Goal: Task Accomplishment & Management: Manage account settings

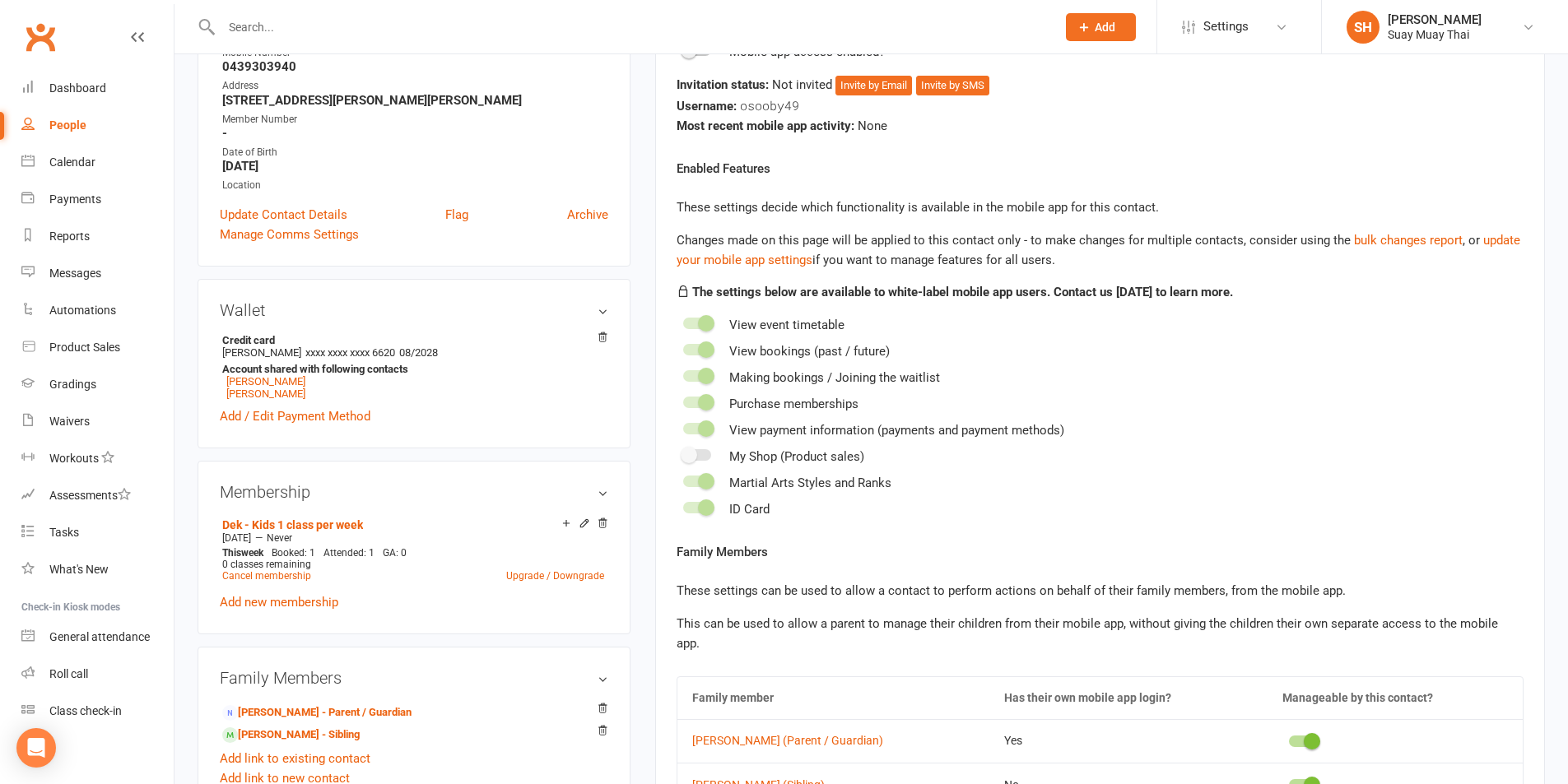
scroll to position [411, 0]
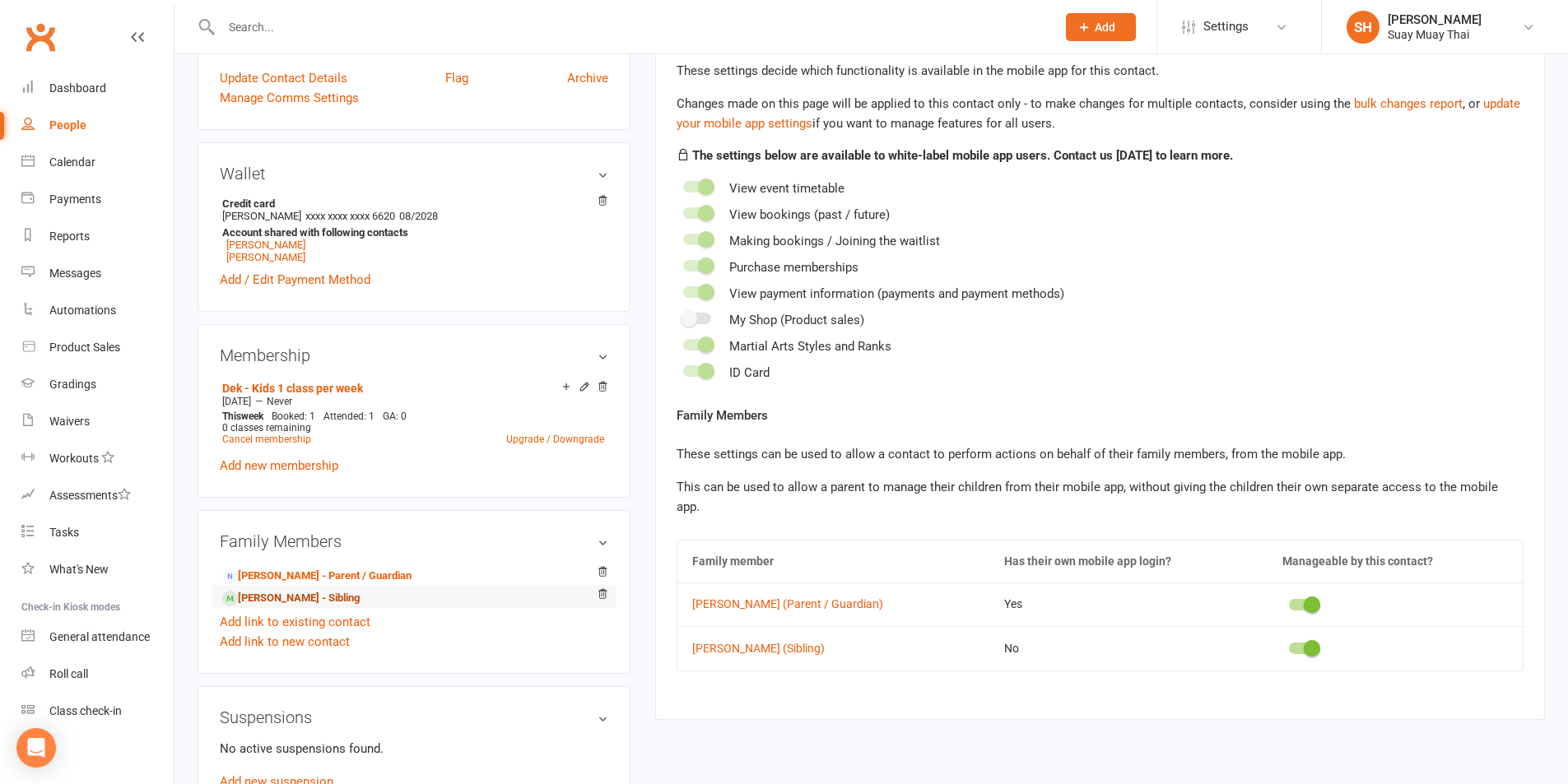
click at [258, 594] on link "[PERSON_NAME] - Sibling" at bounding box center [291, 598] width 137 height 17
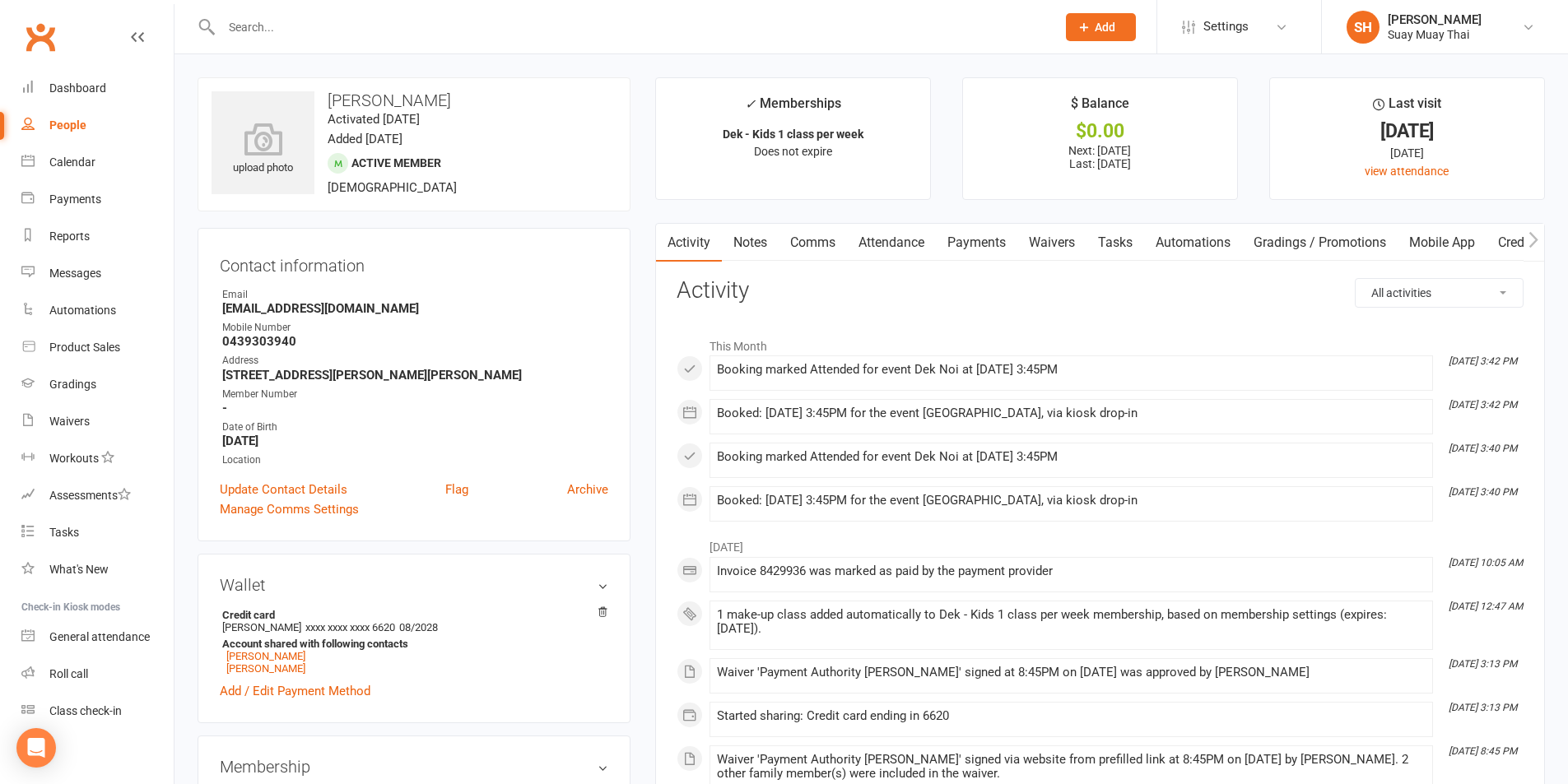
click at [1471, 242] on link "Mobile App" at bounding box center [1442, 243] width 89 height 37
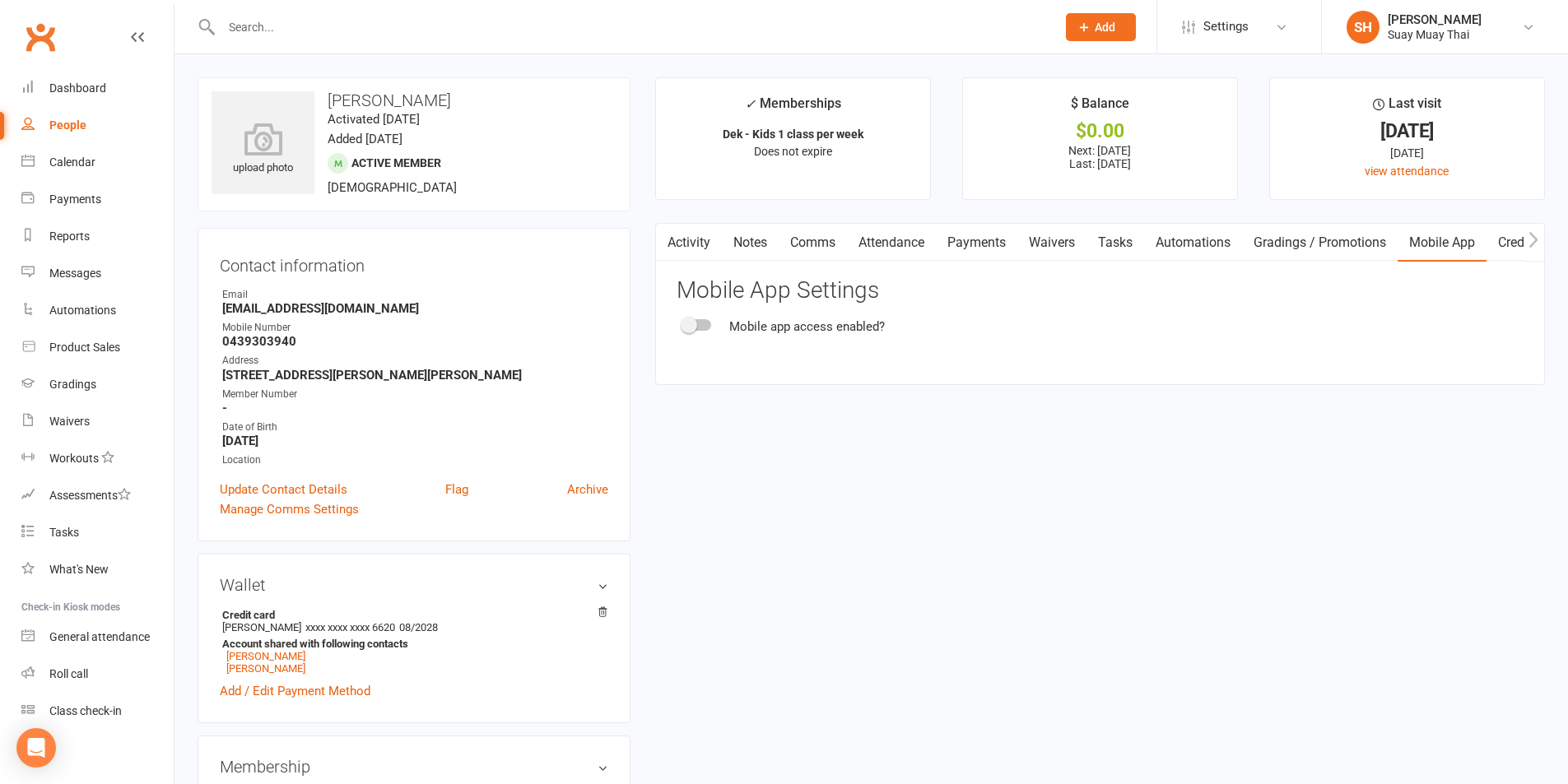
click at [704, 326] on div at bounding box center [697, 325] width 28 height 12
click at [683, 323] on input "checkbox" at bounding box center [683, 323] width 0 height 0
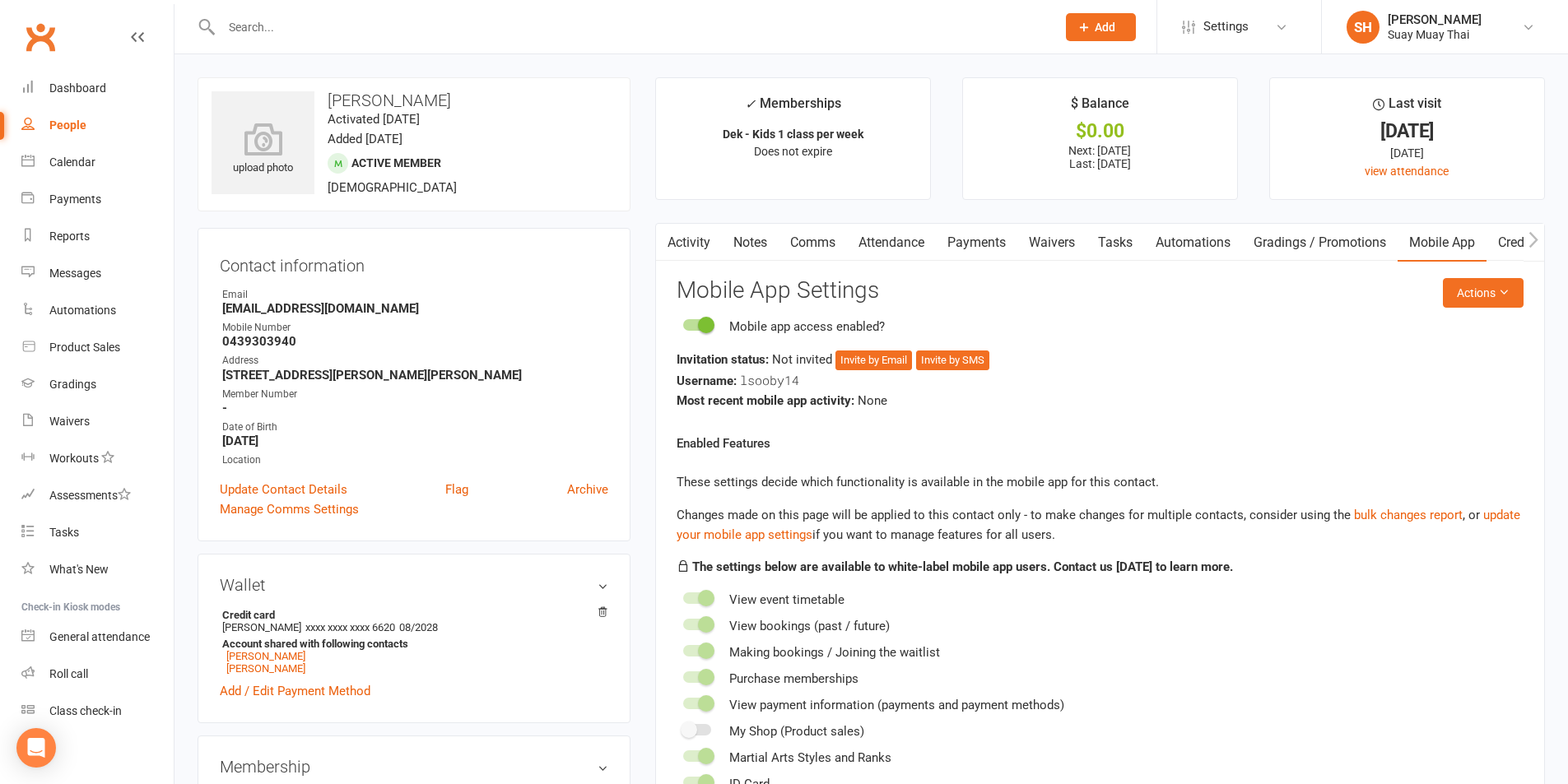
click at [694, 326] on div at bounding box center [697, 325] width 28 height 12
click at [683, 323] on input "checkbox" at bounding box center [683, 323] width 0 height 0
click at [58, 122] on div "People" at bounding box center [68, 125] width 37 height 13
select select "100"
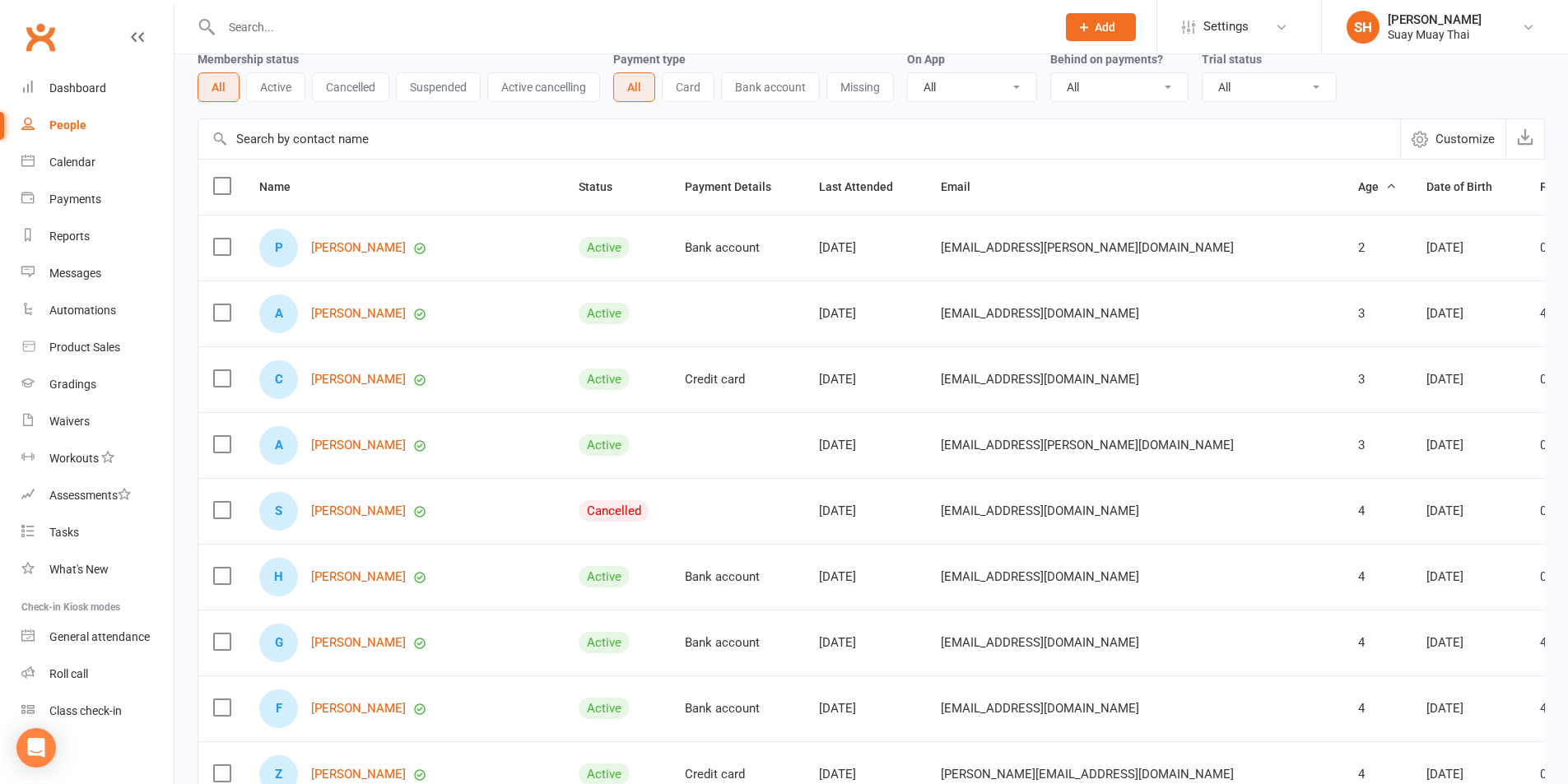
scroll to position [137, 0]
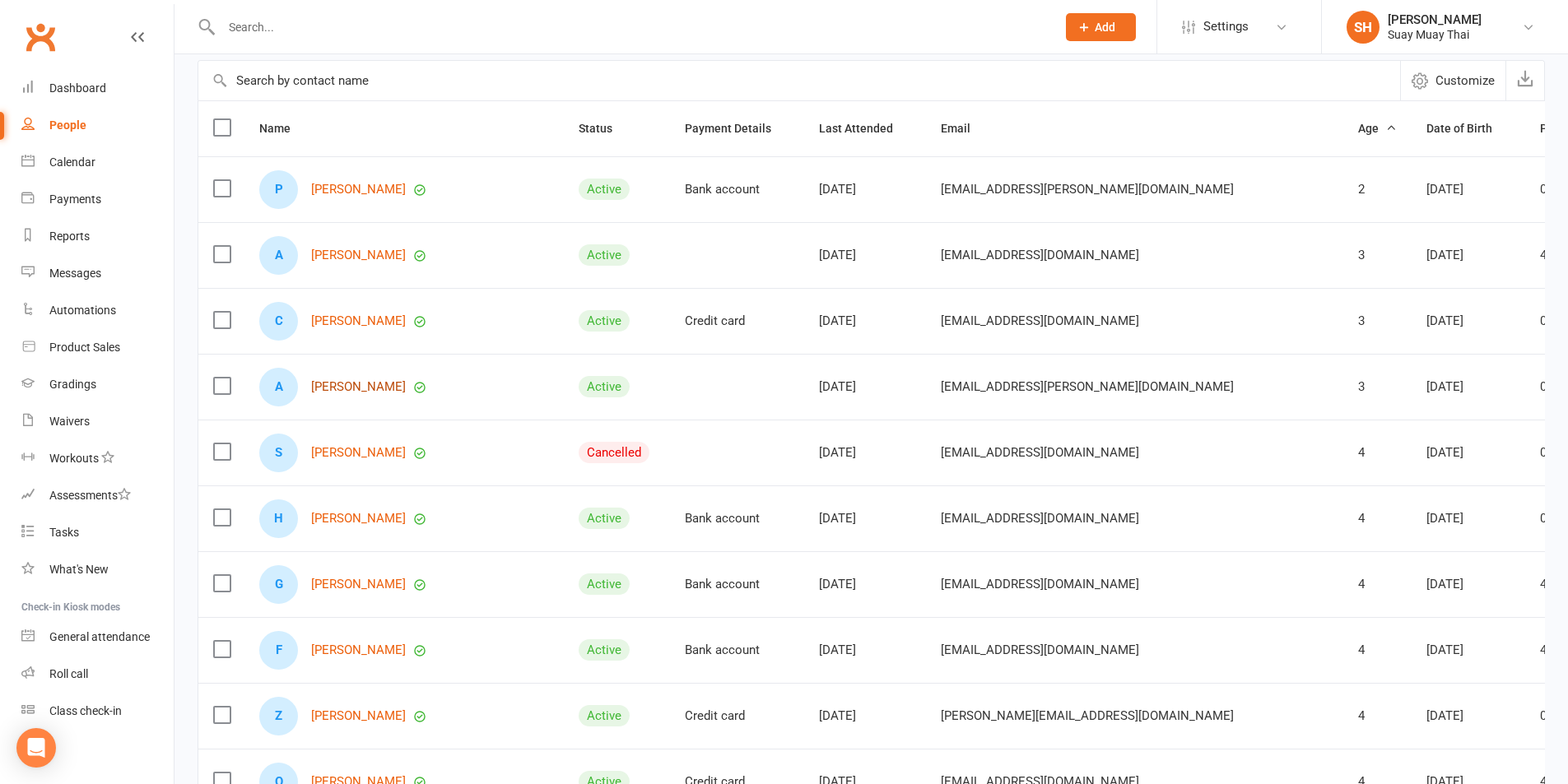
click at [354, 388] on link "[PERSON_NAME]" at bounding box center [359, 387] width 95 height 14
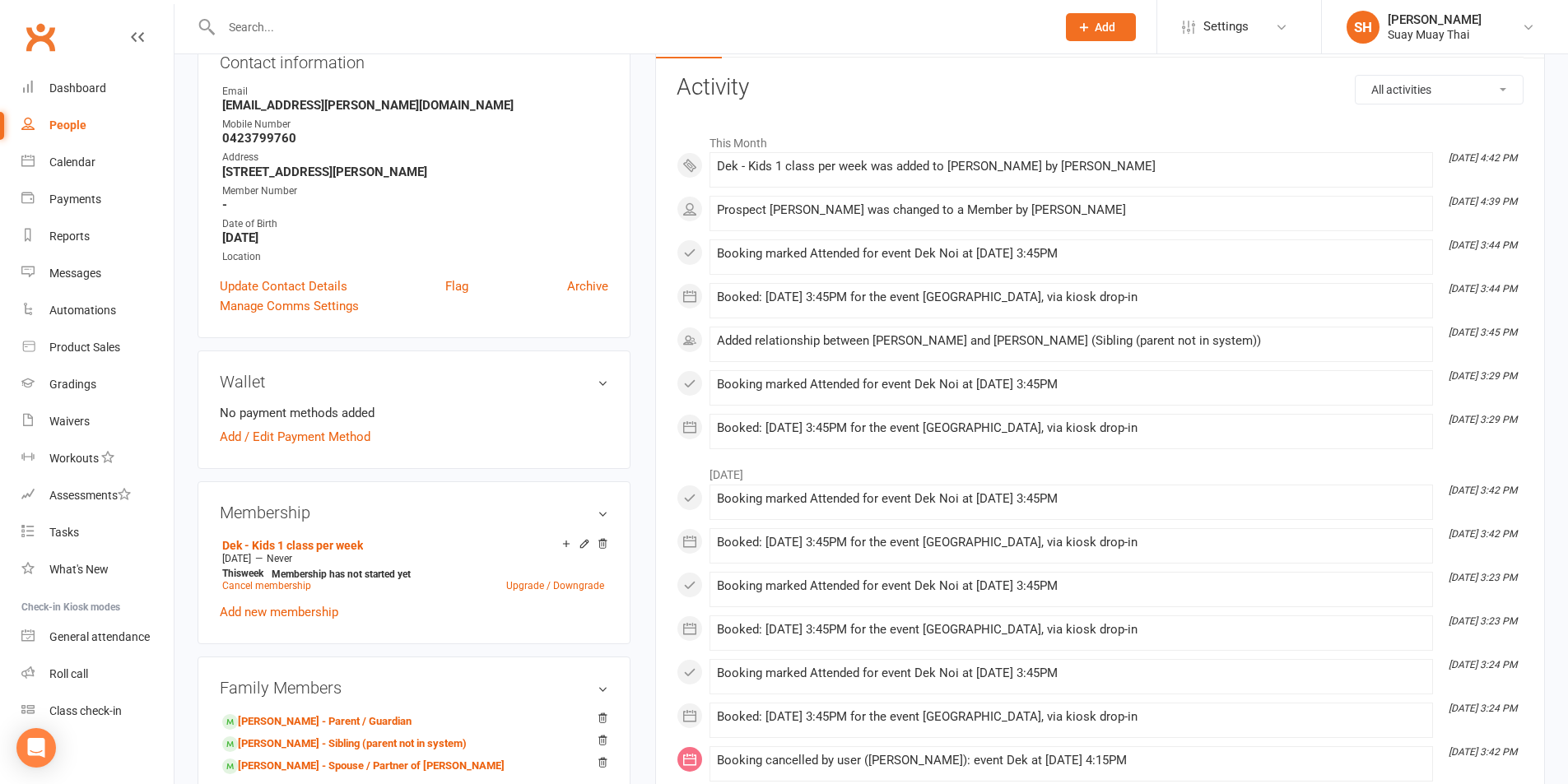
scroll to position [274, 0]
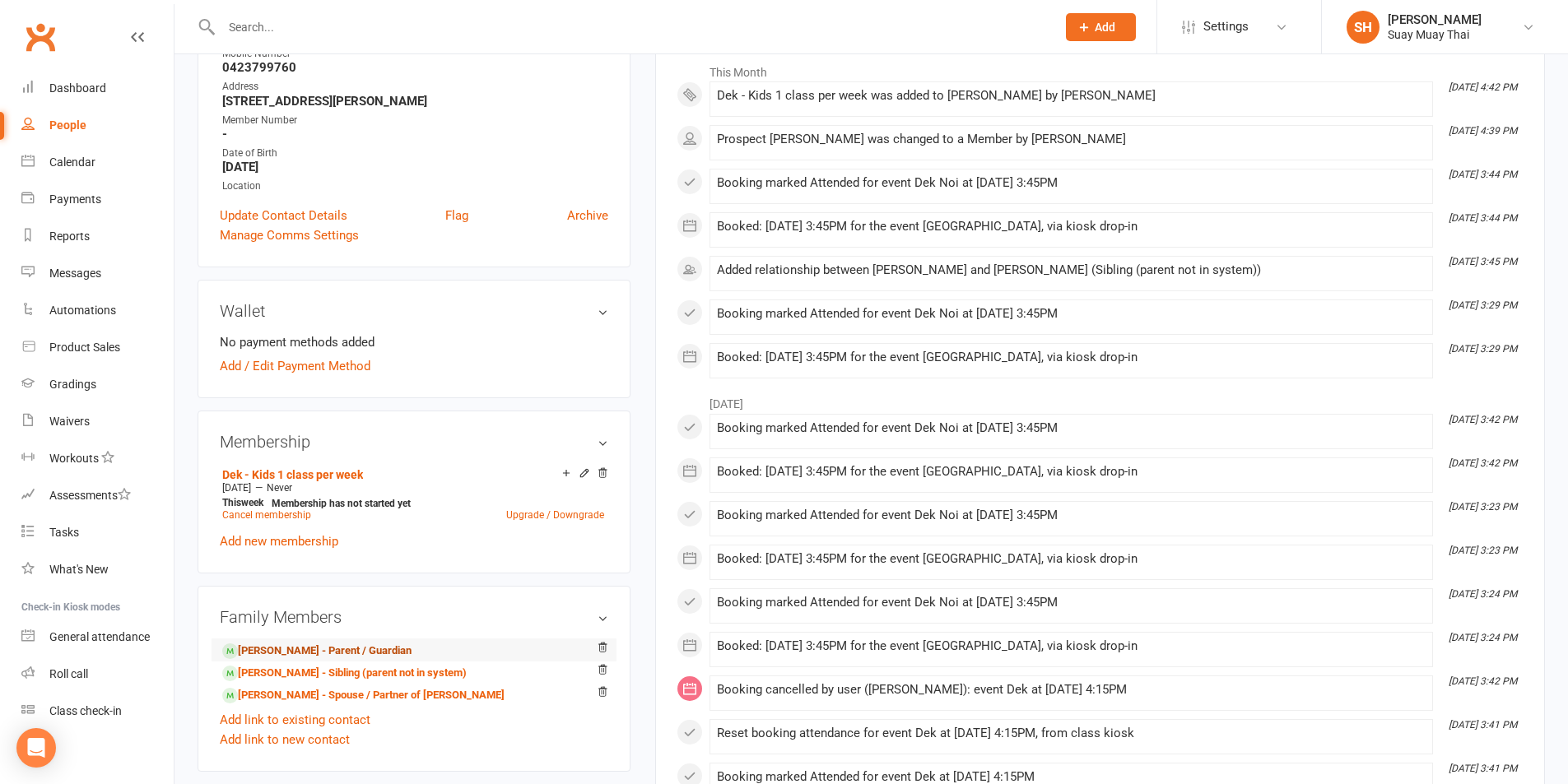
click at [272, 645] on link "[PERSON_NAME] - Parent / Guardian" at bounding box center [317, 651] width 189 height 17
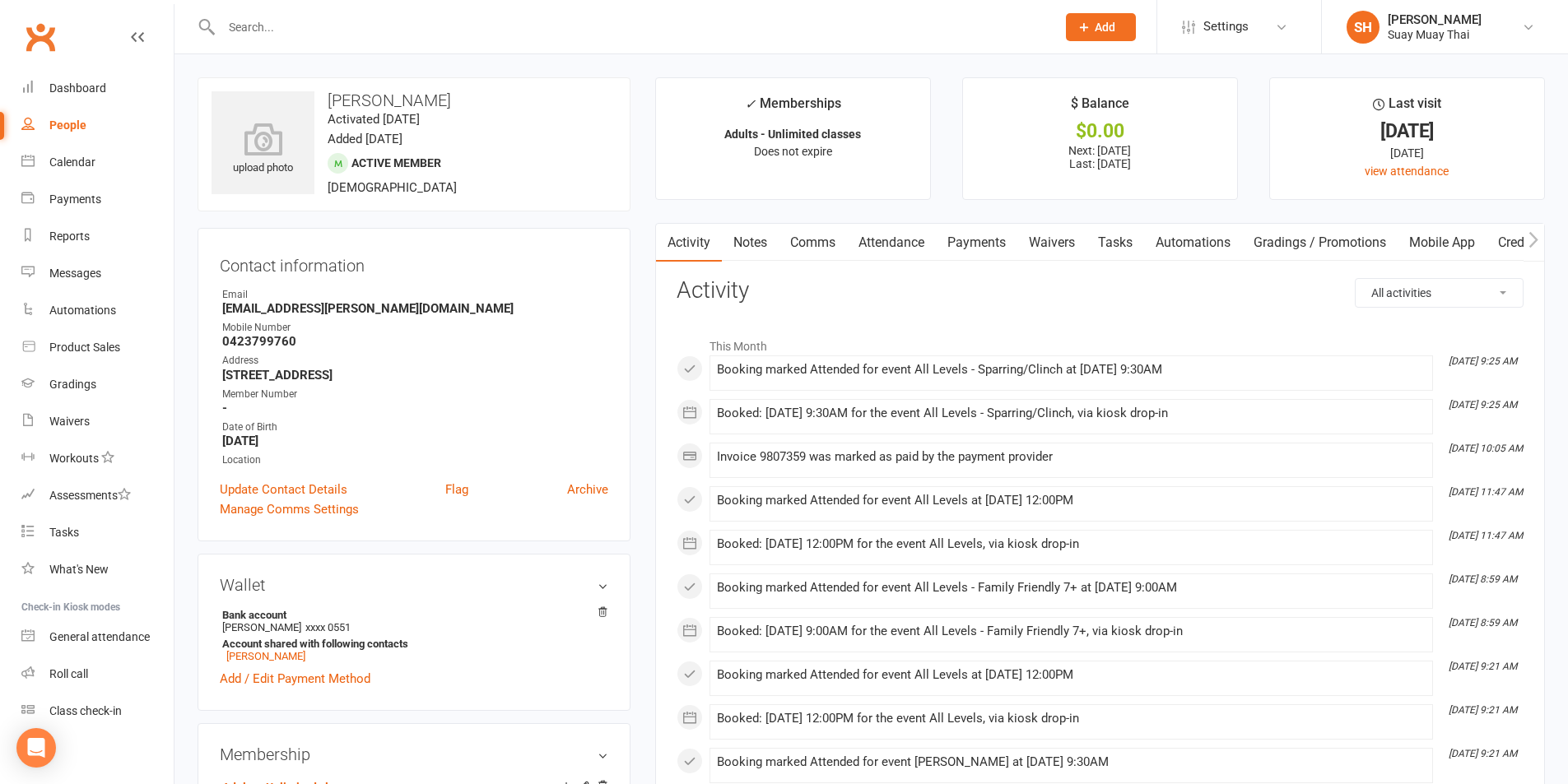
click at [1448, 242] on link "Mobile App" at bounding box center [1442, 243] width 89 height 37
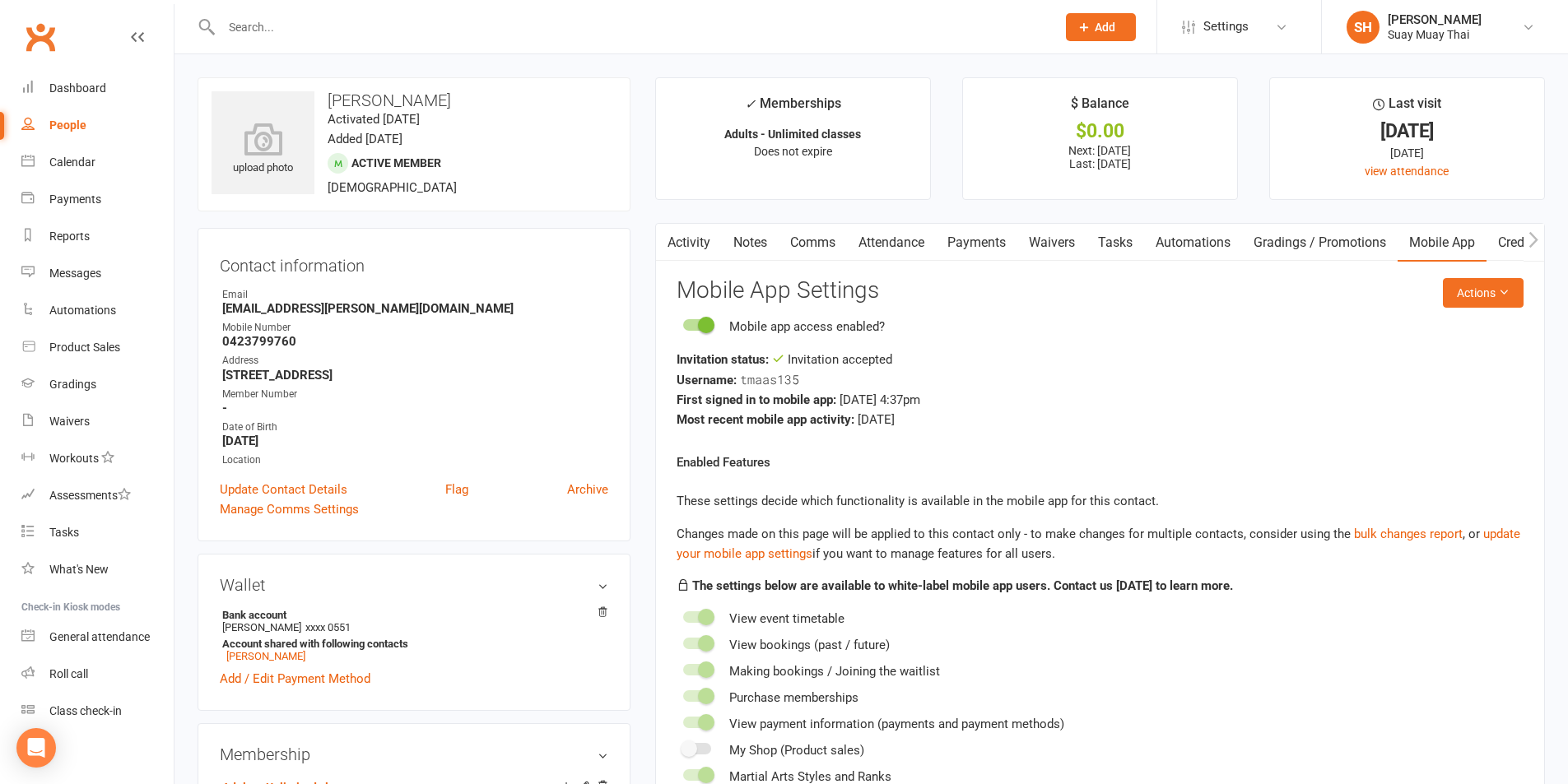
click at [58, 129] on div "People" at bounding box center [68, 125] width 37 height 13
select select "100"
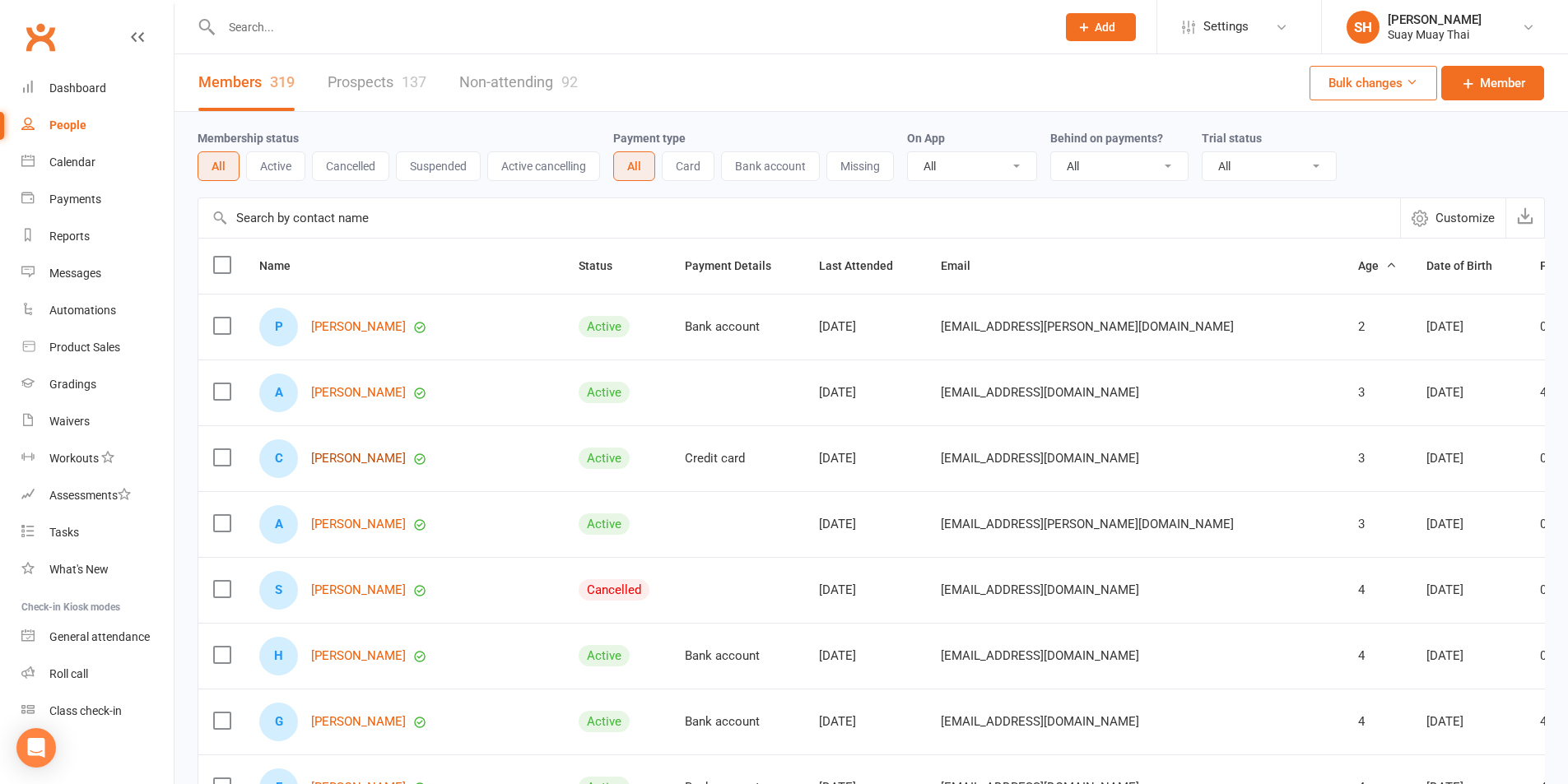
click at [352, 461] on link "[PERSON_NAME]" at bounding box center [359, 459] width 95 height 14
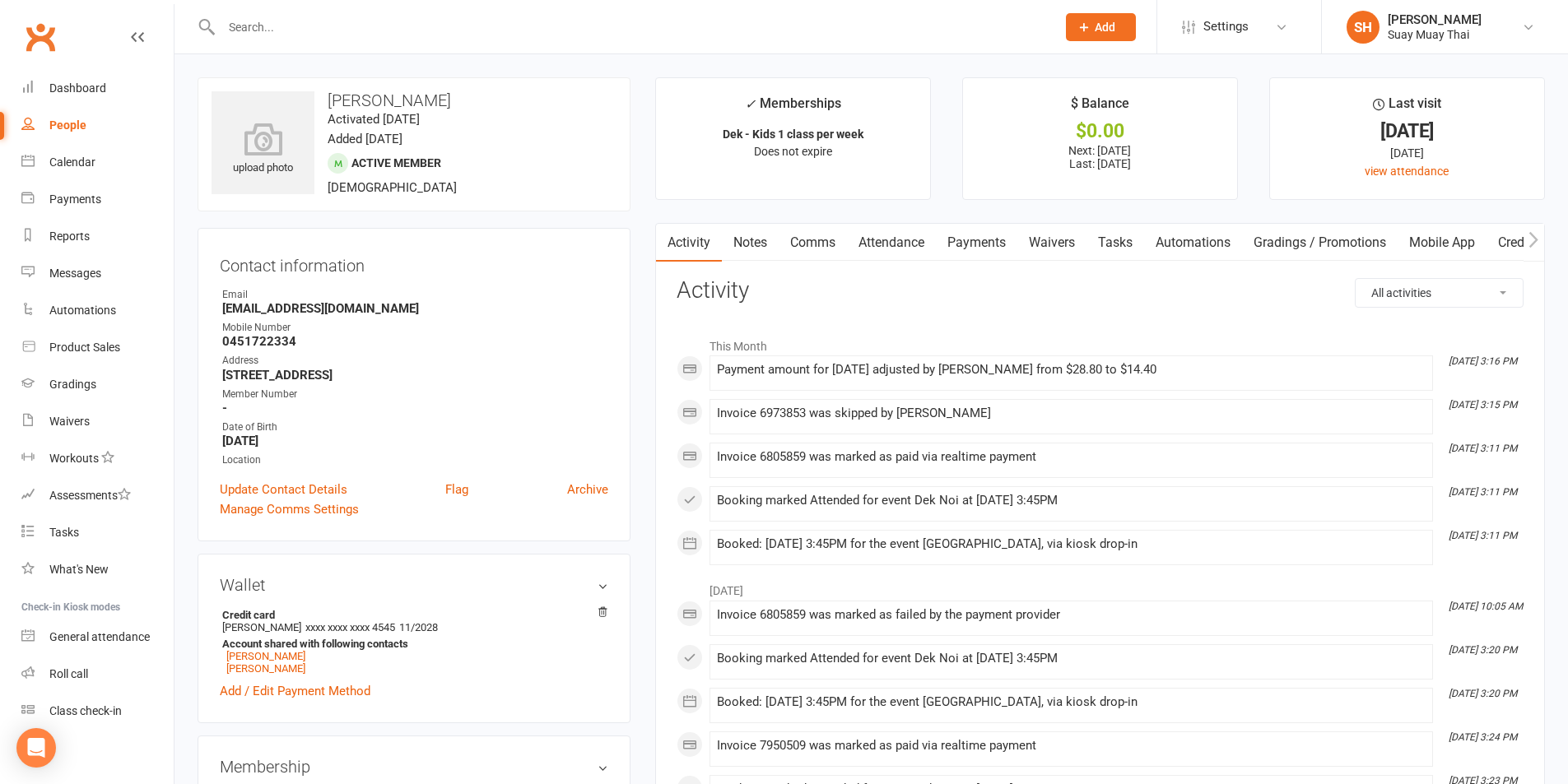
click at [1457, 241] on link "Mobile App" at bounding box center [1442, 243] width 89 height 37
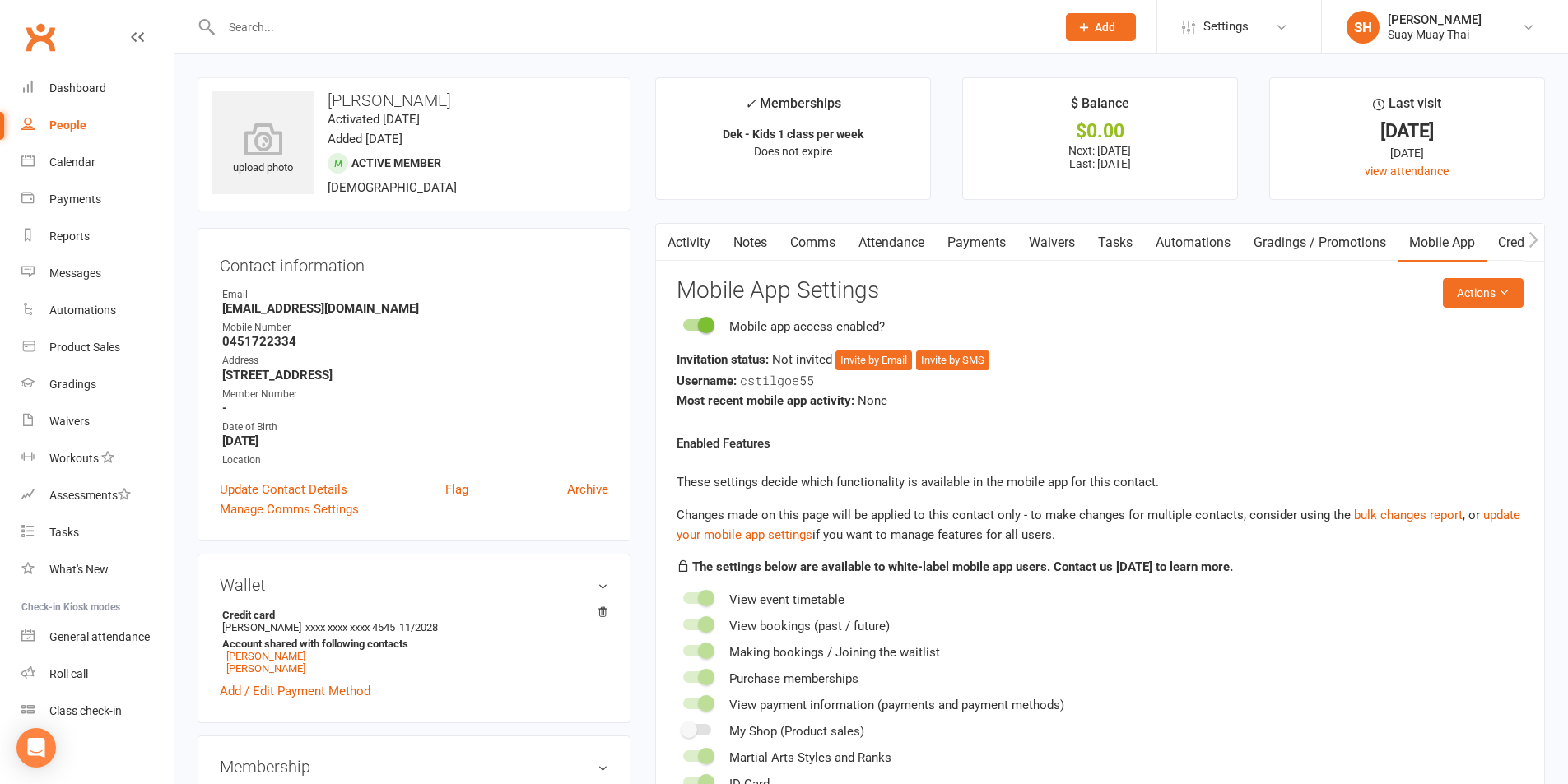
select select "100"
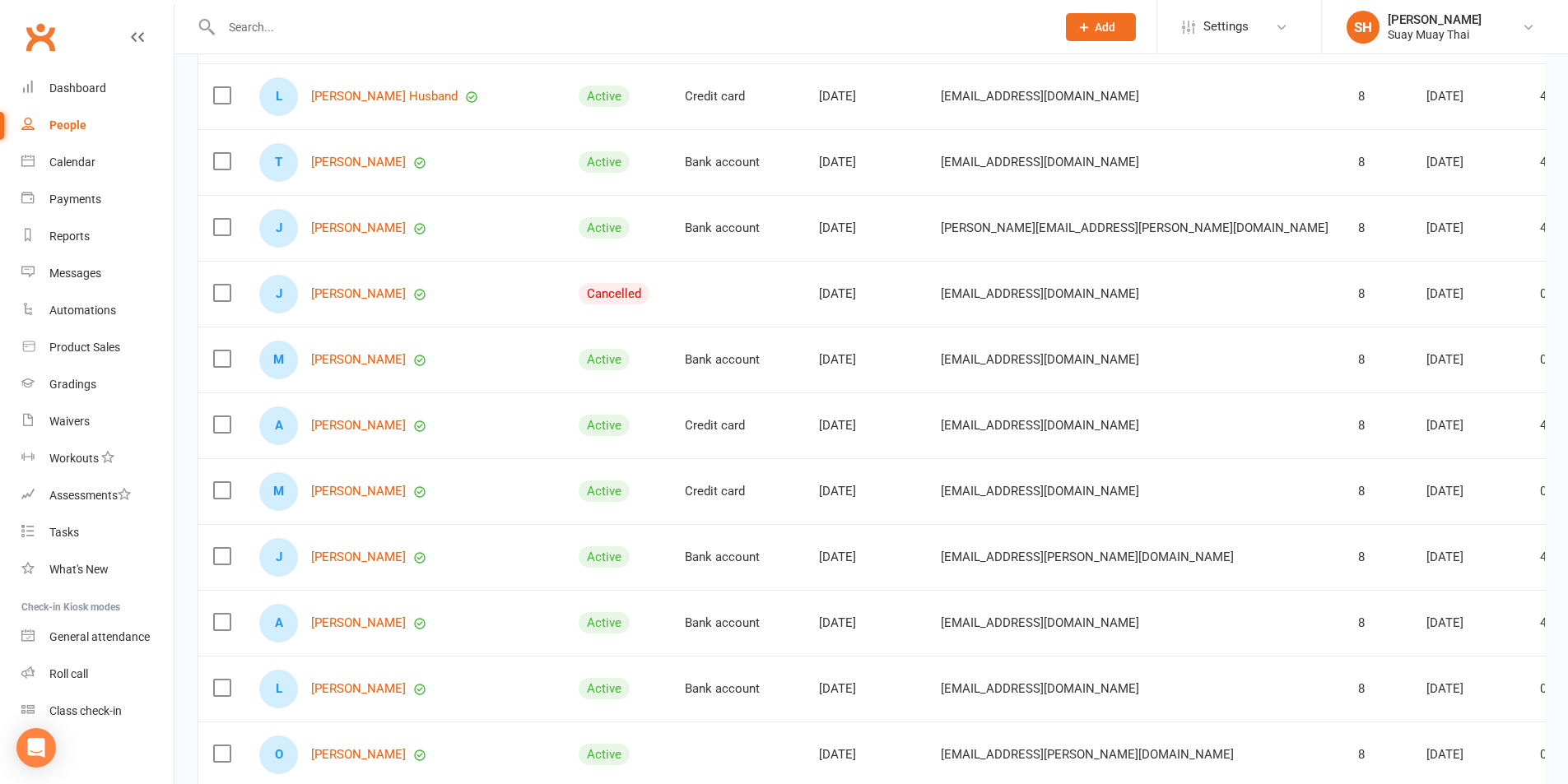
scroll to position [3292, 0]
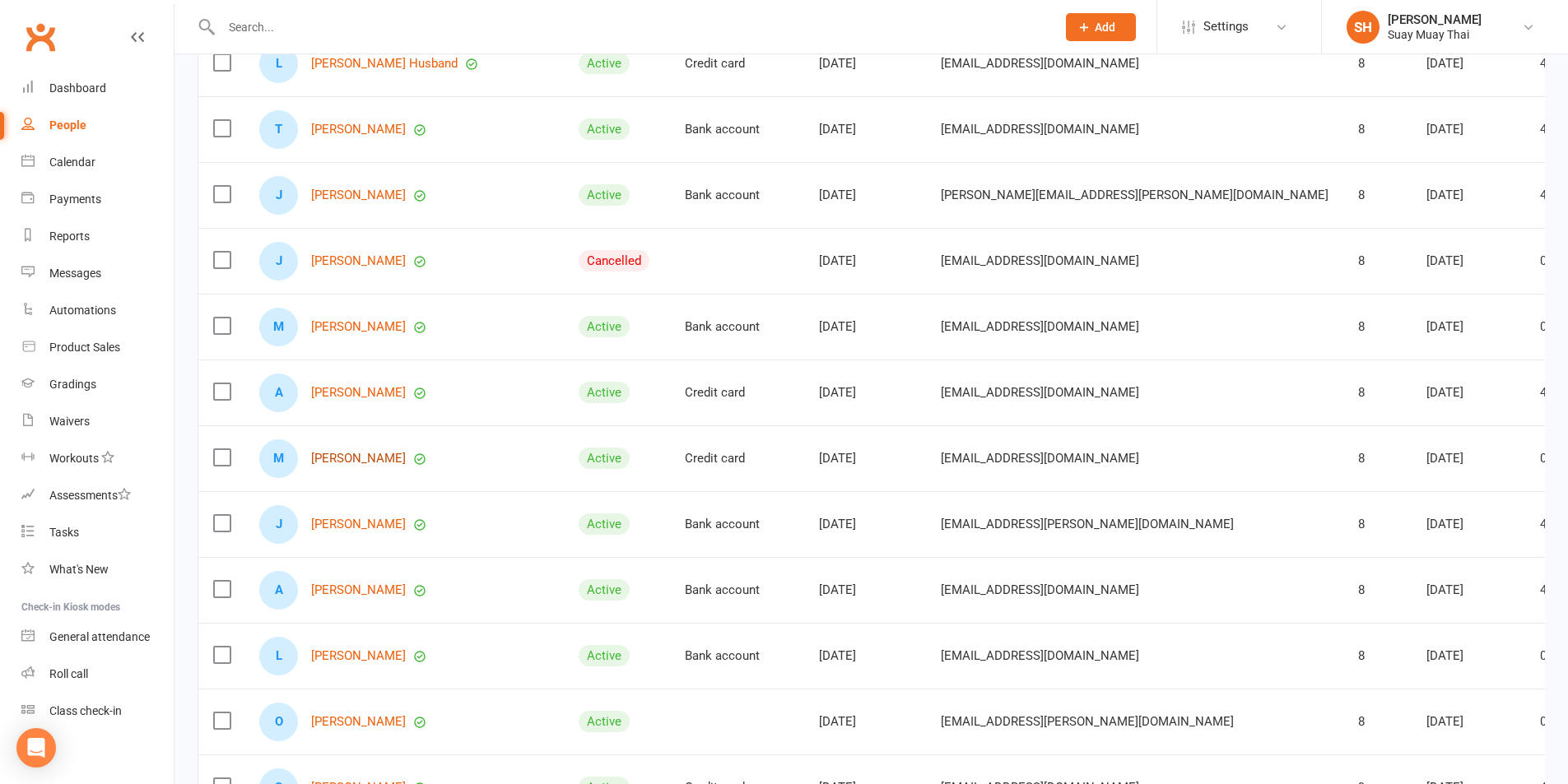
click at [349, 454] on link "[PERSON_NAME]" at bounding box center [359, 459] width 95 height 14
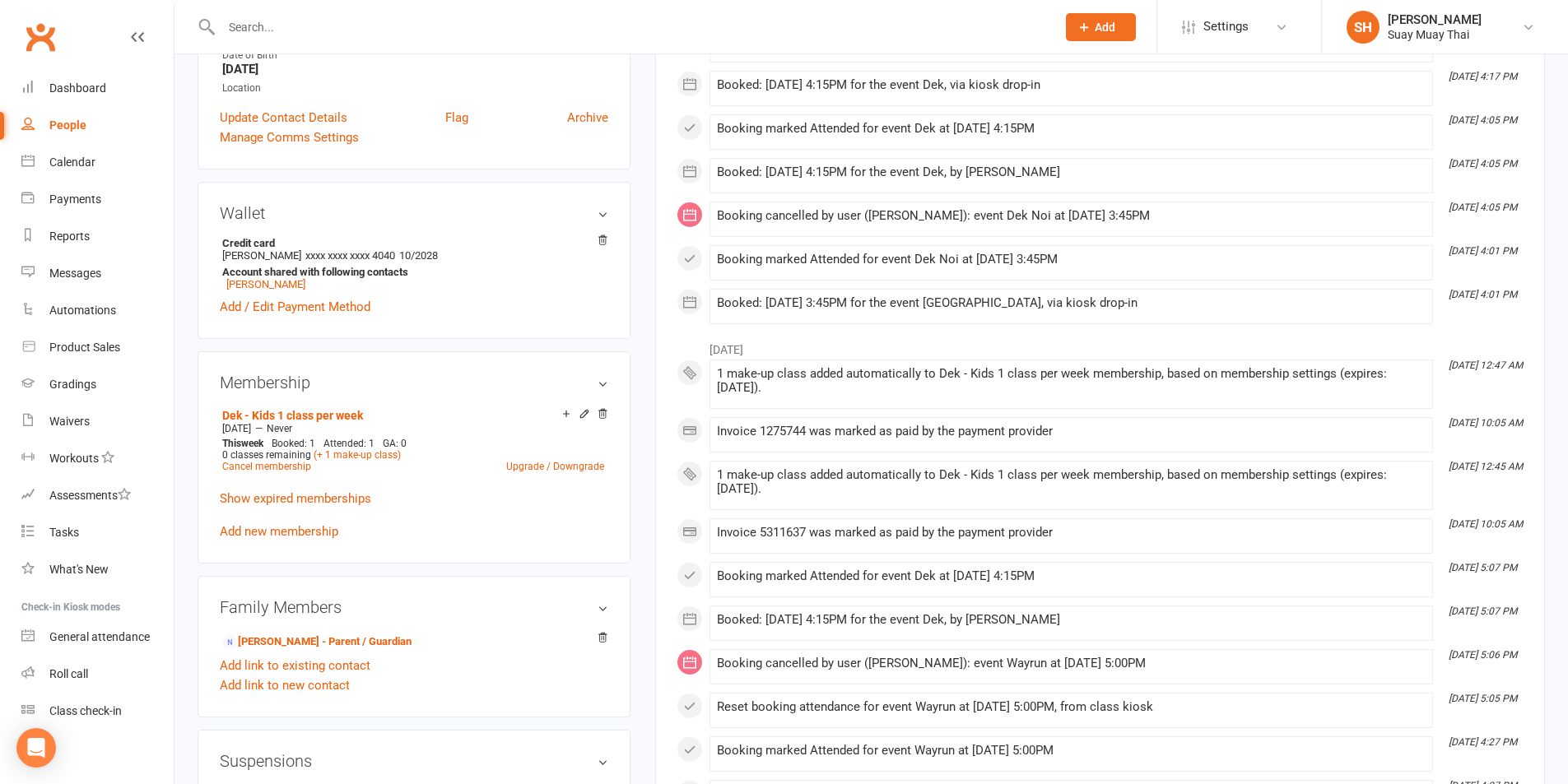
scroll to position [411, 0]
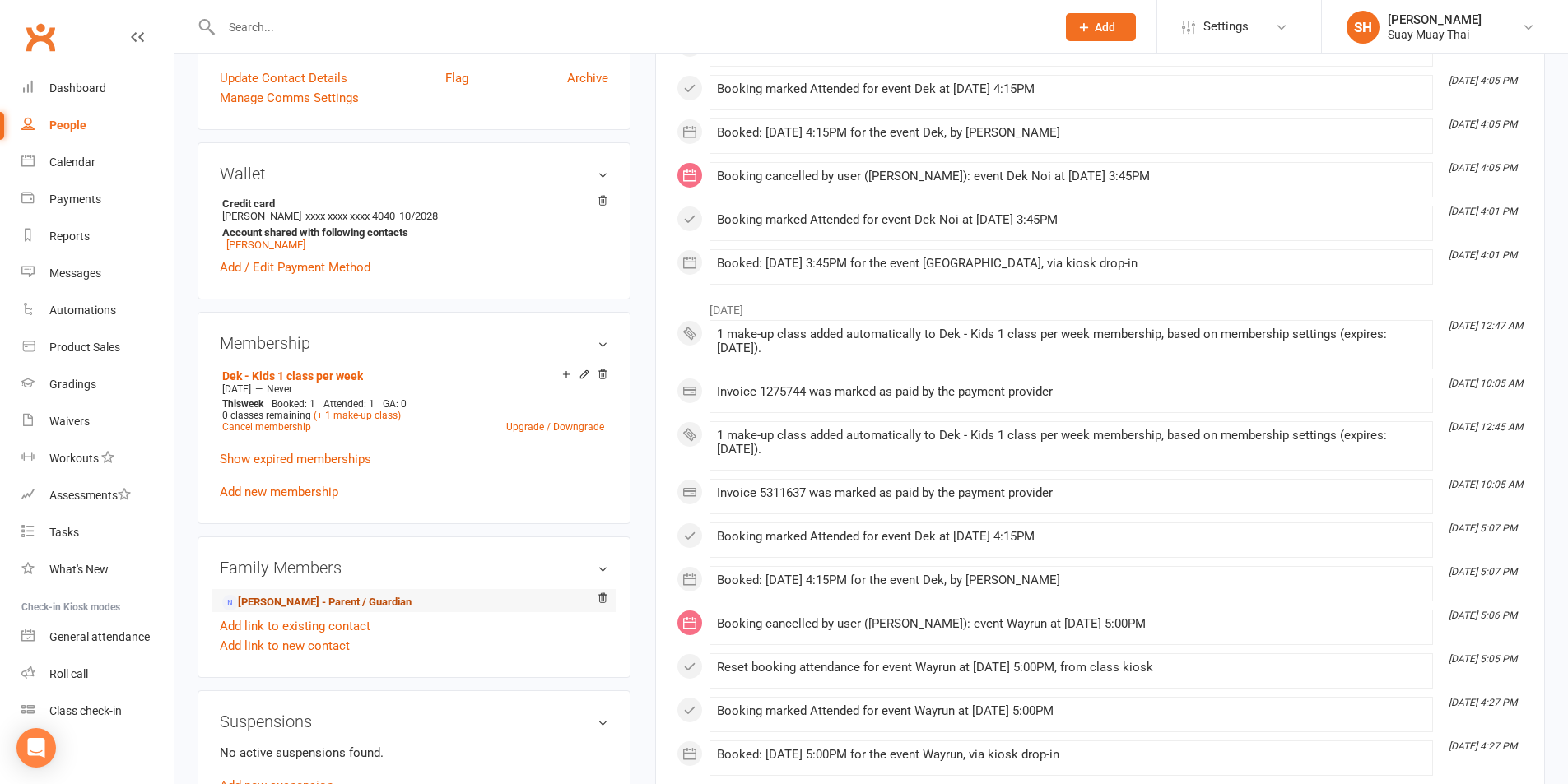
click at [307, 598] on link "[PERSON_NAME] - Parent / Guardian" at bounding box center [317, 602] width 189 height 17
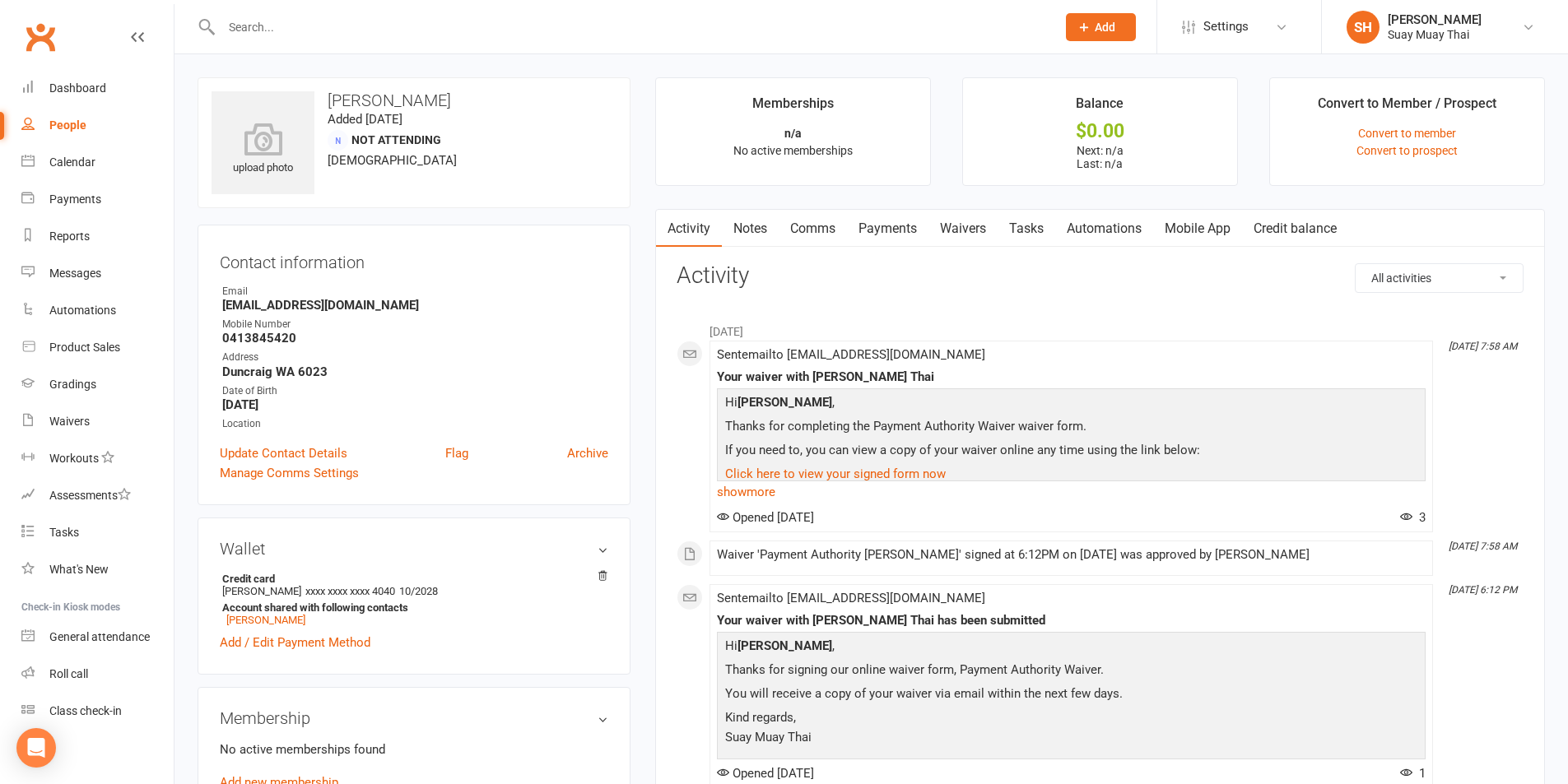
click at [1193, 219] on link "Mobile App" at bounding box center [1198, 228] width 89 height 37
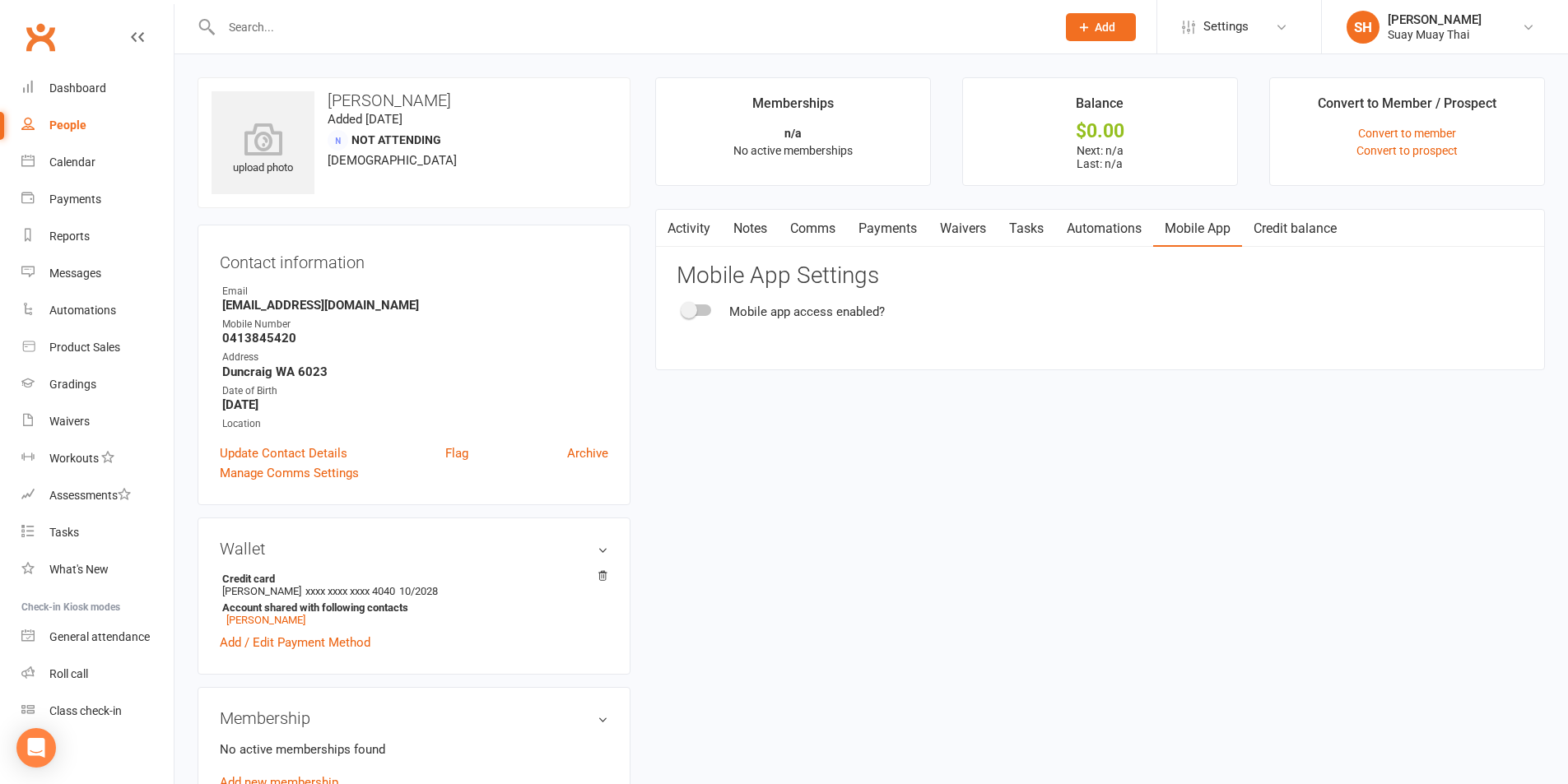
click at [706, 307] on div at bounding box center [697, 309] width 28 height 12
click at [683, 308] on input "checkbox" at bounding box center [683, 308] width 0 height 0
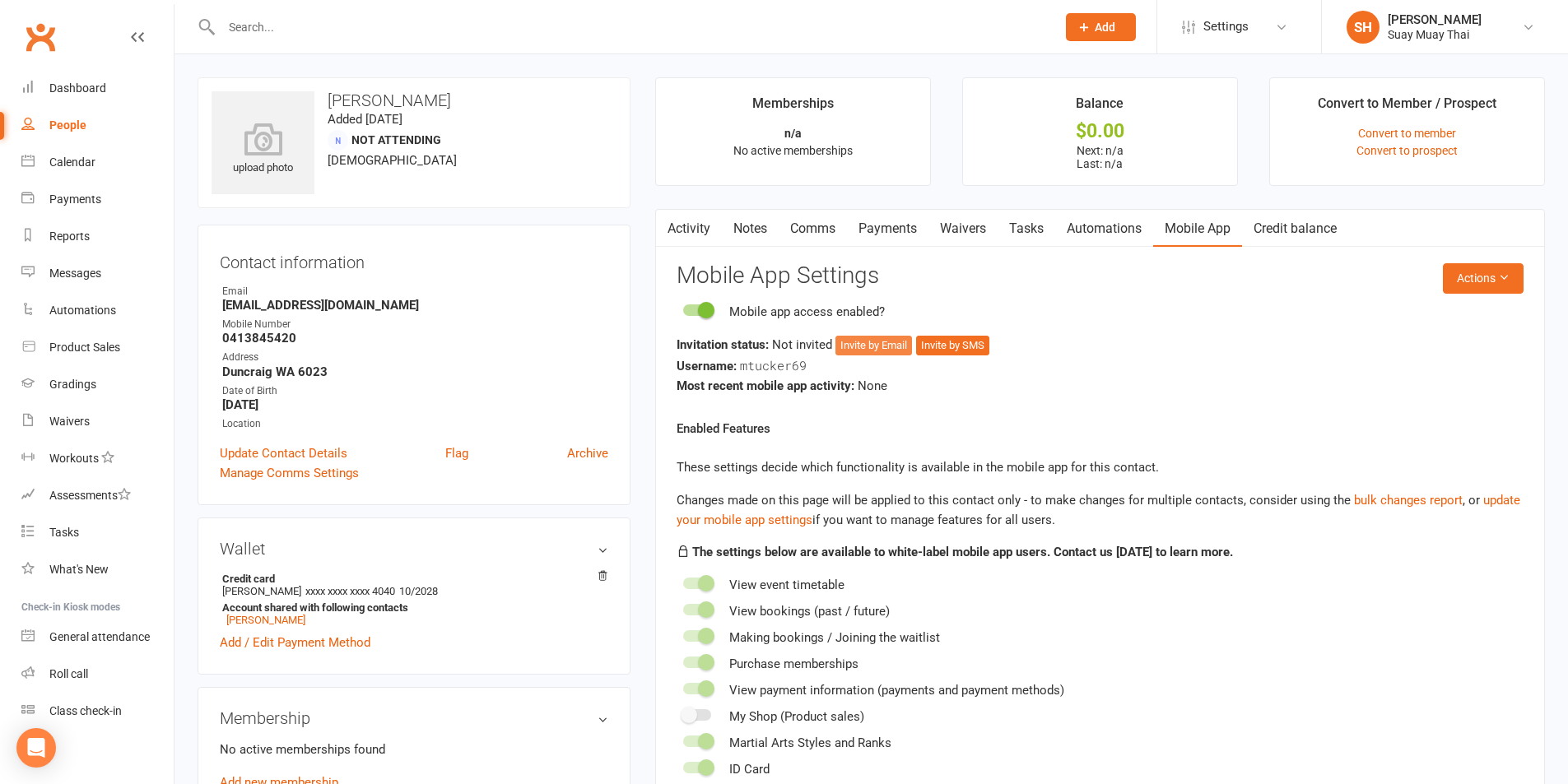
click at [887, 343] on button "Invite by Email" at bounding box center [874, 346] width 77 height 20
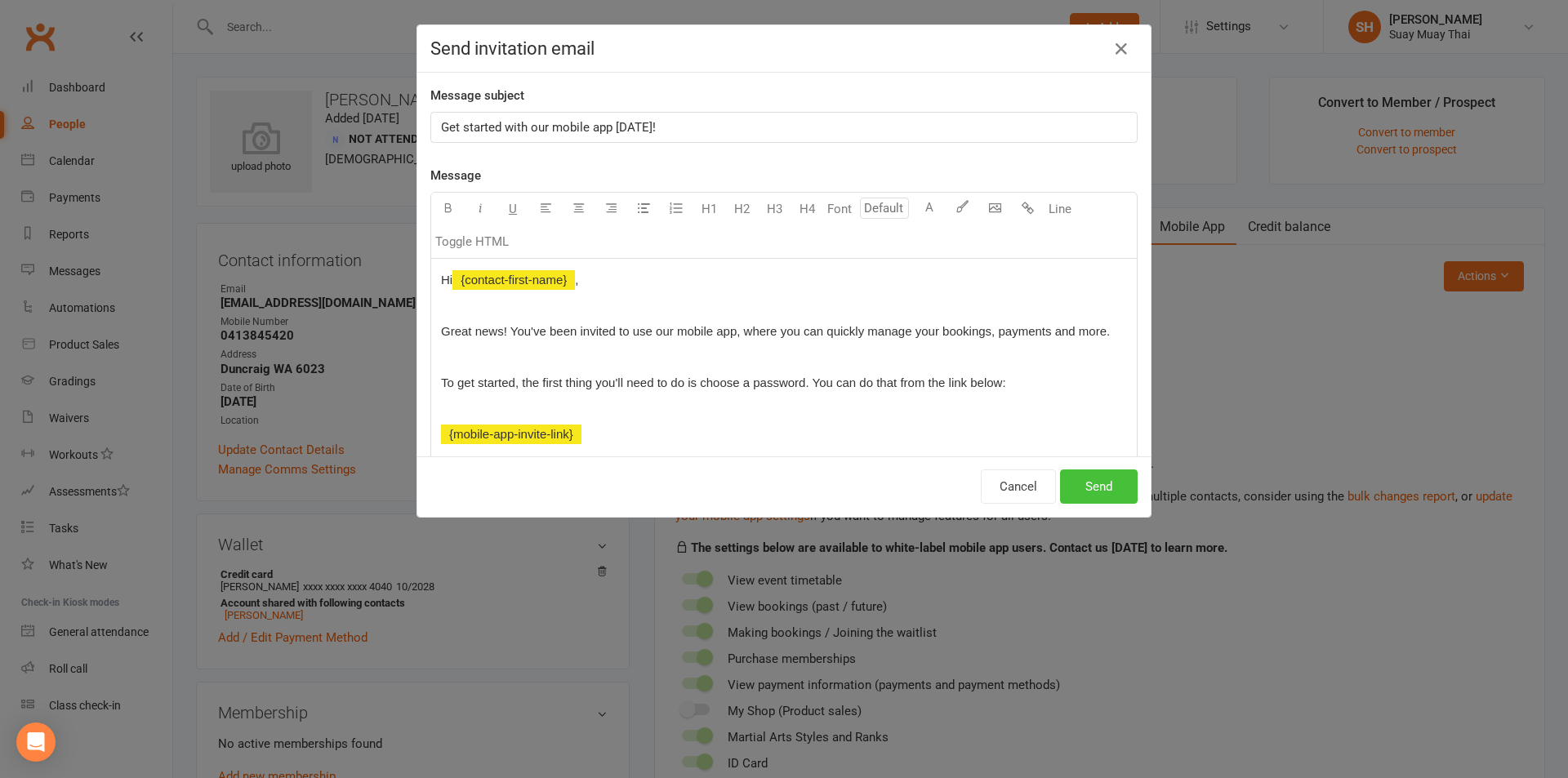
click at [1096, 490] on button "Send" at bounding box center [1099, 487] width 78 height 35
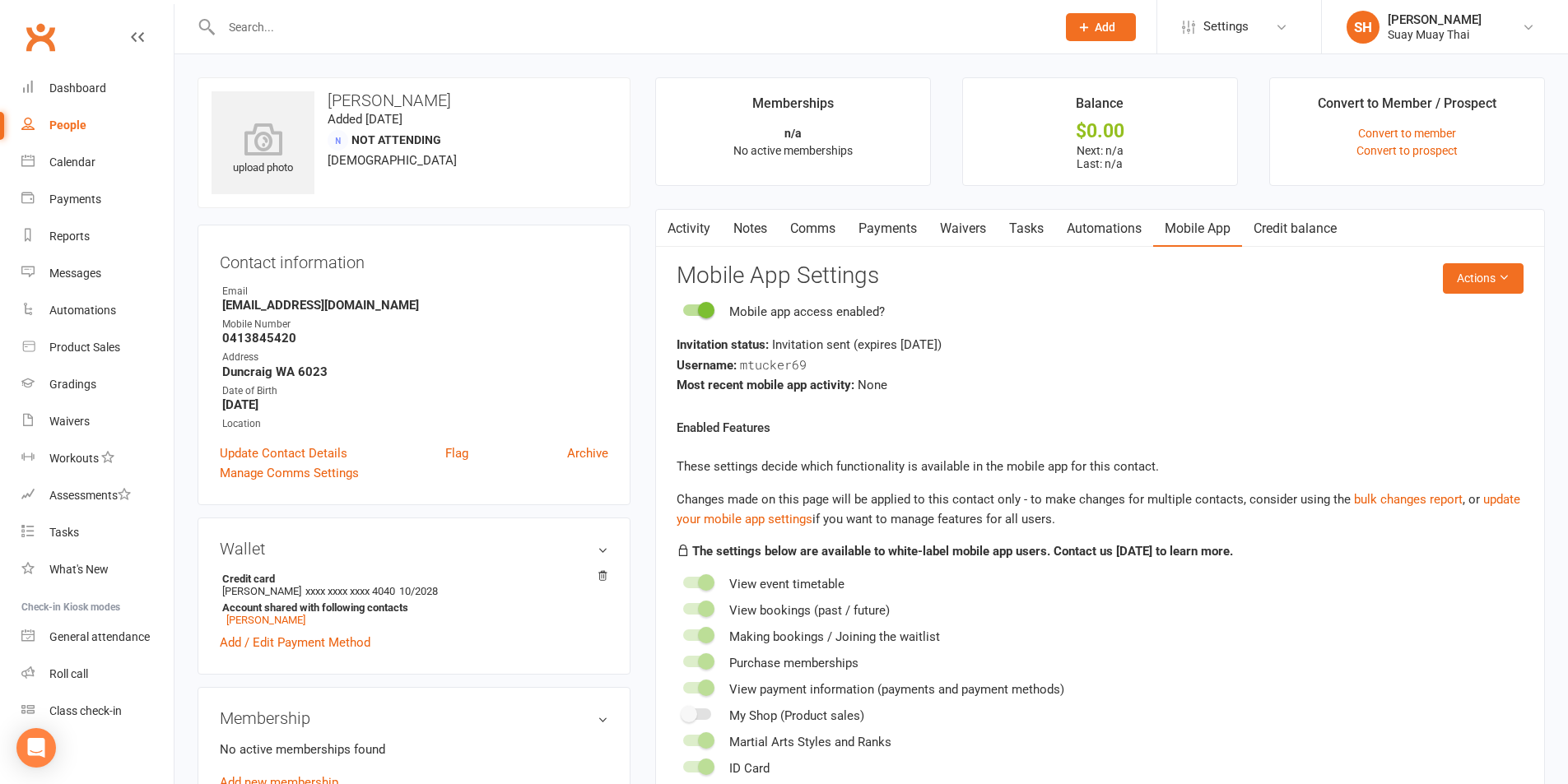
click at [72, 119] on div "People" at bounding box center [68, 125] width 37 height 13
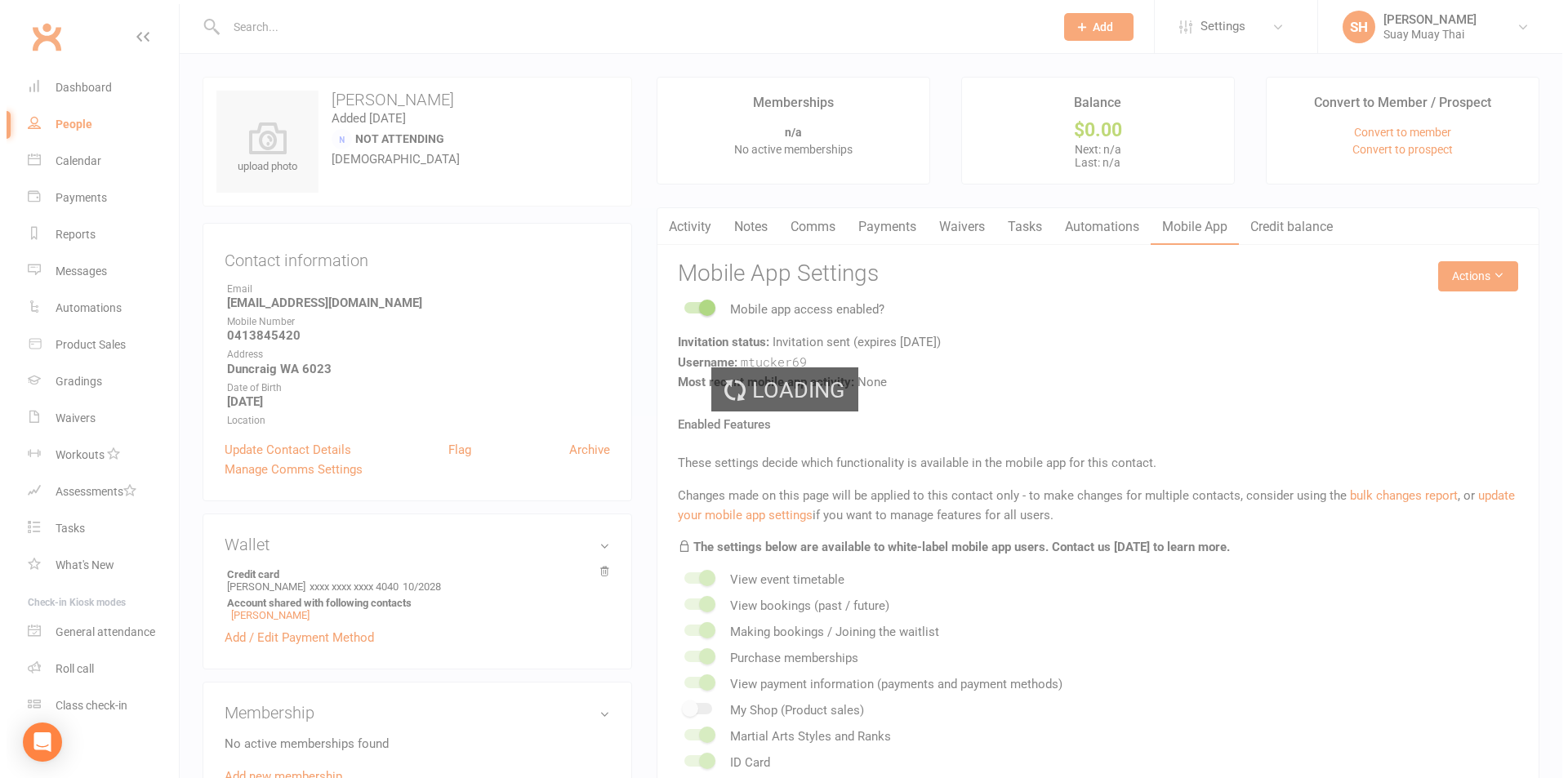
select select "100"
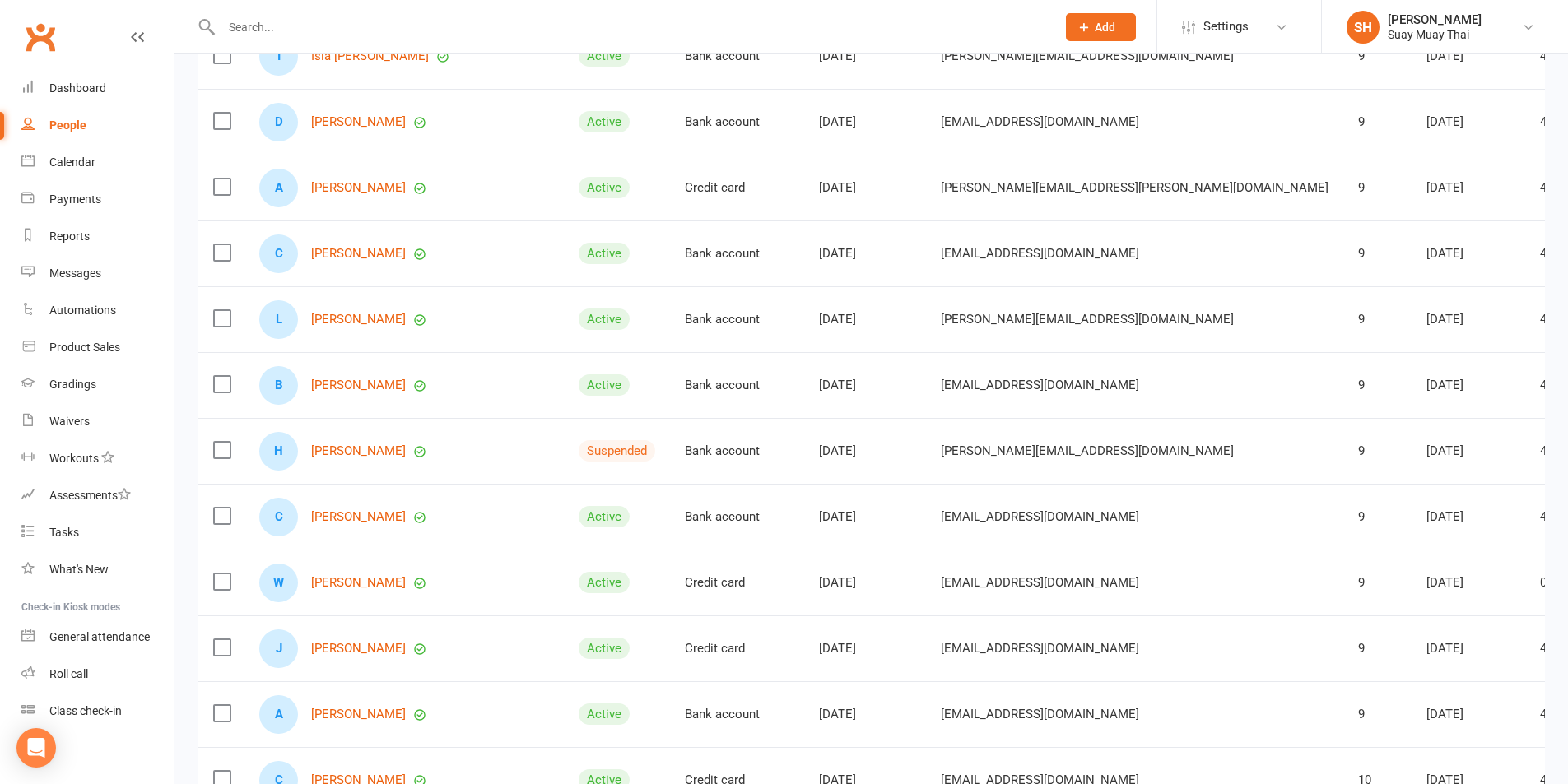
scroll to position [4801, 0]
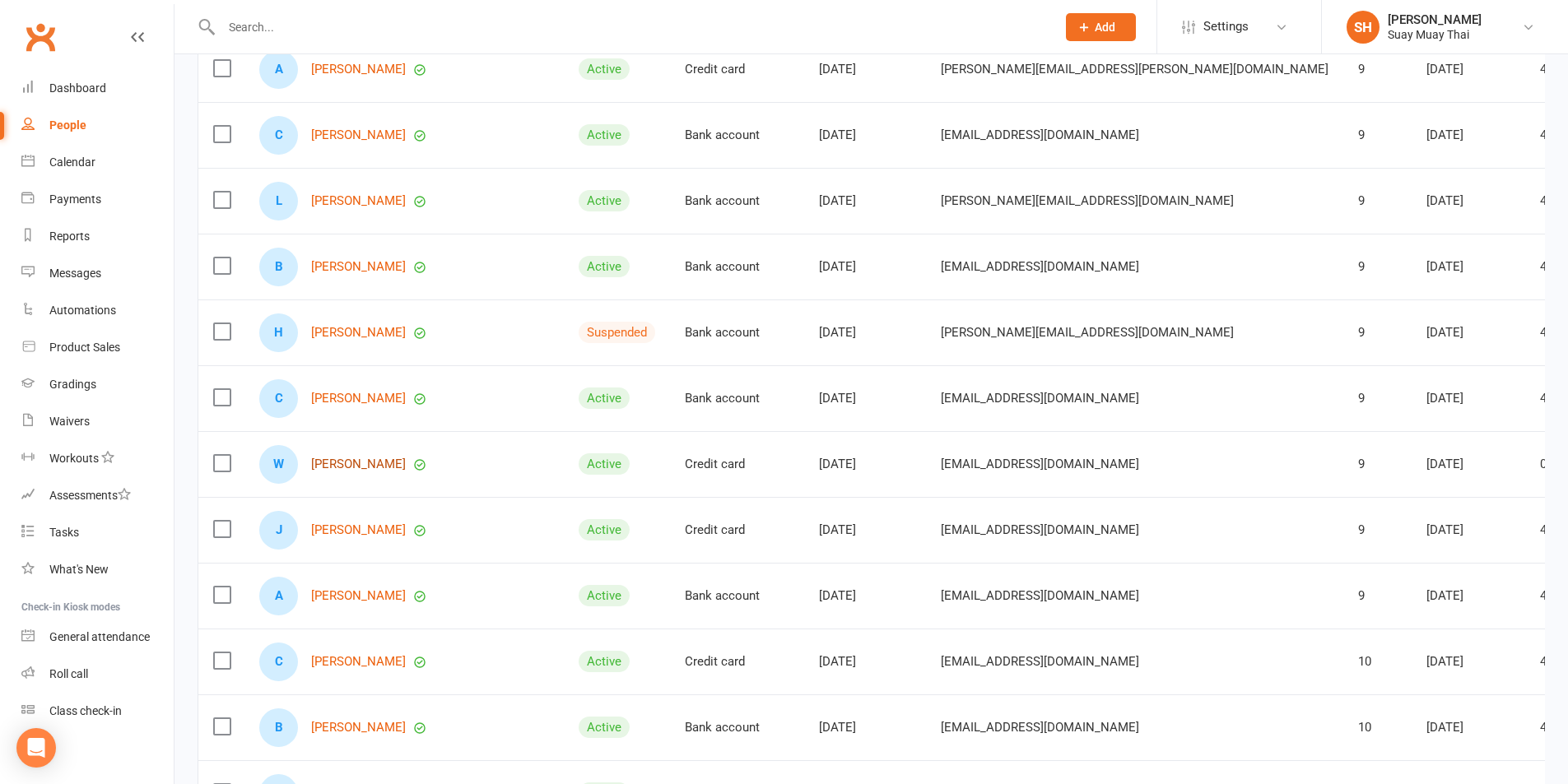
click at [372, 465] on link "[PERSON_NAME]" at bounding box center [359, 465] width 95 height 14
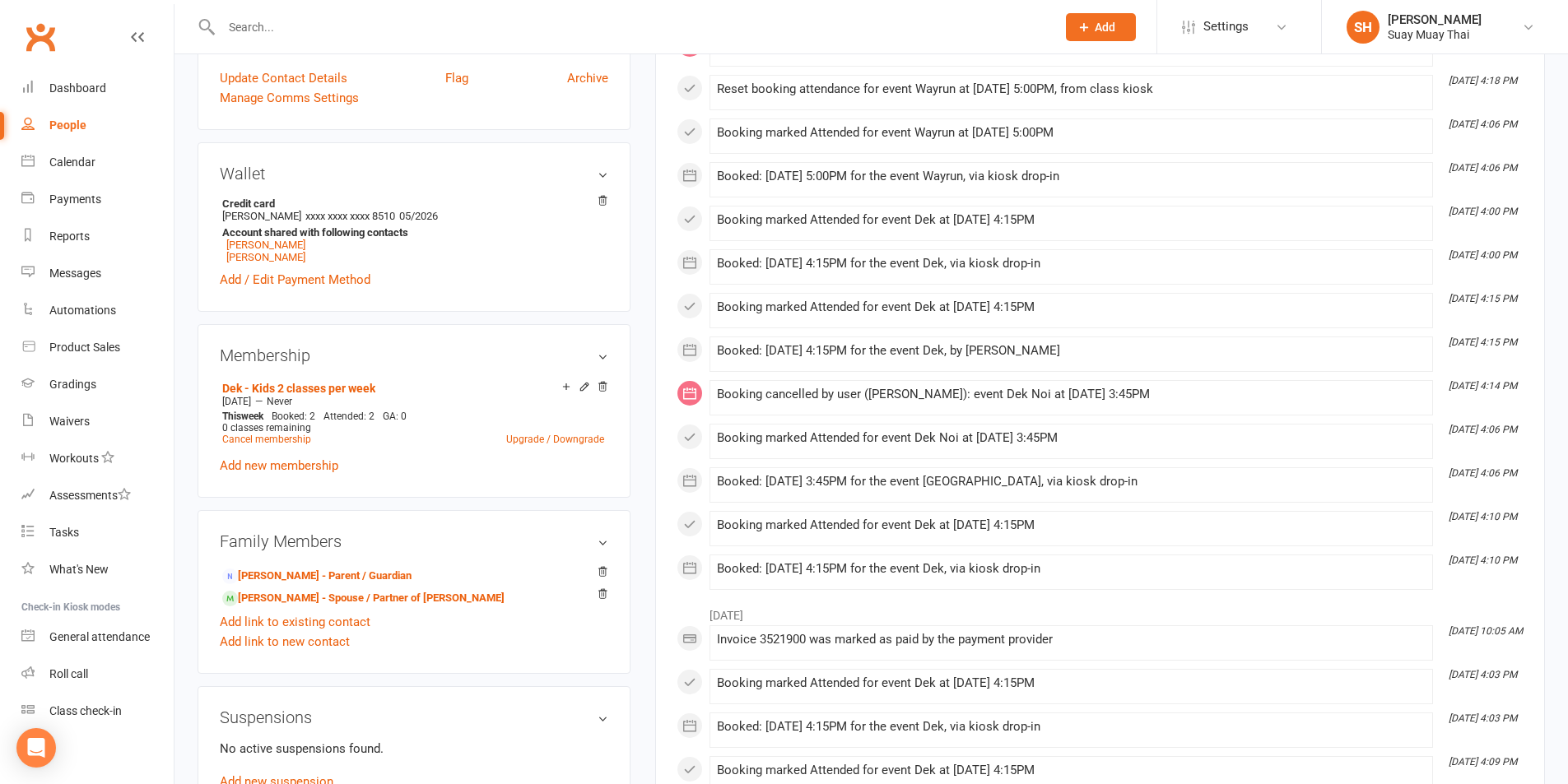
scroll to position [549, 0]
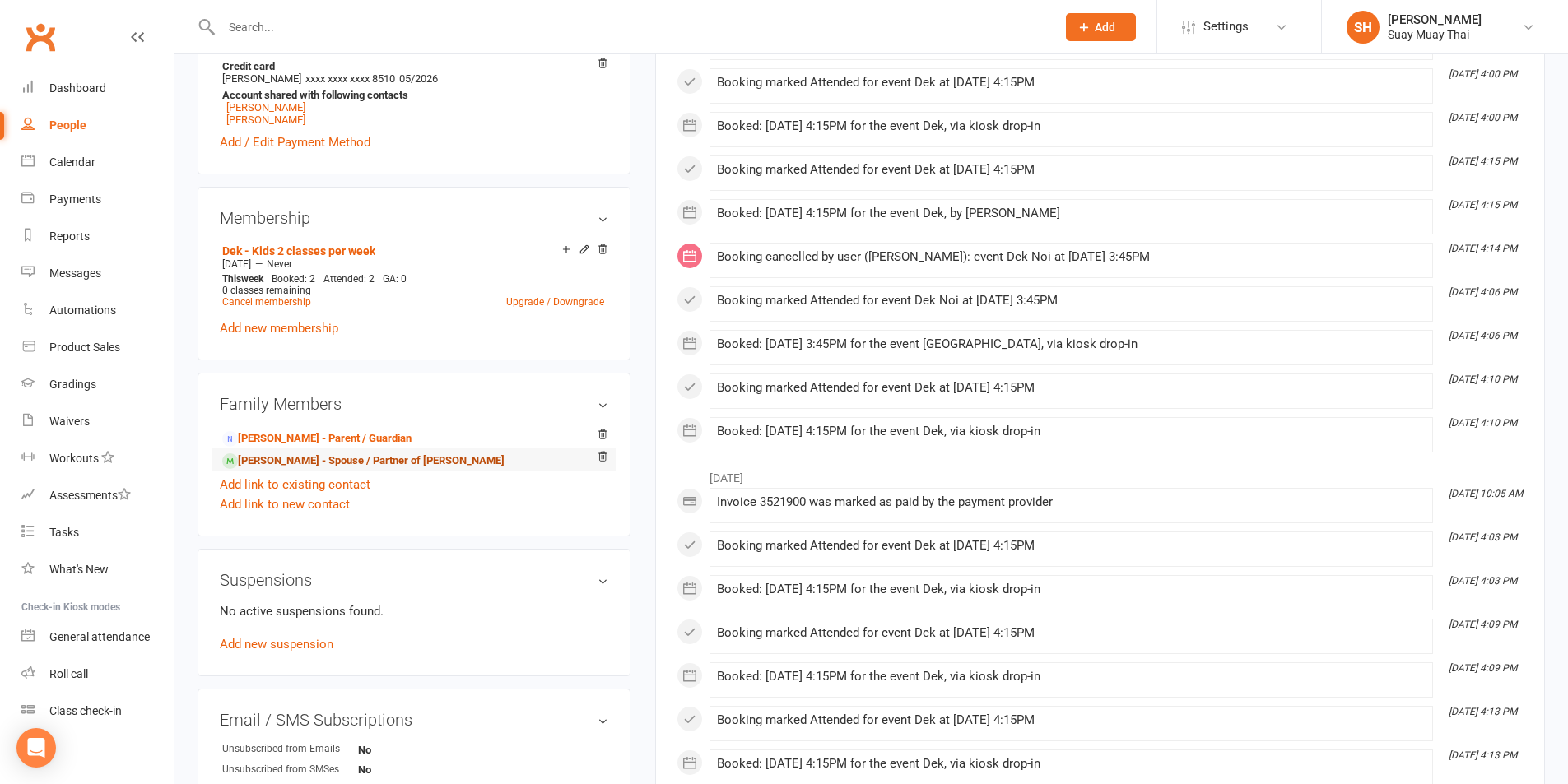
click at [293, 461] on link "[PERSON_NAME] - Spouse / Partner of [PERSON_NAME]" at bounding box center [363, 461] width 283 height 17
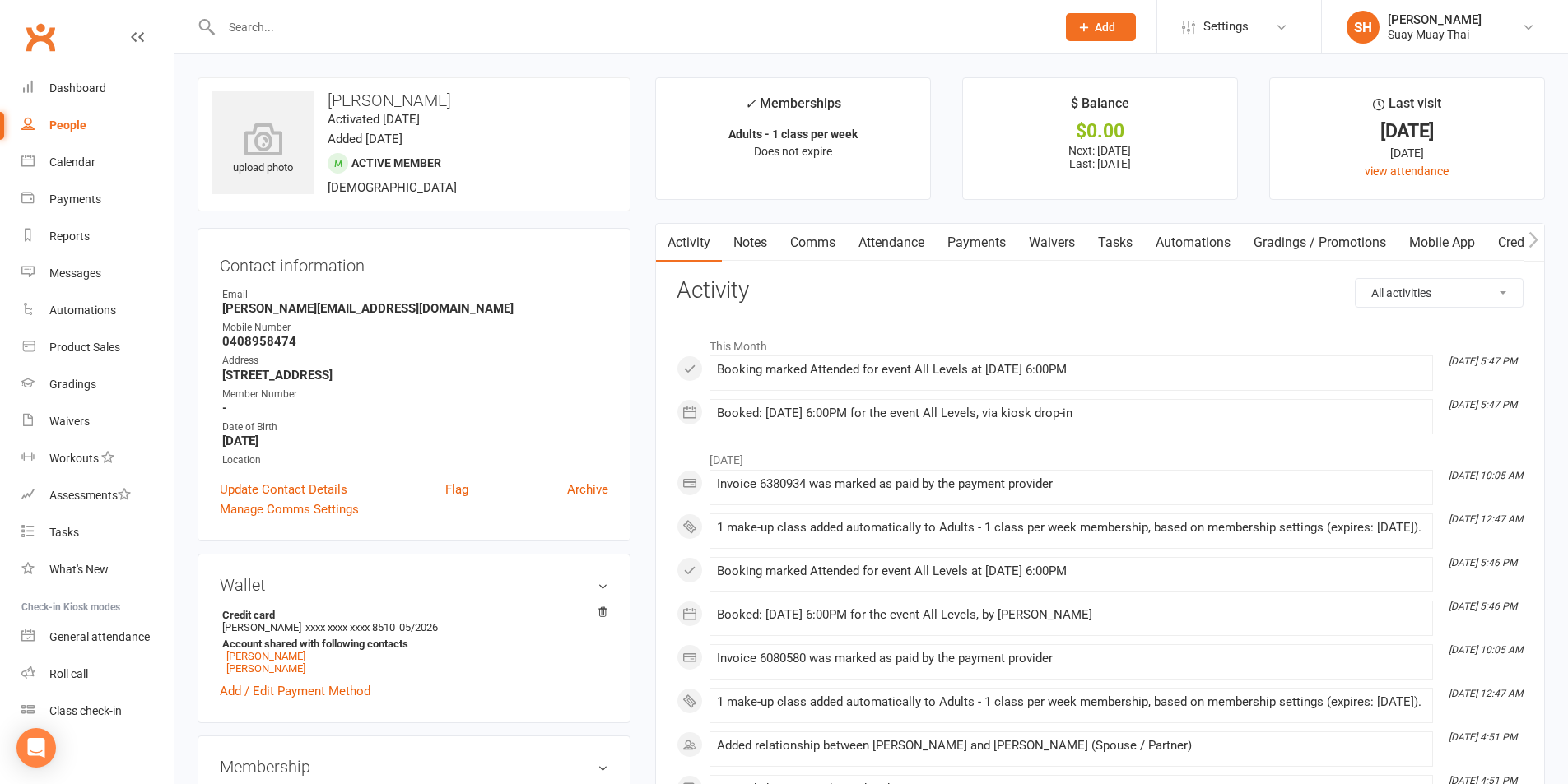
click at [1448, 245] on link "Mobile App" at bounding box center [1442, 243] width 89 height 37
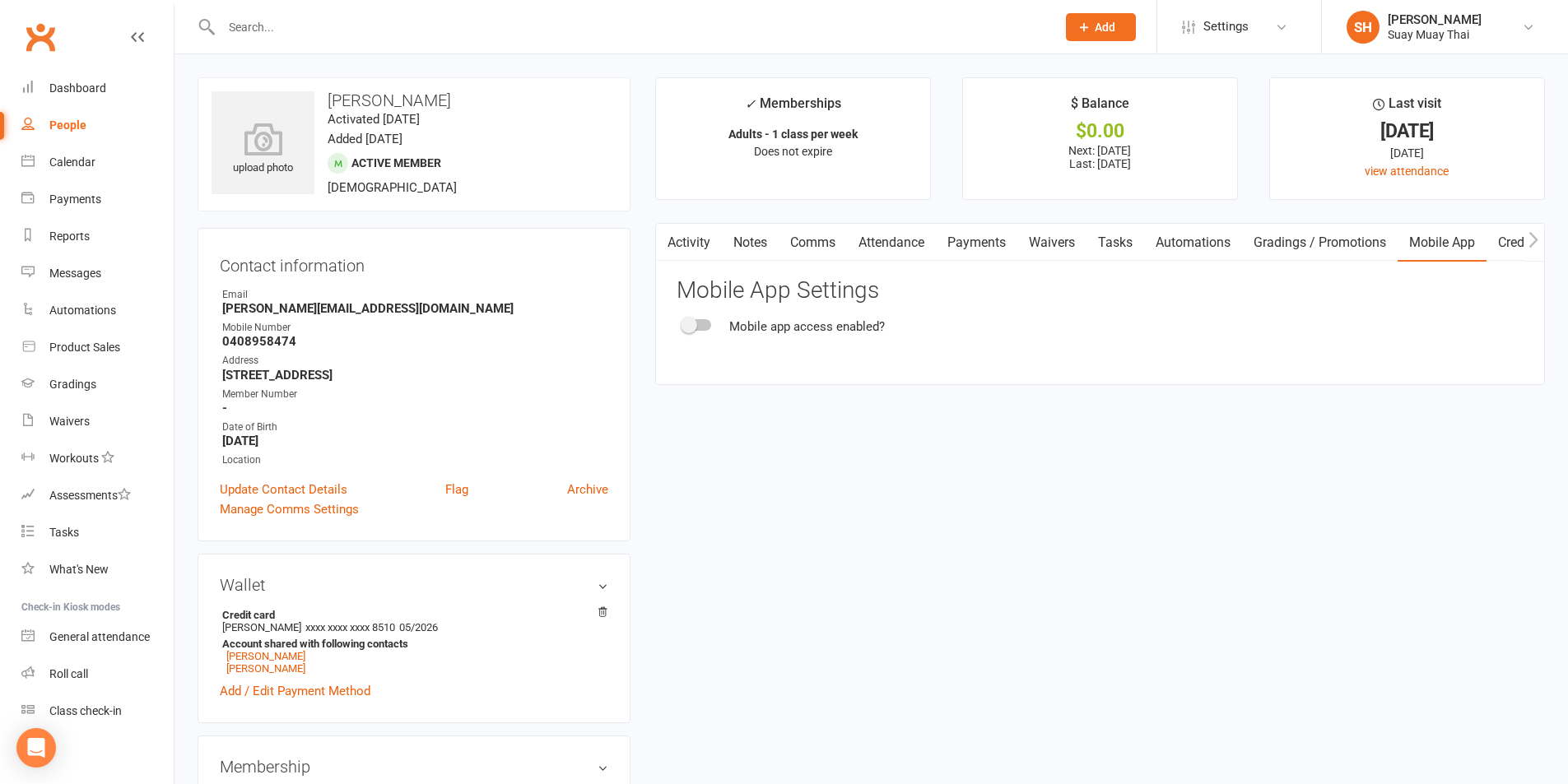
click at [707, 326] on div at bounding box center [697, 325] width 28 height 12
click at [683, 323] on input "checkbox" at bounding box center [683, 323] width 0 height 0
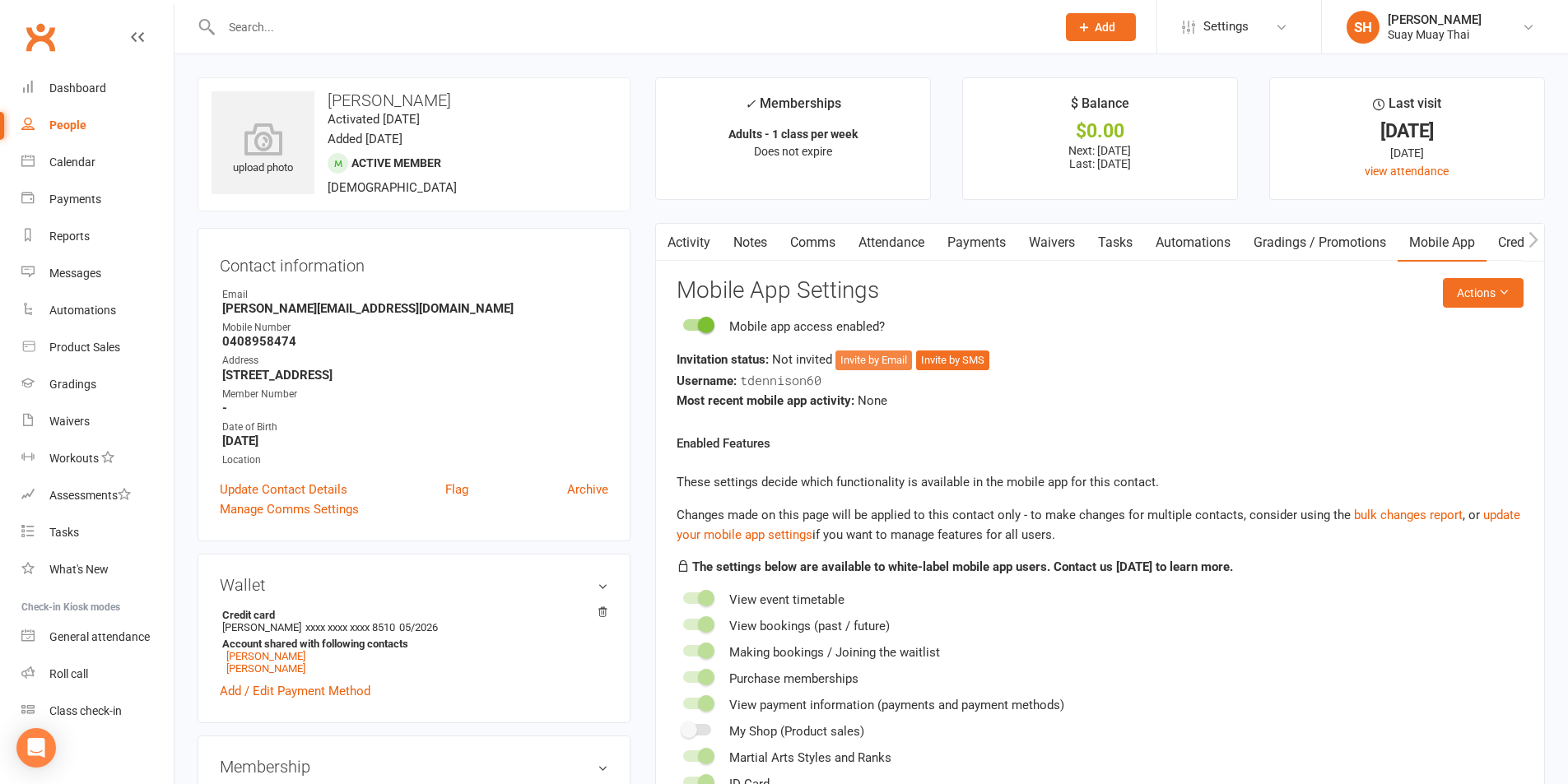
click at [863, 357] on button "Invite by Email" at bounding box center [874, 360] width 77 height 20
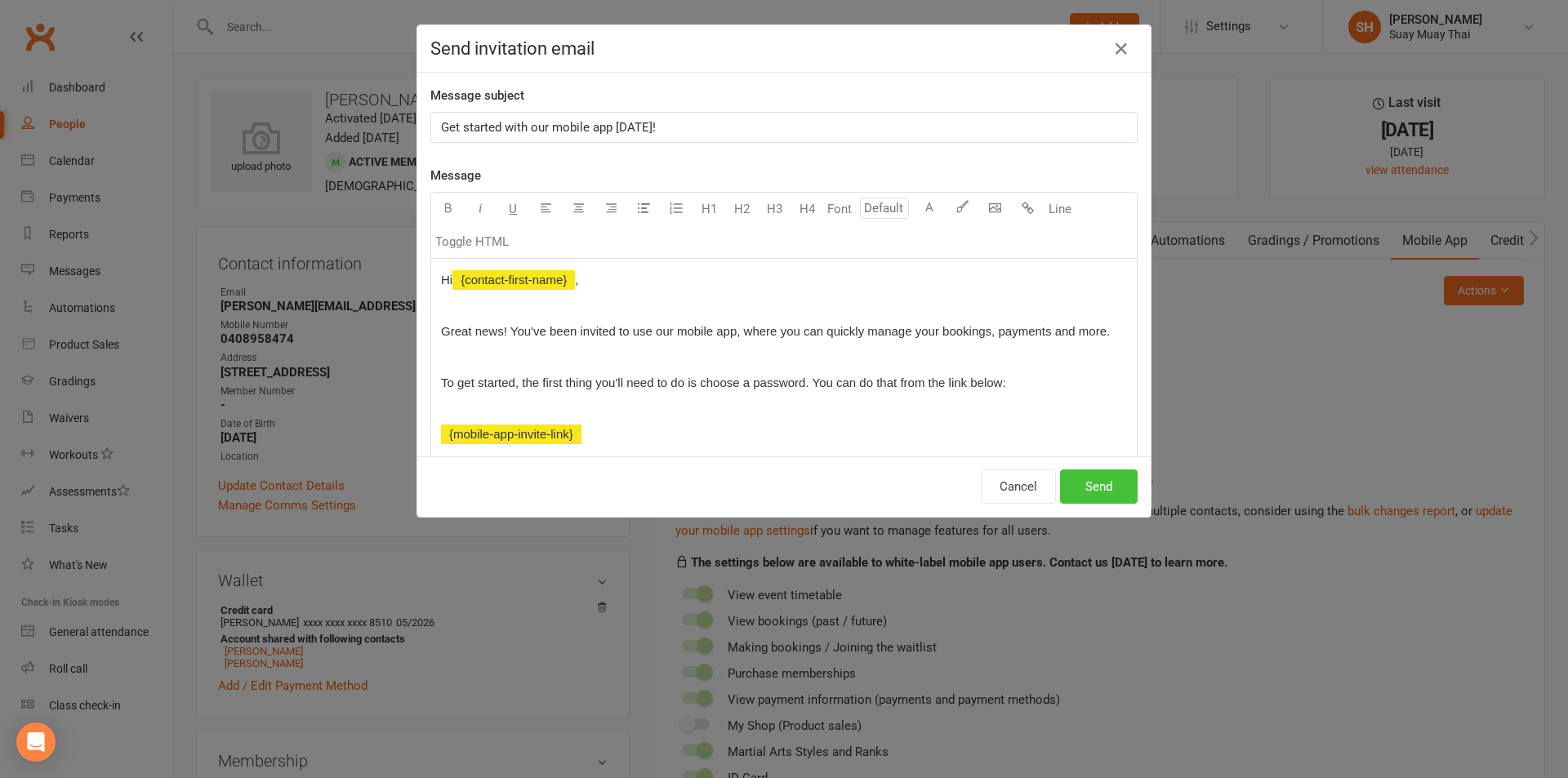
click at [1095, 483] on button "Send" at bounding box center [1099, 487] width 78 height 35
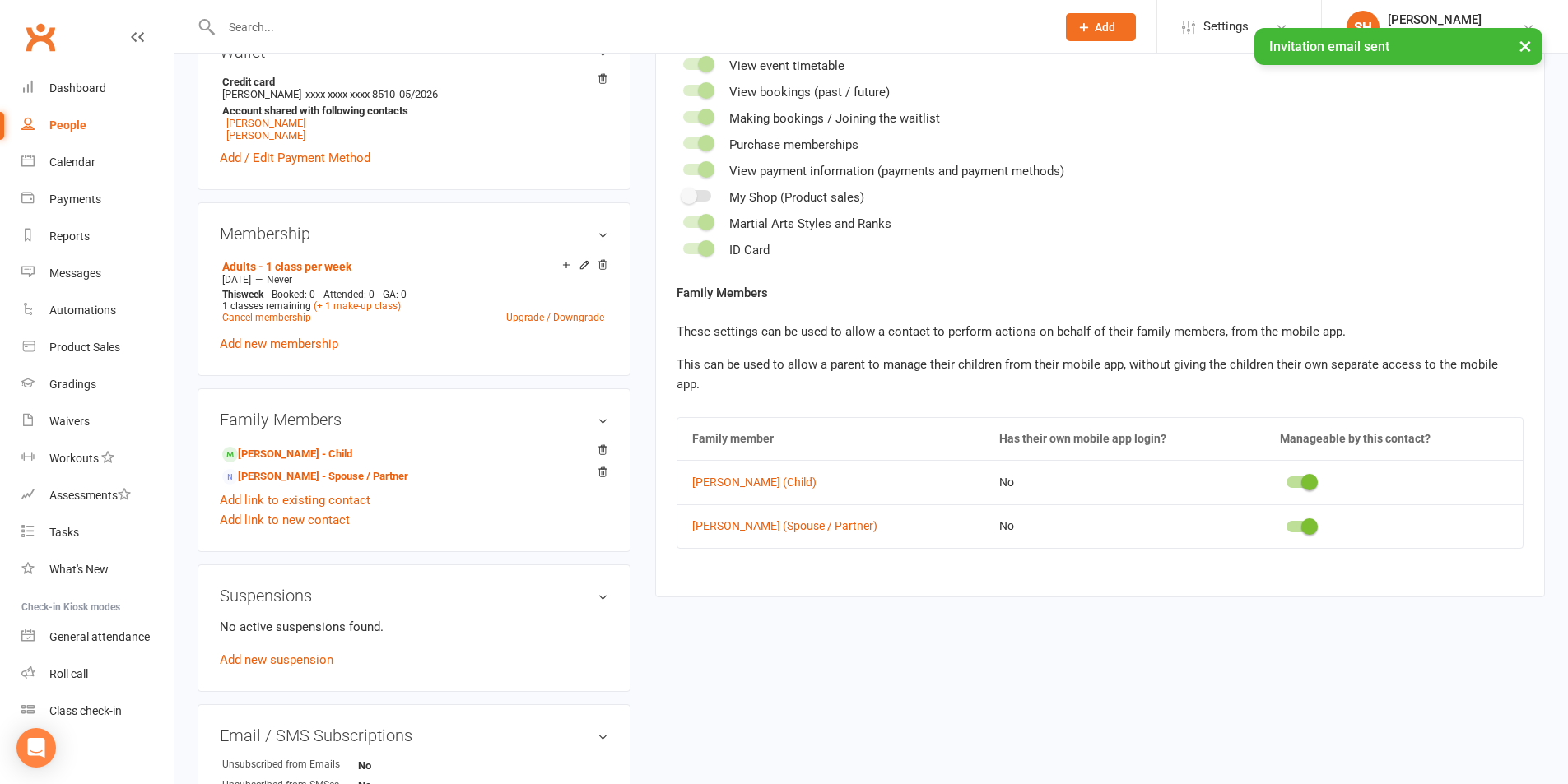
scroll to position [549, 0]
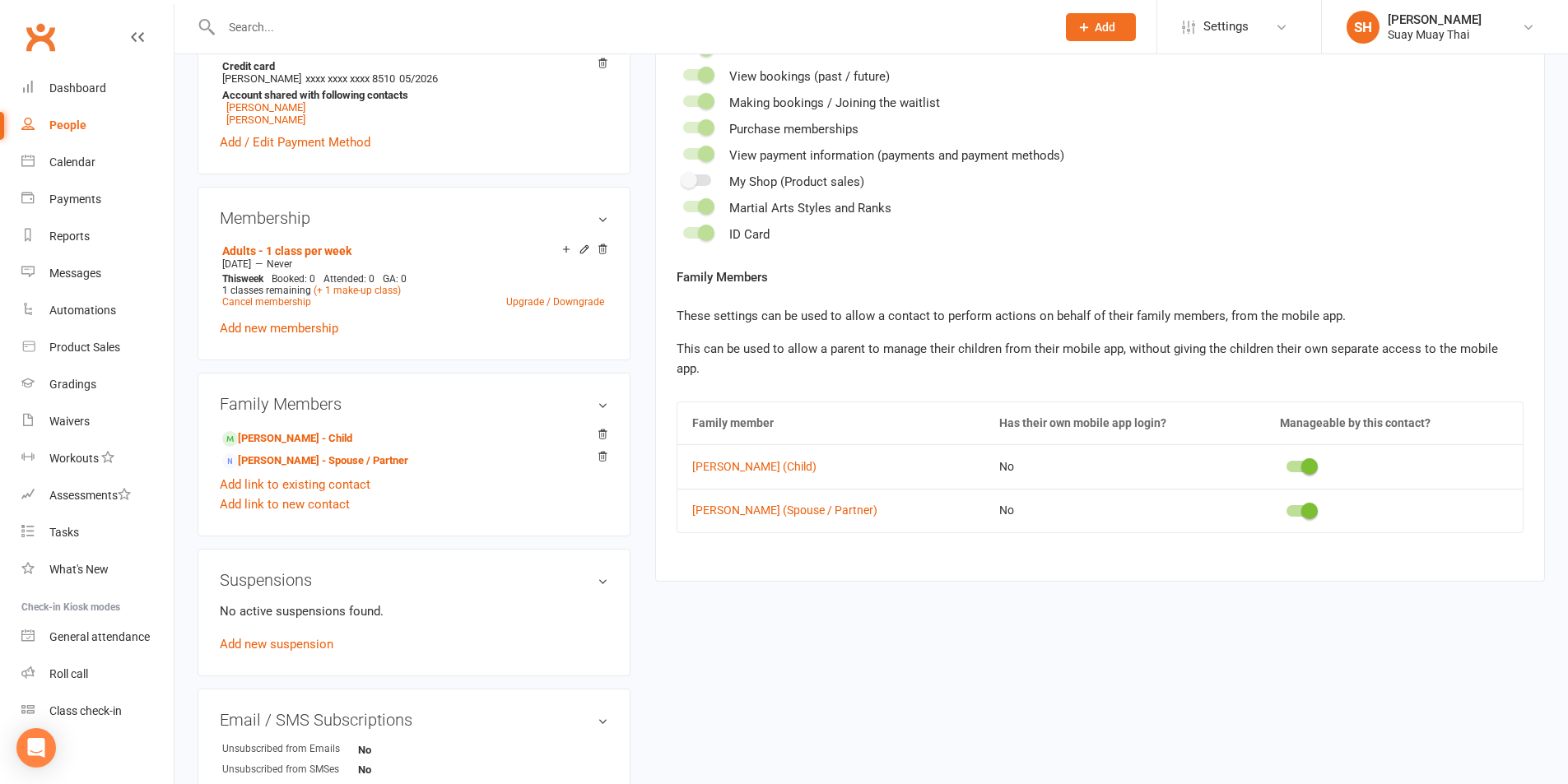
click at [63, 124] on div "People" at bounding box center [68, 125] width 37 height 13
select select "100"
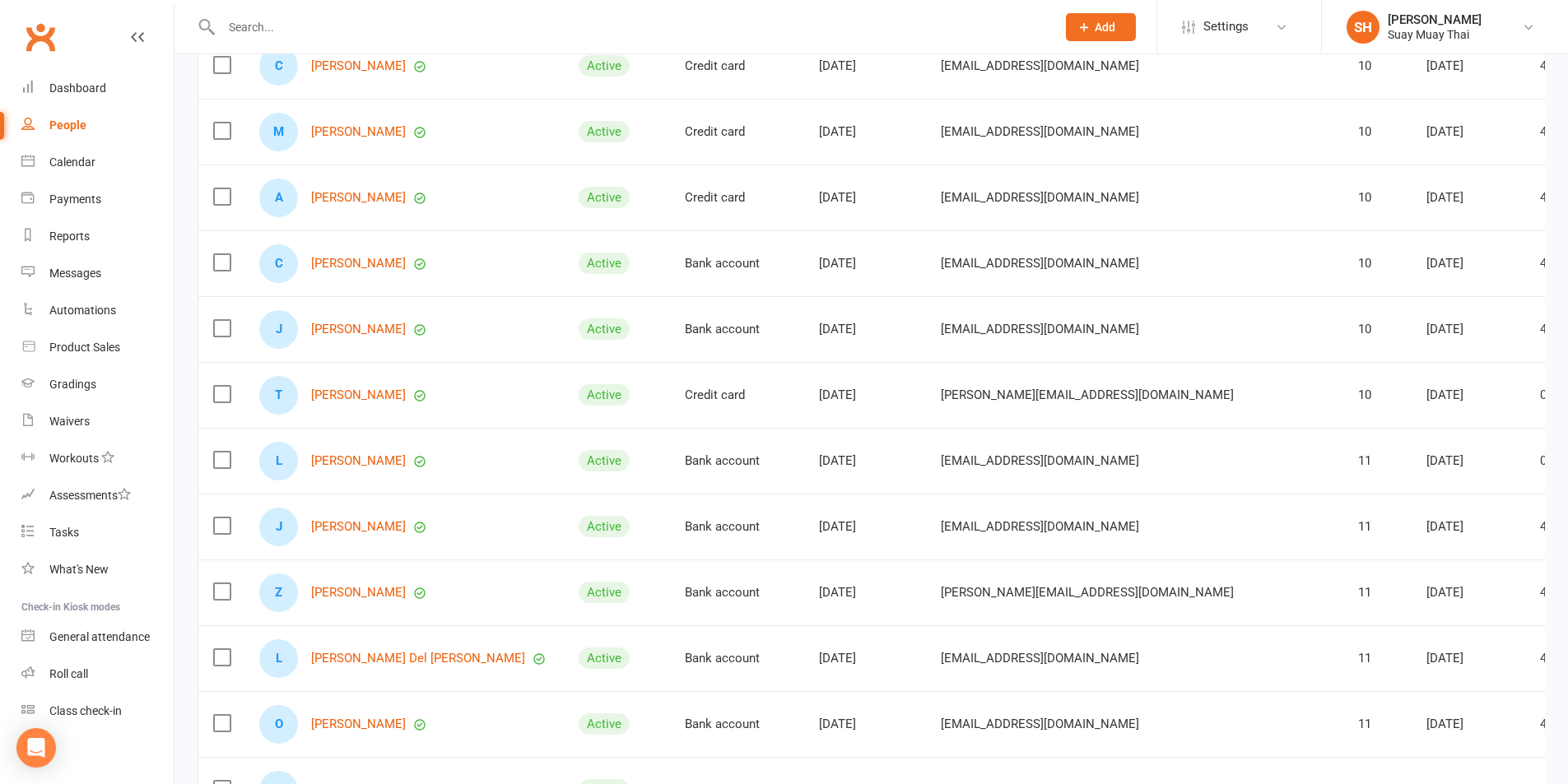
scroll to position [5762, 0]
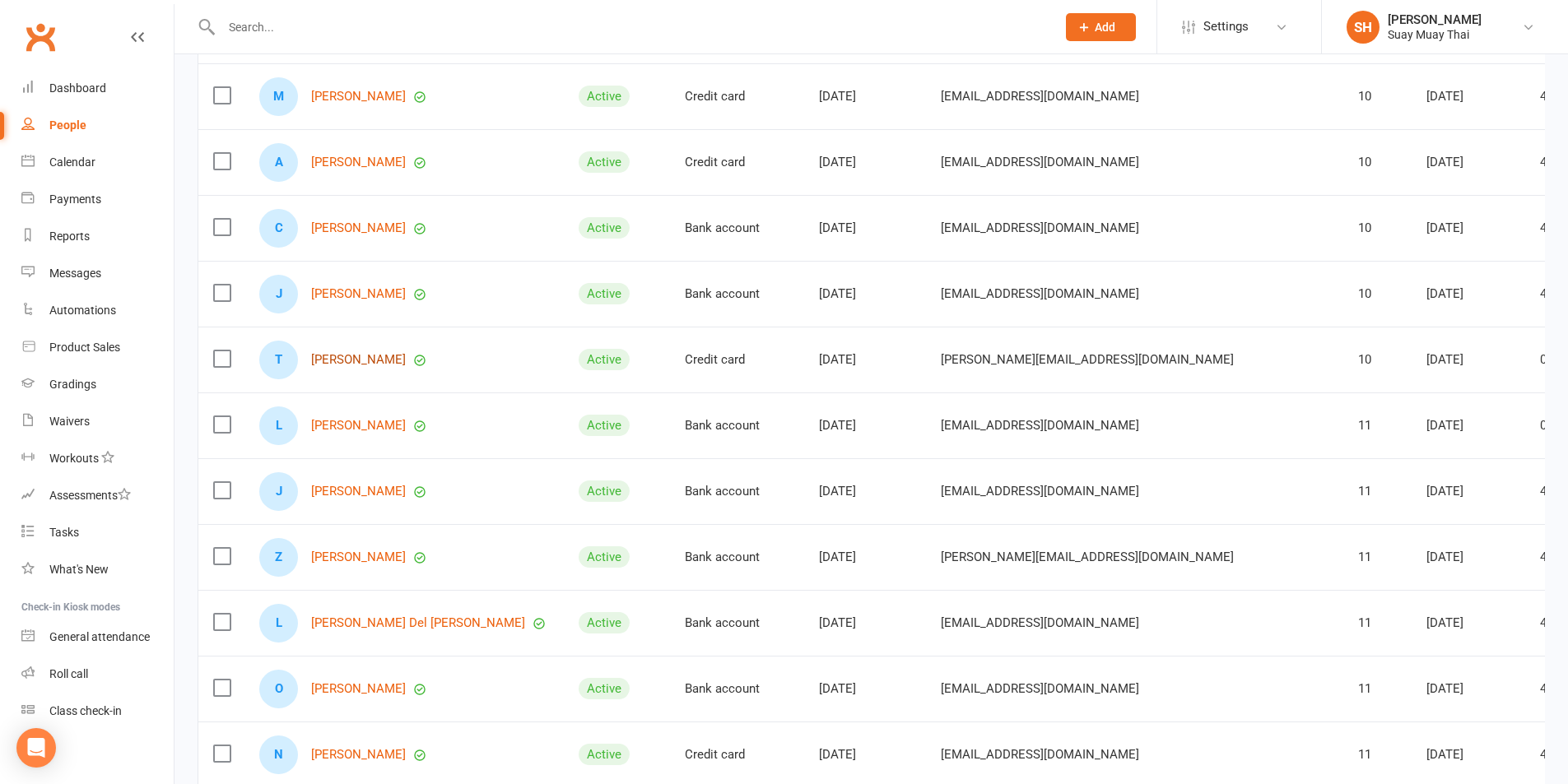
click at [367, 358] on link "[PERSON_NAME]" at bounding box center [359, 360] width 95 height 14
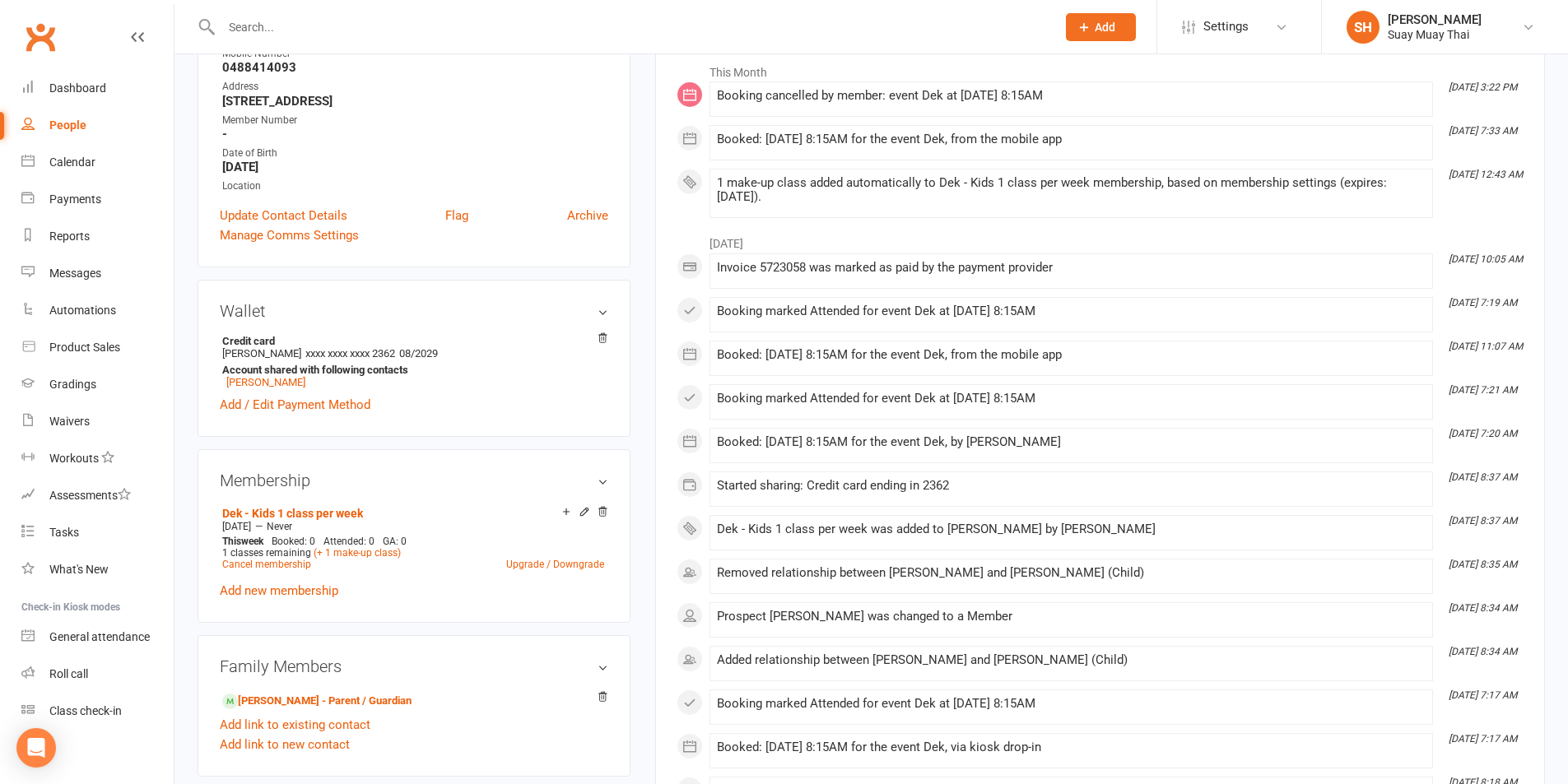
scroll to position [411, 0]
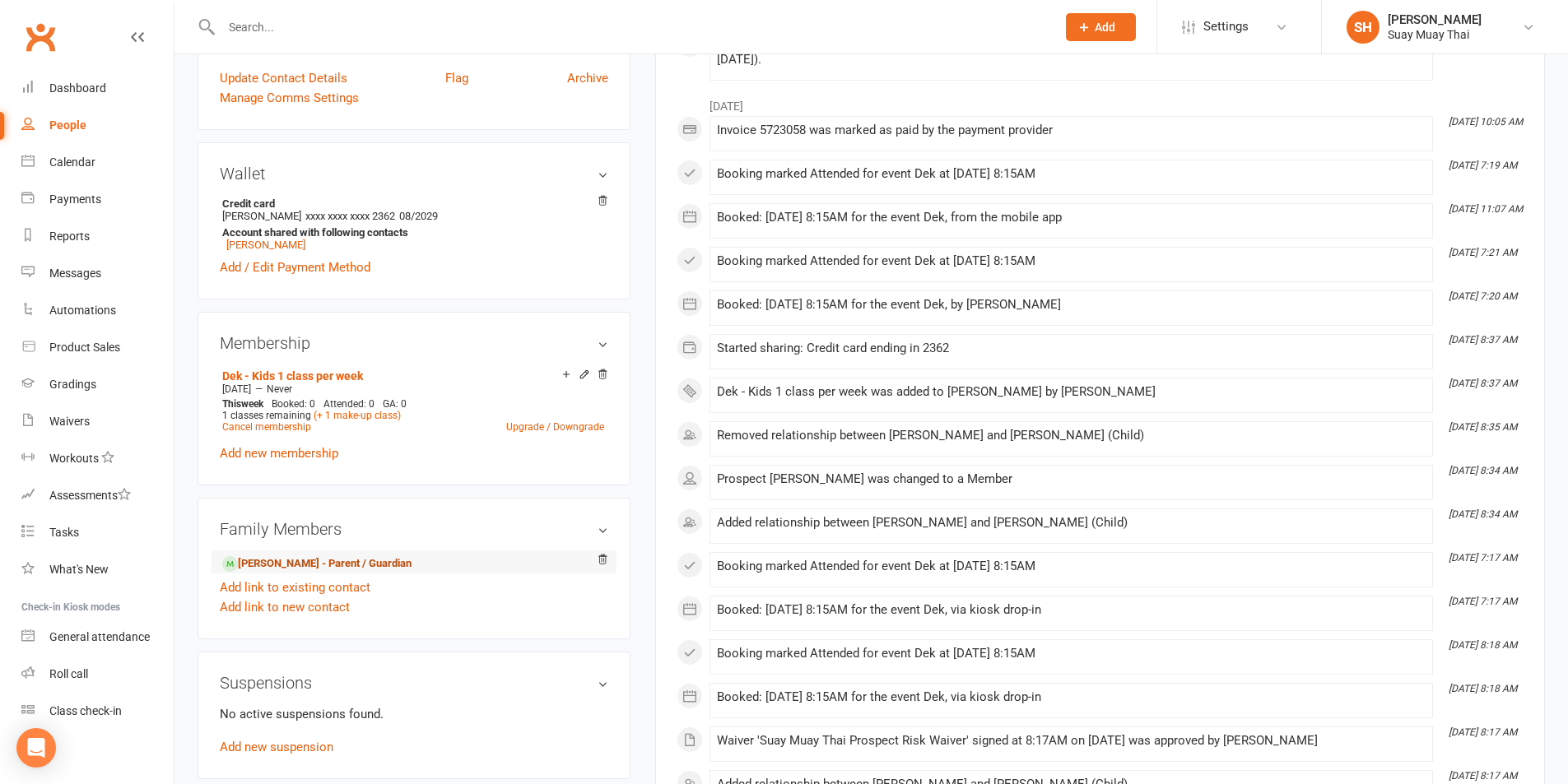
click at [283, 559] on link "[PERSON_NAME] - Parent / Guardian" at bounding box center [317, 564] width 189 height 17
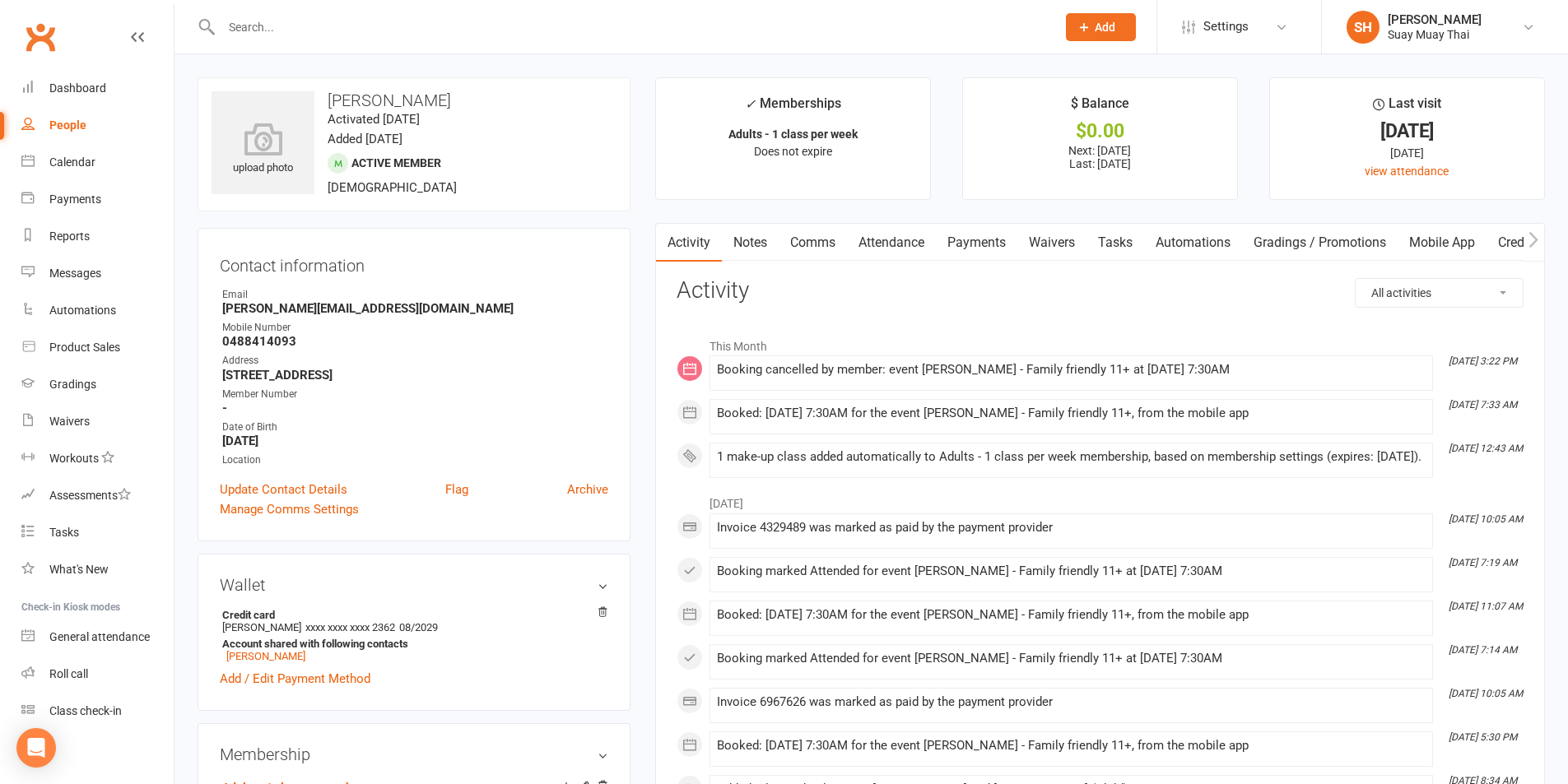
click at [1424, 241] on link "Mobile App" at bounding box center [1442, 243] width 89 height 37
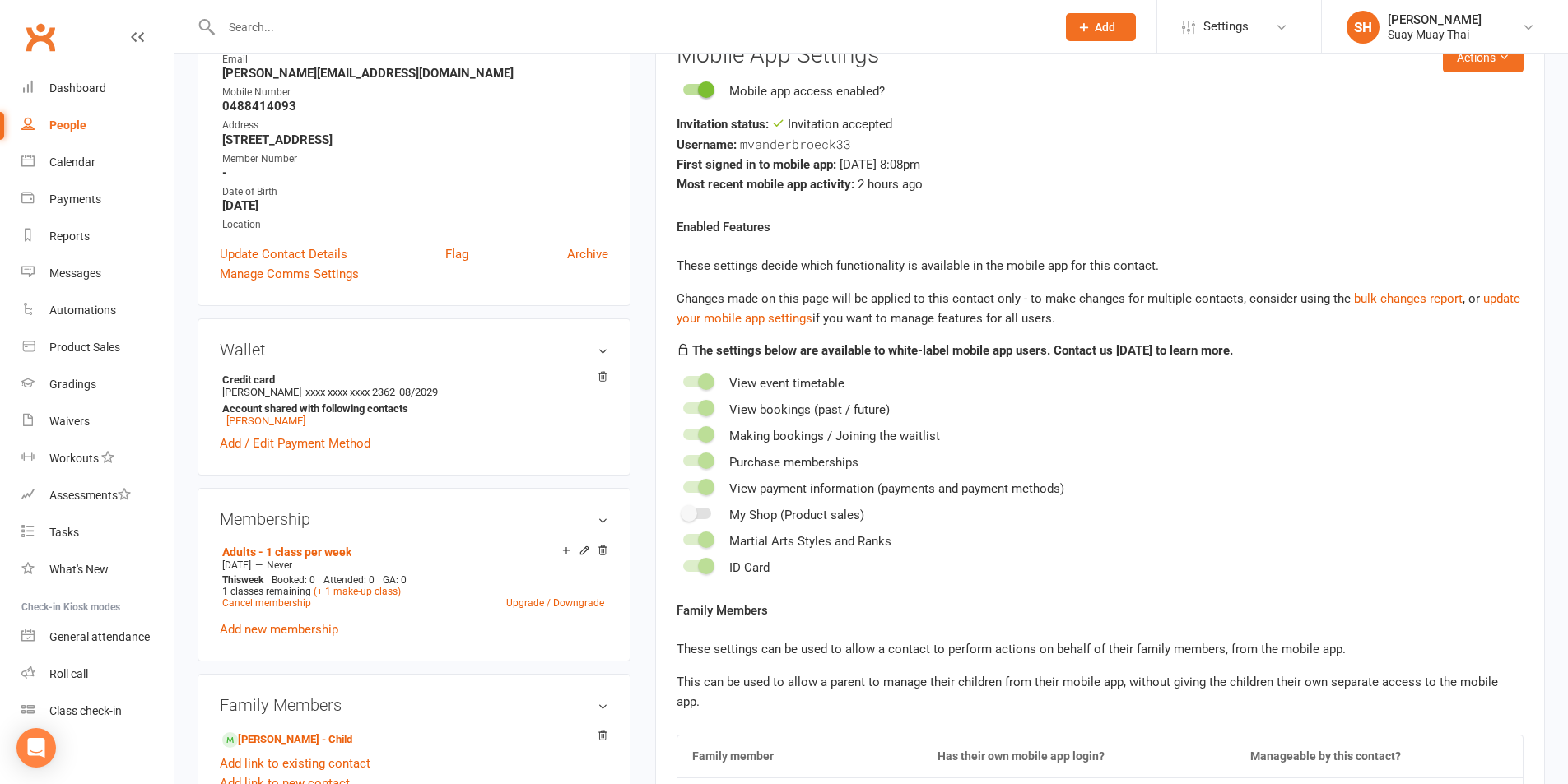
scroll to position [274, 0]
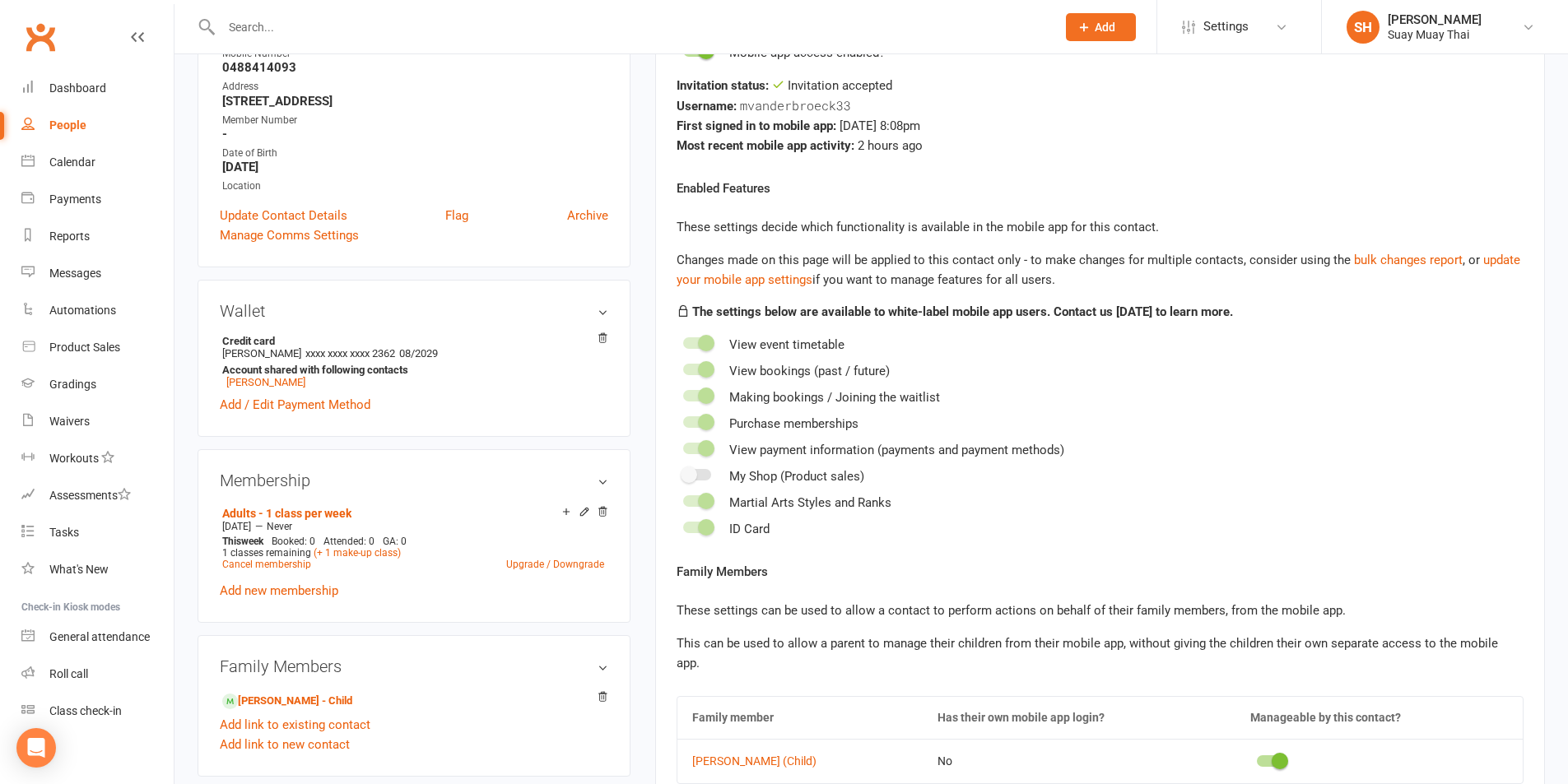
click at [76, 128] on div "People" at bounding box center [68, 125] width 37 height 13
select select "100"
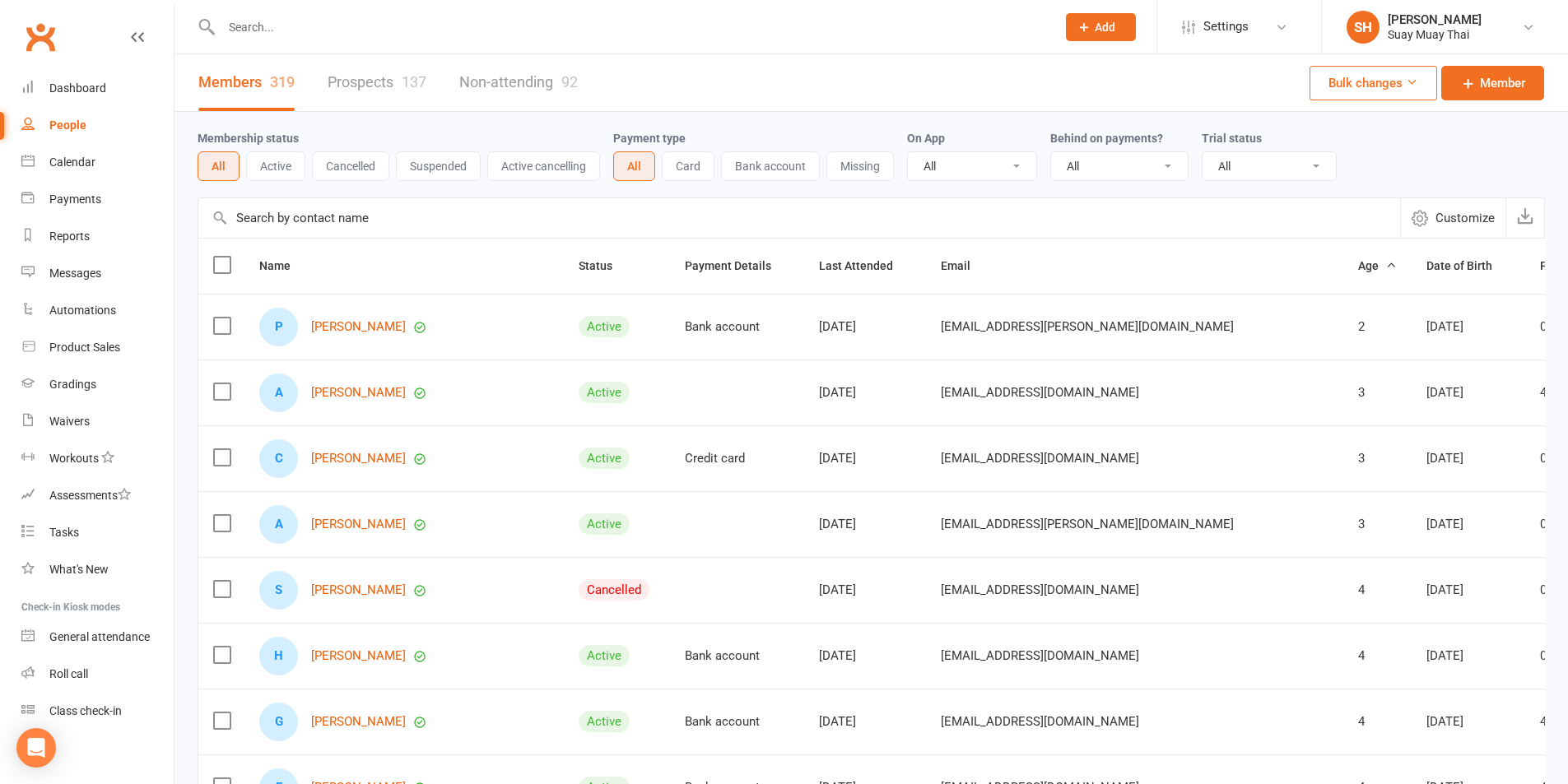
click at [1406, 83] on icon at bounding box center [1412, 82] width 12 height 12
click at [1230, 21] on span "Settings" at bounding box center [1226, 27] width 45 height 37
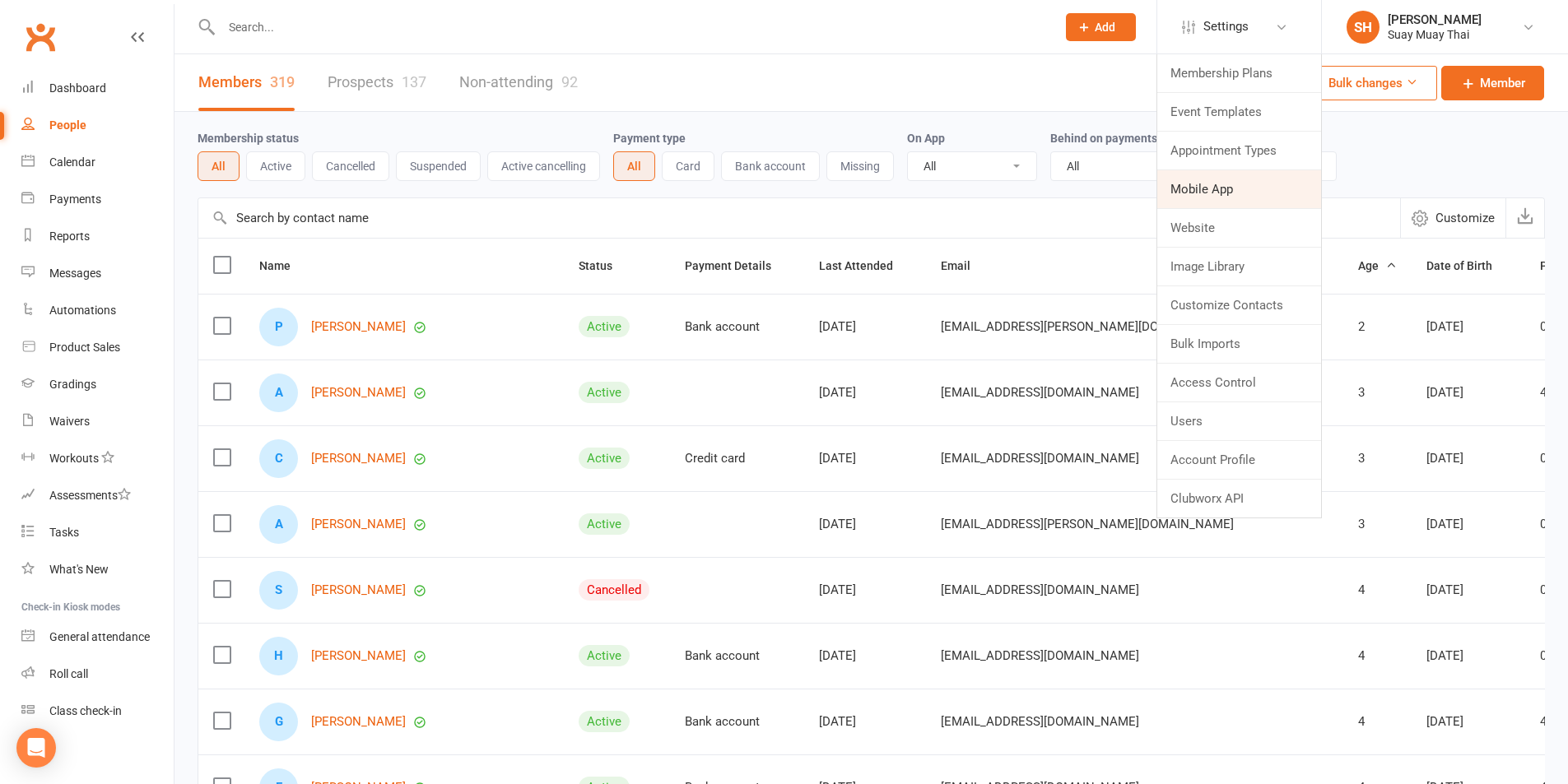
click at [1205, 177] on link "Mobile App" at bounding box center [1239, 189] width 164 height 37
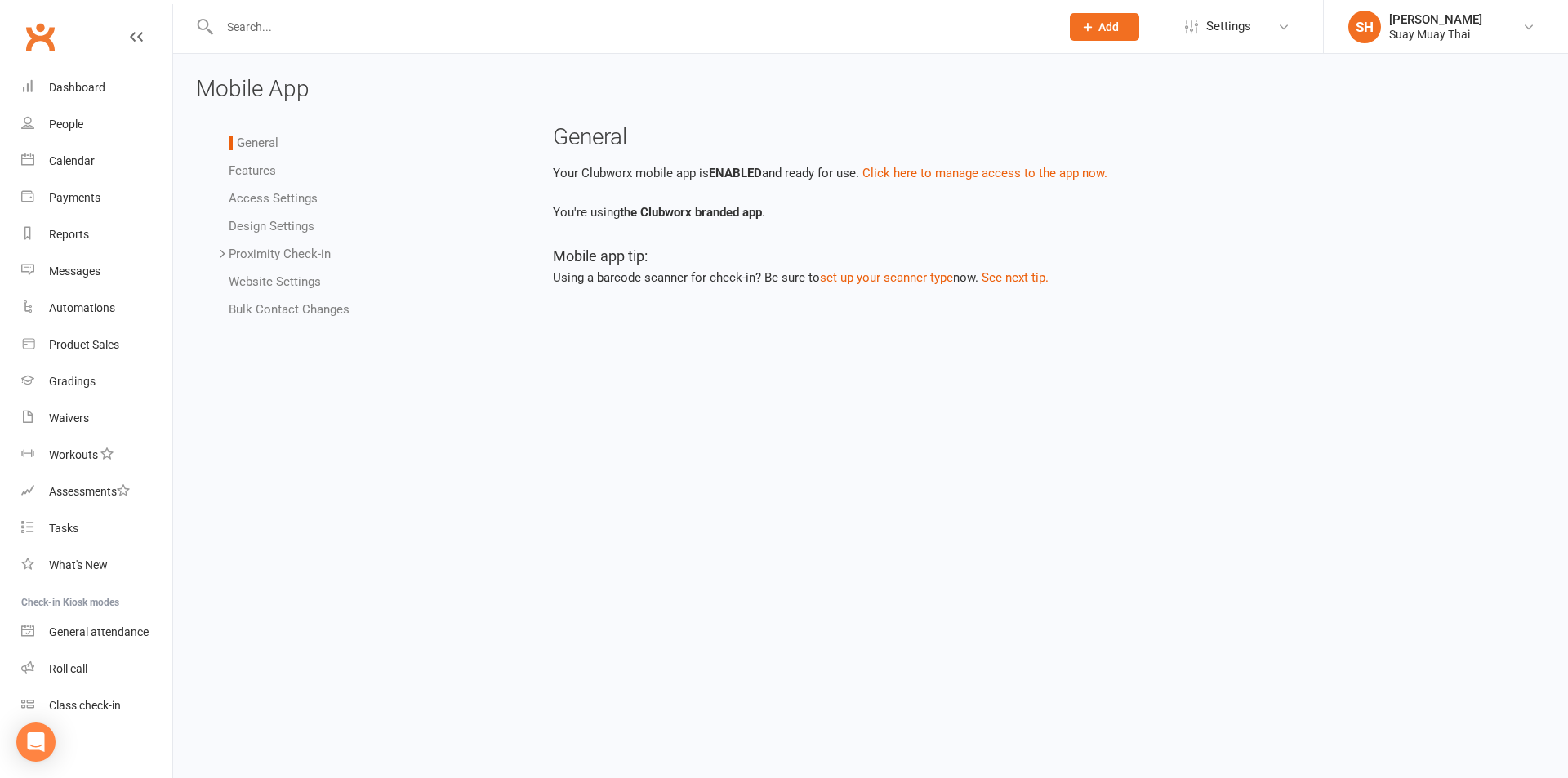
click at [254, 166] on link "Features" at bounding box center [252, 171] width 48 height 15
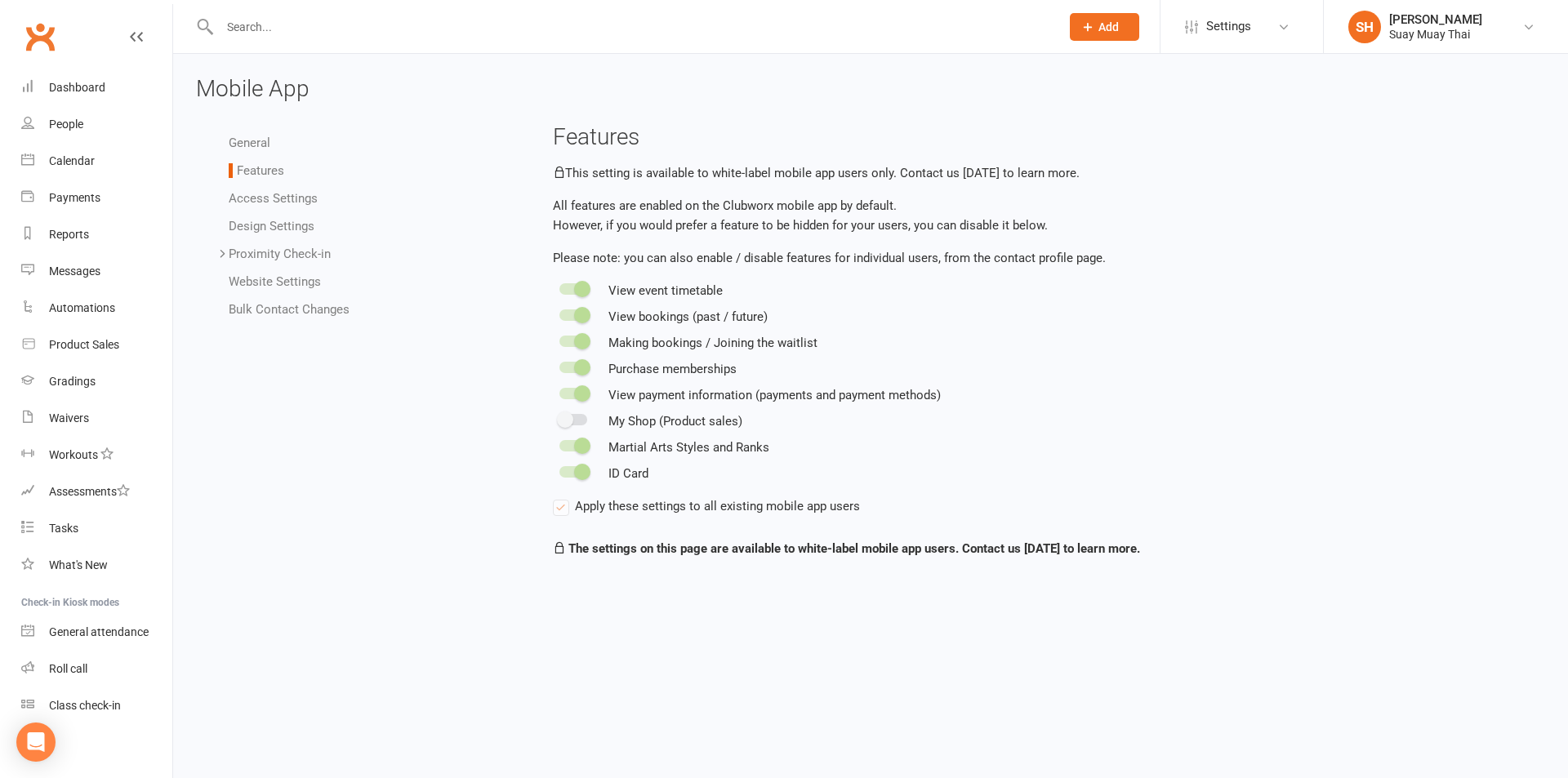
click at [269, 202] on link "Access Settings" at bounding box center [273, 198] width 89 height 15
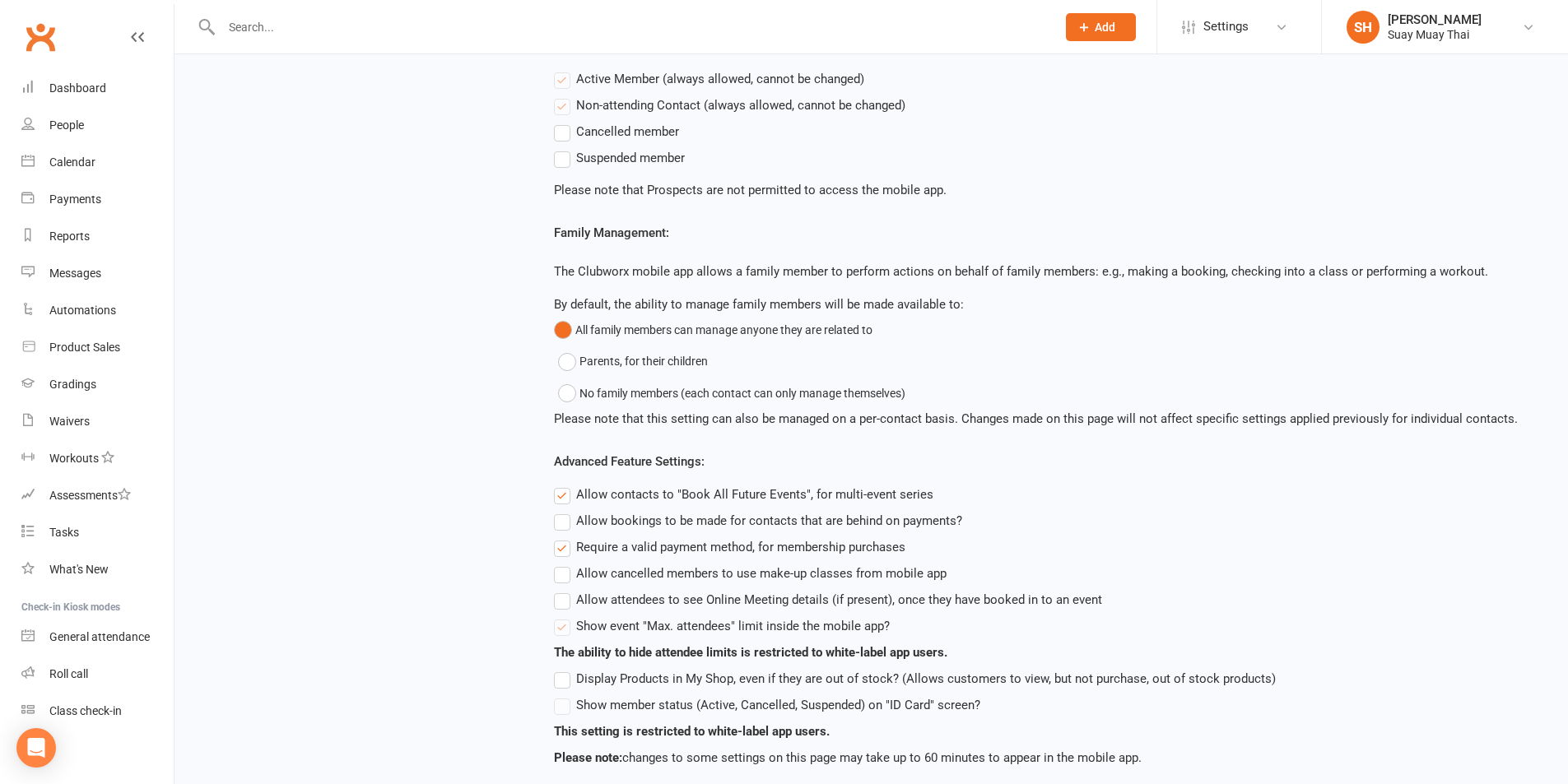
scroll to position [345, 0]
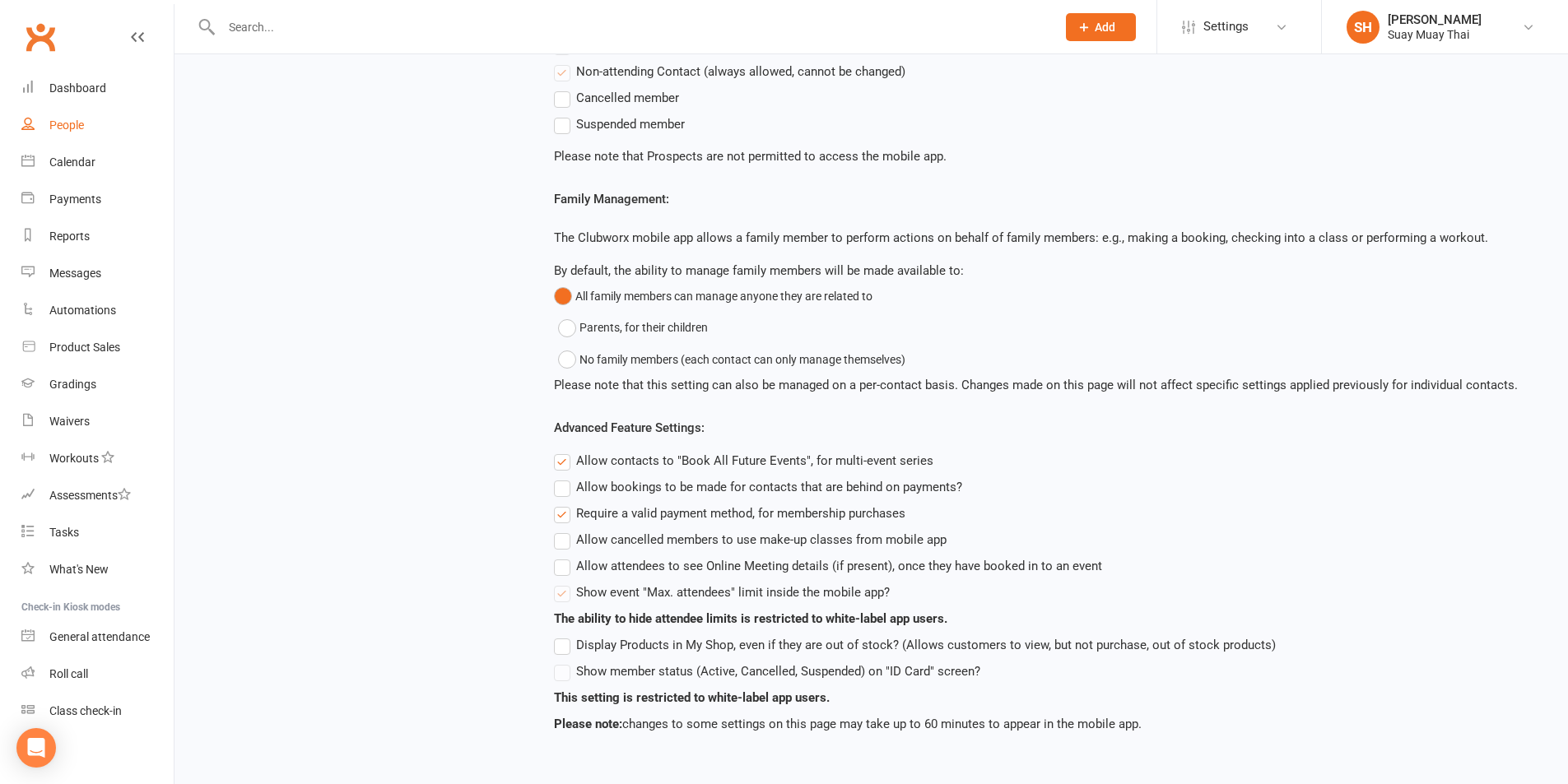
click at [68, 133] on link "People" at bounding box center [97, 126] width 153 height 37
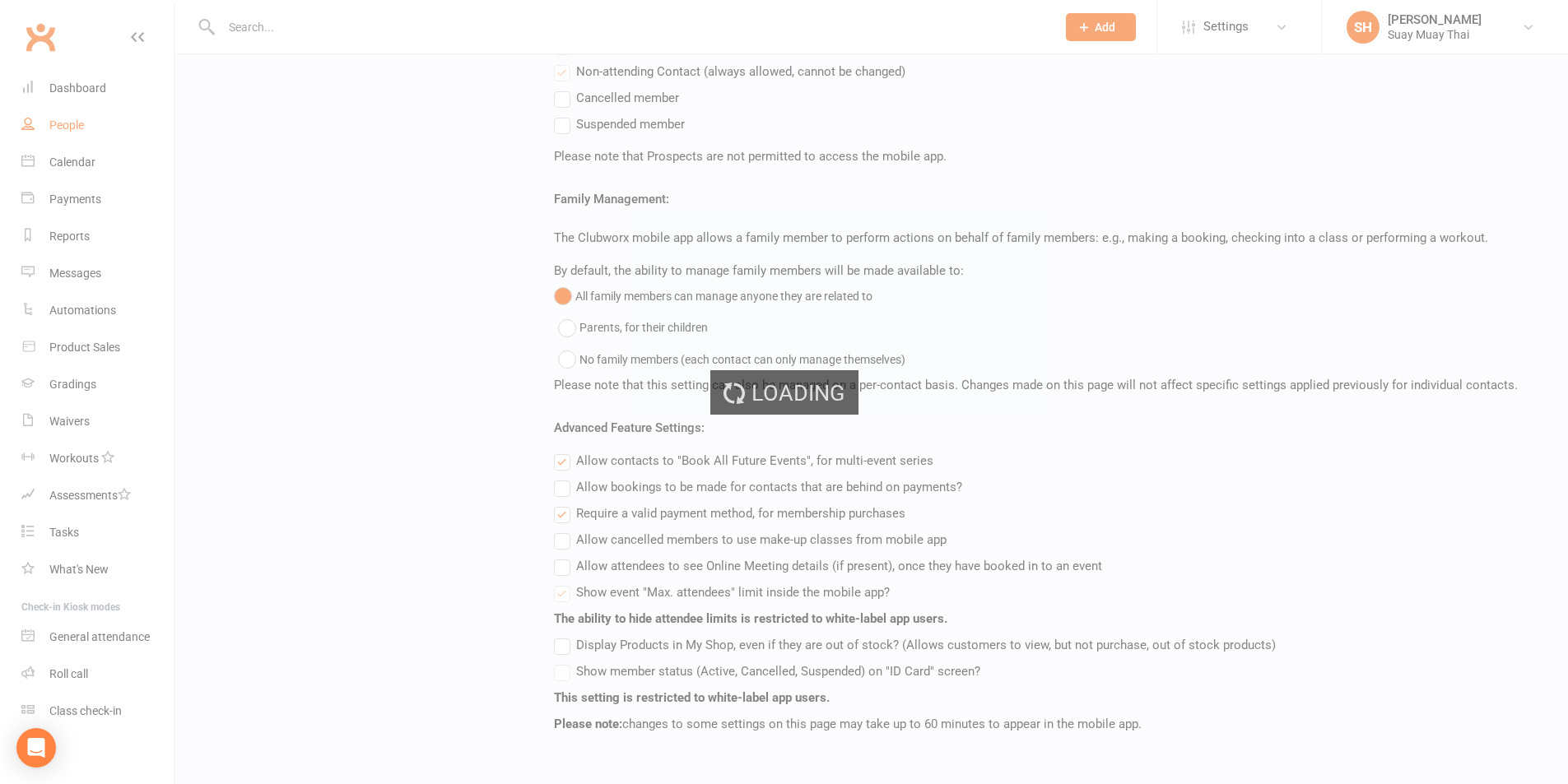
select select "100"
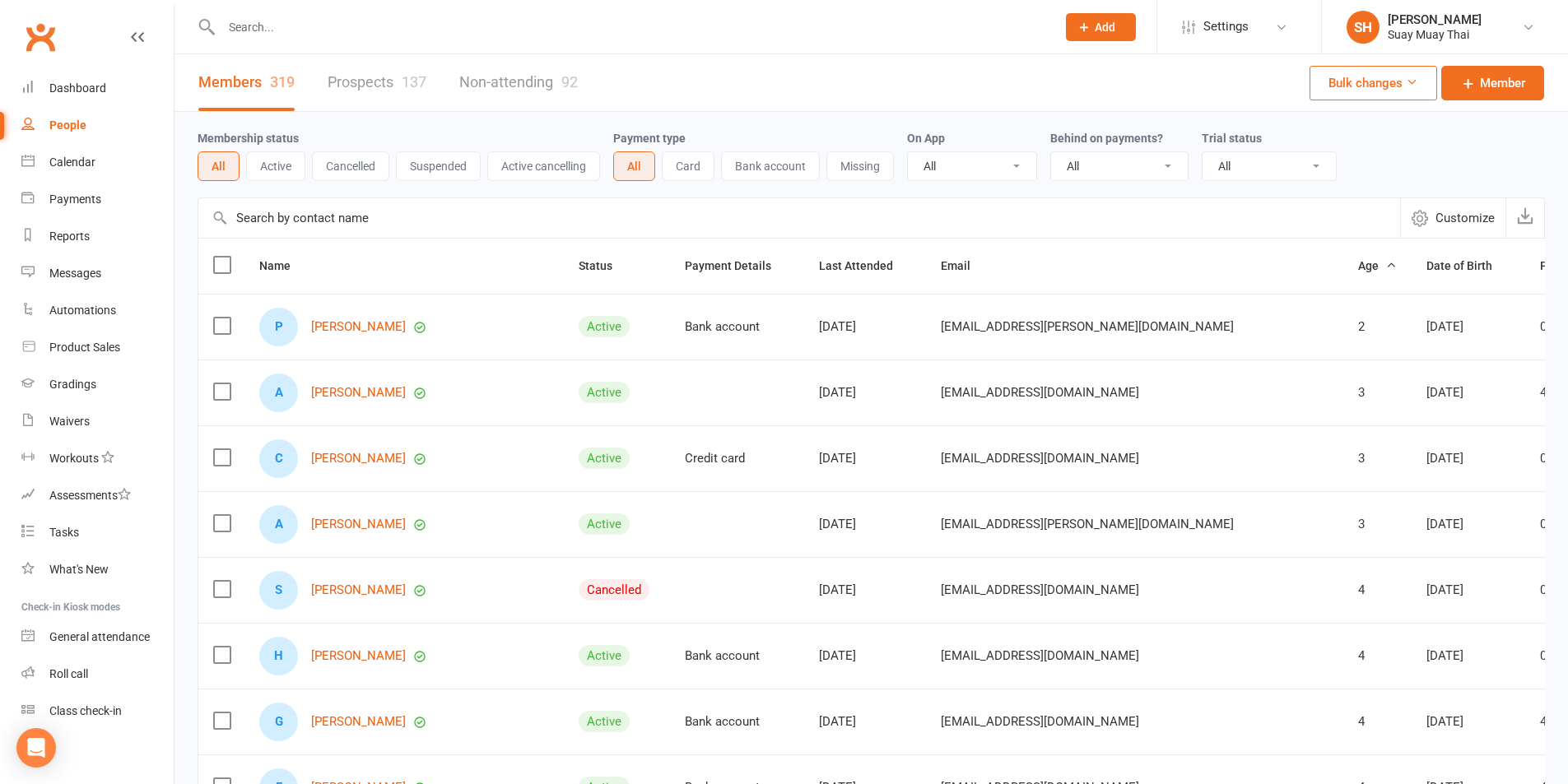
click at [1358, 270] on span "Age" at bounding box center [1377, 266] width 38 height 13
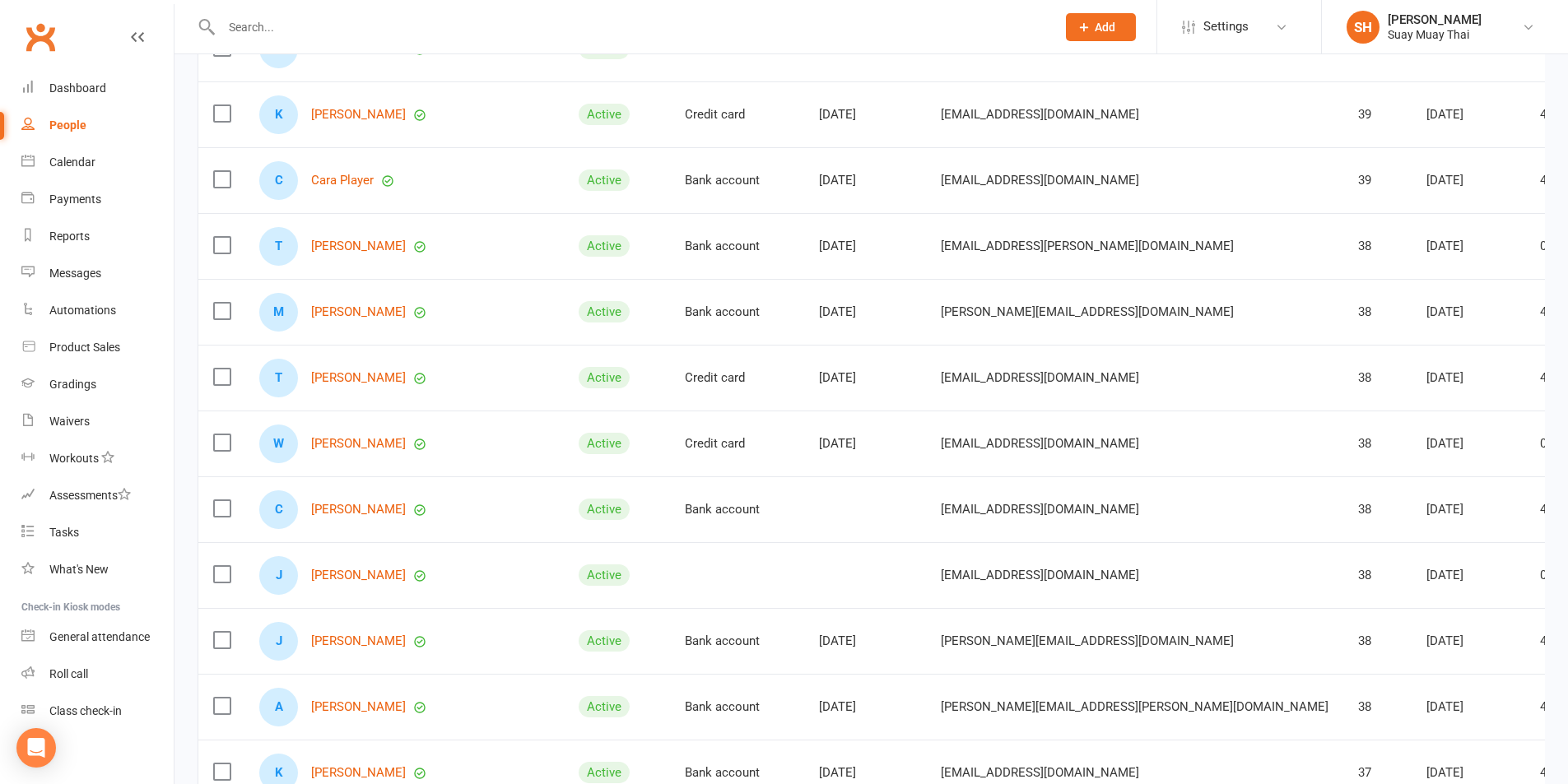
scroll to position [2985, 0]
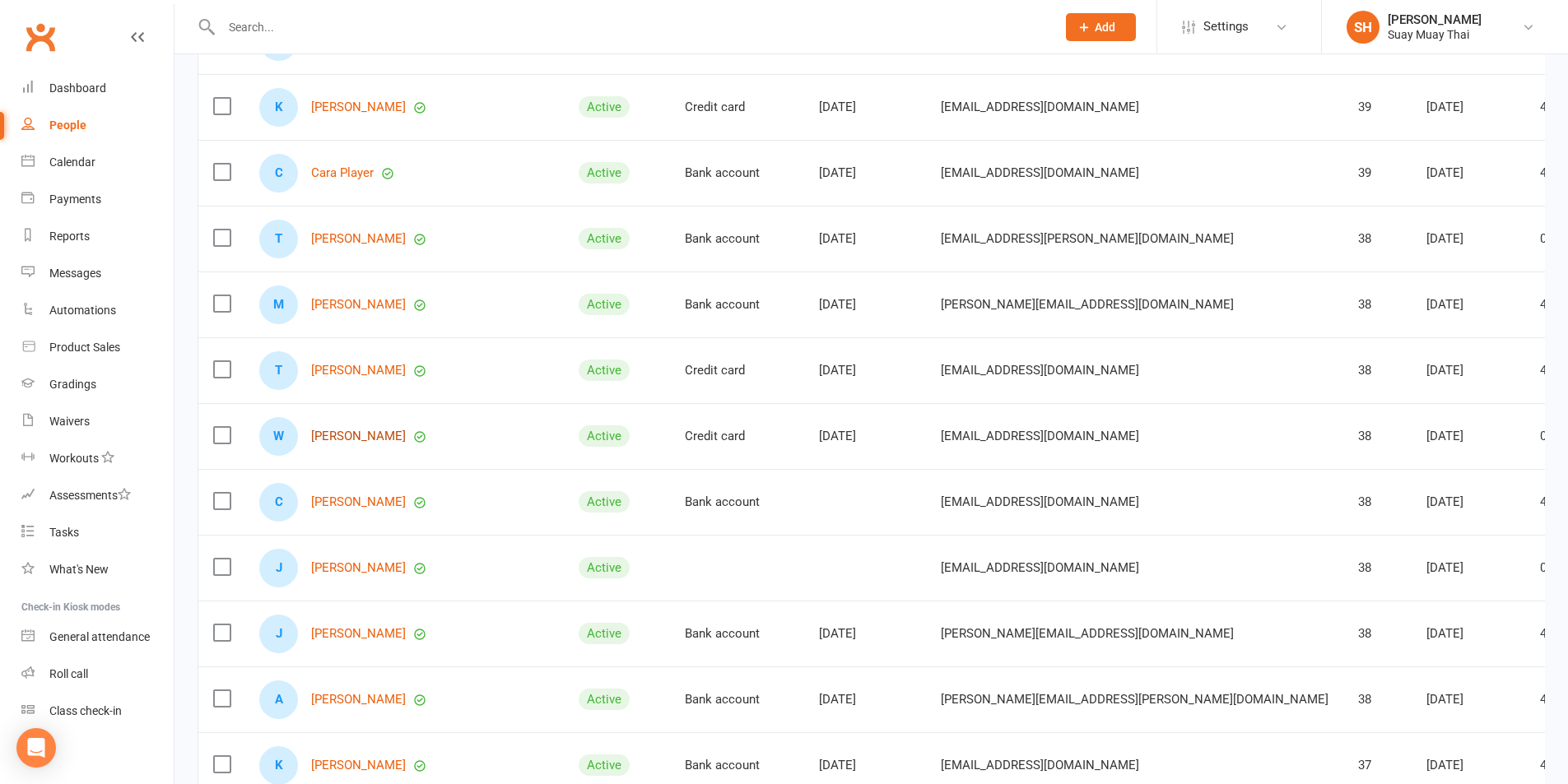
click at [359, 438] on link "[PERSON_NAME]" at bounding box center [359, 437] width 95 height 14
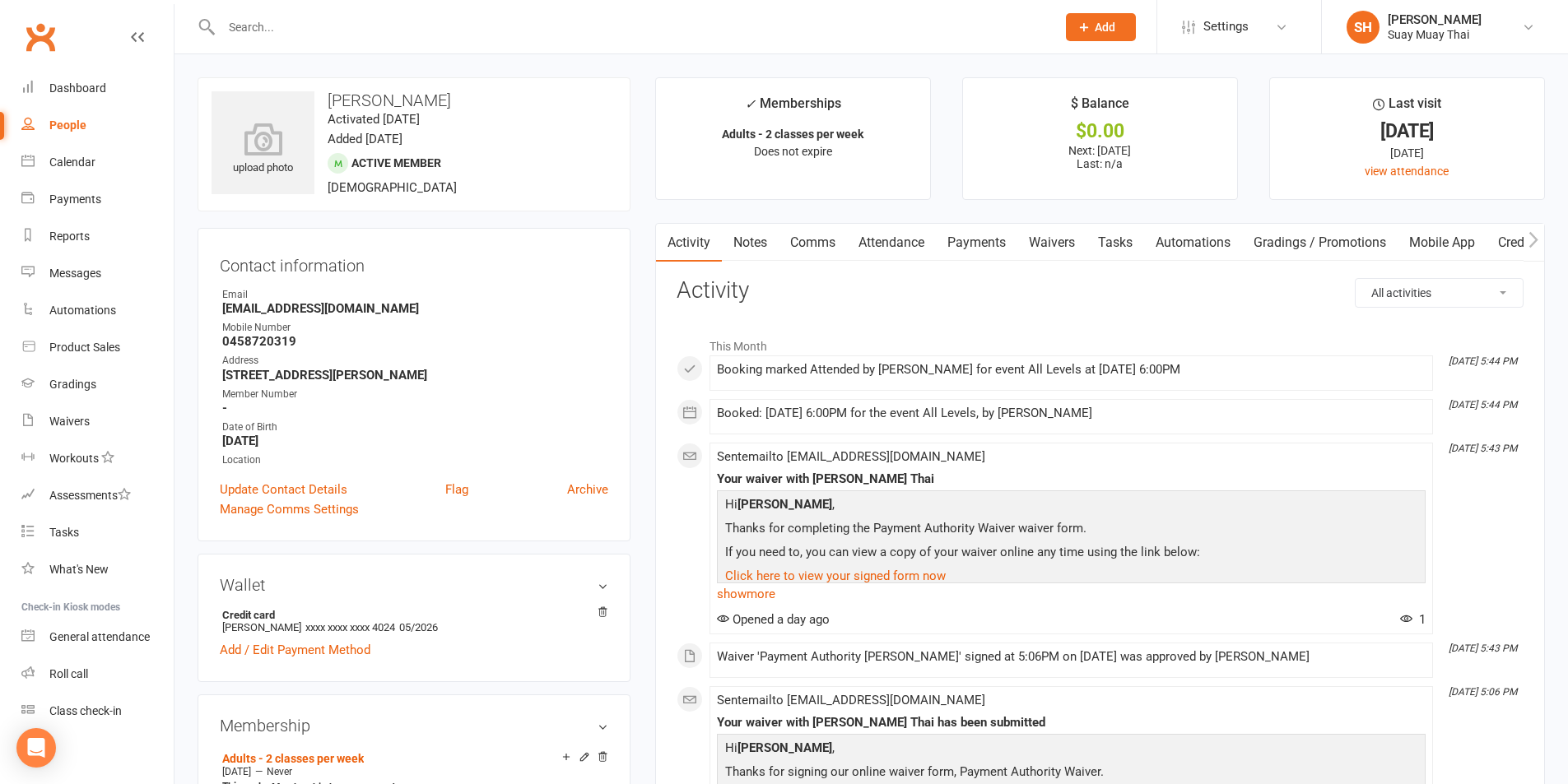
click at [1446, 236] on link "Mobile App" at bounding box center [1442, 243] width 89 height 37
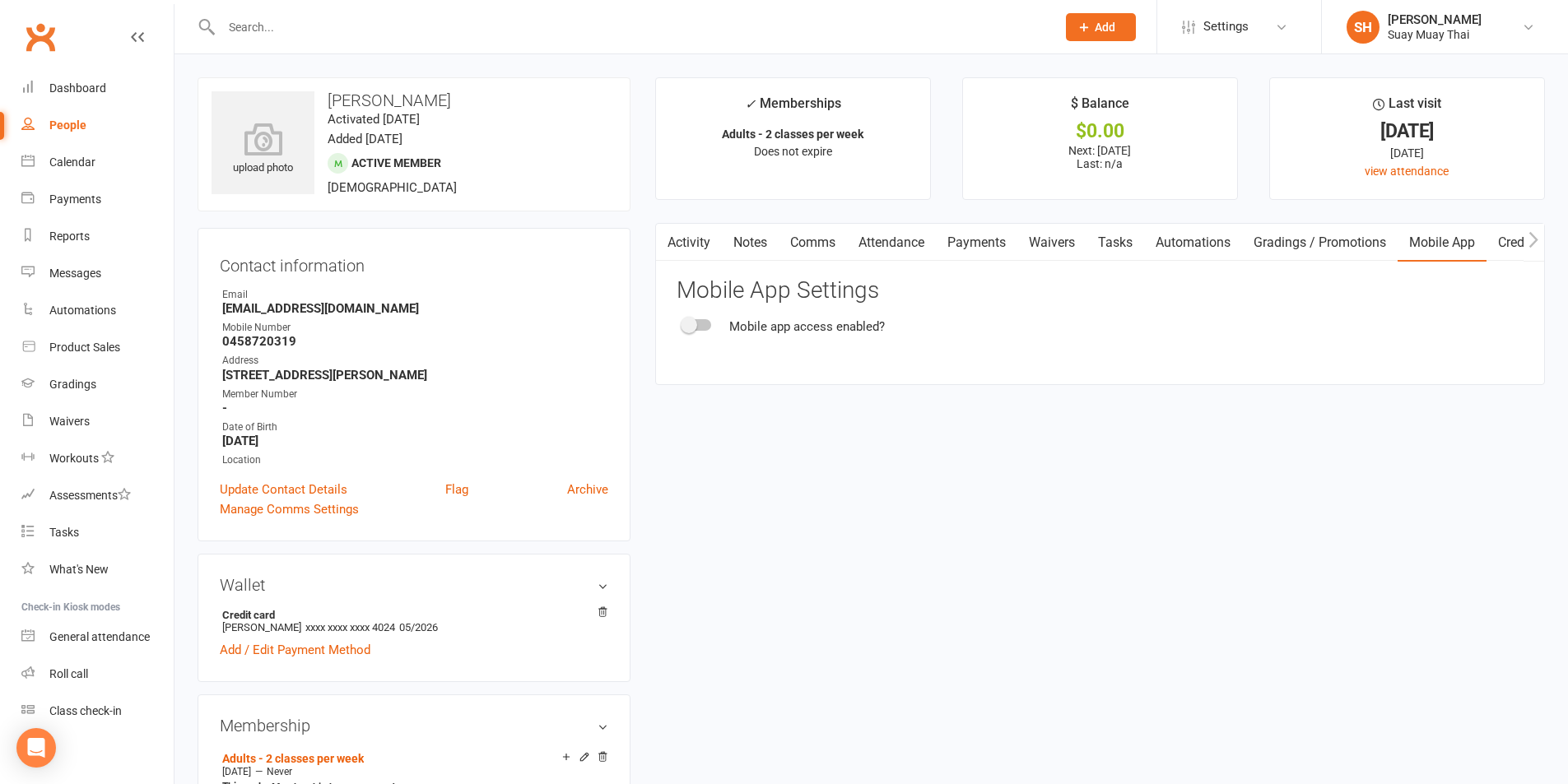
click at [805, 330] on div "Mobile app access enabled?" at bounding box center [807, 326] width 155 height 20
click at [709, 325] on div at bounding box center [697, 325] width 28 height 12
click at [683, 323] on input "checkbox" at bounding box center [683, 323] width 0 height 0
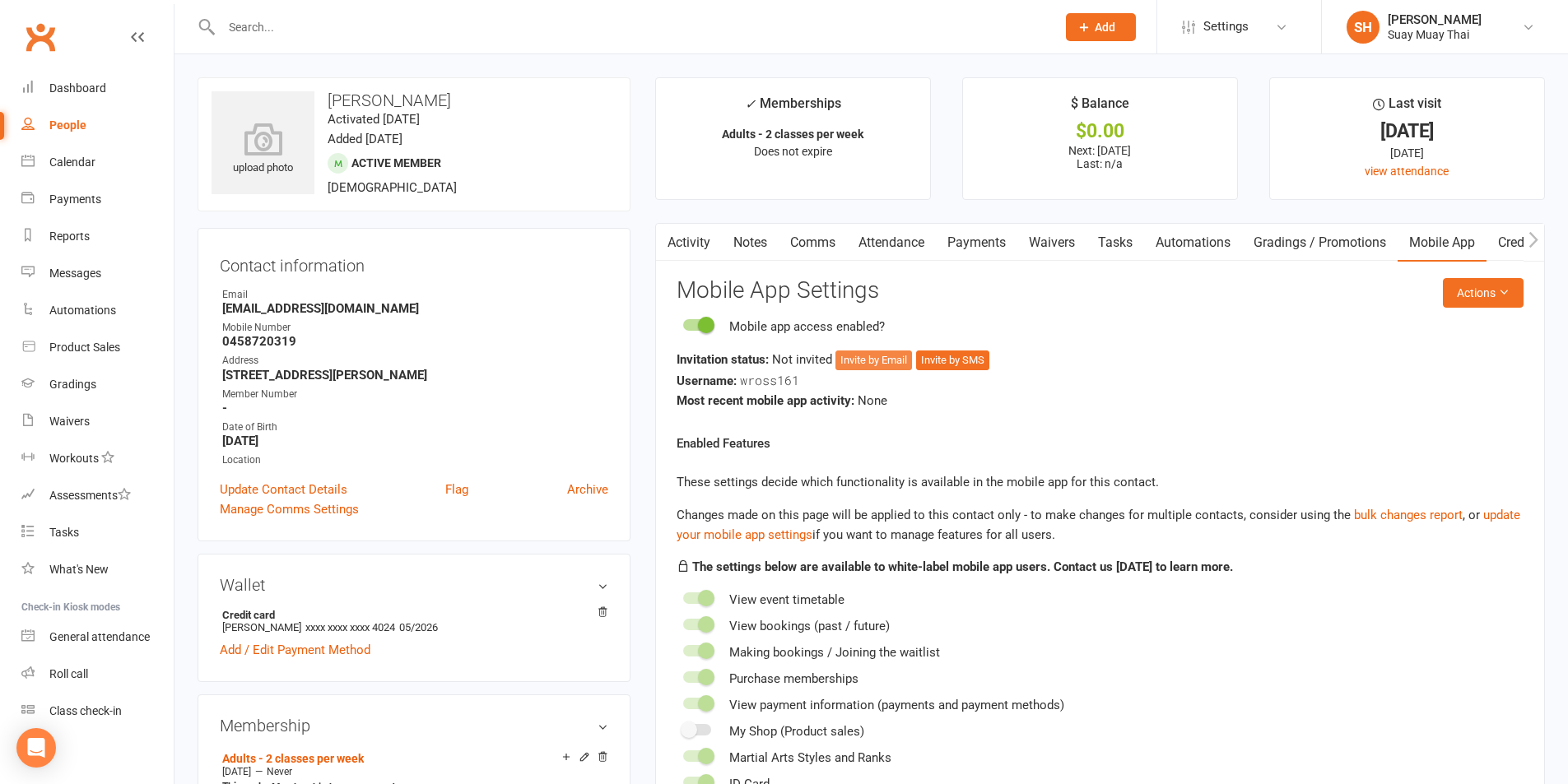
click at [873, 359] on button "Invite by Email" at bounding box center [874, 360] width 77 height 20
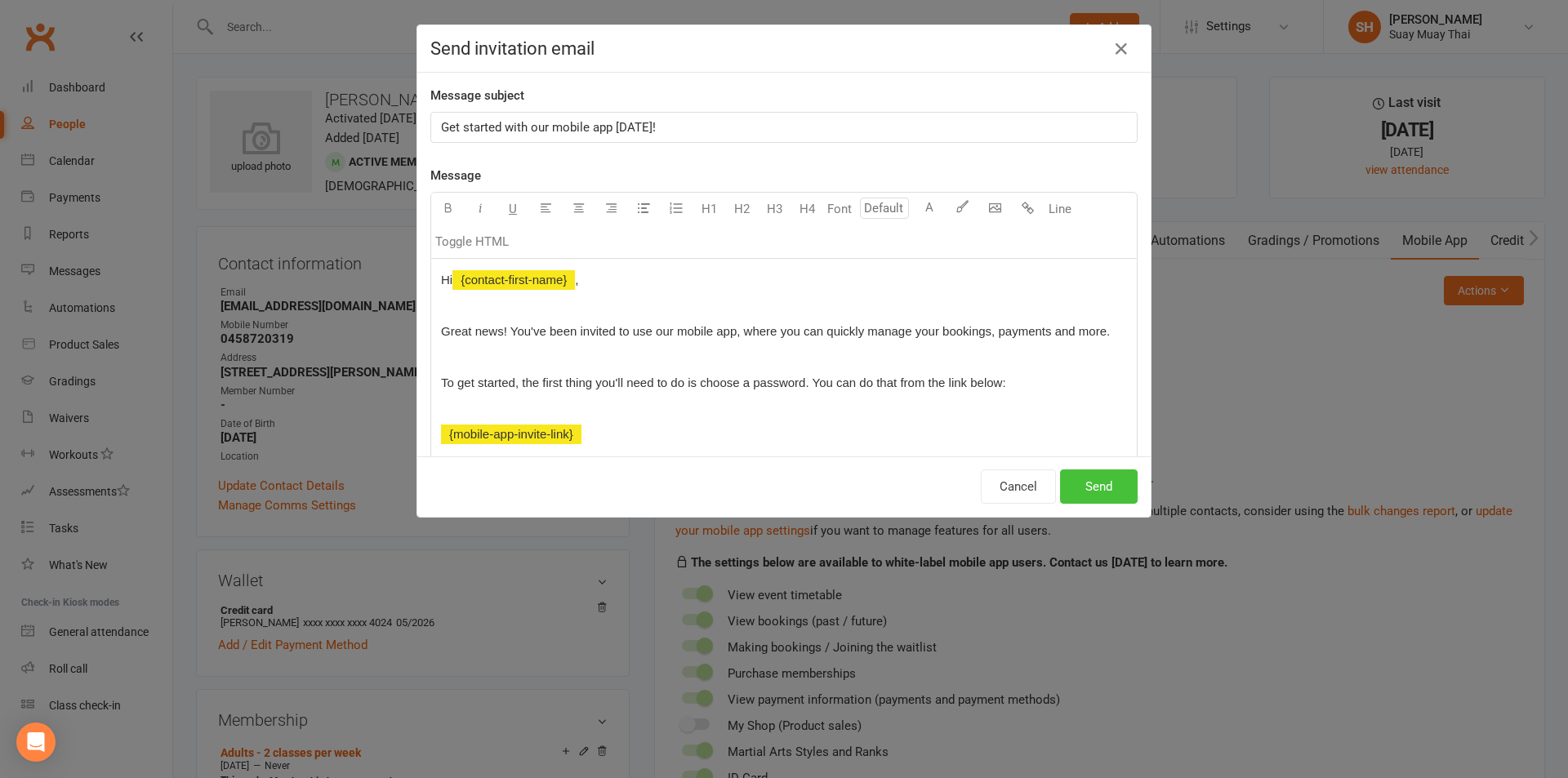
click at [1088, 486] on button "Send" at bounding box center [1099, 487] width 78 height 35
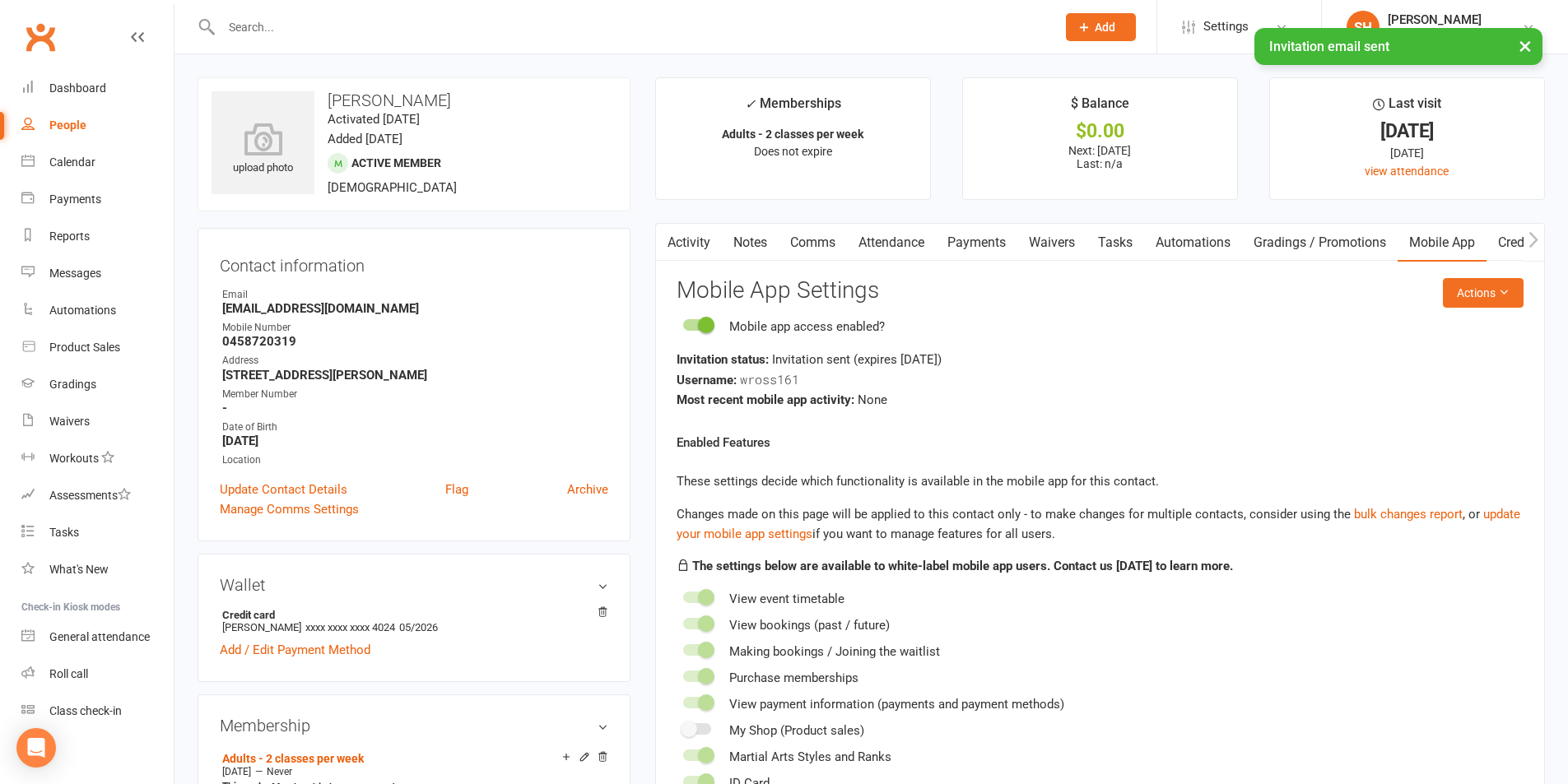
click at [72, 126] on div "People" at bounding box center [68, 125] width 37 height 13
select select "100"
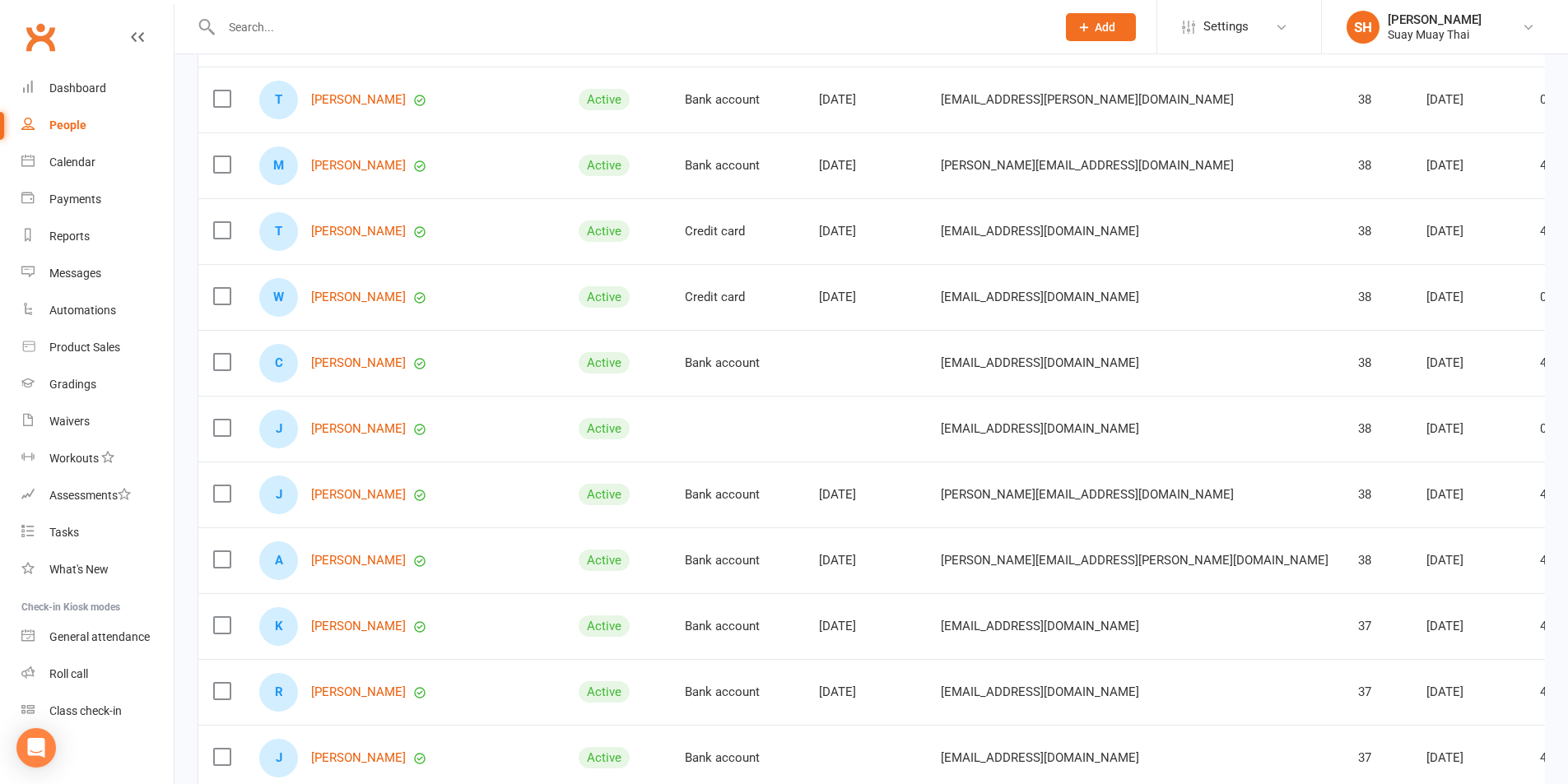
scroll to position [3269, 0]
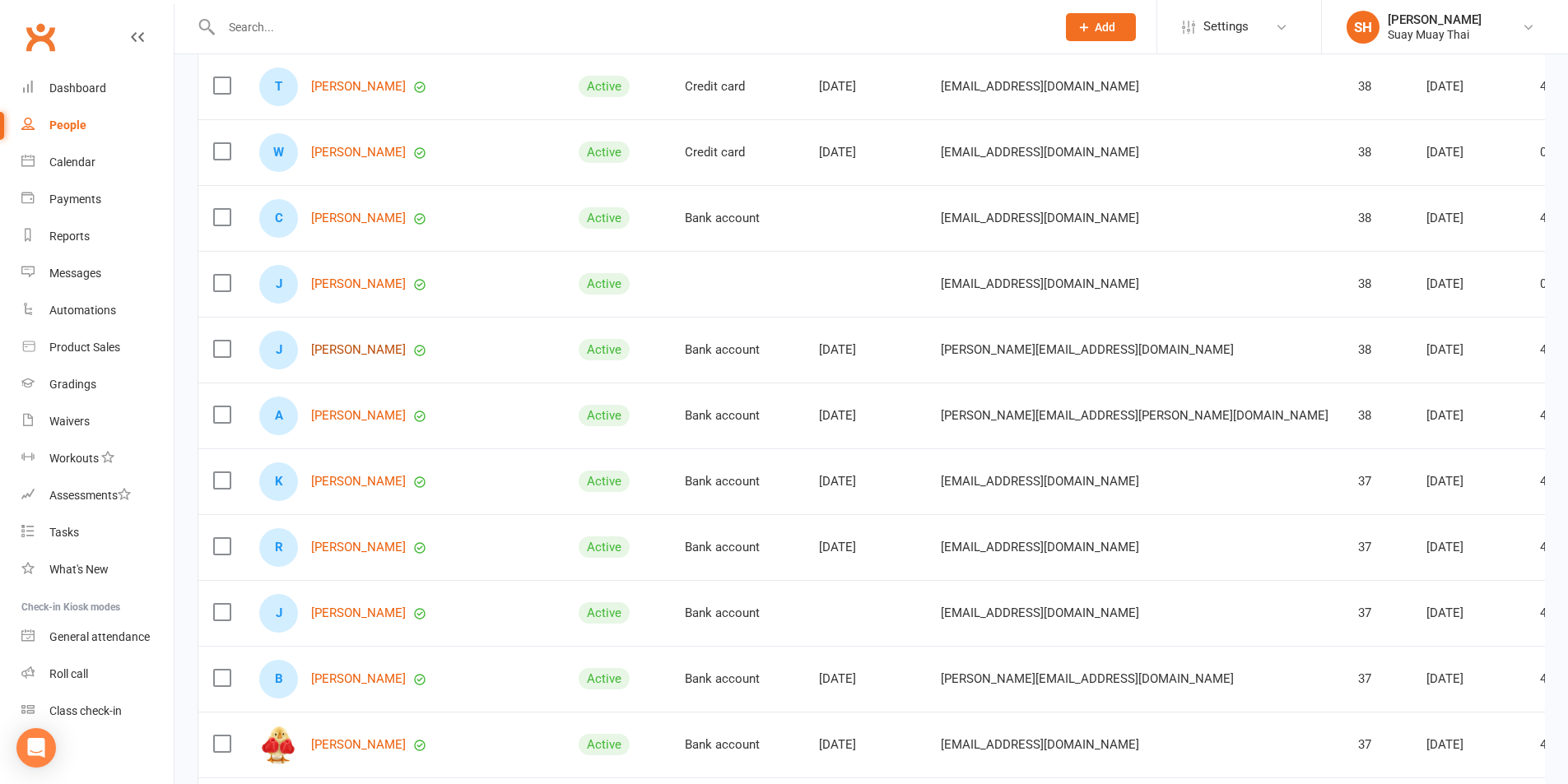
click at [338, 346] on link "[PERSON_NAME]" at bounding box center [359, 351] width 95 height 14
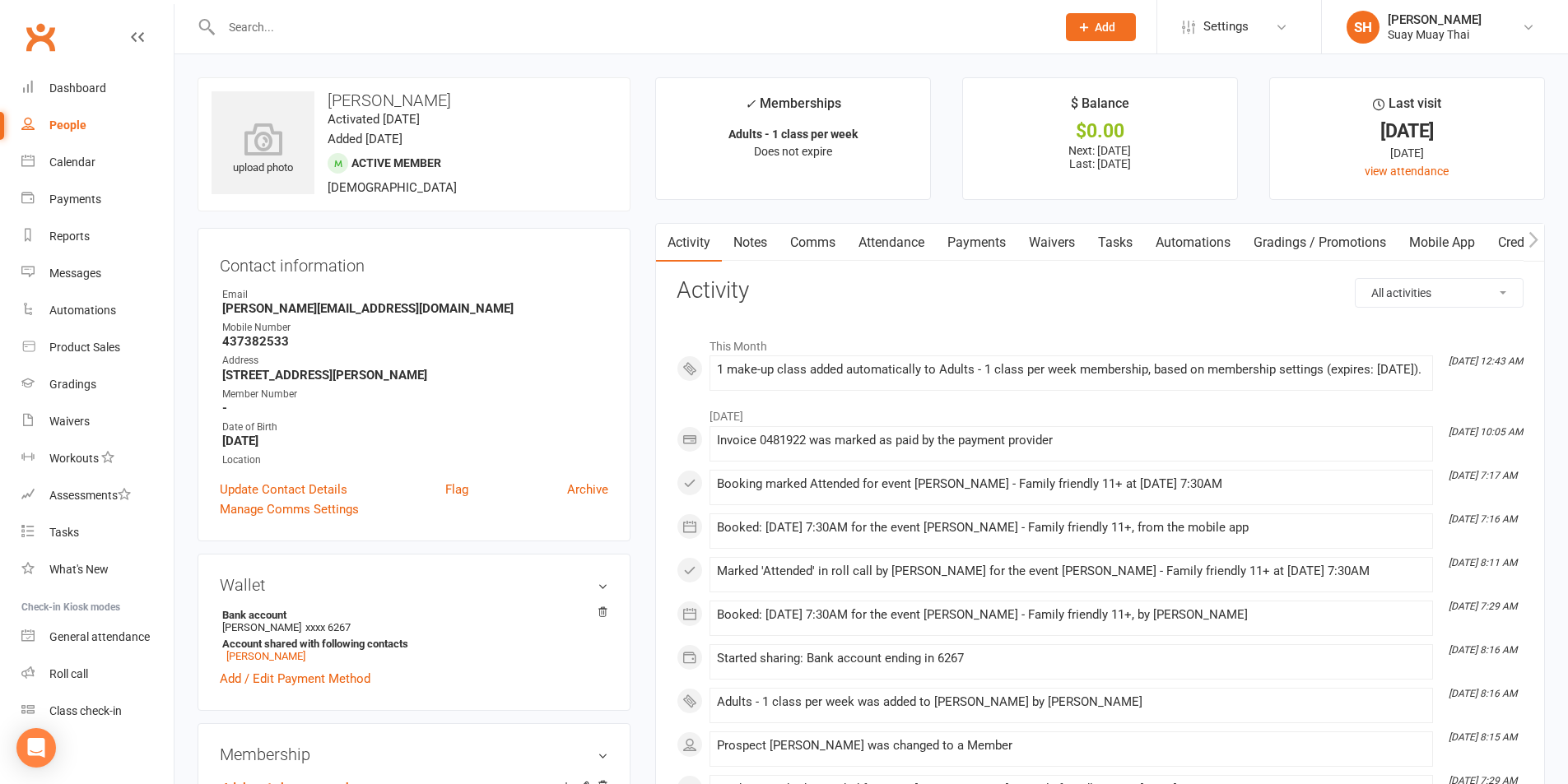
click at [1444, 240] on link "Mobile App" at bounding box center [1442, 243] width 89 height 37
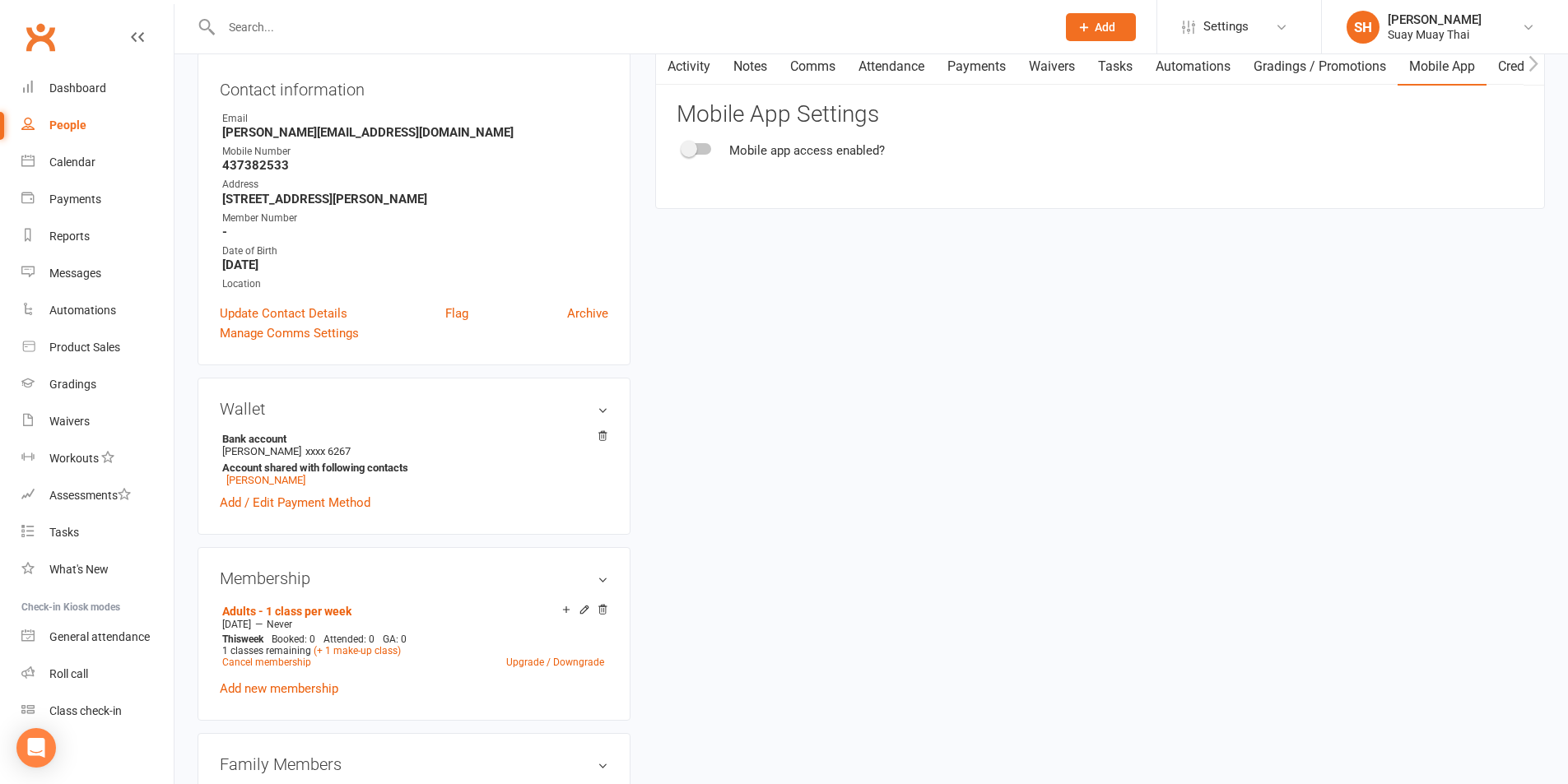
scroll to position [137, 0]
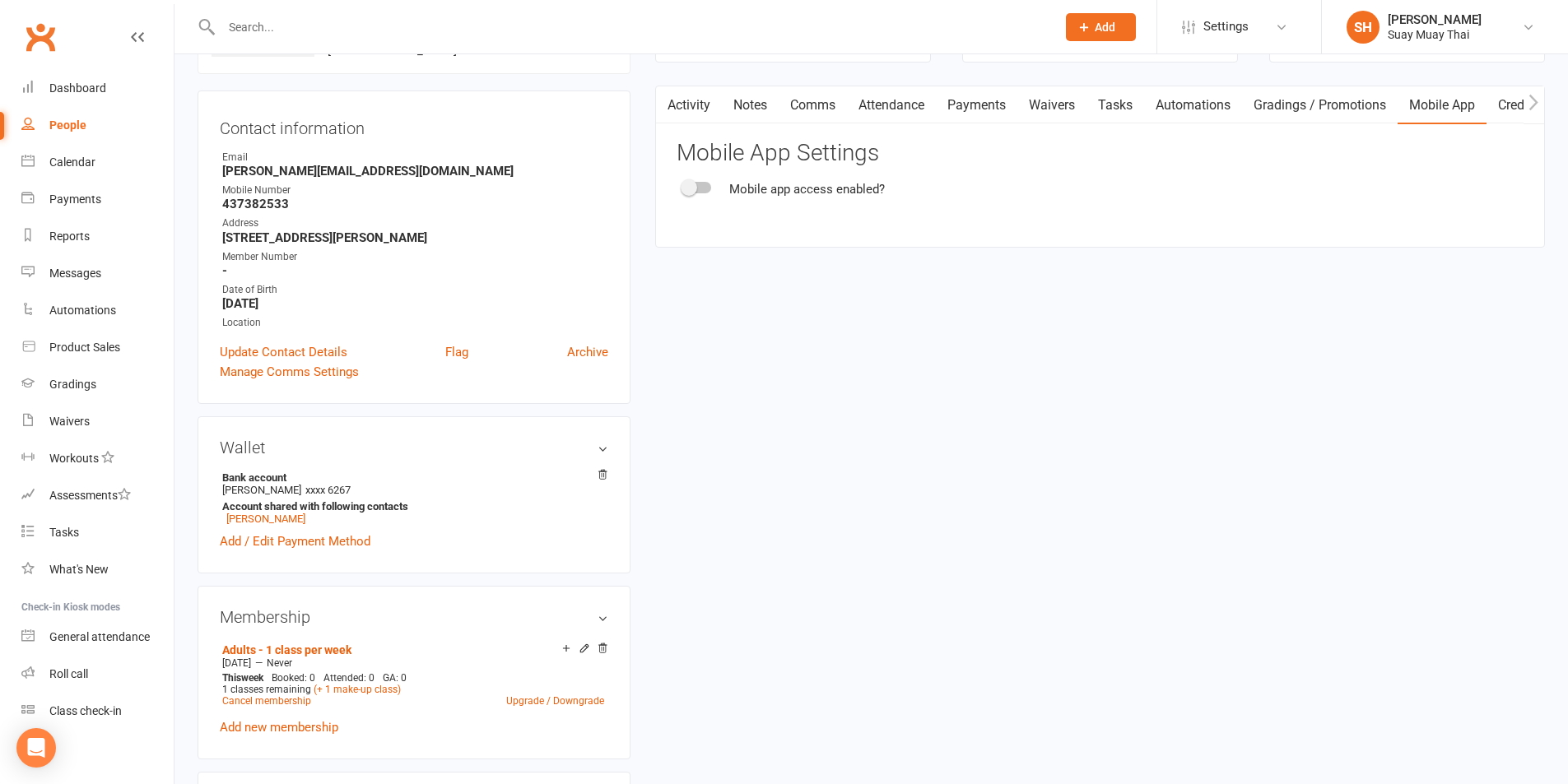
click at [702, 189] on div at bounding box center [697, 187] width 28 height 12
click at [683, 186] on input "checkbox" at bounding box center [683, 186] width 0 height 0
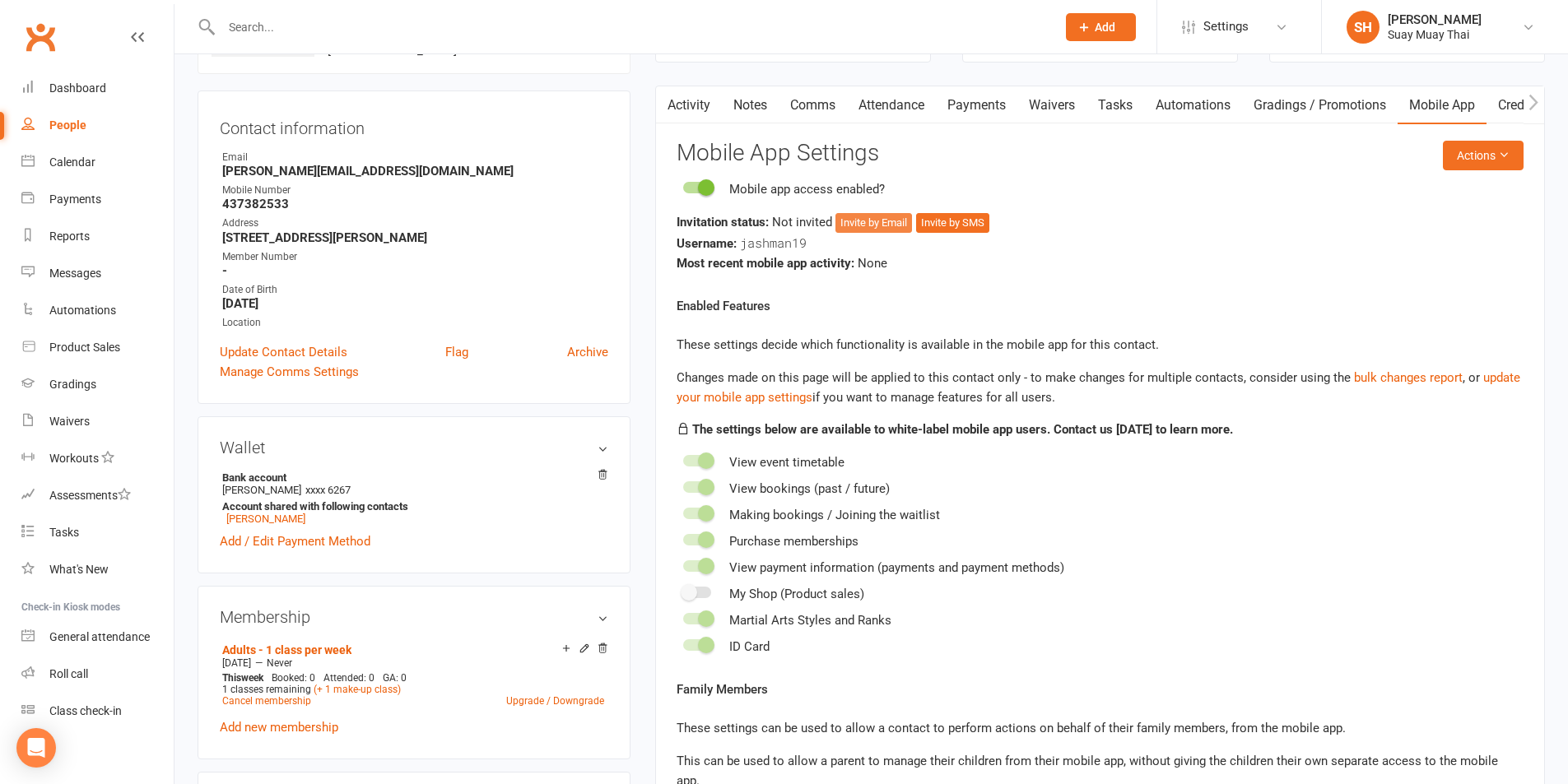
click at [890, 220] on button "Invite by Email" at bounding box center [874, 223] width 77 height 20
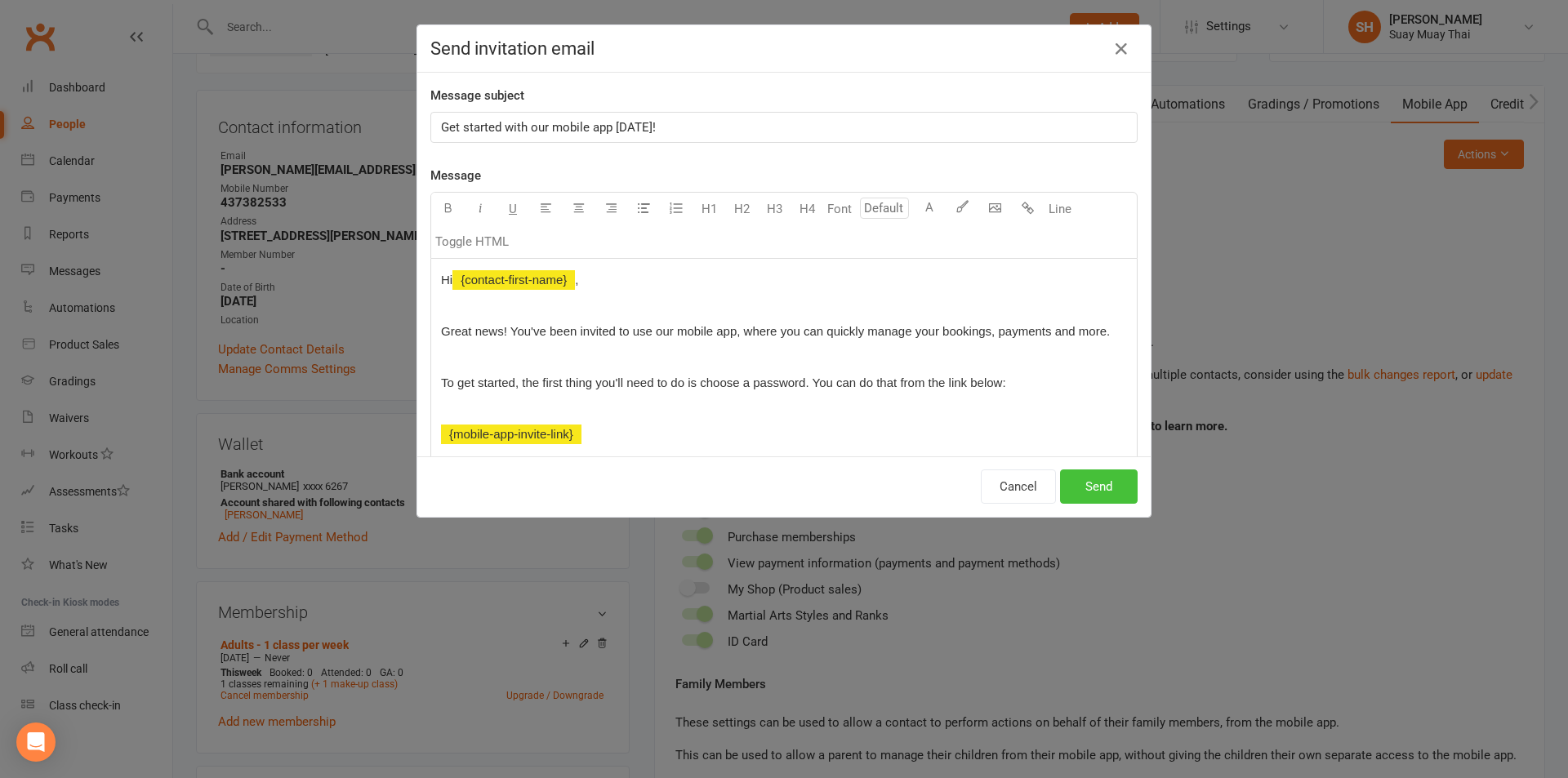
click at [1113, 481] on button "Send" at bounding box center [1099, 487] width 78 height 35
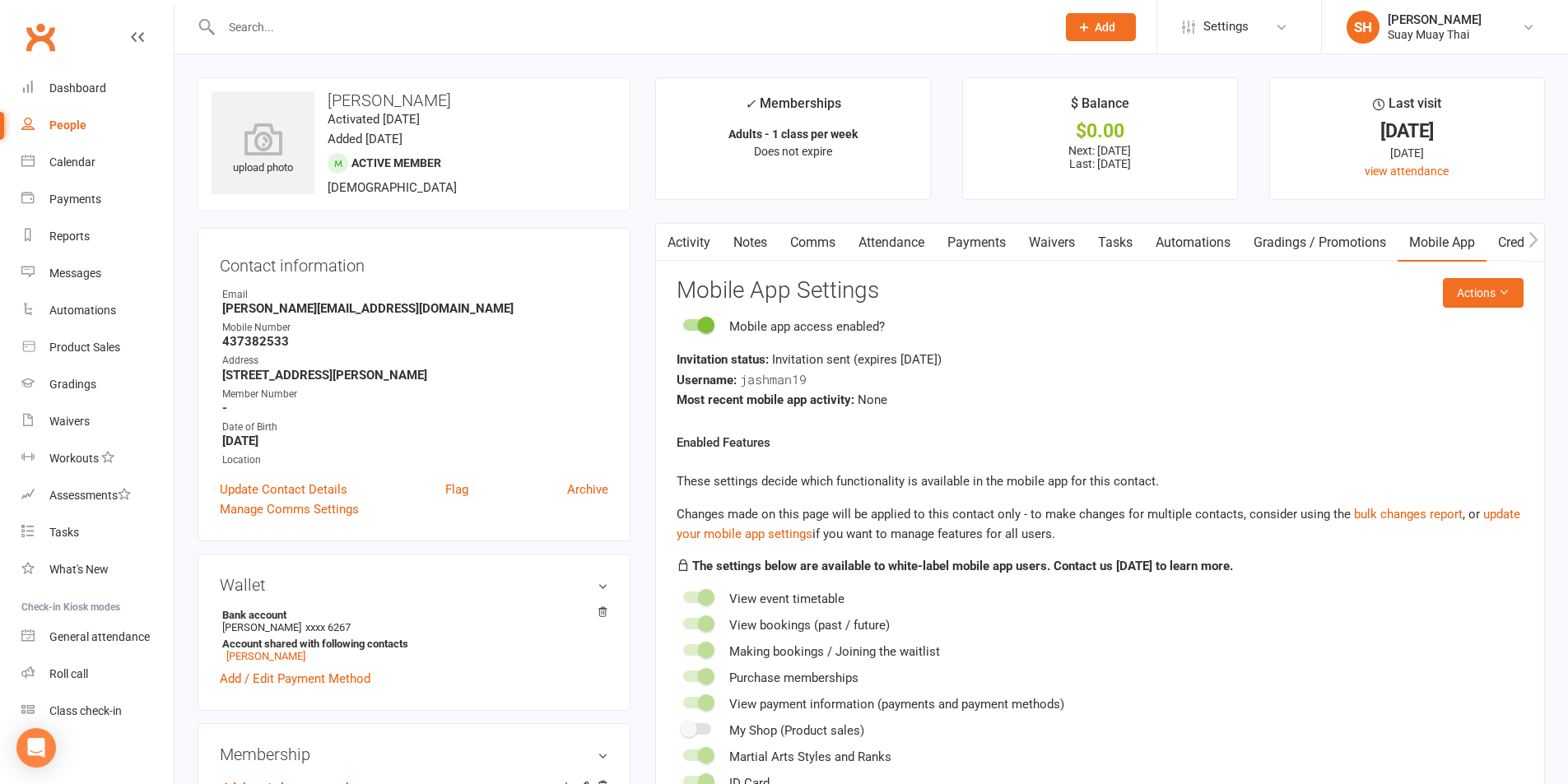
select select "100"
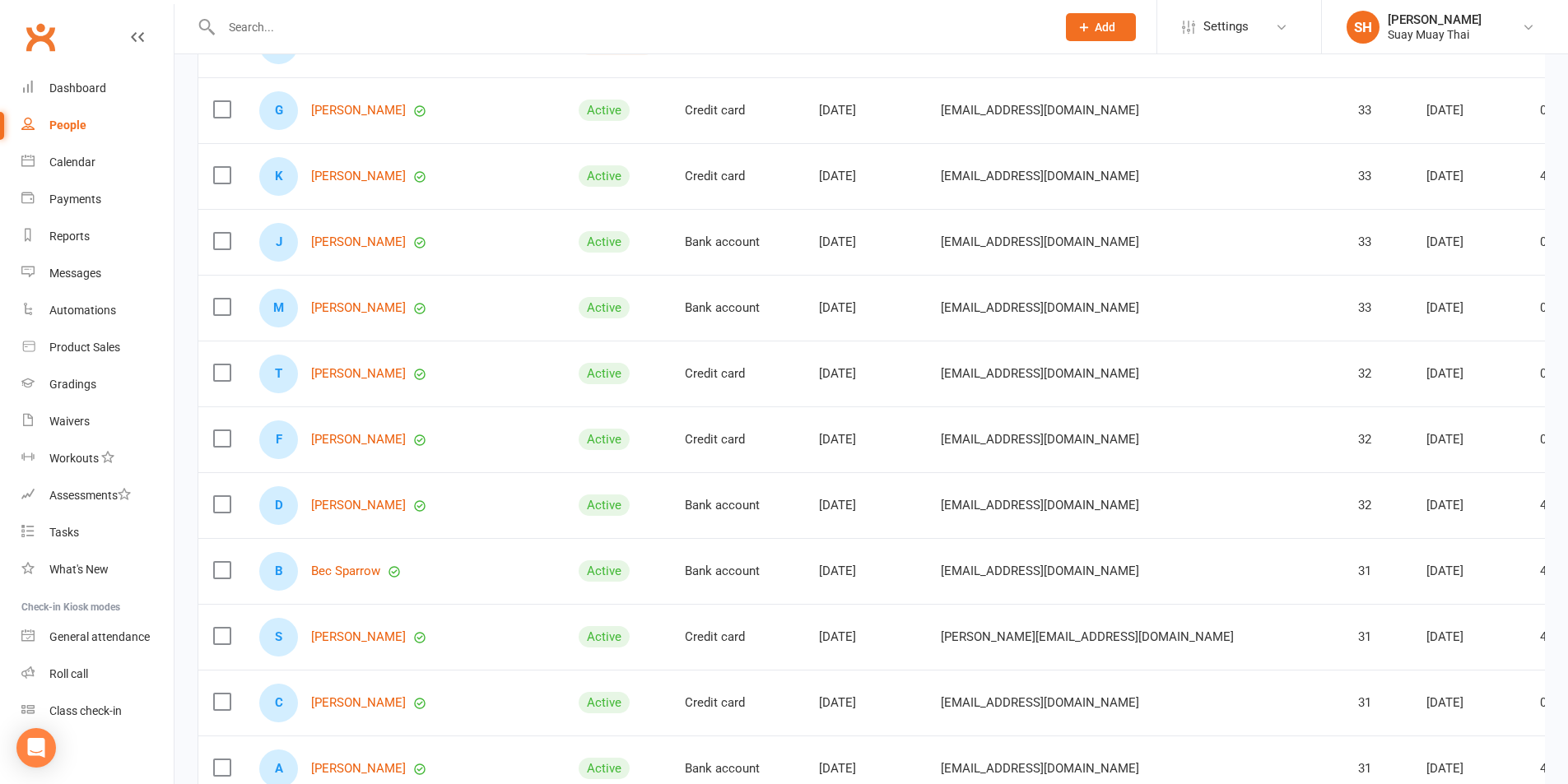
scroll to position [4740, 0]
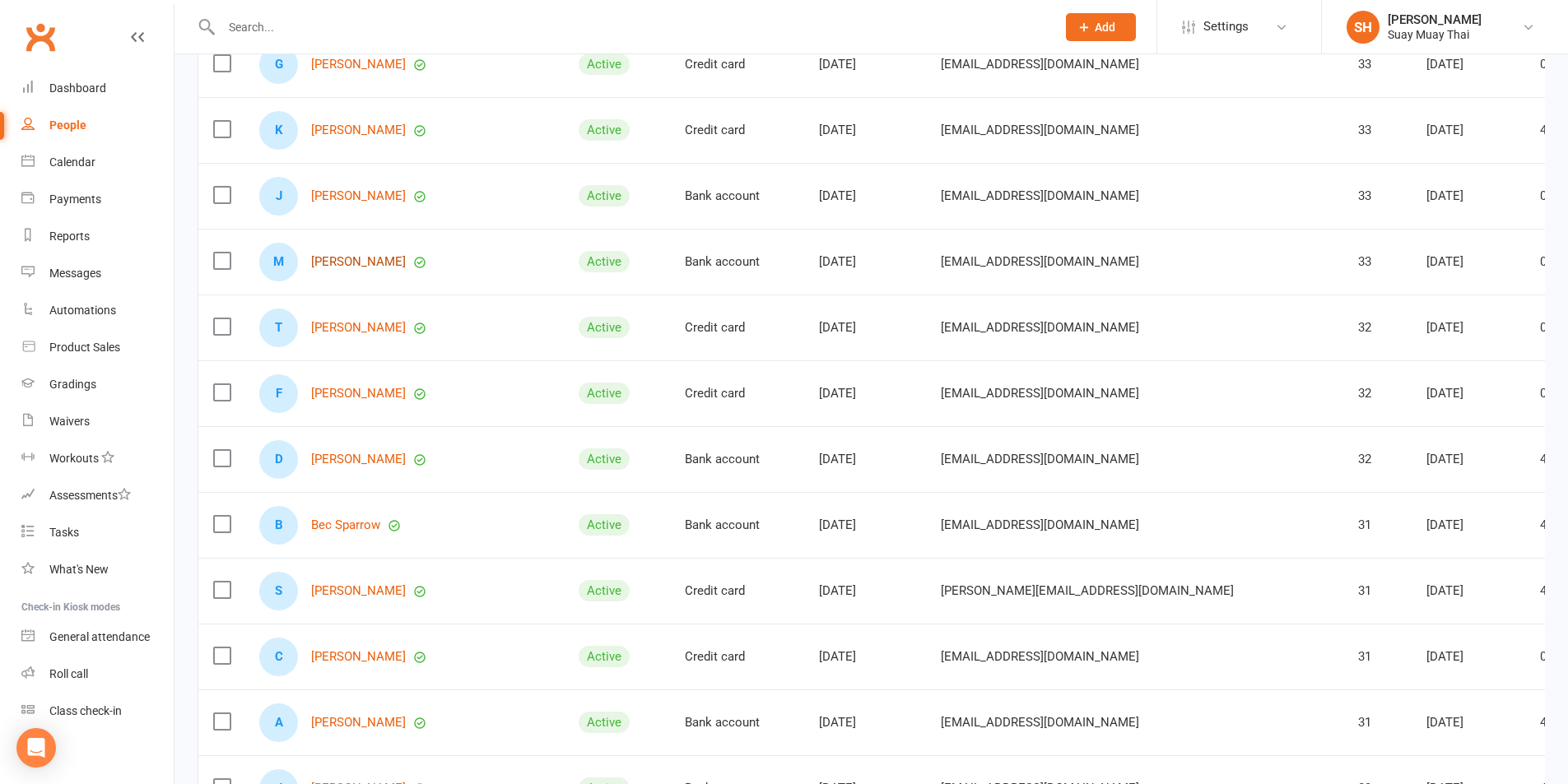
click at [344, 261] on link "[PERSON_NAME]" at bounding box center [359, 262] width 95 height 14
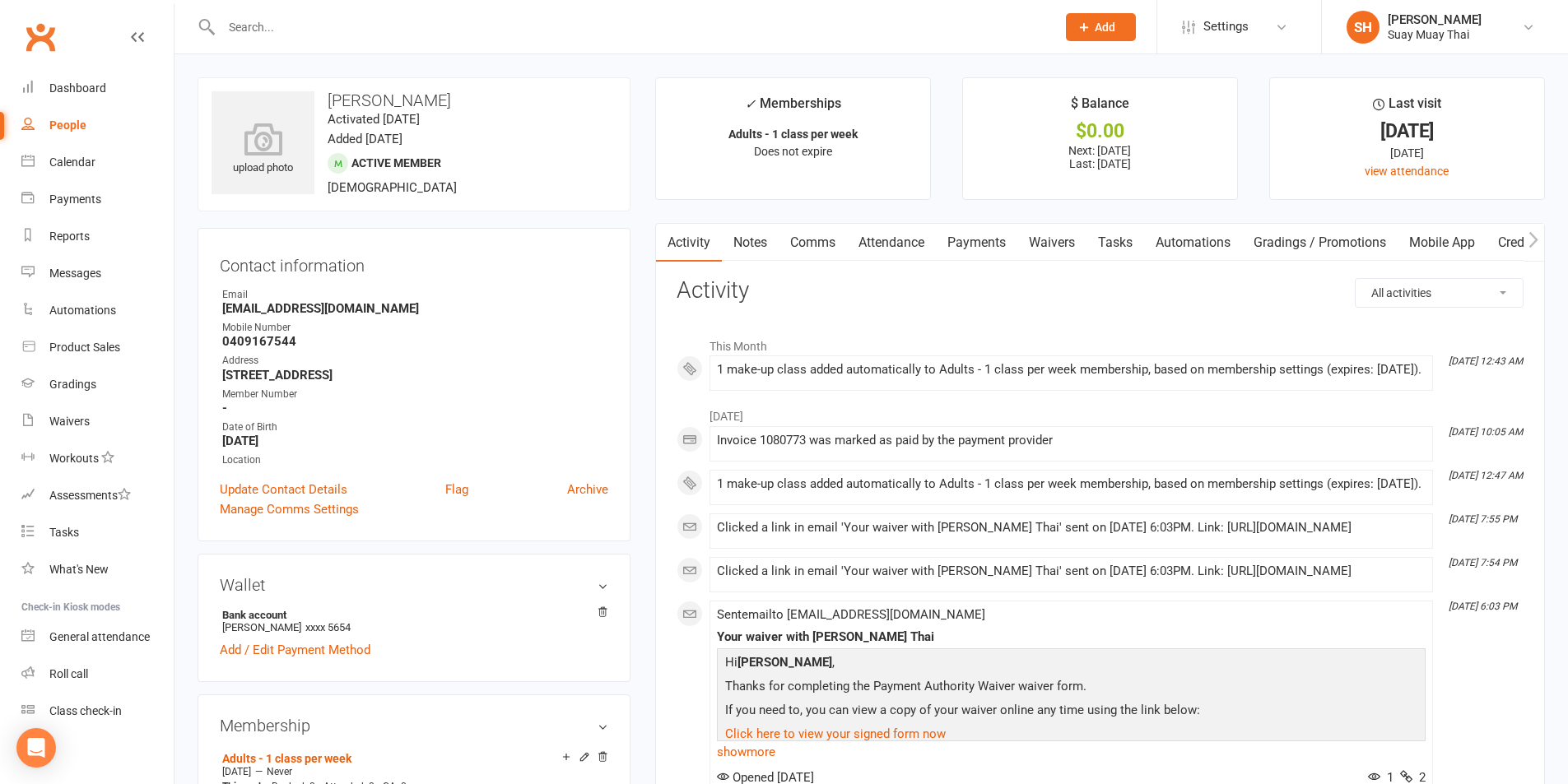
click at [1427, 243] on link "Mobile App" at bounding box center [1442, 243] width 89 height 37
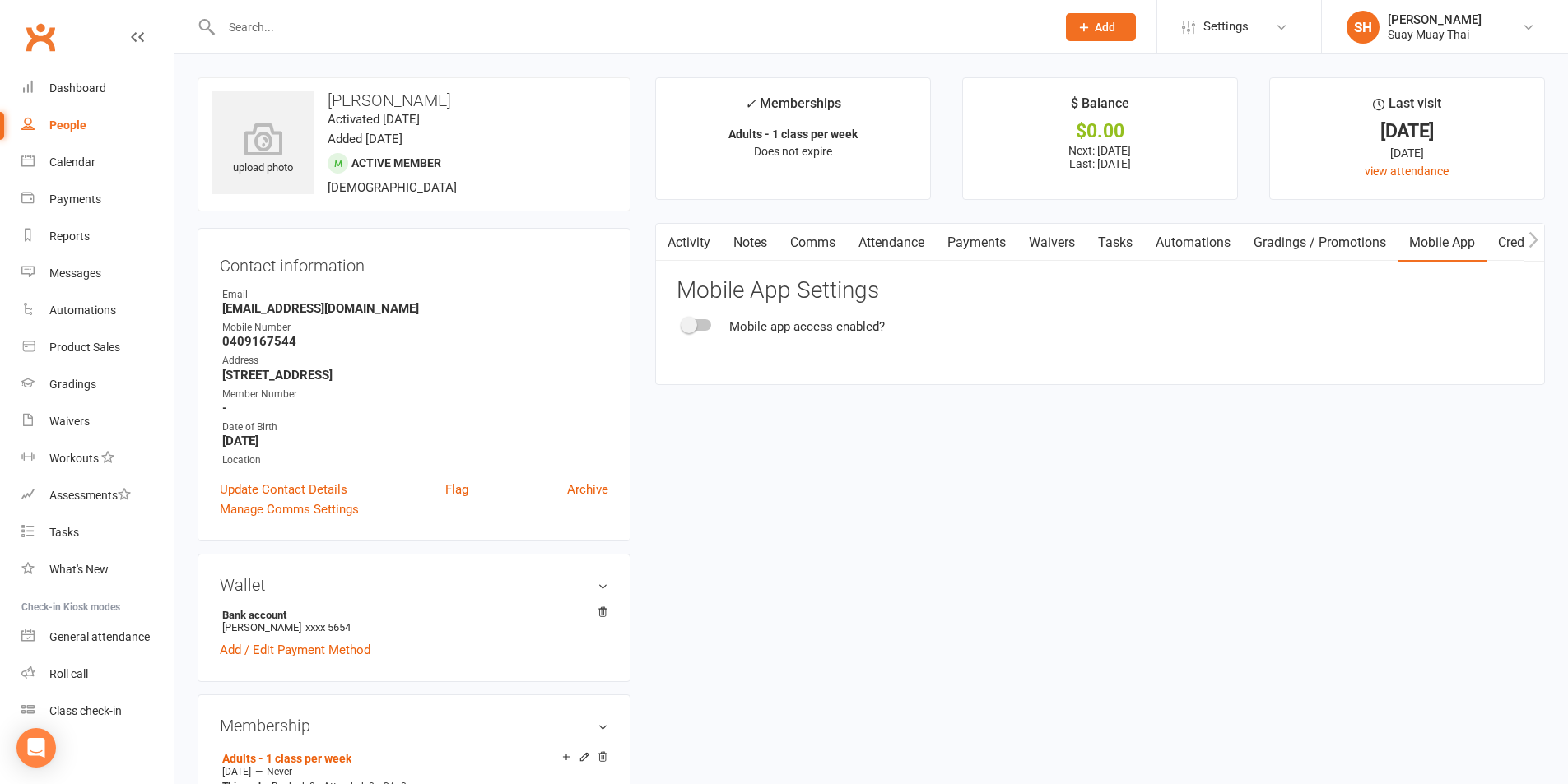
click at [704, 322] on div at bounding box center [697, 325] width 28 height 12
click at [683, 323] on input "checkbox" at bounding box center [683, 323] width 0 height 0
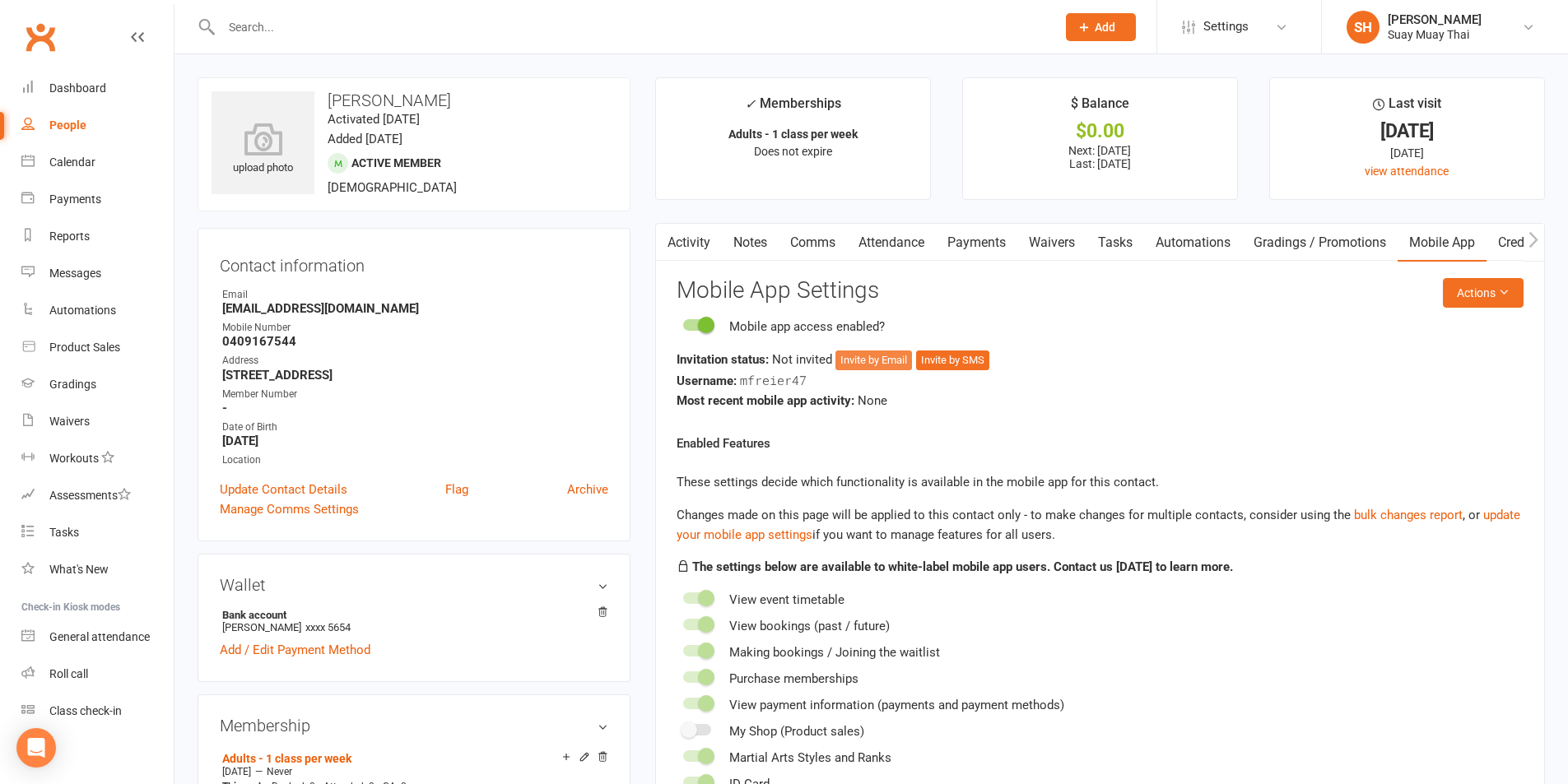
click at [878, 363] on button "Invite by Email" at bounding box center [874, 360] width 77 height 20
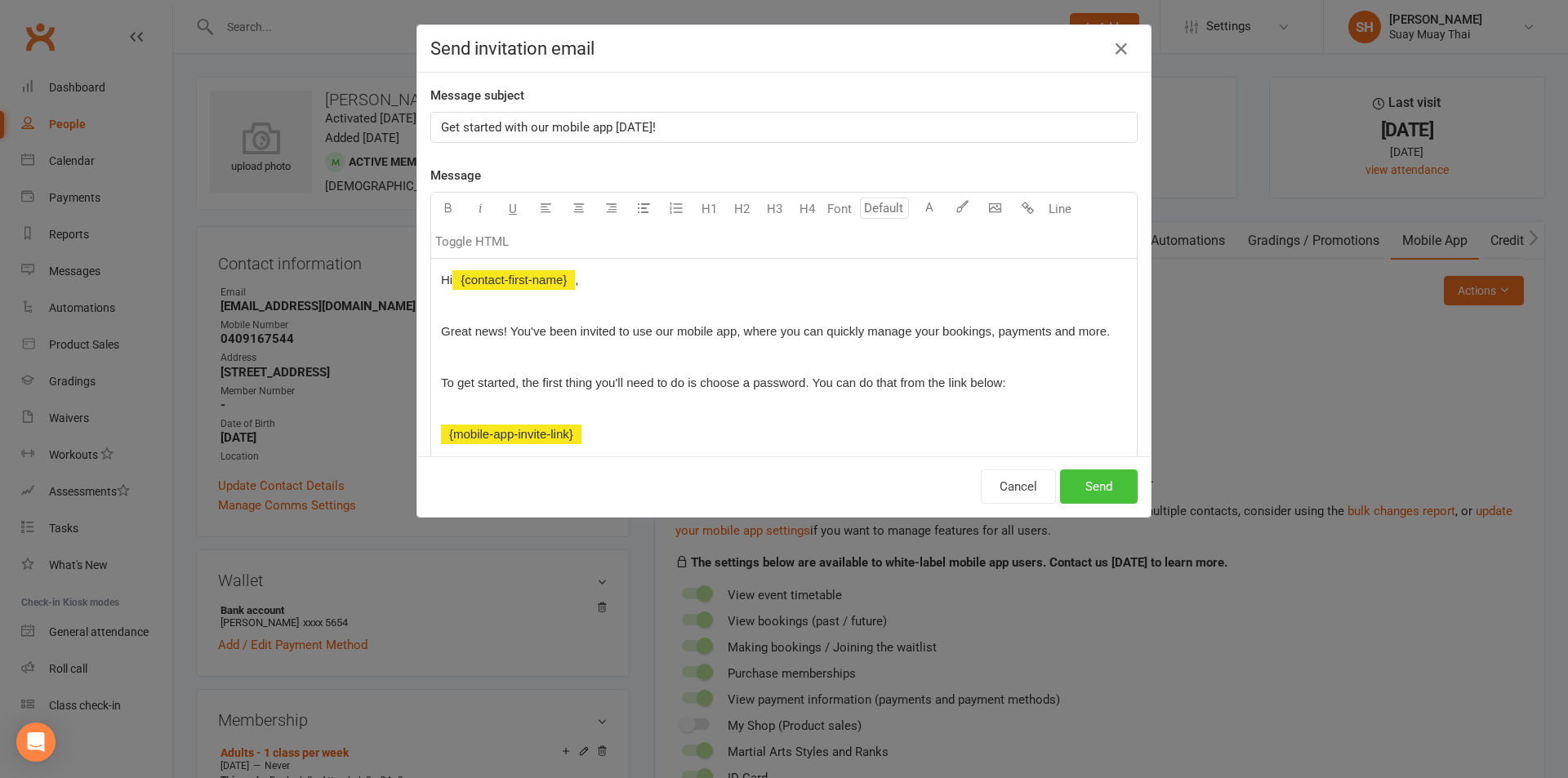
click at [1078, 489] on button "Send" at bounding box center [1099, 487] width 78 height 35
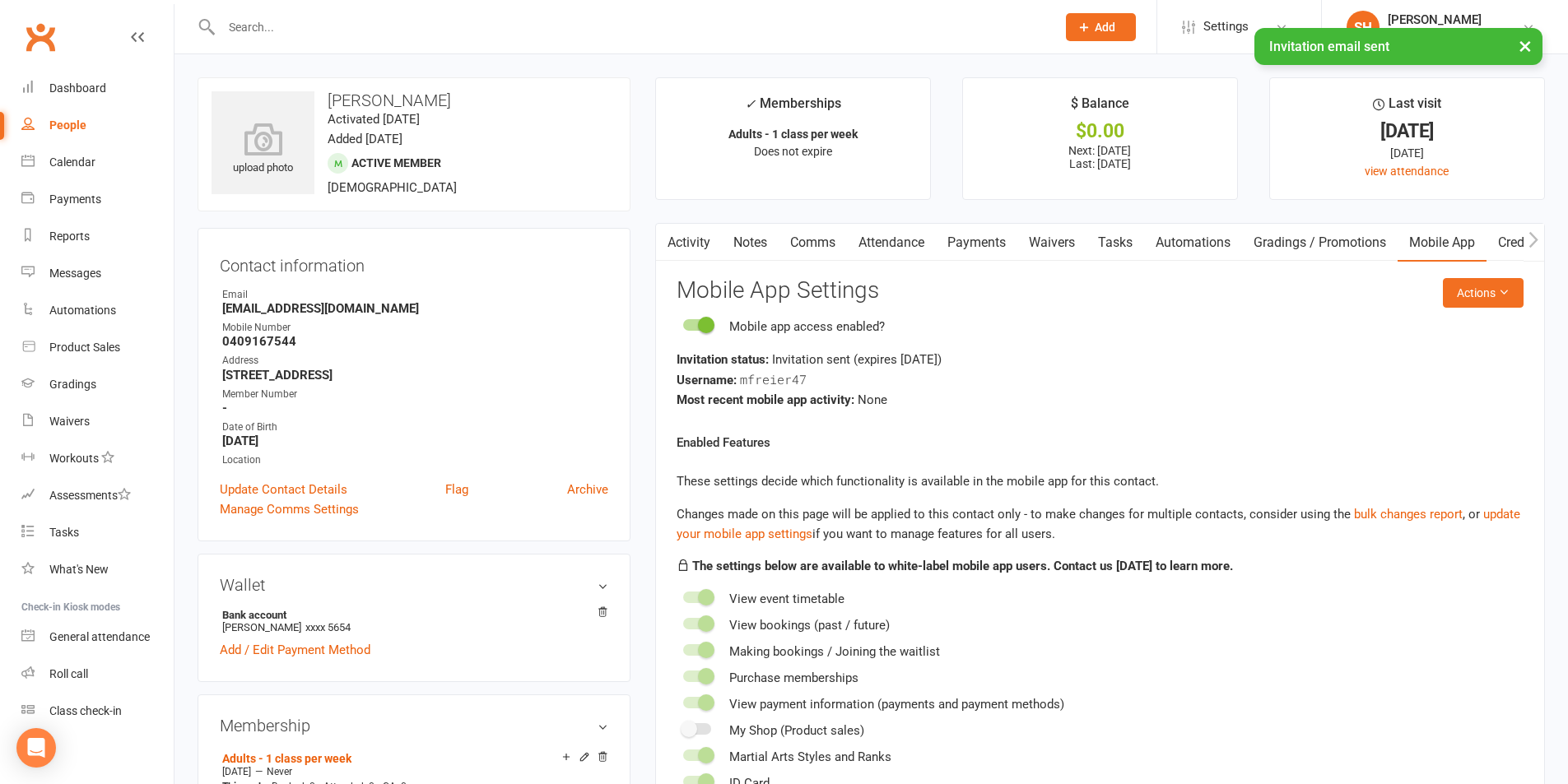
click at [73, 122] on div "People" at bounding box center [68, 125] width 37 height 13
select select "100"
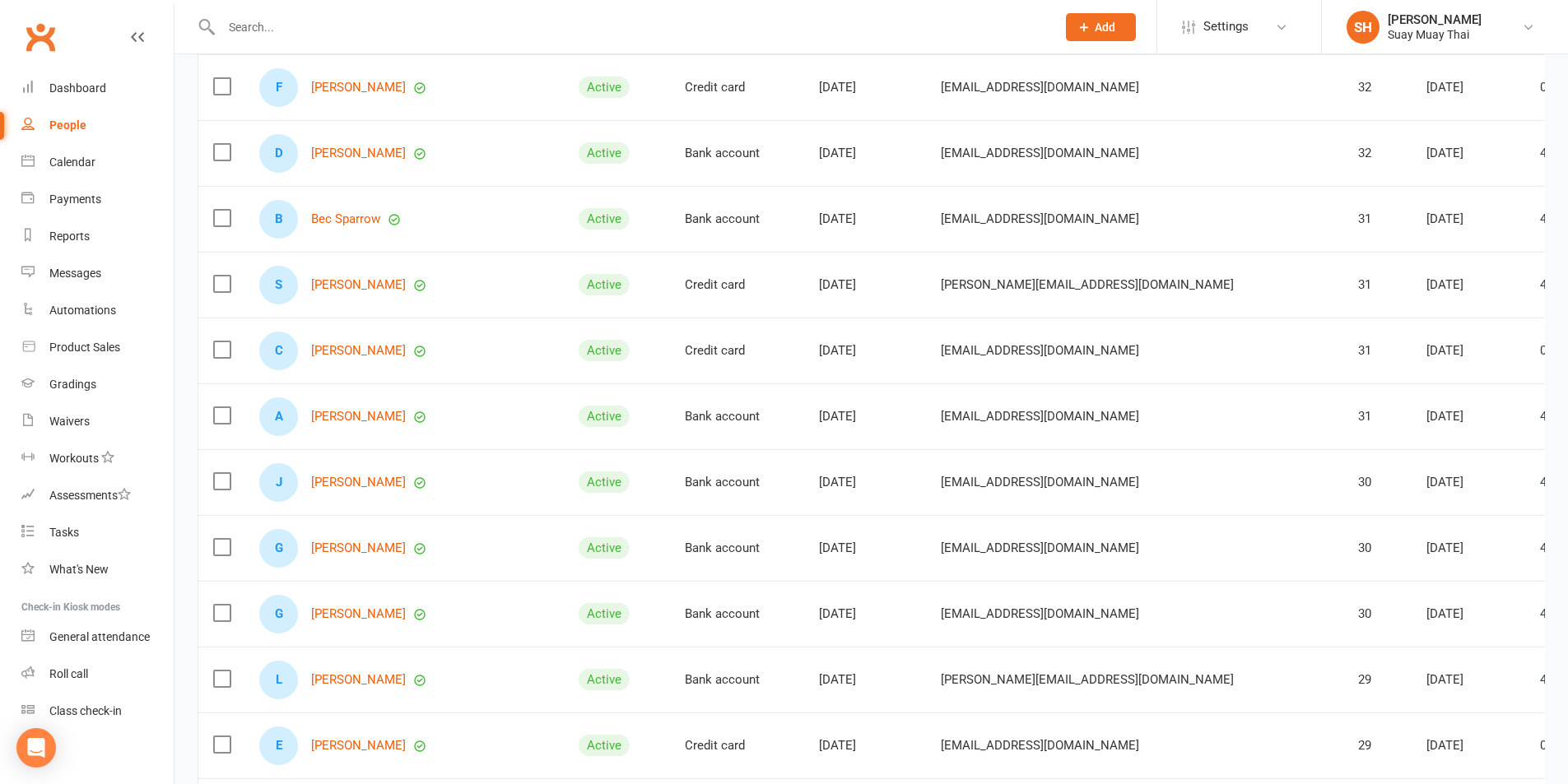
scroll to position [5061, 0]
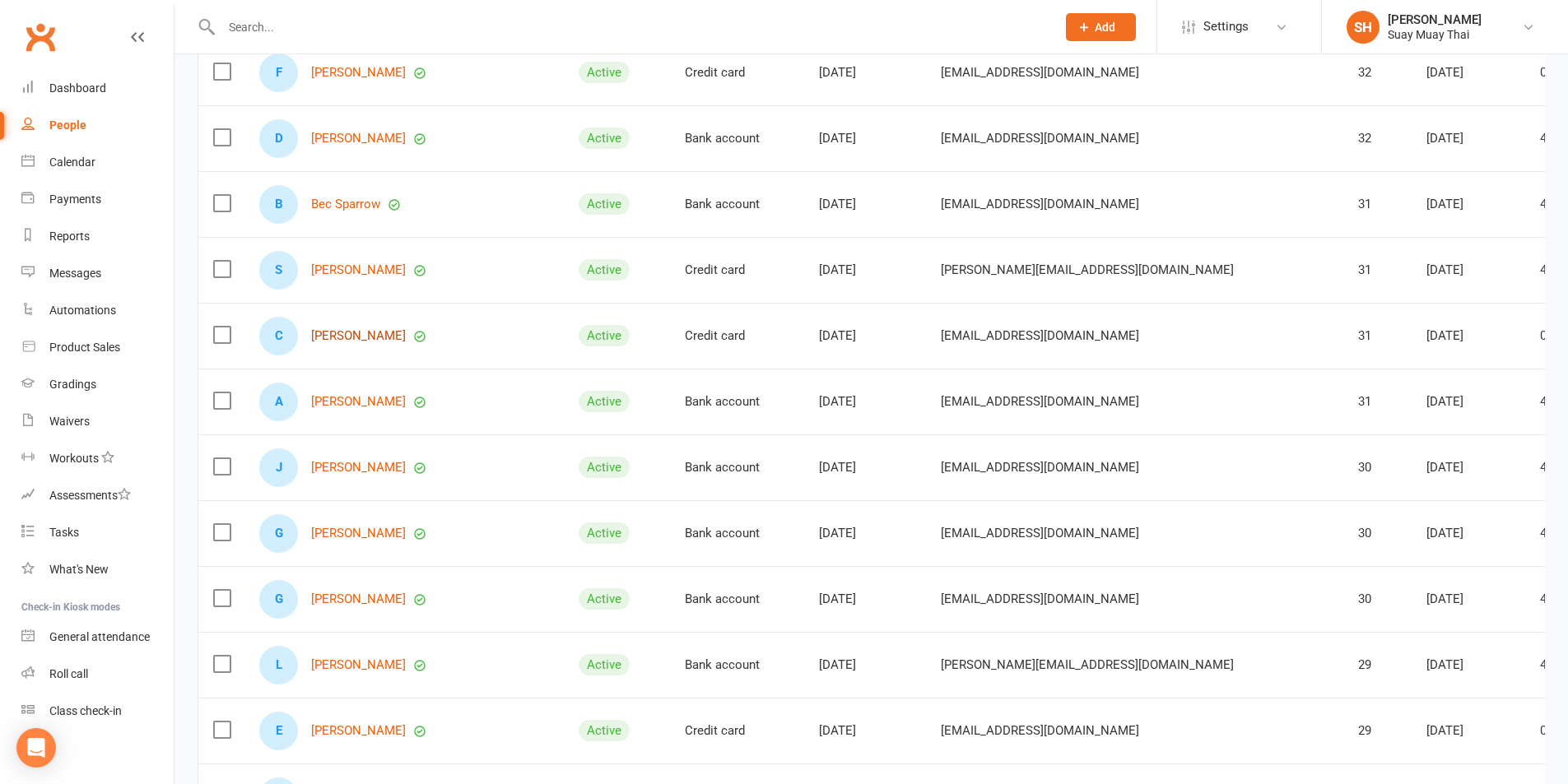
click at [354, 334] on link "[PERSON_NAME]" at bounding box center [359, 336] width 95 height 14
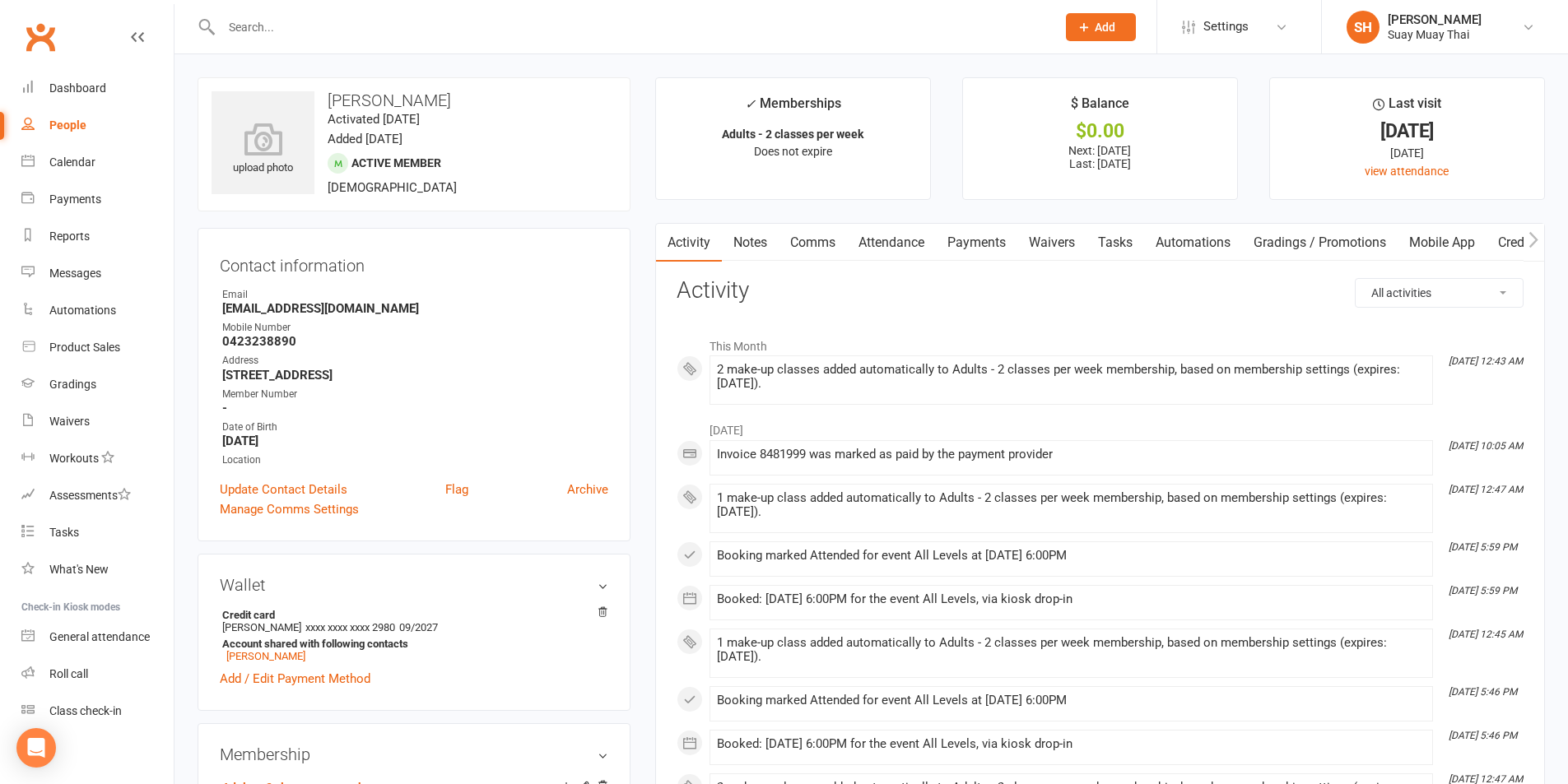
drag, startPoint x: 1456, startPoint y: 246, endPoint x: 1444, endPoint y: 250, distance: 12.6
click at [1457, 246] on link "Mobile App" at bounding box center [1442, 243] width 89 height 37
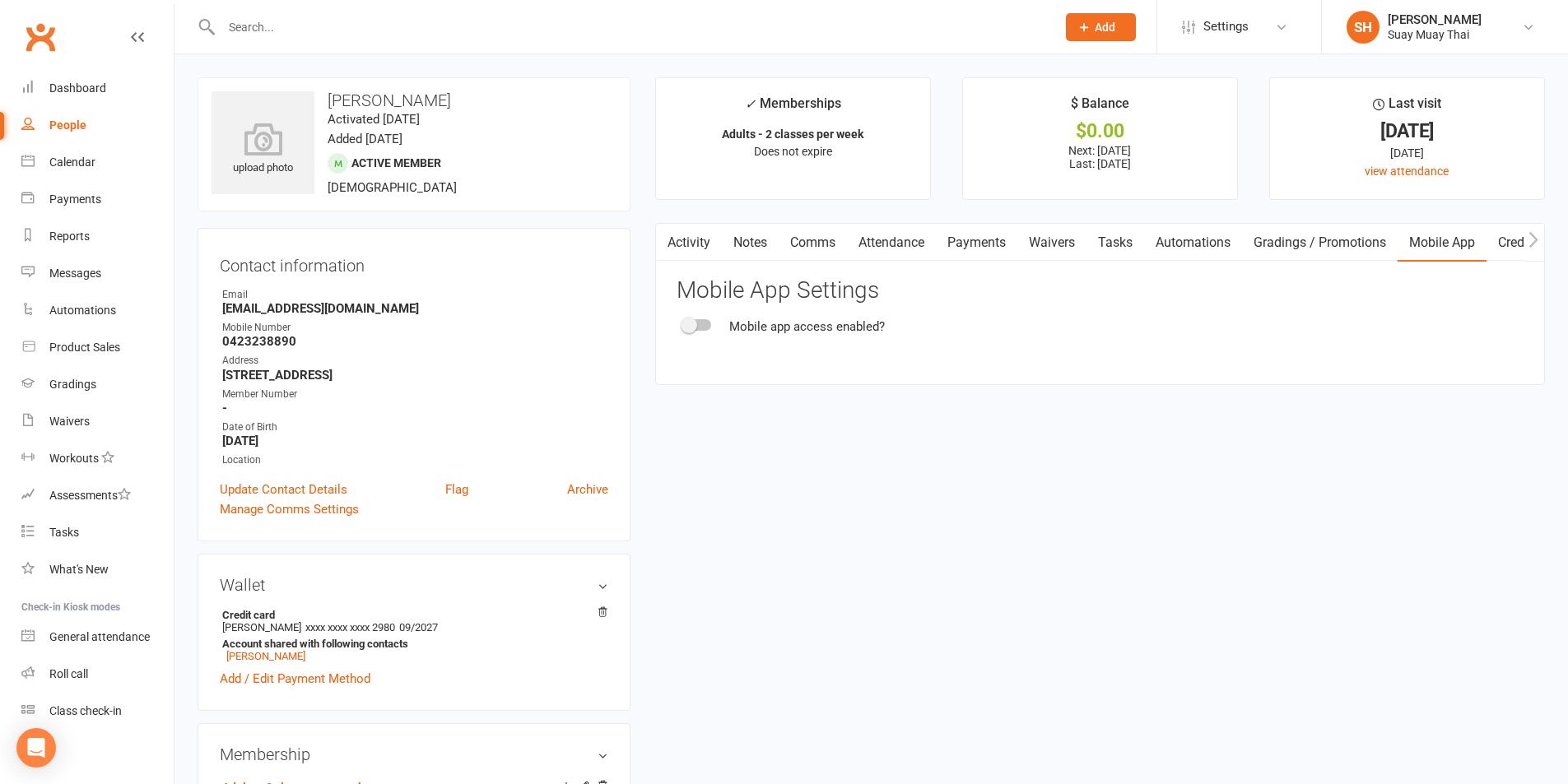
click at [706, 326] on div at bounding box center [697, 325] width 28 height 12
click at [683, 323] on input "checkbox" at bounding box center [683, 323] width 0 height 0
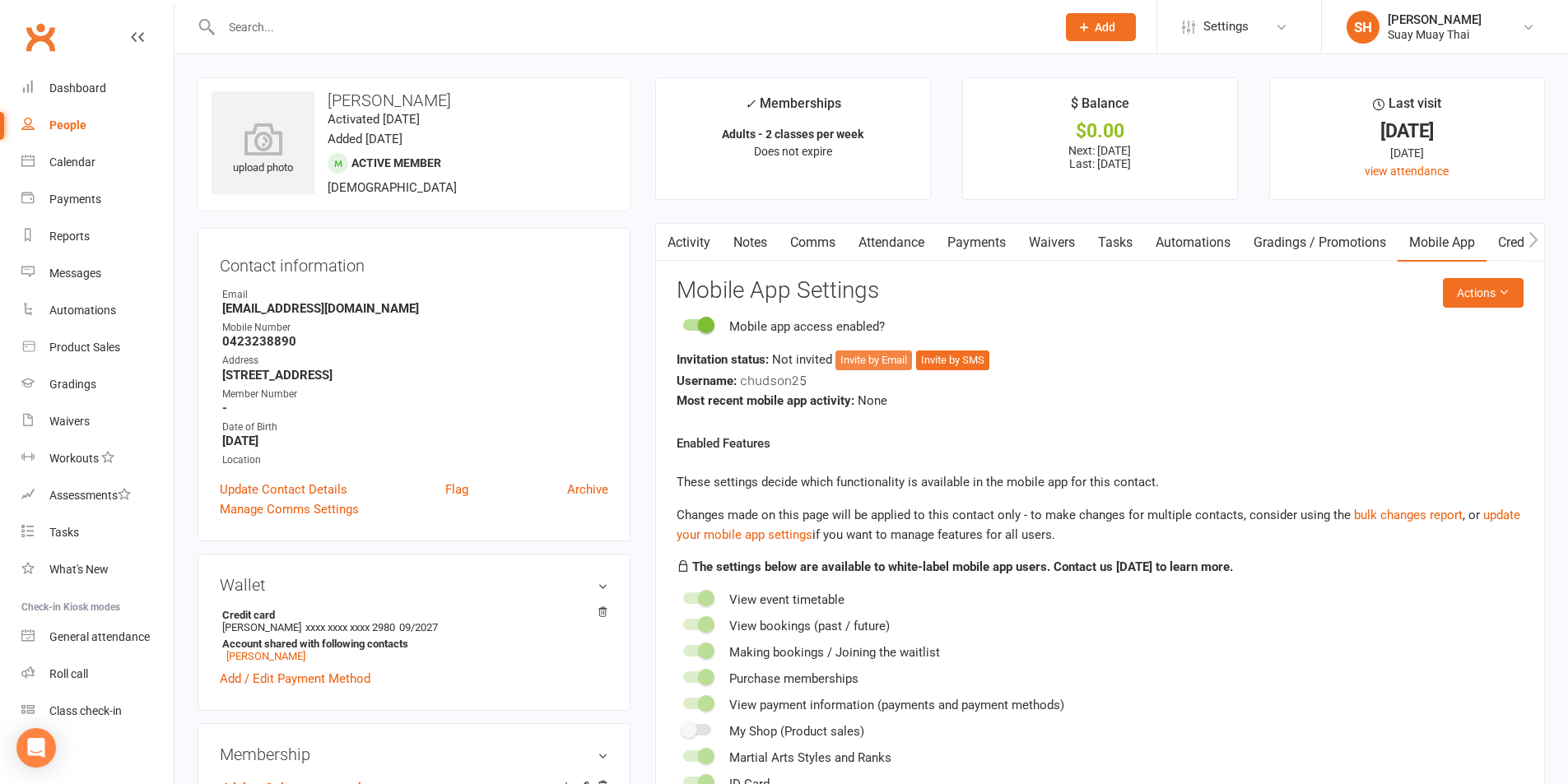
click at [870, 359] on button "Invite by Email" at bounding box center [874, 360] width 77 height 20
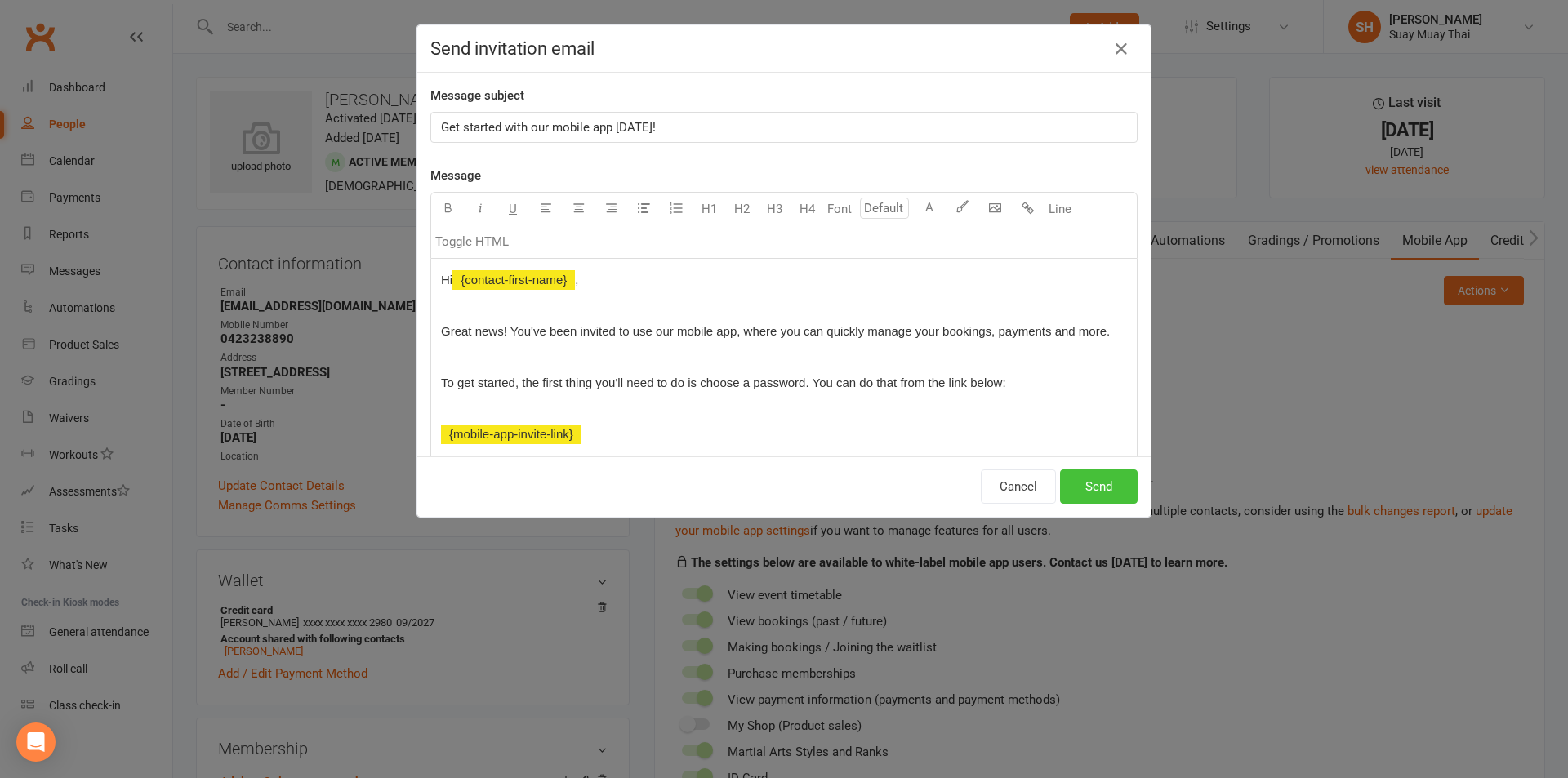
click at [1090, 482] on button "Send" at bounding box center [1099, 487] width 78 height 35
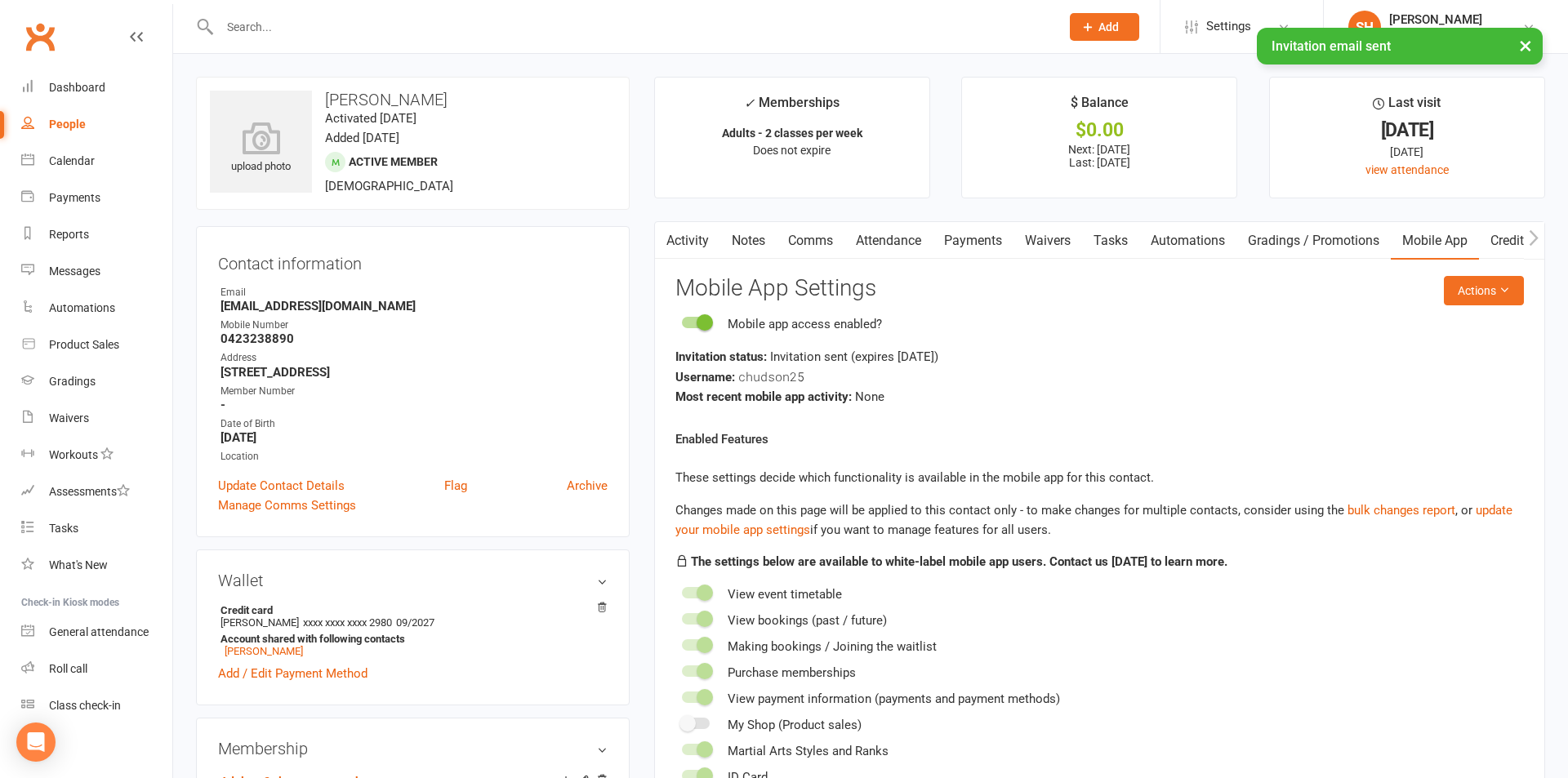
select select "100"
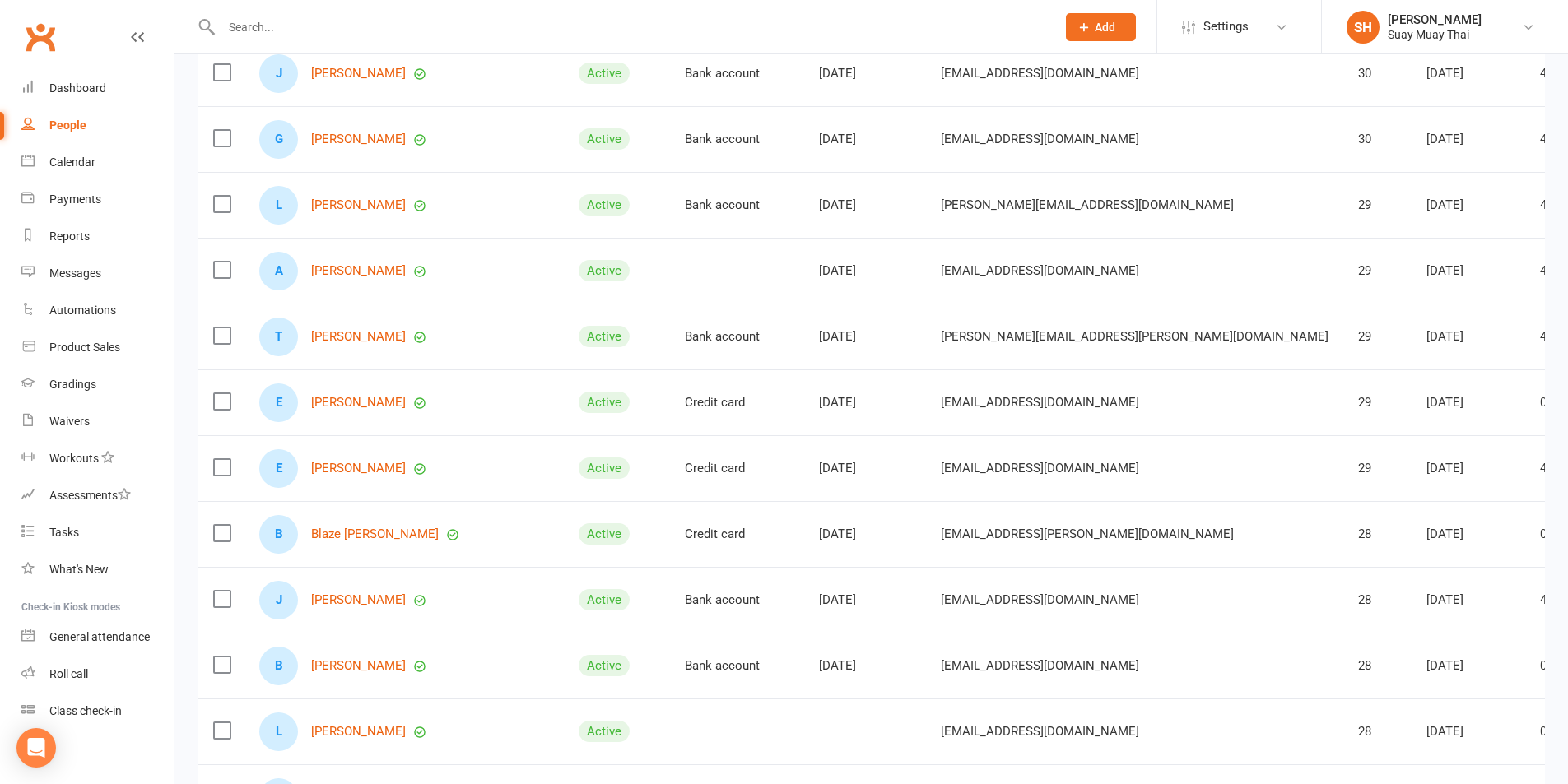
scroll to position [5529, 0]
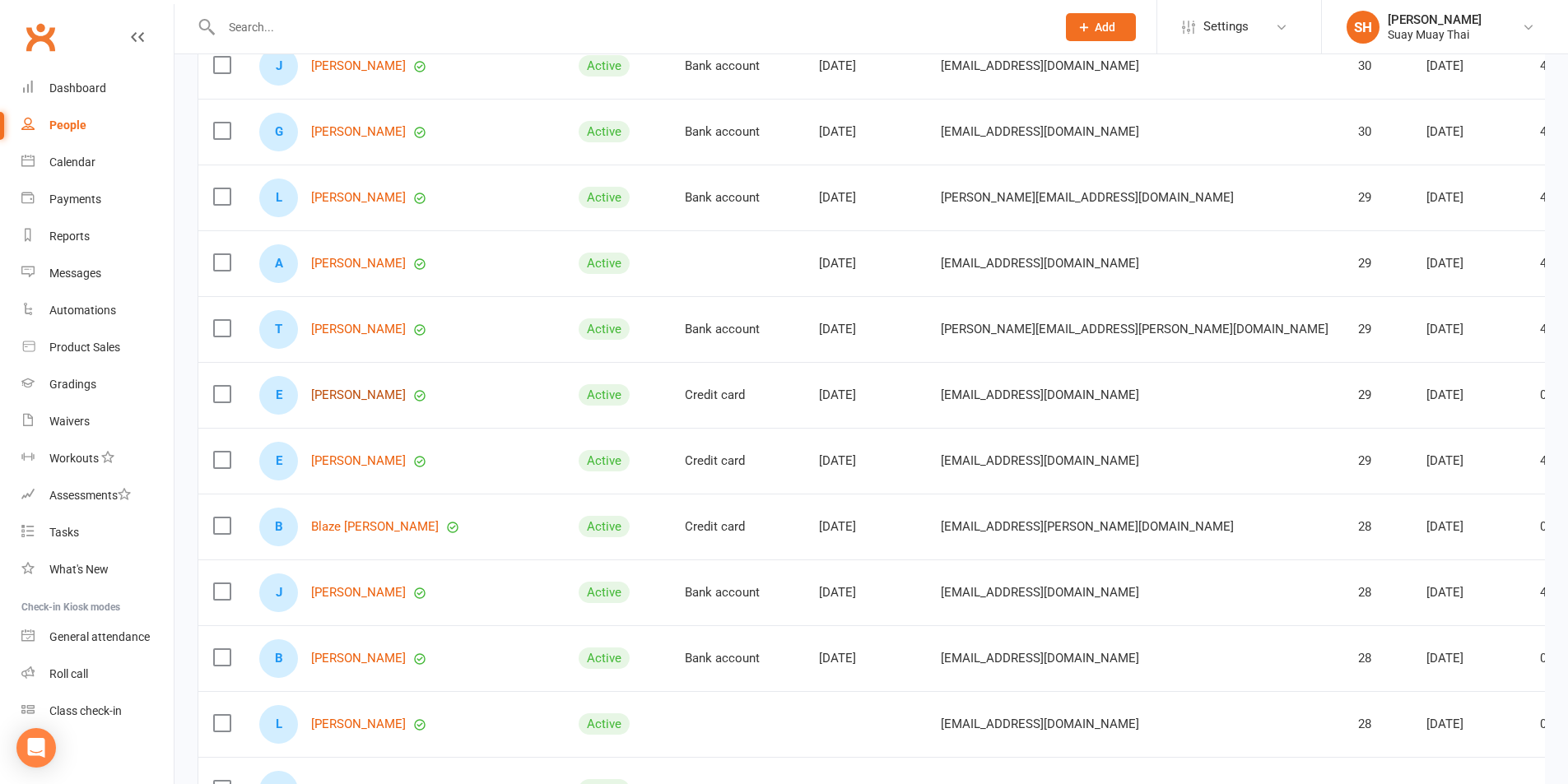
click at [383, 400] on link "[PERSON_NAME]" at bounding box center [359, 396] width 95 height 14
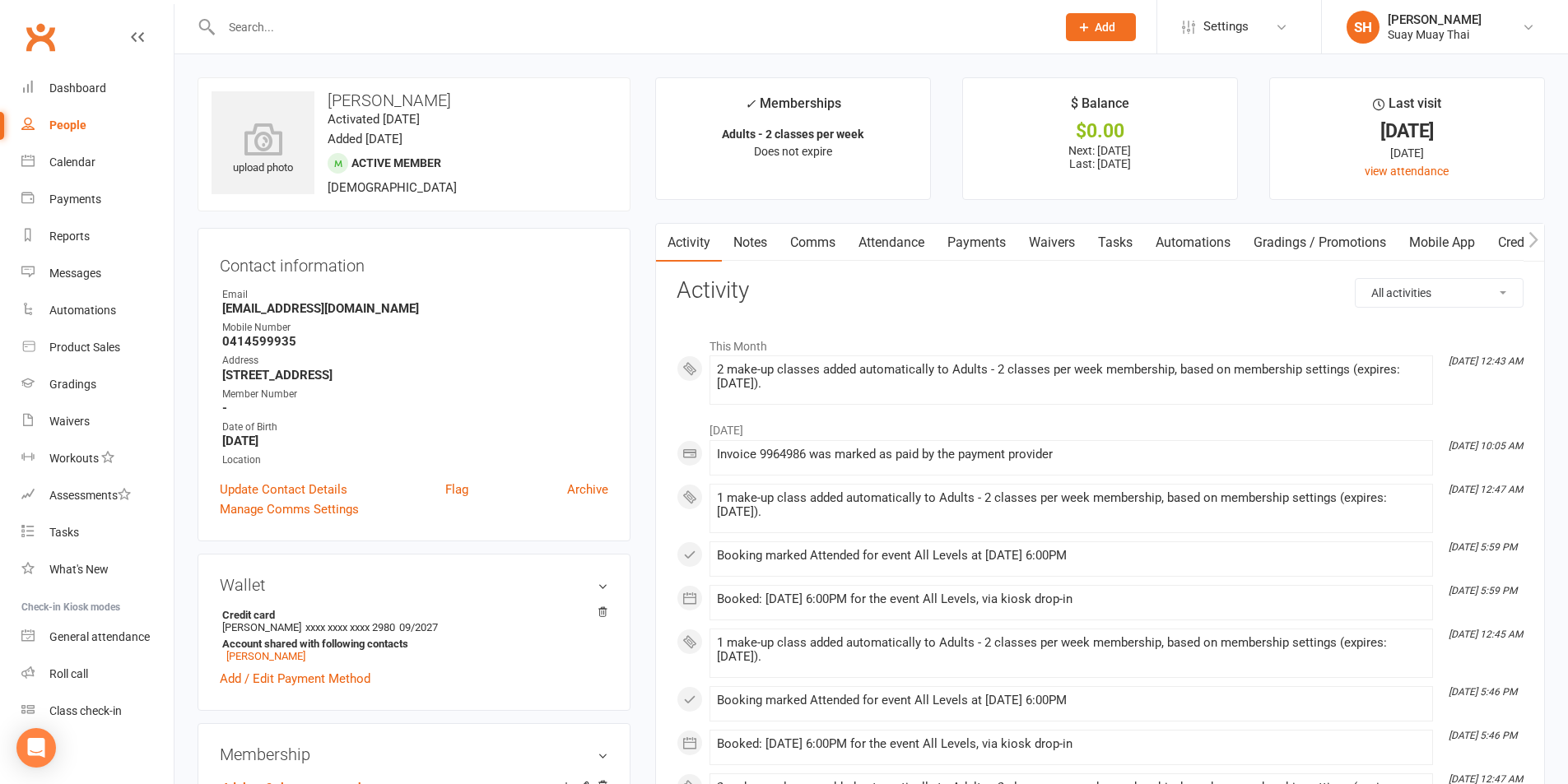
click at [1449, 239] on link "Mobile App" at bounding box center [1442, 243] width 89 height 37
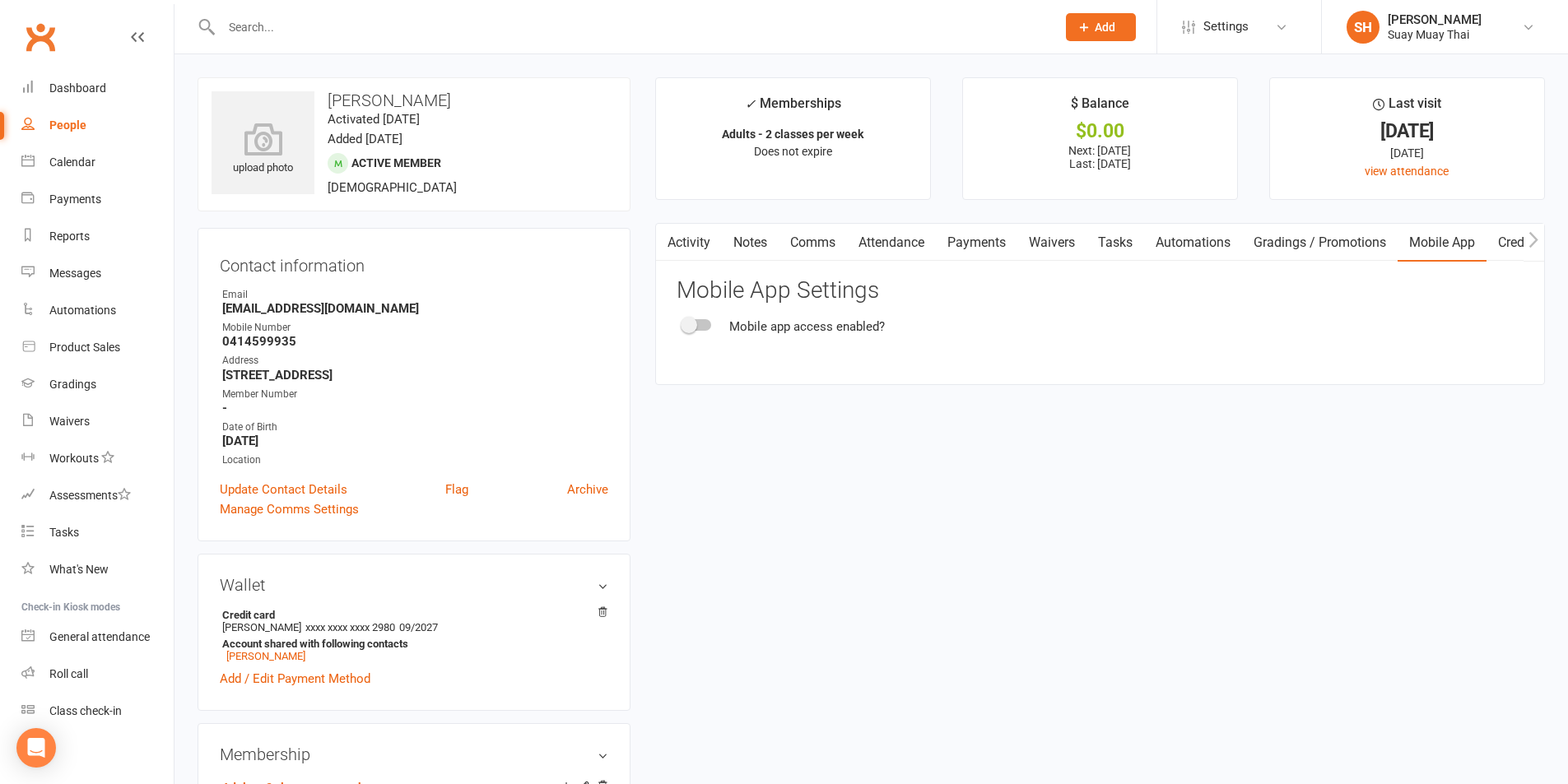
click at [698, 323] on div at bounding box center [697, 325] width 28 height 12
click at [683, 323] on input "checkbox" at bounding box center [683, 323] width 0 height 0
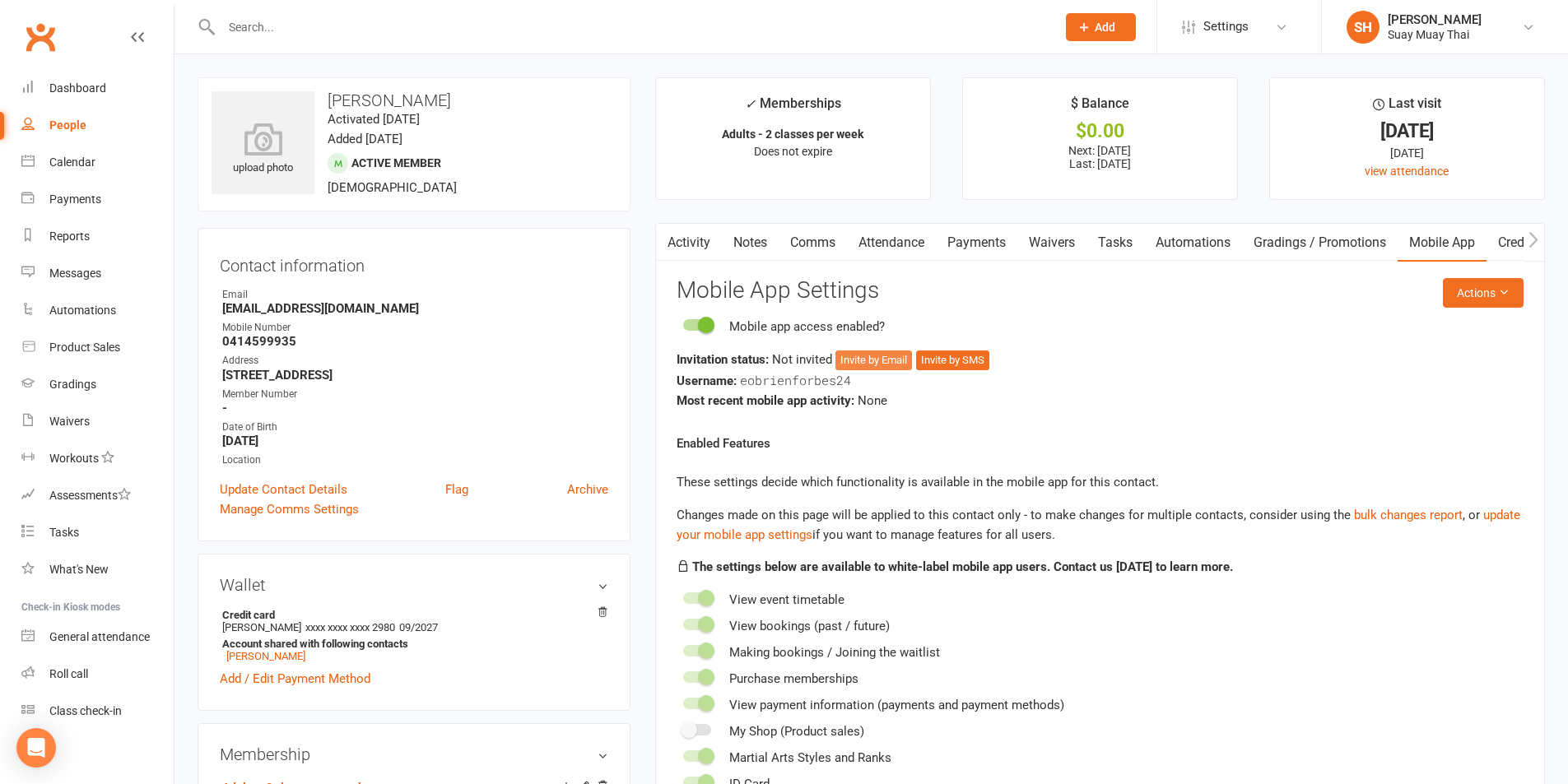
click at [864, 358] on button "Invite by Email" at bounding box center [874, 360] width 77 height 20
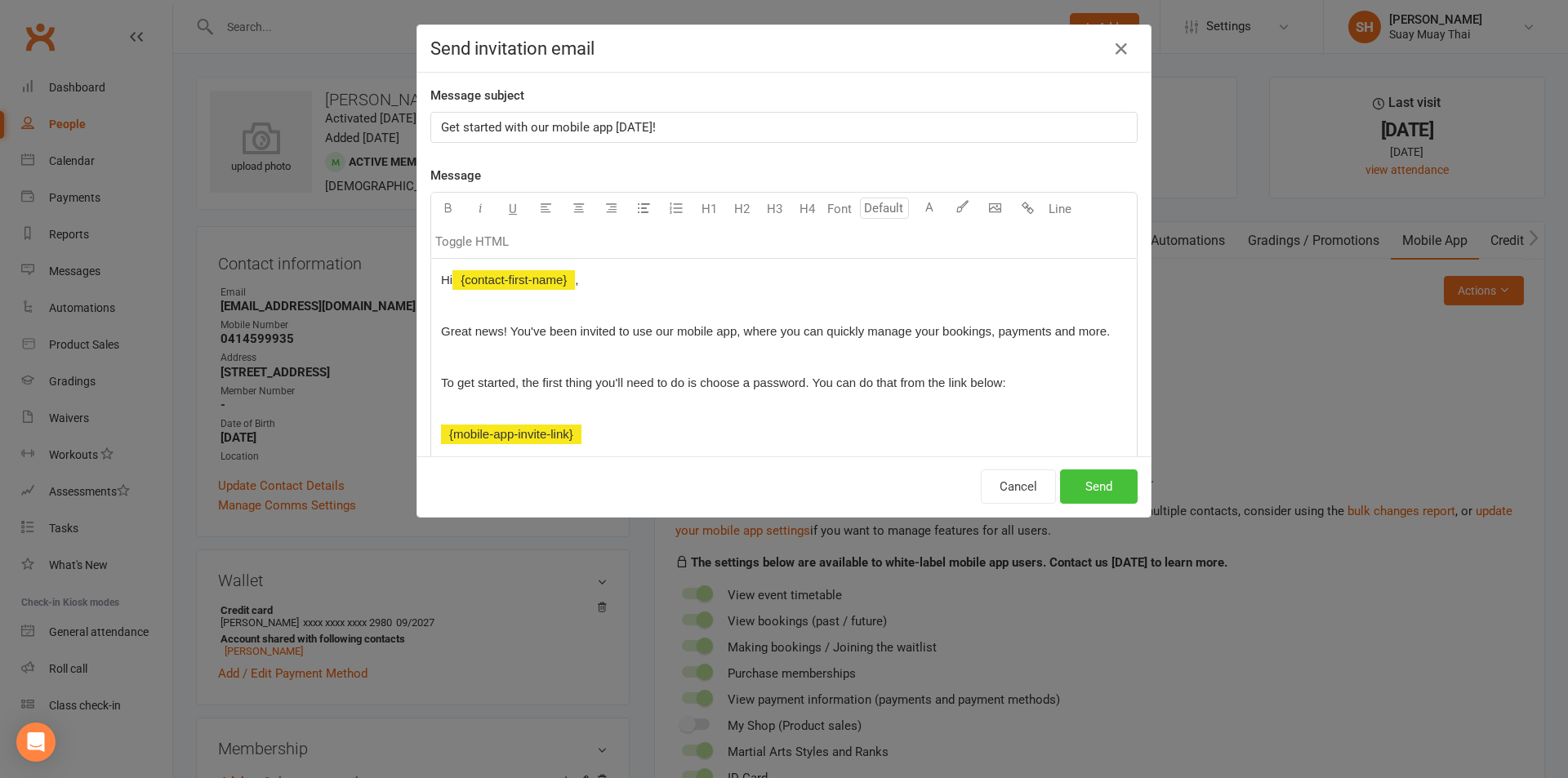
click at [1084, 483] on button "Send" at bounding box center [1099, 487] width 78 height 35
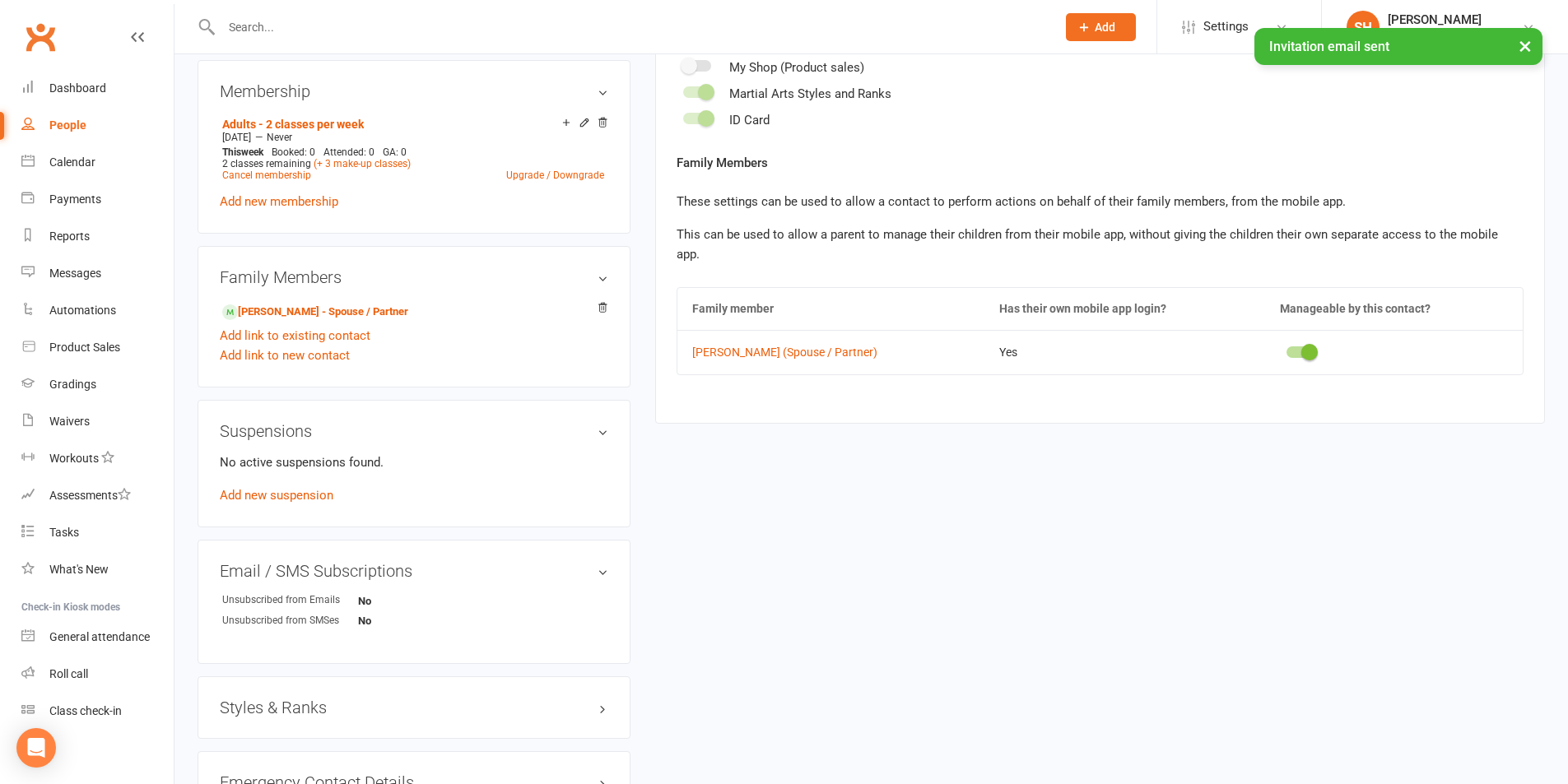
scroll to position [686, 0]
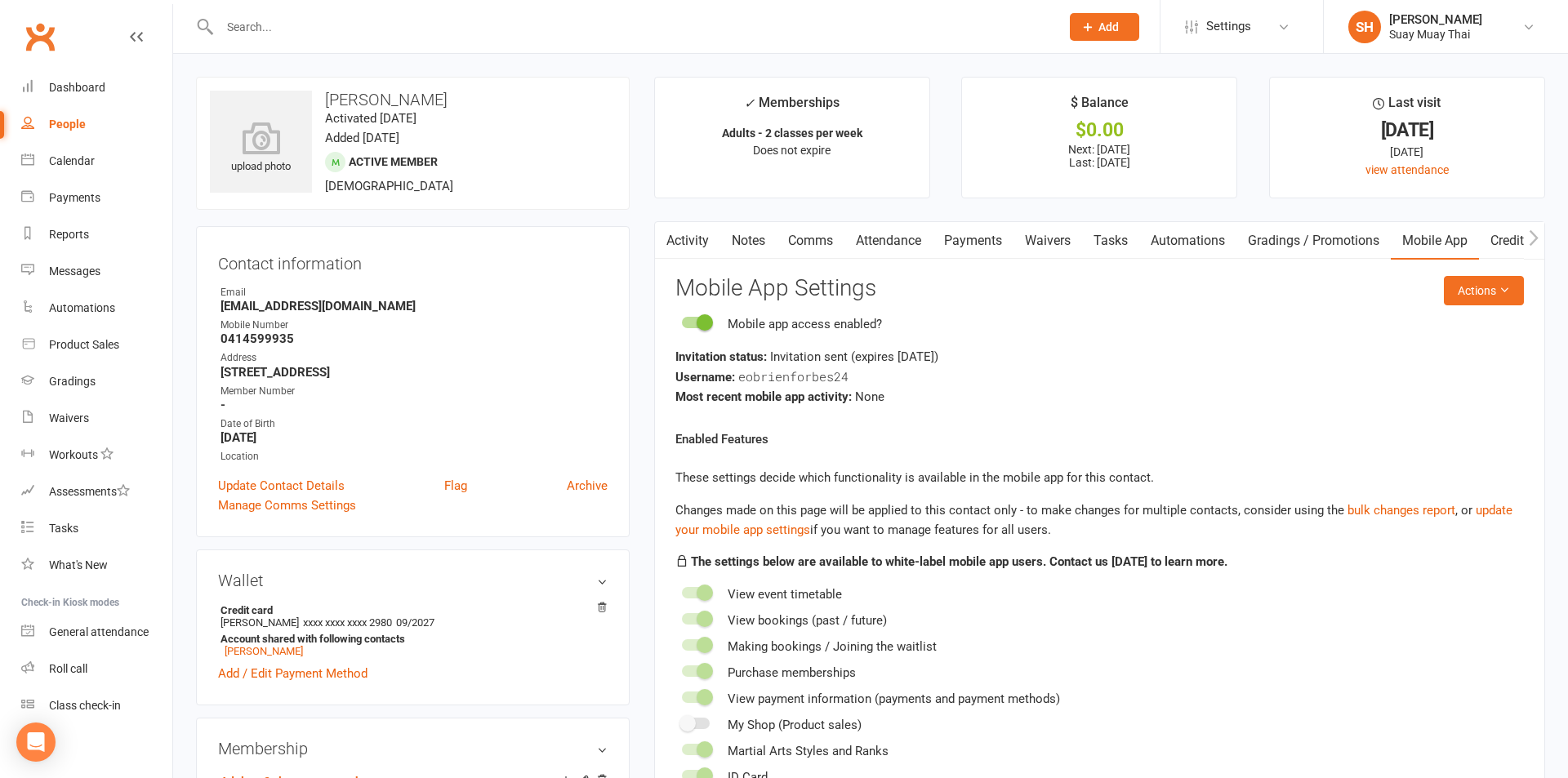
select select "100"
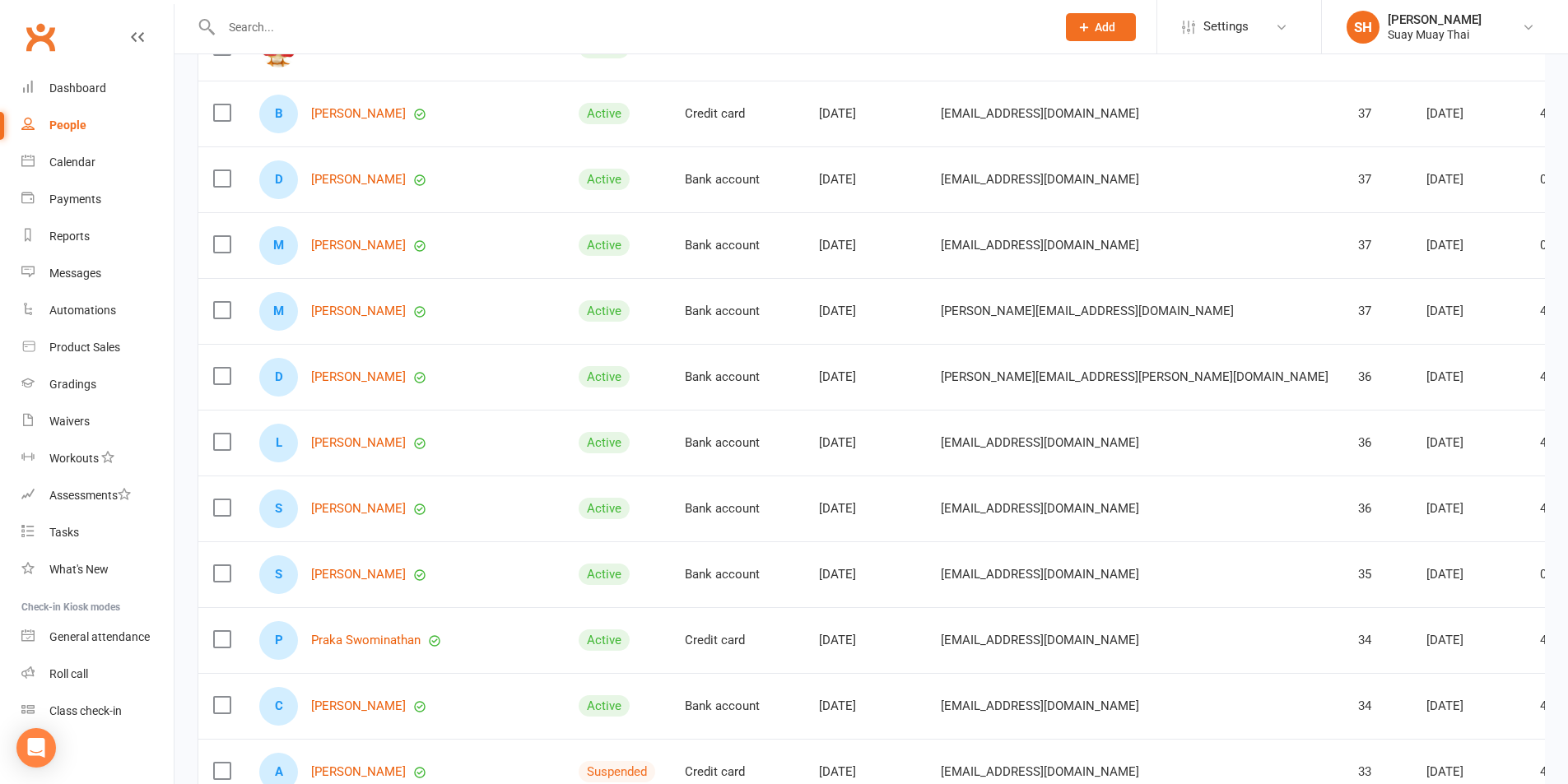
scroll to position [3936, 0]
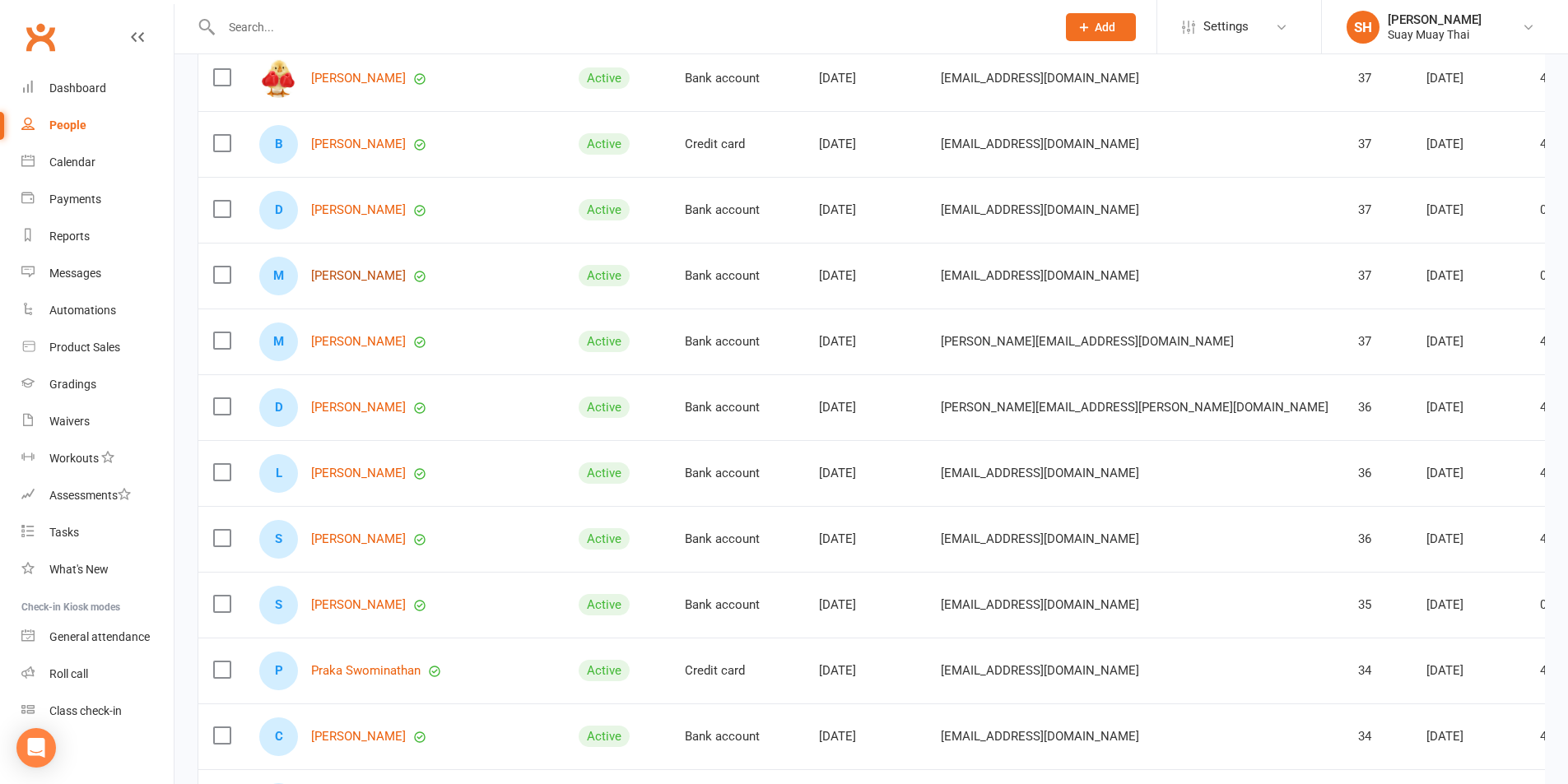
click at [356, 279] on link "[PERSON_NAME]" at bounding box center [359, 276] width 95 height 14
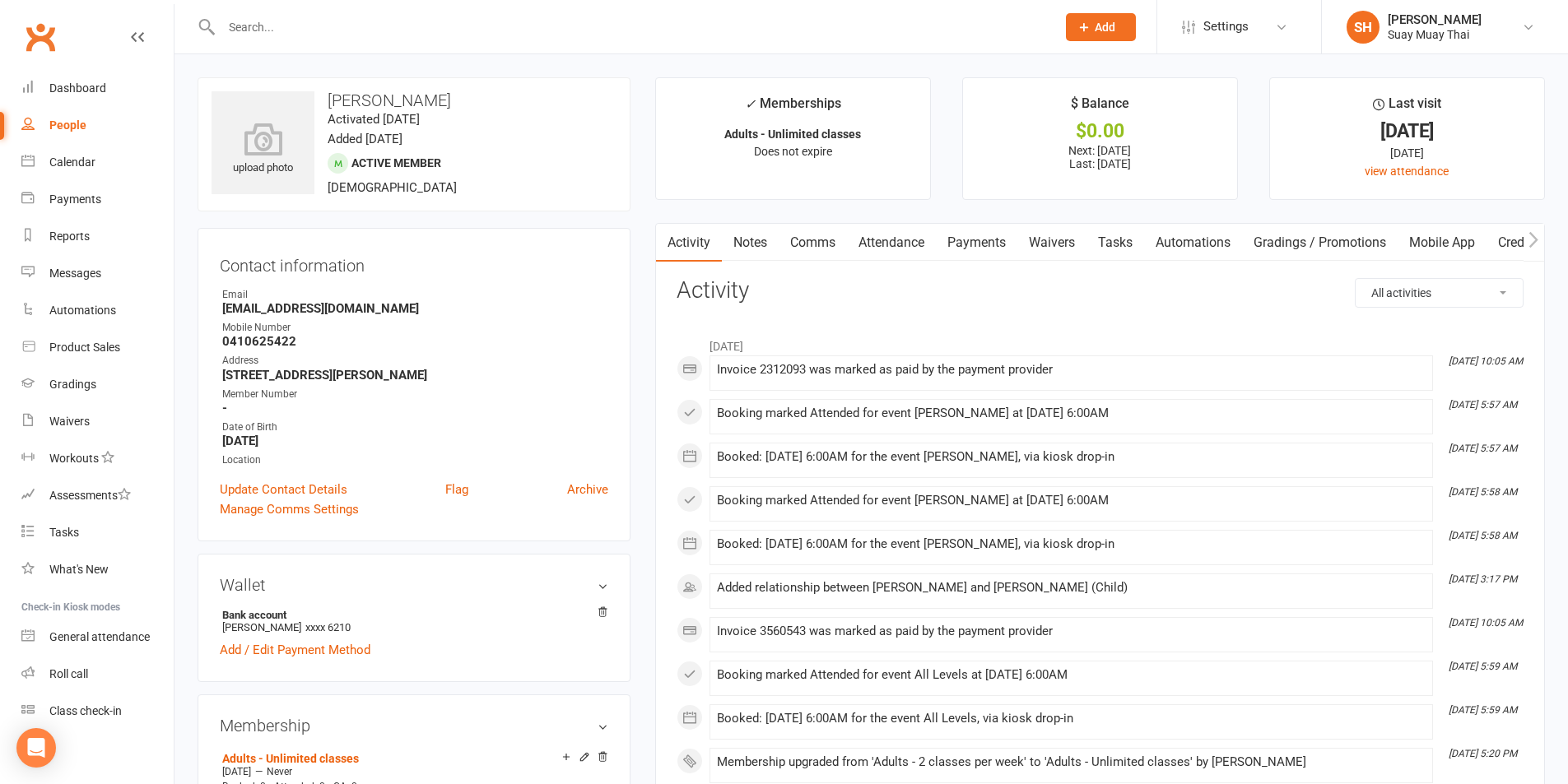
click at [1457, 241] on link "Mobile App" at bounding box center [1442, 243] width 89 height 37
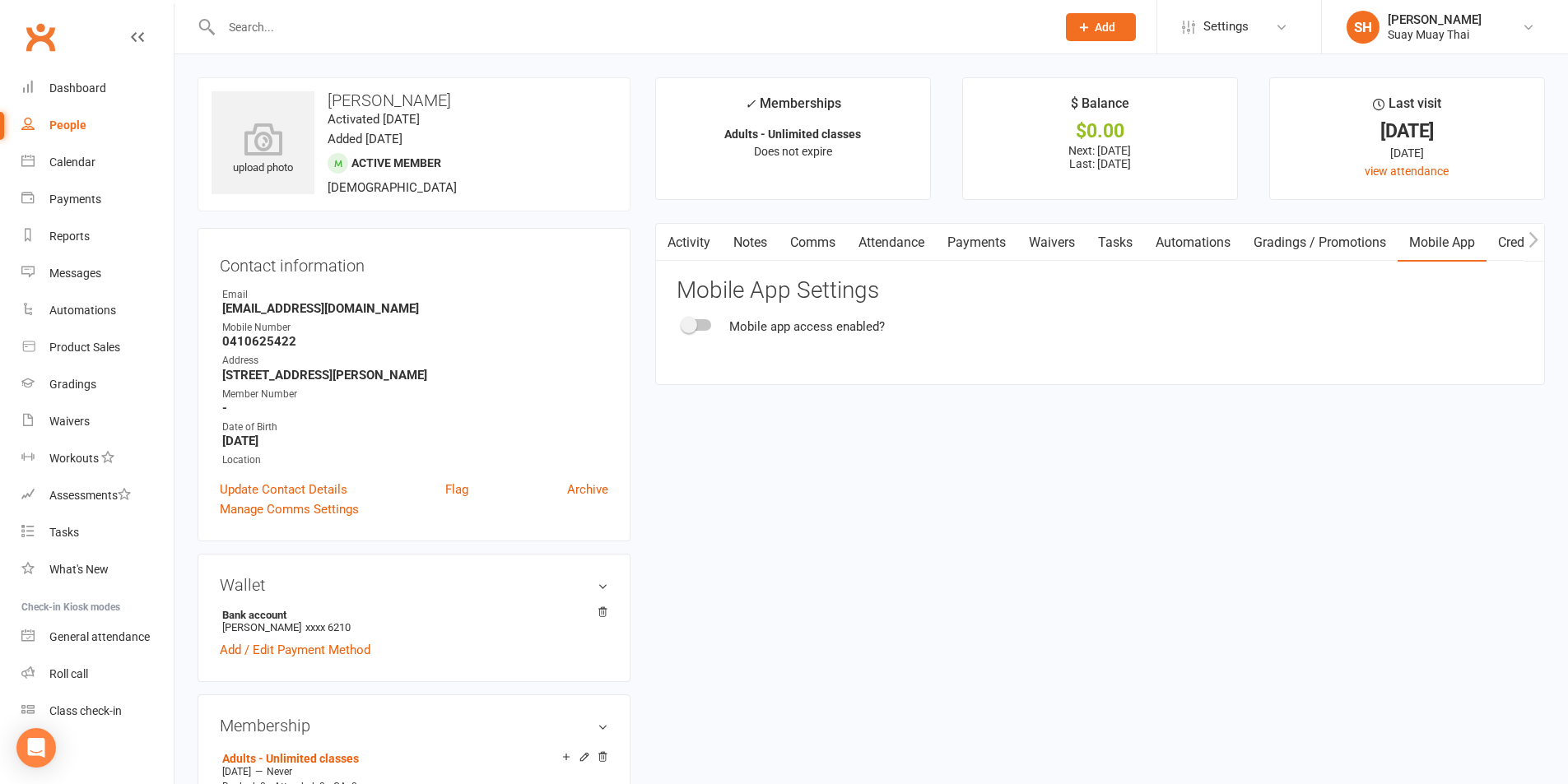
click at [702, 325] on div at bounding box center [697, 325] width 28 height 12
click at [683, 323] on input "checkbox" at bounding box center [683, 323] width 0 height 0
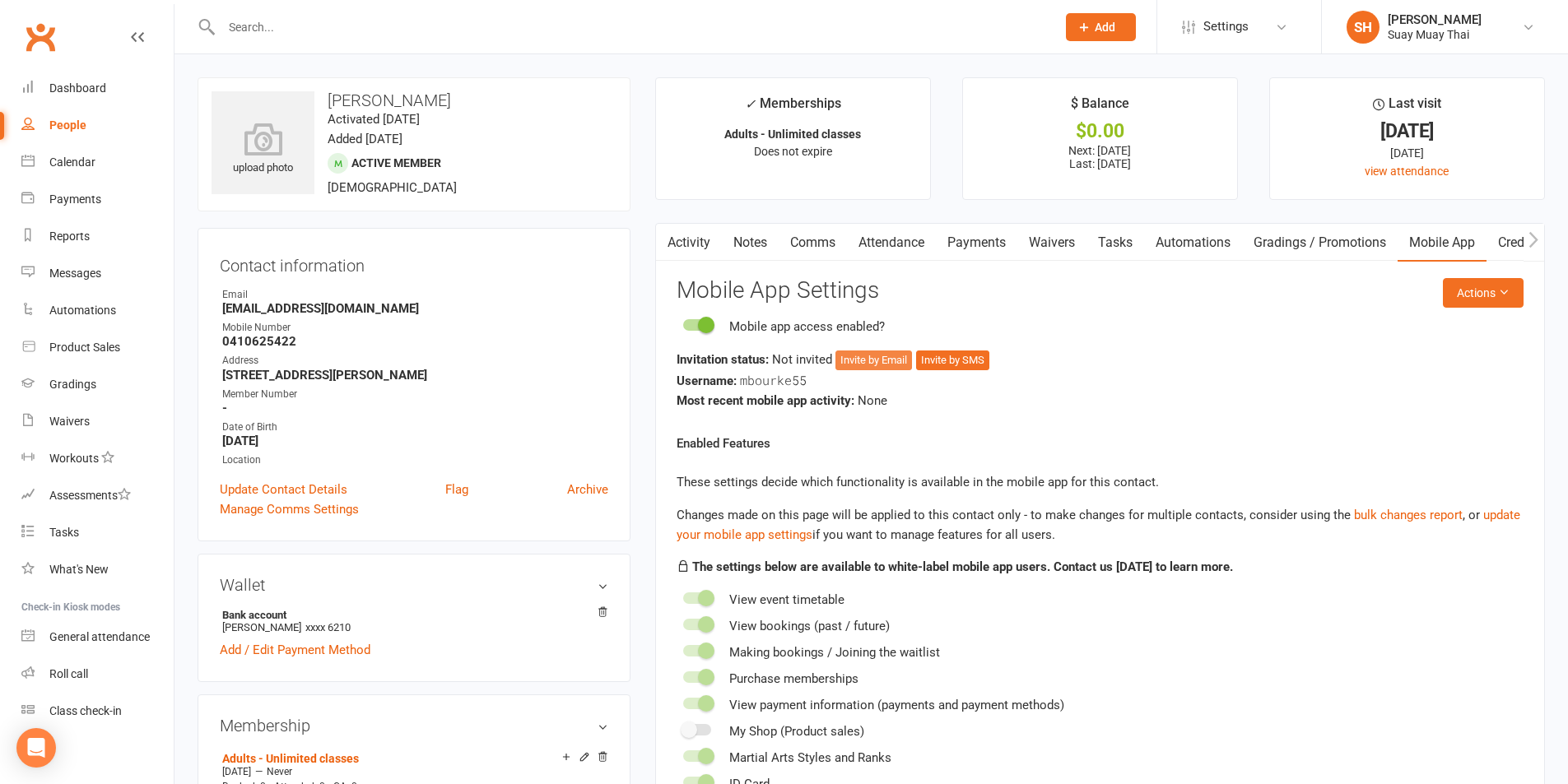
click at [872, 356] on button "Invite by Email" at bounding box center [874, 360] width 77 height 20
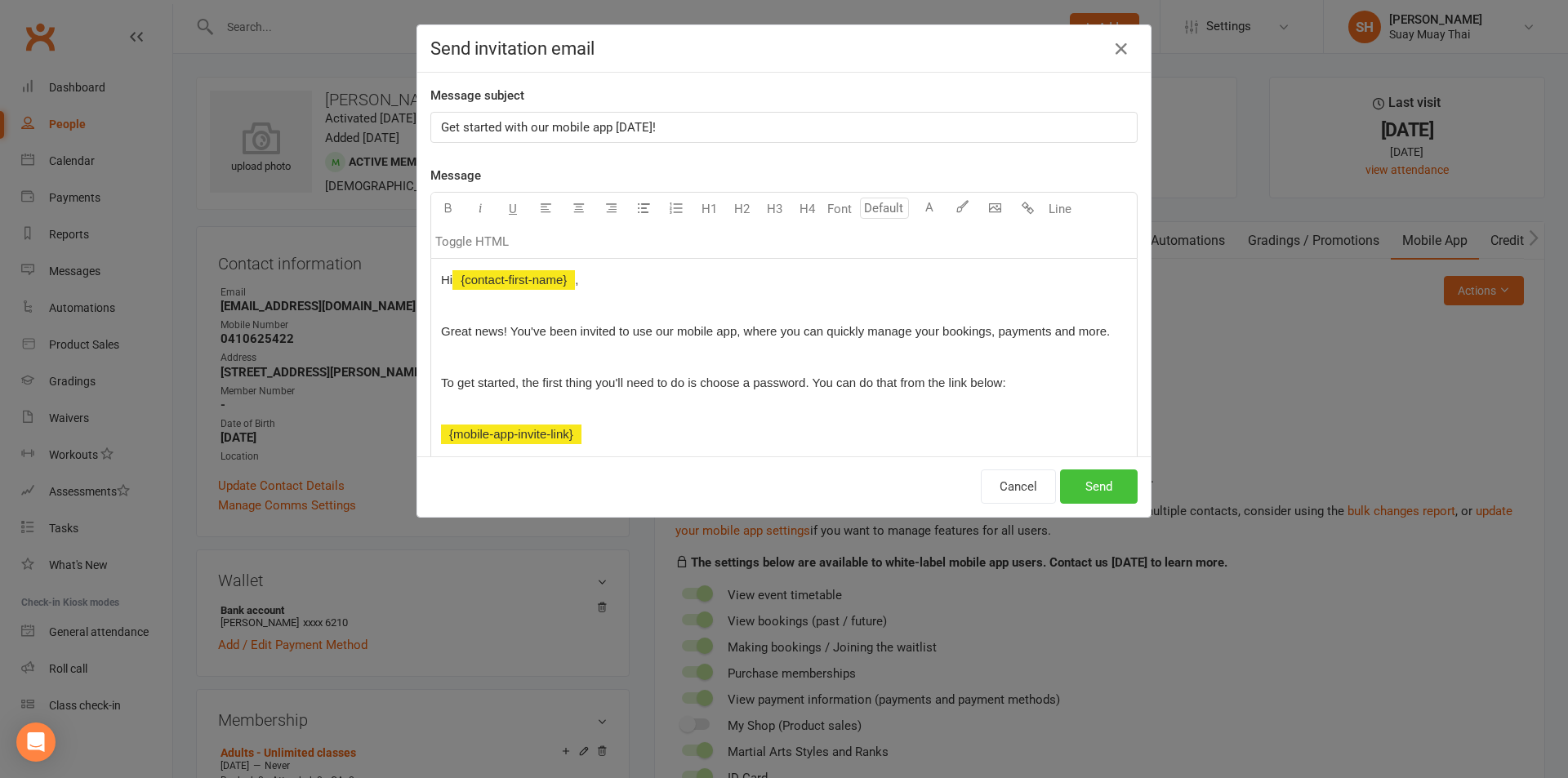
click at [1090, 480] on button "Send" at bounding box center [1099, 487] width 78 height 35
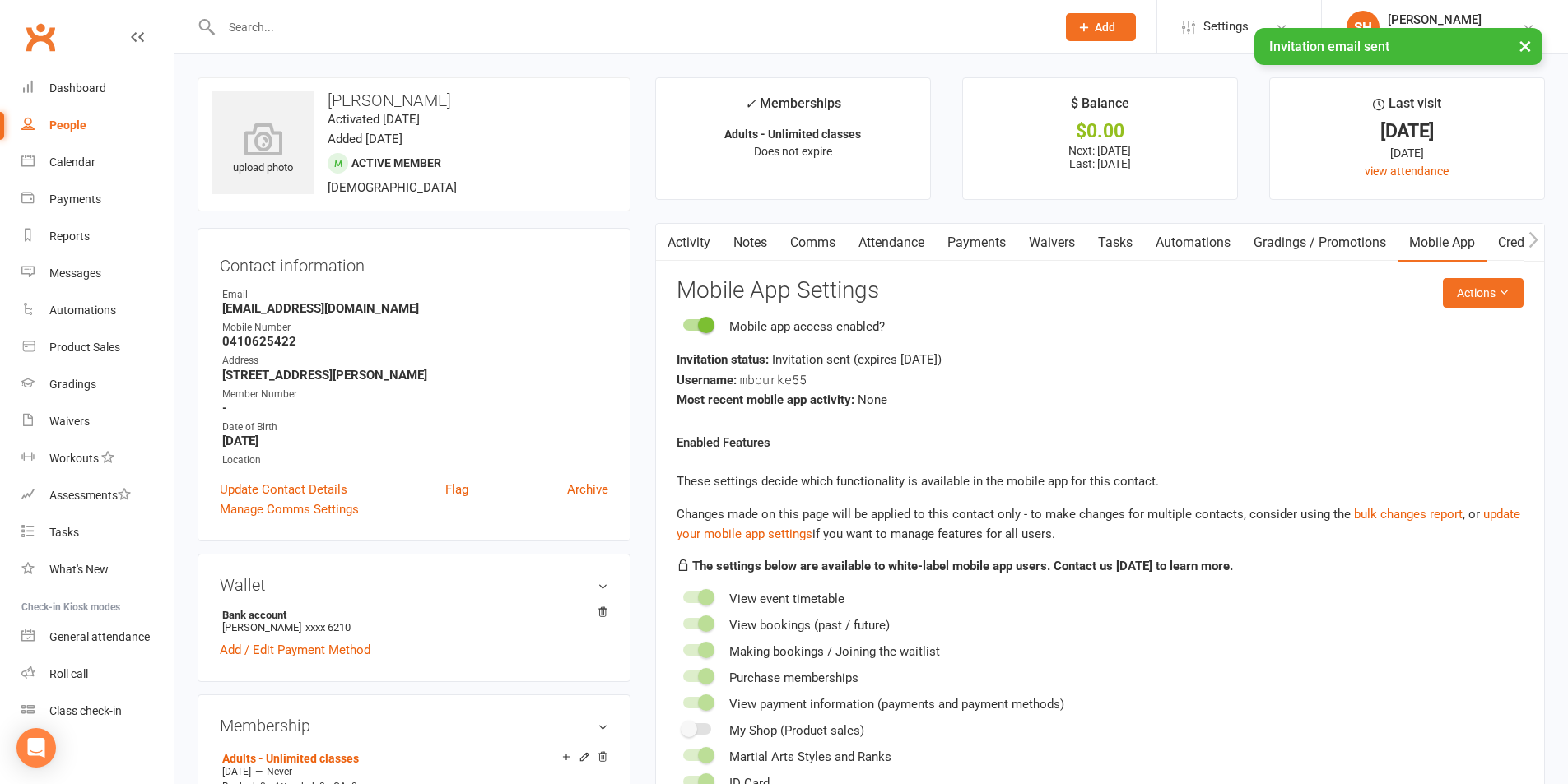
select select "100"
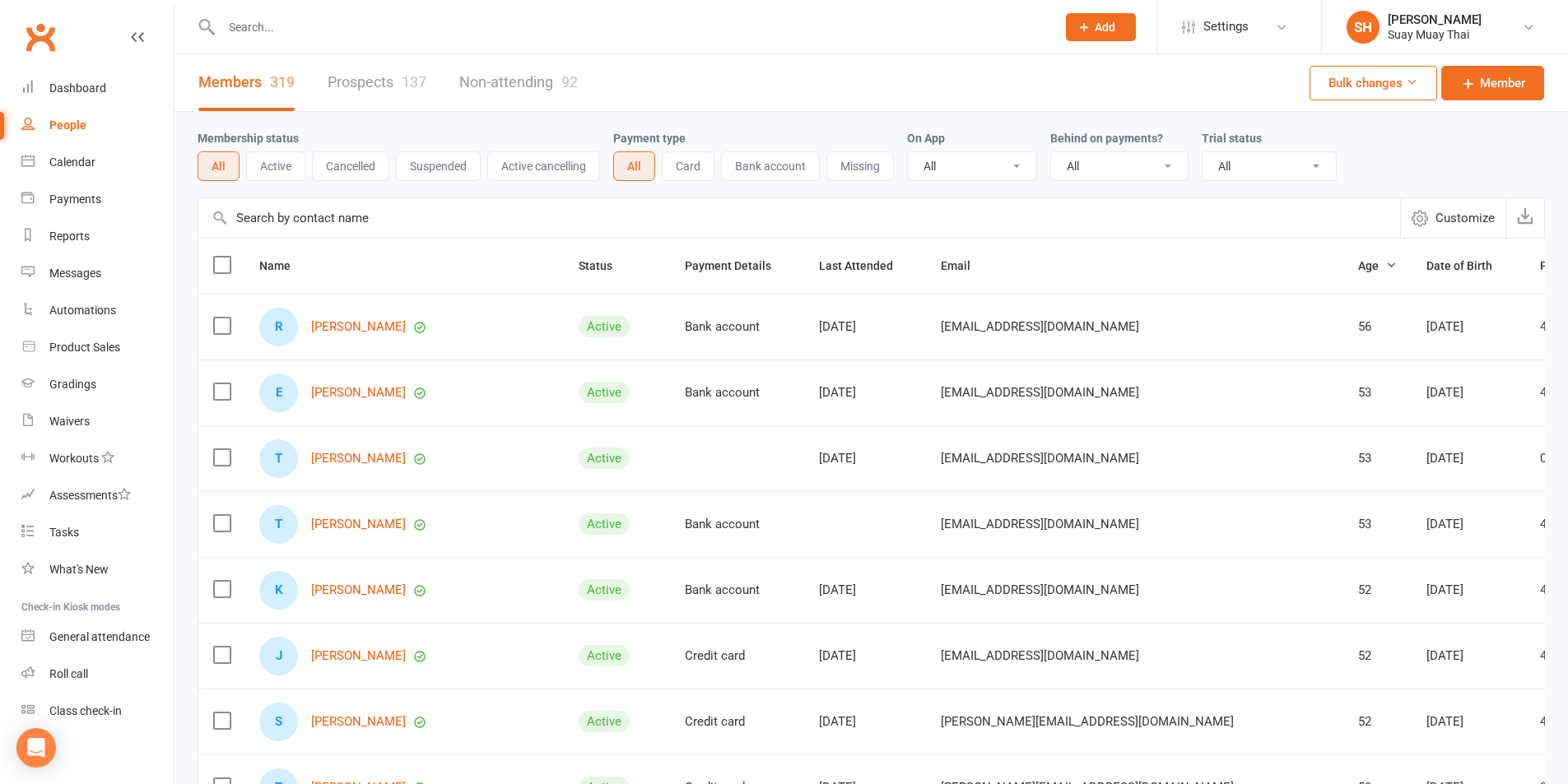
click at [284, 167] on button "Active" at bounding box center [276, 166] width 59 height 29
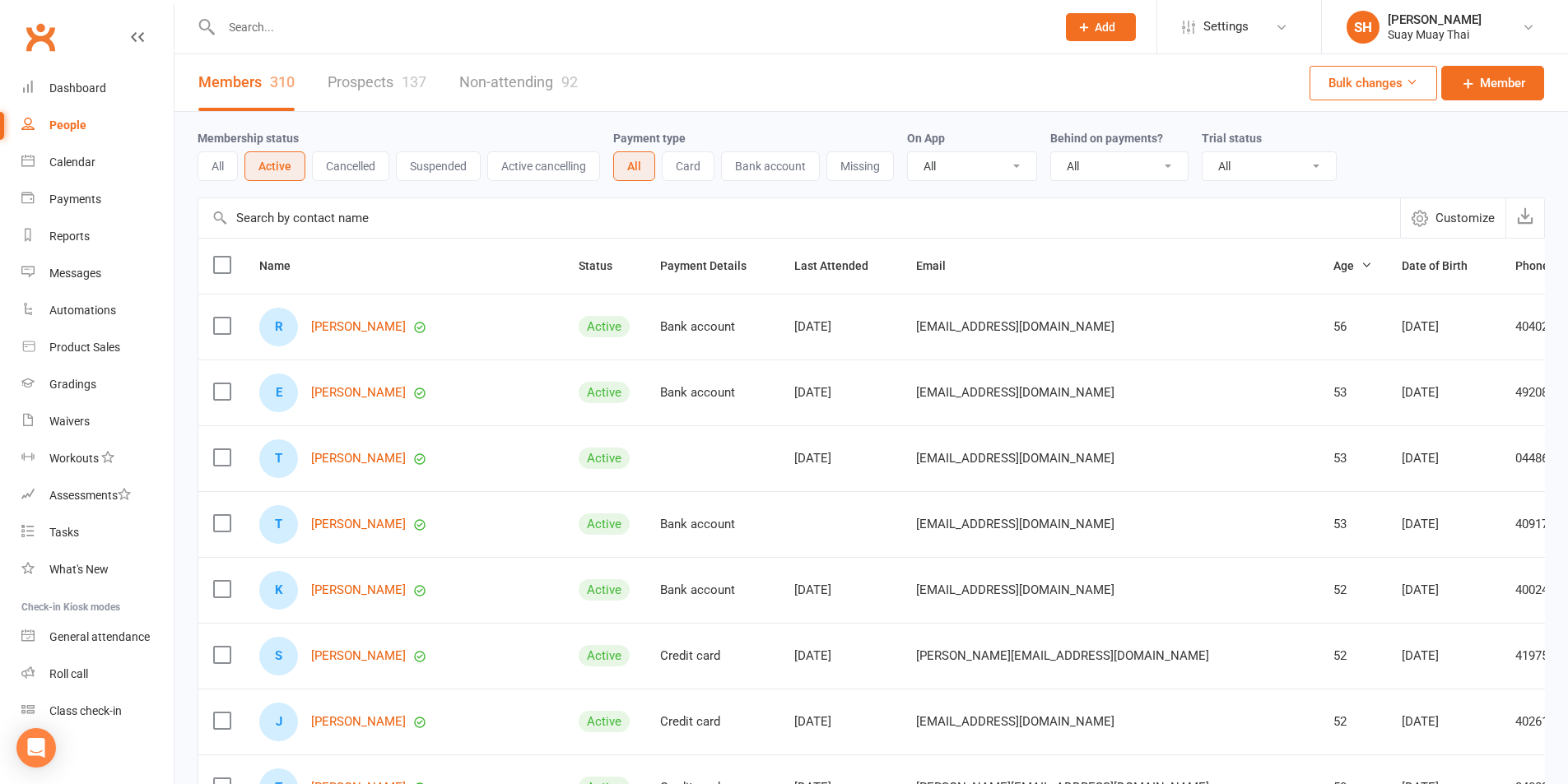
click at [1024, 160] on select "All Yes No" at bounding box center [972, 166] width 128 height 28
select select "false"
click at [910, 153] on select "All Yes No" at bounding box center [972, 166] width 128 height 28
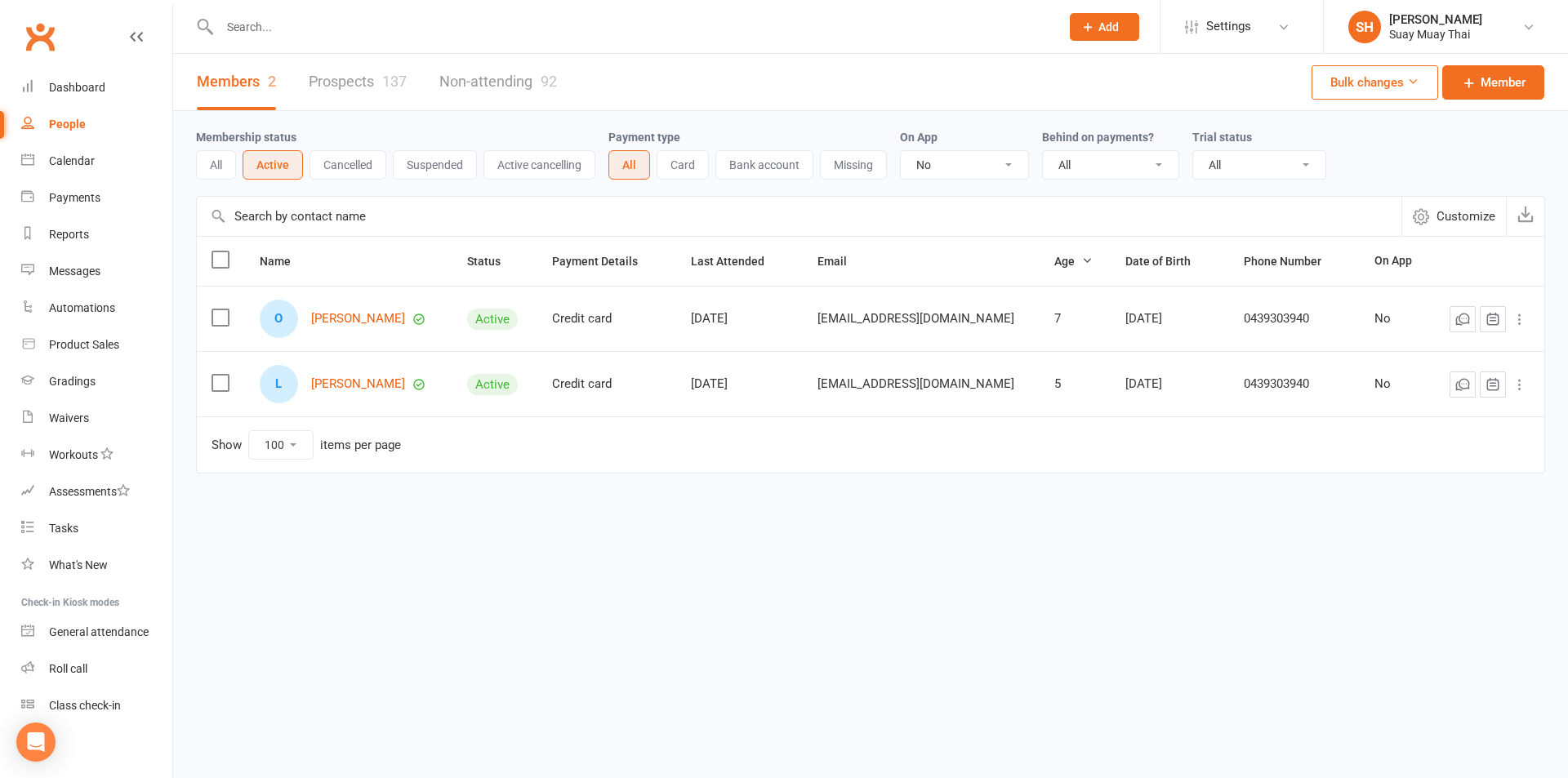
click at [349, 163] on button "Cancelled" at bounding box center [348, 165] width 77 height 29
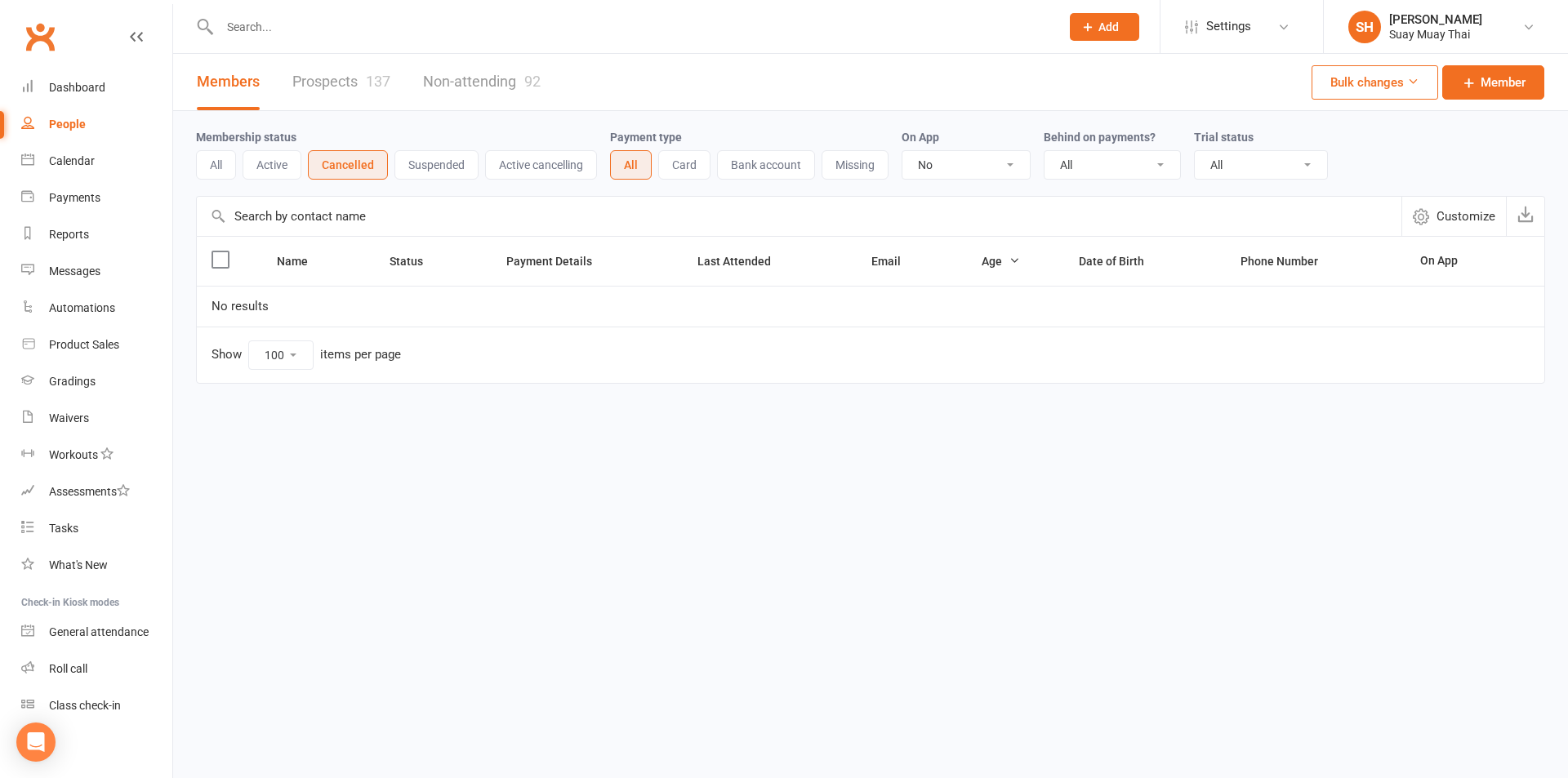
click at [442, 159] on button "Suspended" at bounding box center [436, 165] width 84 height 29
click at [534, 168] on button "Active cancelling" at bounding box center [539, 165] width 111 height 29
click at [277, 162] on button "Active" at bounding box center [272, 165] width 58 height 29
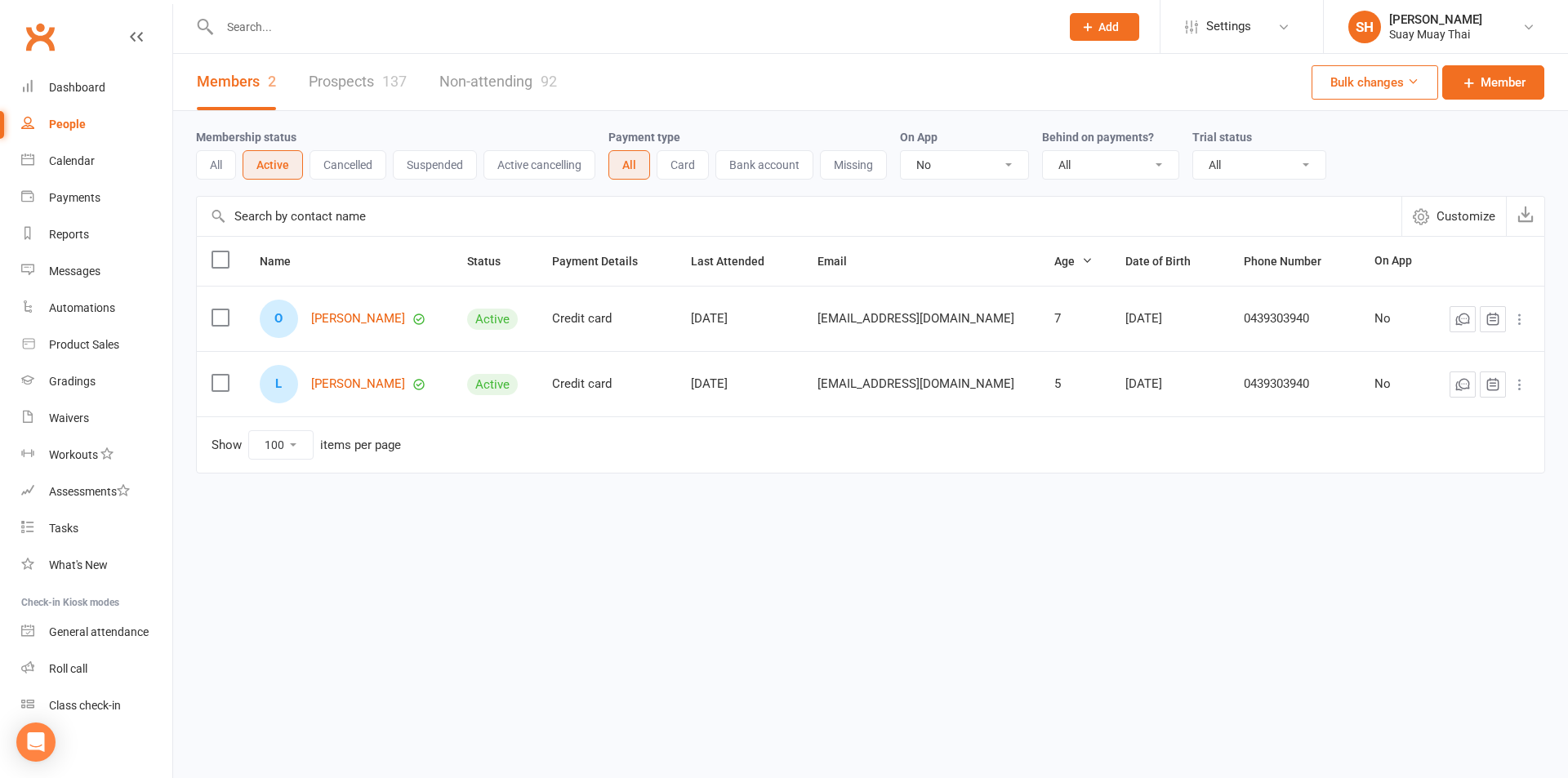
click at [693, 166] on button "Card" at bounding box center [682, 165] width 52 height 29
click at [766, 159] on button "Bank account" at bounding box center [763, 165] width 98 height 29
click at [707, 167] on button "Card" at bounding box center [680, 165] width 52 height 29
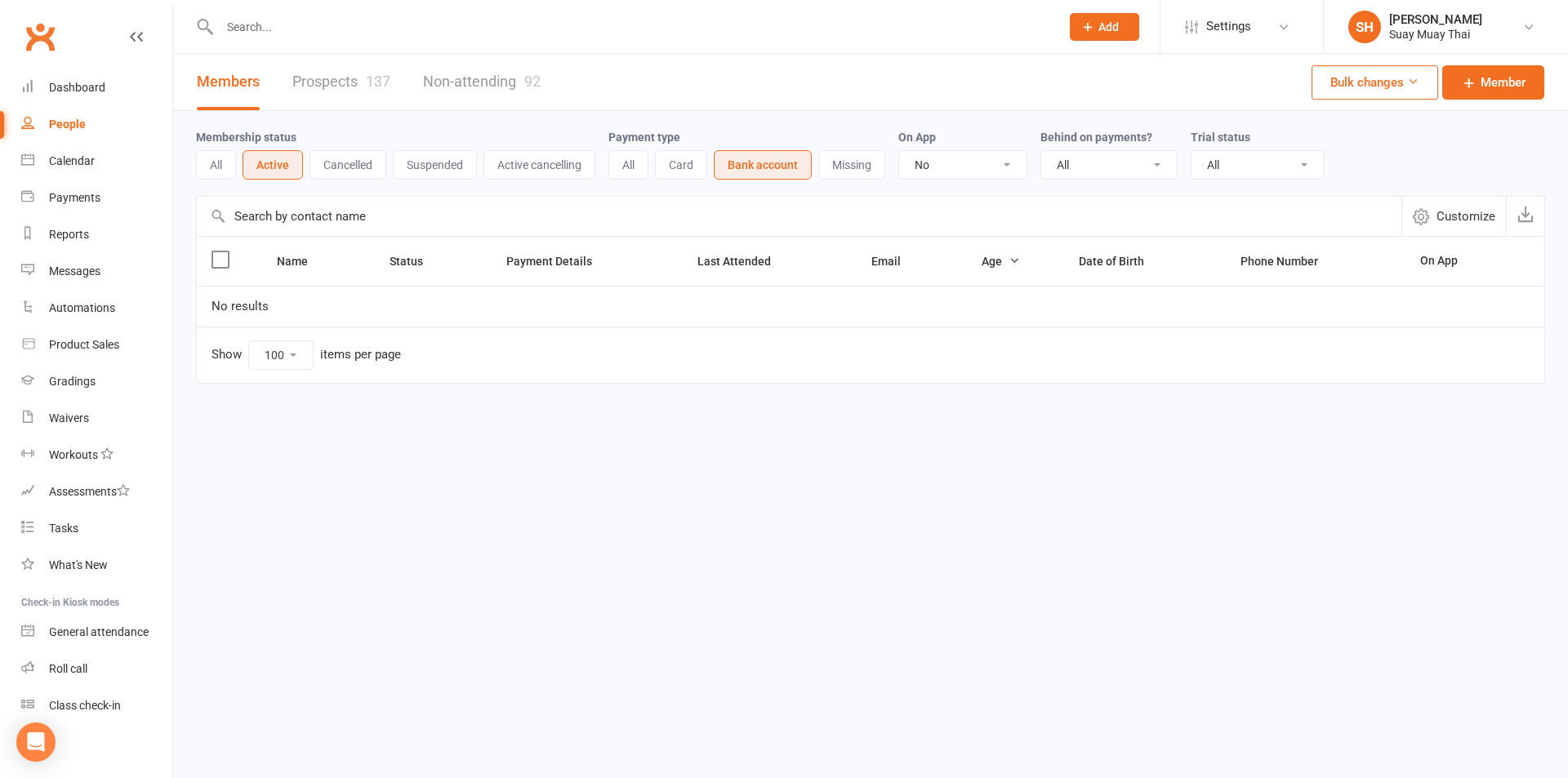
click at [873, 152] on button "Missing" at bounding box center [852, 165] width 67 height 29
click at [629, 157] on button "All" at bounding box center [627, 165] width 40 height 29
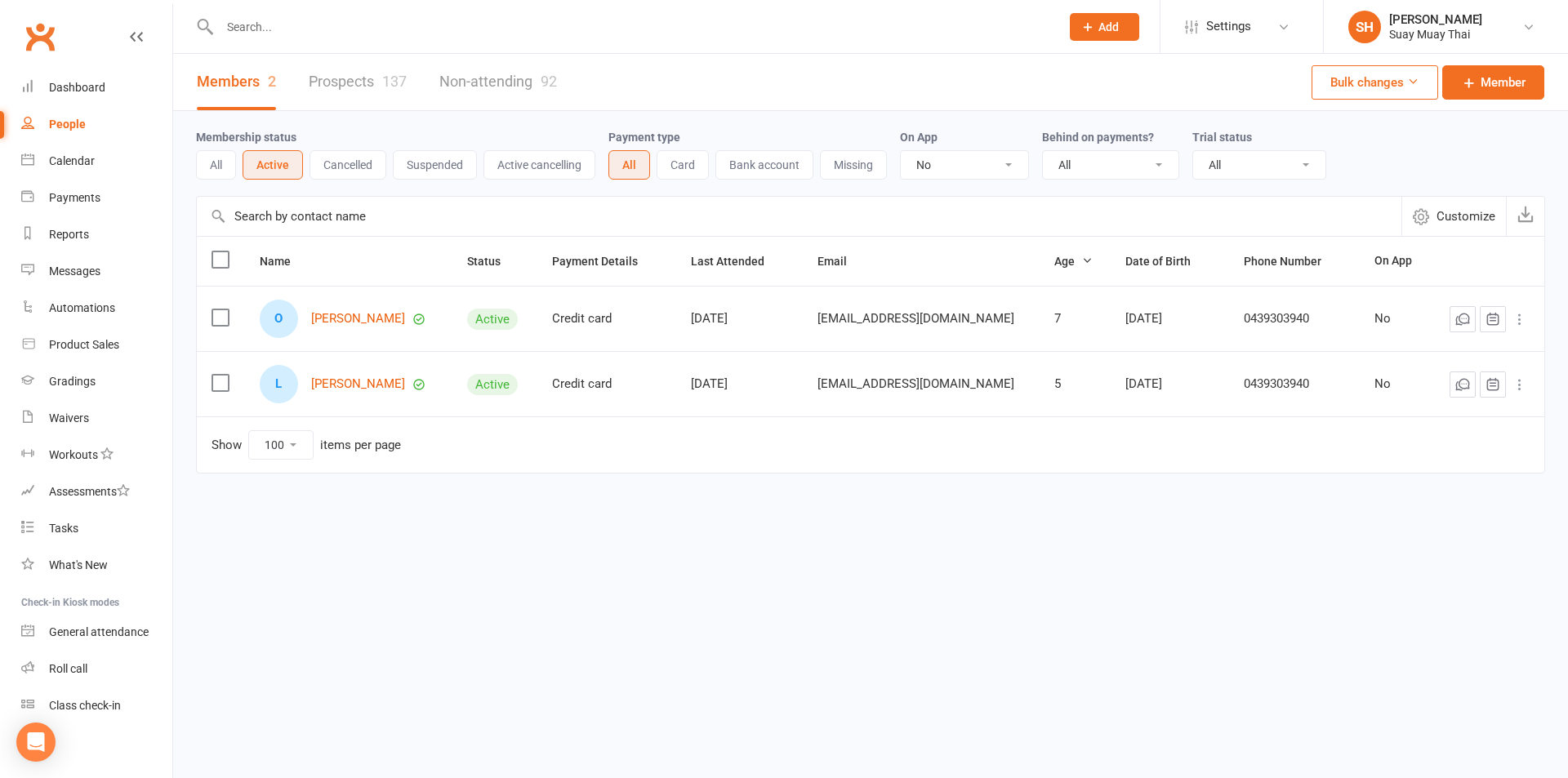
click at [1124, 176] on select "All No Yes" at bounding box center [1110, 165] width 135 height 27
select select "false"
click at [1044, 152] on select "All No Yes" at bounding box center [1110, 165] width 135 height 27
click at [192, 151] on div "Membership status All Active Cancelled Suspended Active cancelling Payment type…" at bounding box center [871, 304] width 1395 height 386
click at [211, 158] on button "All" at bounding box center [215, 165] width 40 height 29
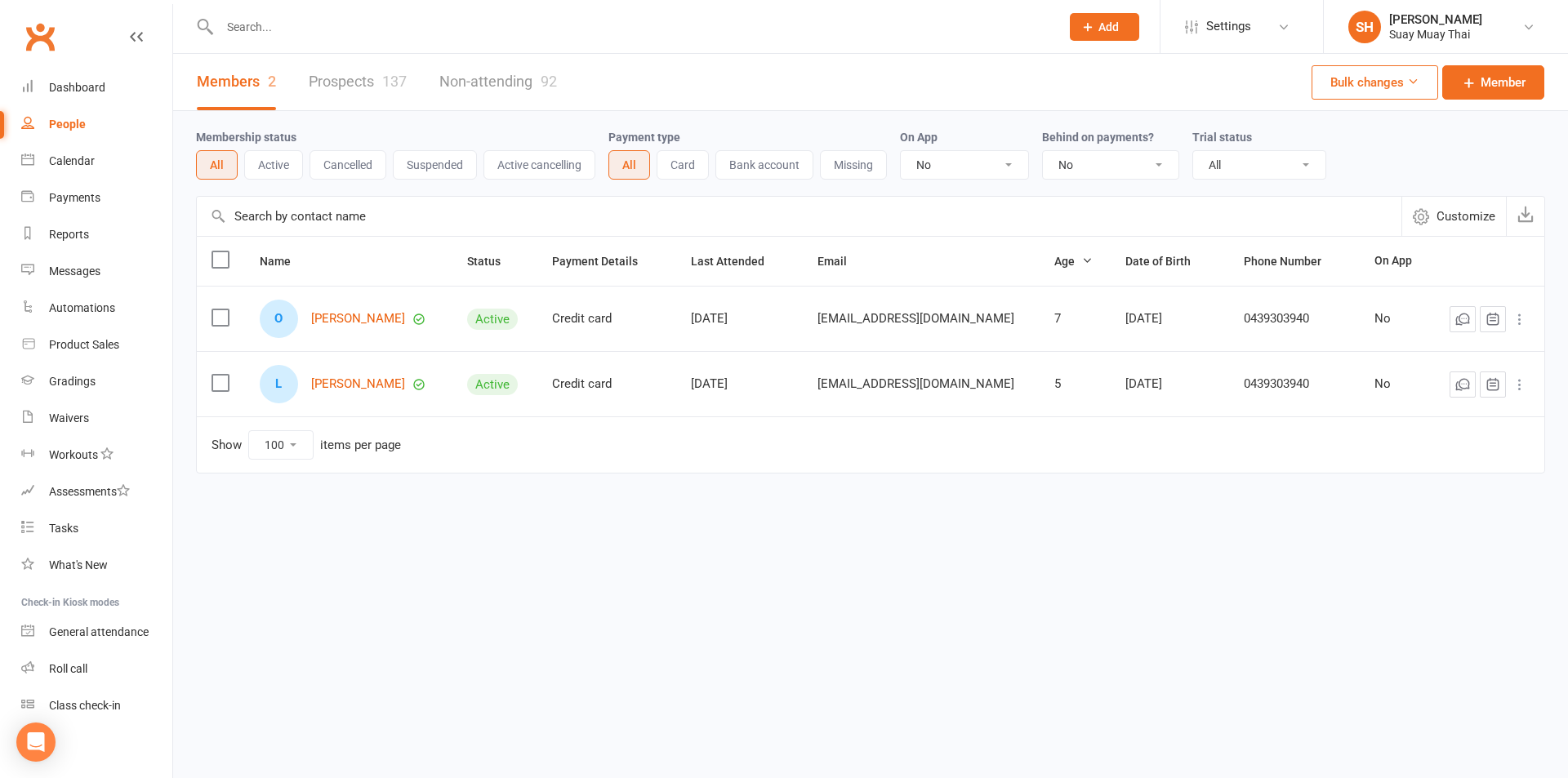
click at [1095, 165] on select "All No Yes" at bounding box center [1110, 165] width 135 height 27
select select
click at [1044, 152] on select "All No Yes" at bounding box center [1110, 165] width 135 height 27
click at [930, 173] on select "All Yes No" at bounding box center [965, 165] width 127 height 27
select select
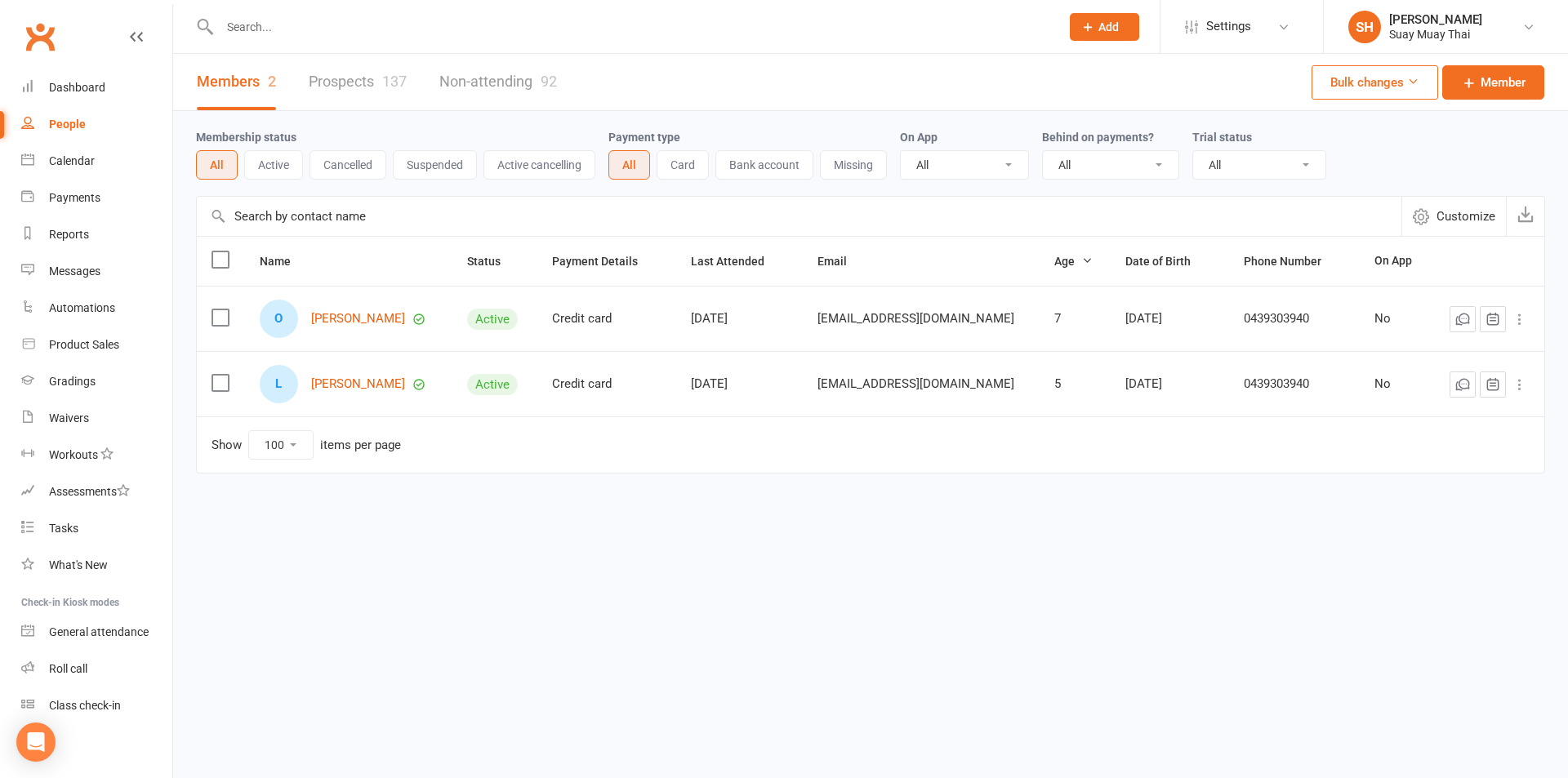
click at [903, 152] on select "All Yes No" at bounding box center [965, 165] width 127 height 27
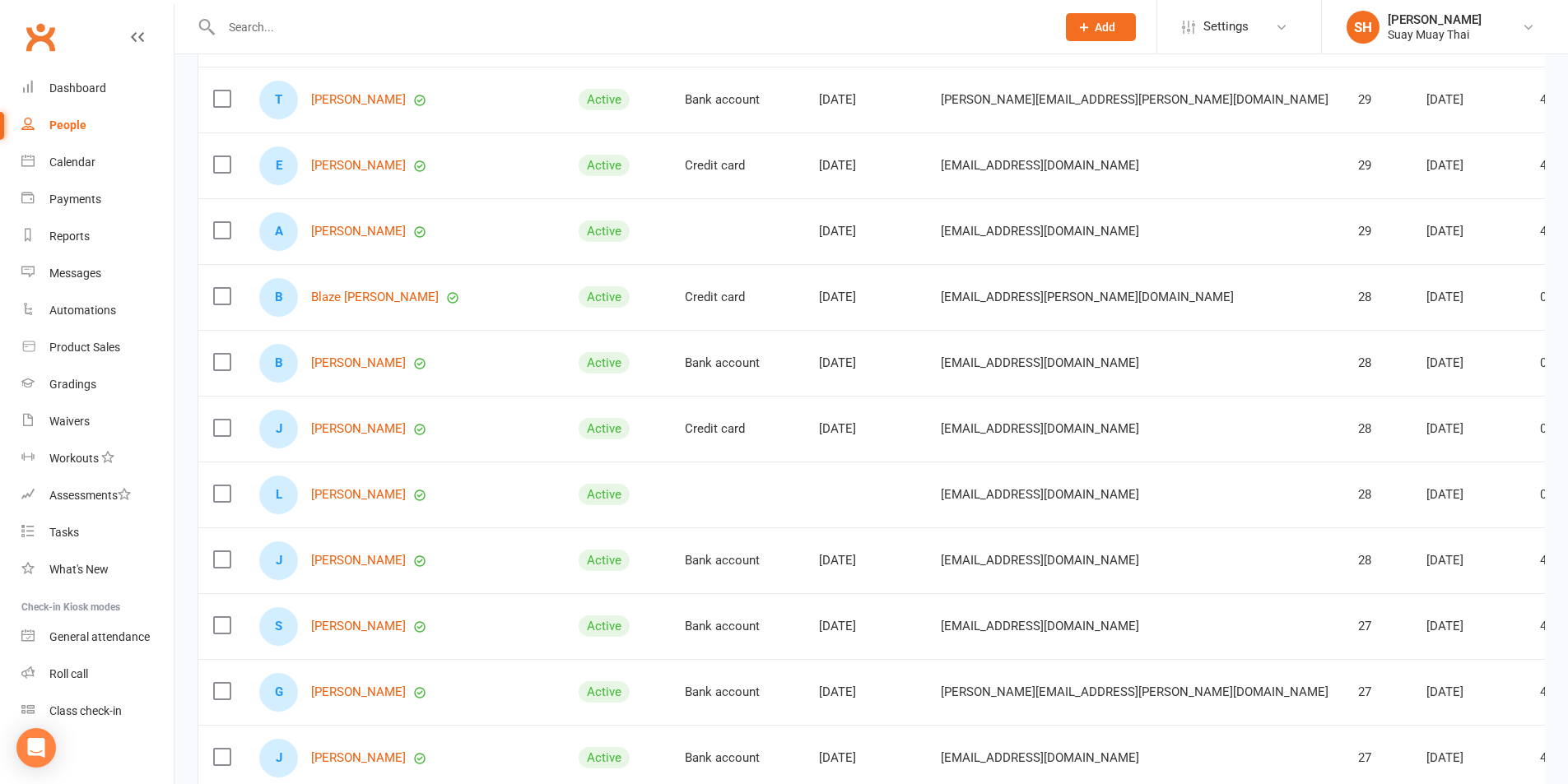
scroll to position [5796, 0]
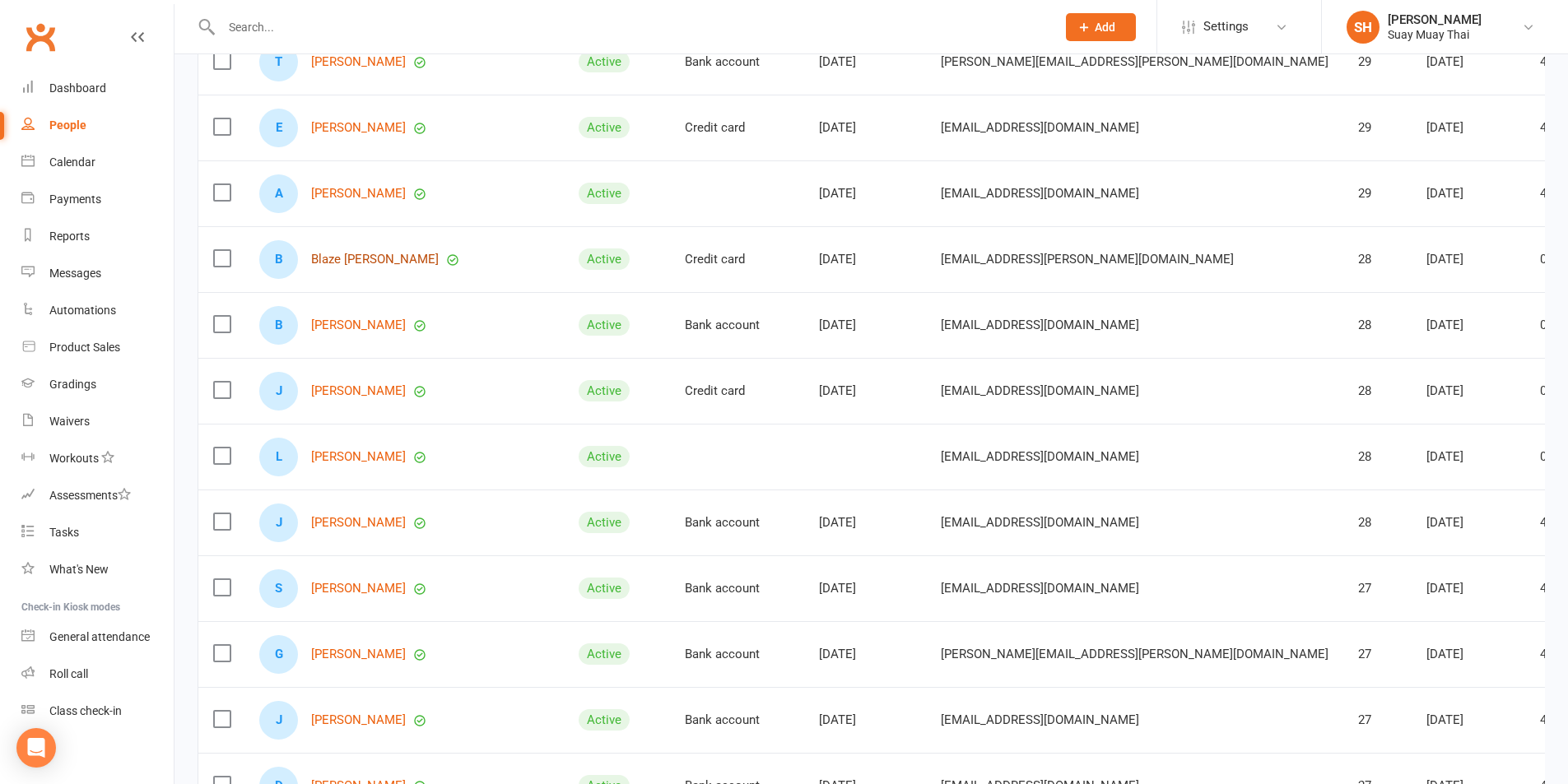
click at [329, 259] on link "Blaze [PERSON_NAME]" at bounding box center [375, 260] width 128 height 14
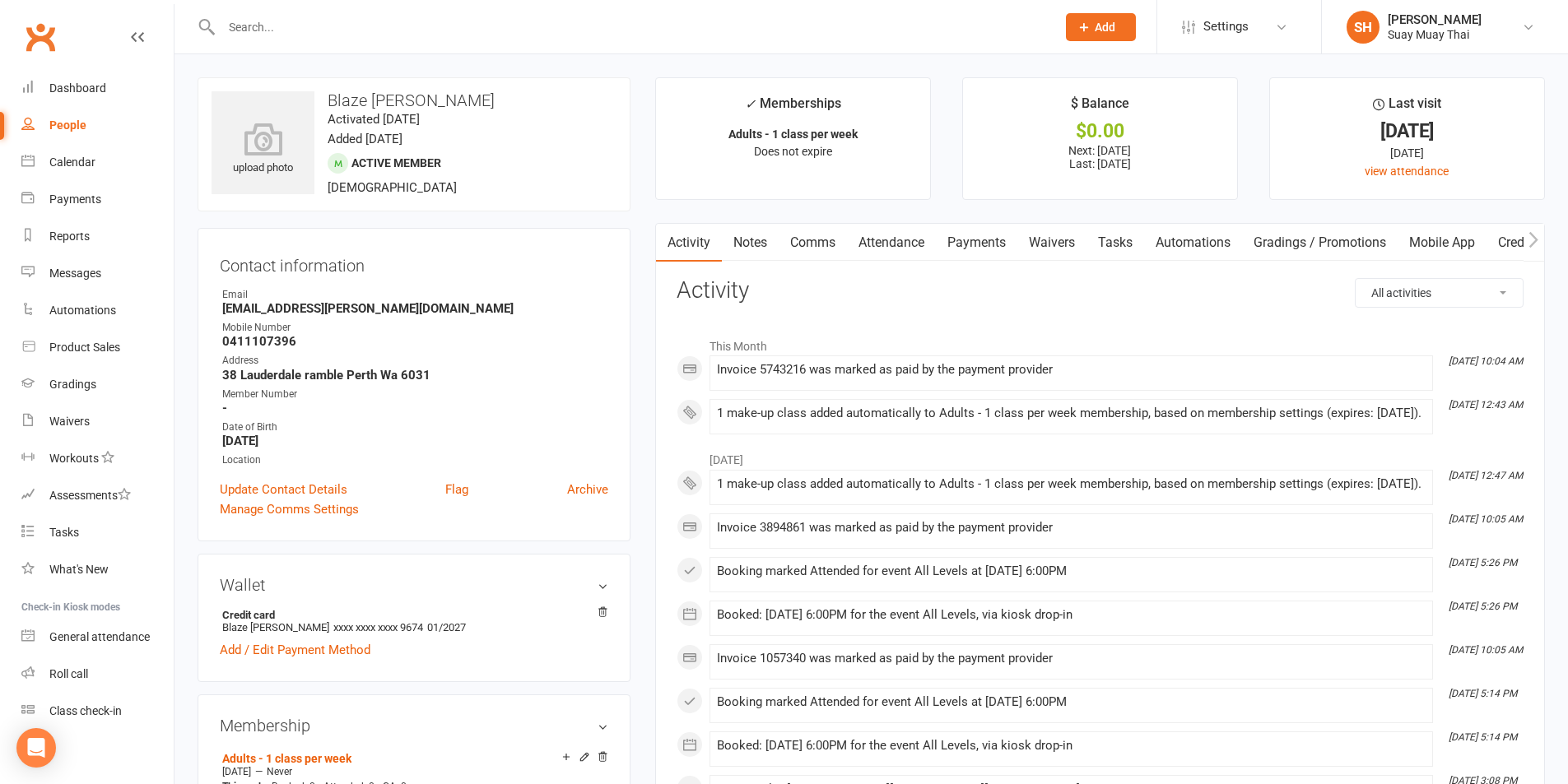
click at [1455, 247] on link "Mobile App" at bounding box center [1442, 243] width 89 height 37
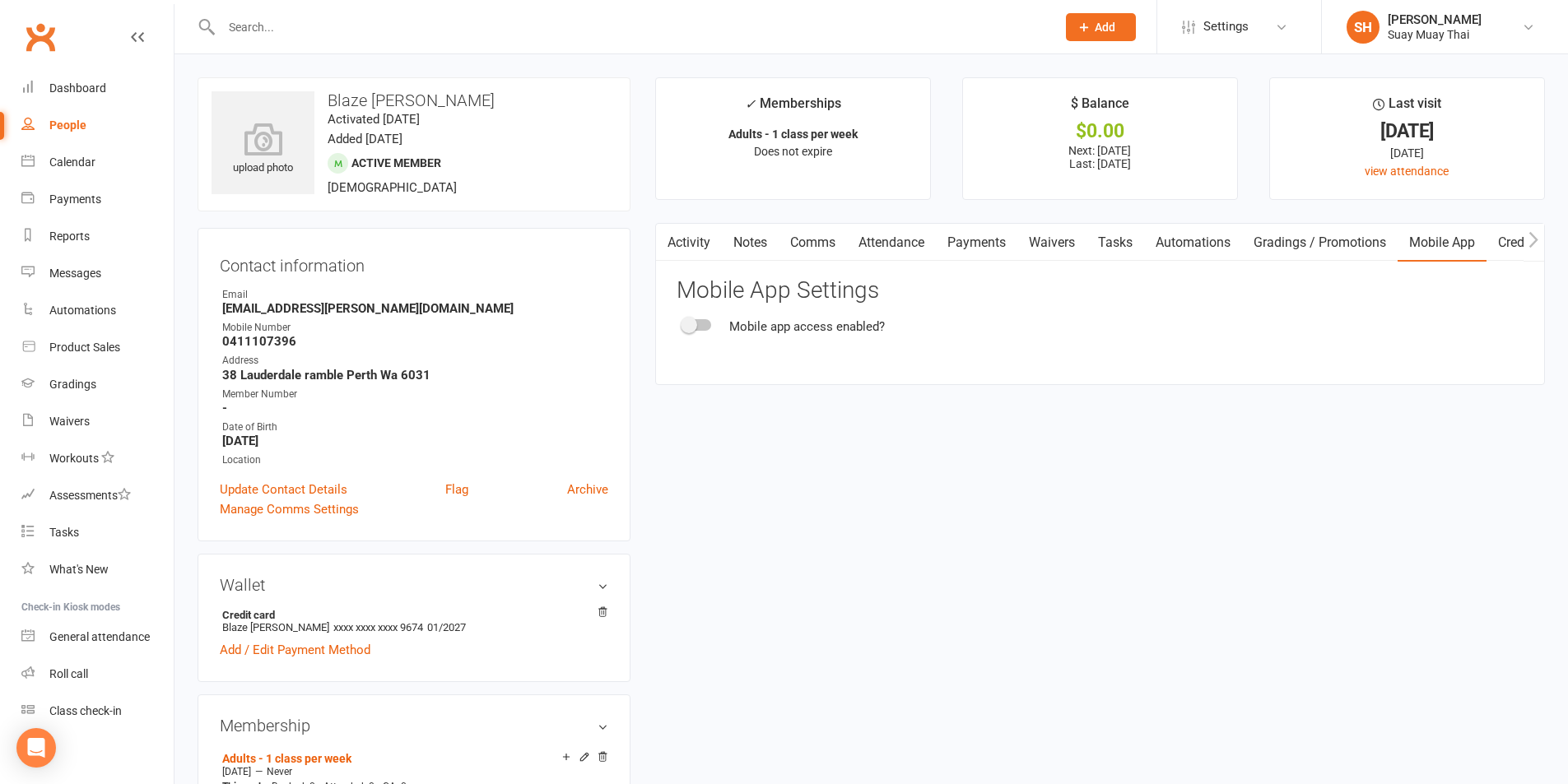
click at [697, 322] on div at bounding box center [697, 325] width 28 height 12
click at [683, 323] on input "checkbox" at bounding box center [683, 323] width 0 height 0
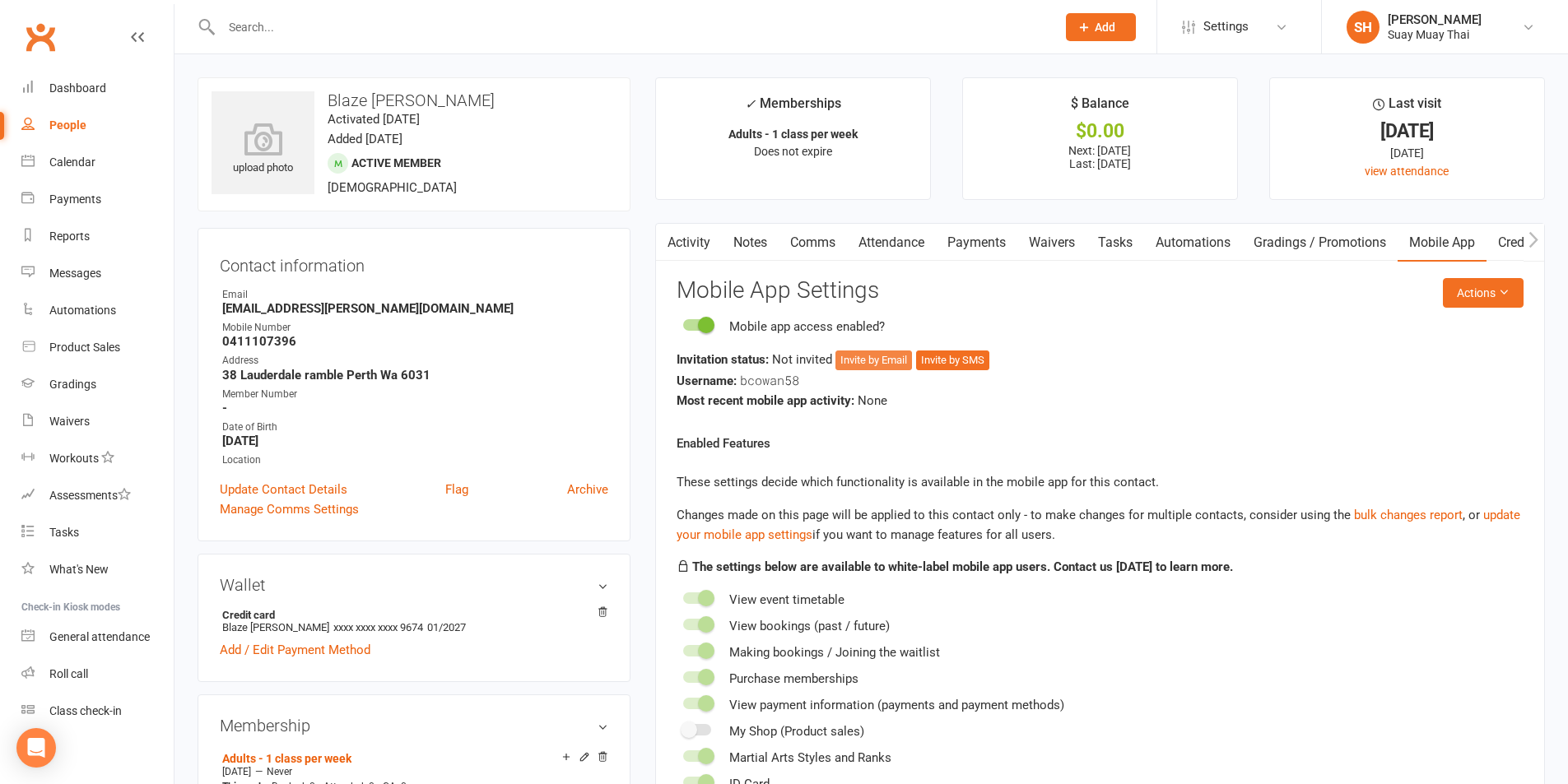
click at [848, 351] on button "Invite by Email" at bounding box center [874, 360] width 77 height 20
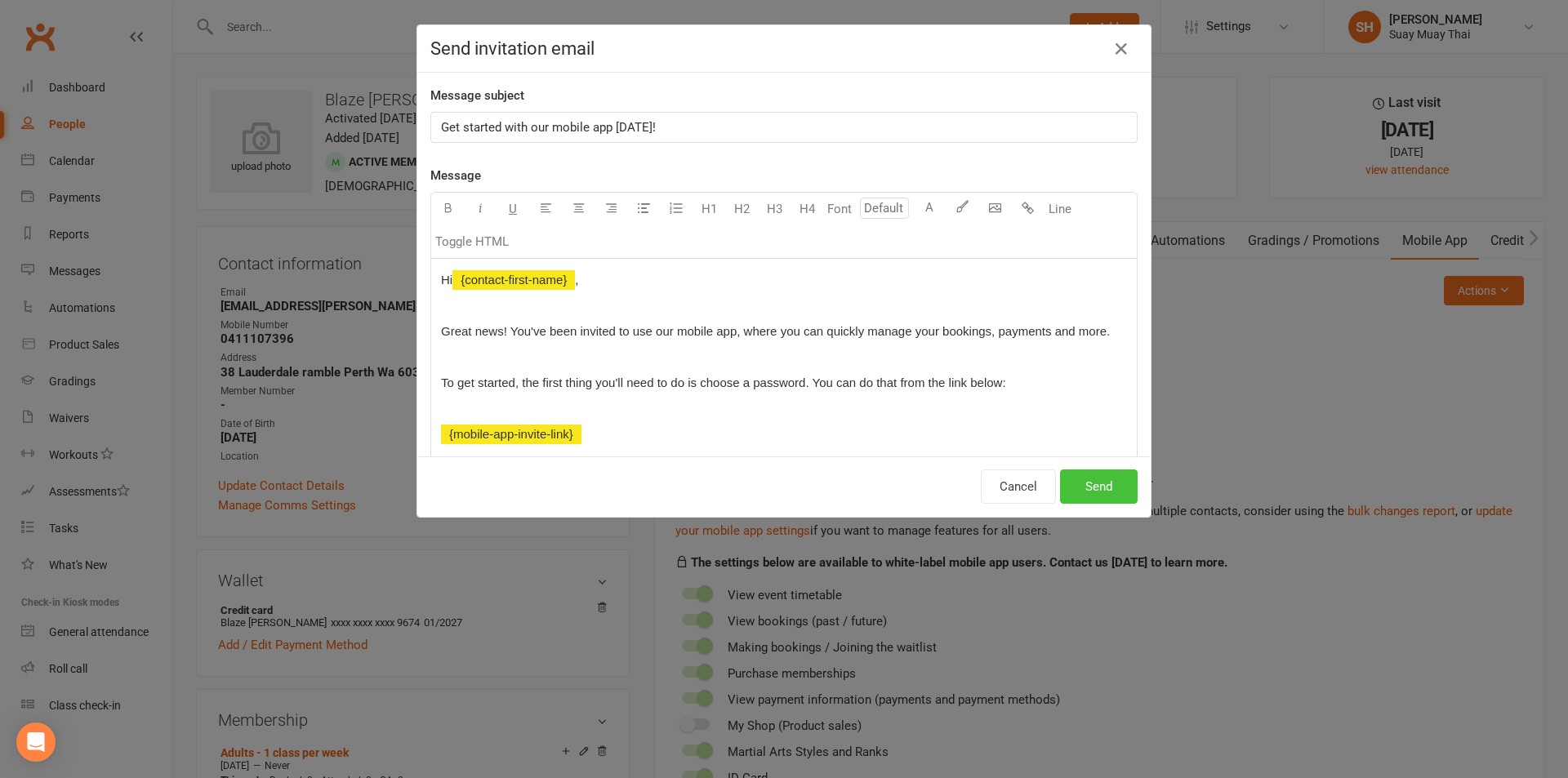
click at [1094, 489] on button "Send" at bounding box center [1099, 487] width 78 height 35
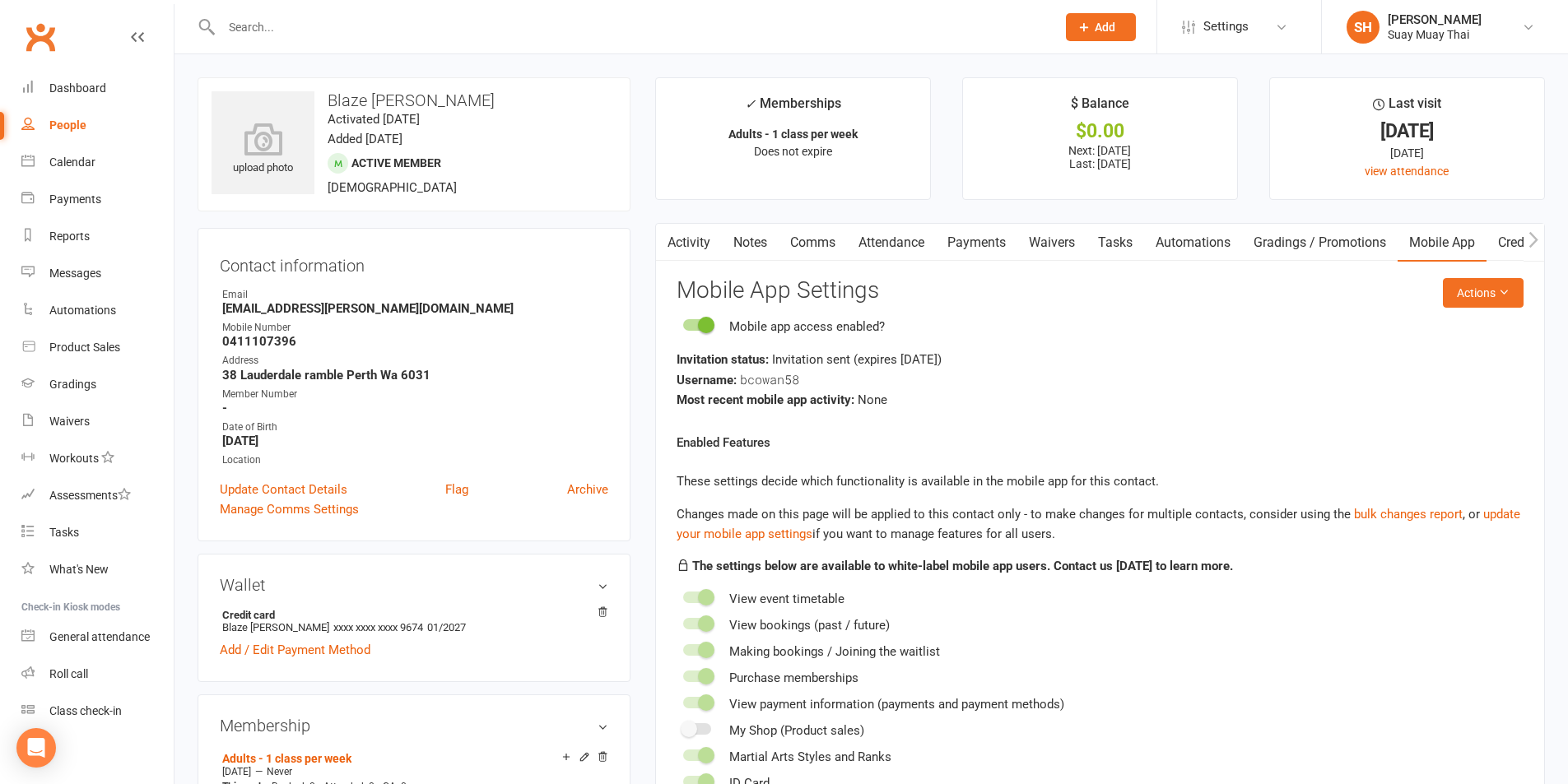
select select "100"
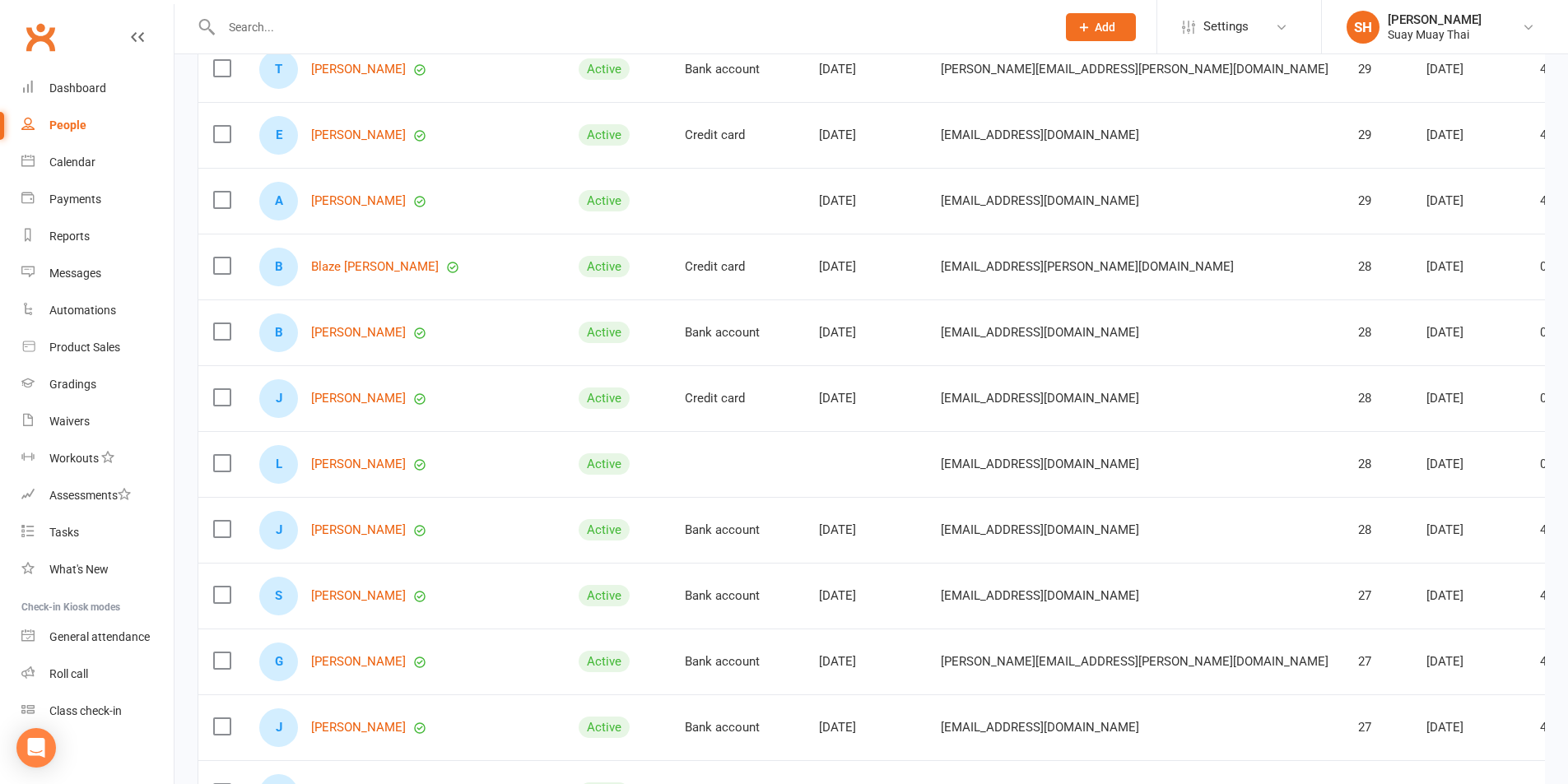
scroll to position [5835, 0]
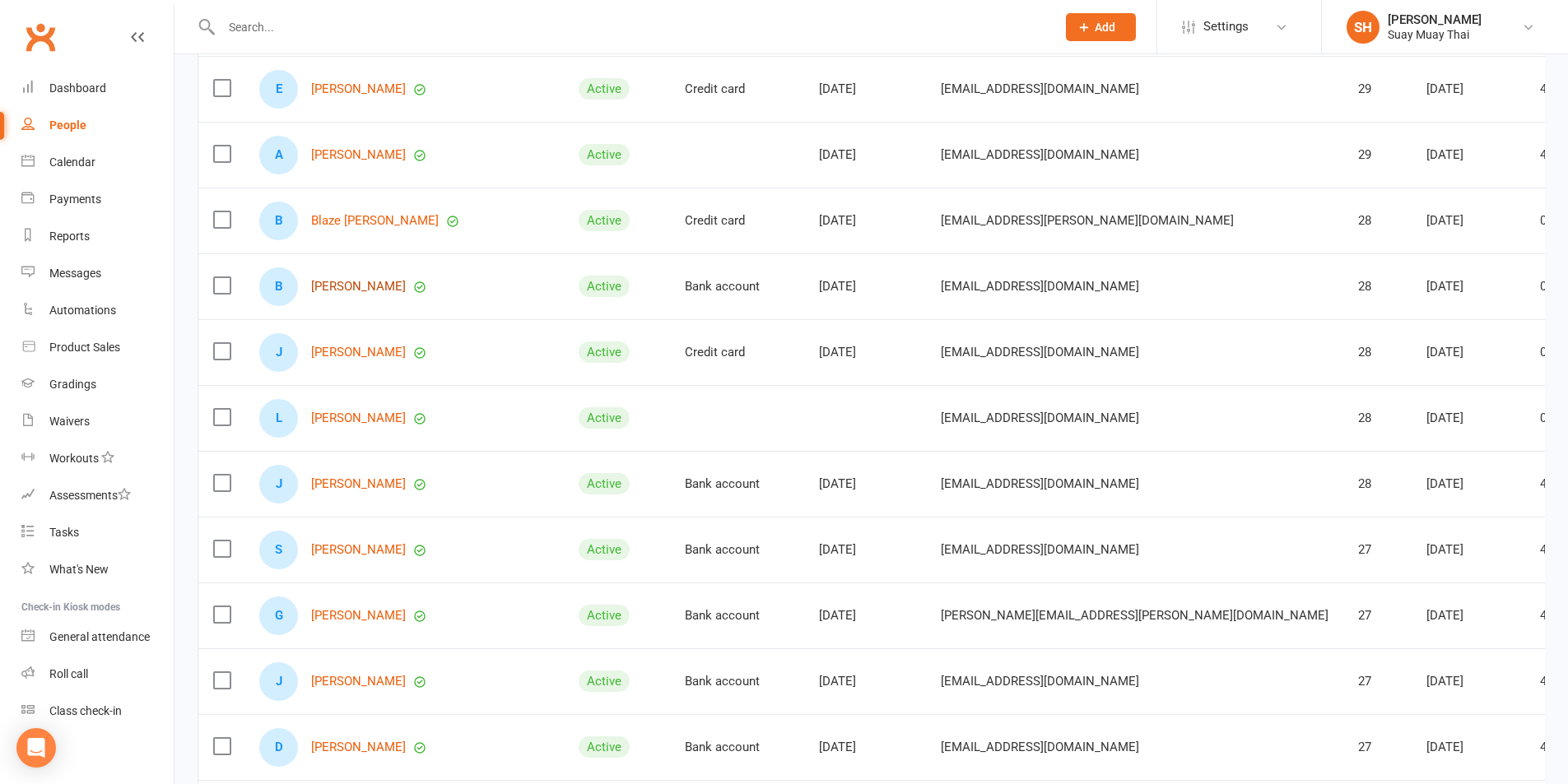
click at [339, 288] on link "[PERSON_NAME]" at bounding box center [359, 287] width 95 height 14
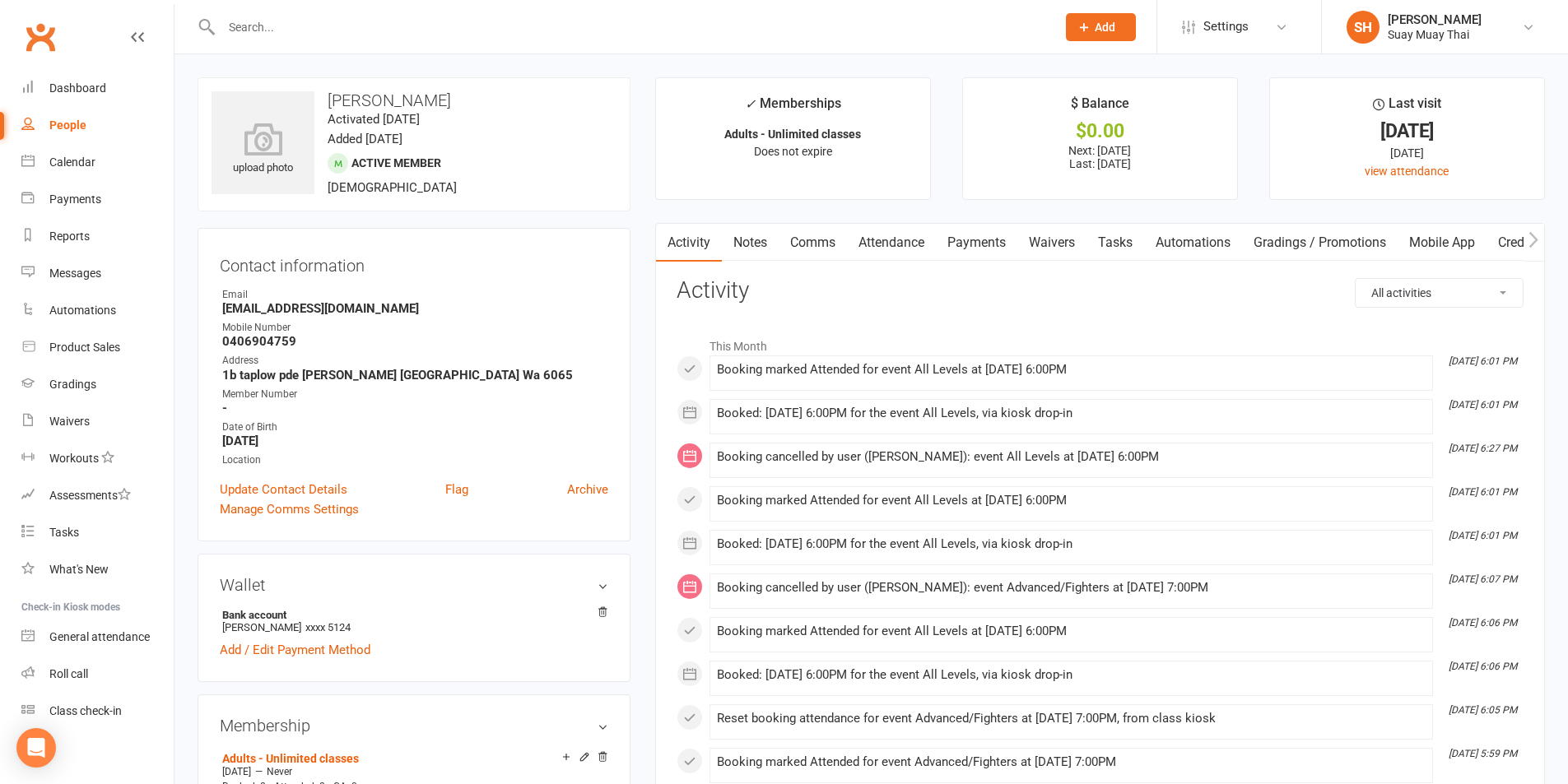
click at [1435, 242] on link "Mobile App" at bounding box center [1442, 243] width 89 height 37
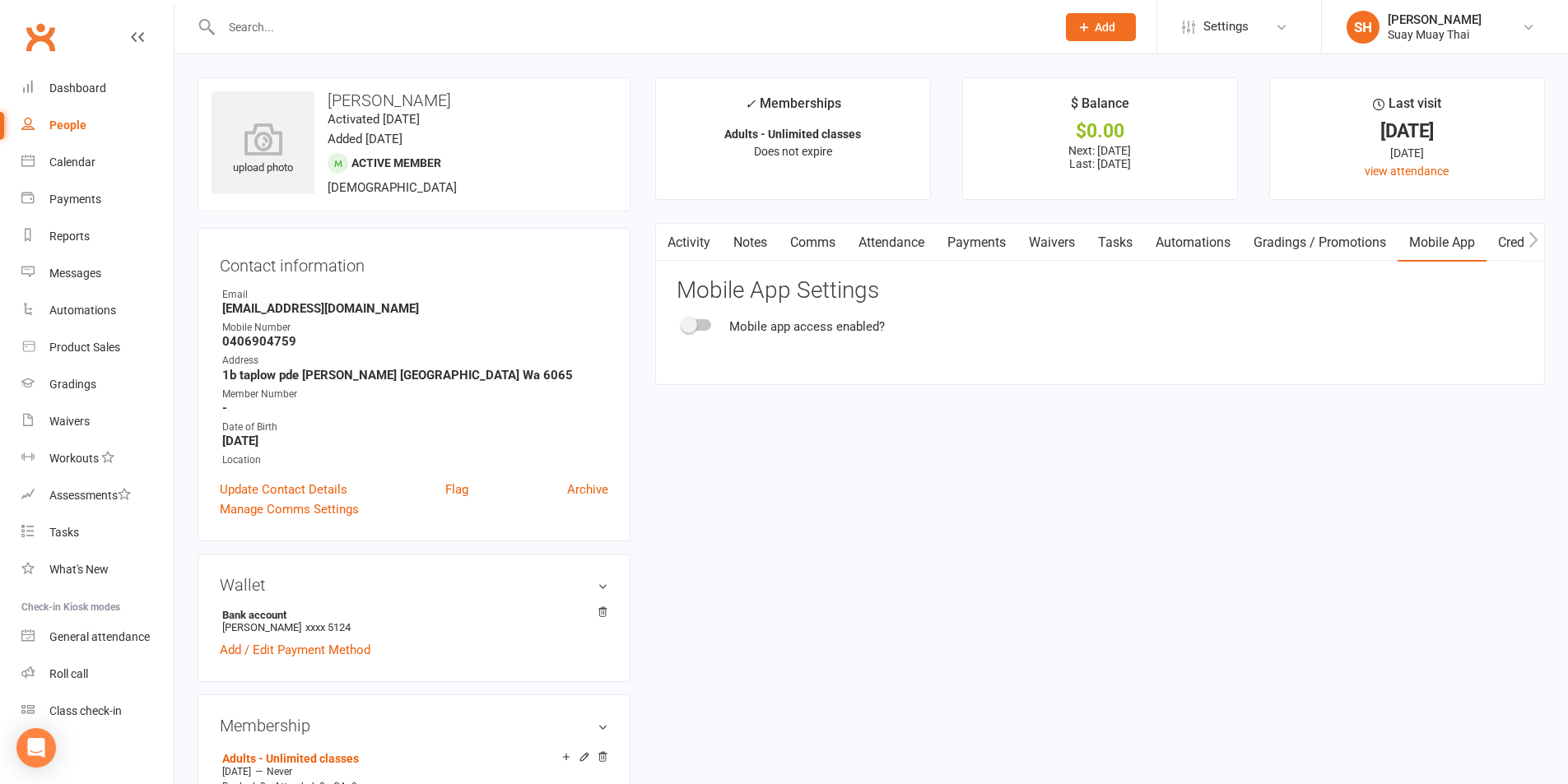
click at [706, 323] on div at bounding box center [697, 325] width 28 height 12
click at [683, 323] on input "checkbox" at bounding box center [683, 323] width 0 height 0
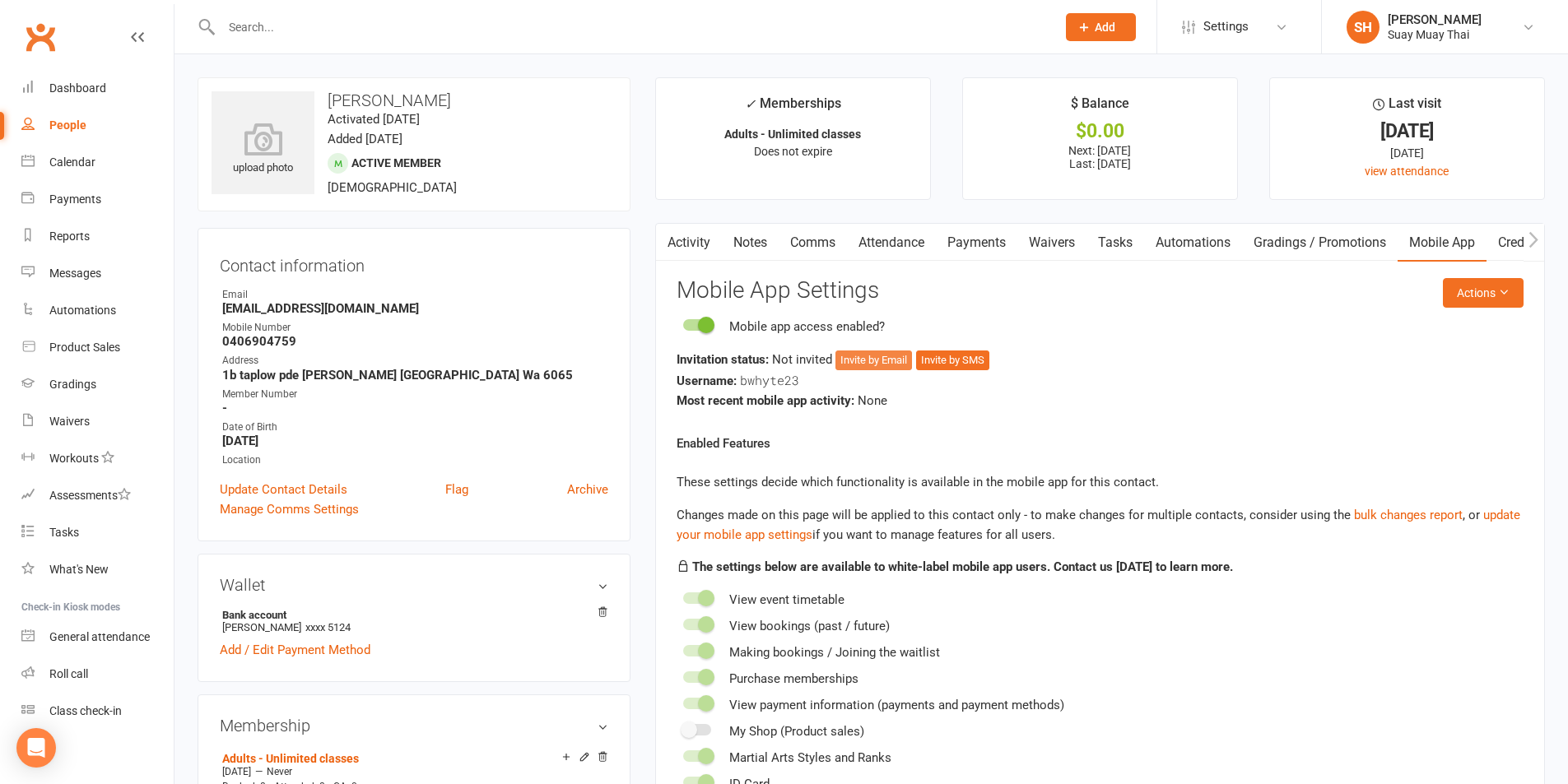
click at [863, 358] on button "Invite by Email" at bounding box center [874, 360] width 77 height 20
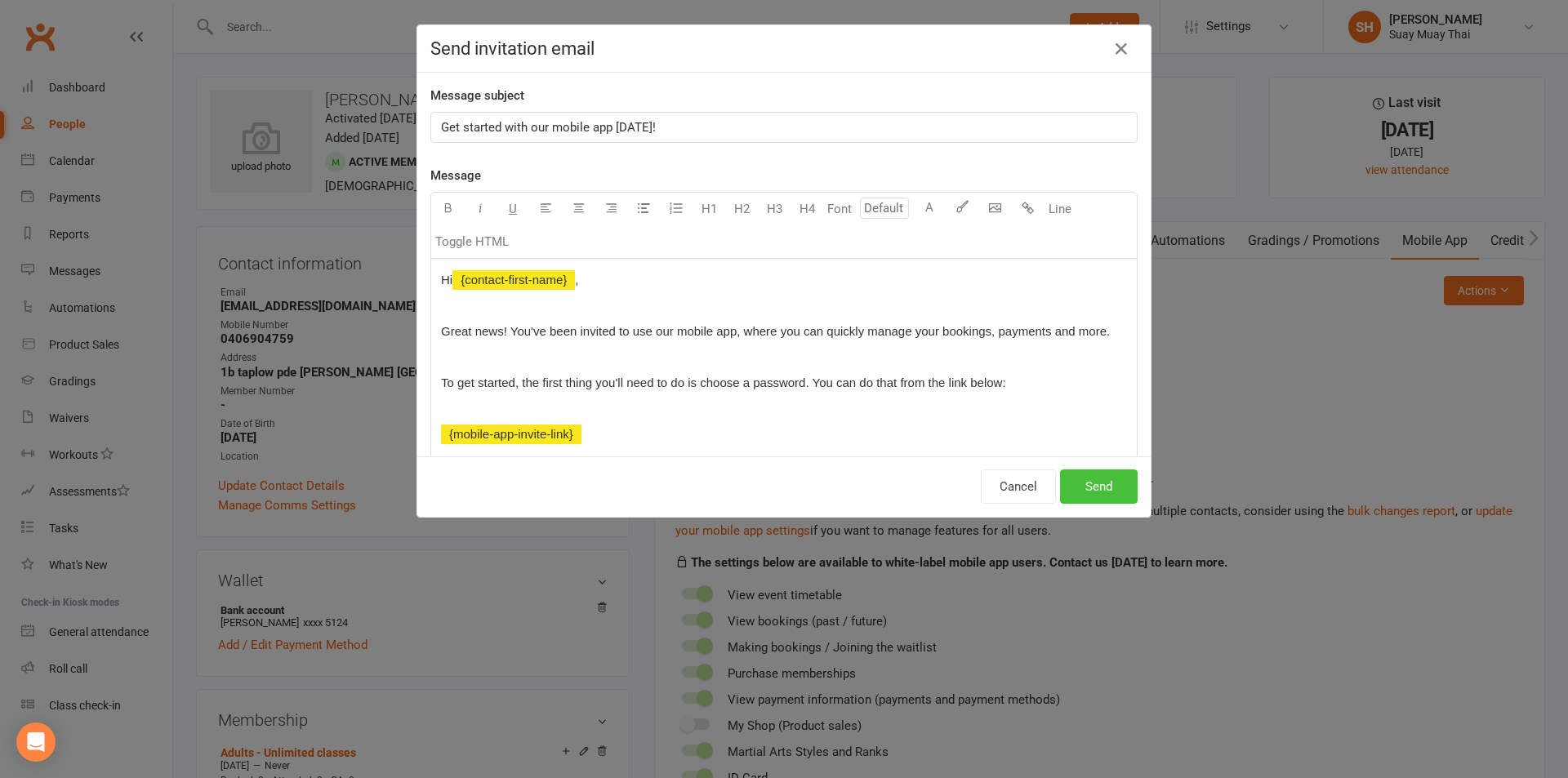
click at [1089, 481] on button "Send" at bounding box center [1099, 487] width 78 height 35
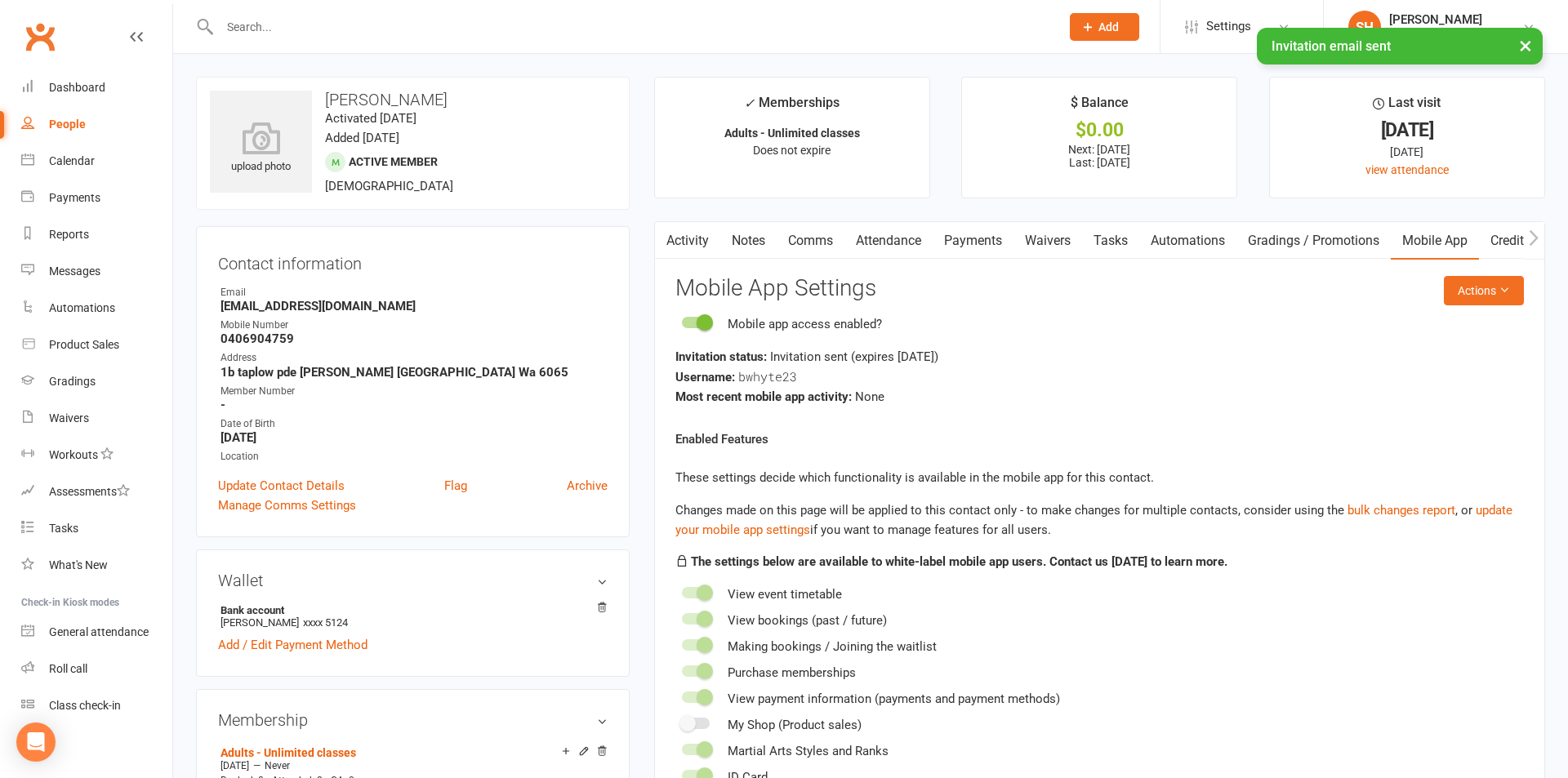
select select "100"
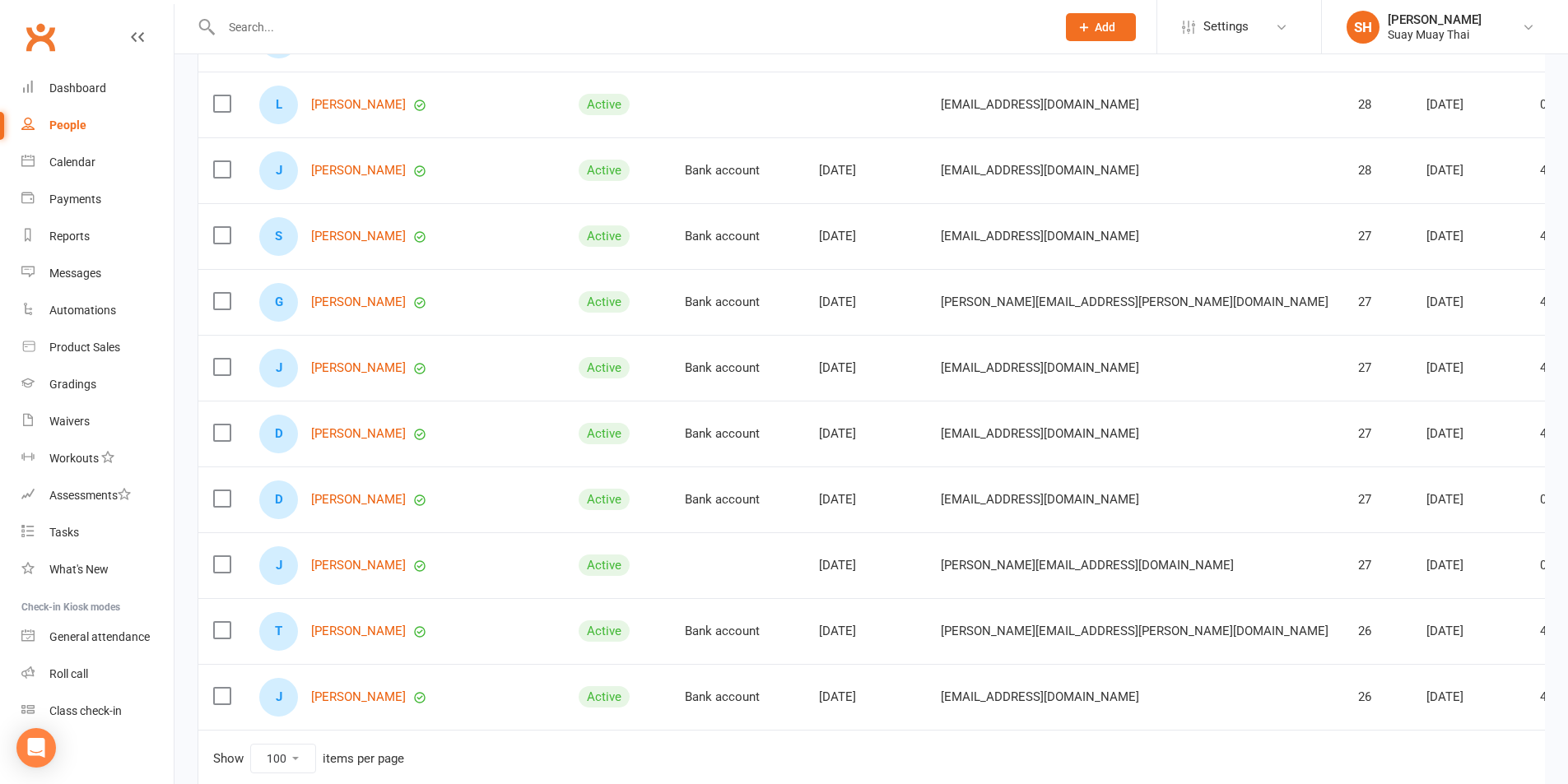
scroll to position [6171, 0]
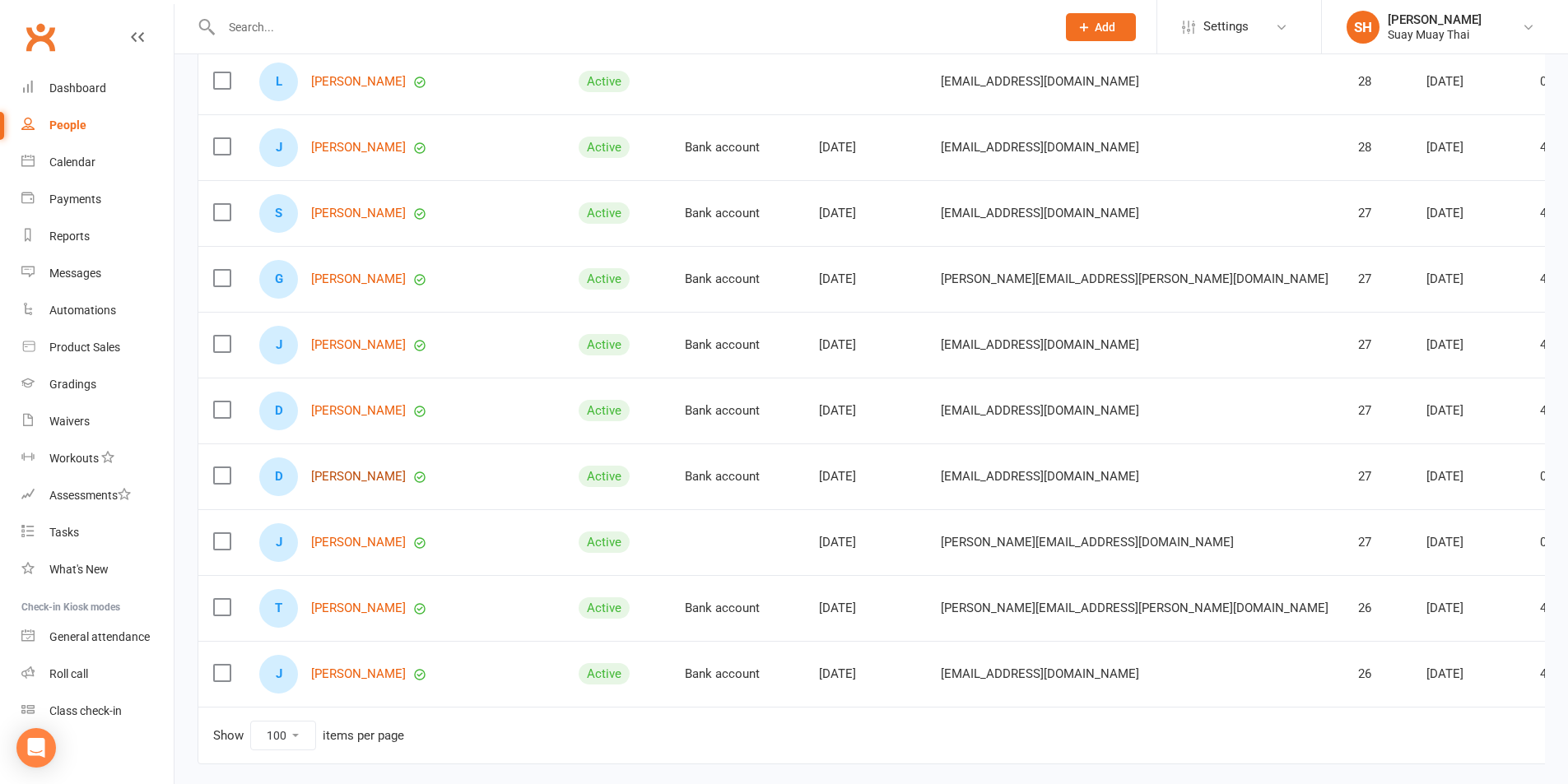
click at [348, 476] on link "[PERSON_NAME]" at bounding box center [359, 477] width 95 height 14
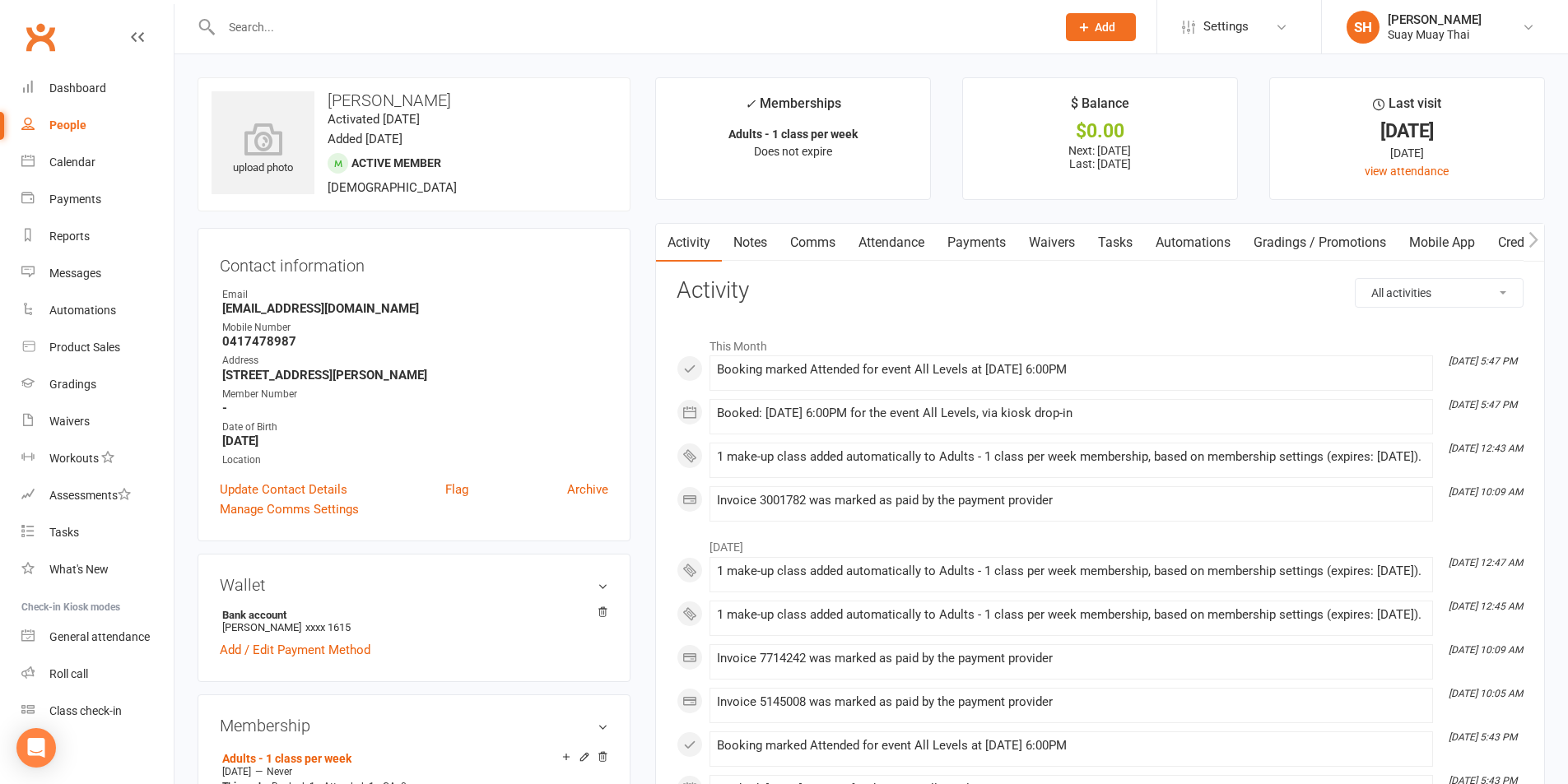
click at [1449, 246] on link "Mobile App" at bounding box center [1442, 243] width 89 height 37
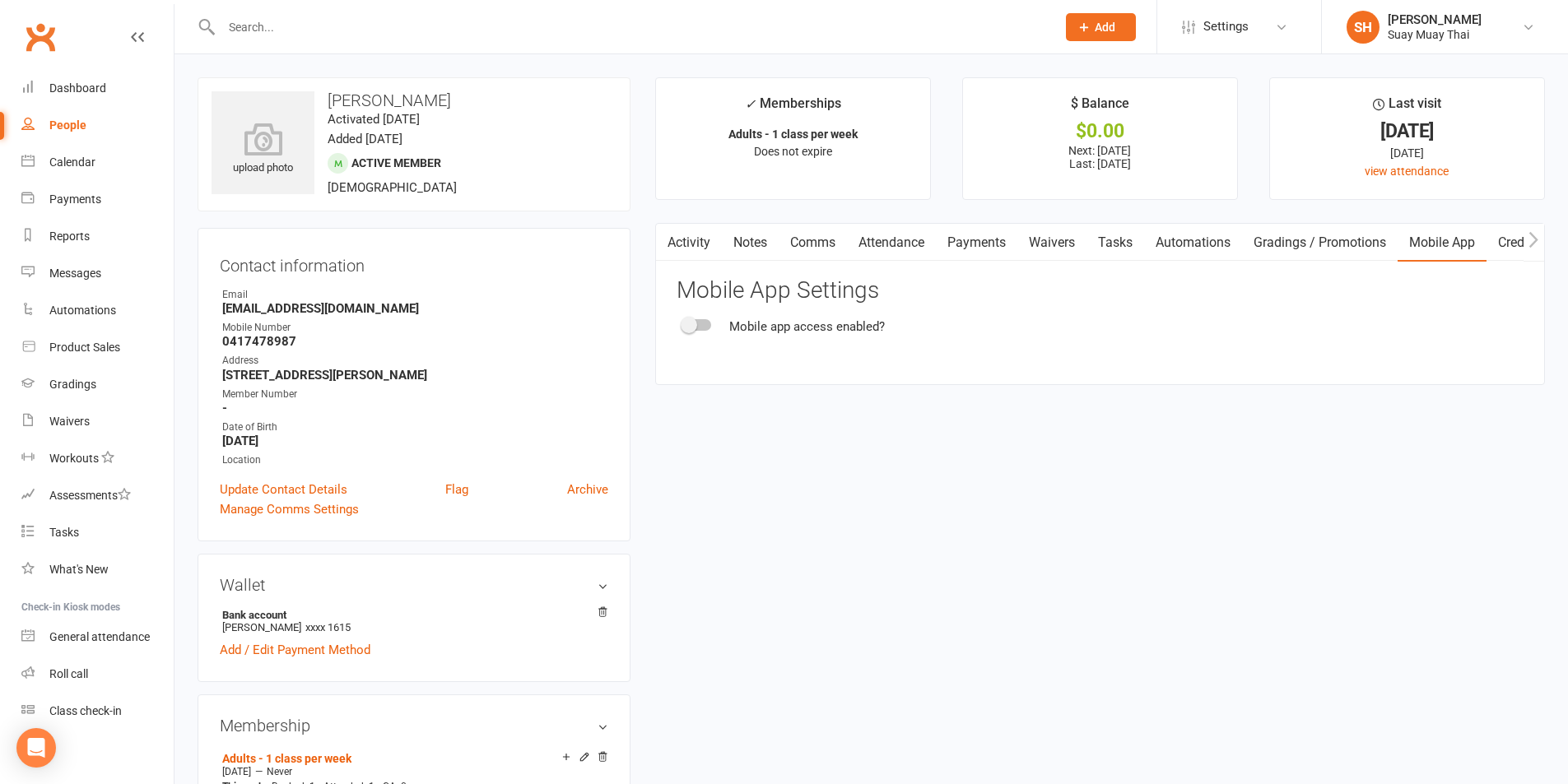
click at [710, 326] on div at bounding box center [697, 325] width 28 height 12
click at [683, 323] on input "checkbox" at bounding box center [683, 323] width 0 height 0
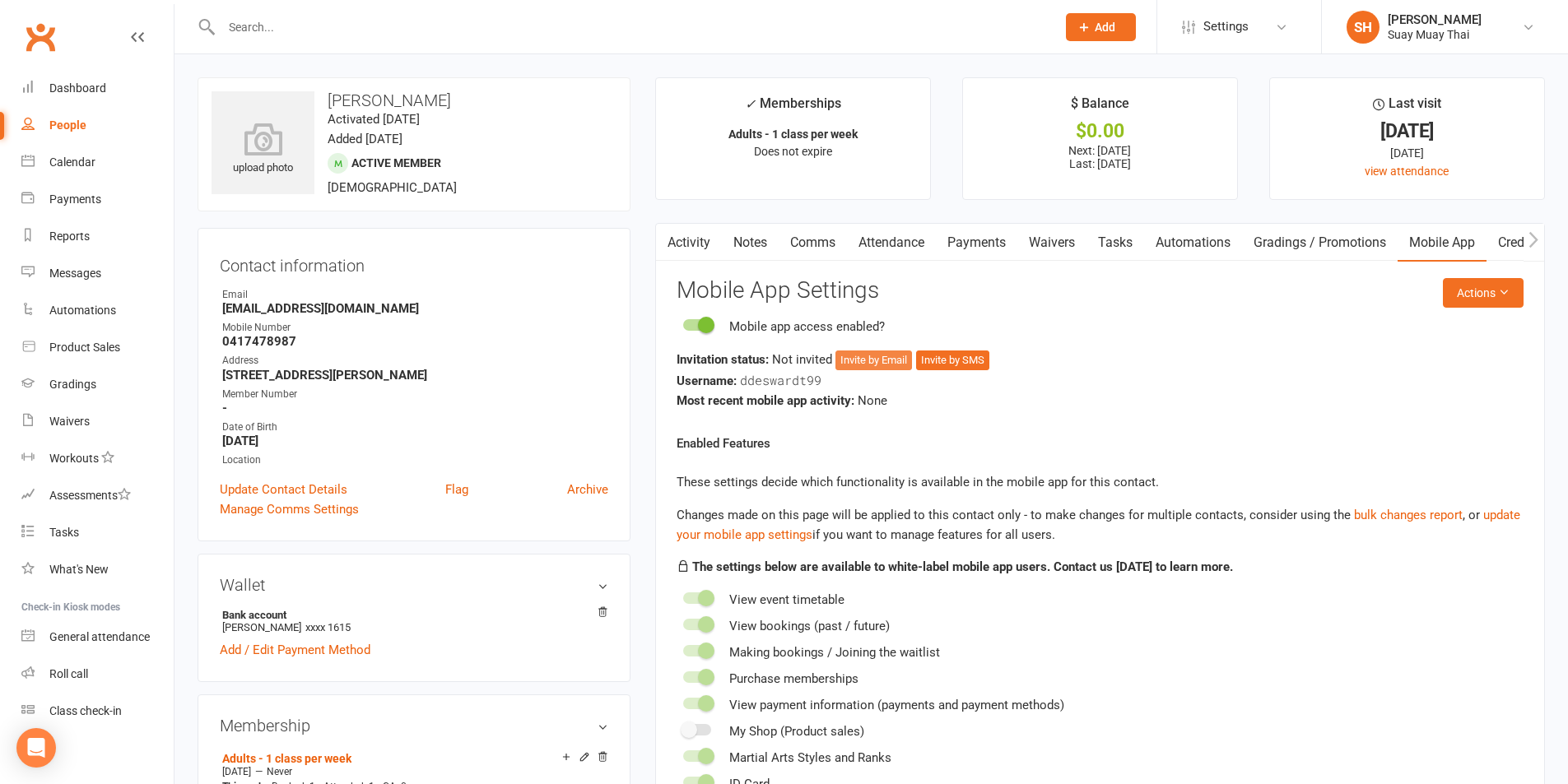
click at [858, 357] on button "Invite by Email" at bounding box center [874, 360] width 77 height 20
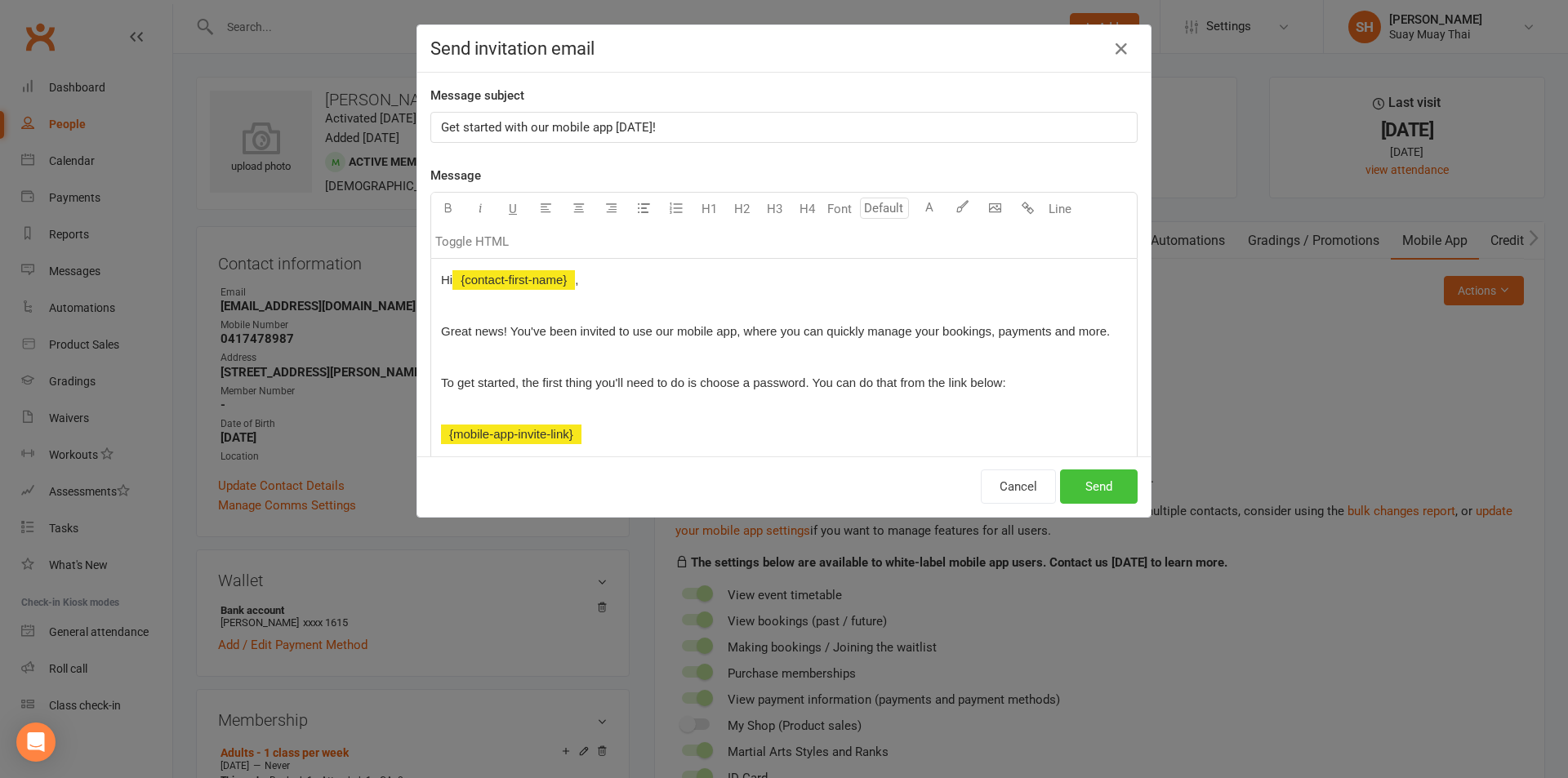
click at [1101, 483] on button "Send" at bounding box center [1099, 487] width 78 height 35
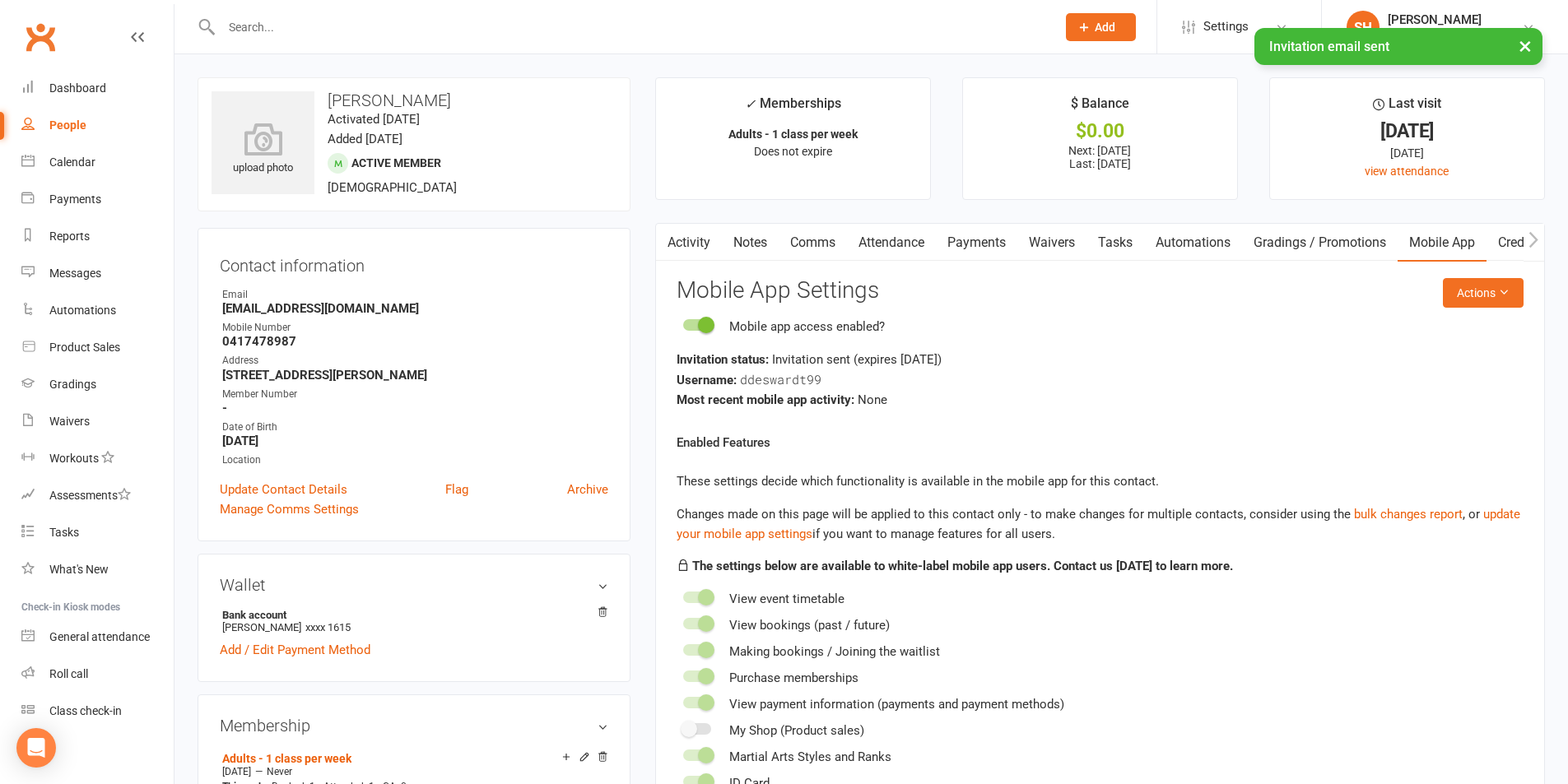
select select "100"
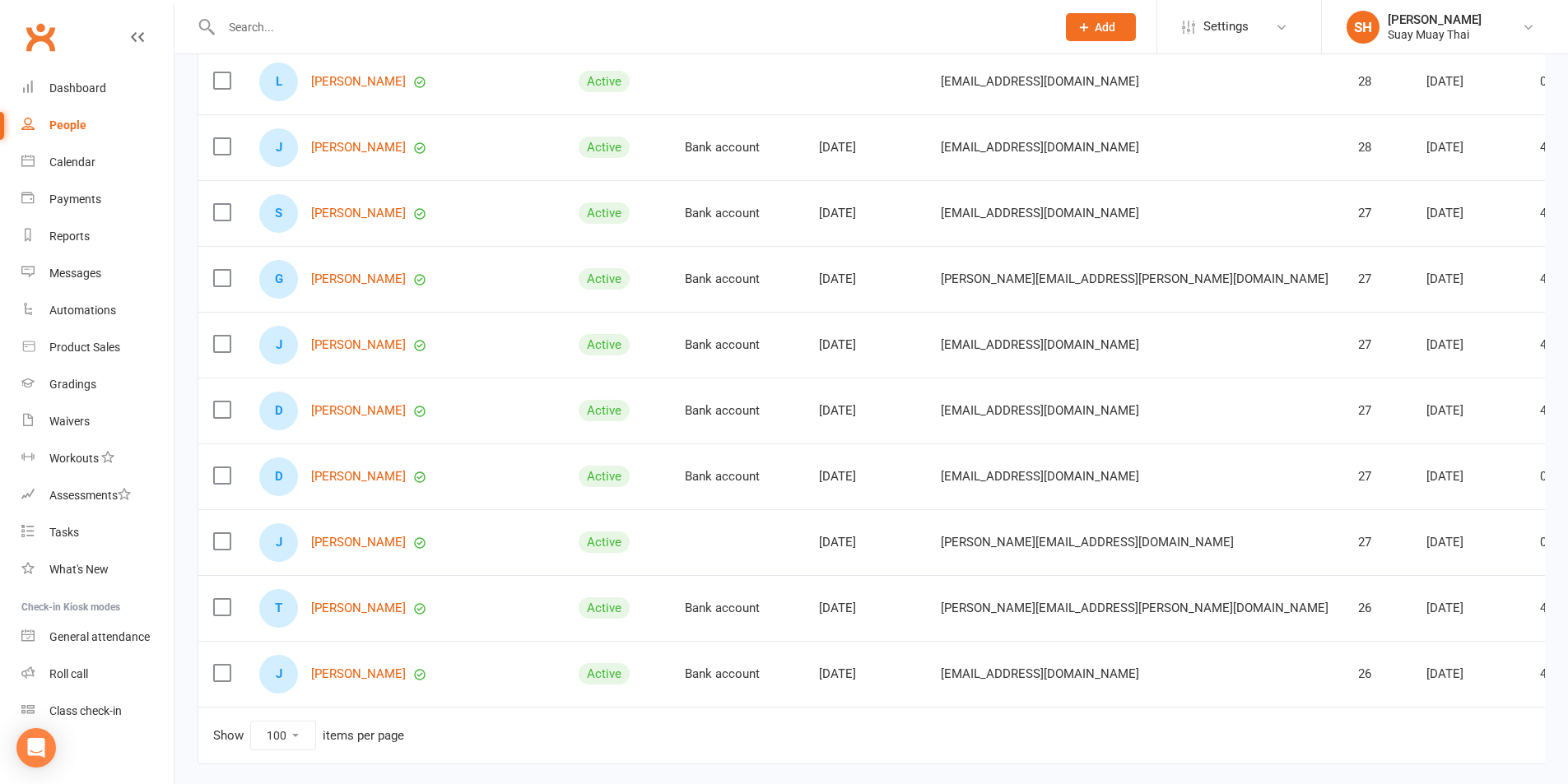
scroll to position [6202, 0]
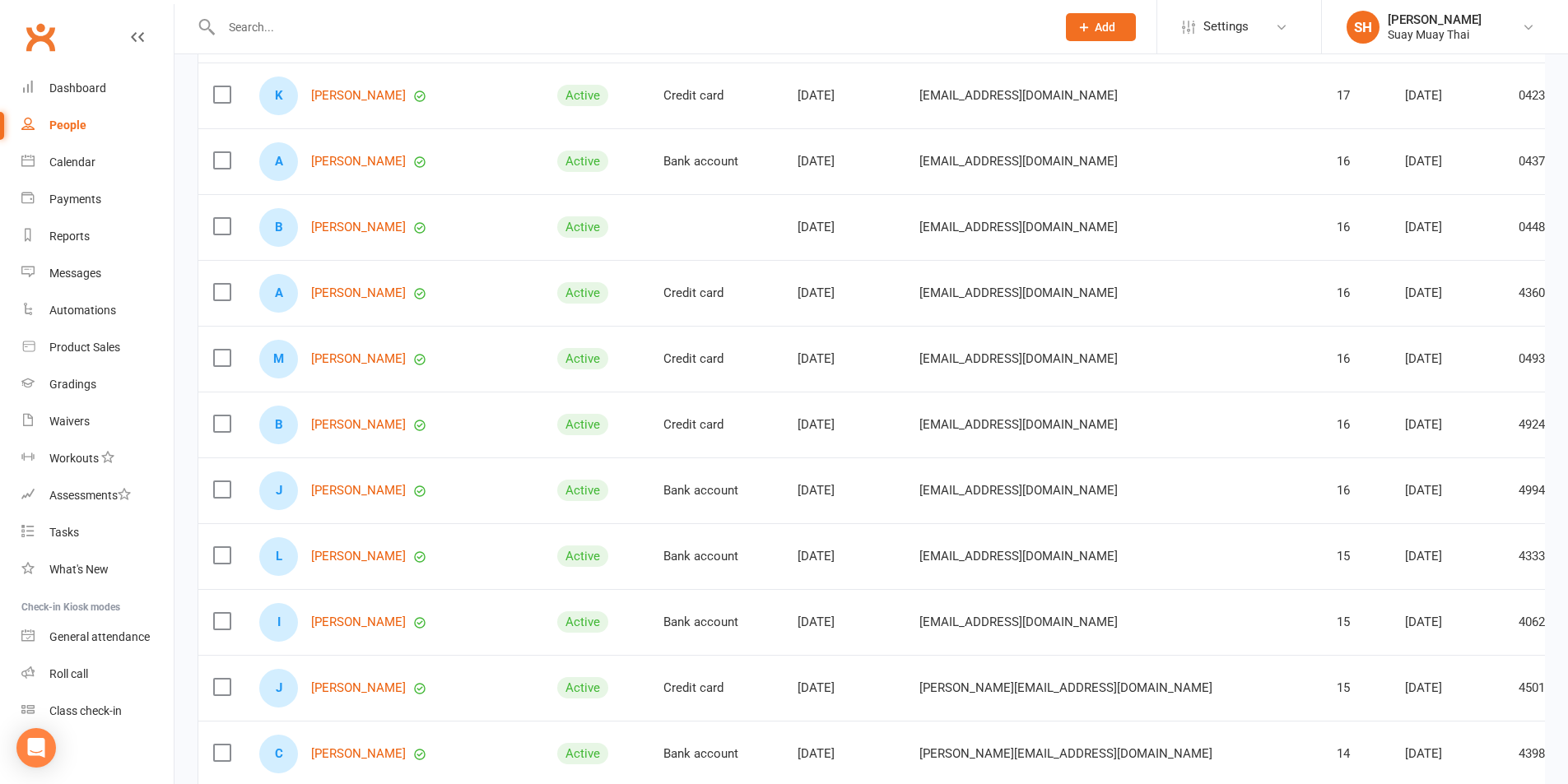
scroll to position [4438, 0]
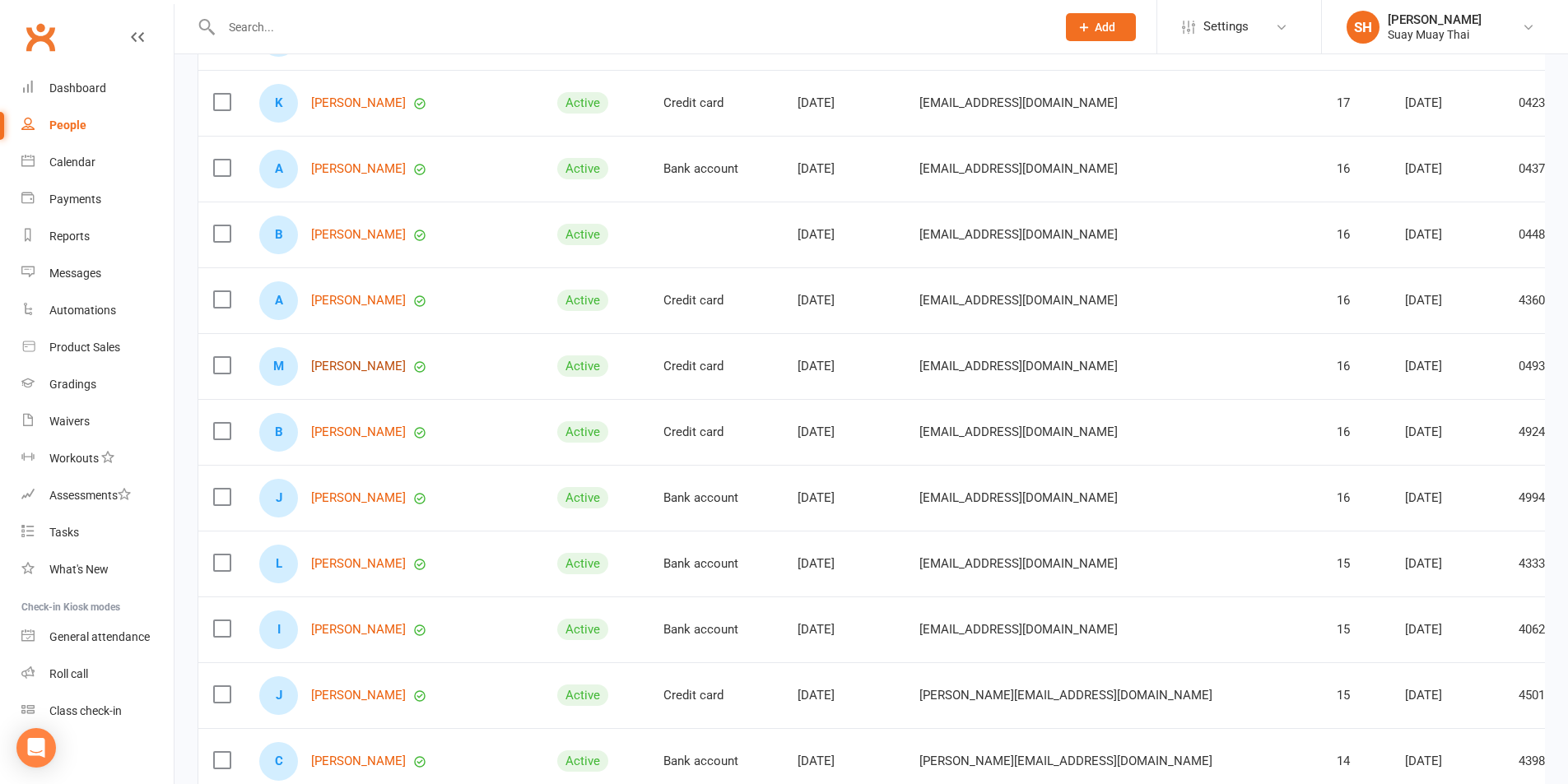
click at [368, 365] on link "[PERSON_NAME]" at bounding box center [359, 367] width 95 height 14
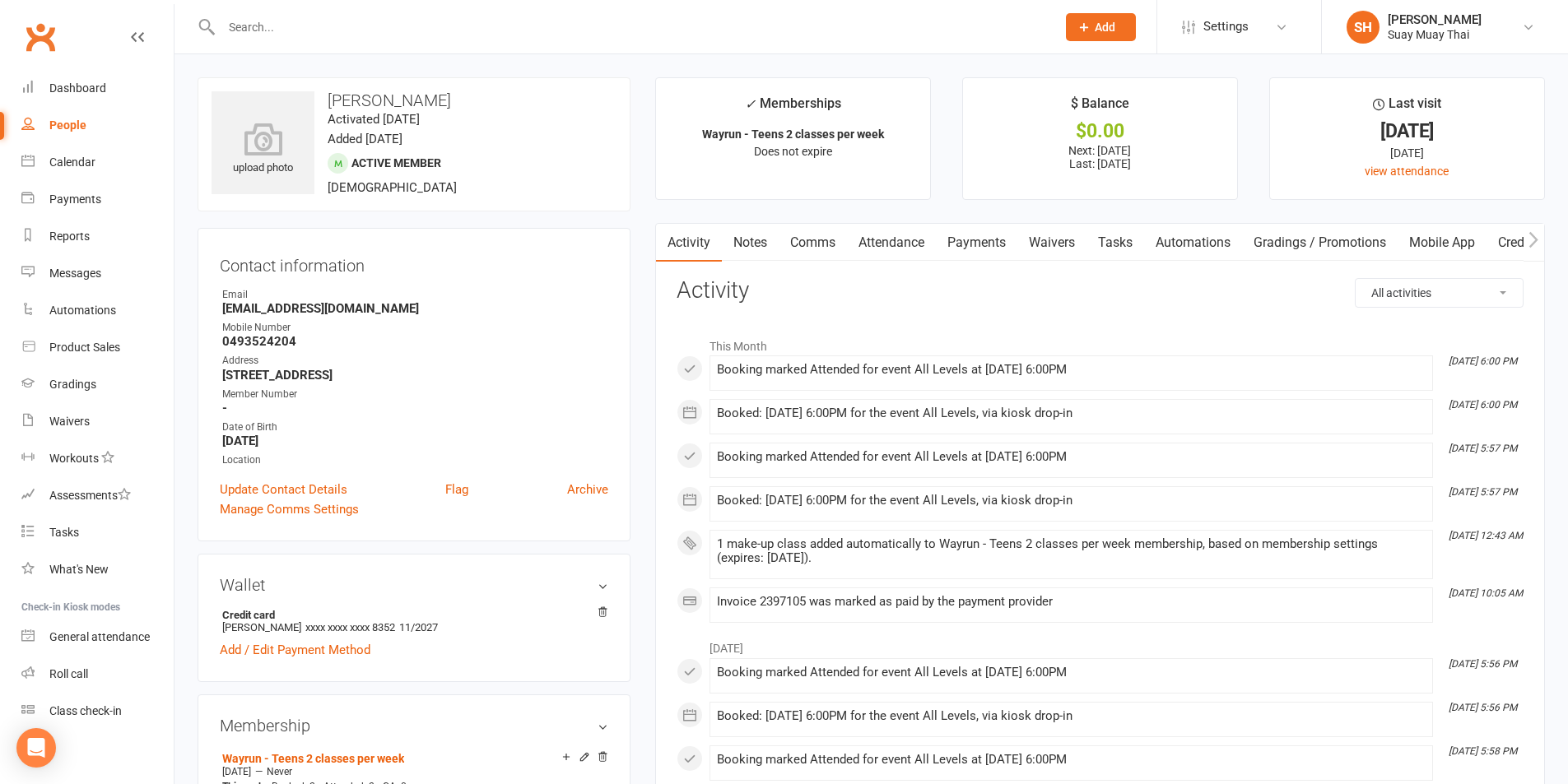
click at [1448, 245] on link "Mobile App" at bounding box center [1442, 243] width 89 height 37
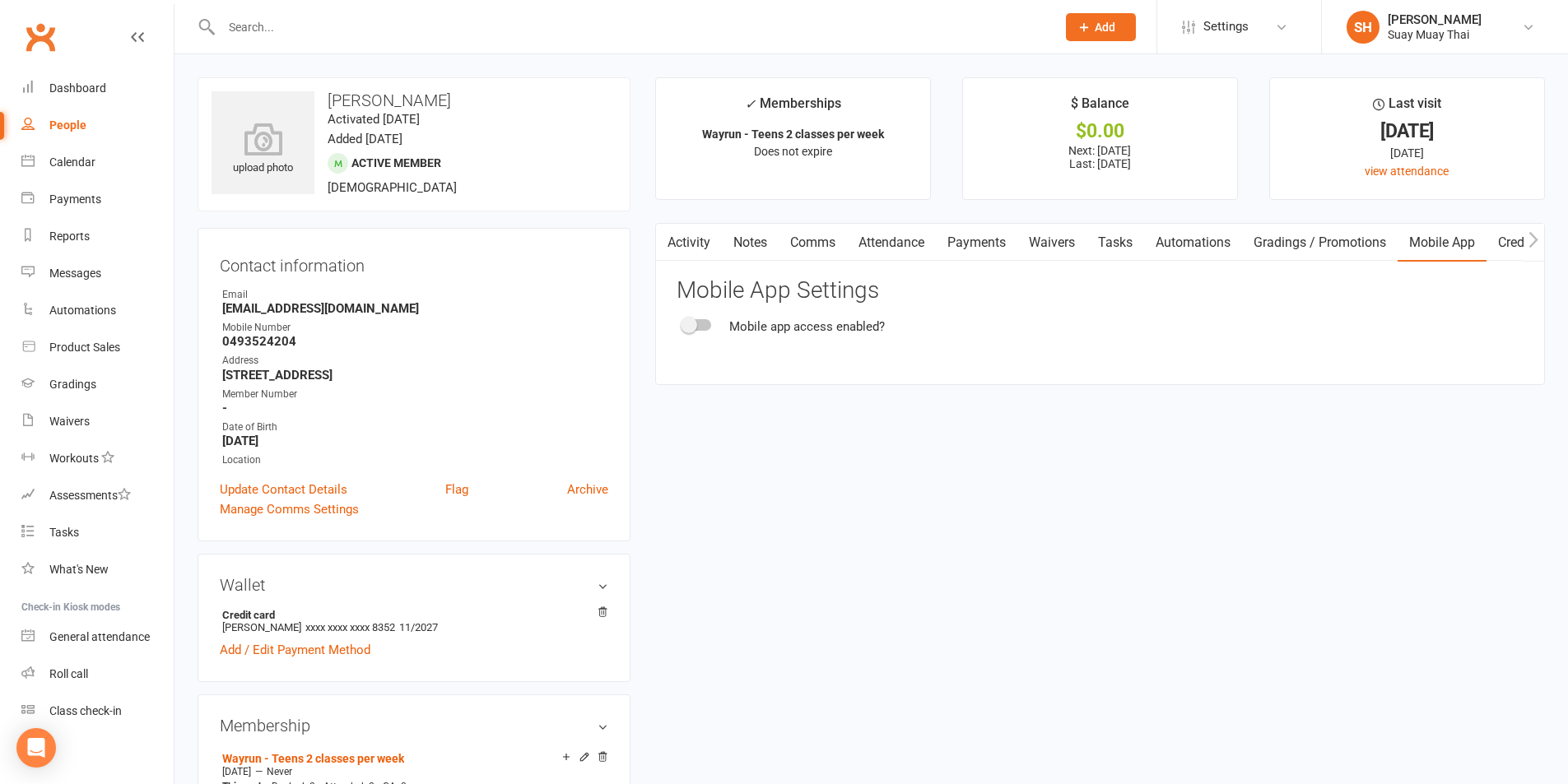
click at [700, 322] on div at bounding box center [697, 325] width 28 height 12
click at [683, 323] on input "checkbox" at bounding box center [683, 323] width 0 height 0
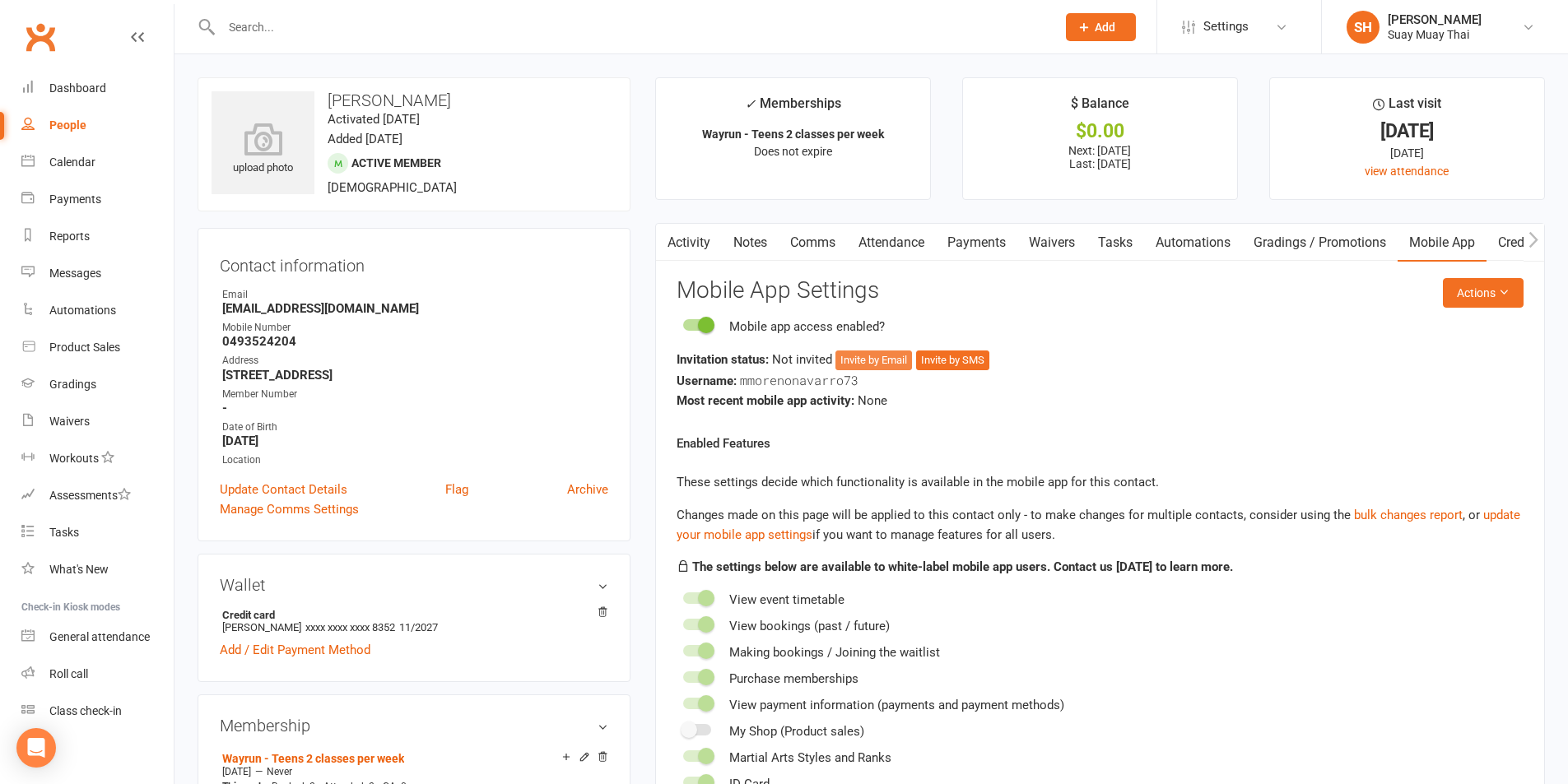
click at [885, 364] on button "Invite by Email" at bounding box center [874, 360] width 77 height 20
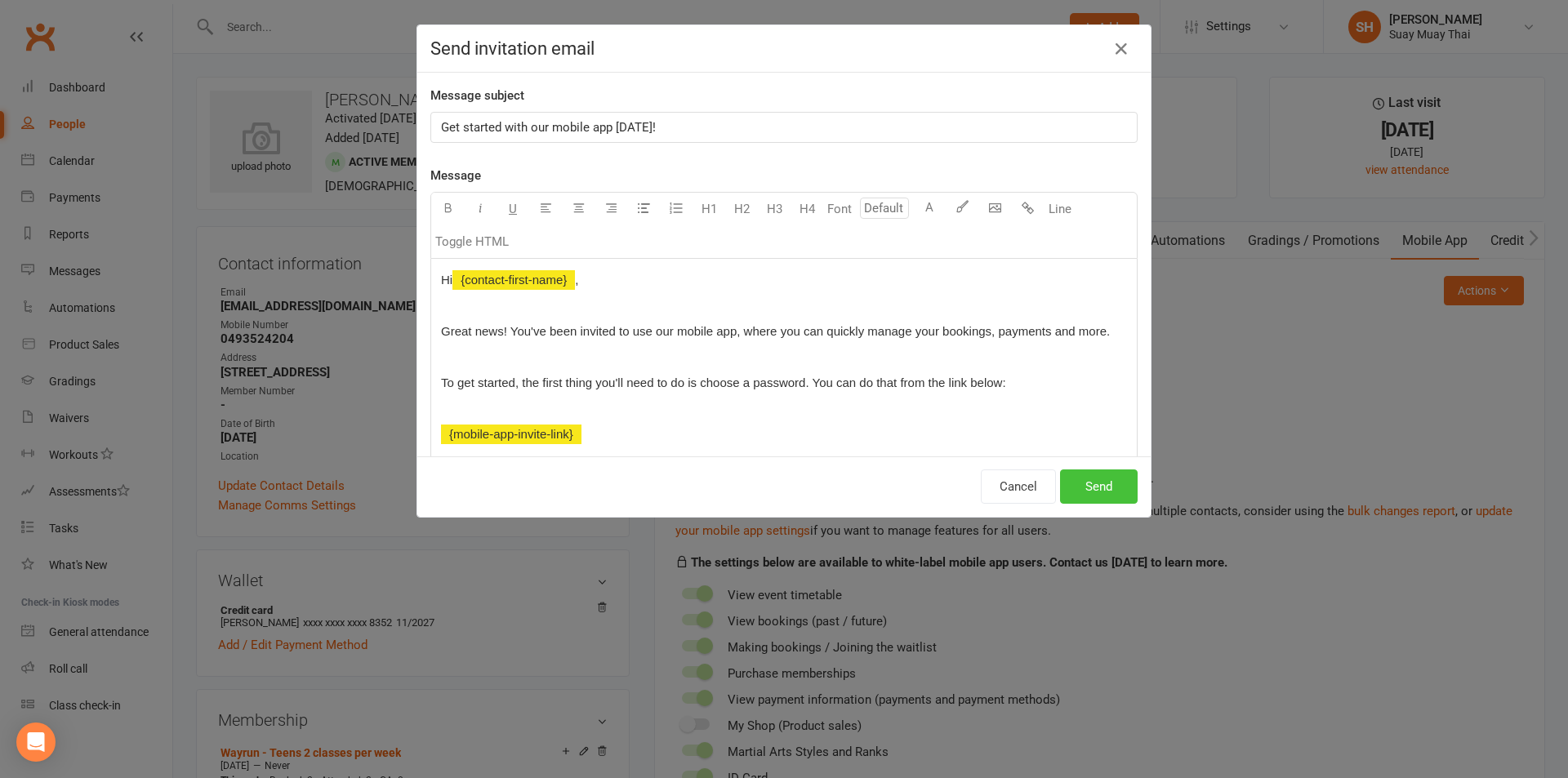
click at [1085, 489] on button "Send" at bounding box center [1099, 487] width 78 height 35
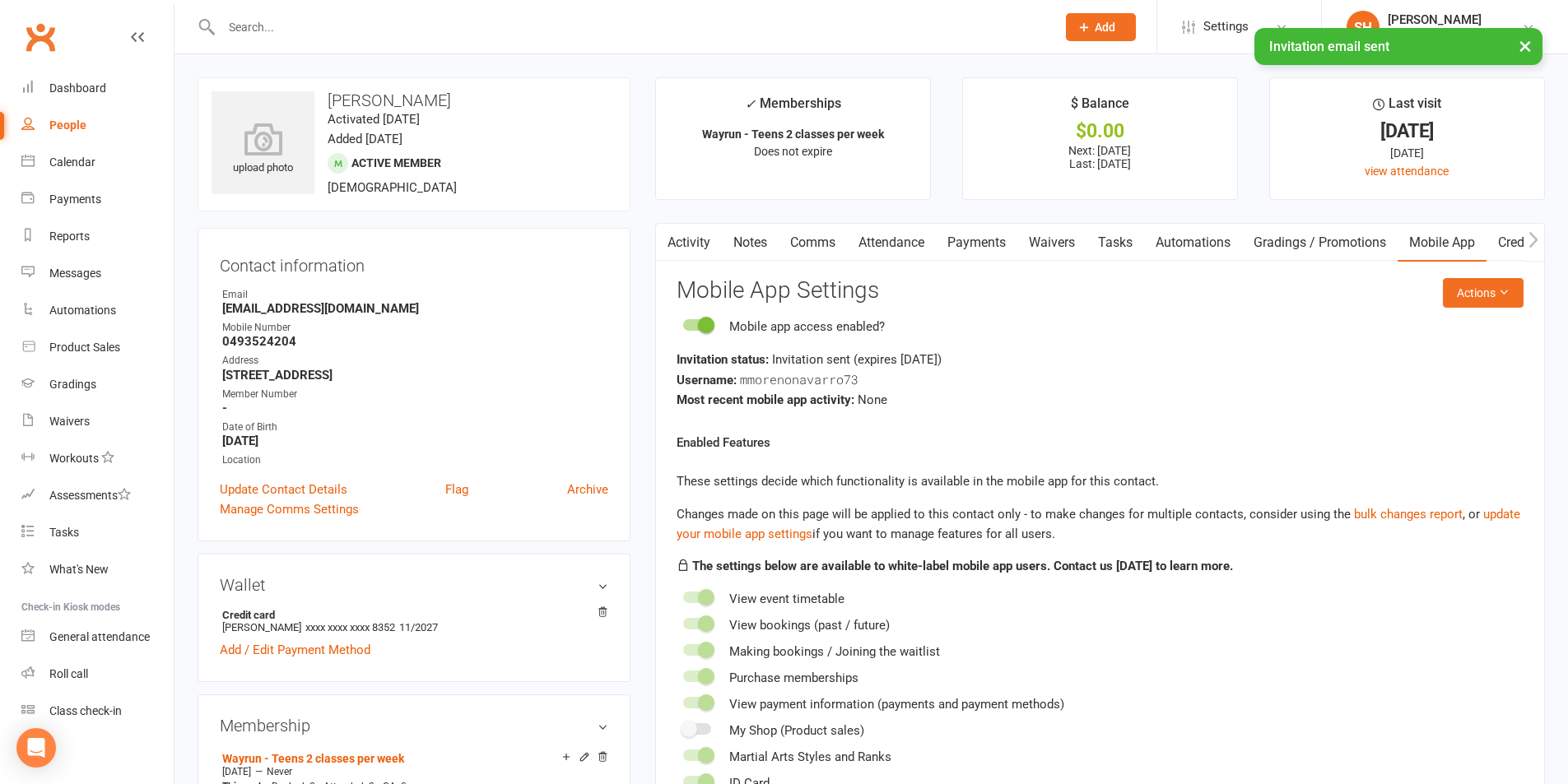
select select "100"
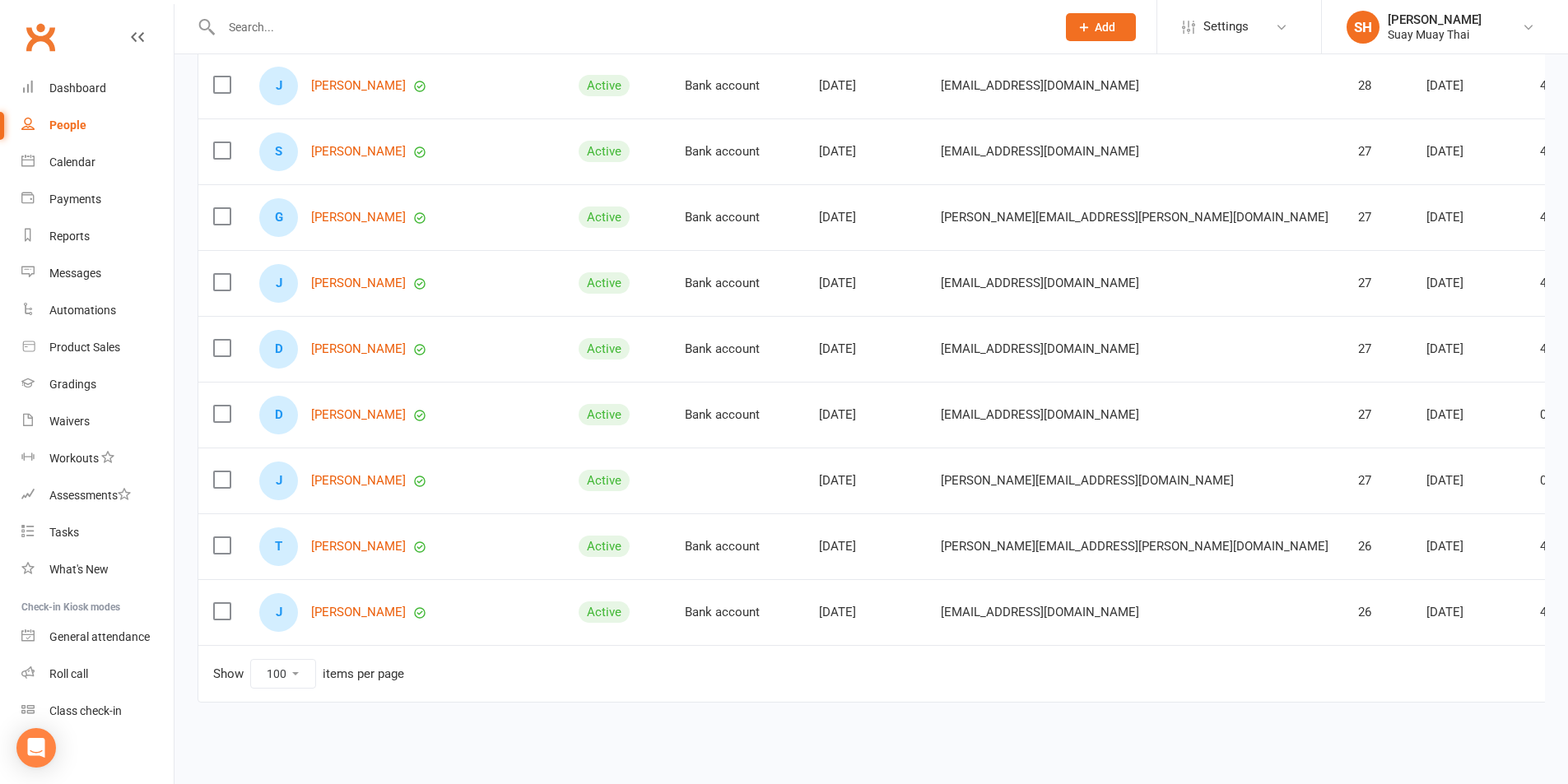
scroll to position [6241, 0]
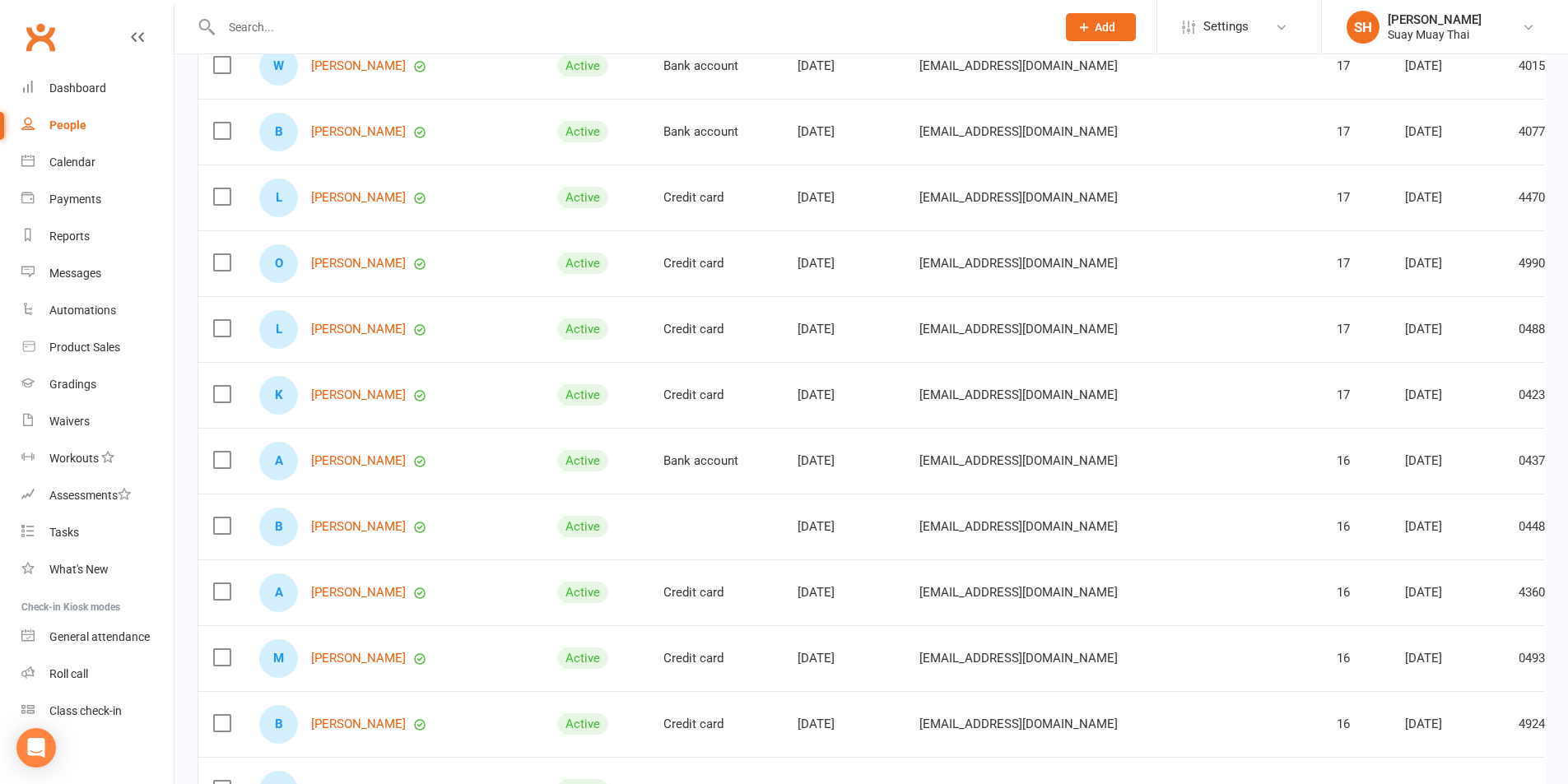
scroll to position [4177, 0]
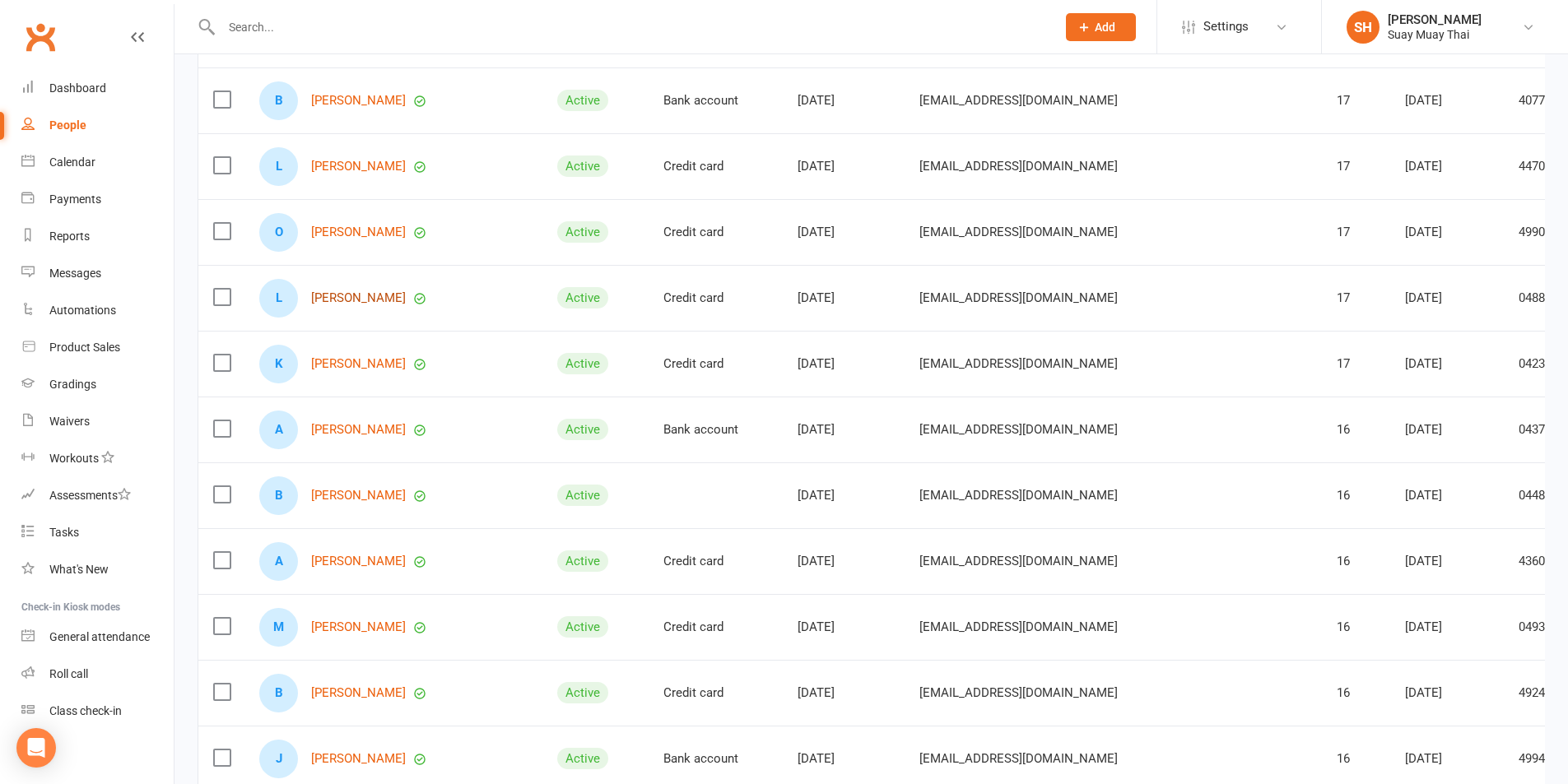
click at [353, 295] on link "[PERSON_NAME]" at bounding box center [359, 299] width 95 height 14
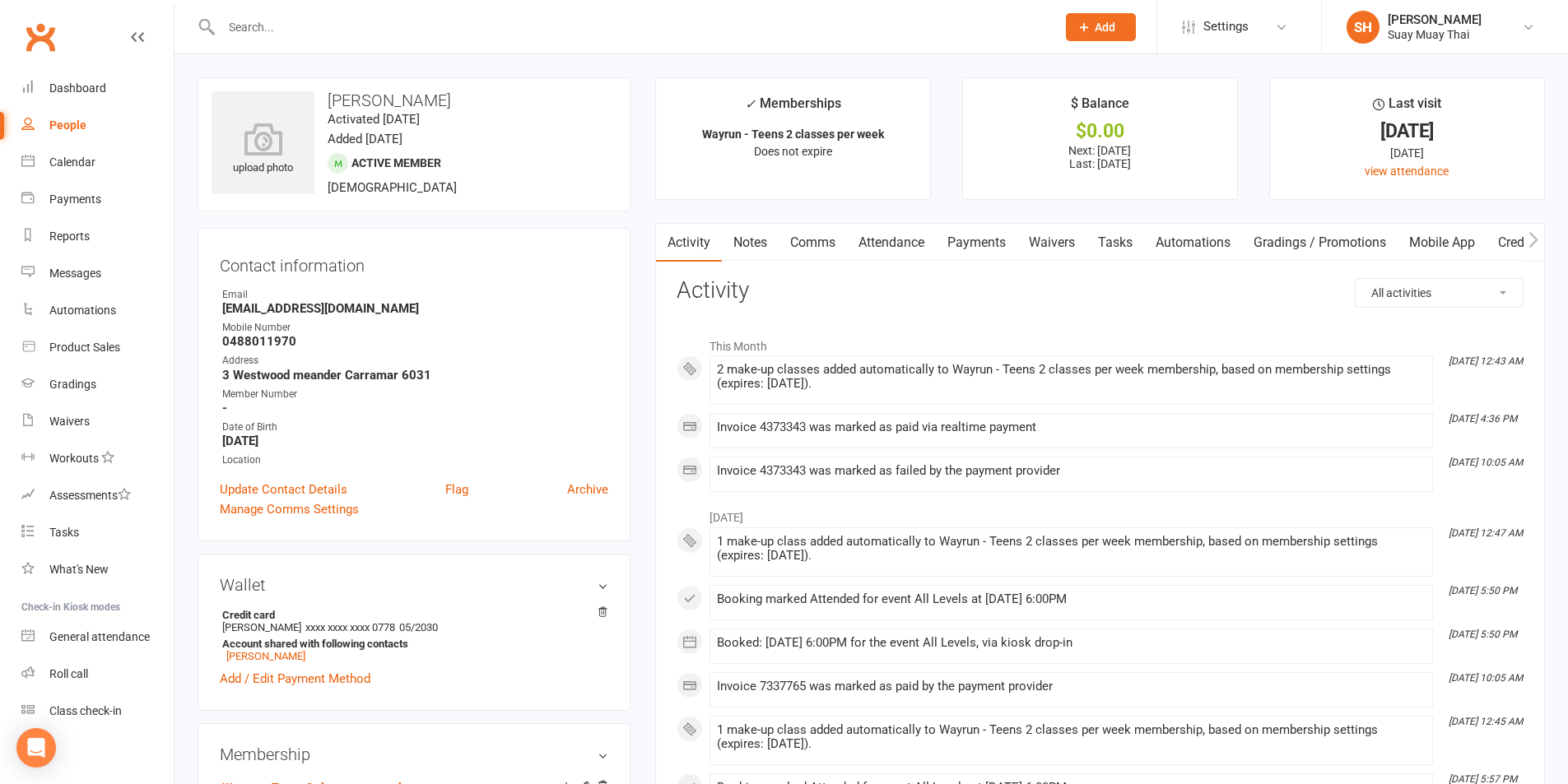
click at [1054, 242] on link "Waivers" at bounding box center [1052, 243] width 70 height 37
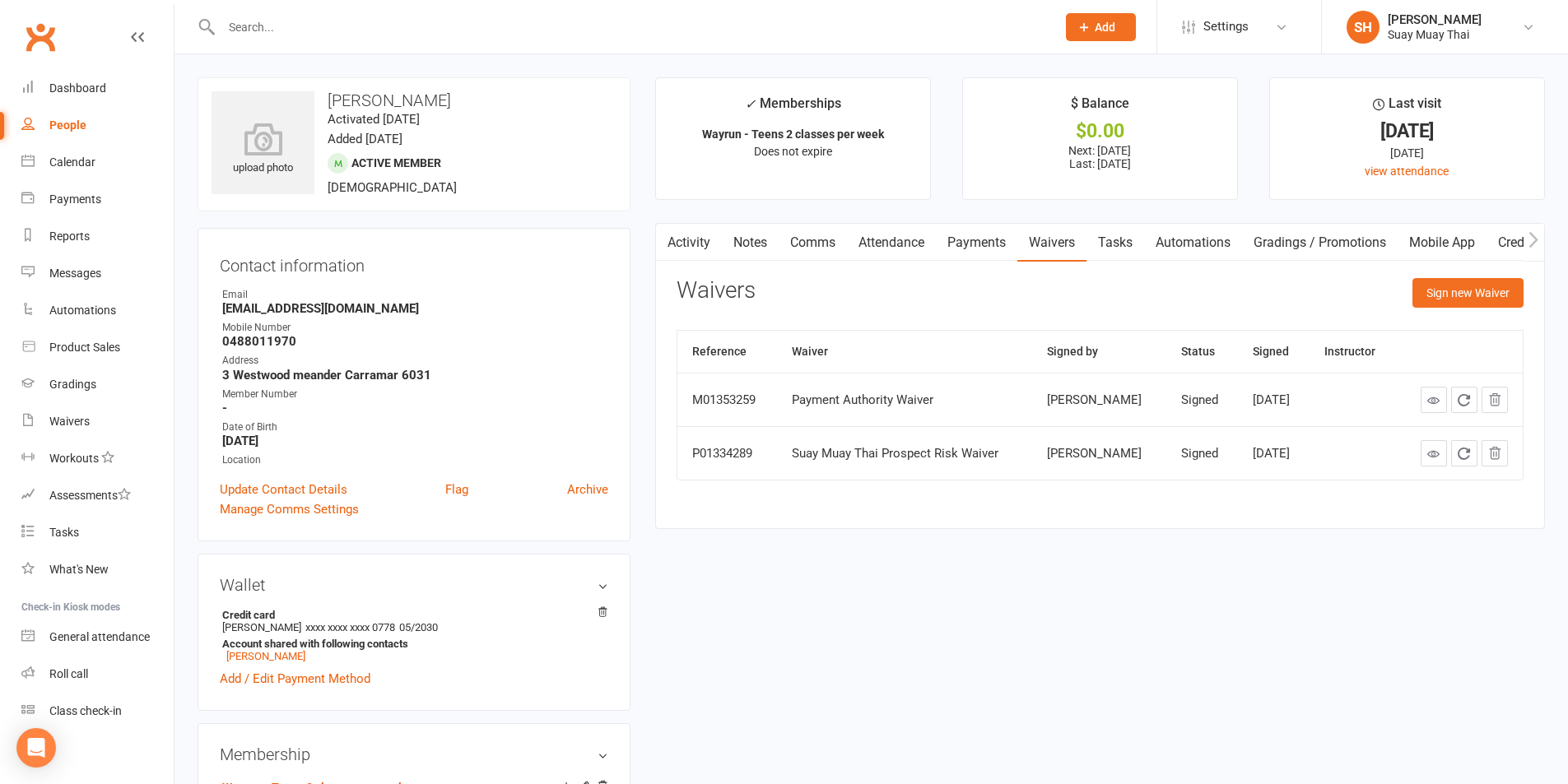
drag, startPoint x: 1460, startPoint y: 236, endPoint x: 1336, endPoint y: 261, distance: 126.5
click at [1460, 235] on link "Mobile App" at bounding box center [1442, 243] width 89 height 37
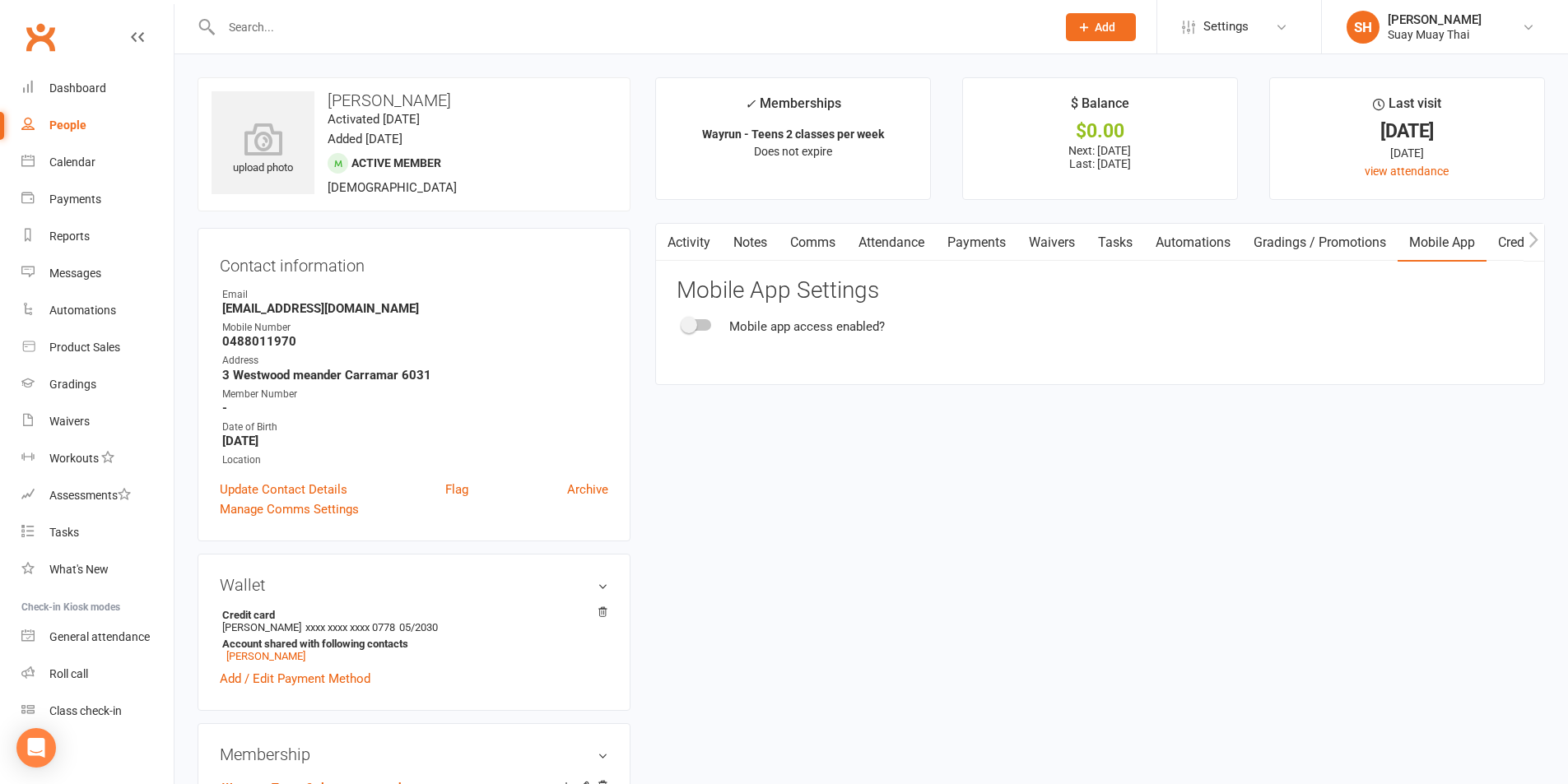
click at [708, 329] on div at bounding box center [697, 325] width 28 height 12
click at [683, 323] on input "checkbox" at bounding box center [683, 323] width 0 height 0
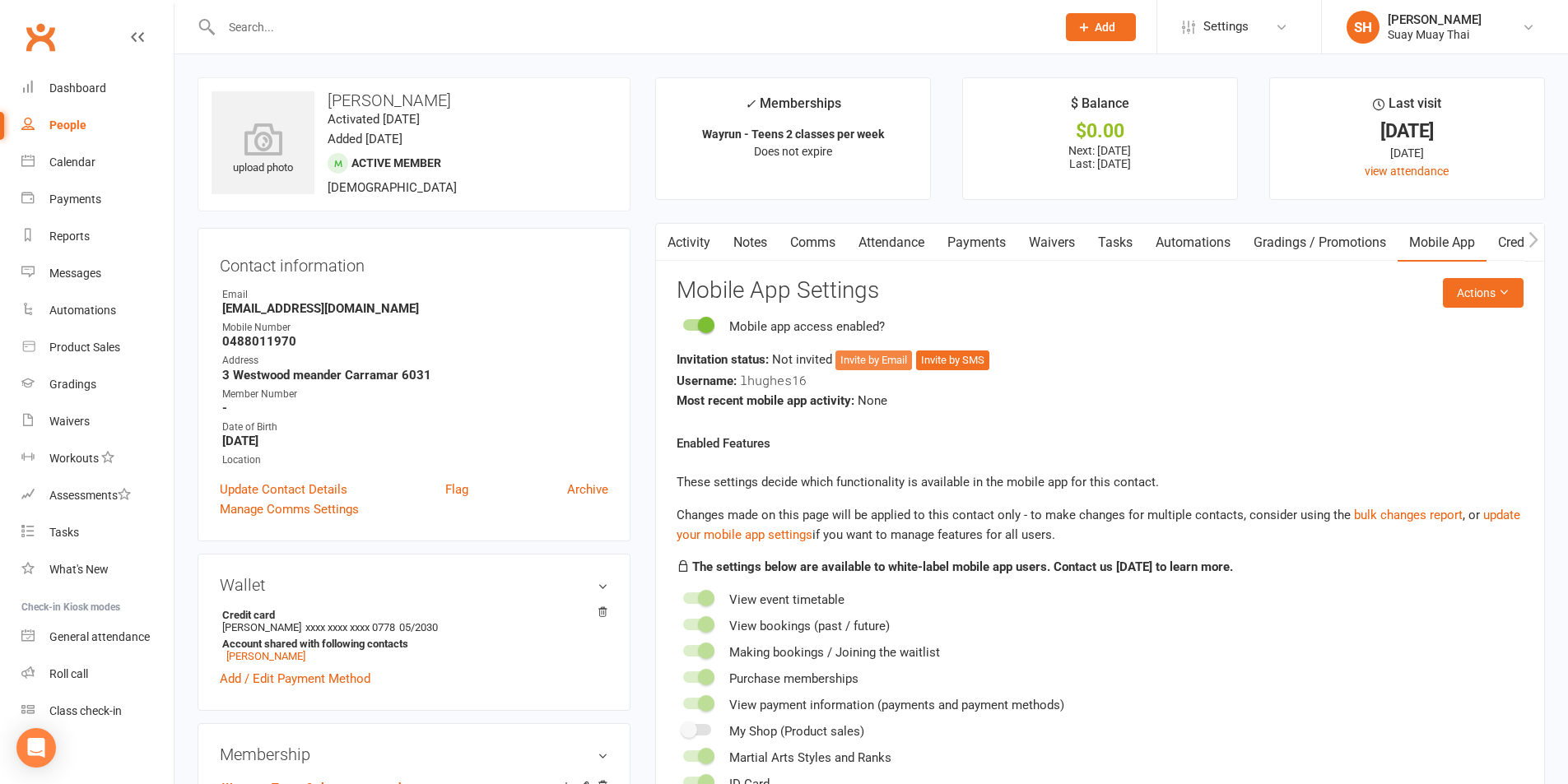
click at [867, 359] on button "Invite by Email" at bounding box center [874, 360] width 77 height 20
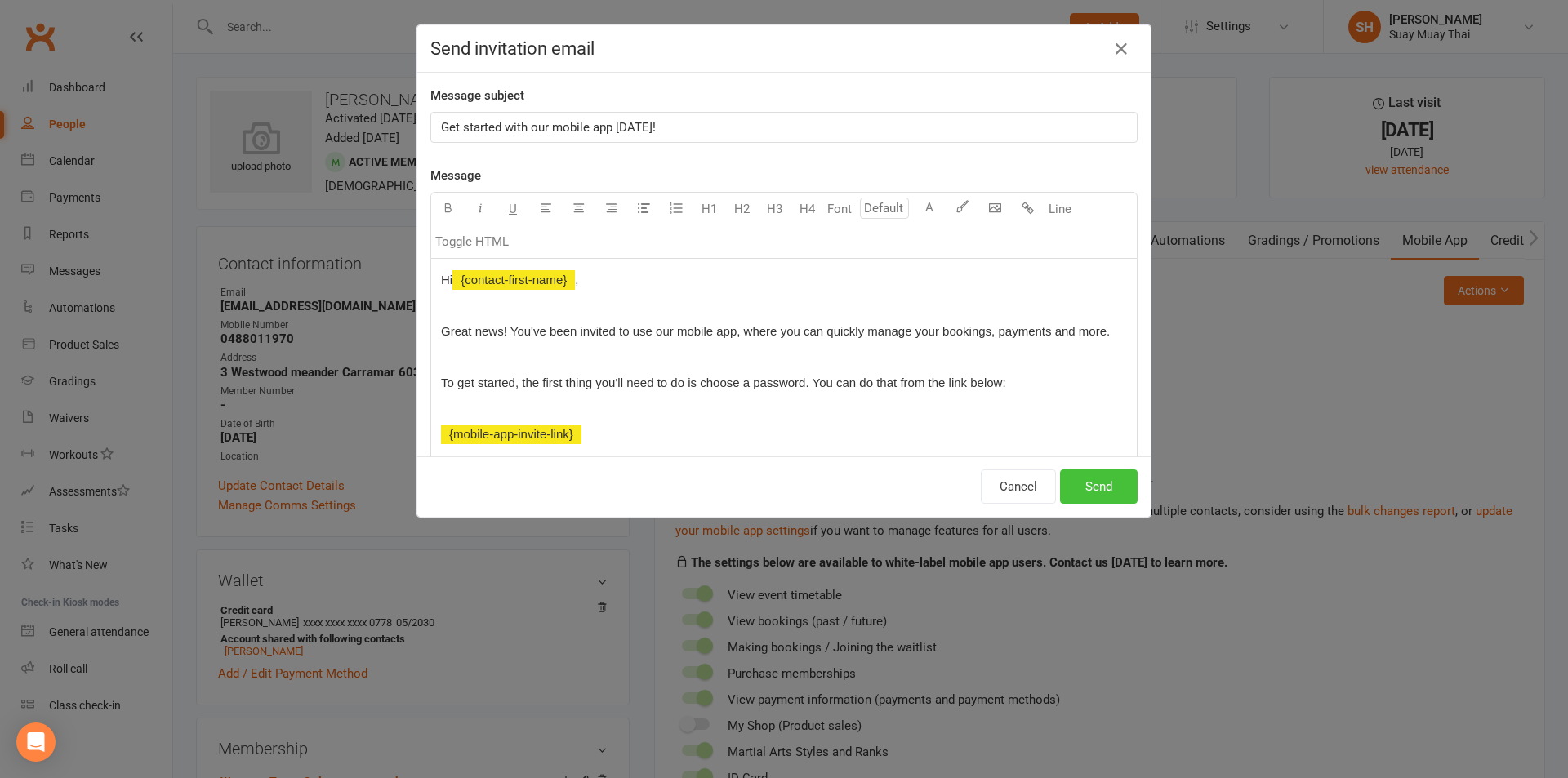
click at [1070, 481] on button "Send" at bounding box center [1099, 487] width 78 height 35
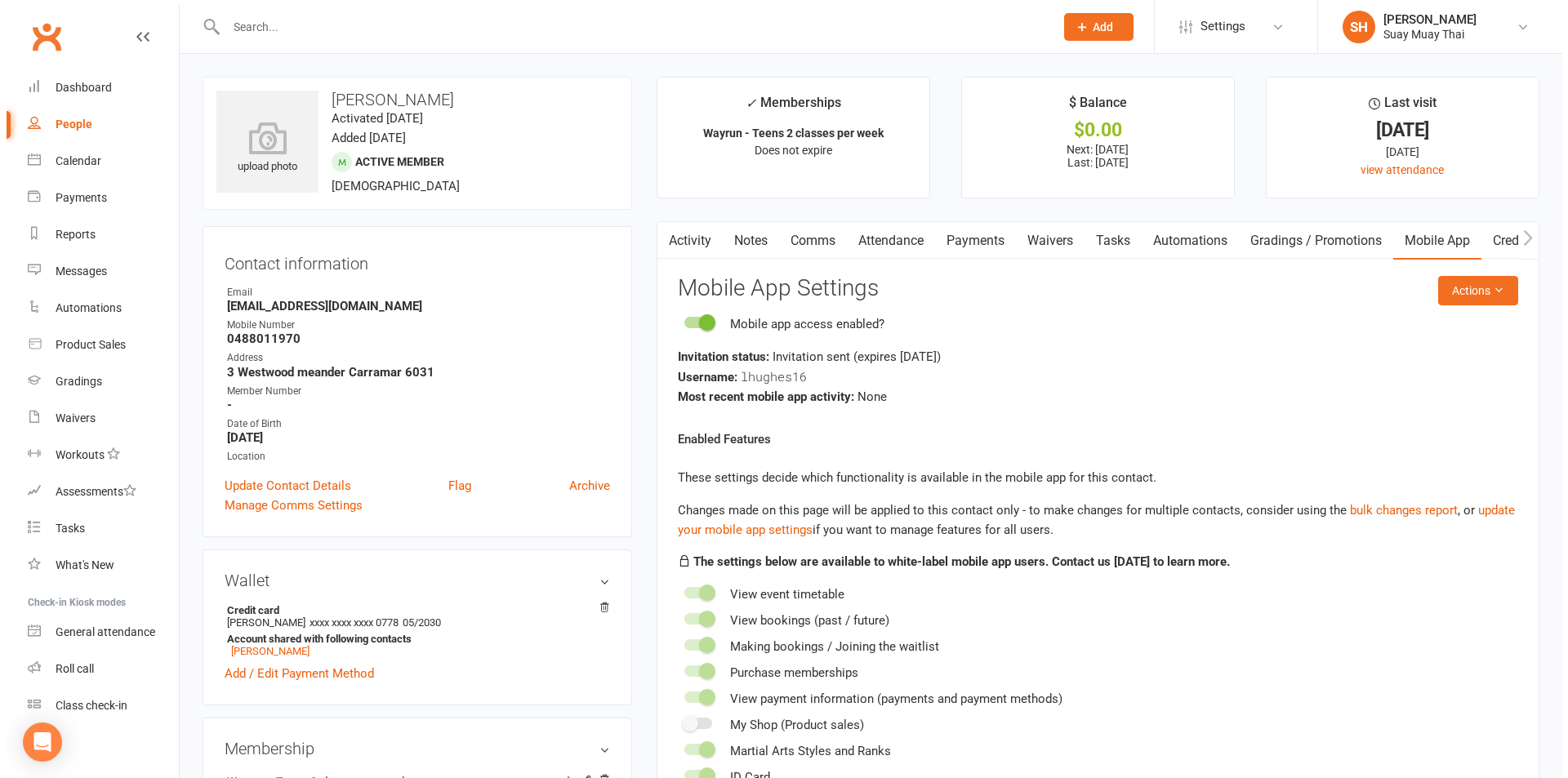
select select "100"
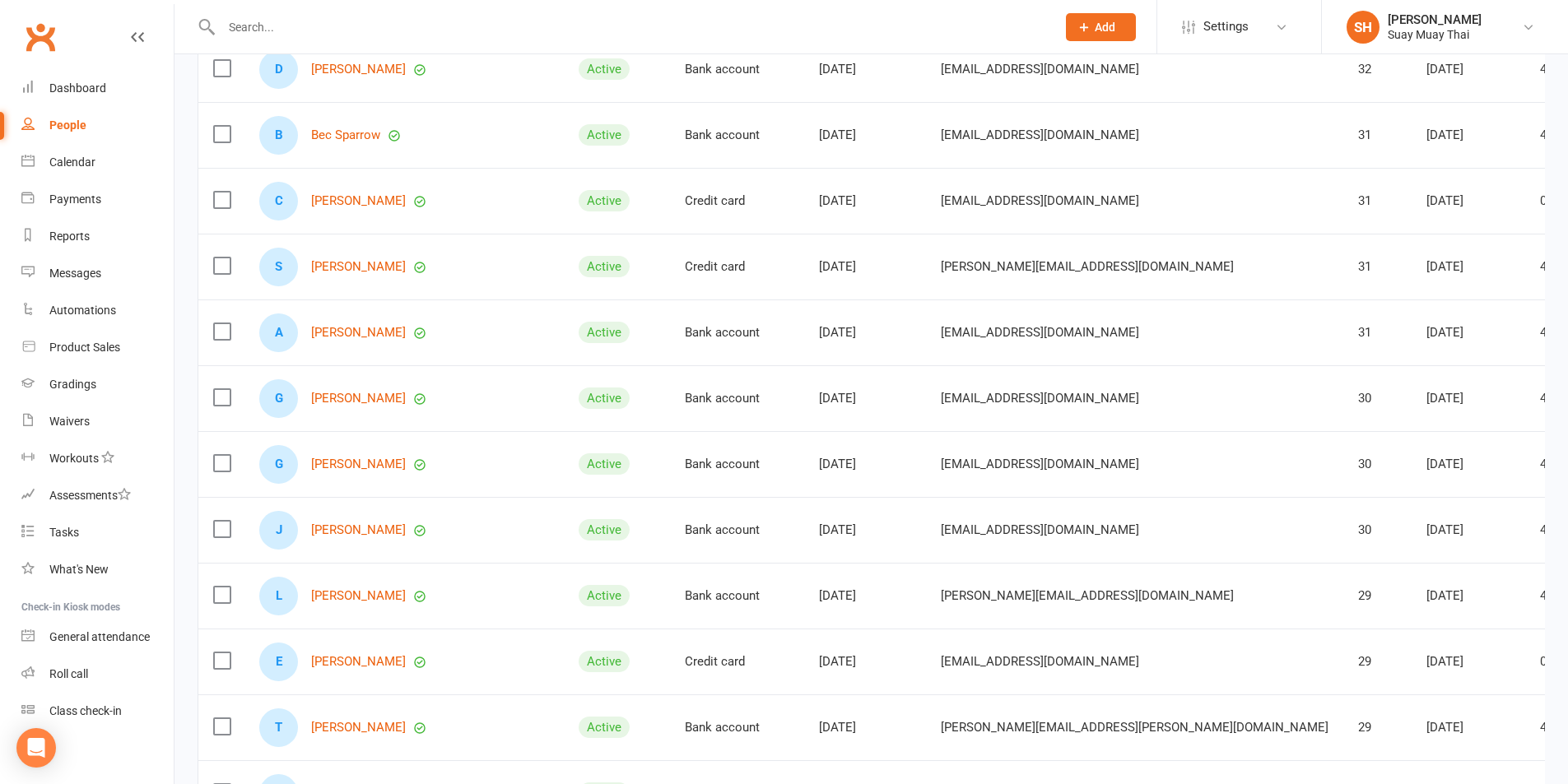
scroll to position [6241, 0]
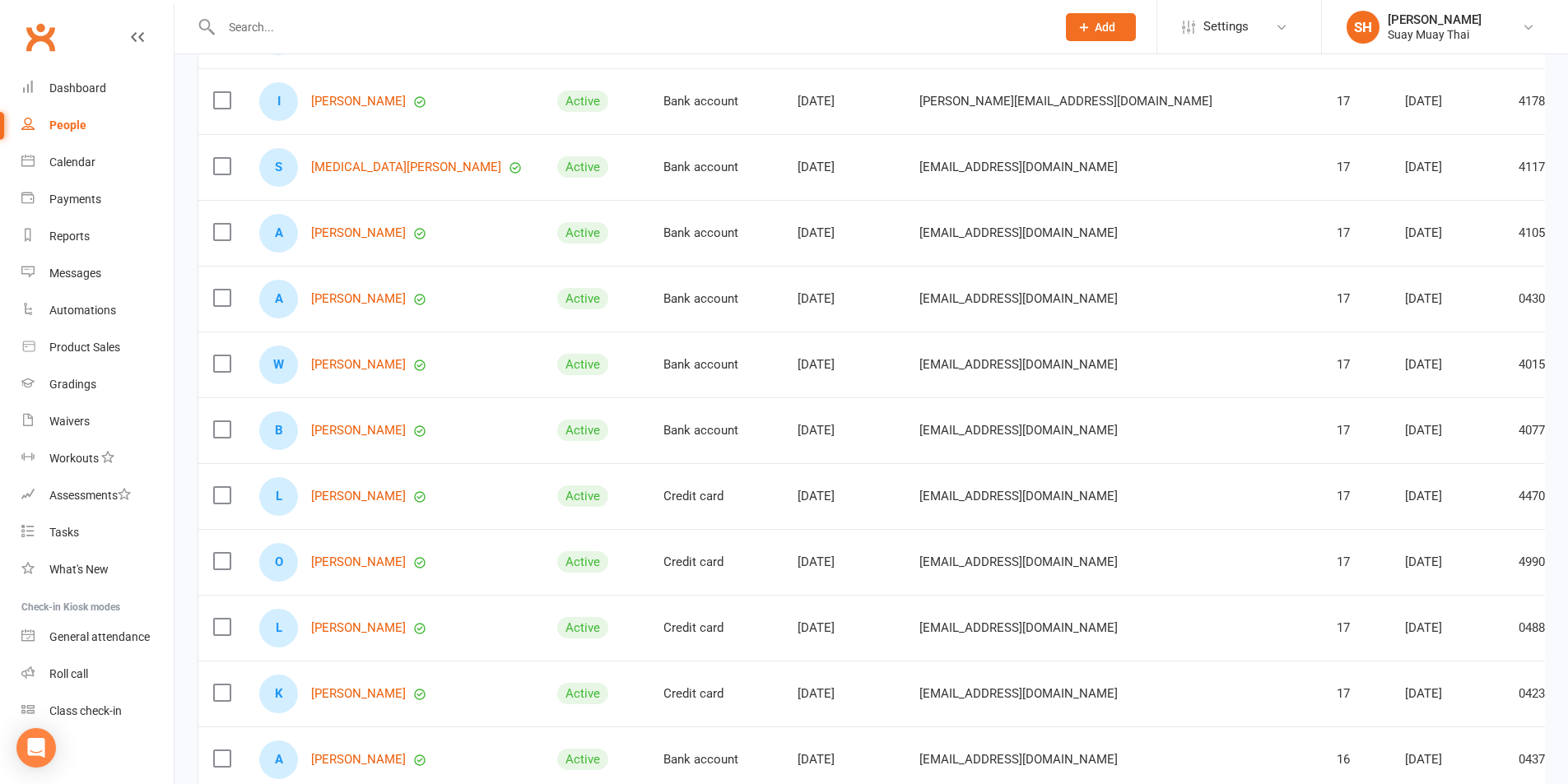
scroll to position [3809, 0]
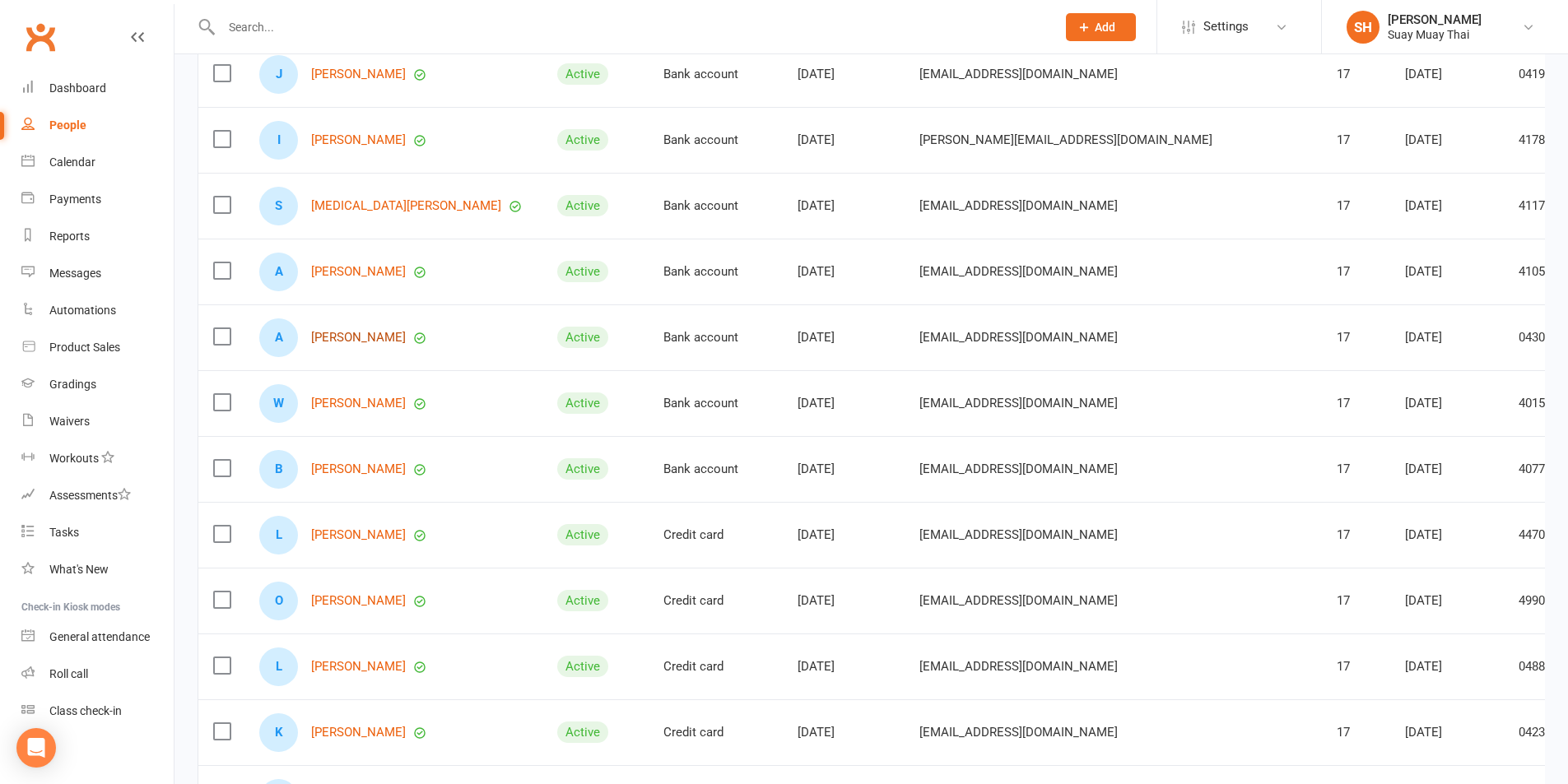
click at [351, 338] on link "[PERSON_NAME]" at bounding box center [359, 338] width 95 height 14
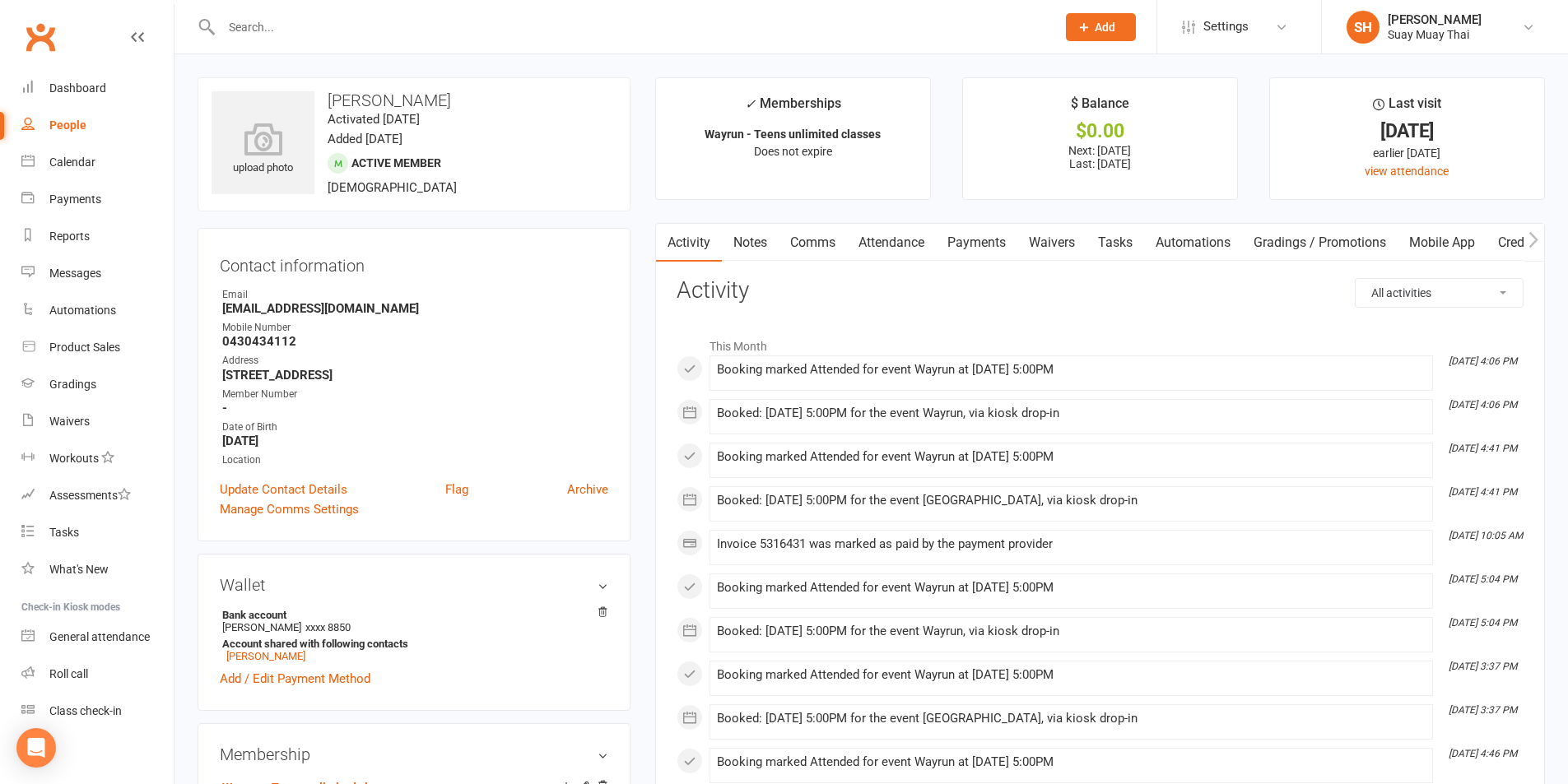
click at [1437, 240] on link "Mobile App" at bounding box center [1442, 243] width 89 height 37
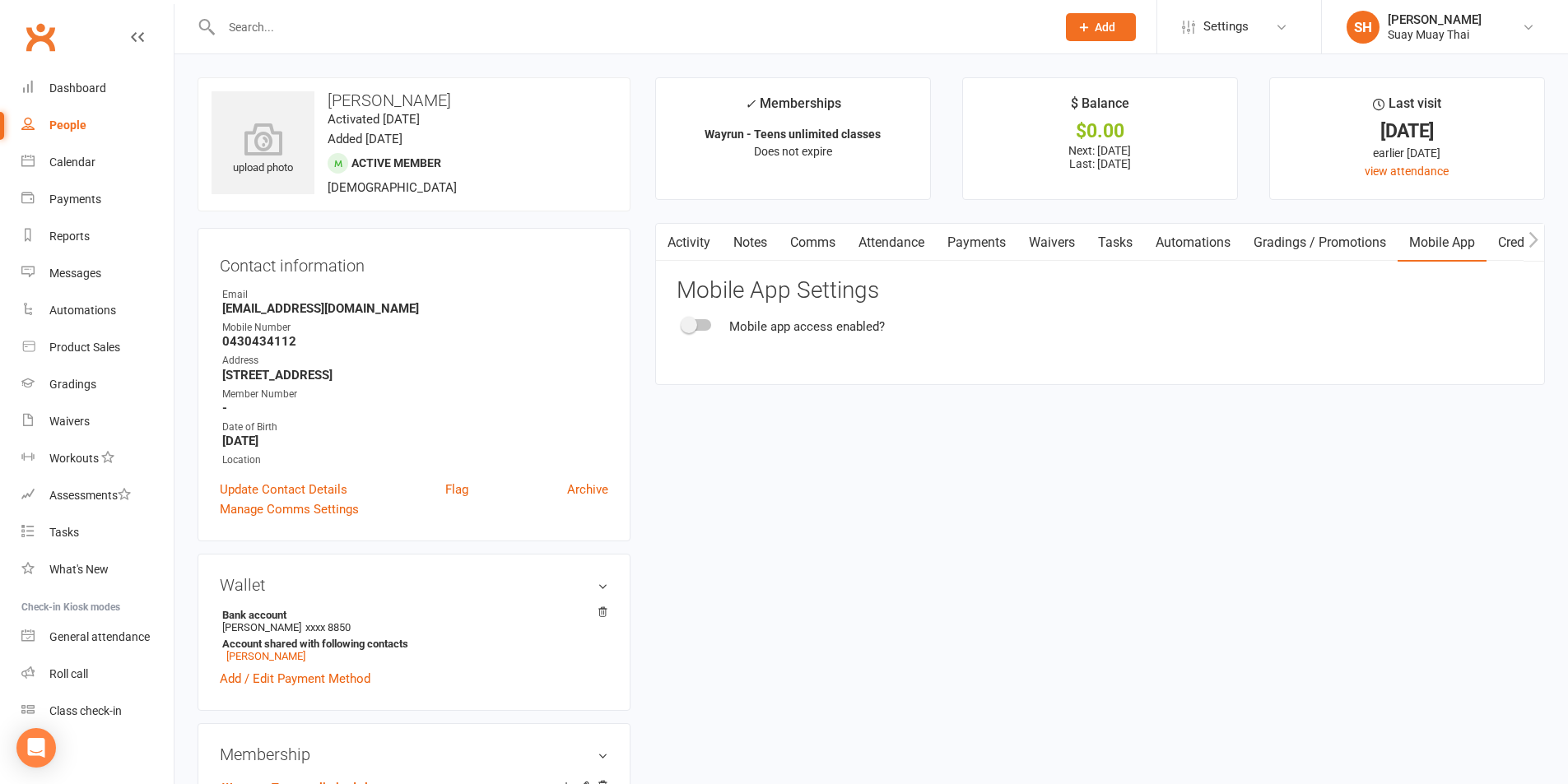
click at [709, 326] on div at bounding box center [697, 325] width 28 height 12
click at [683, 323] on input "checkbox" at bounding box center [683, 323] width 0 height 0
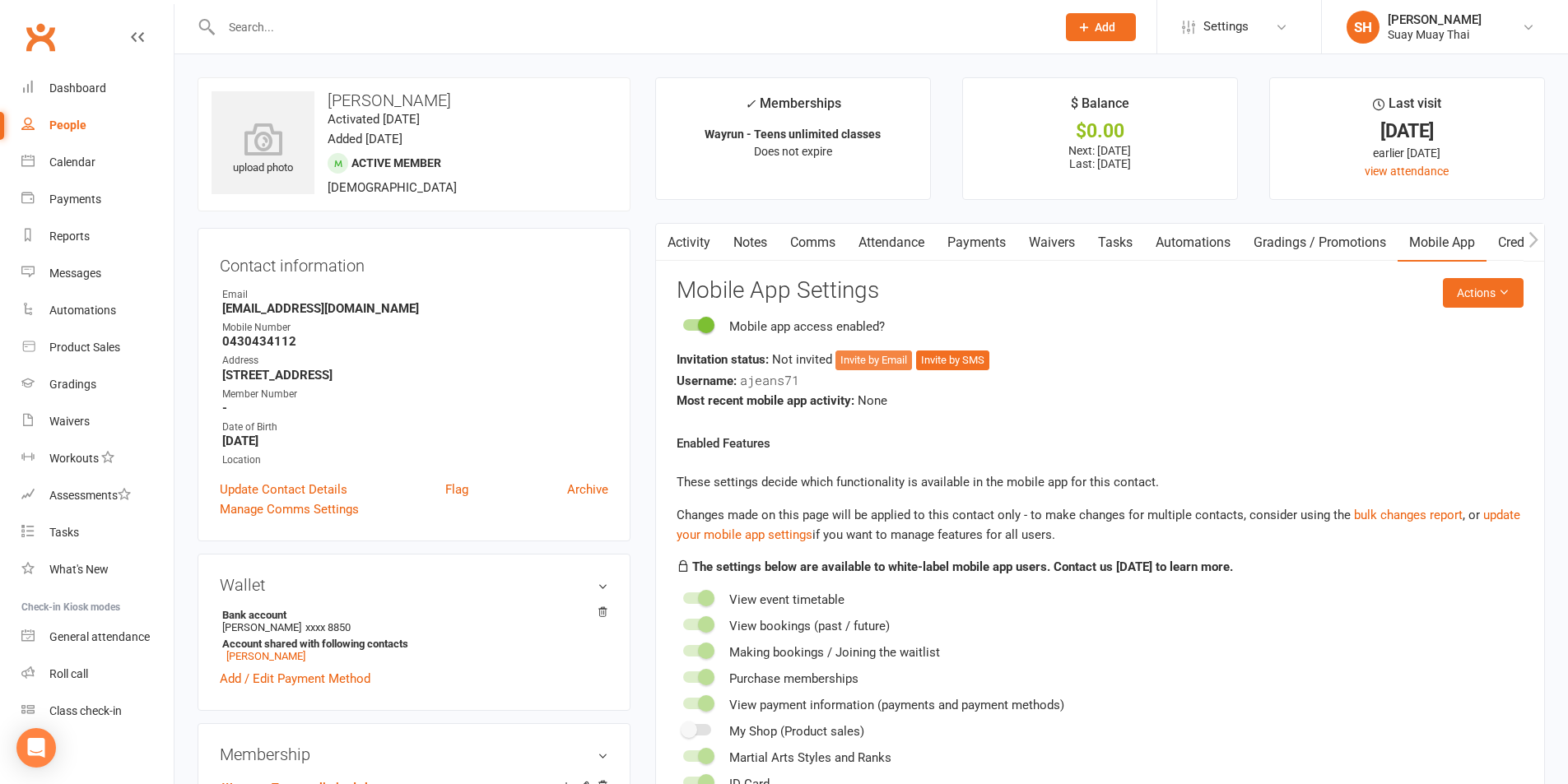
click at [864, 360] on button "Invite by Email" at bounding box center [874, 360] width 77 height 20
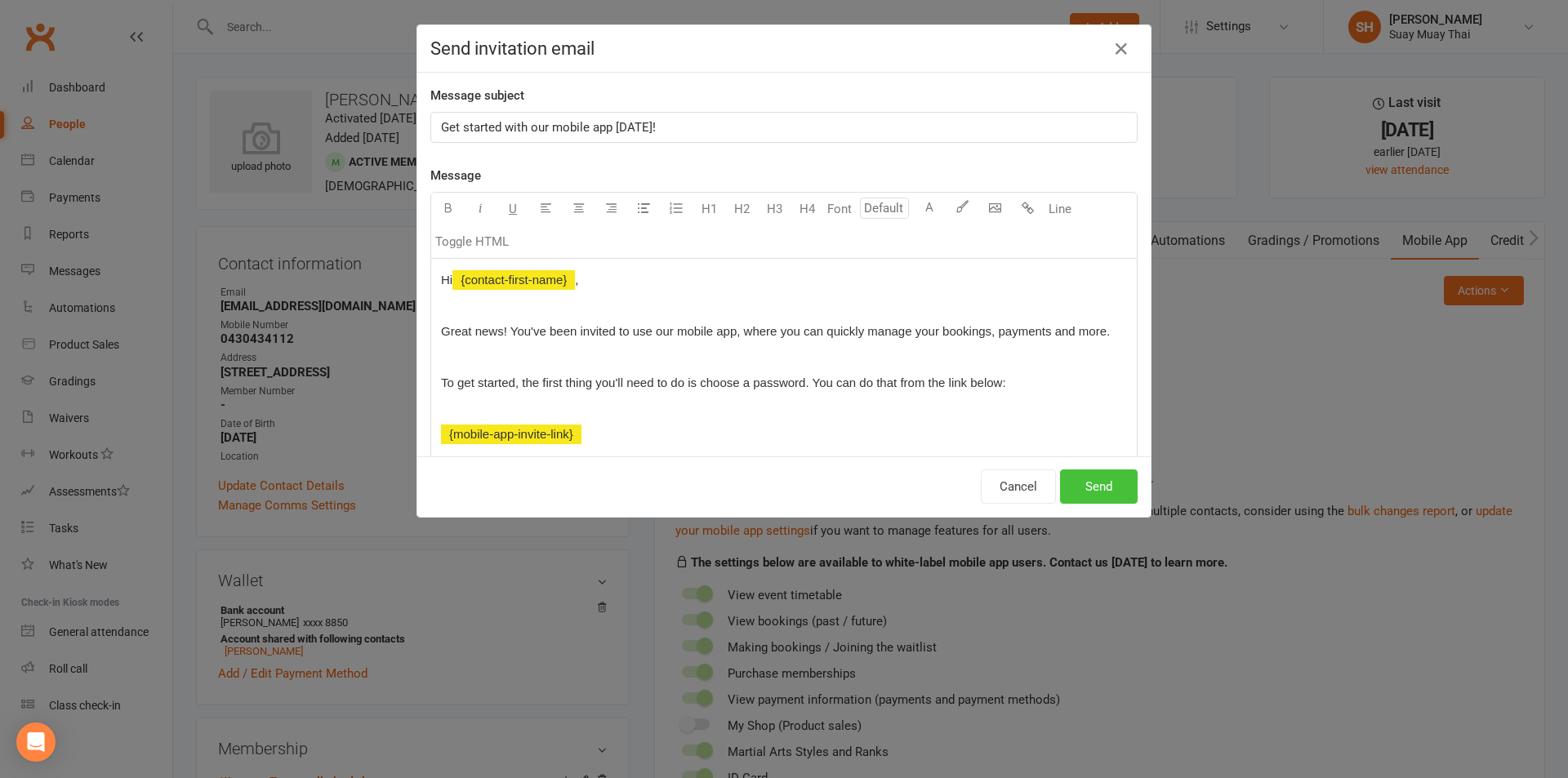
click at [1116, 483] on button "Send" at bounding box center [1099, 487] width 78 height 35
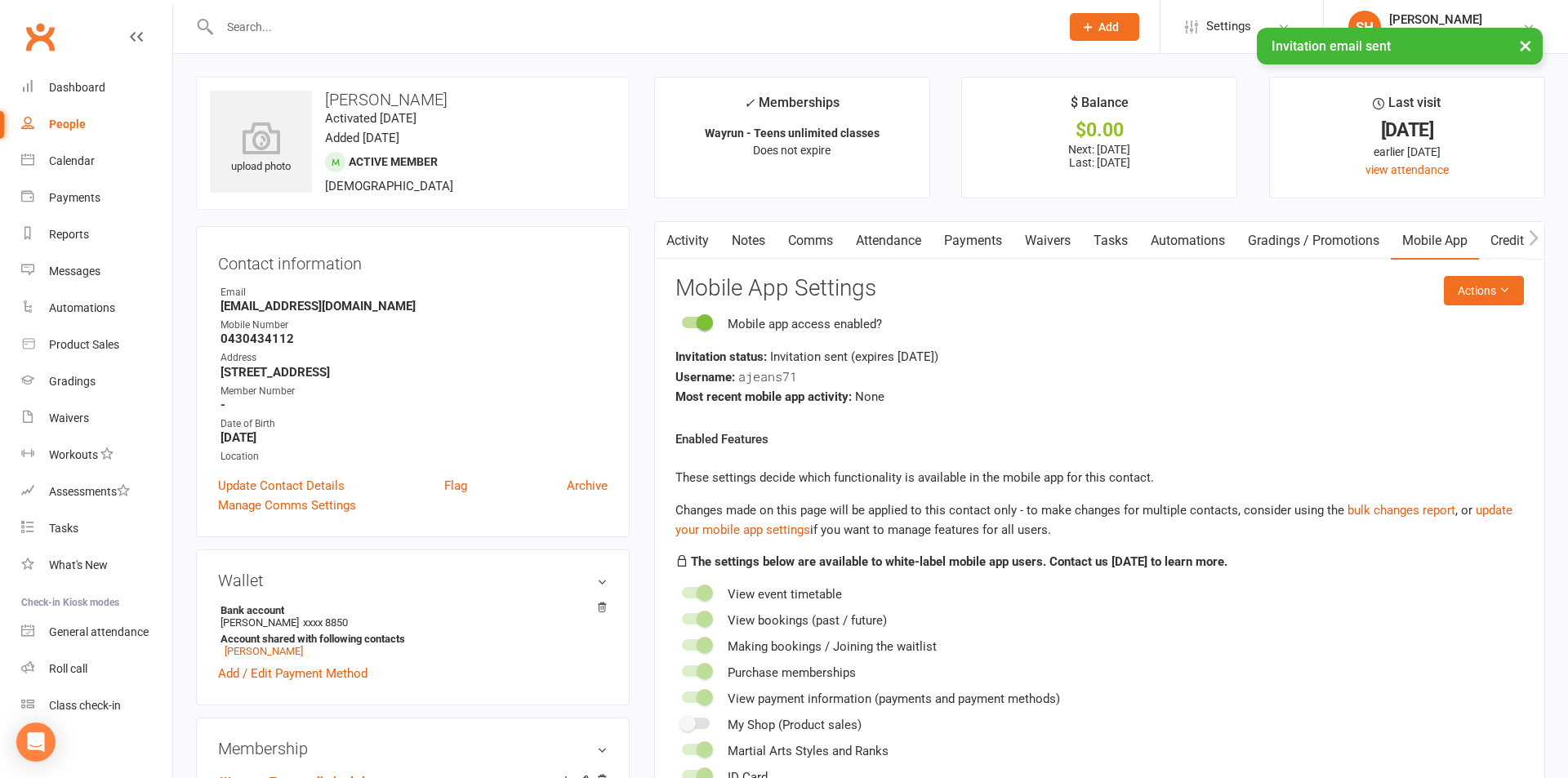
select select "100"
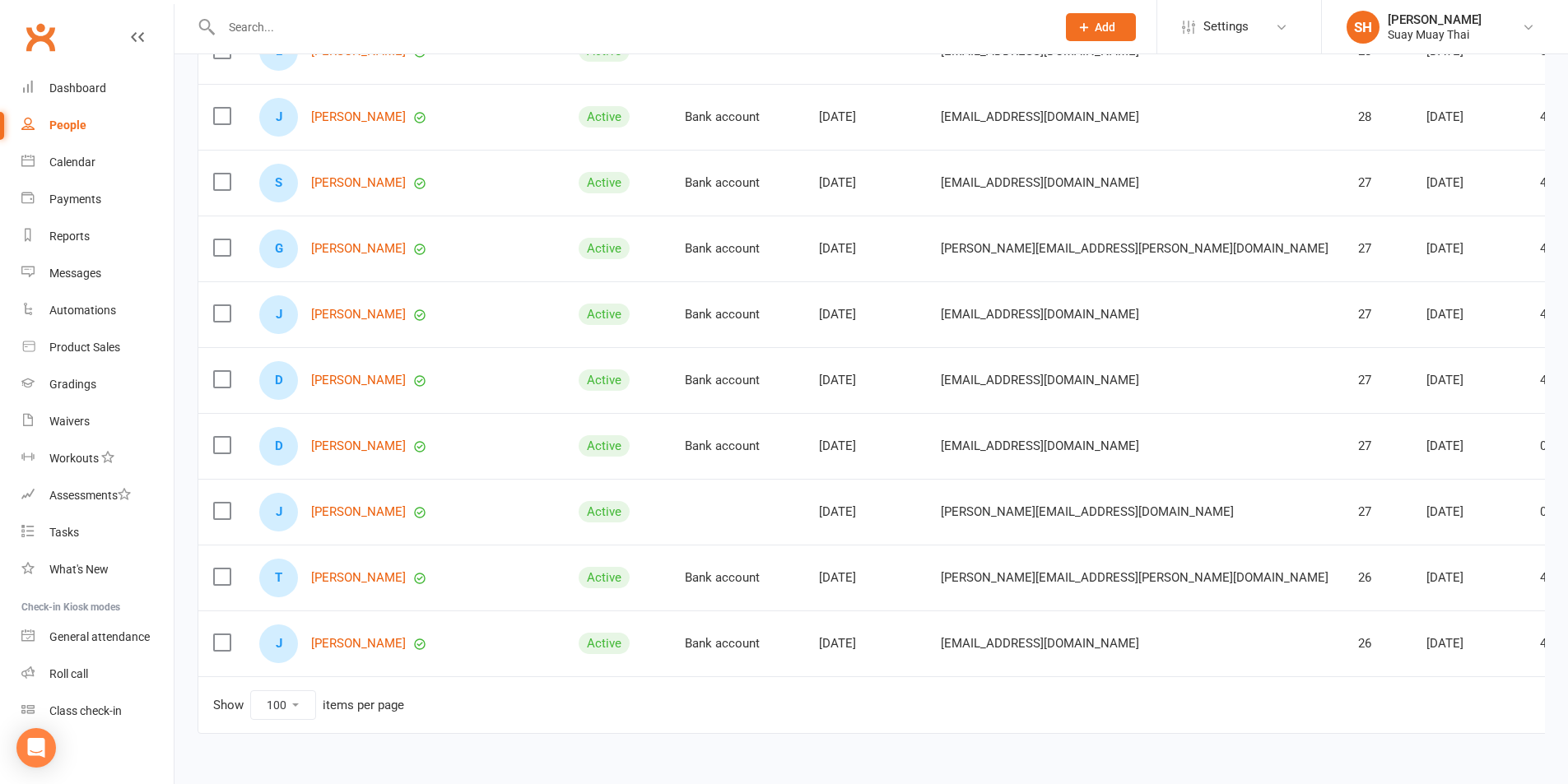
scroll to position [6241, 0]
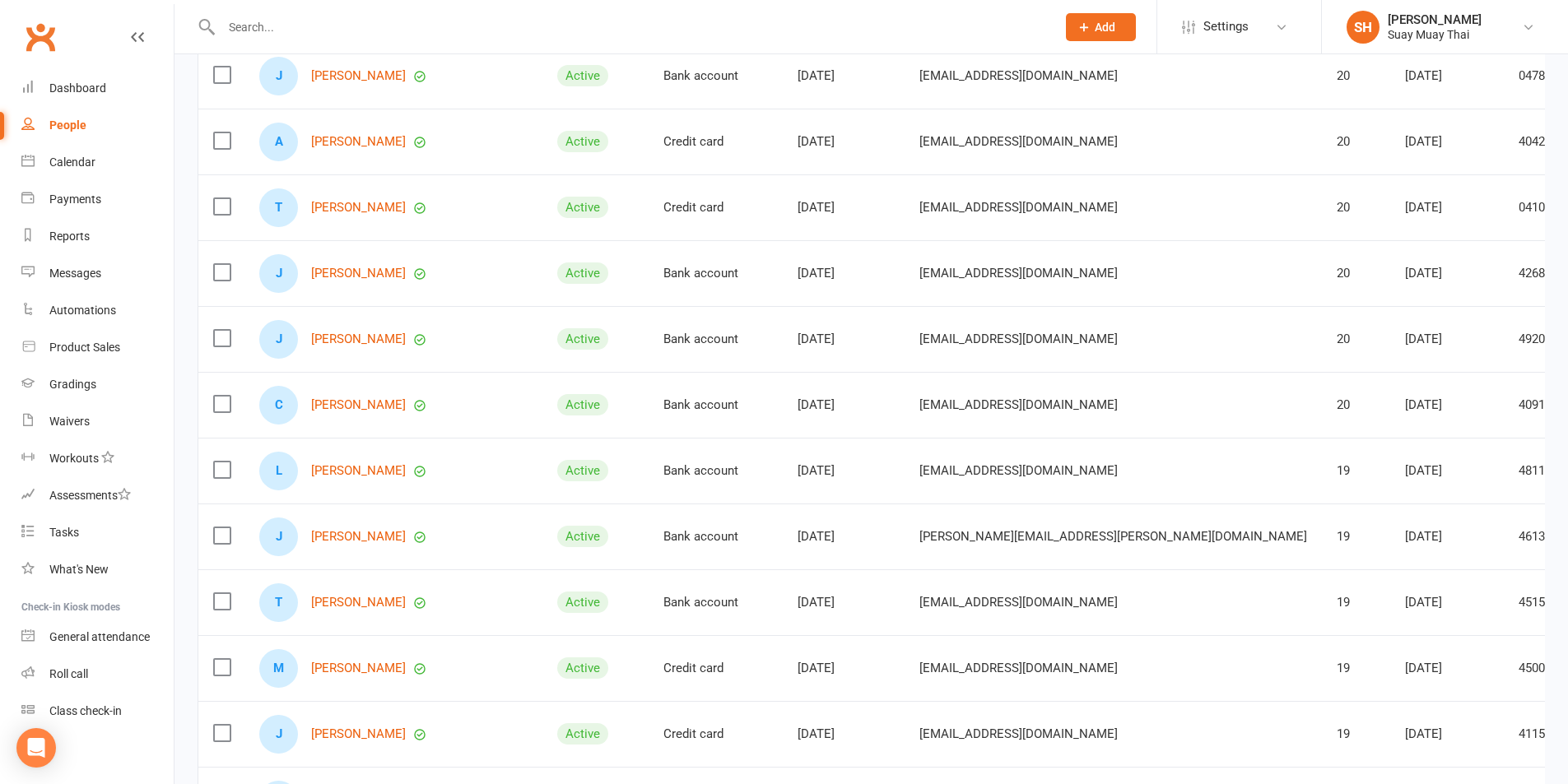
scroll to position [2373, 0]
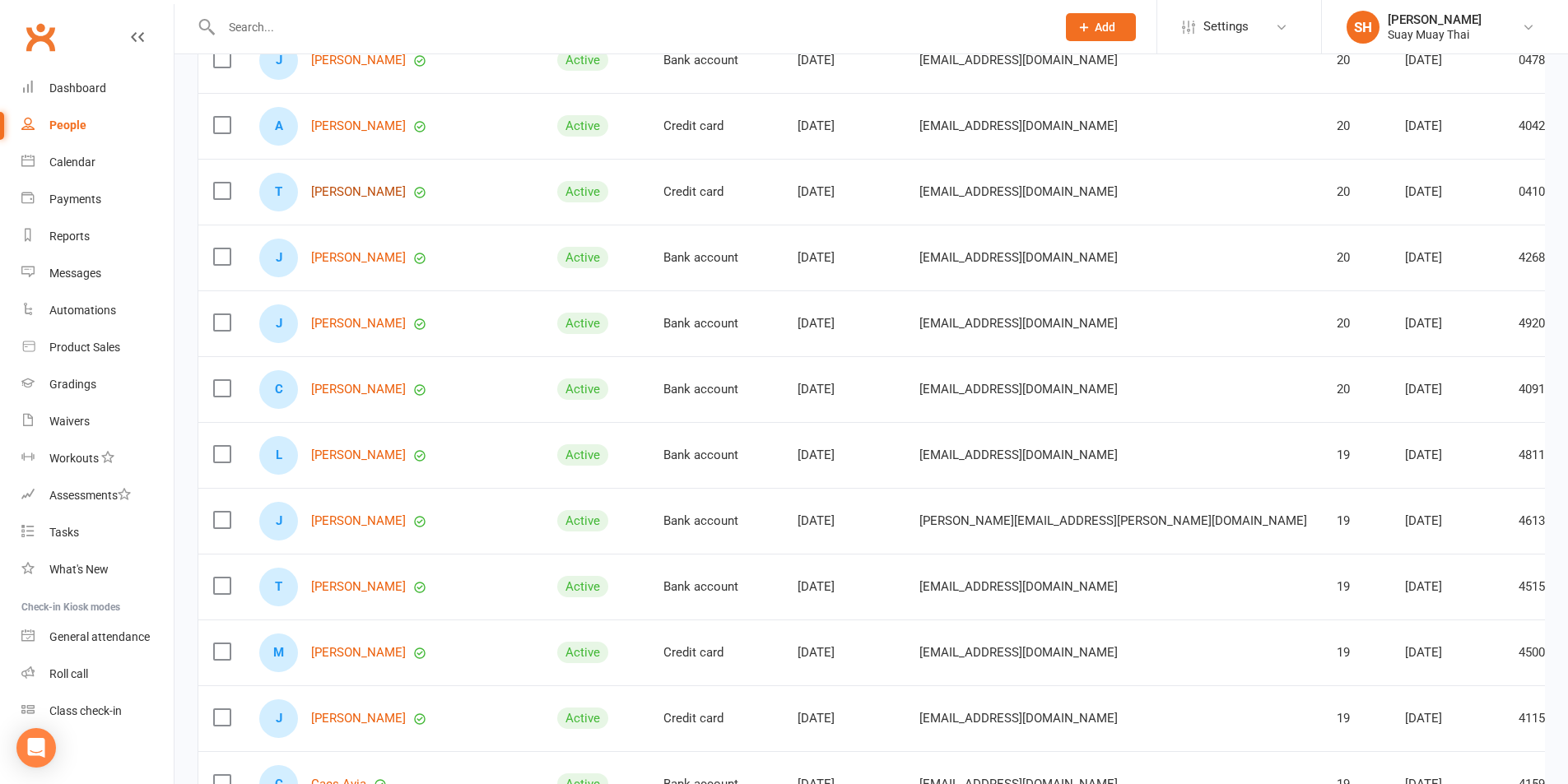
click at [334, 194] on link "[PERSON_NAME]" at bounding box center [359, 193] width 95 height 14
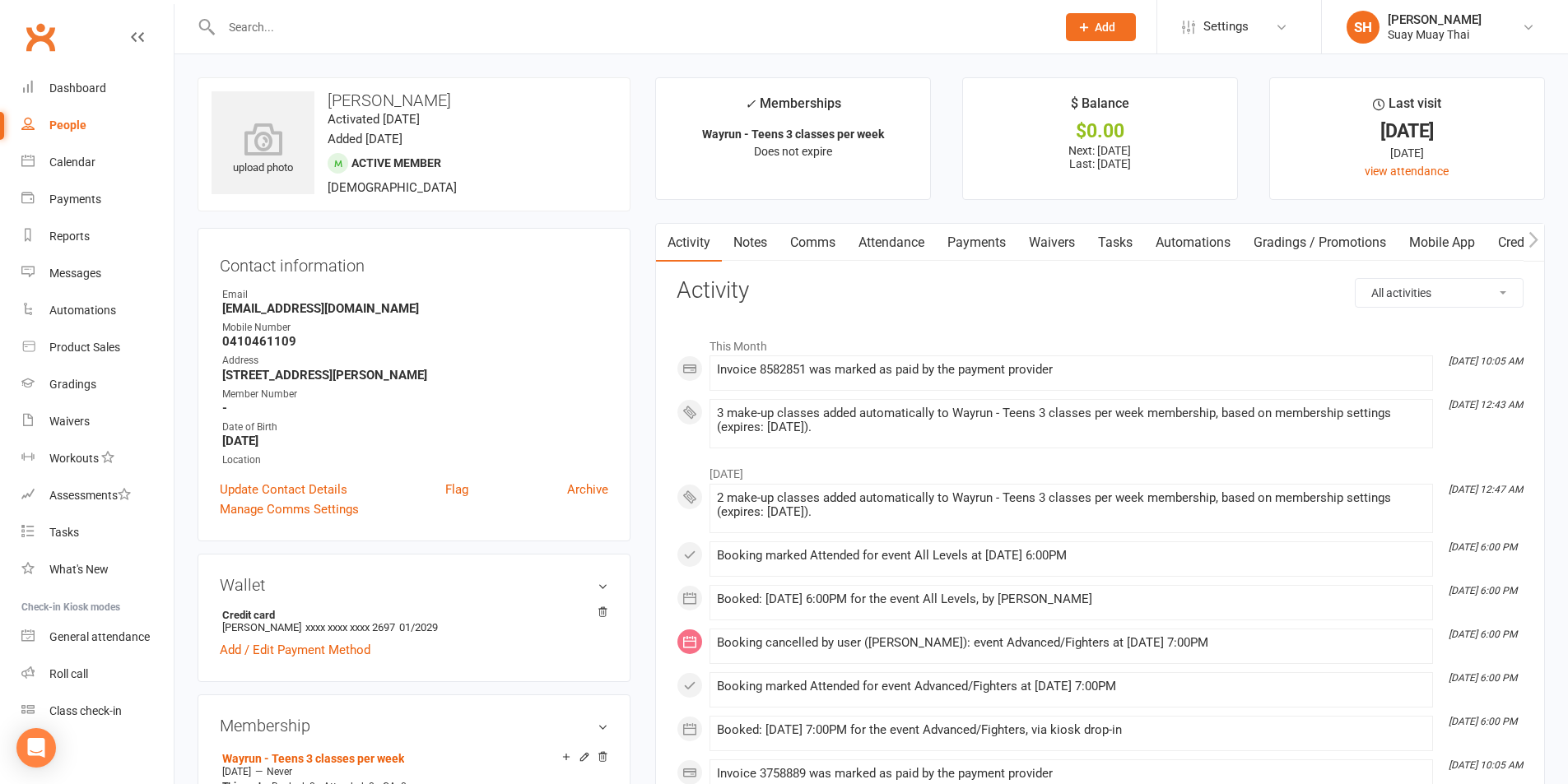
click at [1440, 236] on link "Mobile App" at bounding box center [1442, 243] width 89 height 37
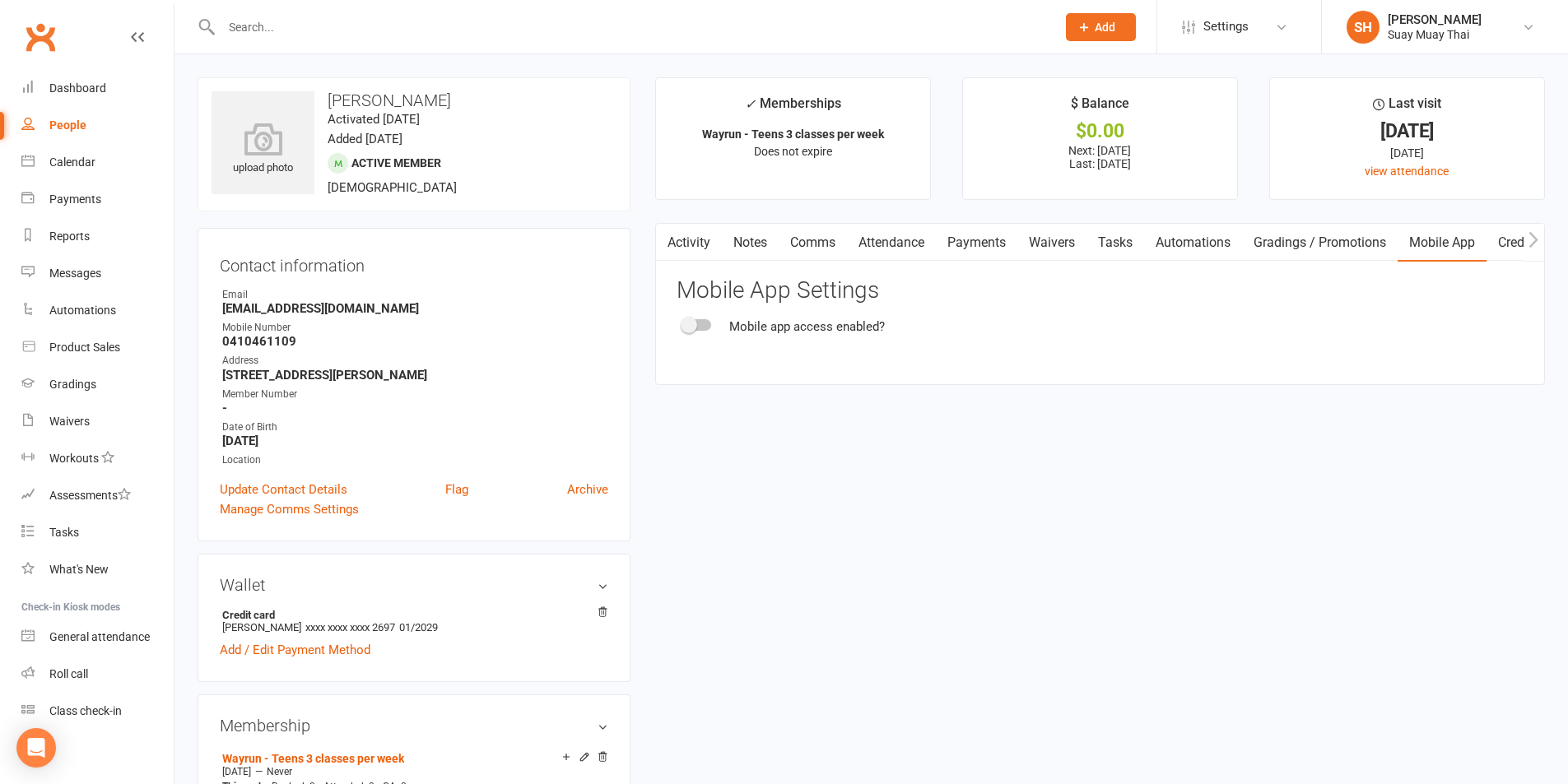
click at [698, 329] on div at bounding box center [697, 325] width 28 height 12
click at [683, 323] on input "checkbox" at bounding box center [683, 323] width 0 height 0
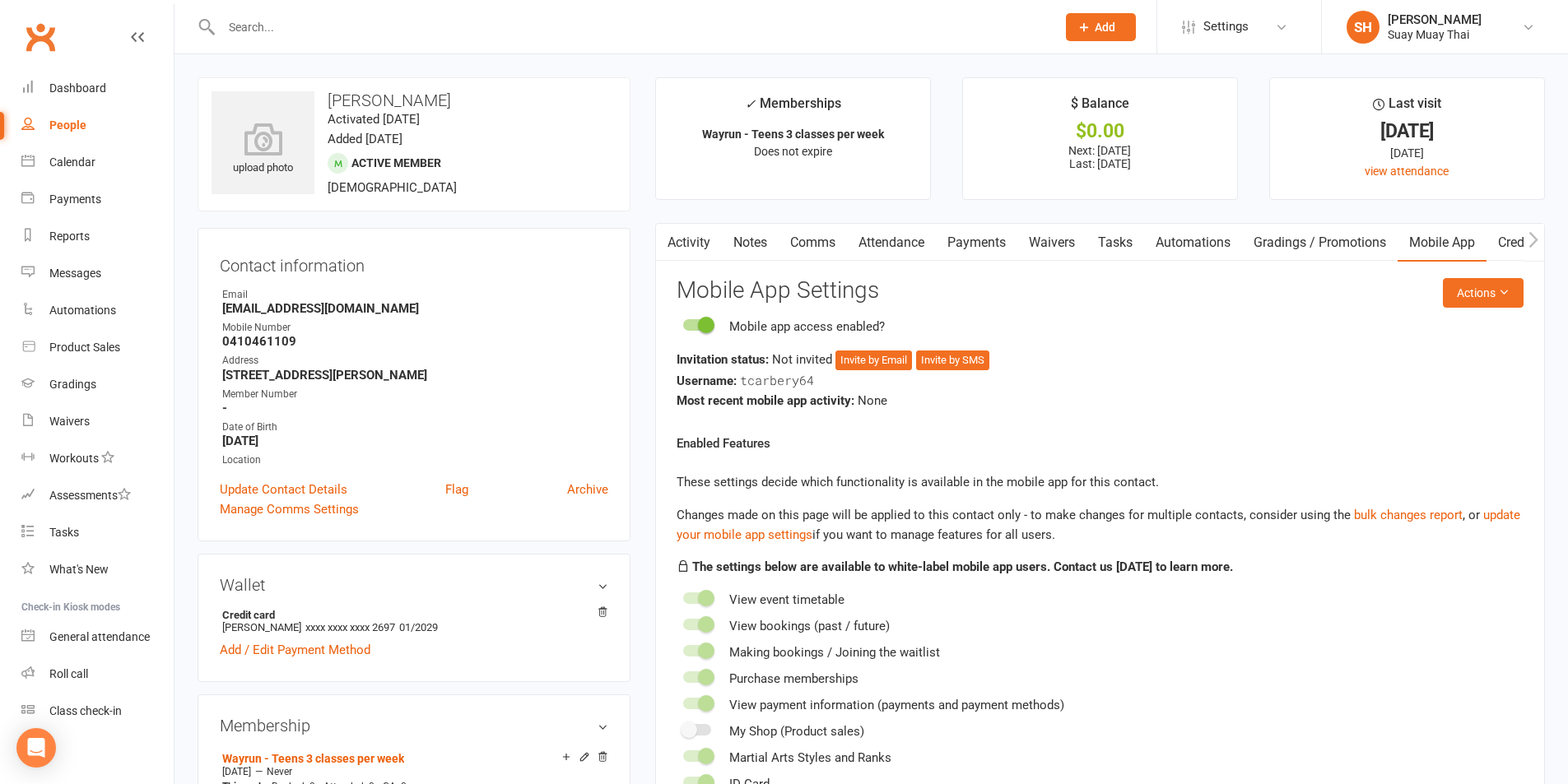
click at [866, 350] on div "Invitation status: Not invited Invite by Email Invite by SMS" at bounding box center [1101, 359] width 847 height 21
click at [879, 362] on button "Invite by Email" at bounding box center [874, 360] width 77 height 20
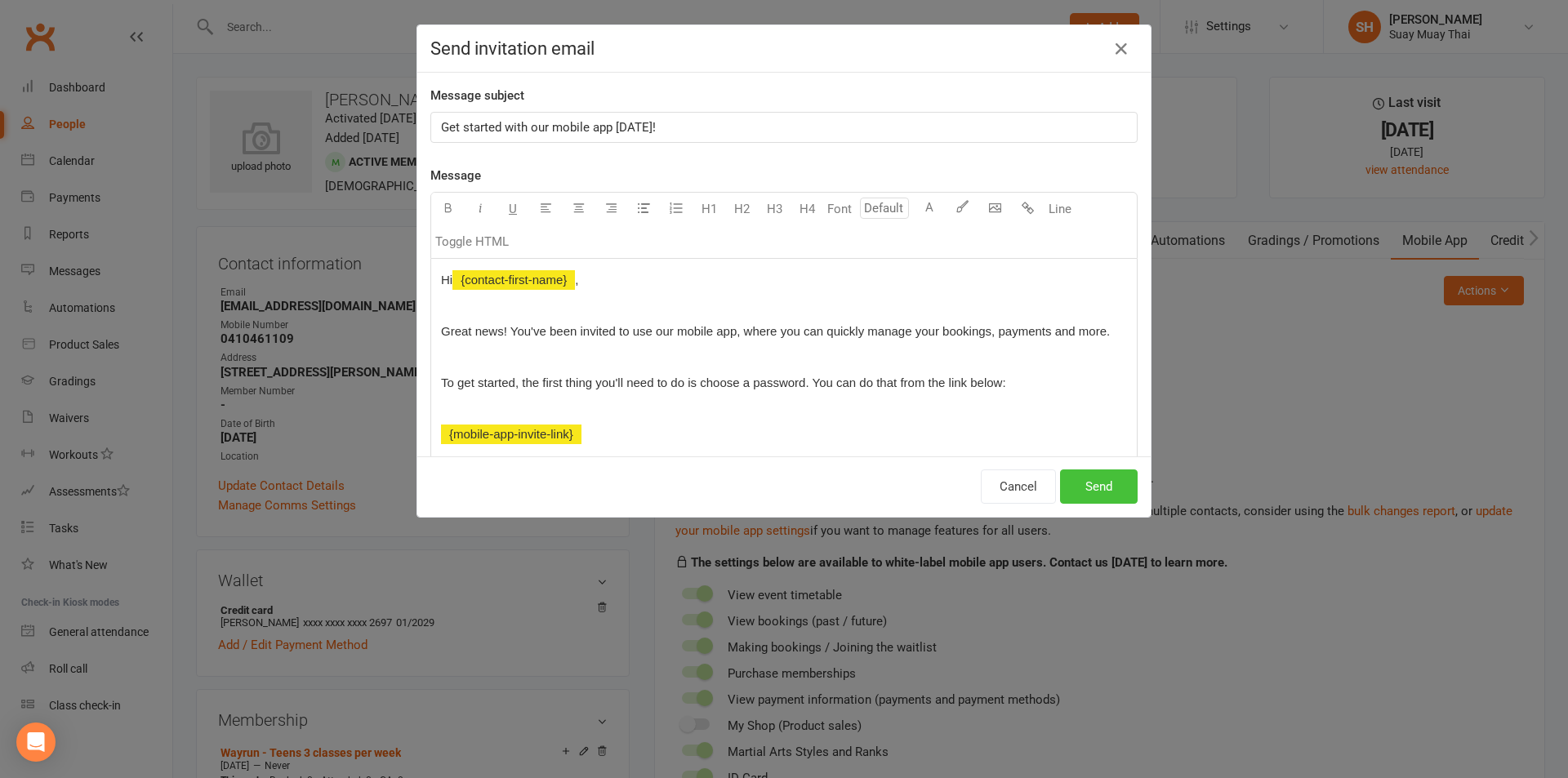
click at [1121, 477] on button "Send" at bounding box center [1099, 487] width 78 height 35
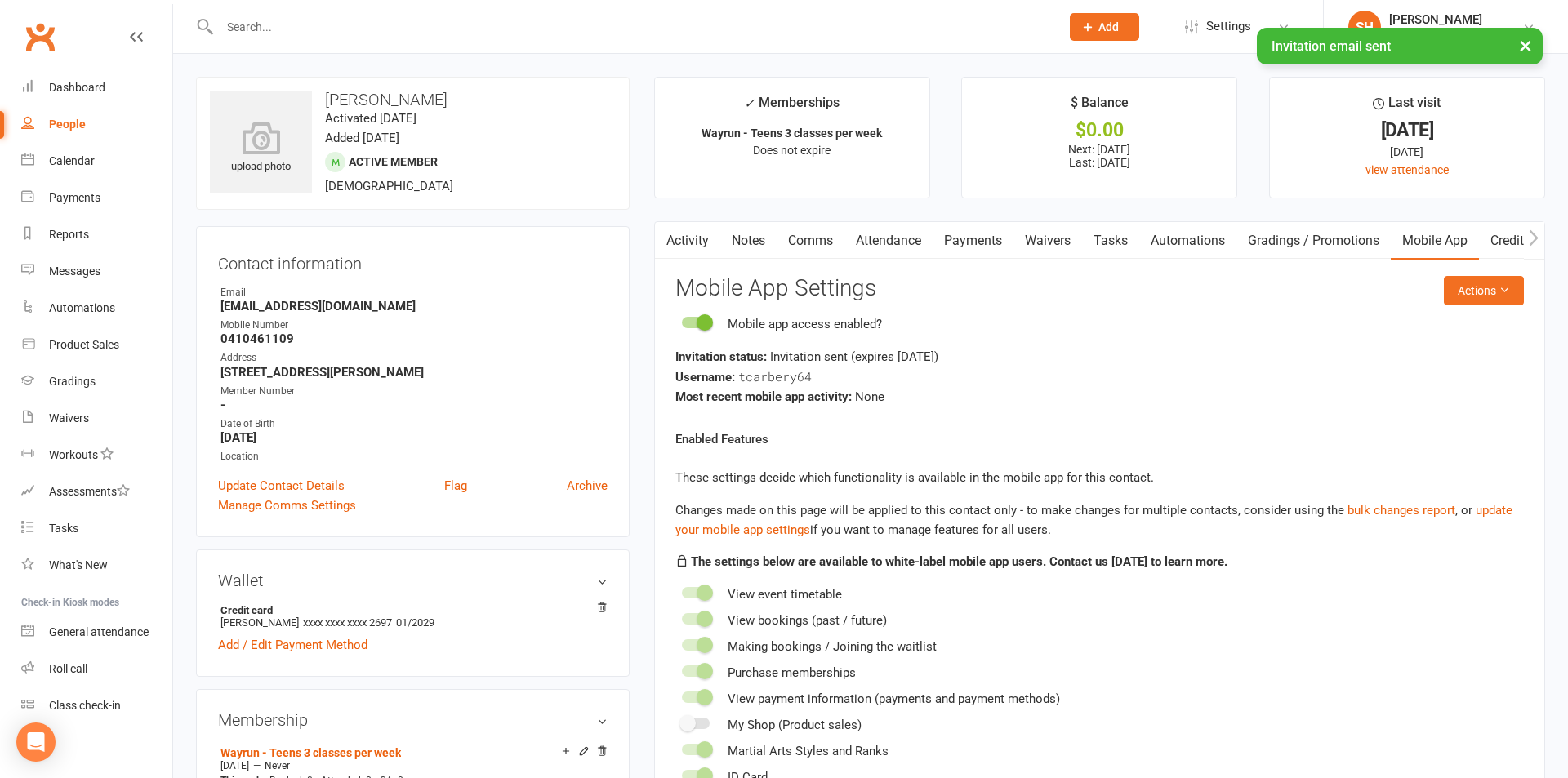
select select "100"
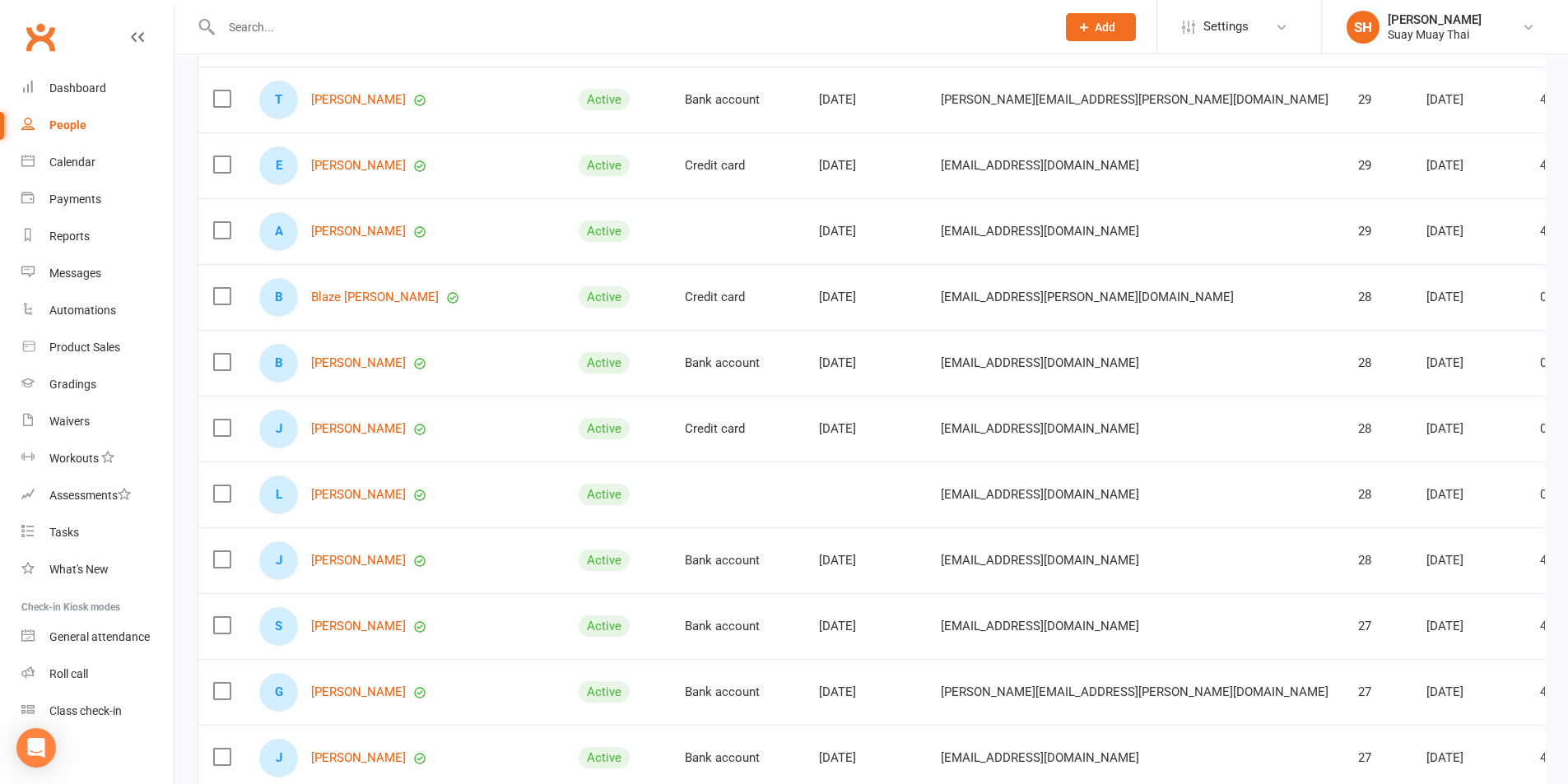
scroll to position [6241, 0]
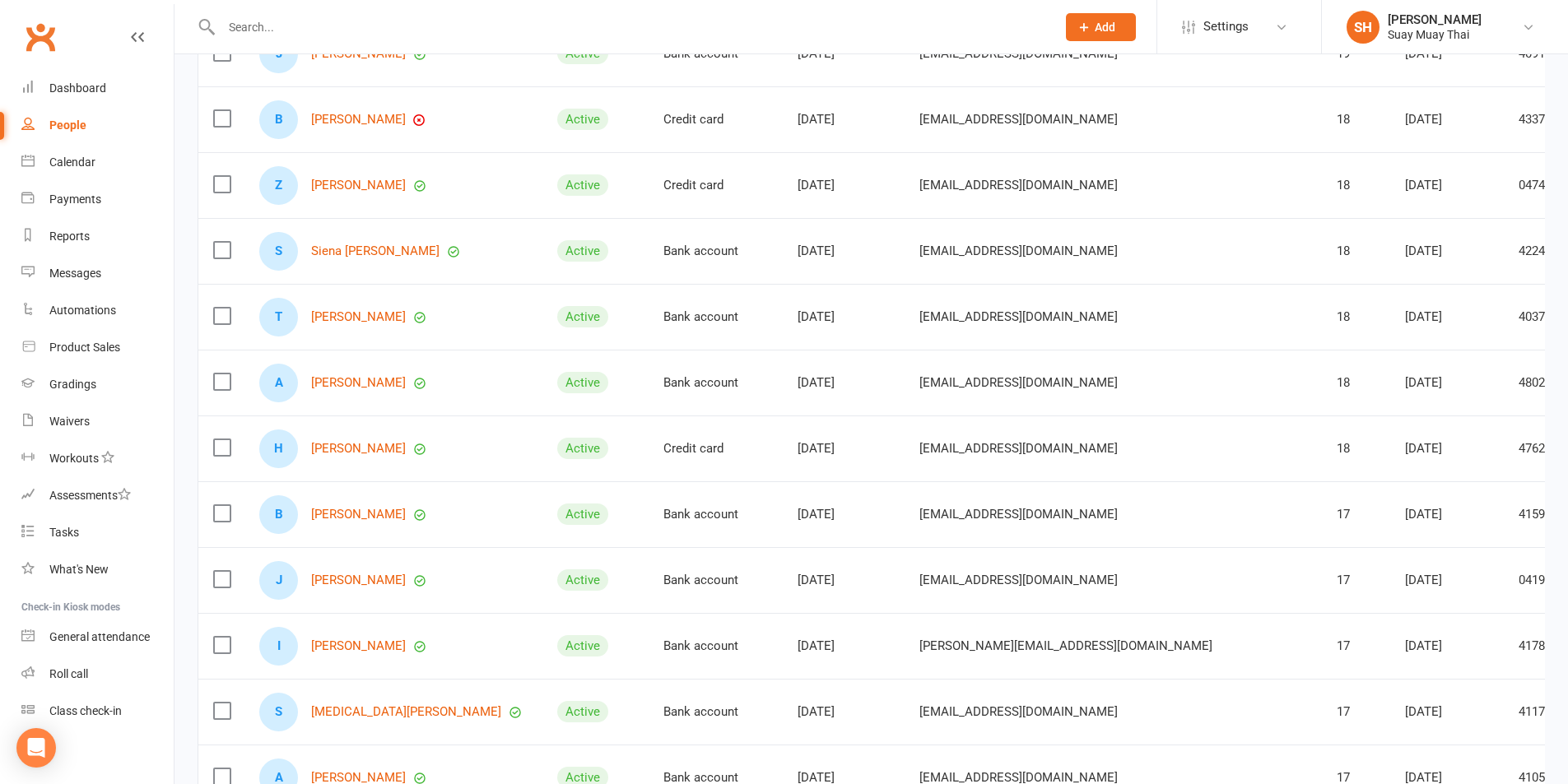
scroll to position [3295, 0]
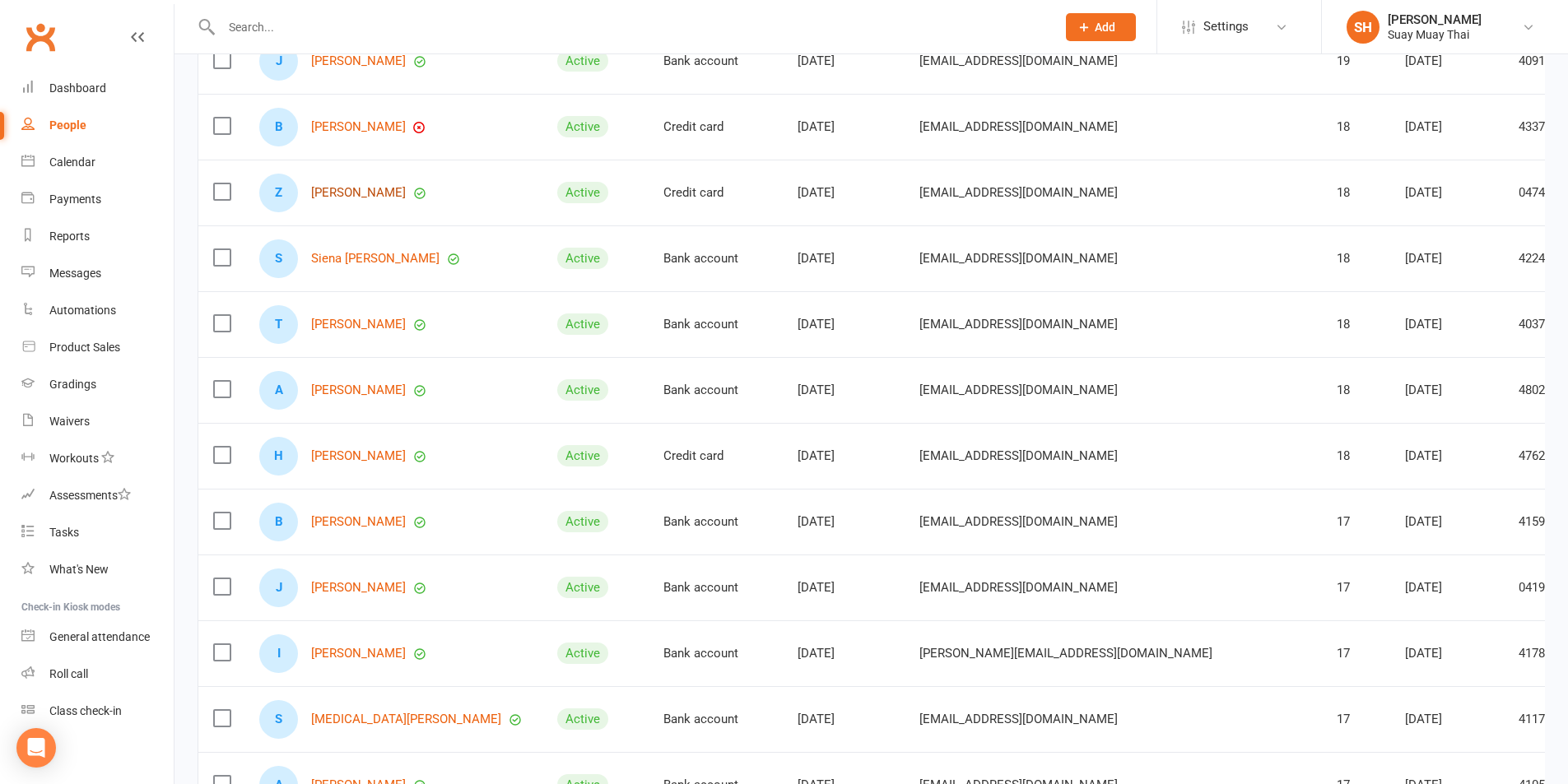
click at [333, 189] on link "[PERSON_NAME]" at bounding box center [359, 194] width 95 height 14
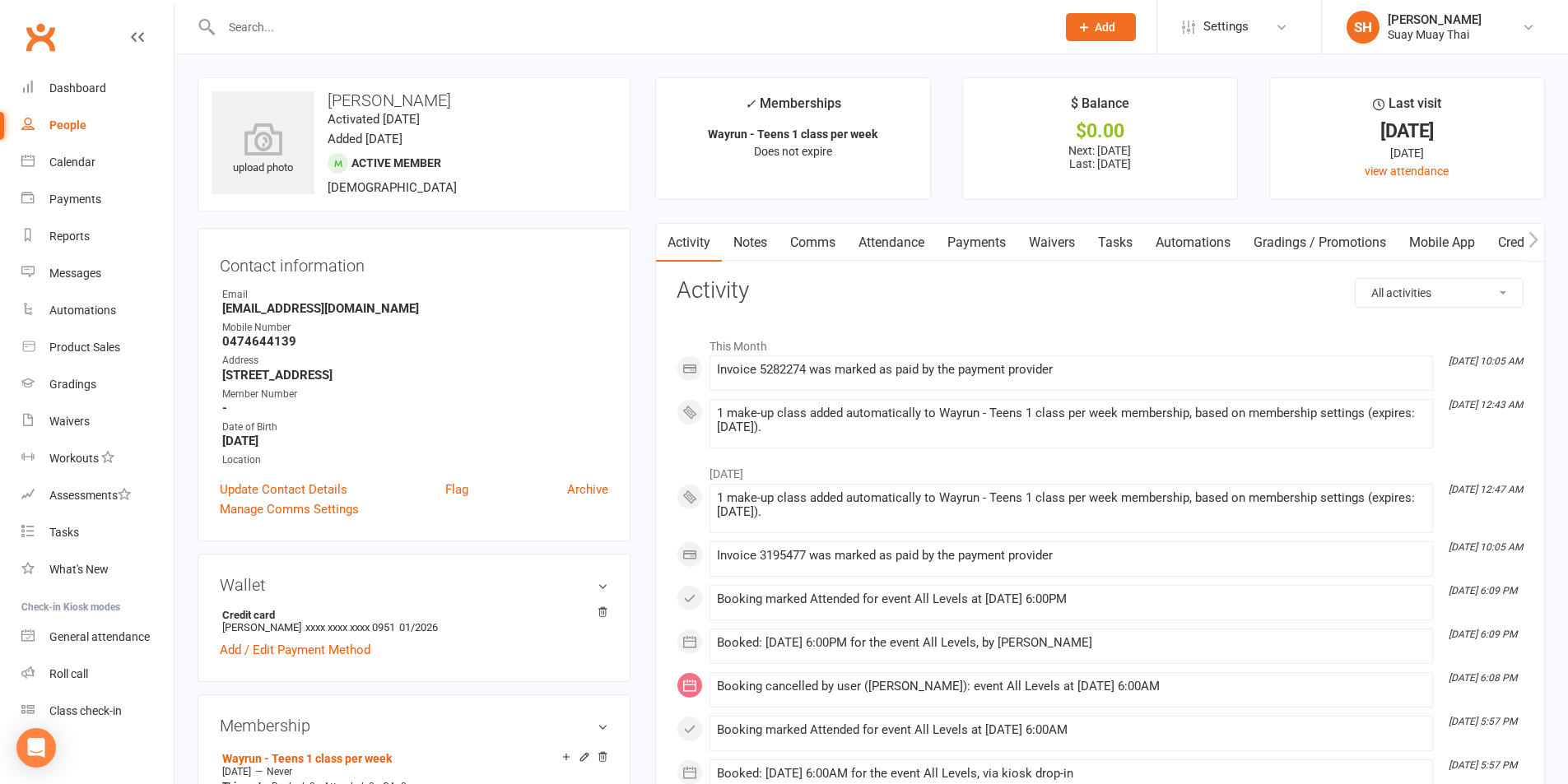
click at [1457, 243] on link "Mobile App" at bounding box center [1442, 243] width 89 height 37
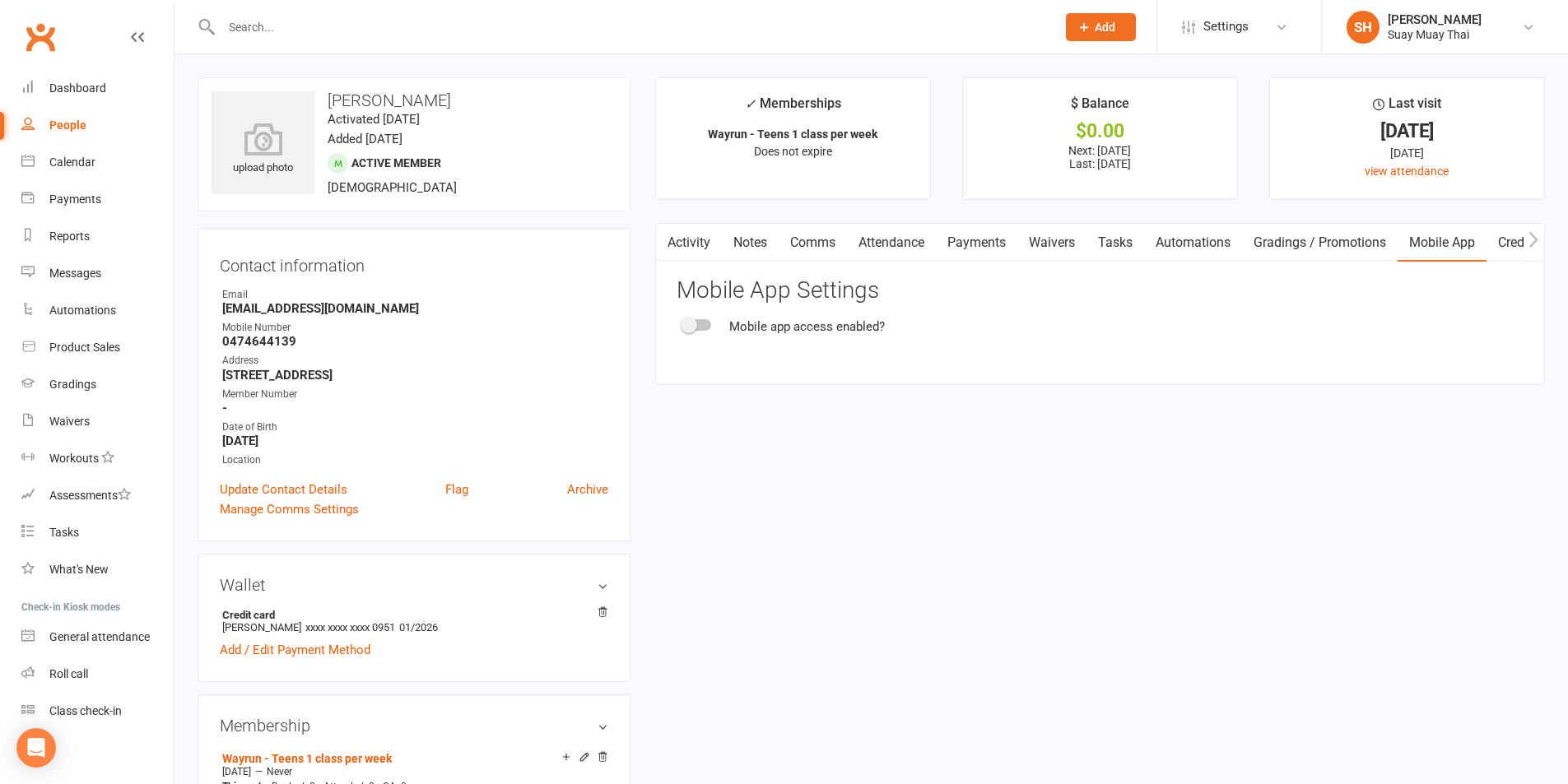
click at [708, 326] on div at bounding box center [697, 325] width 28 height 12
click at [683, 323] on input "checkbox" at bounding box center [683, 323] width 0 height 0
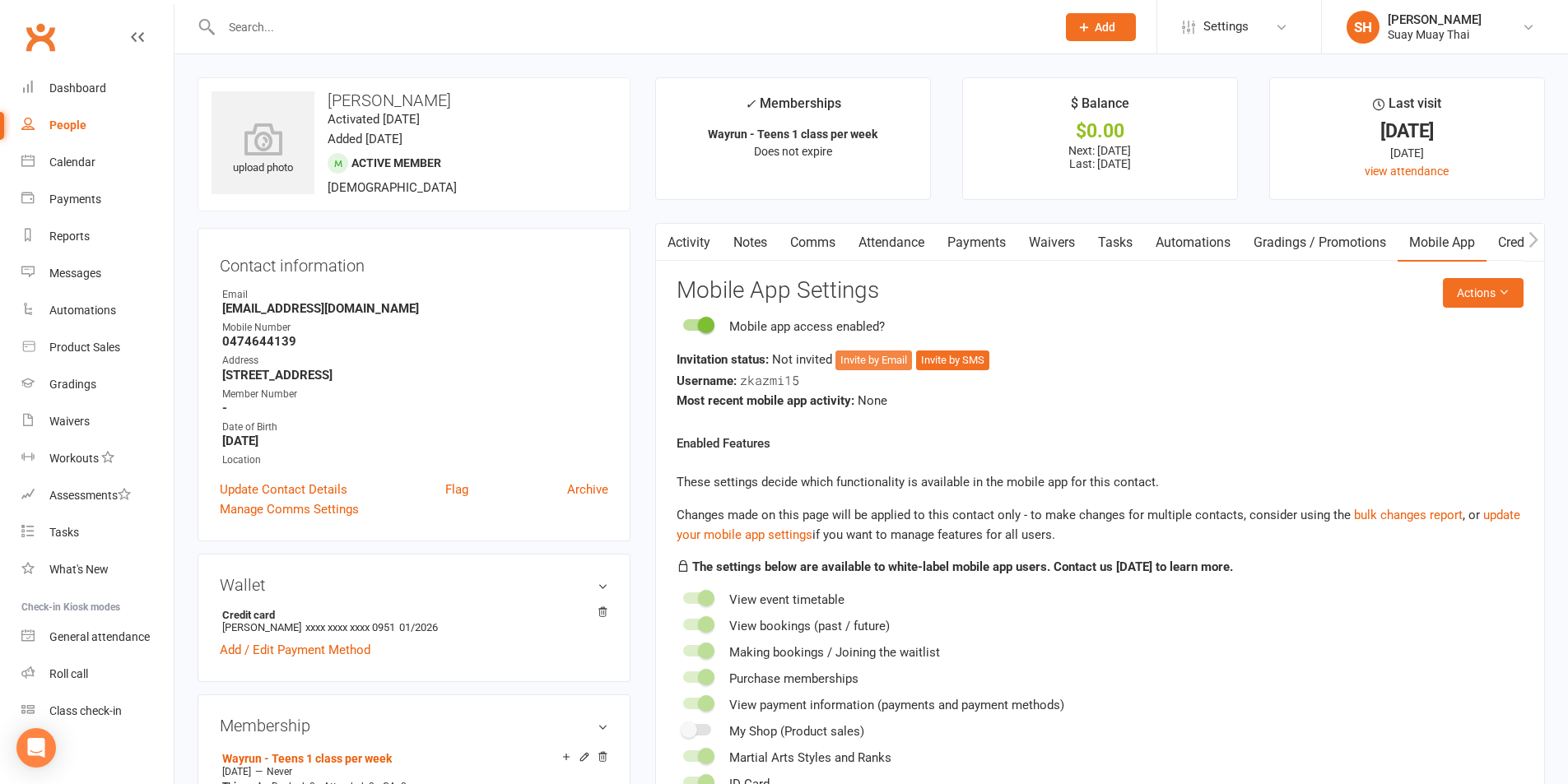
click at [871, 359] on button "Invite by Email" at bounding box center [874, 360] width 77 height 20
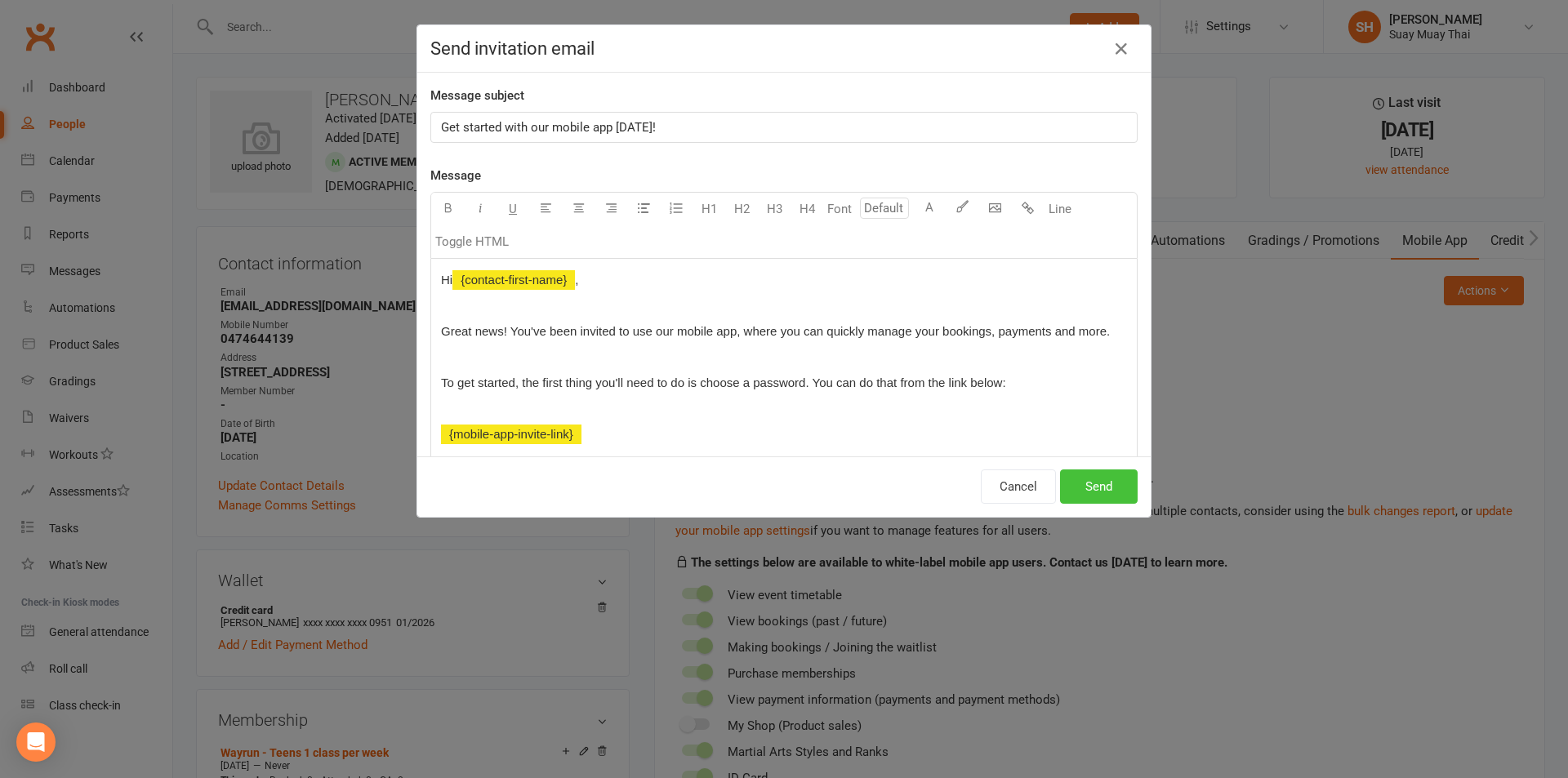
click at [1086, 486] on button "Send" at bounding box center [1099, 487] width 78 height 35
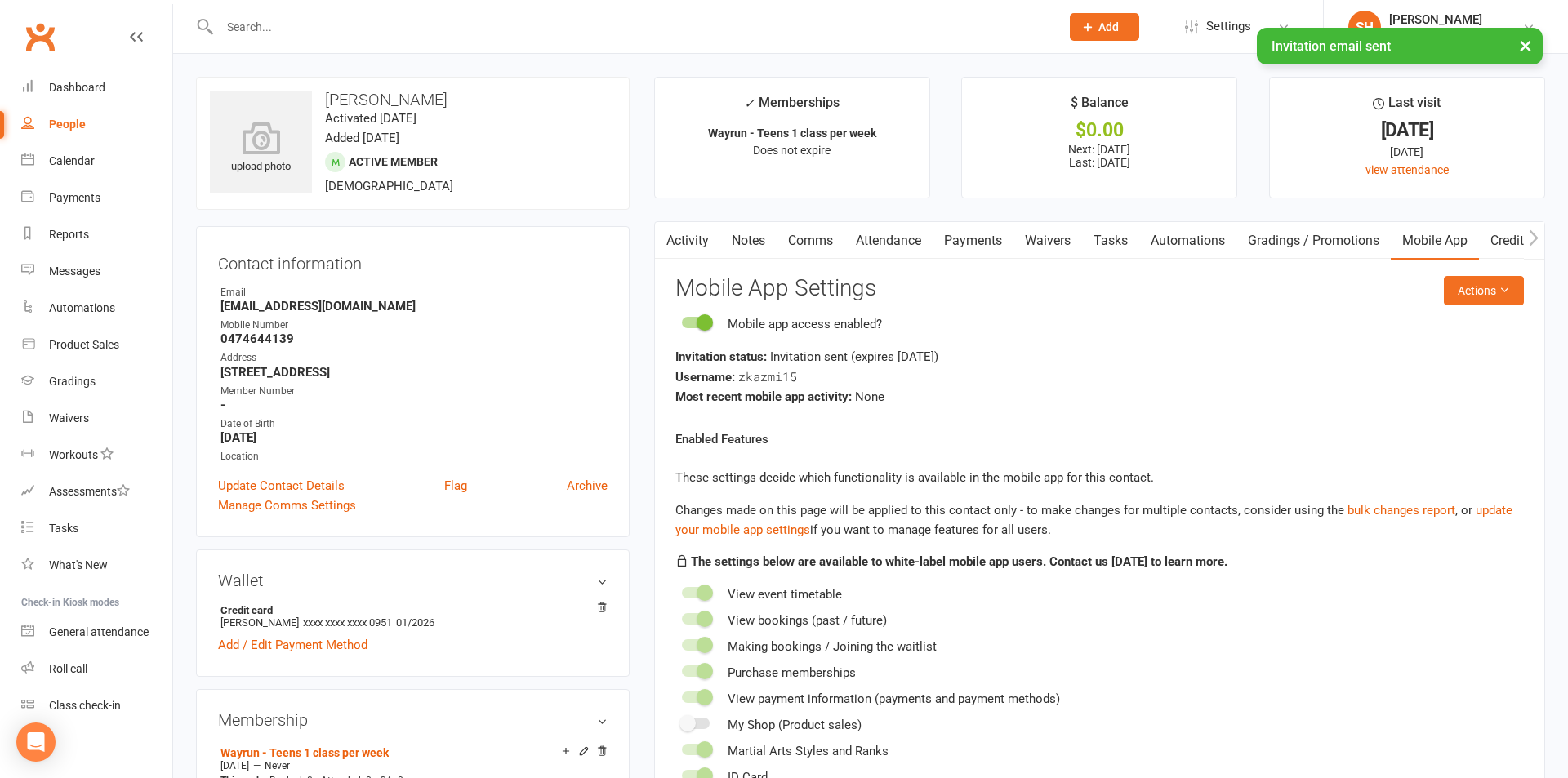
select select "100"
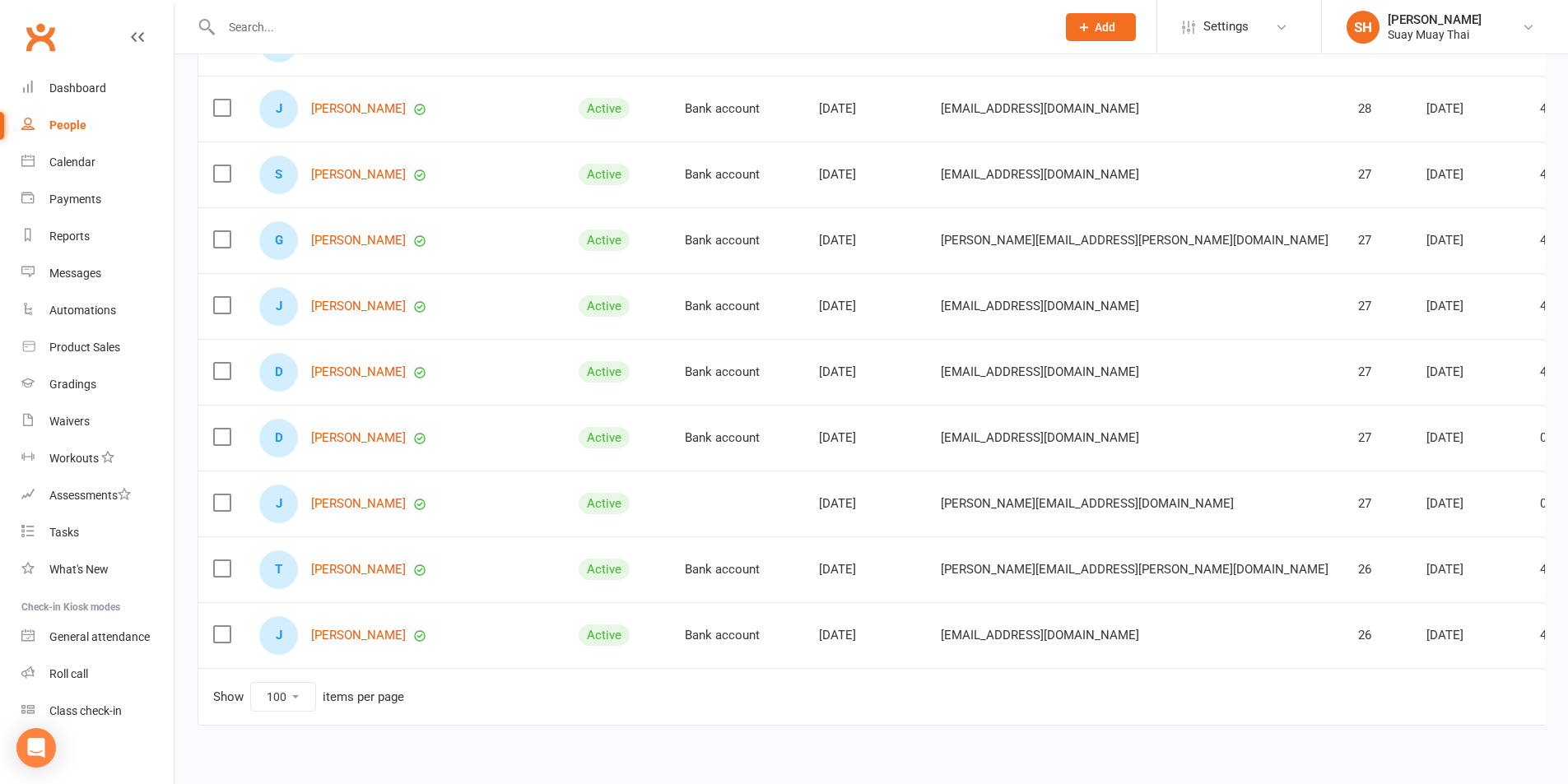
scroll to position [6241, 0]
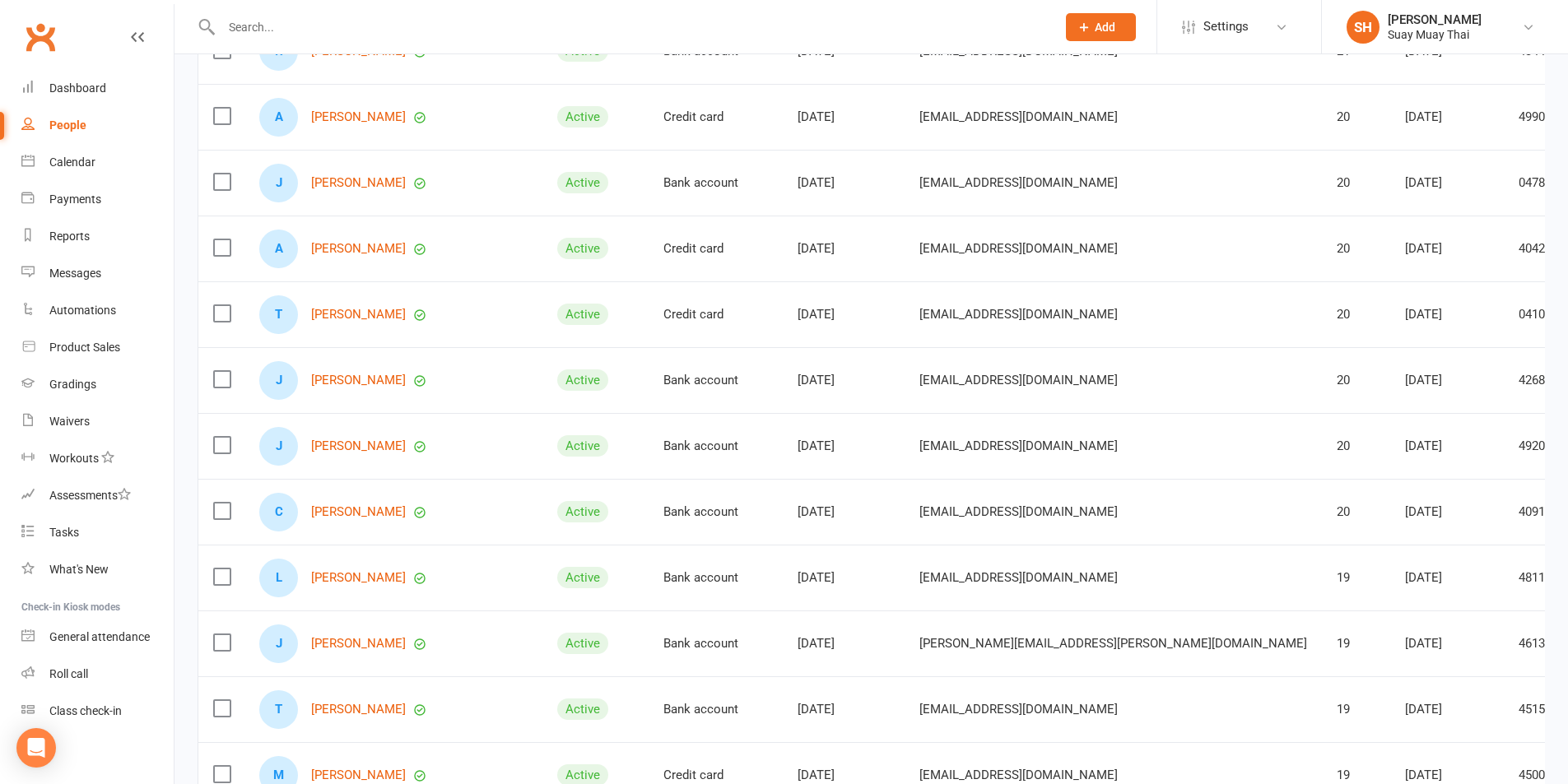
scroll to position [2228, 0]
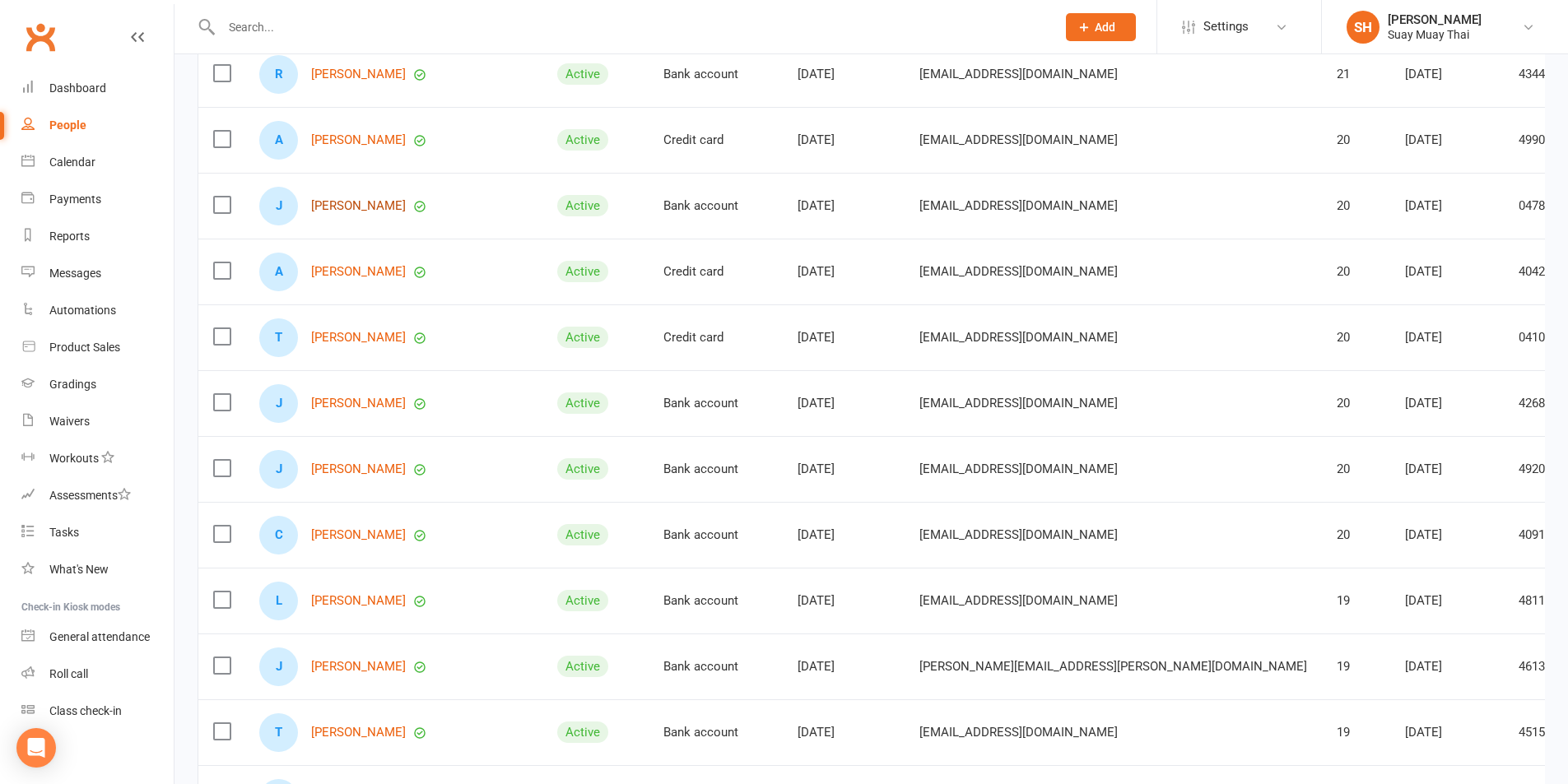
click at [354, 203] on link "[PERSON_NAME]" at bounding box center [359, 206] width 95 height 14
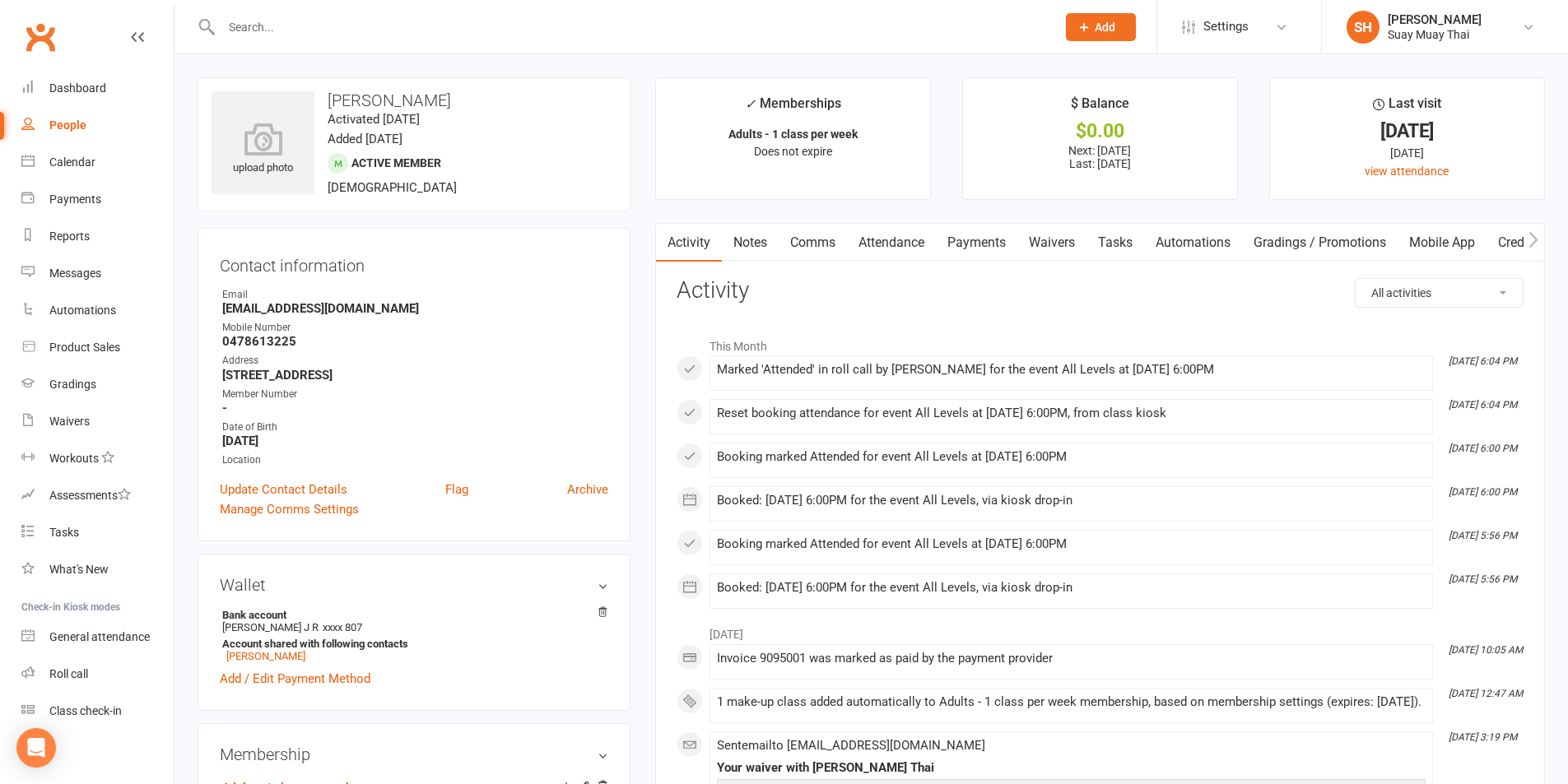
click at [1436, 244] on link "Mobile App" at bounding box center [1442, 243] width 89 height 37
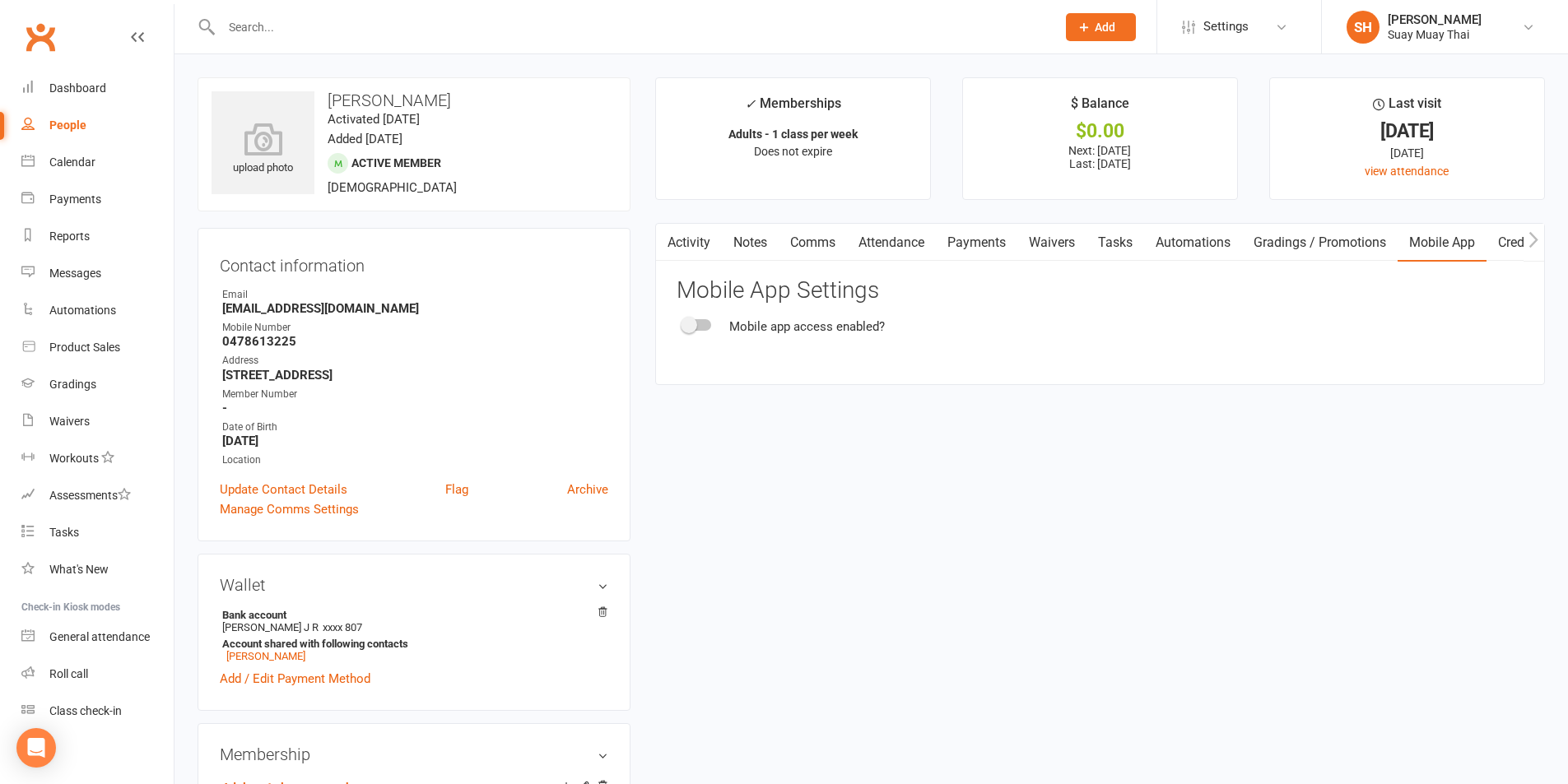
click at [705, 324] on div at bounding box center [697, 325] width 28 height 12
click at [683, 323] on input "checkbox" at bounding box center [683, 323] width 0 height 0
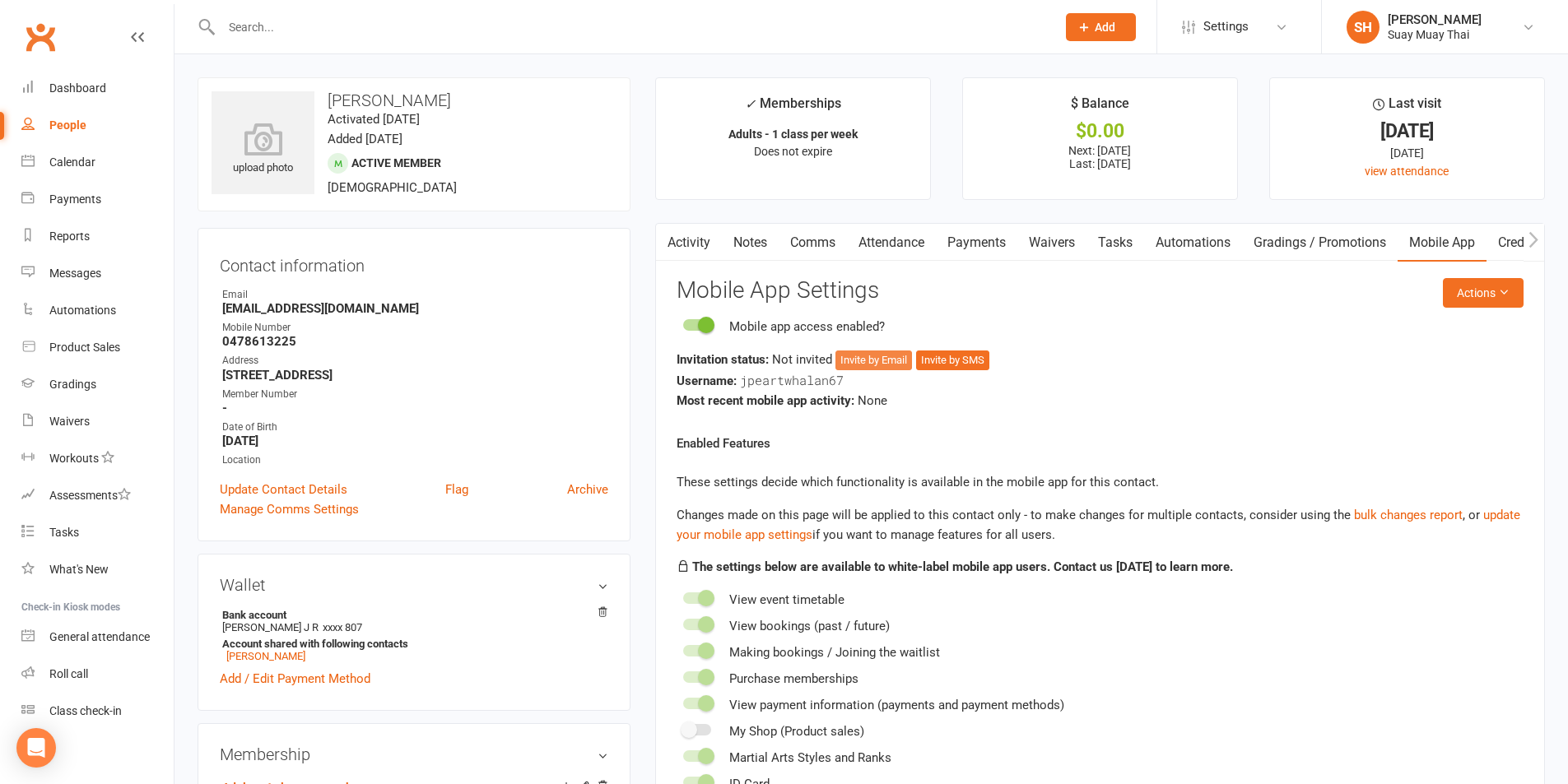
click at [887, 363] on button "Invite by Email" at bounding box center [874, 360] width 77 height 20
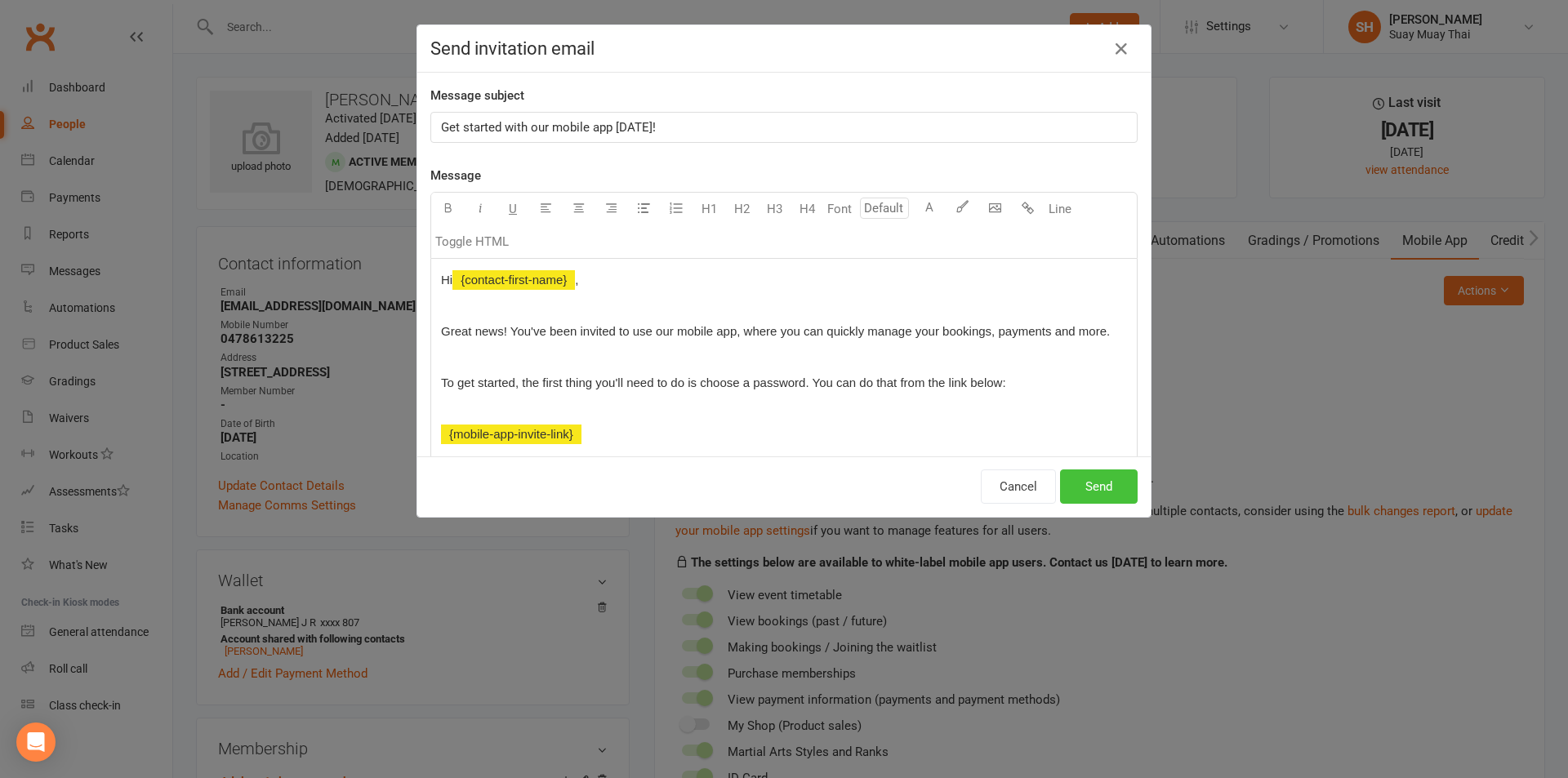
click at [1088, 484] on button "Send" at bounding box center [1099, 487] width 78 height 35
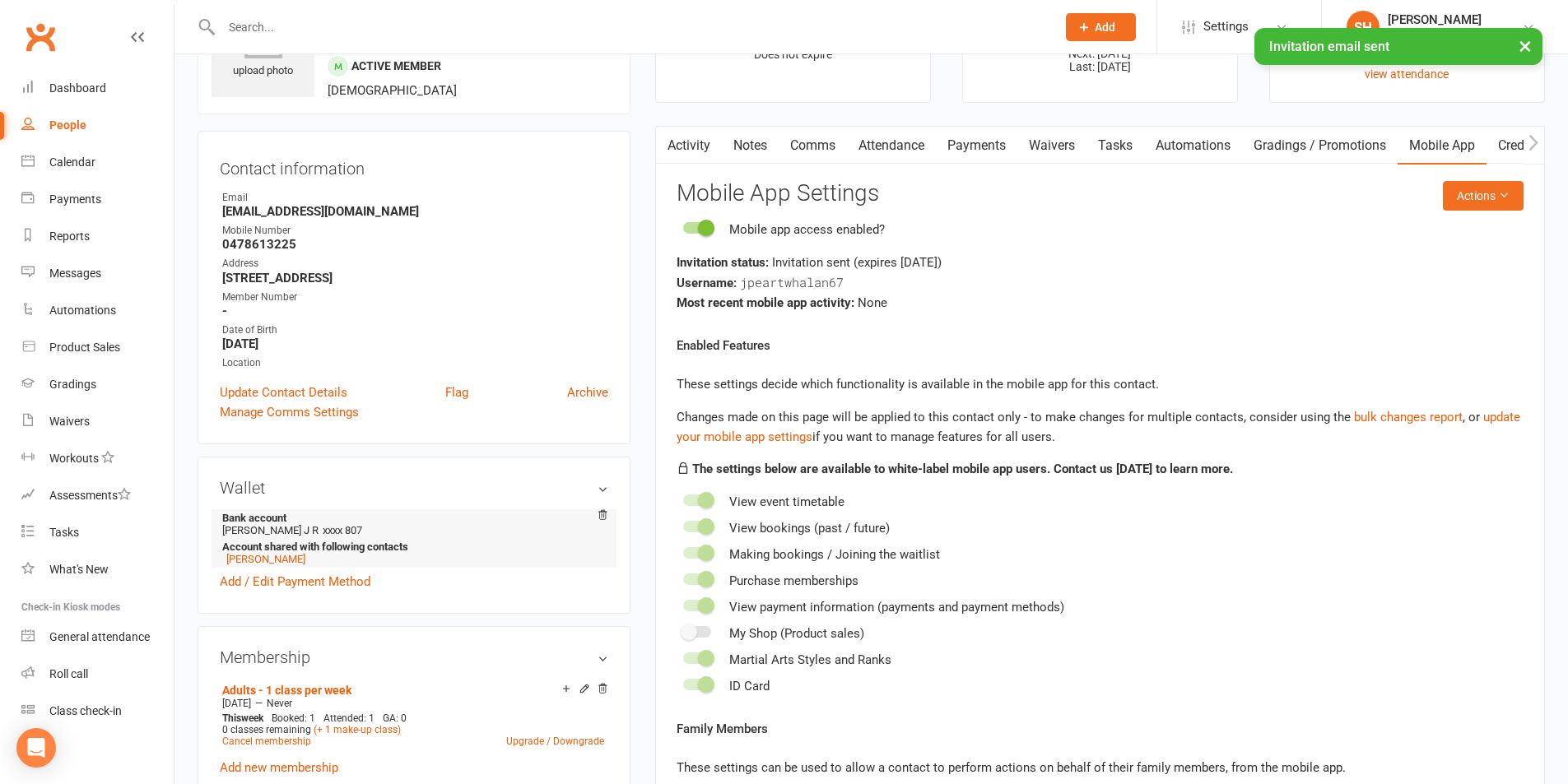
scroll to position [137, 0]
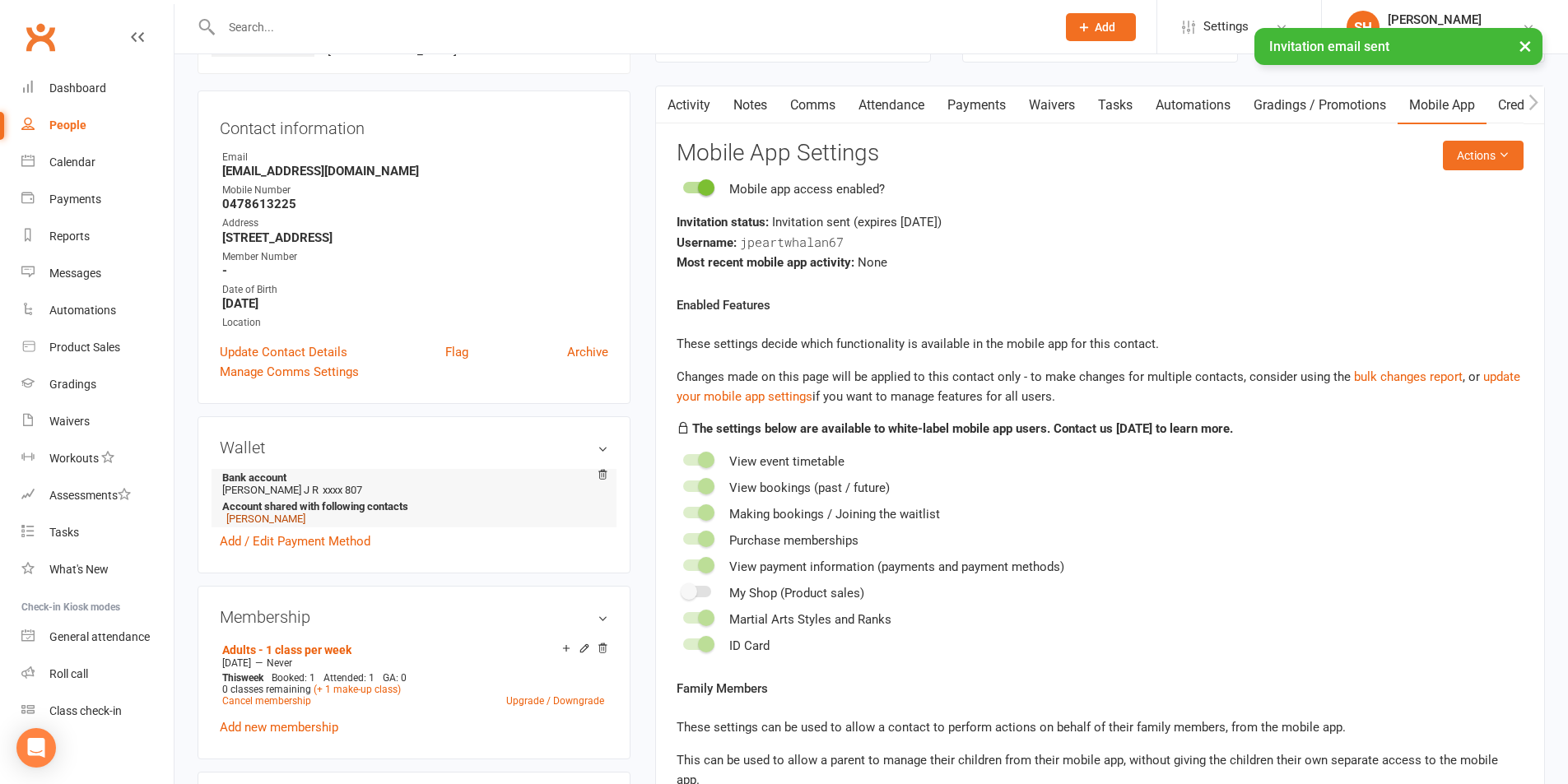
click at [279, 518] on link "[PERSON_NAME]" at bounding box center [266, 519] width 79 height 12
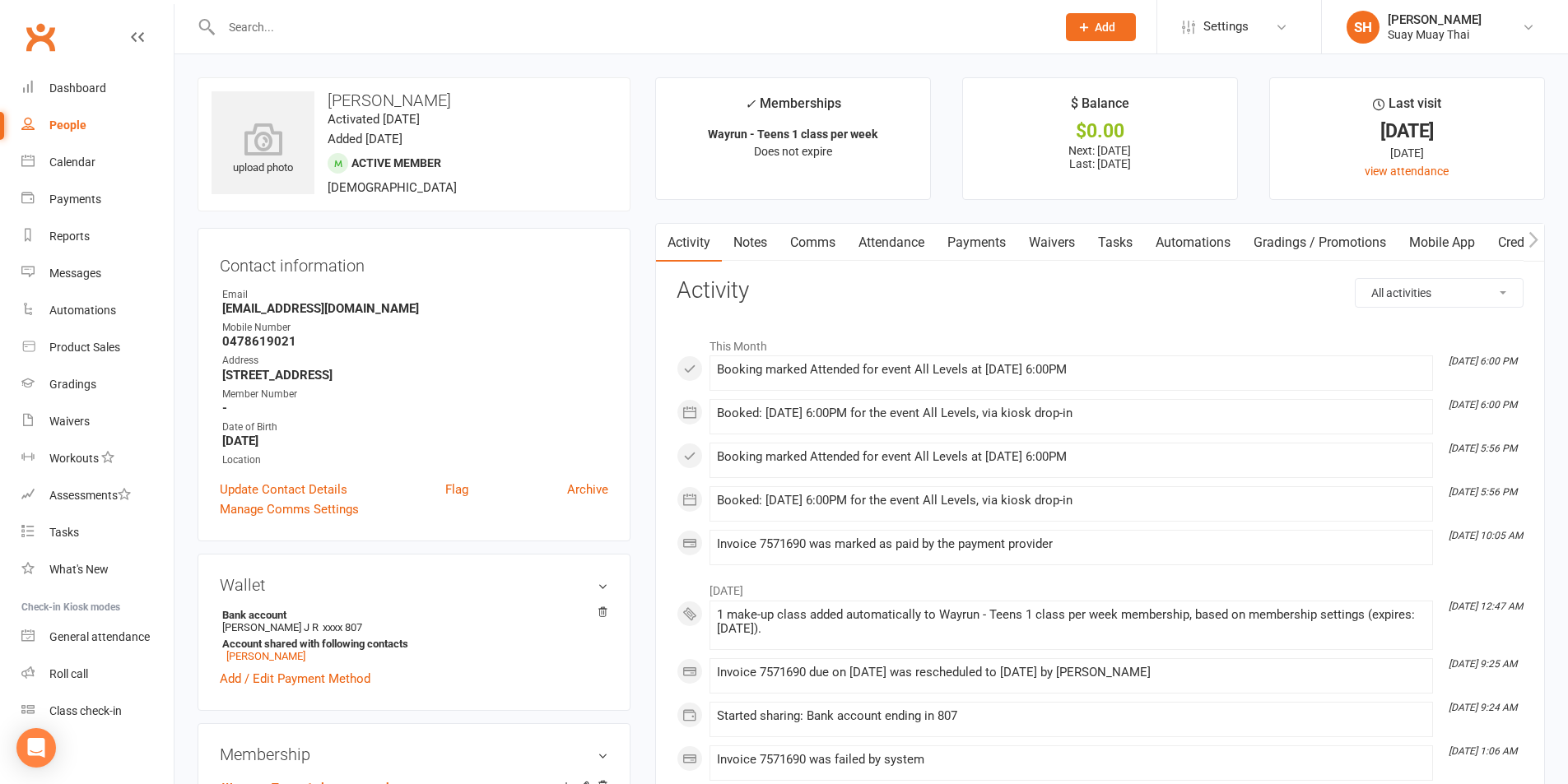
click at [1462, 236] on link "Mobile App" at bounding box center [1442, 243] width 89 height 37
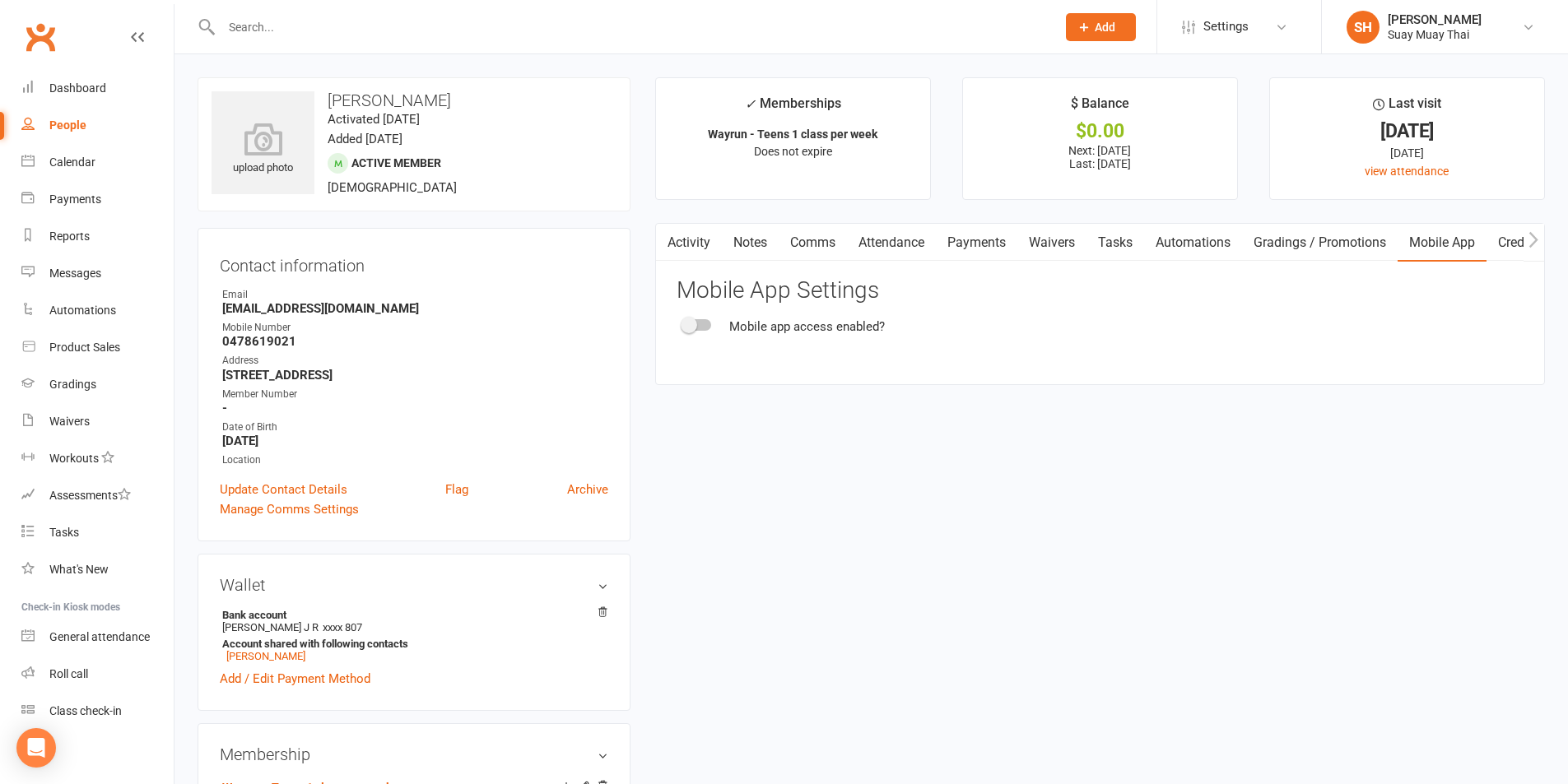
click at [701, 326] on div at bounding box center [697, 325] width 28 height 12
click at [683, 323] on input "checkbox" at bounding box center [683, 323] width 0 height 0
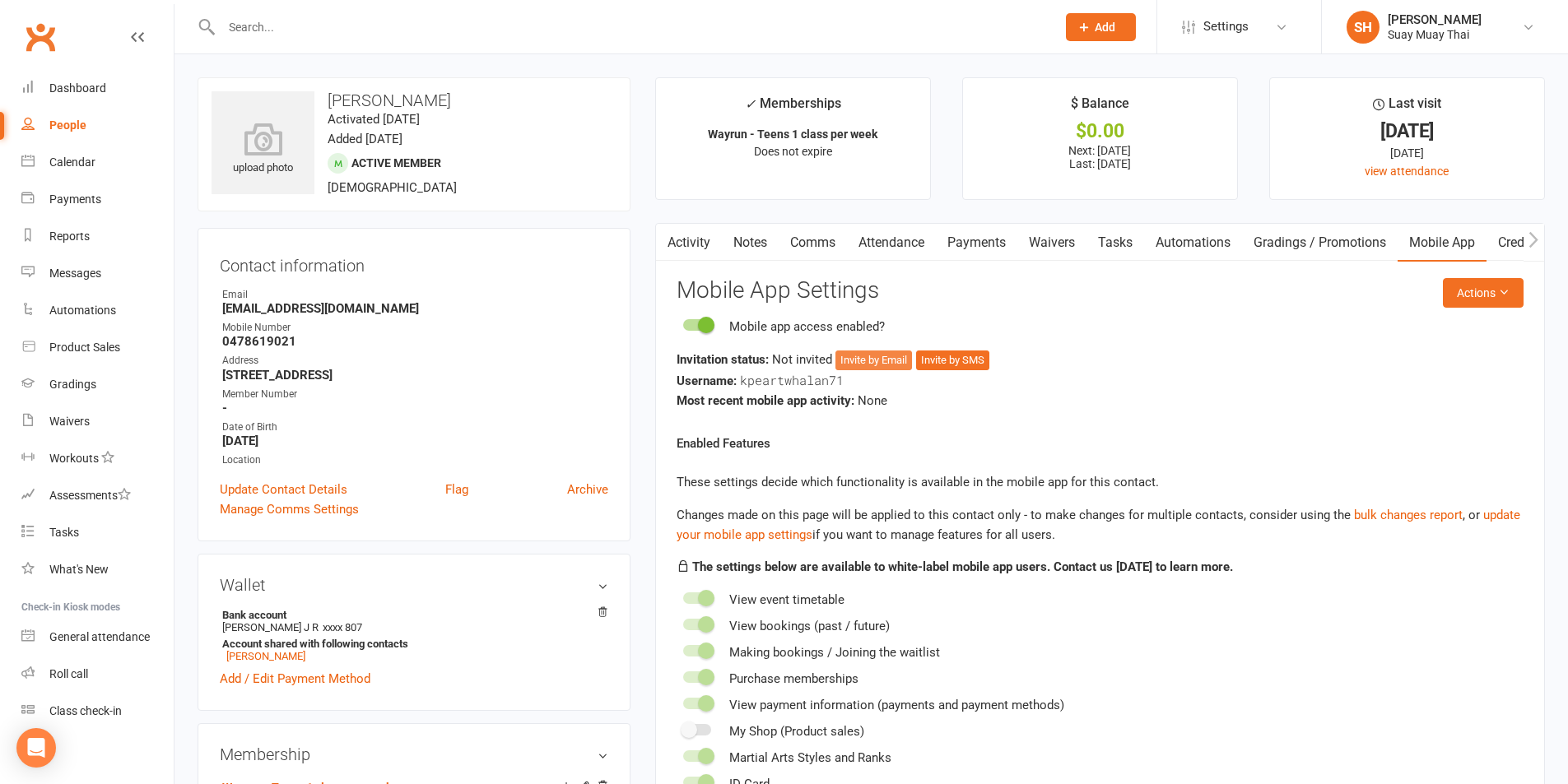
click at [892, 358] on button "Invite by Email" at bounding box center [874, 360] width 77 height 20
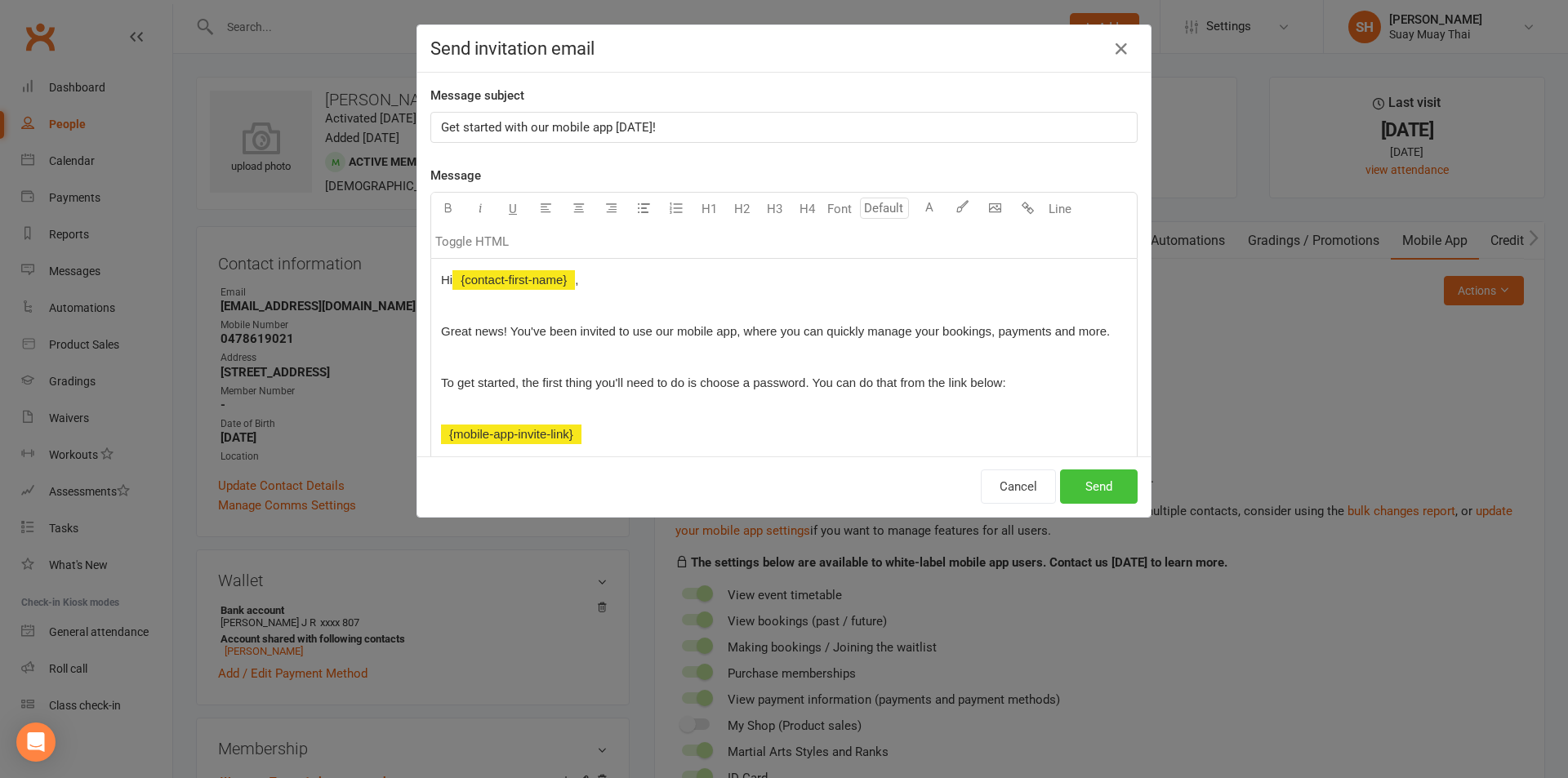
click at [1098, 483] on button "Send" at bounding box center [1099, 487] width 78 height 35
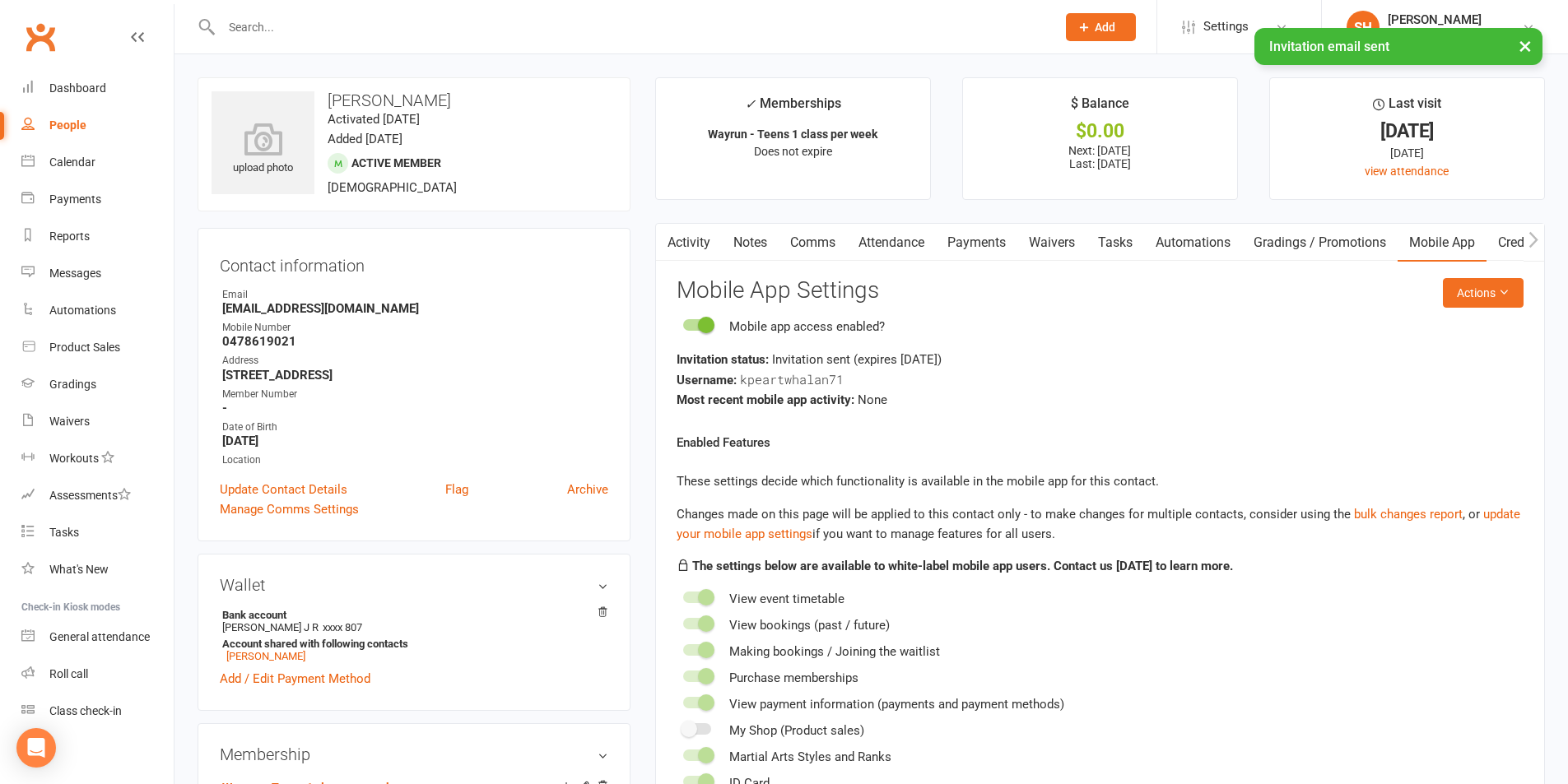
click at [80, 122] on div "People" at bounding box center [68, 125] width 37 height 13
select select "100"
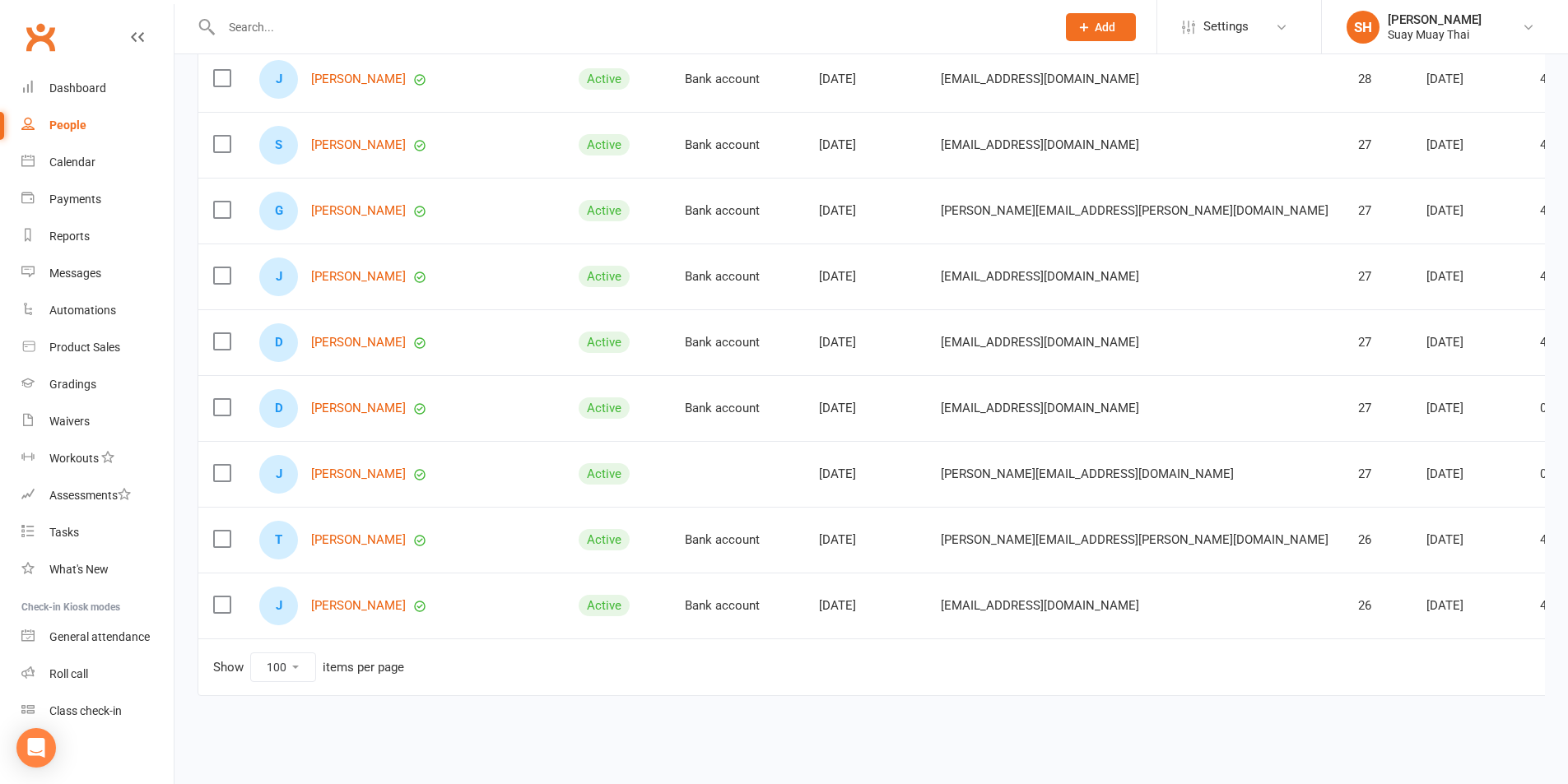
scroll to position [6241, 0]
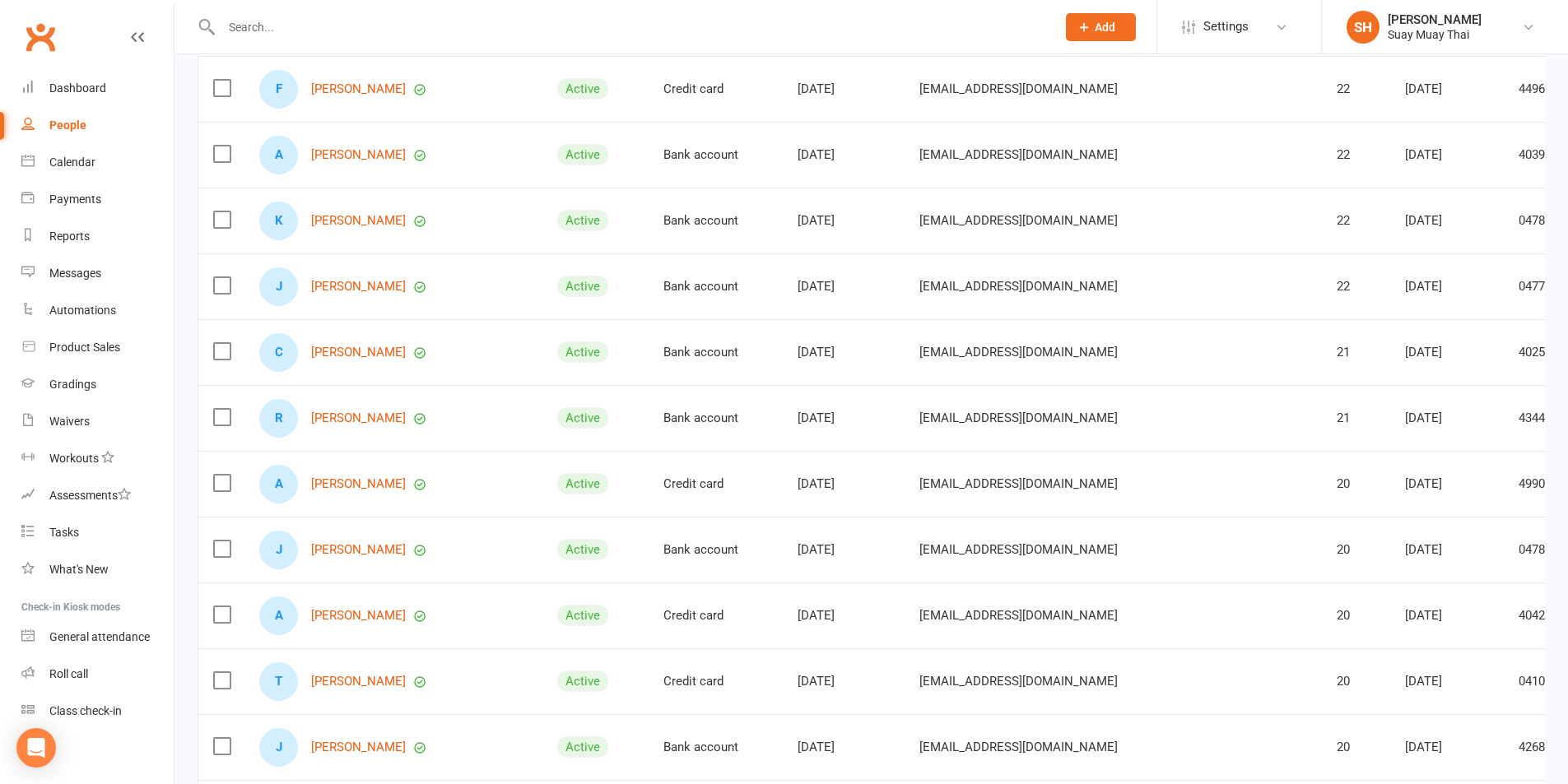
scroll to position [1876, 0]
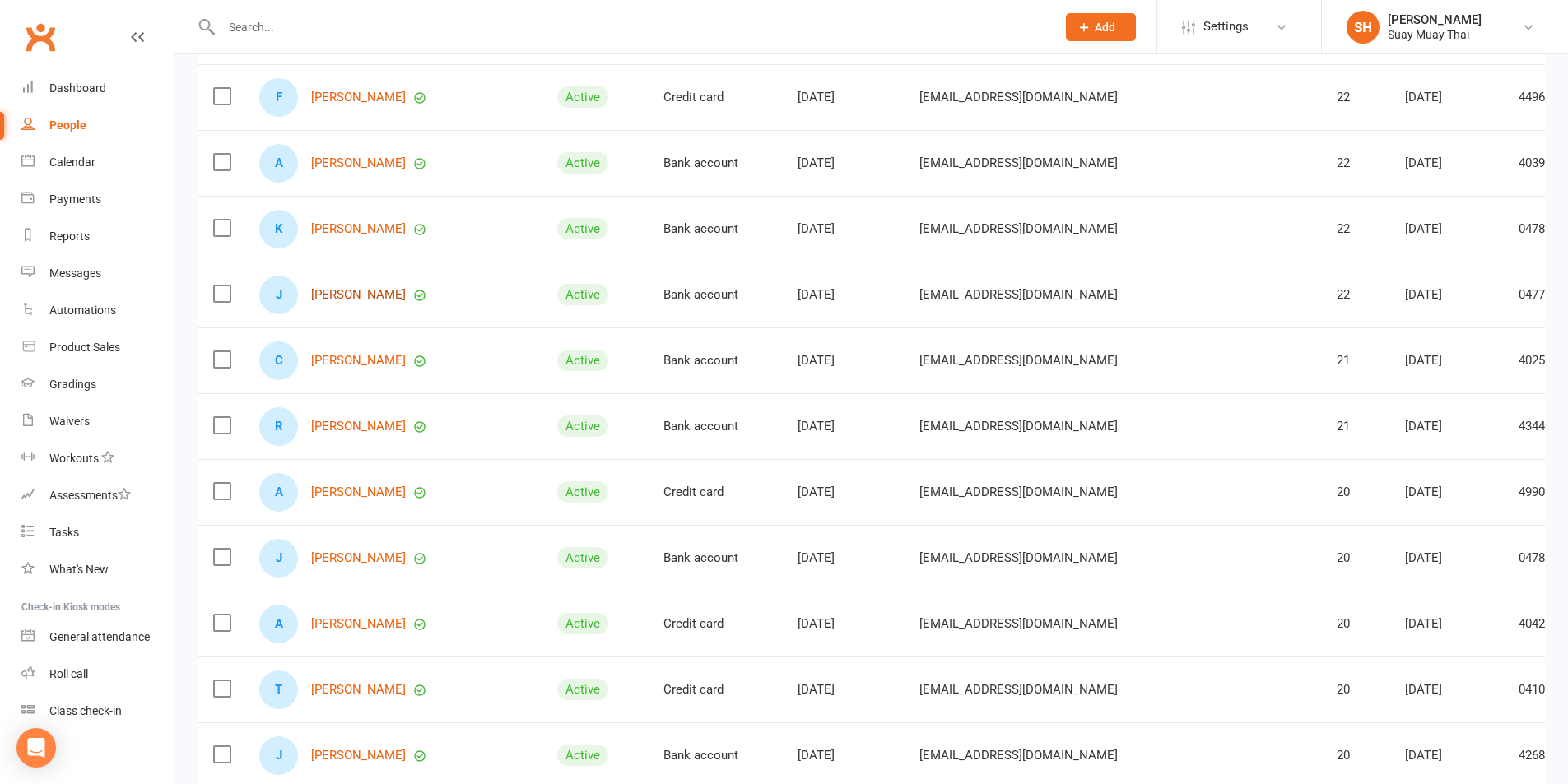
click at [362, 295] on link "[PERSON_NAME]" at bounding box center [359, 295] width 95 height 14
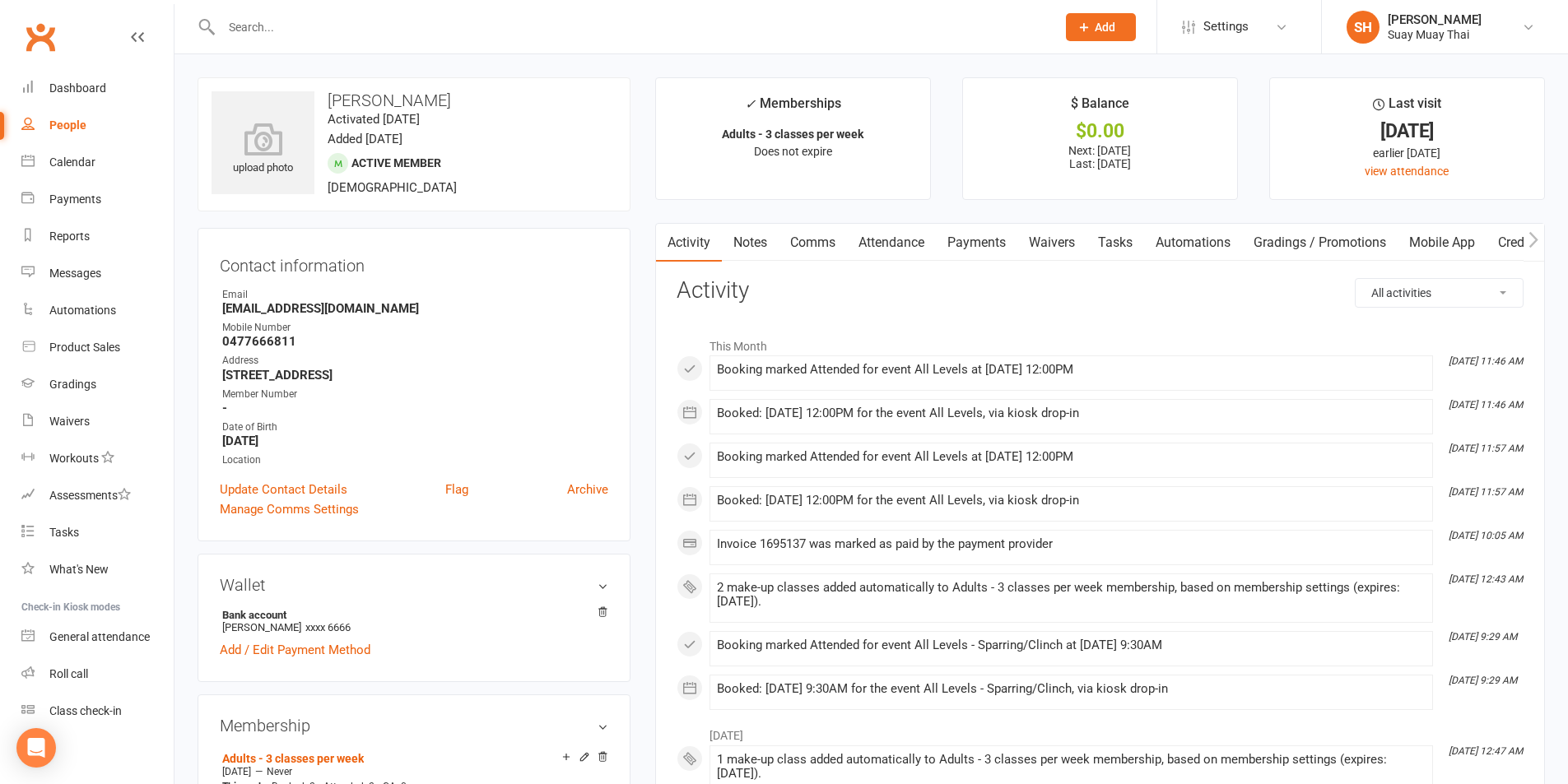
click at [1446, 243] on link "Mobile App" at bounding box center [1442, 243] width 89 height 37
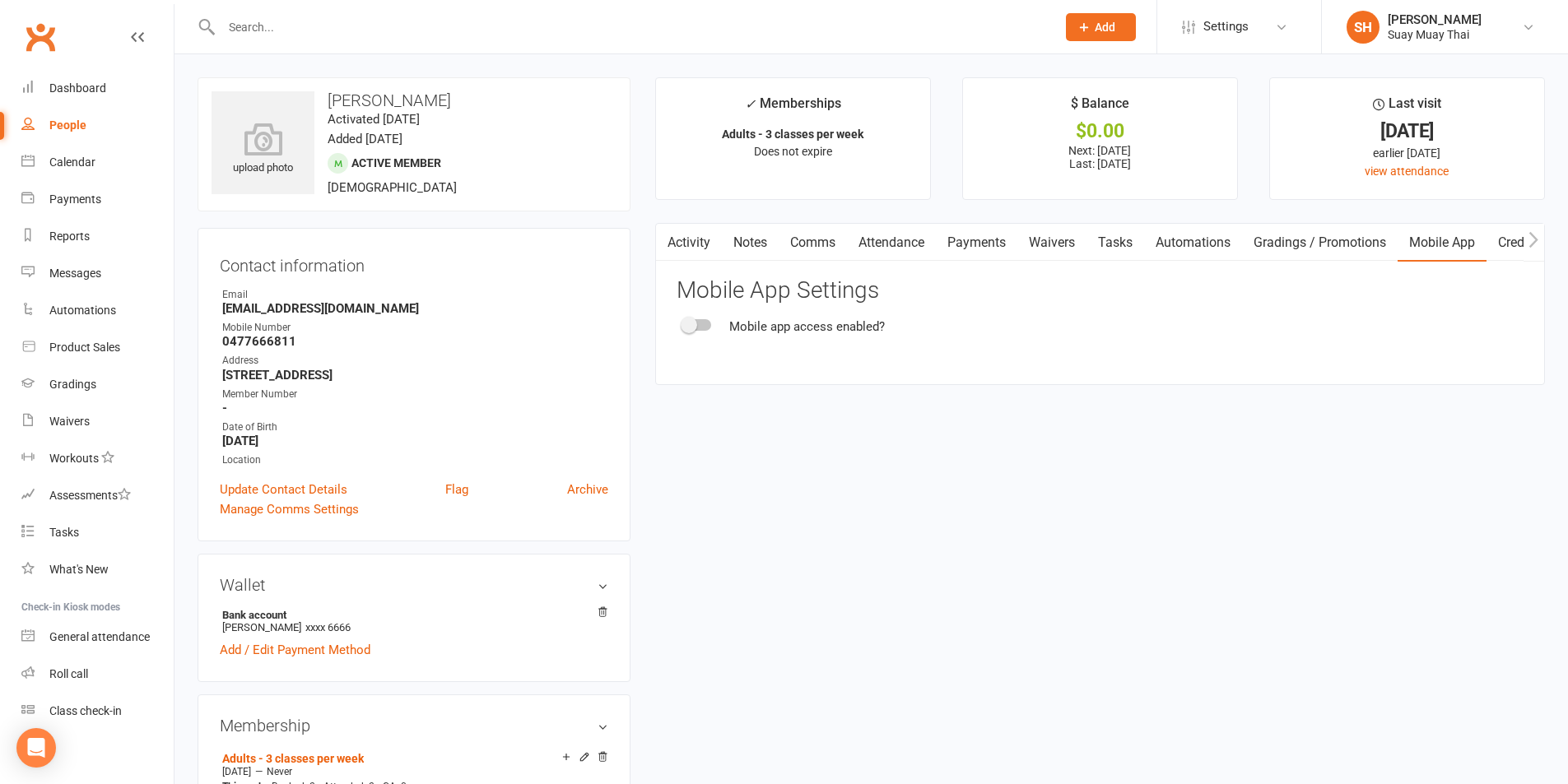
click at [701, 325] on div at bounding box center [697, 325] width 28 height 12
click at [683, 323] on input "checkbox" at bounding box center [683, 323] width 0 height 0
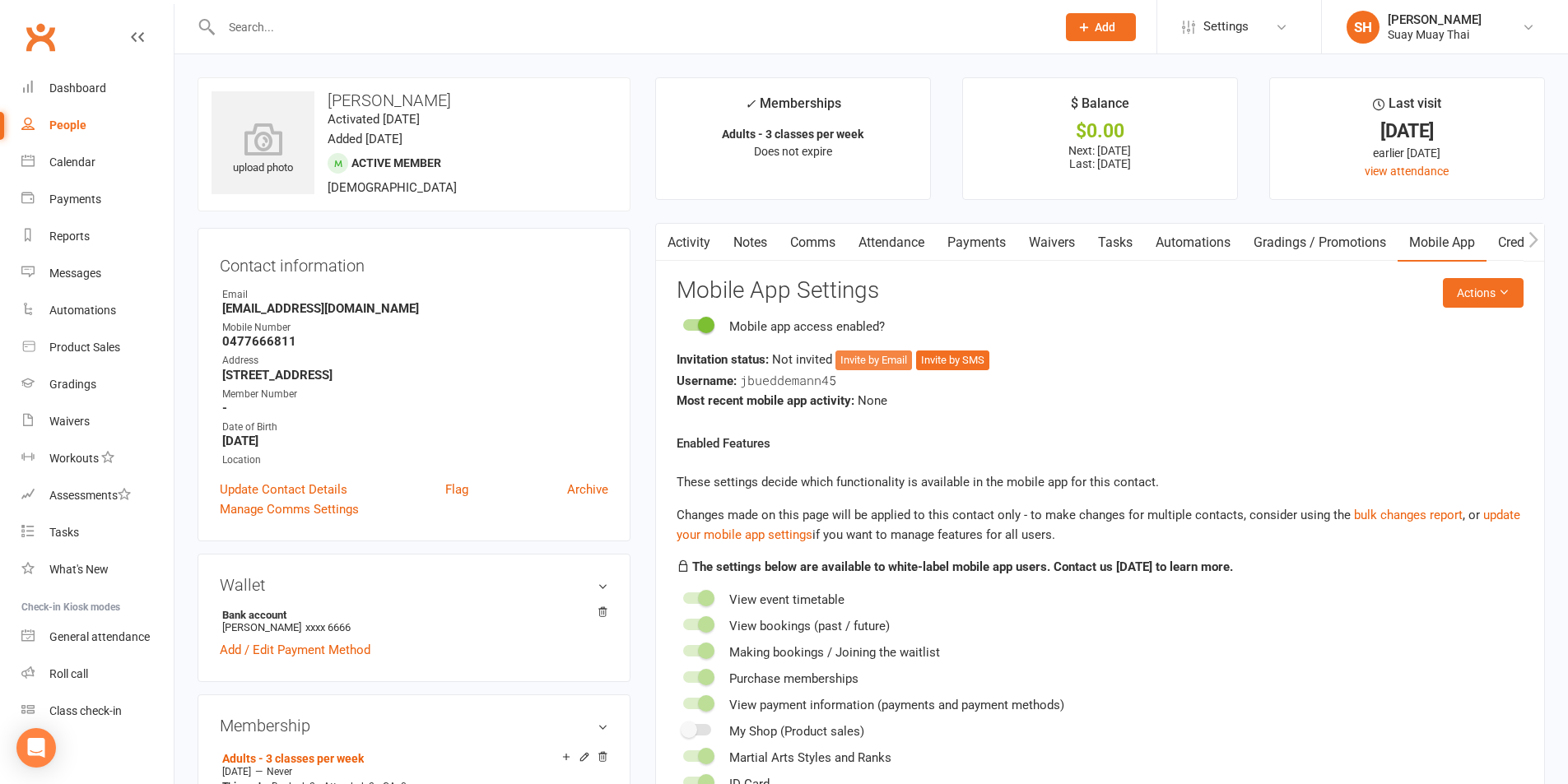
click at [866, 359] on button "Invite by Email" at bounding box center [874, 360] width 77 height 20
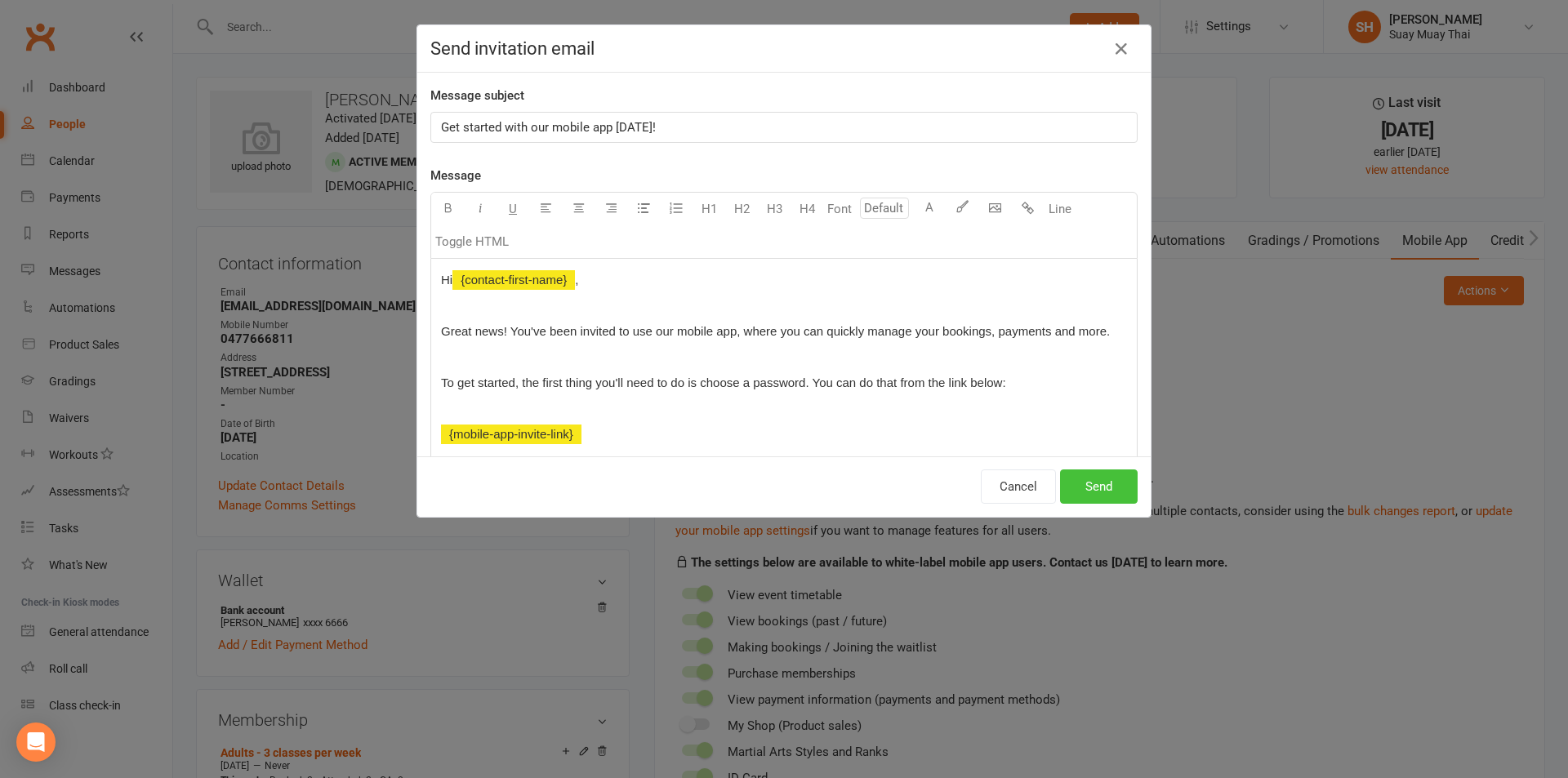
click at [1089, 494] on button "Send" at bounding box center [1099, 487] width 78 height 35
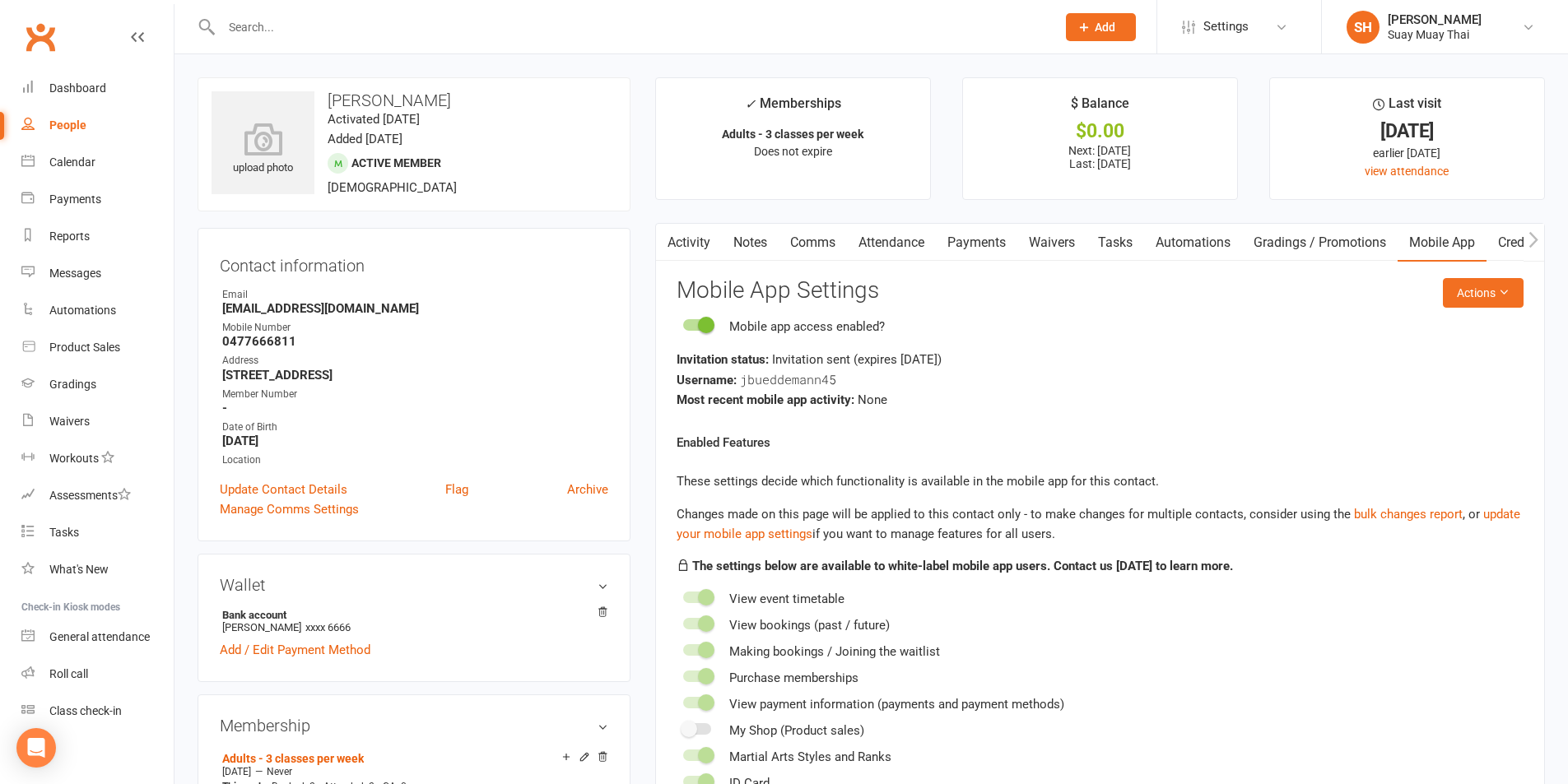
select select "100"
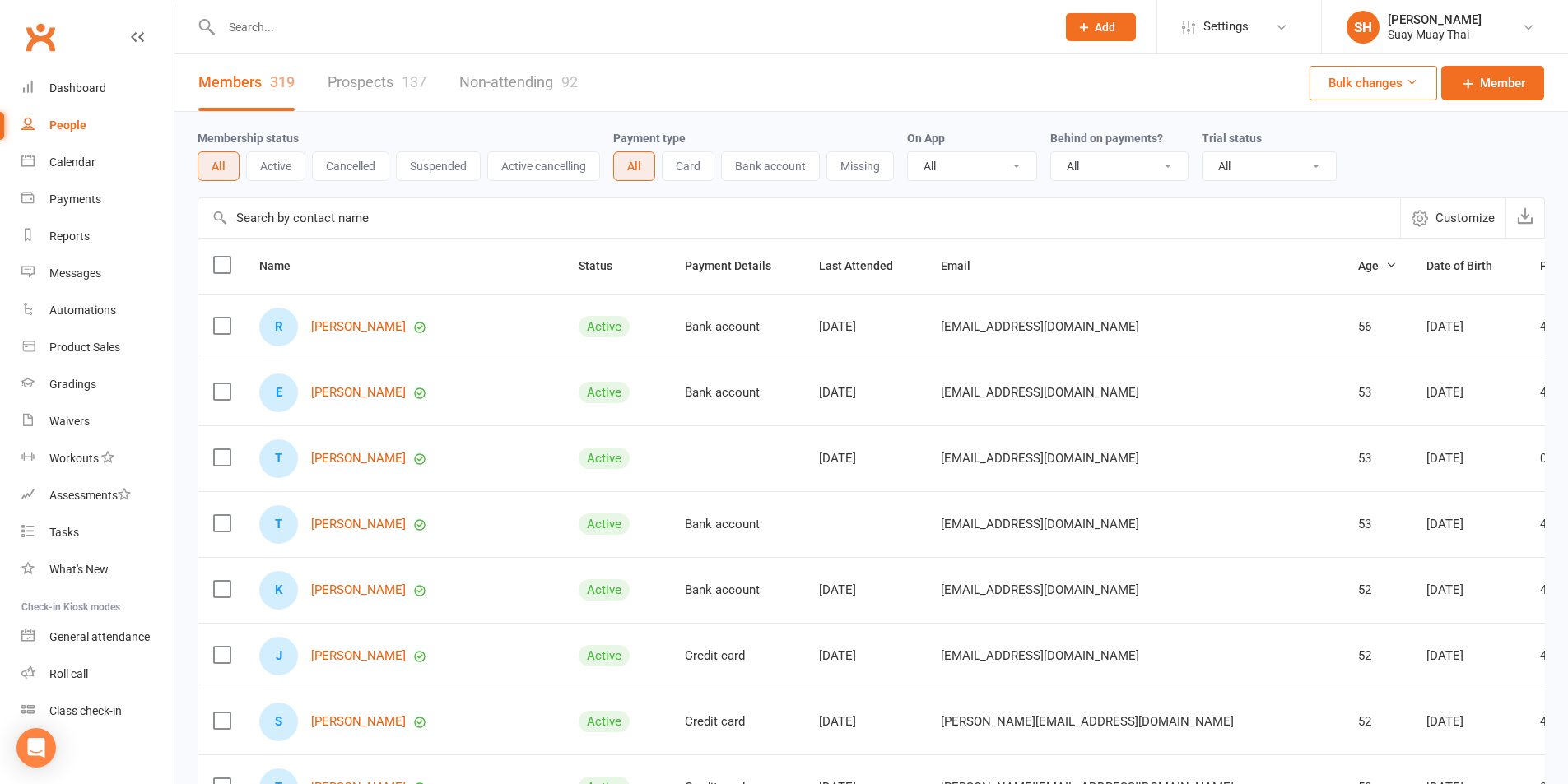
click at [1409, 83] on icon at bounding box center [1412, 82] width 12 height 12
click at [1363, 219] on link "Bulk Mobile App Changes" at bounding box center [1338, 221] width 169 height 33
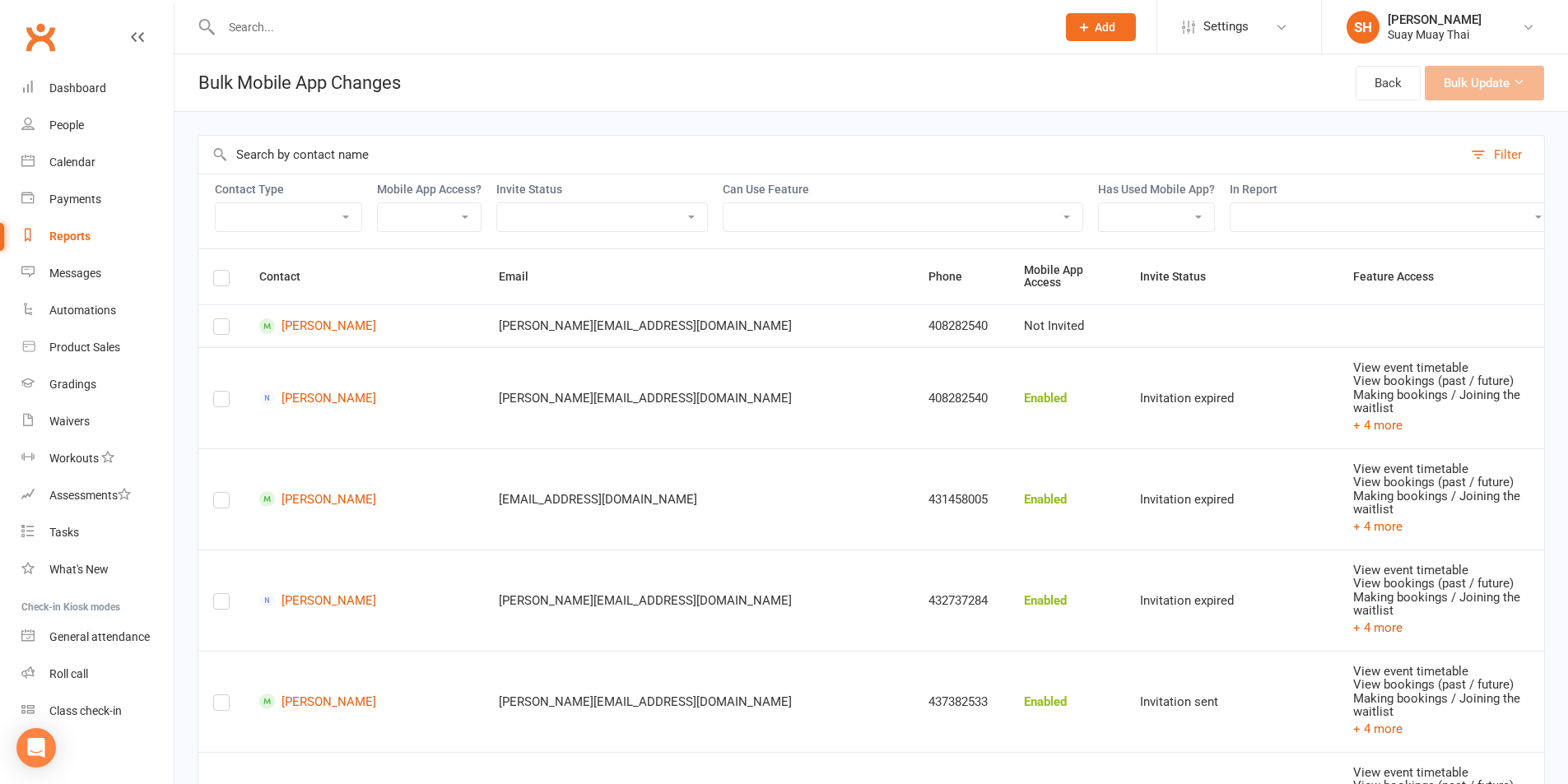
scroll to position [137, 0]
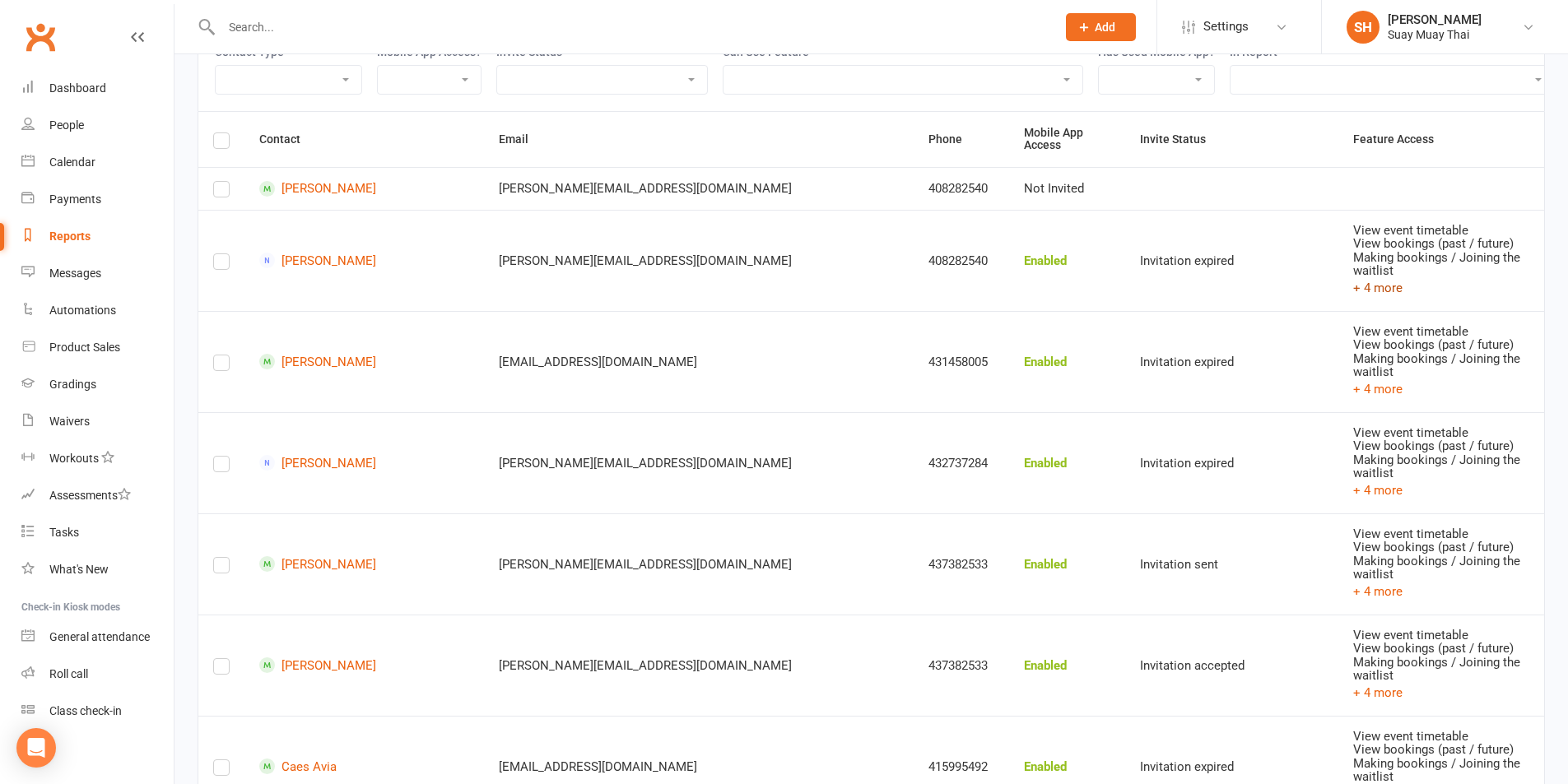
click at [1353, 278] on button "+ 4 more" at bounding box center [1377, 288] width 49 height 20
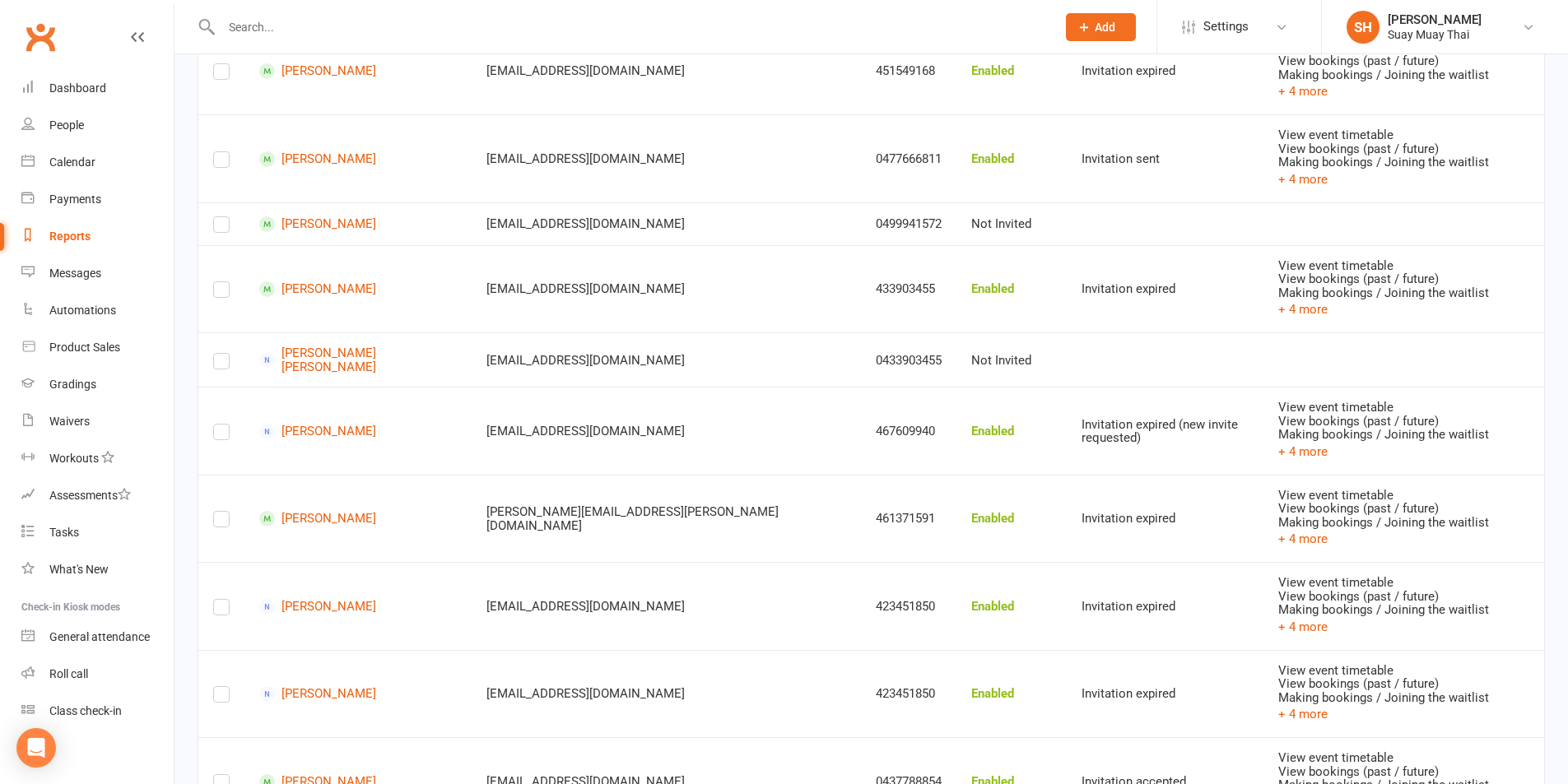
scroll to position [3842, 0]
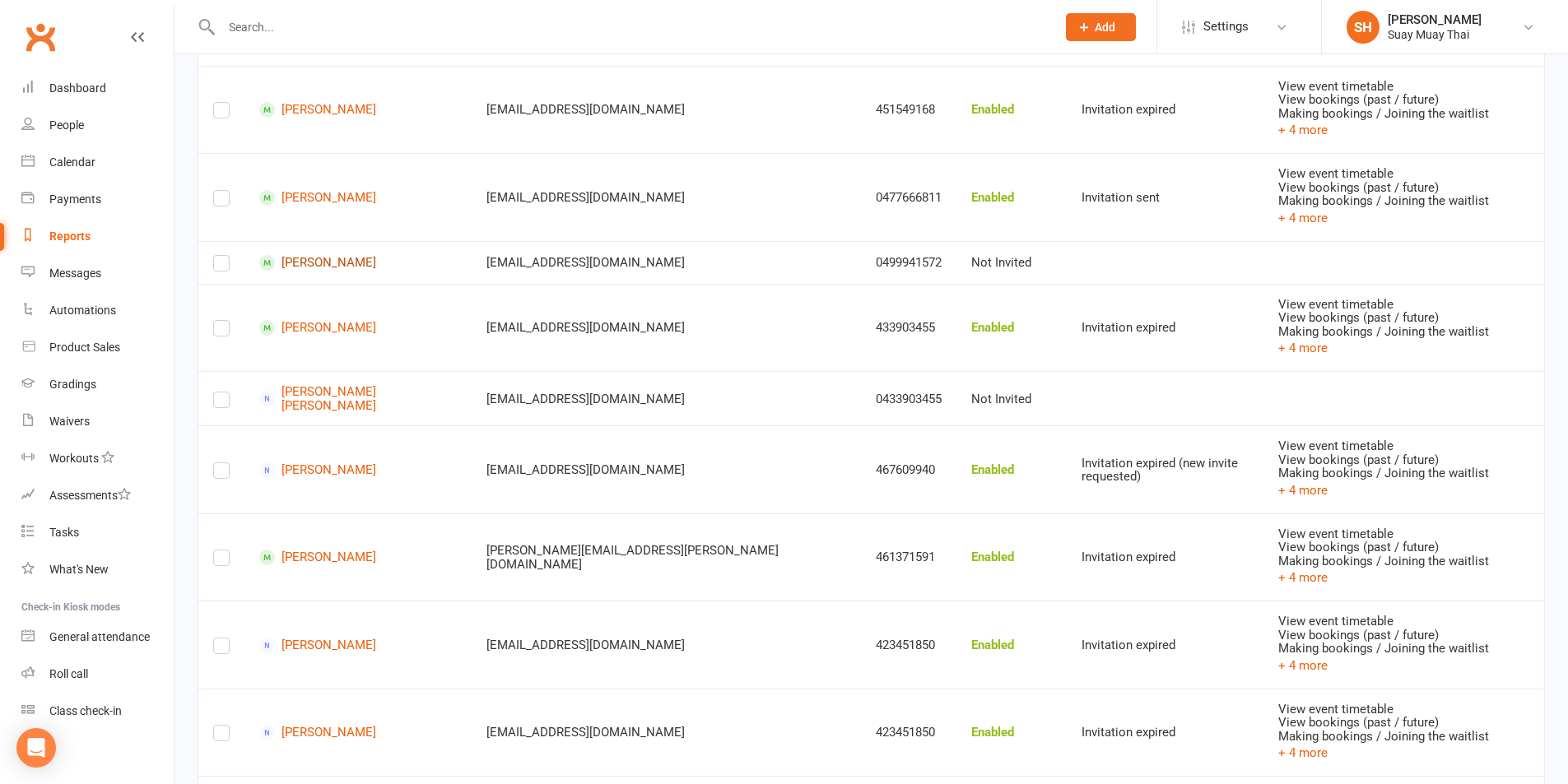
click at [336, 255] on link "[PERSON_NAME]" at bounding box center [358, 263] width 197 height 16
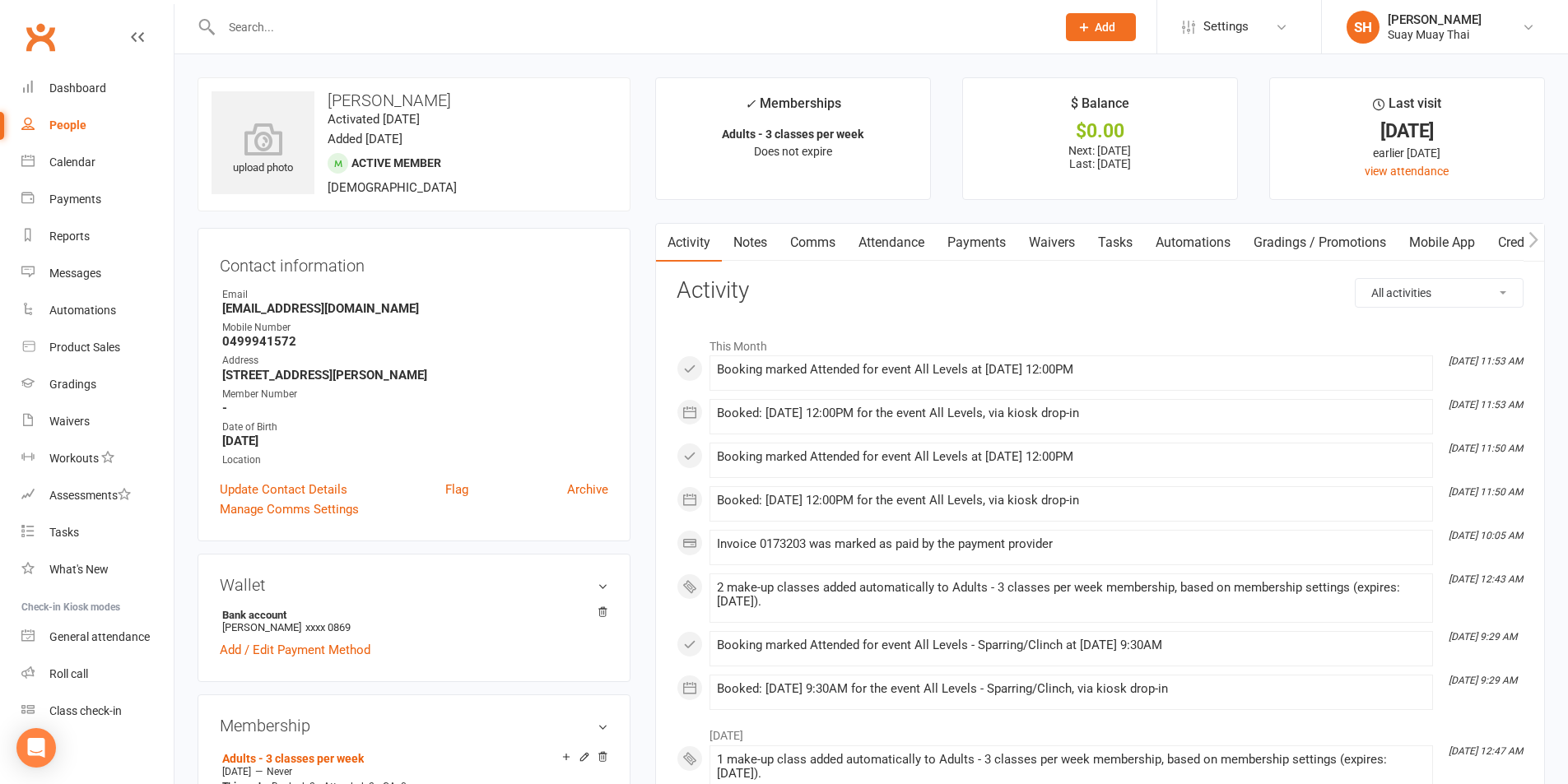
click at [1450, 236] on link "Mobile App" at bounding box center [1442, 243] width 89 height 37
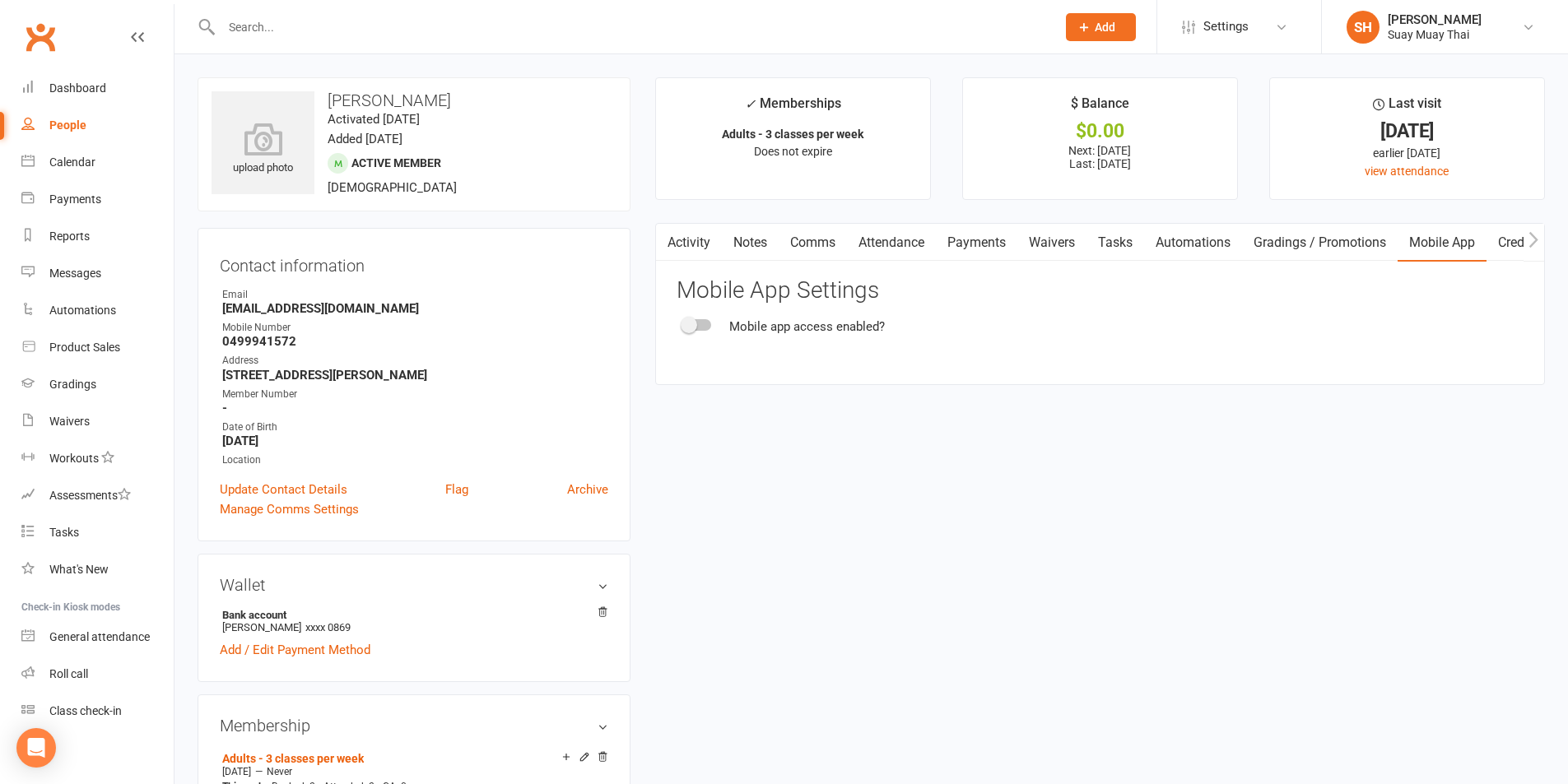
click at [701, 319] on div at bounding box center [697, 325] width 28 height 12
click at [683, 323] on input "checkbox" at bounding box center [683, 323] width 0 height 0
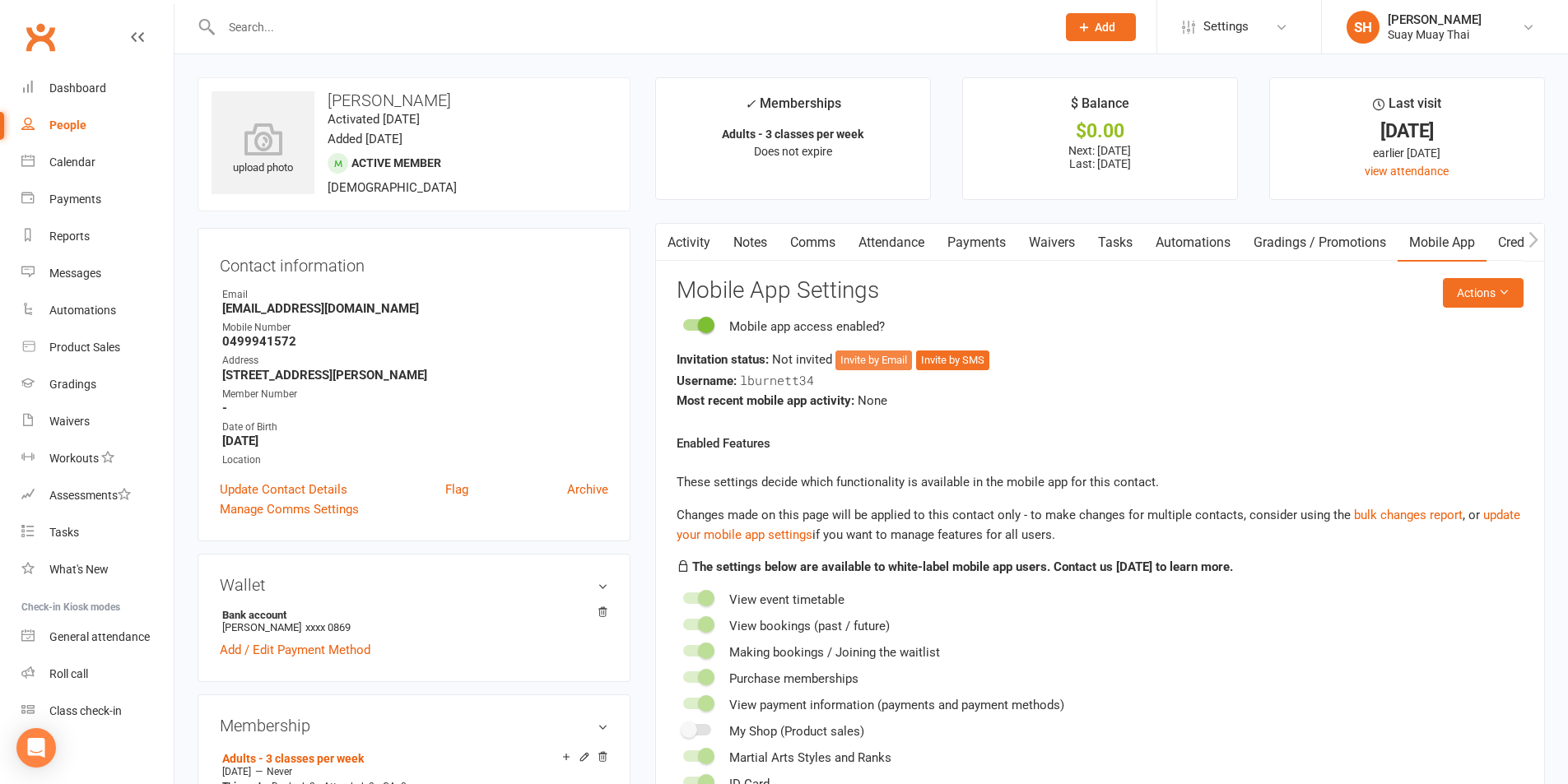
click at [879, 360] on button "Invite by Email" at bounding box center [874, 360] width 77 height 20
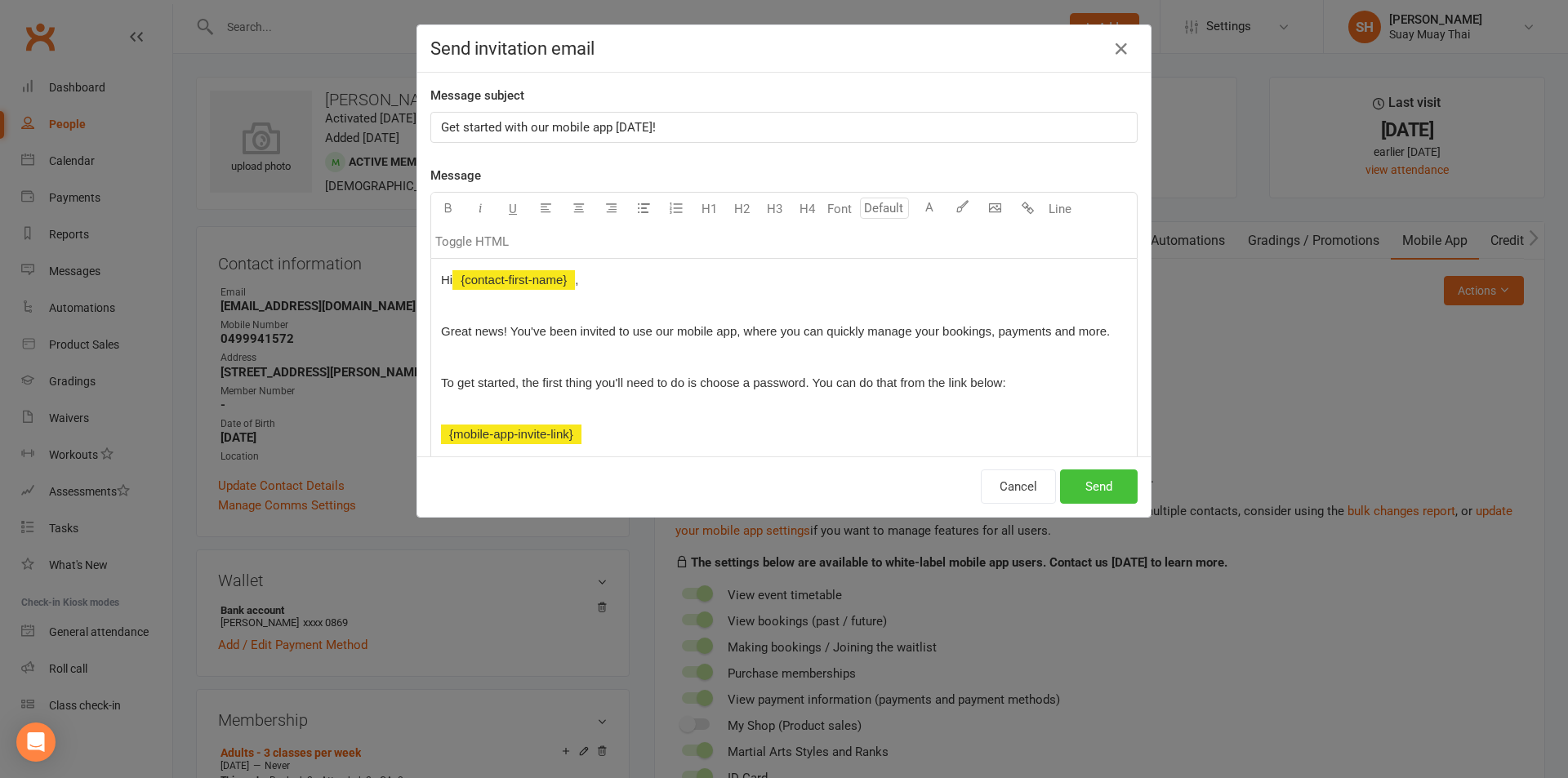
click at [1083, 481] on button "Send" at bounding box center [1099, 487] width 78 height 35
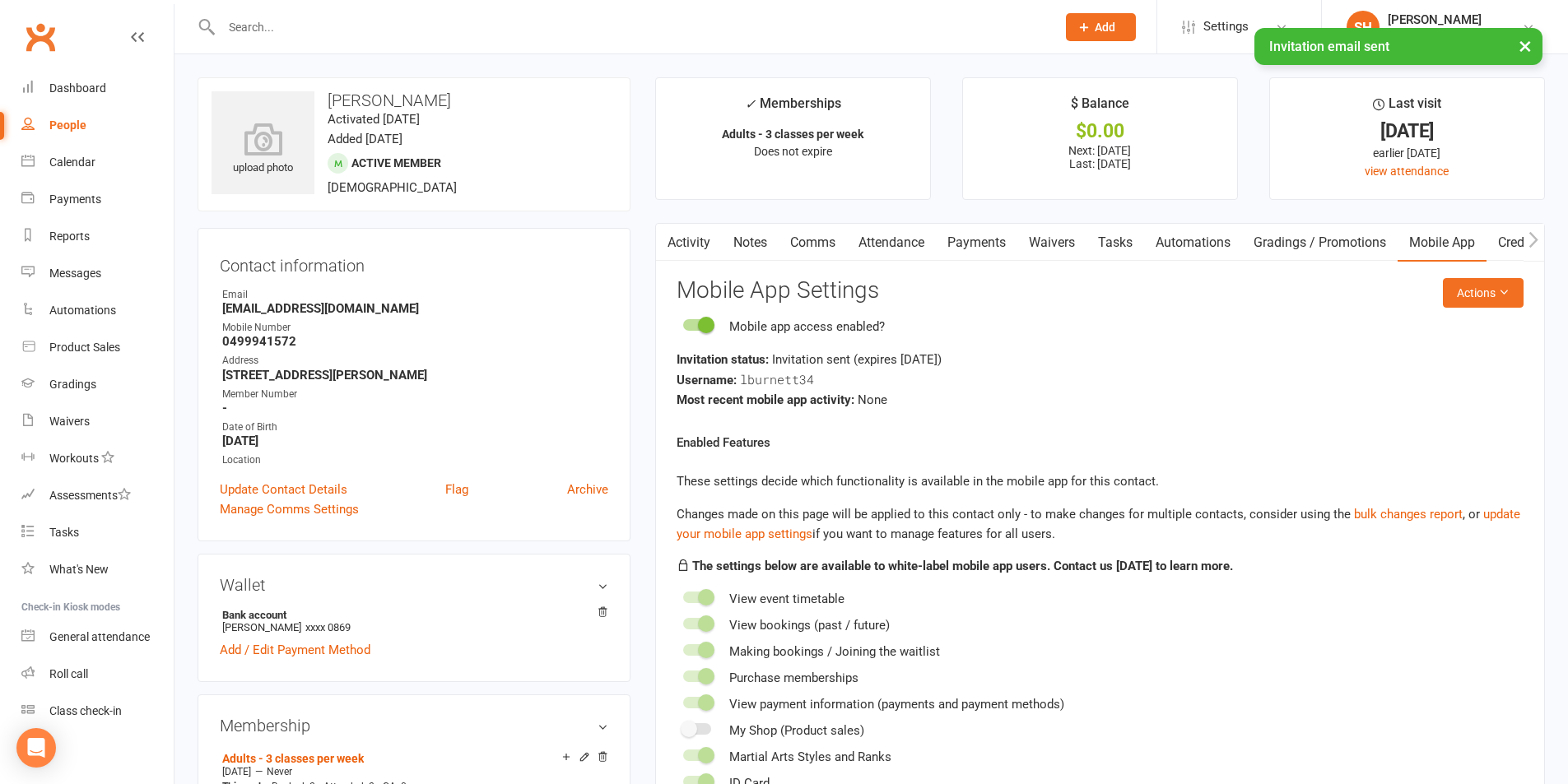
click at [72, 121] on div "People" at bounding box center [68, 125] width 37 height 13
select select "100"
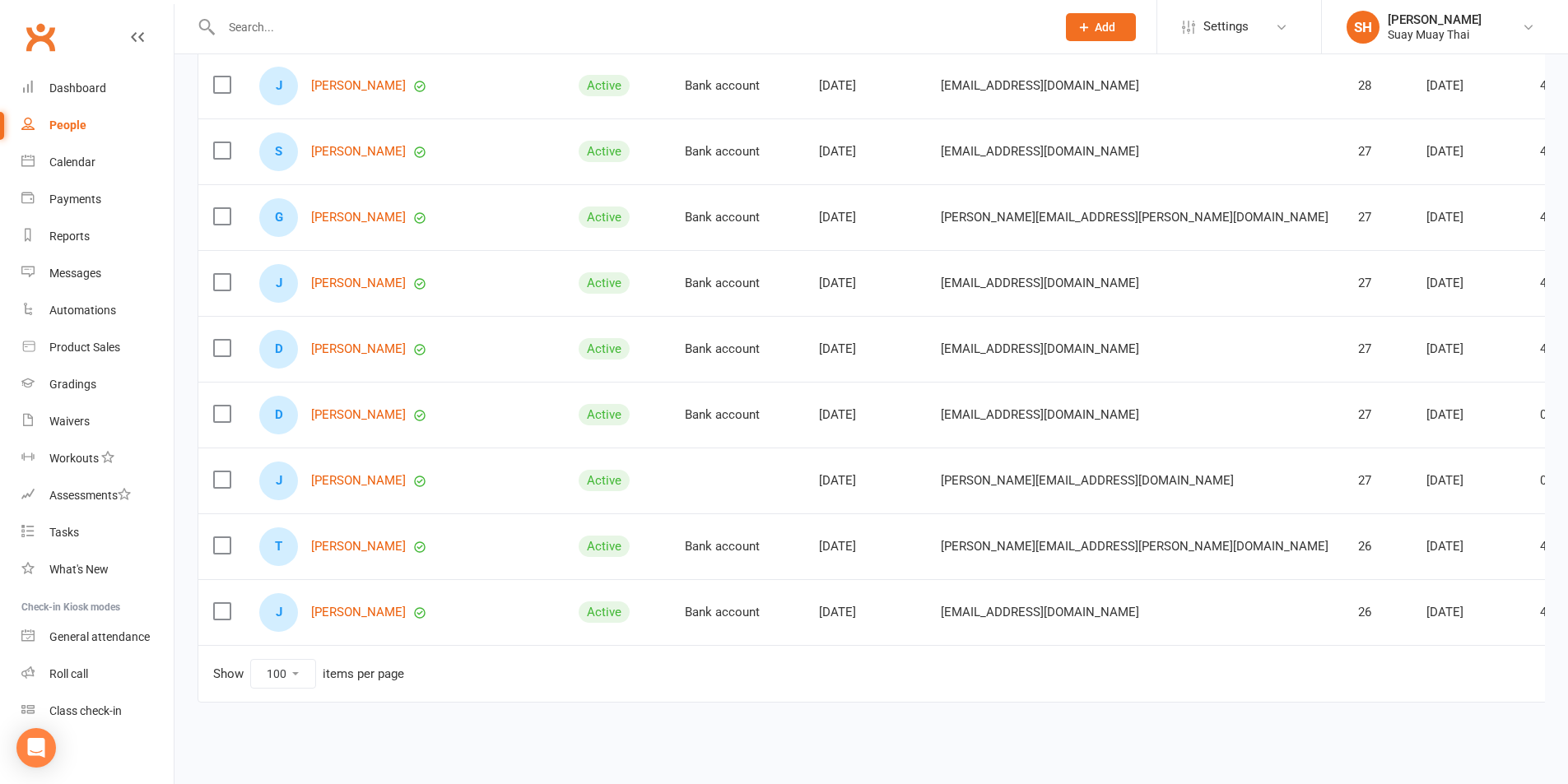
scroll to position [6241, 0]
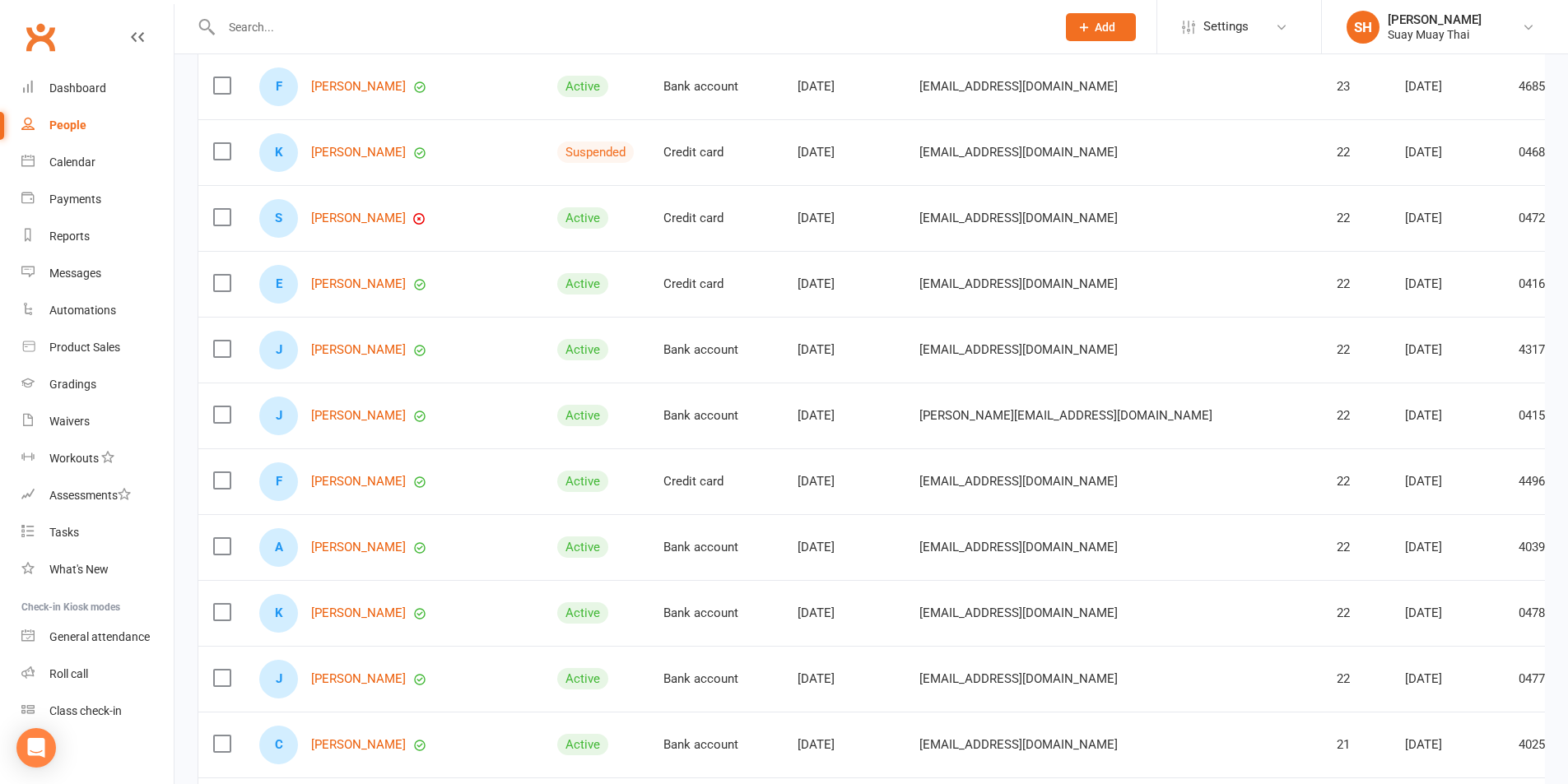
scroll to position [1498, 0]
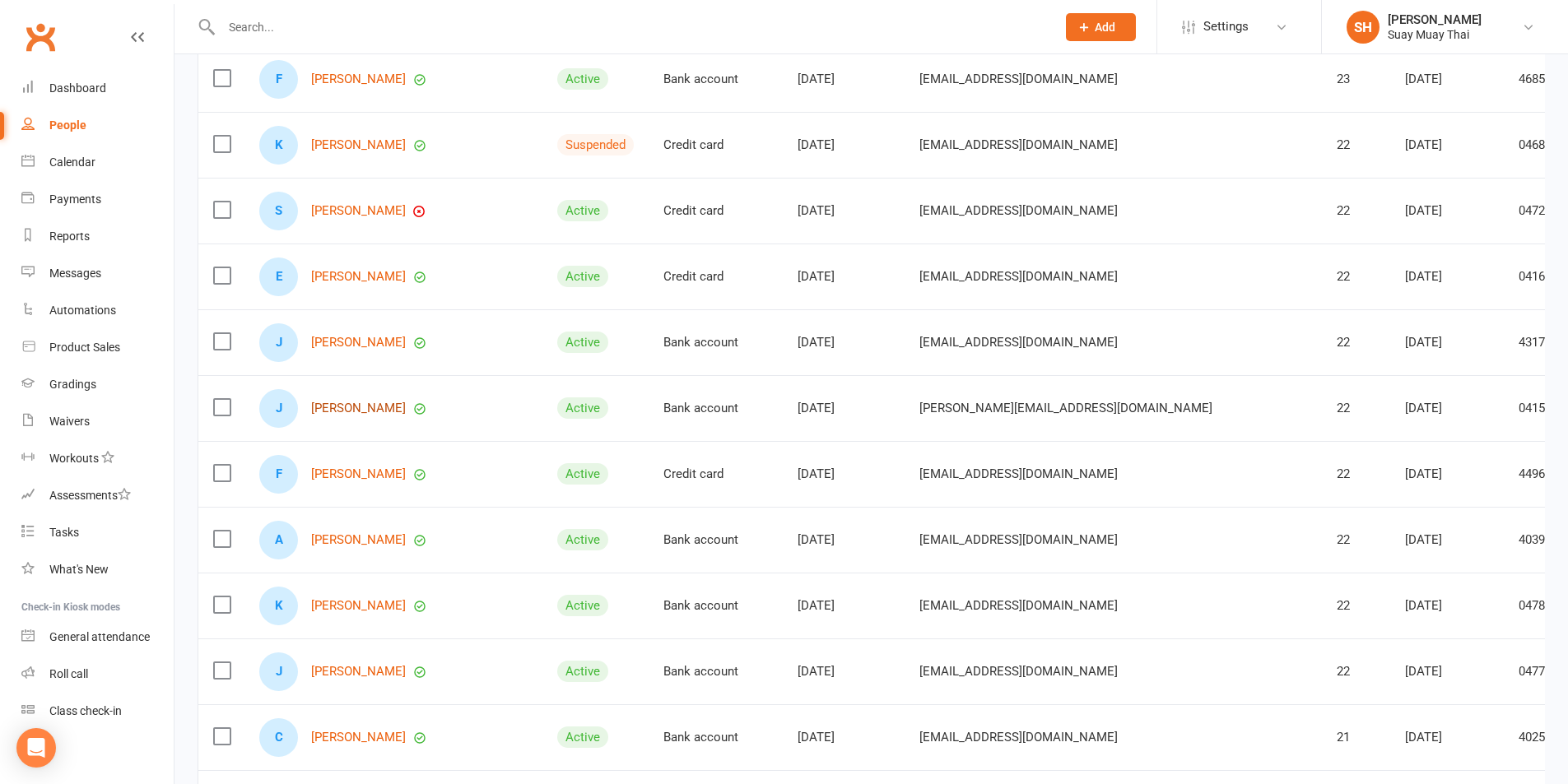
click at [354, 410] on link "[PERSON_NAME]" at bounding box center [359, 409] width 95 height 14
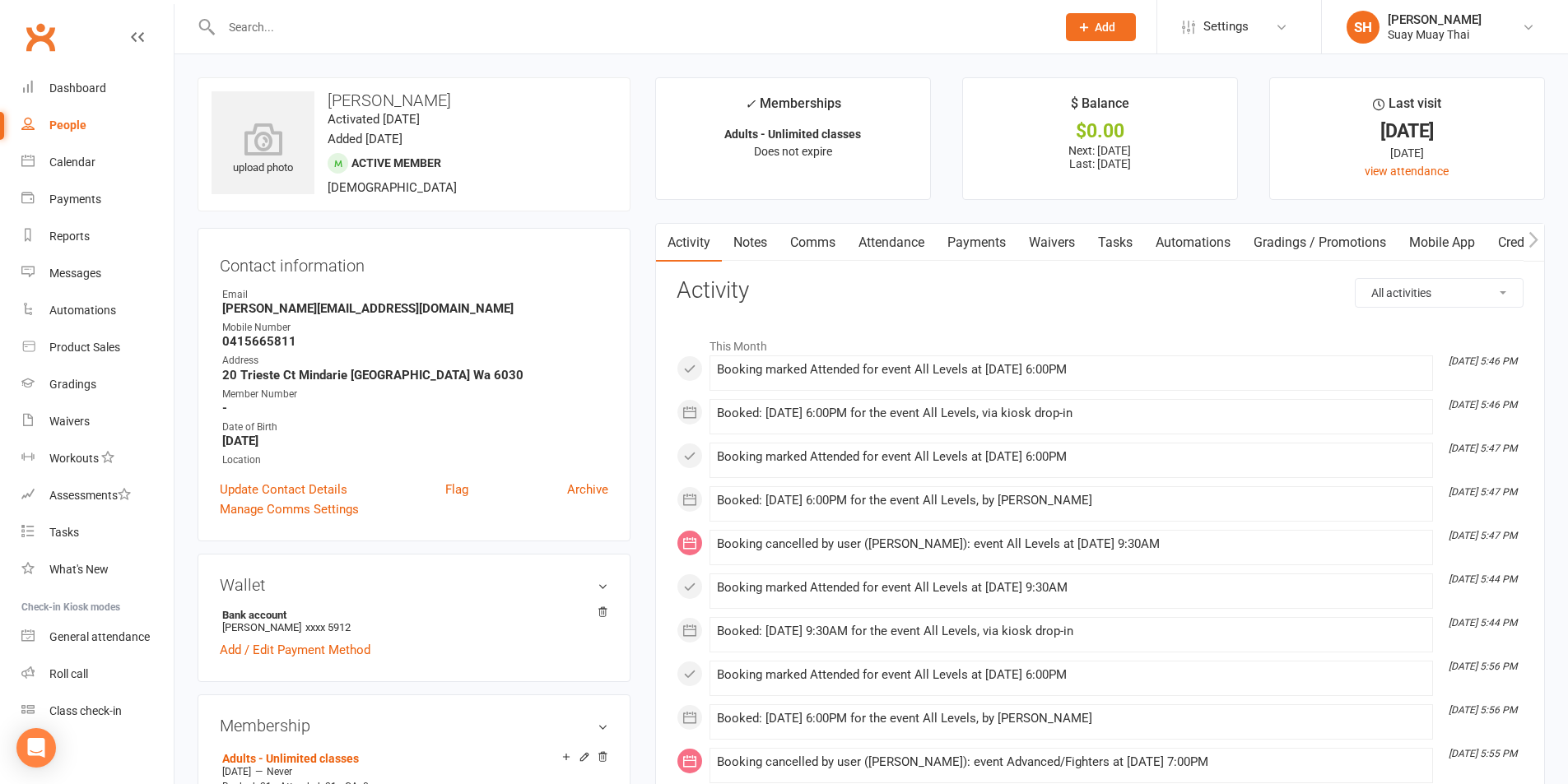
click at [1468, 240] on link "Mobile App" at bounding box center [1442, 243] width 89 height 37
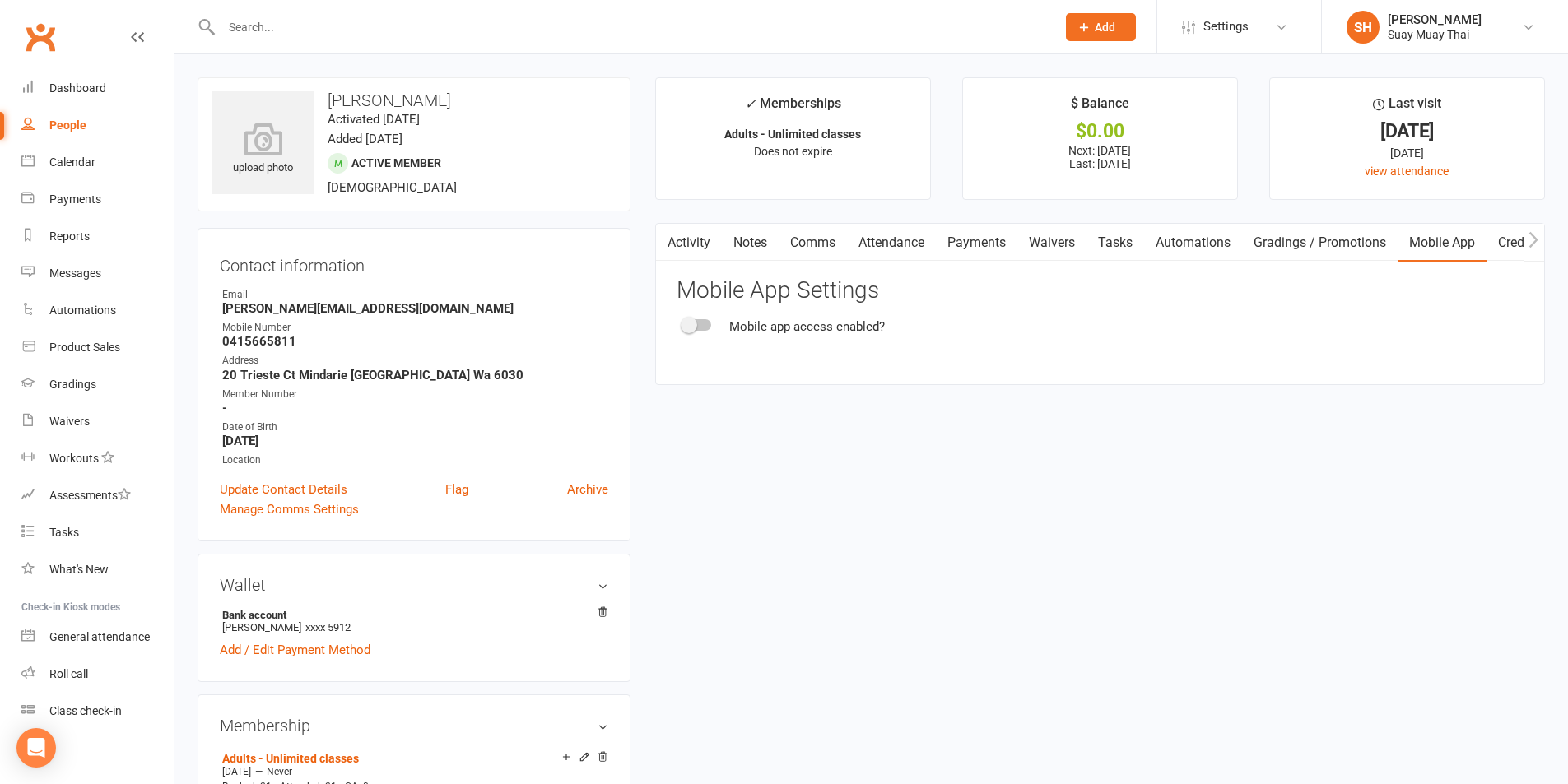
click at [708, 326] on div at bounding box center [697, 325] width 28 height 12
click at [683, 323] on input "checkbox" at bounding box center [683, 323] width 0 height 0
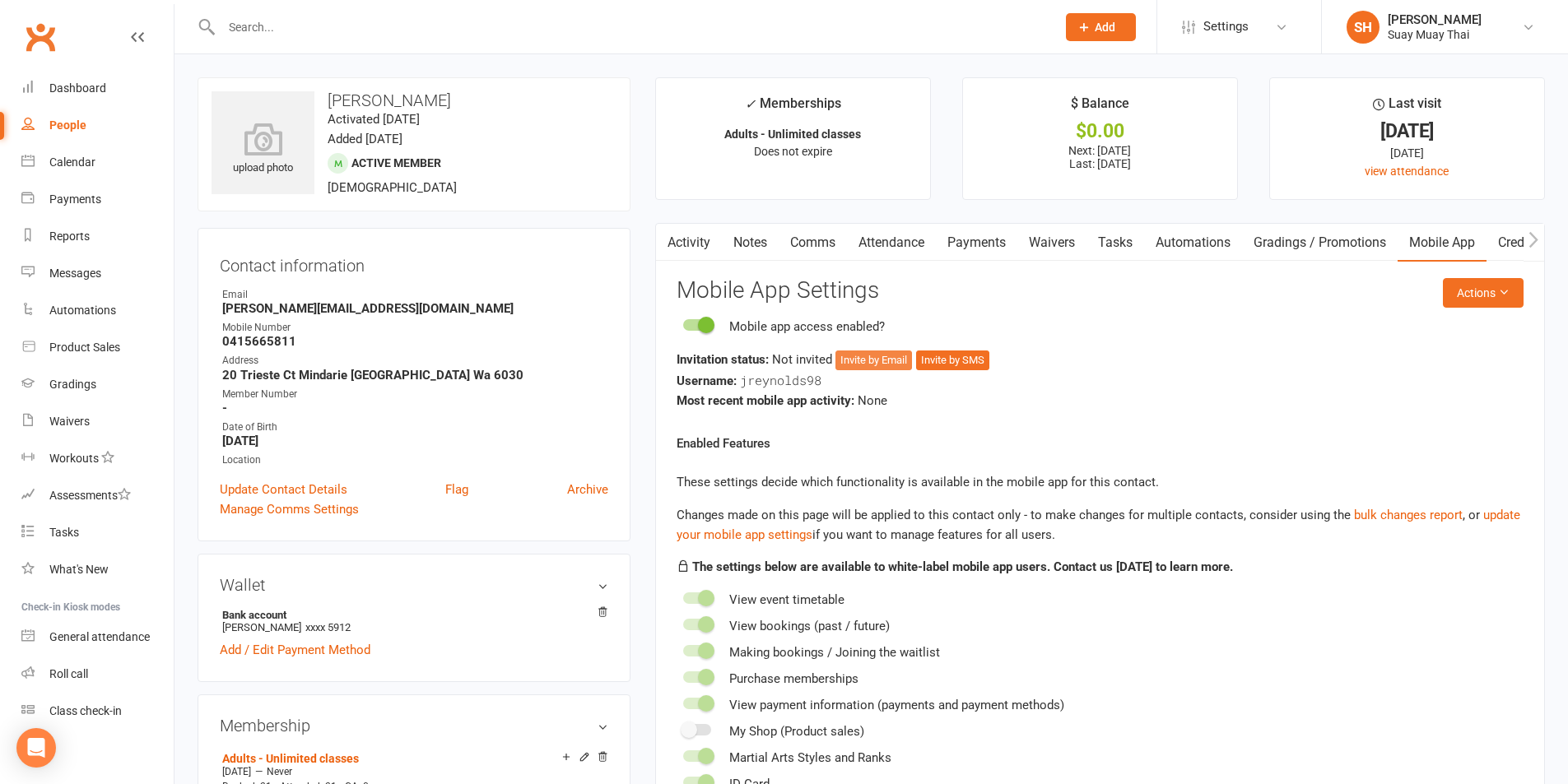
click at [873, 363] on button "Invite by Email" at bounding box center [874, 360] width 77 height 20
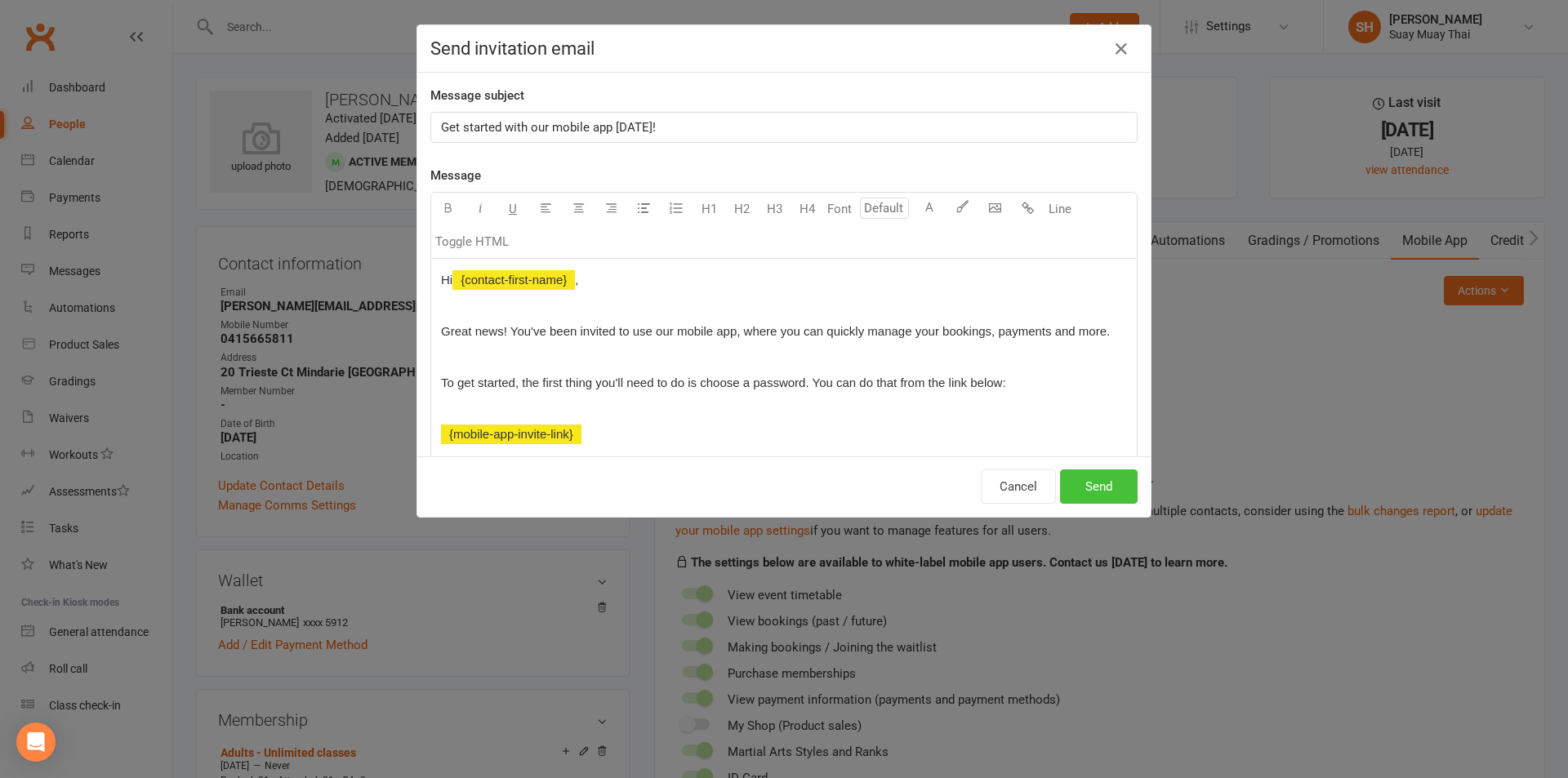
click at [1095, 491] on button "Send" at bounding box center [1099, 487] width 78 height 35
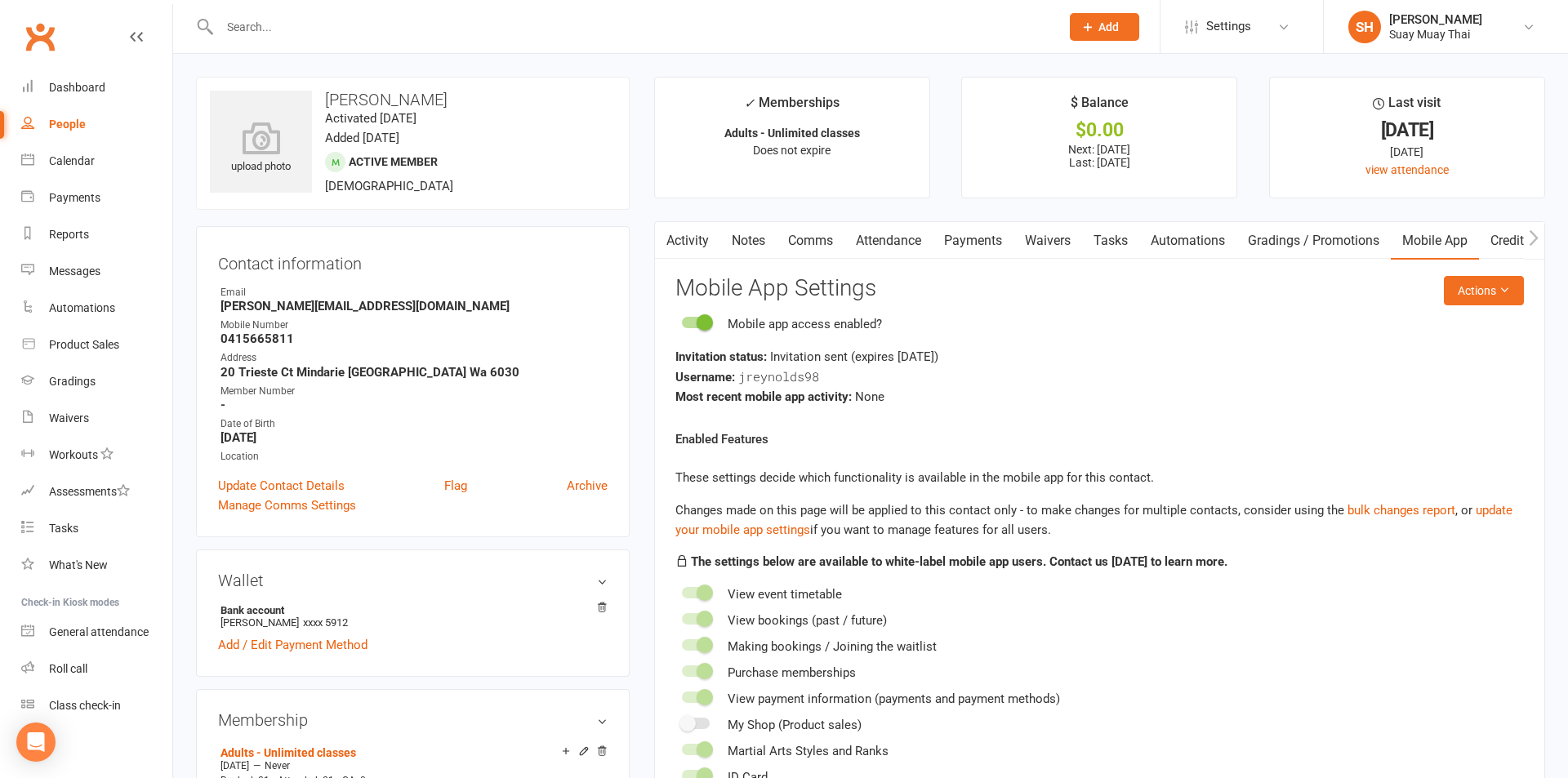
select select "100"
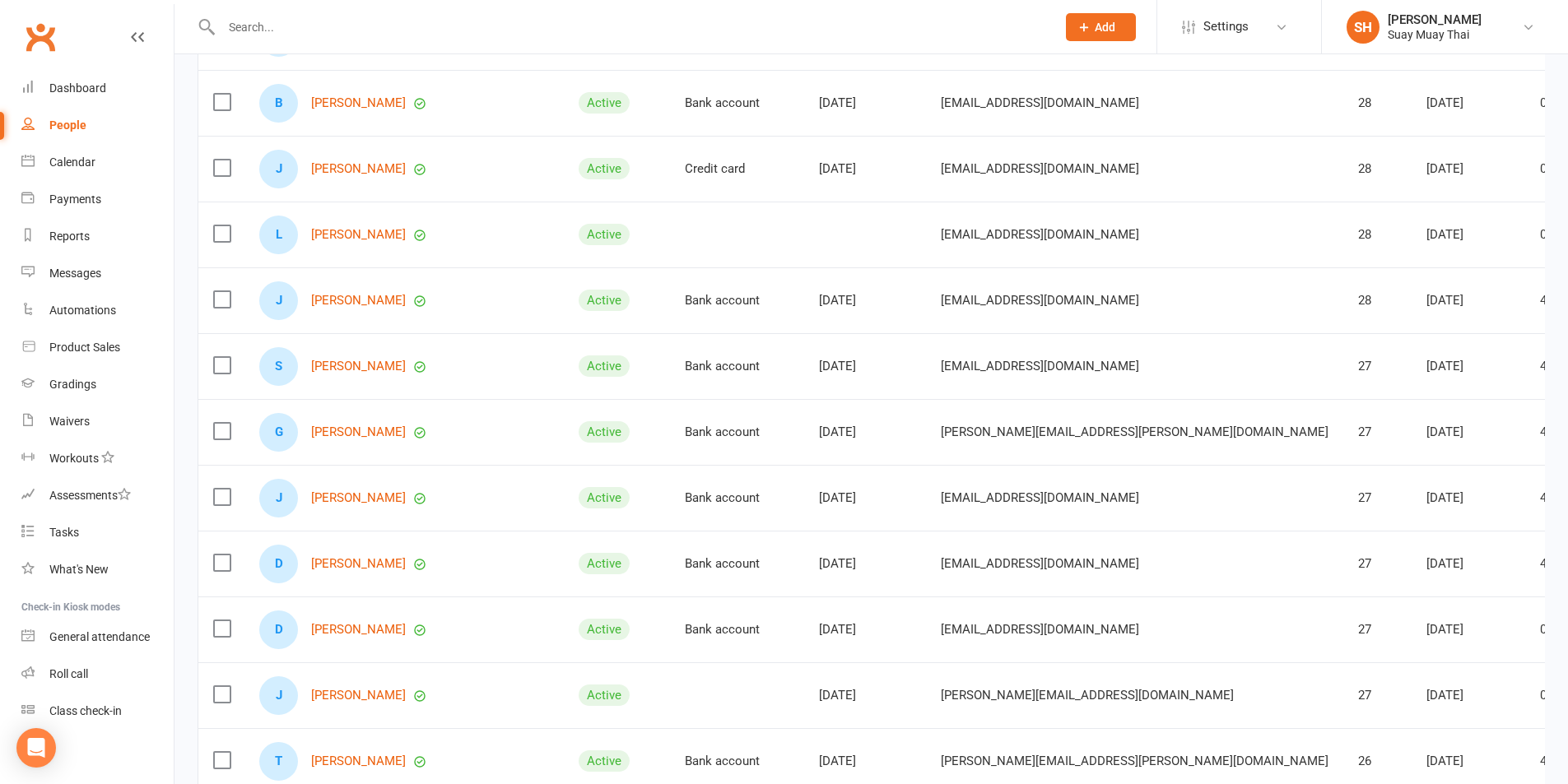
scroll to position [6241, 0]
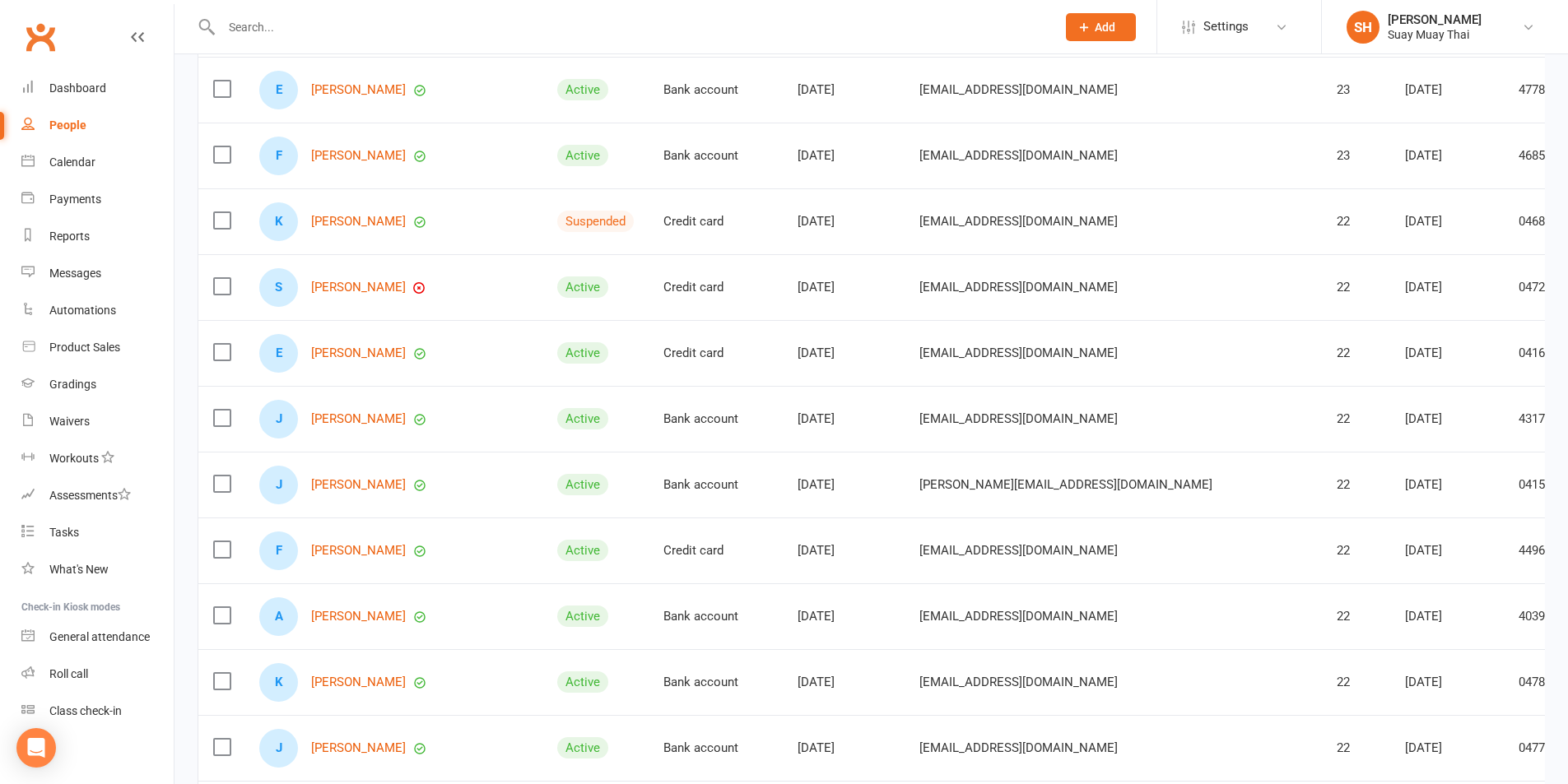
scroll to position [1415, 0]
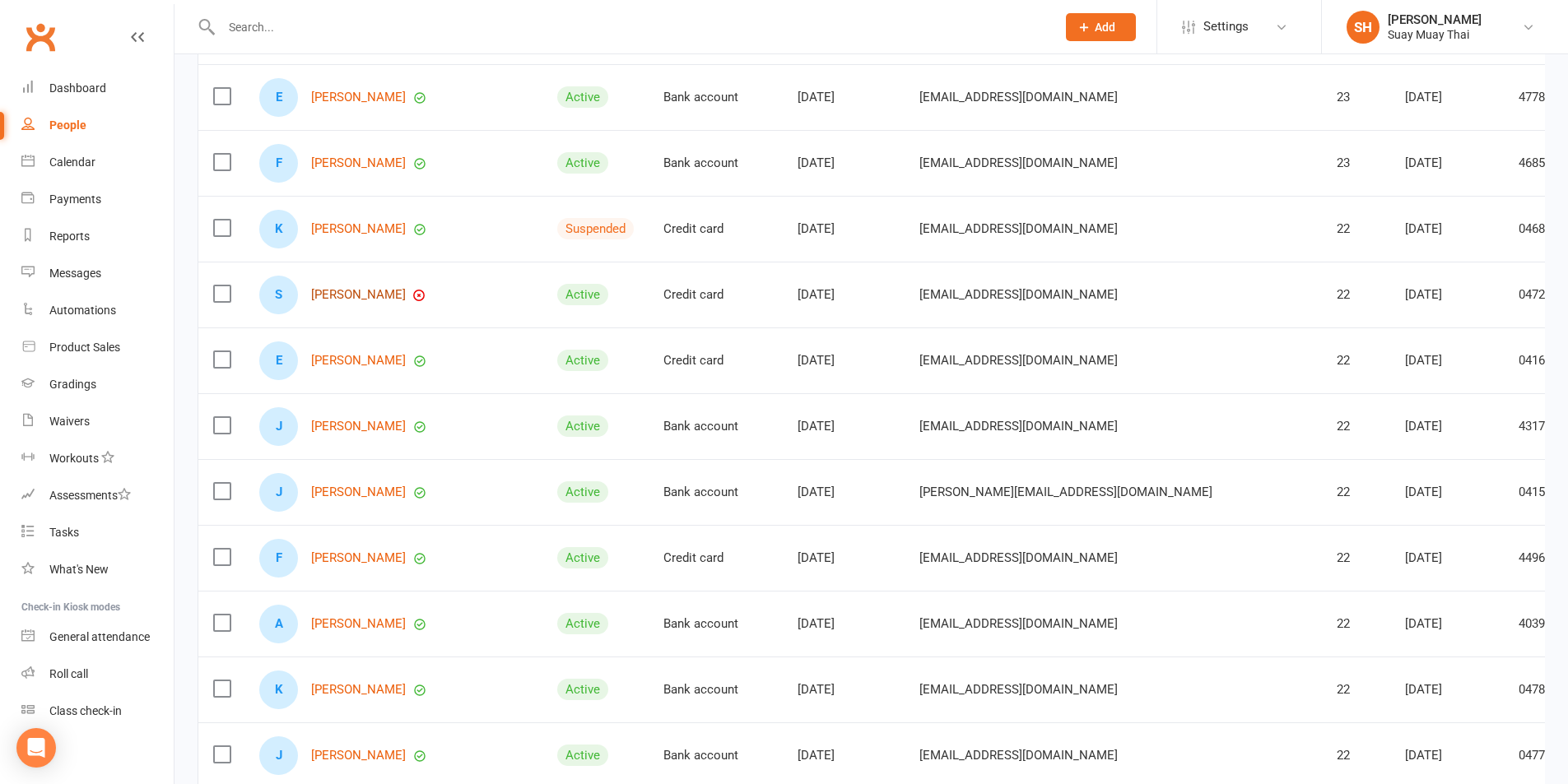
click at [342, 293] on link "[PERSON_NAME]" at bounding box center [359, 295] width 95 height 14
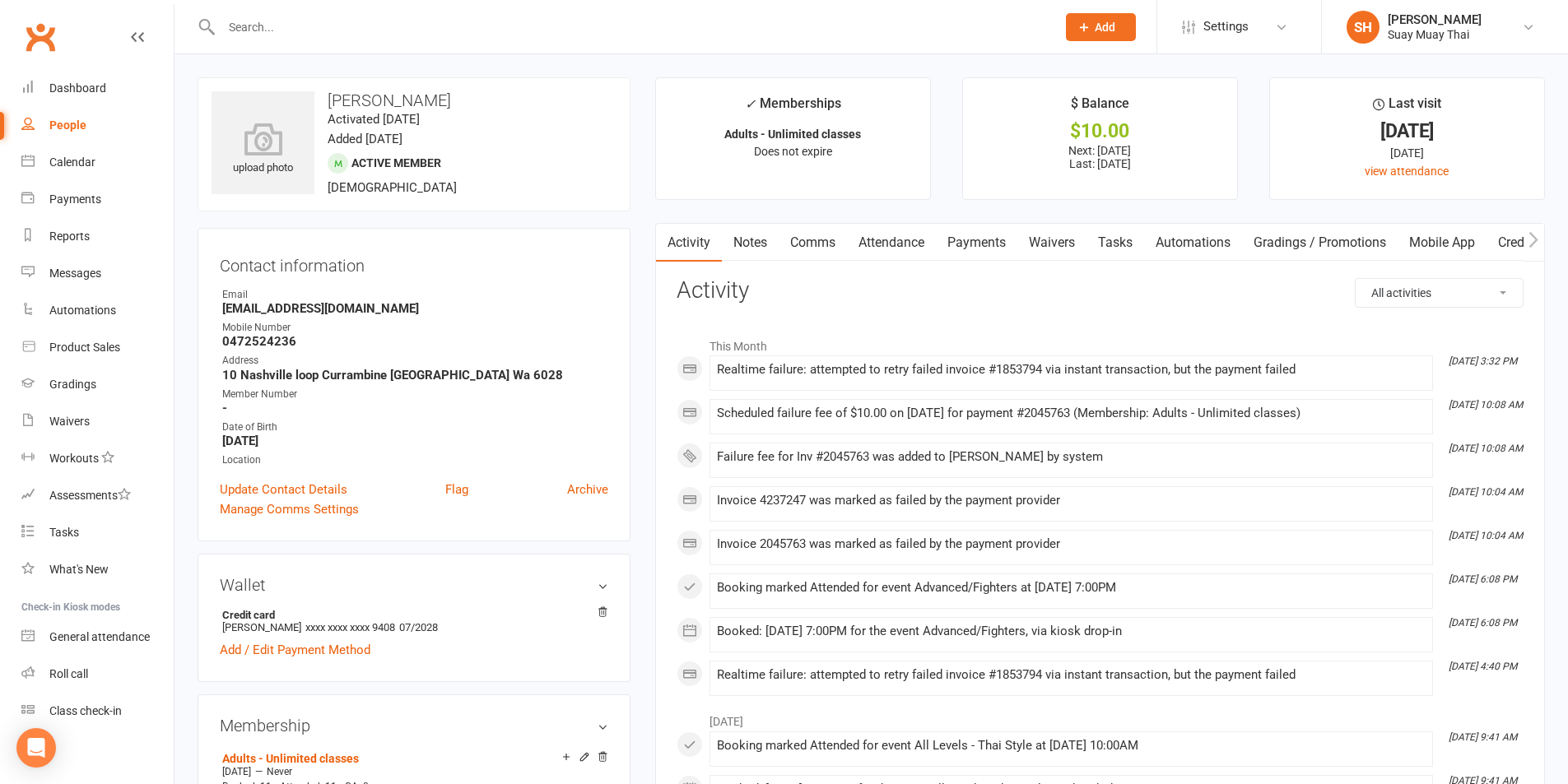
click at [1452, 242] on link "Mobile App" at bounding box center [1442, 243] width 89 height 37
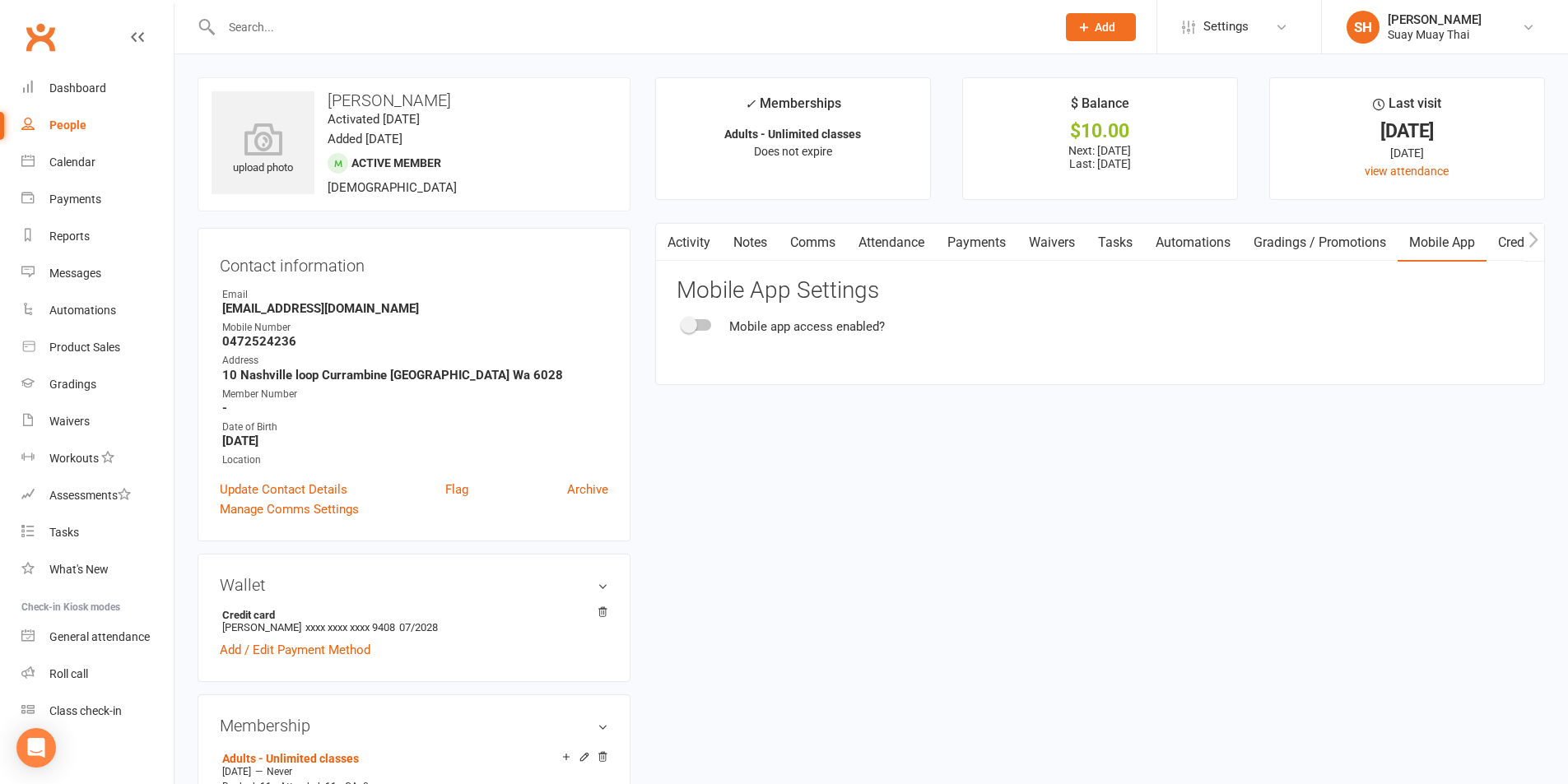
click at [706, 324] on div at bounding box center [697, 325] width 28 height 12
click at [683, 323] on input "checkbox" at bounding box center [683, 323] width 0 height 0
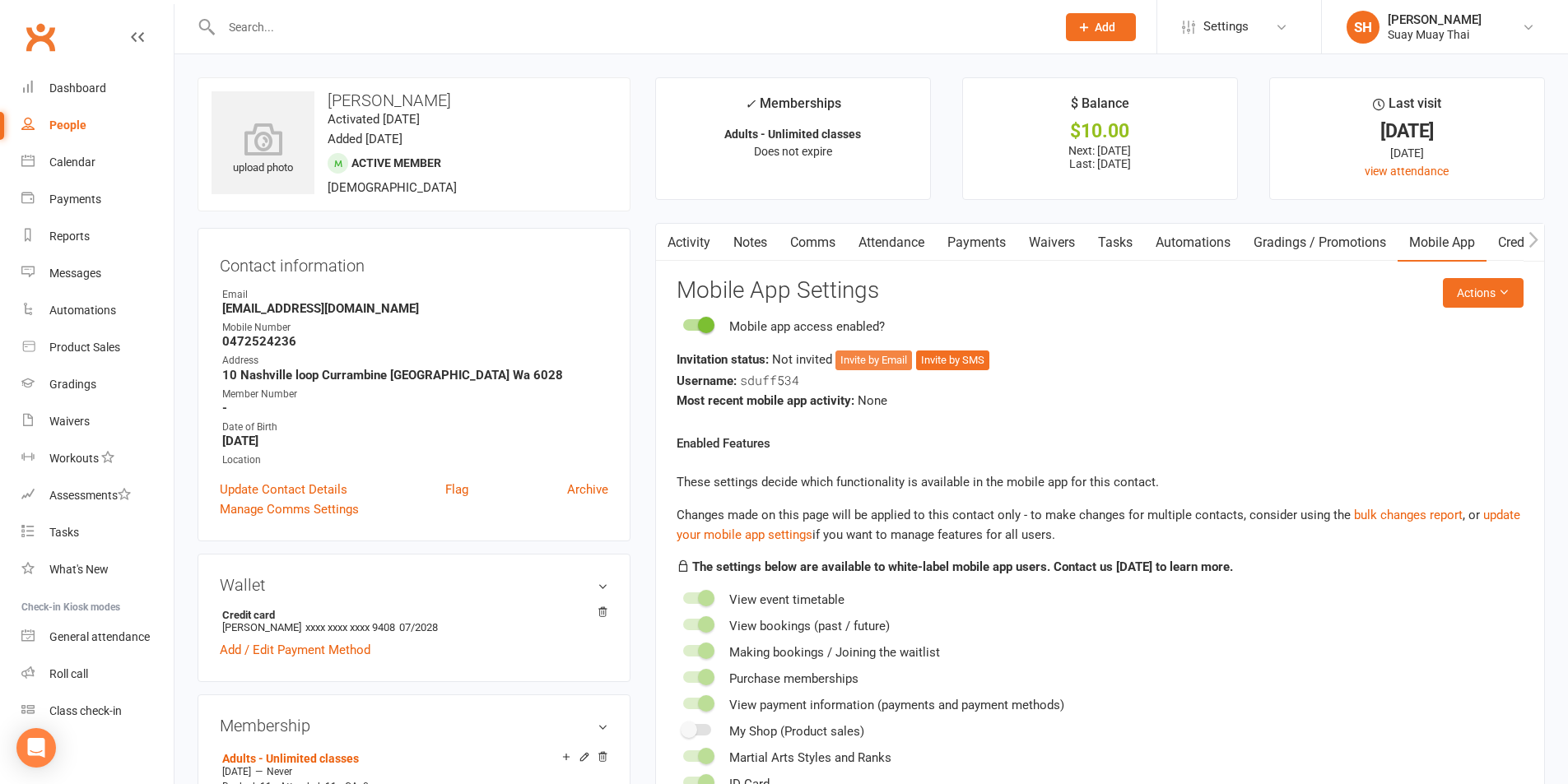
click at [861, 359] on button "Invite by Email" at bounding box center [874, 360] width 77 height 20
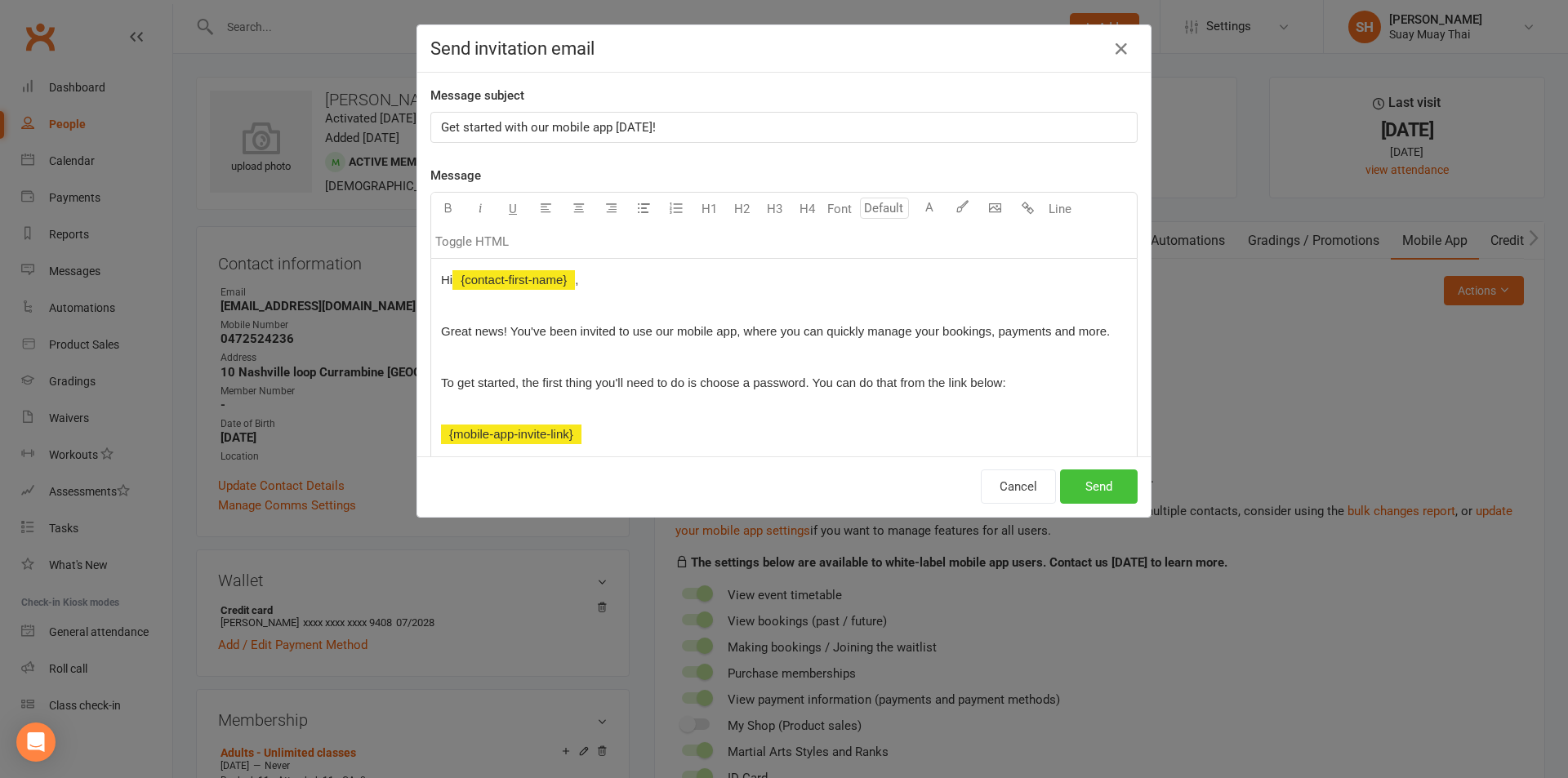
click at [1084, 479] on button "Send" at bounding box center [1099, 487] width 78 height 35
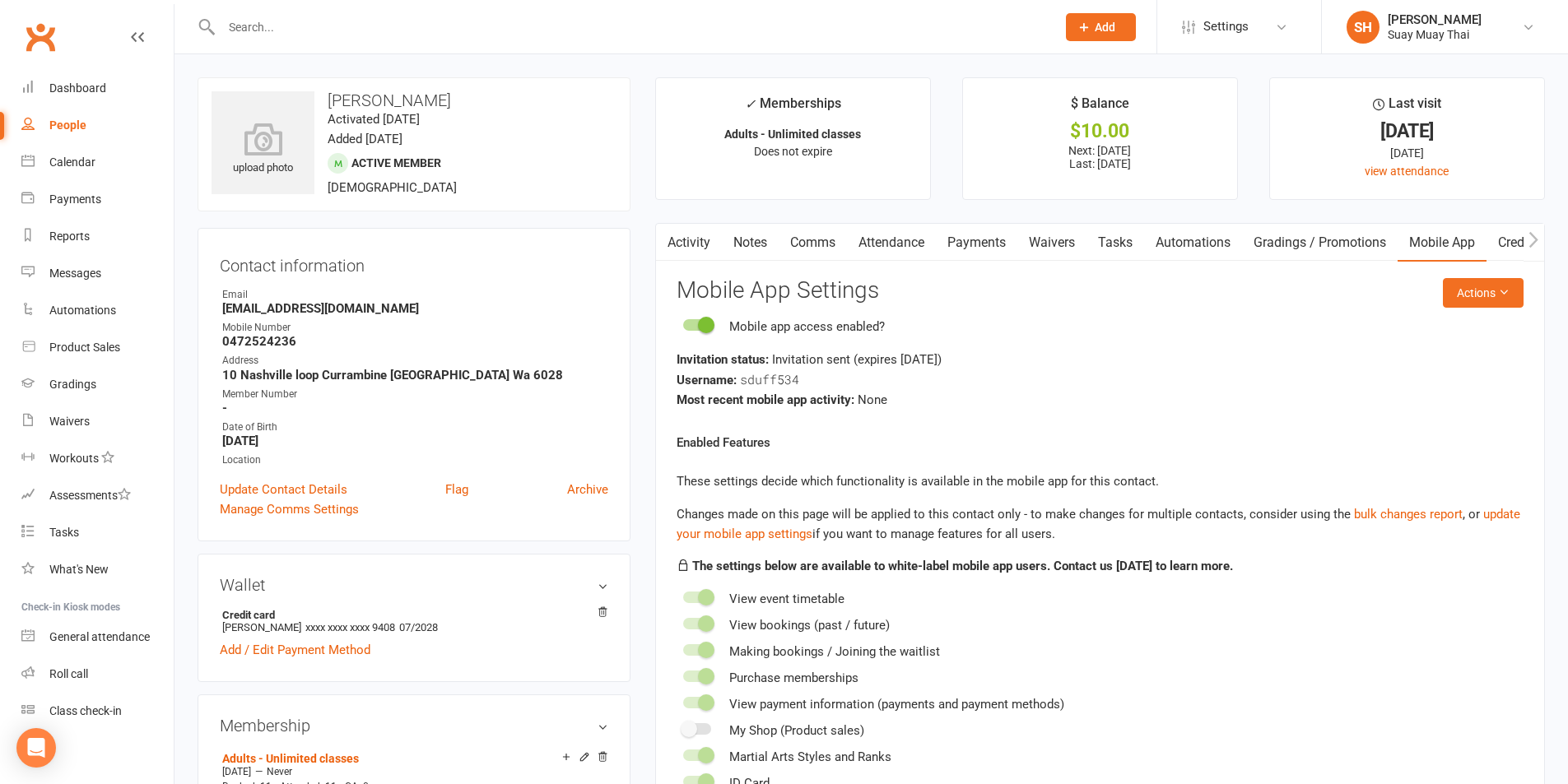
click at [55, 121] on div "People" at bounding box center [68, 125] width 37 height 13
select select "100"
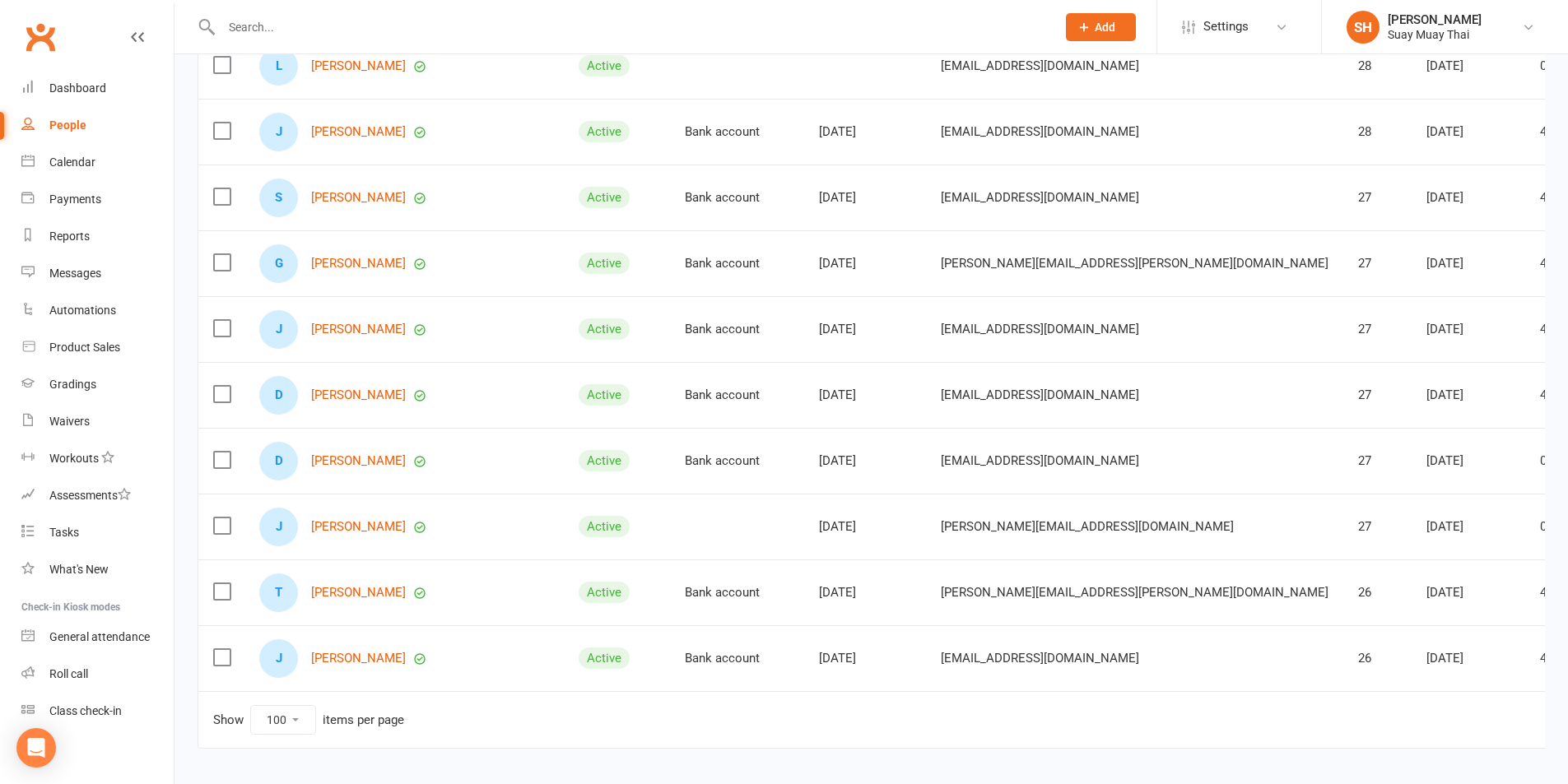
scroll to position [6241, 0]
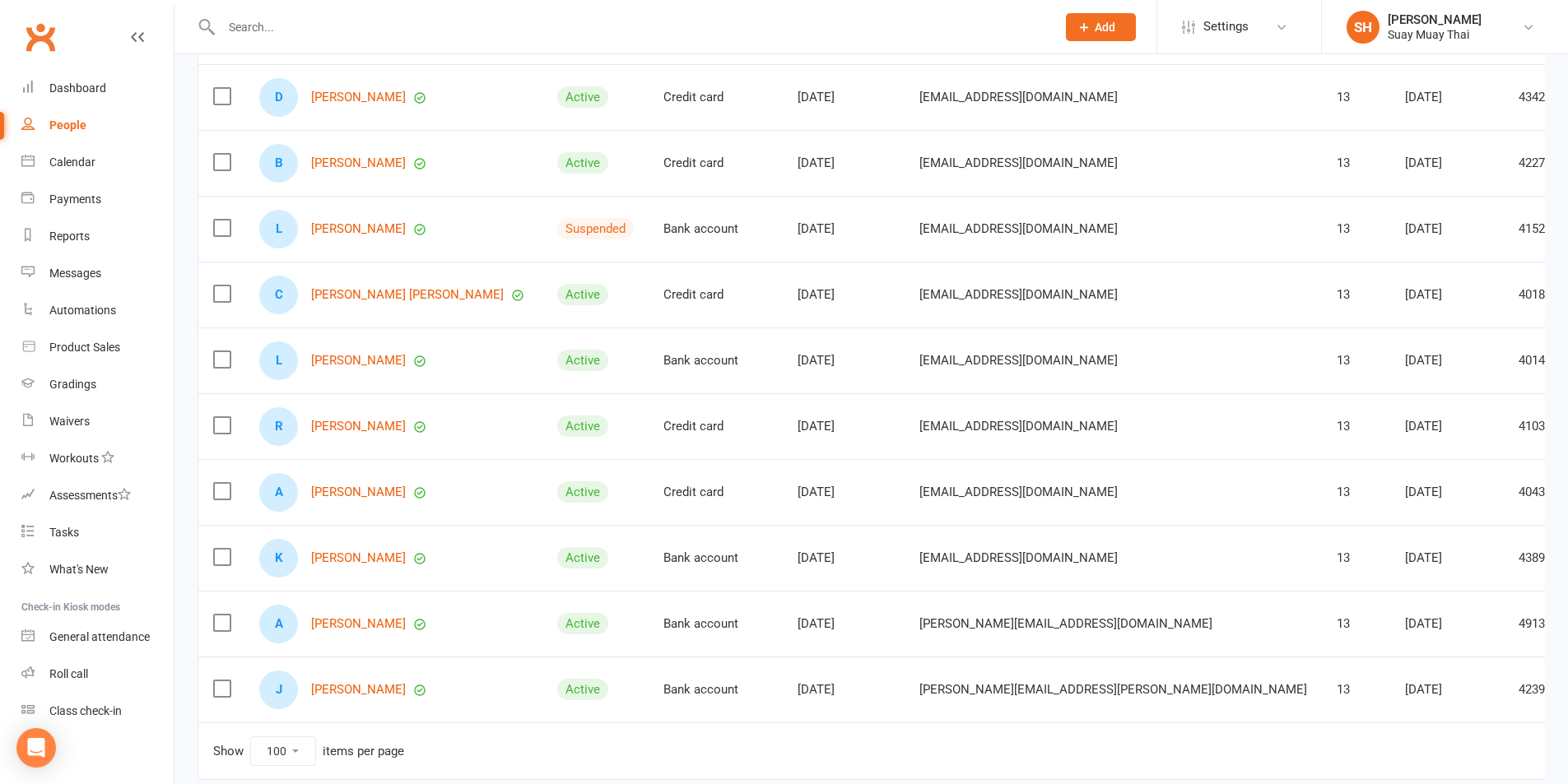
scroll to position [6103, 0]
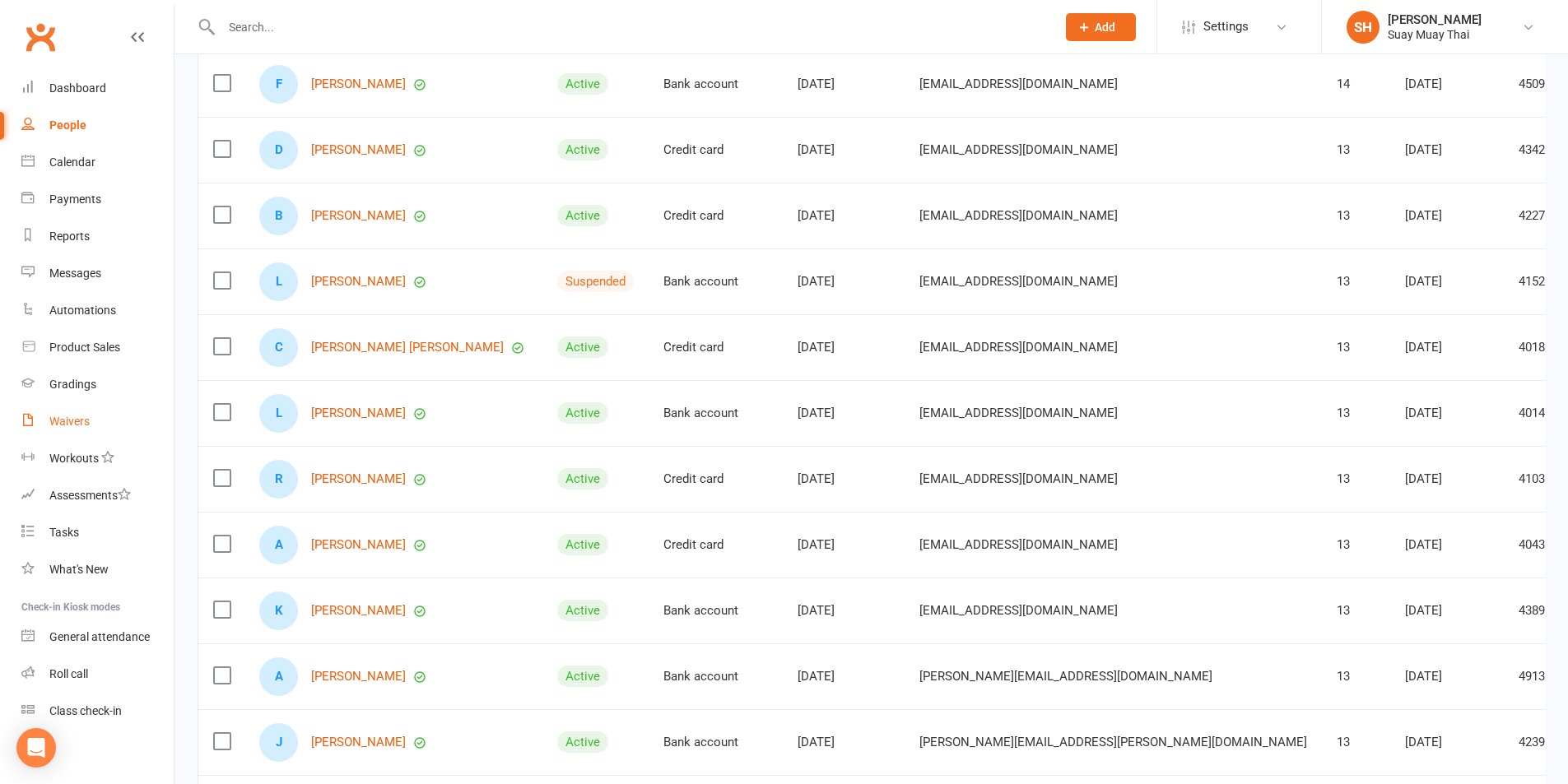
click at [90, 432] on link "Waivers" at bounding box center [97, 422] width 153 height 37
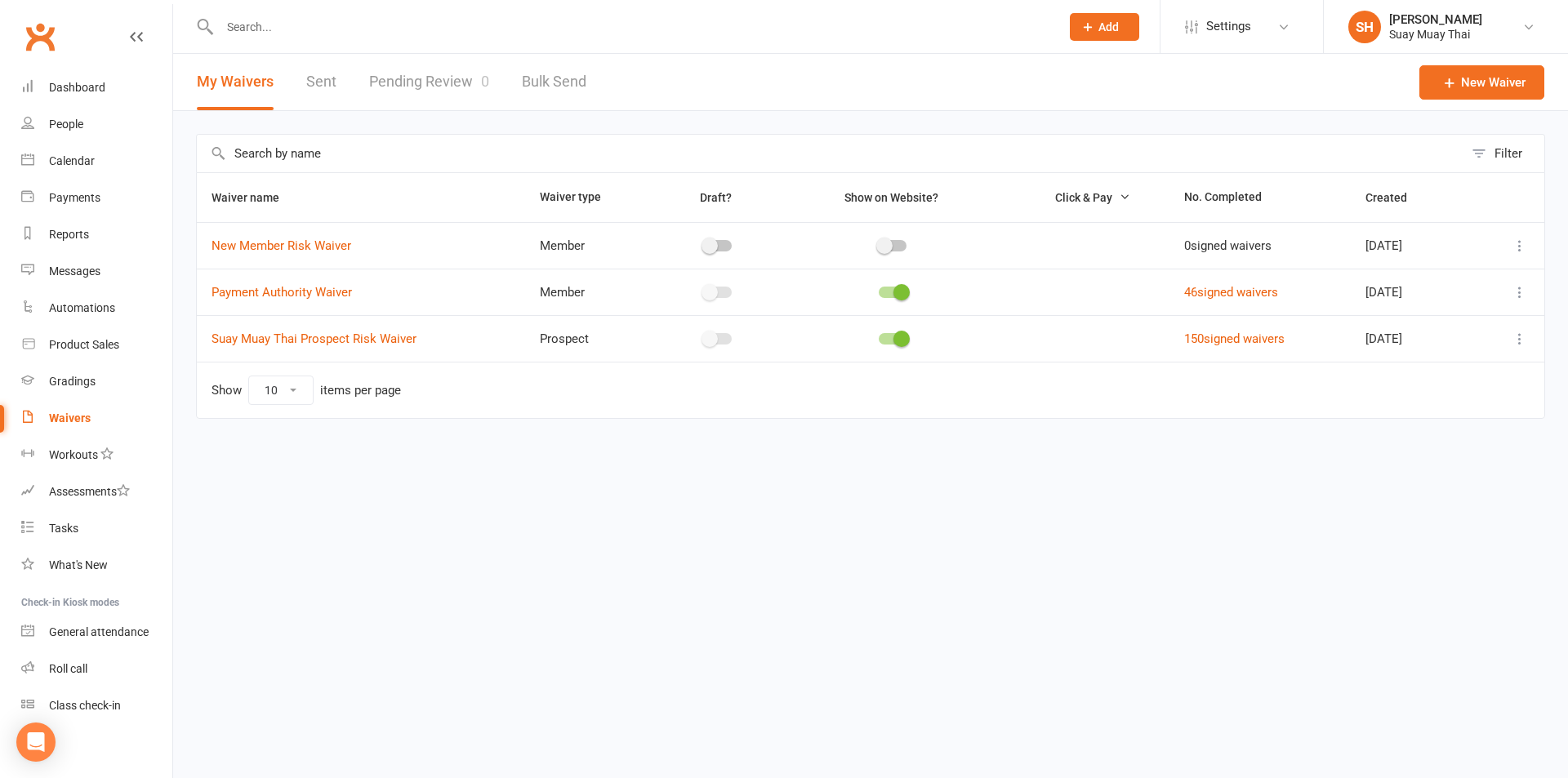
click at [432, 77] on link "Pending Review 0" at bounding box center [429, 82] width 120 height 57
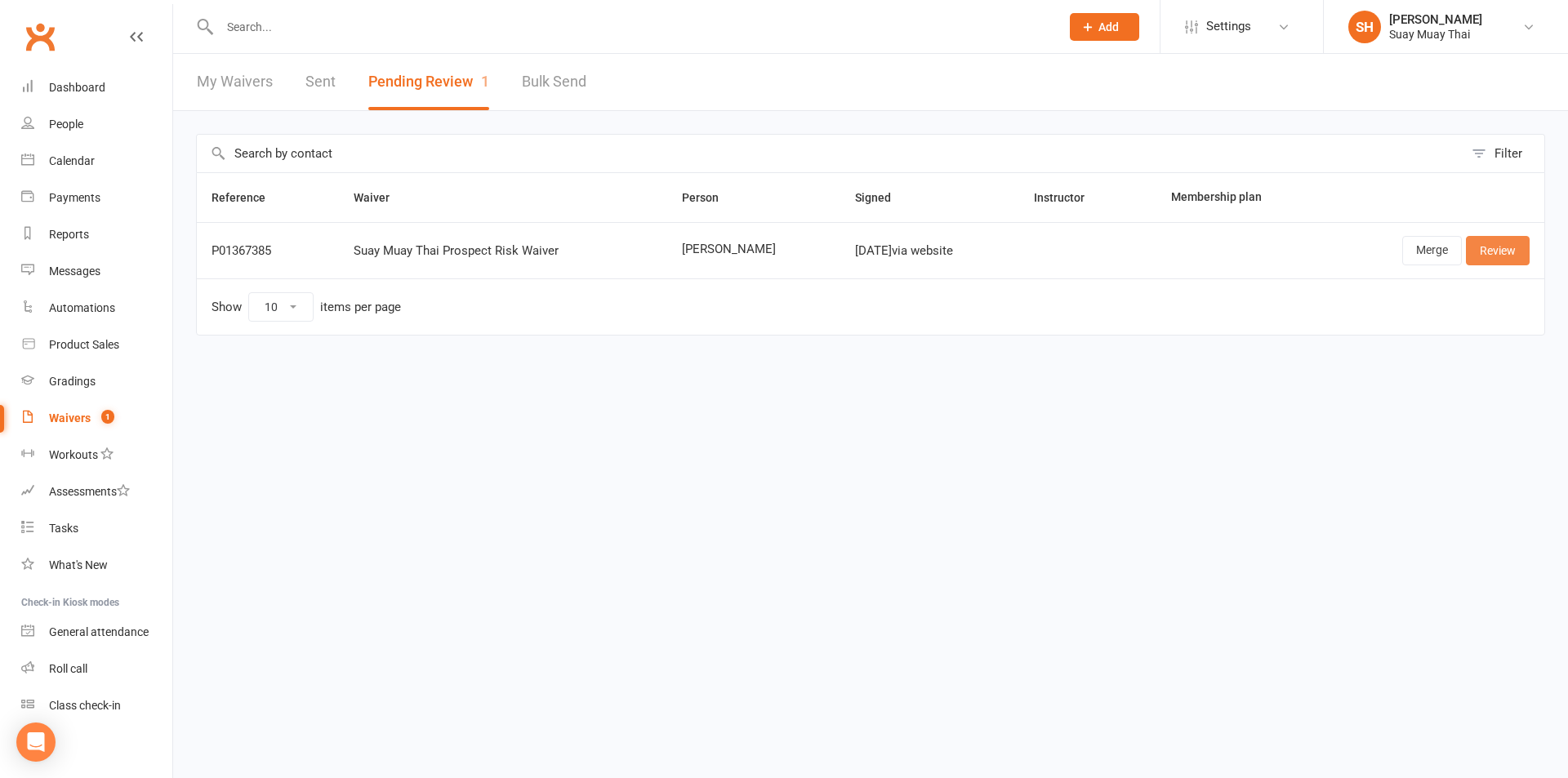
click at [1494, 251] on link "Review" at bounding box center [1497, 250] width 64 height 29
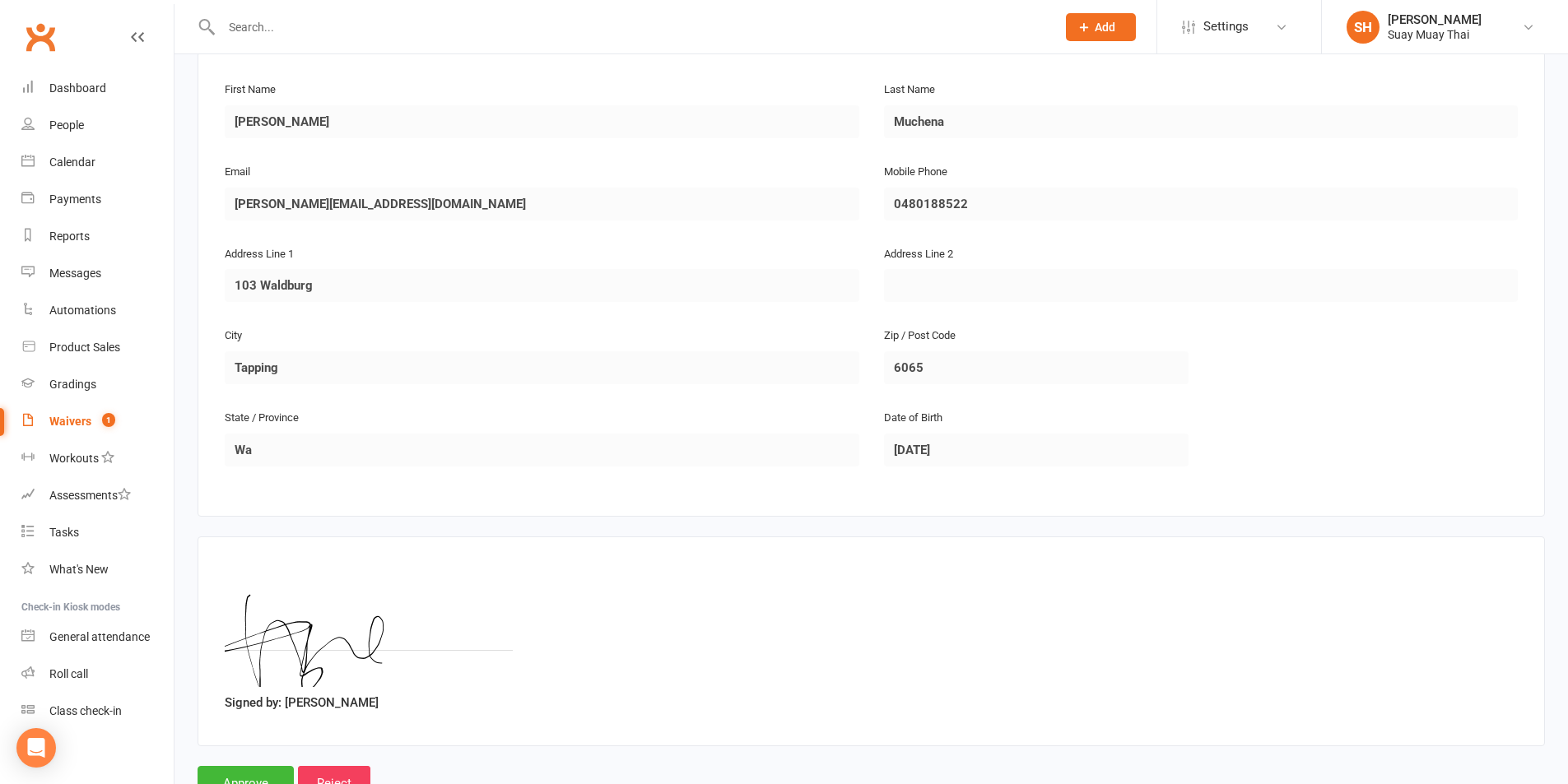
scroll to position [337, 0]
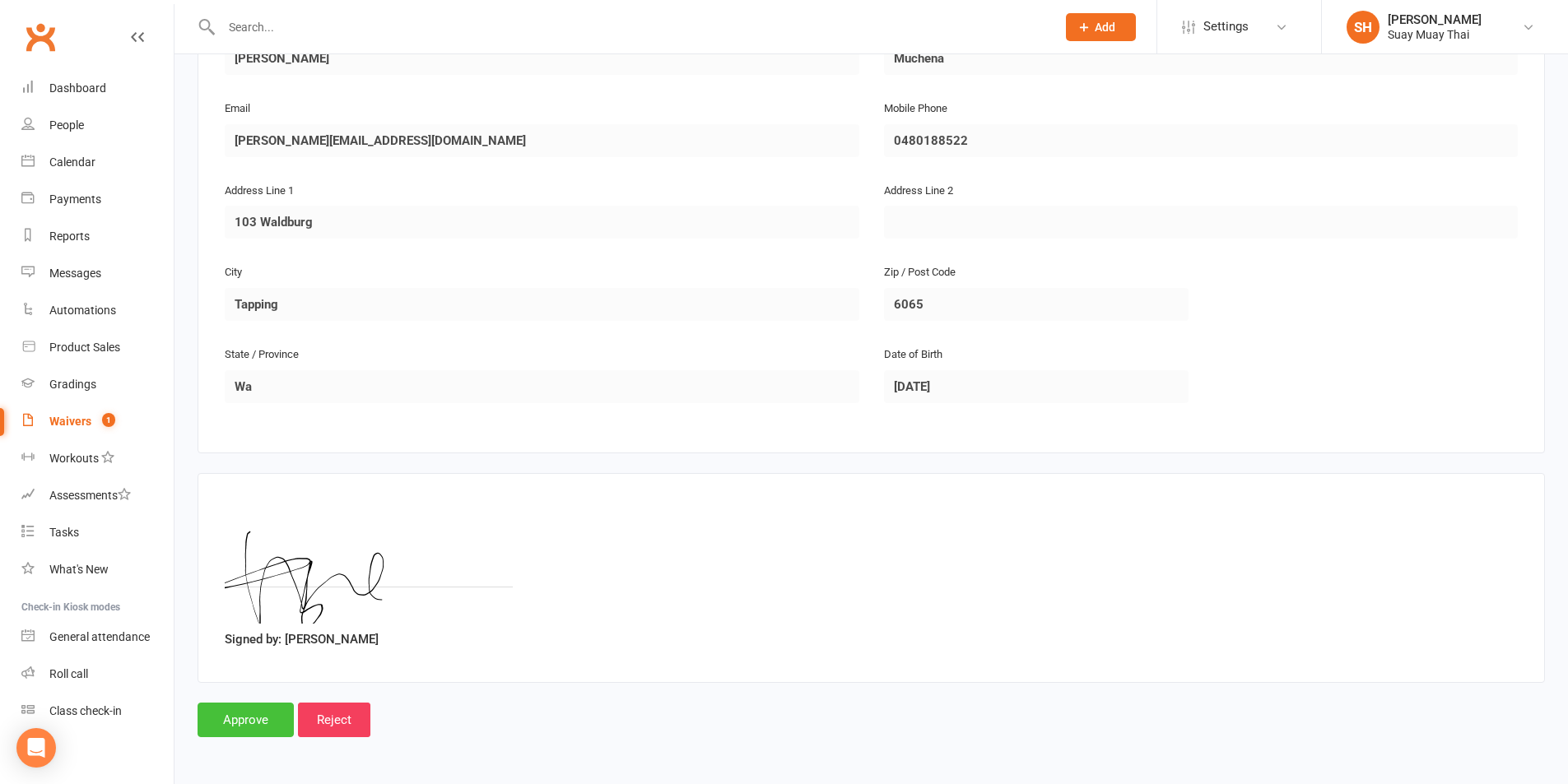
click at [254, 712] on input "Approve" at bounding box center [245, 720] width 96 height 35
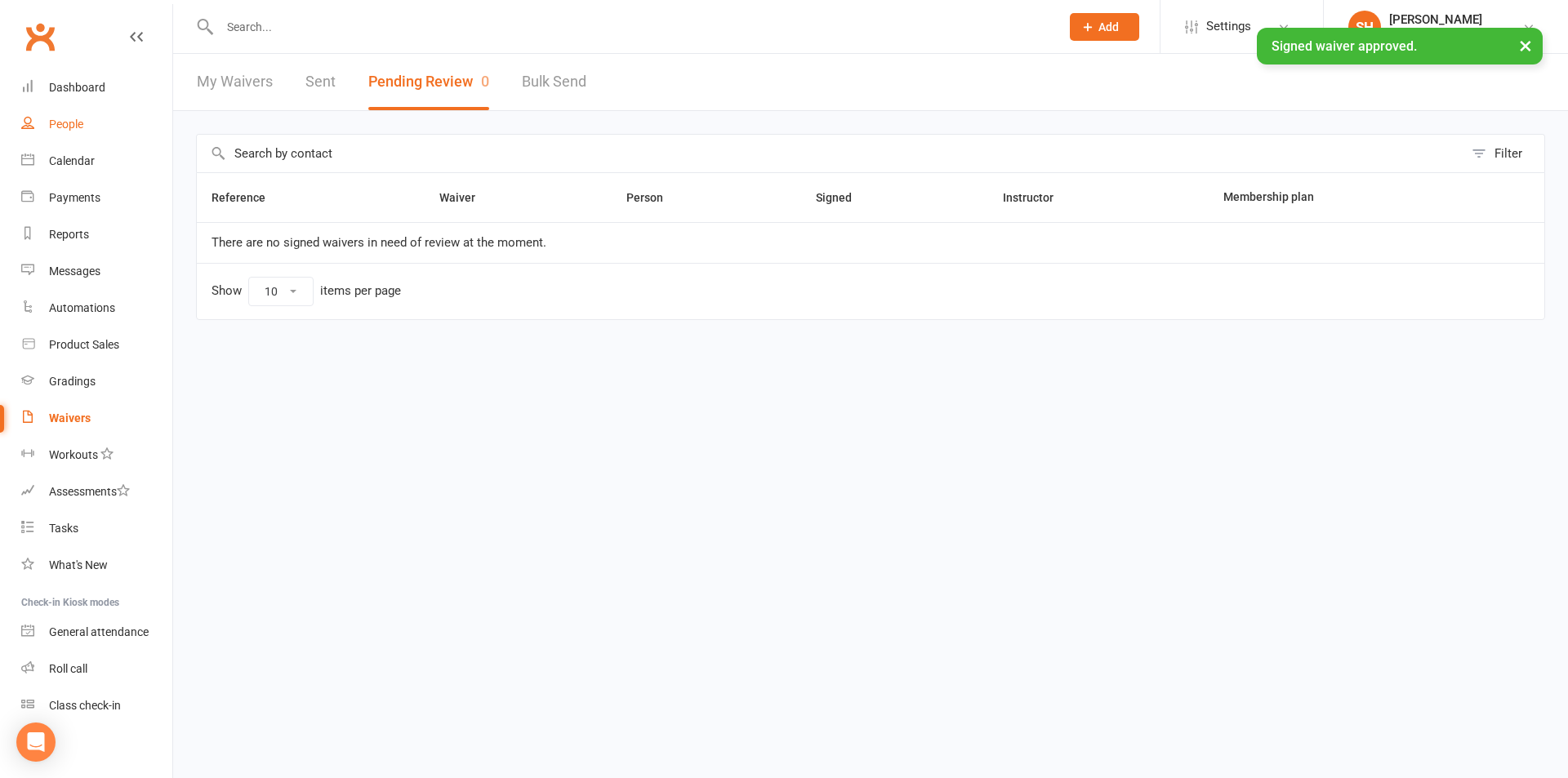
click at [73, 116] on link "People" at bounding box center [96, 125] width 151 height 37
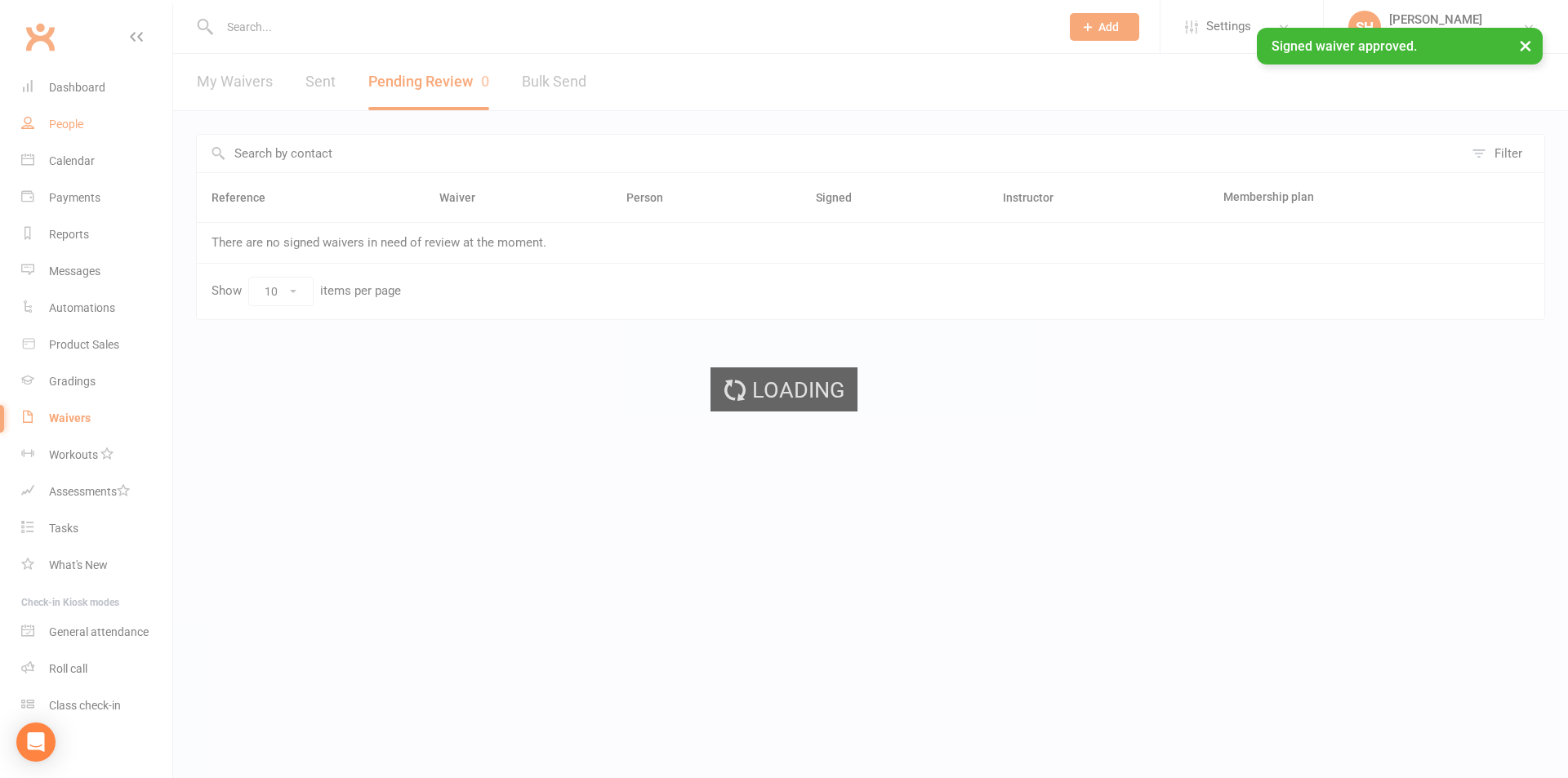
select select "100"
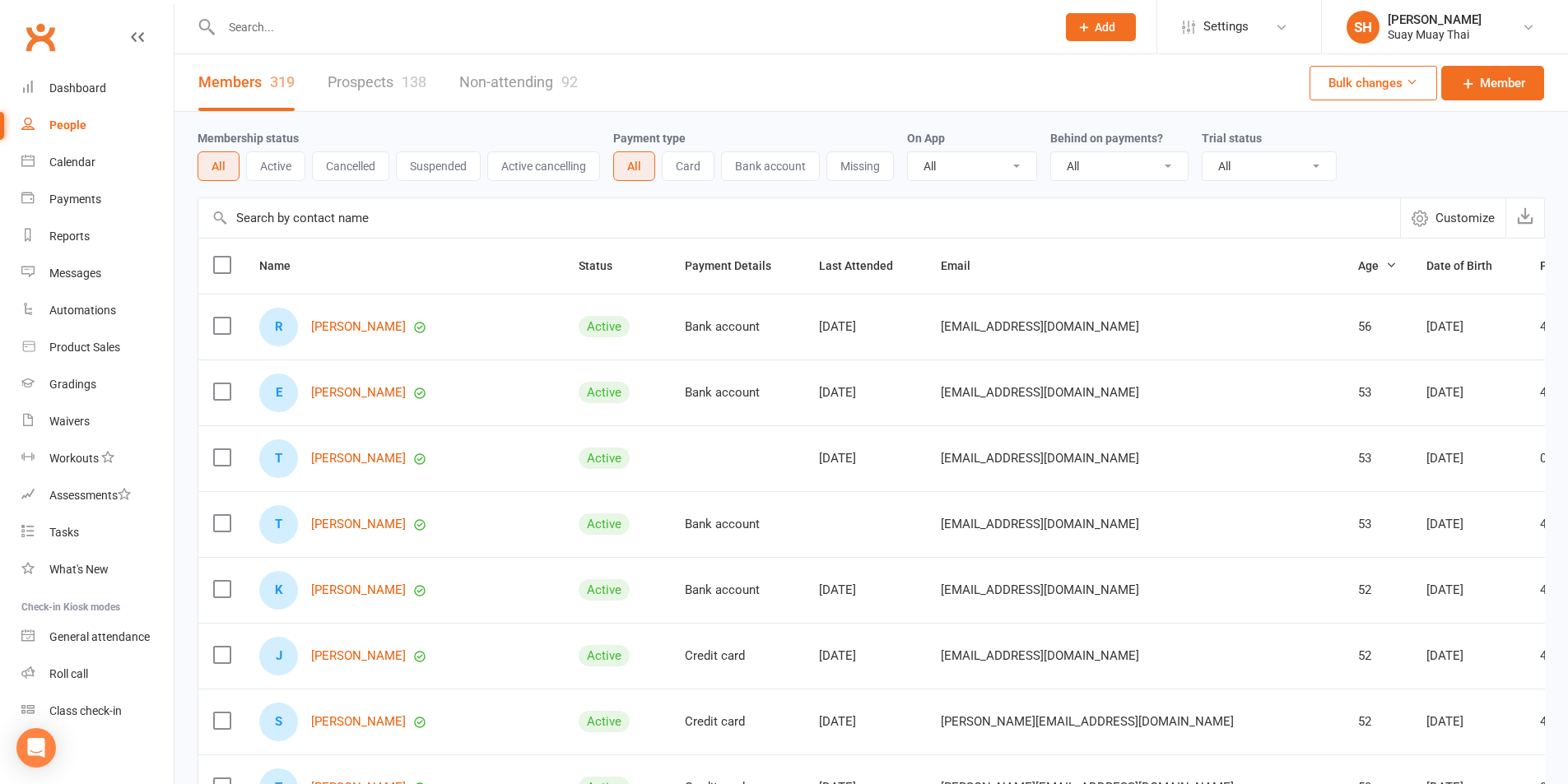
click at [380, 38] on div at bounding box center [621, 27] width 847 height 54
click at [296, 29] on input "text" at bounding box center [631, 28] width 828 height 23
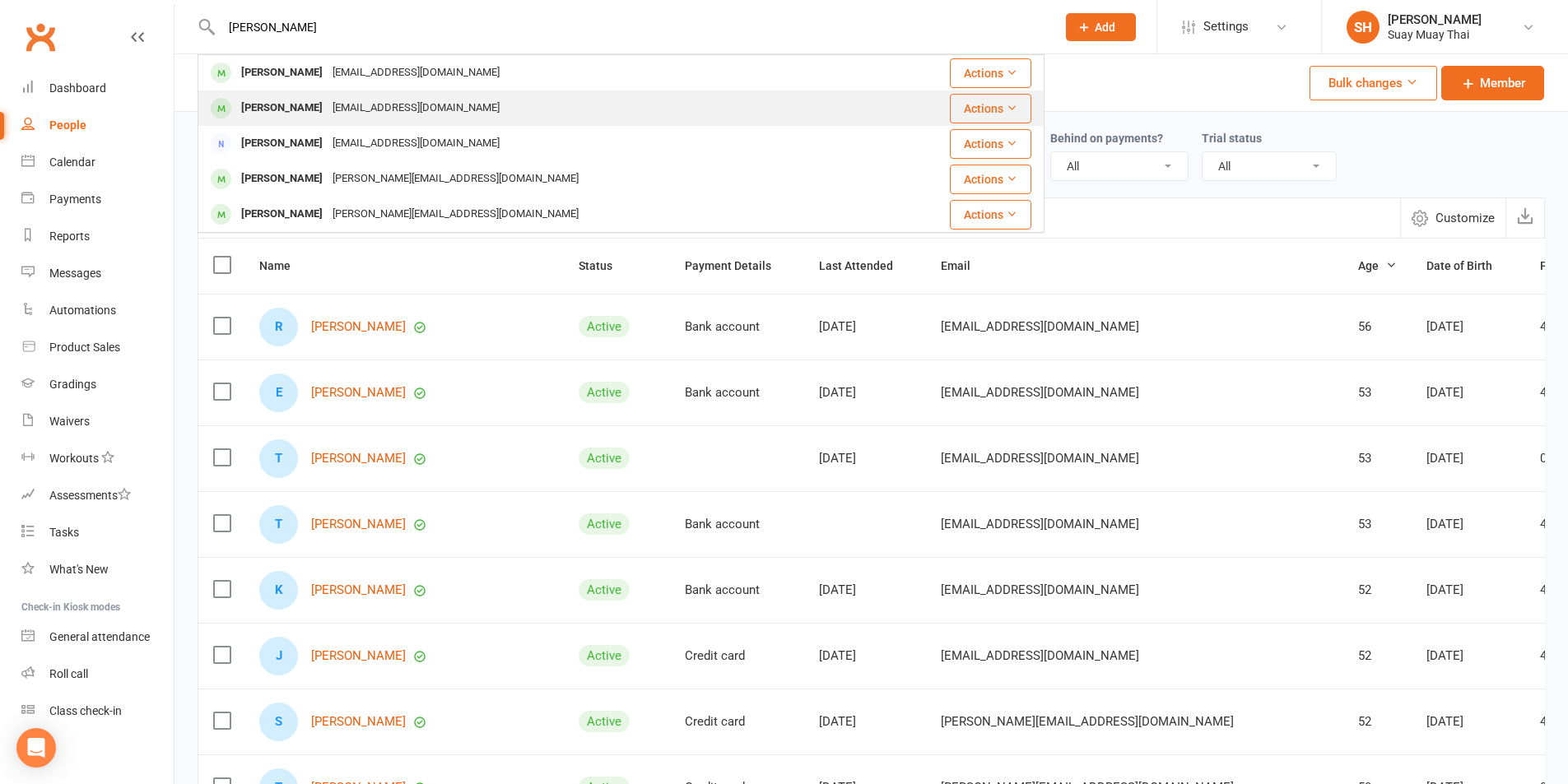
type input "[PERSON_NAME]"
click at [327, 102] on div "[EMAIL_ADDRESS][DOMAIN_NAME]" at bounding box center [416, 108] width 177 height 24
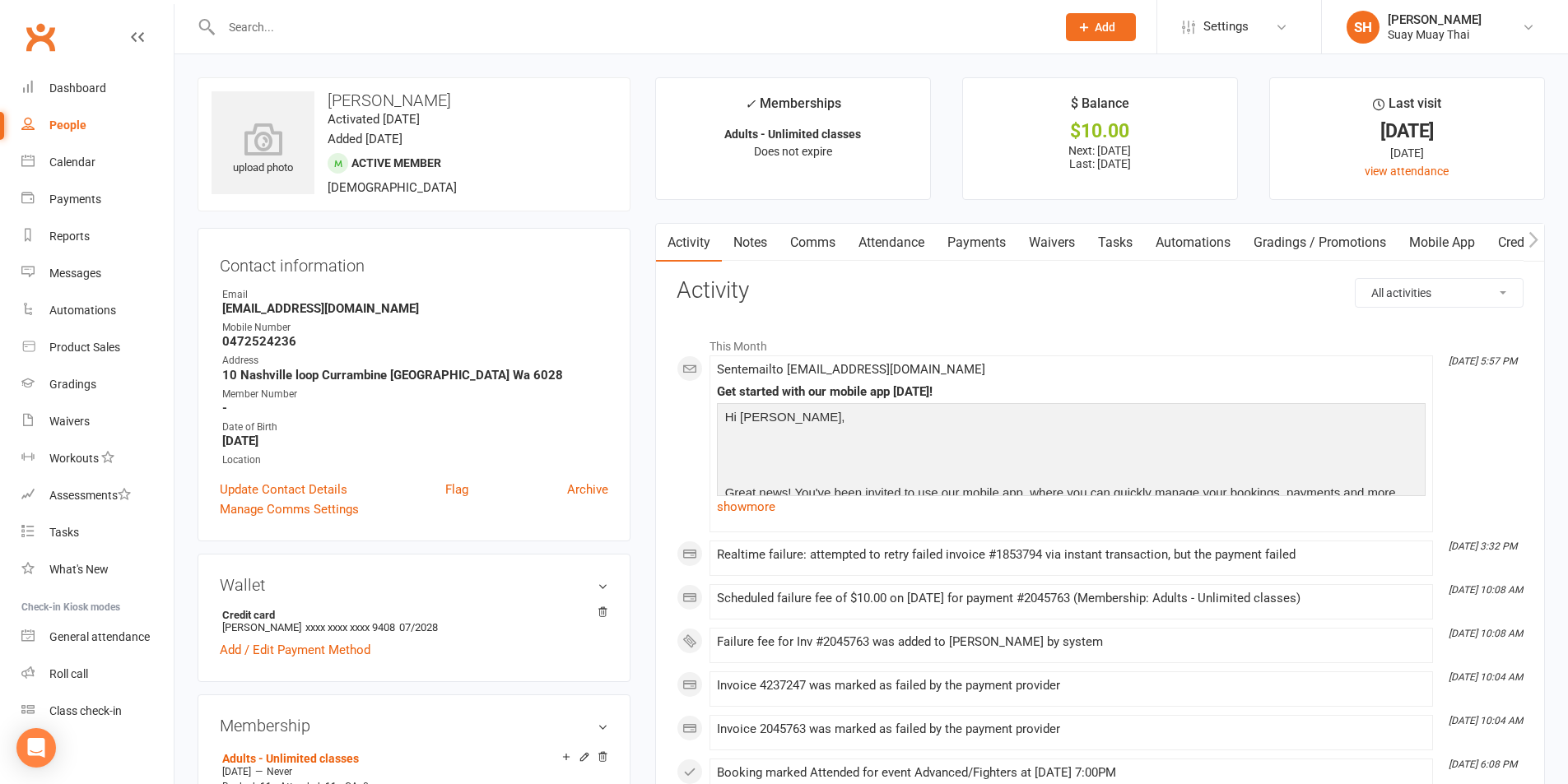
click at [985, 237] on link "Payments" at bounding box center [976, 243] width 81 height 37
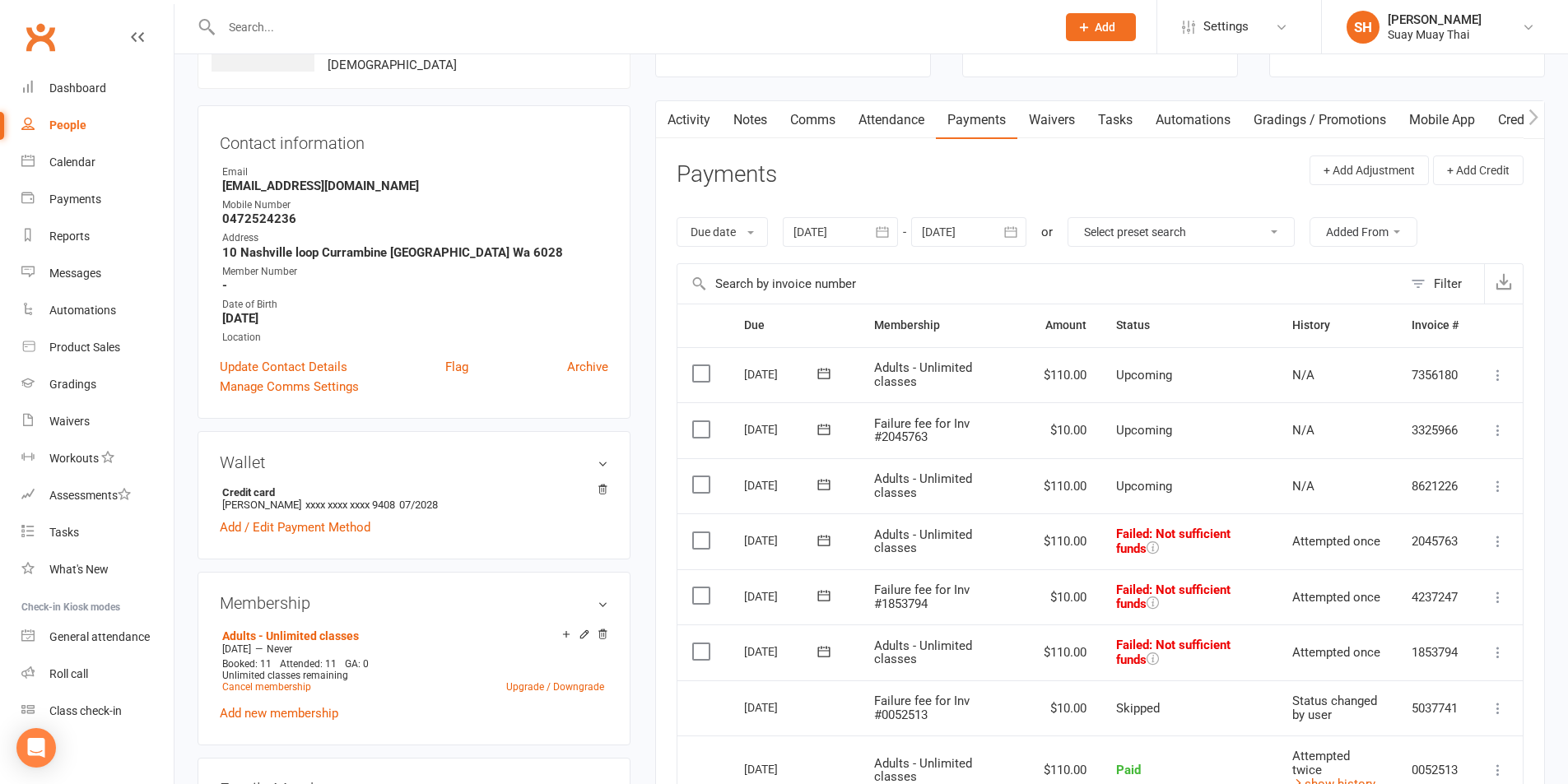
scroll to position [274, 0]
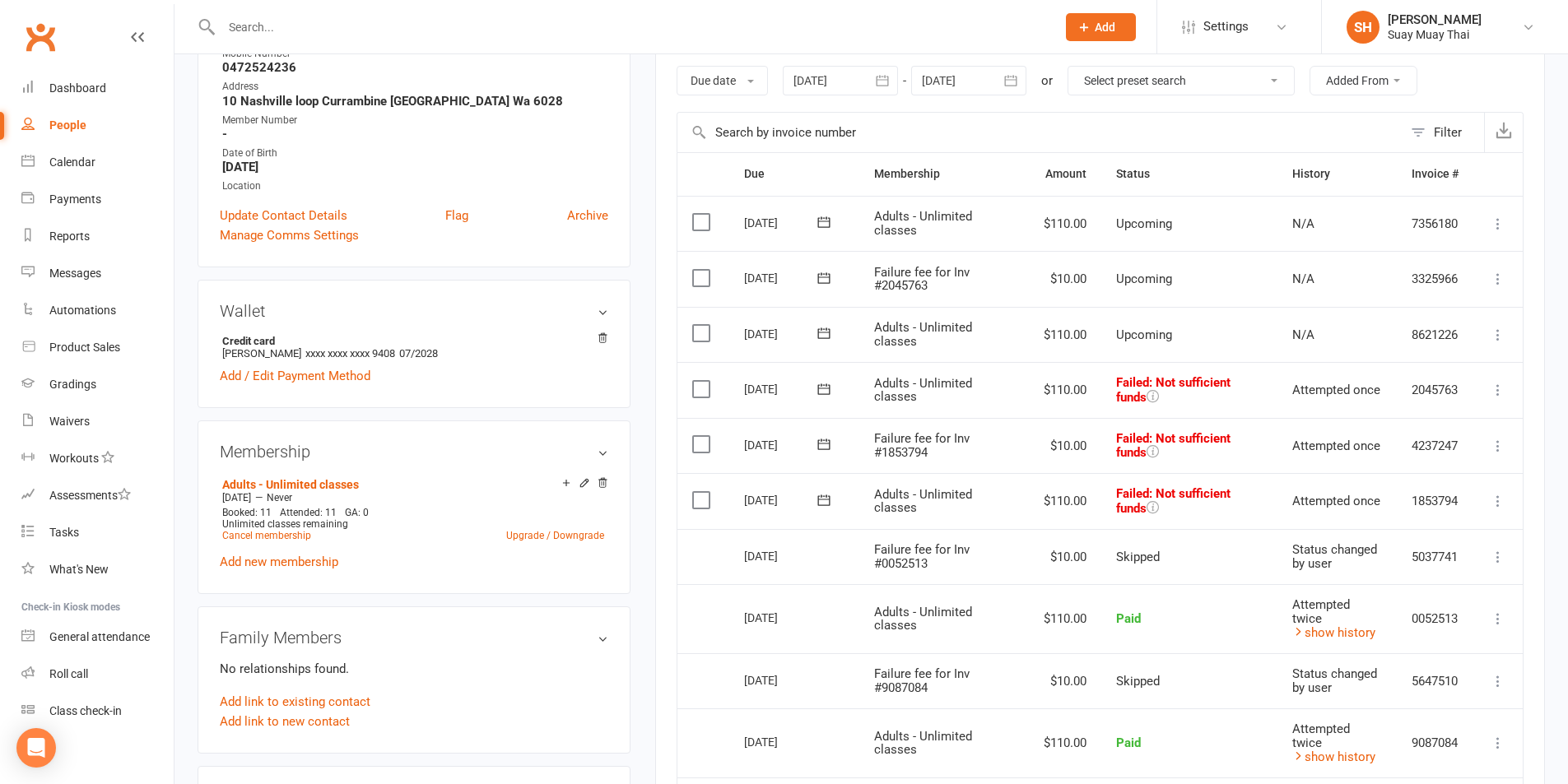
click at [1496, 499] on icon at bounding box center [1498, 501] width 16 height 16
click at [1399, 572] on link "Mark as Paid (POS)" at bounding box center [1425, 565] width 163 height 33
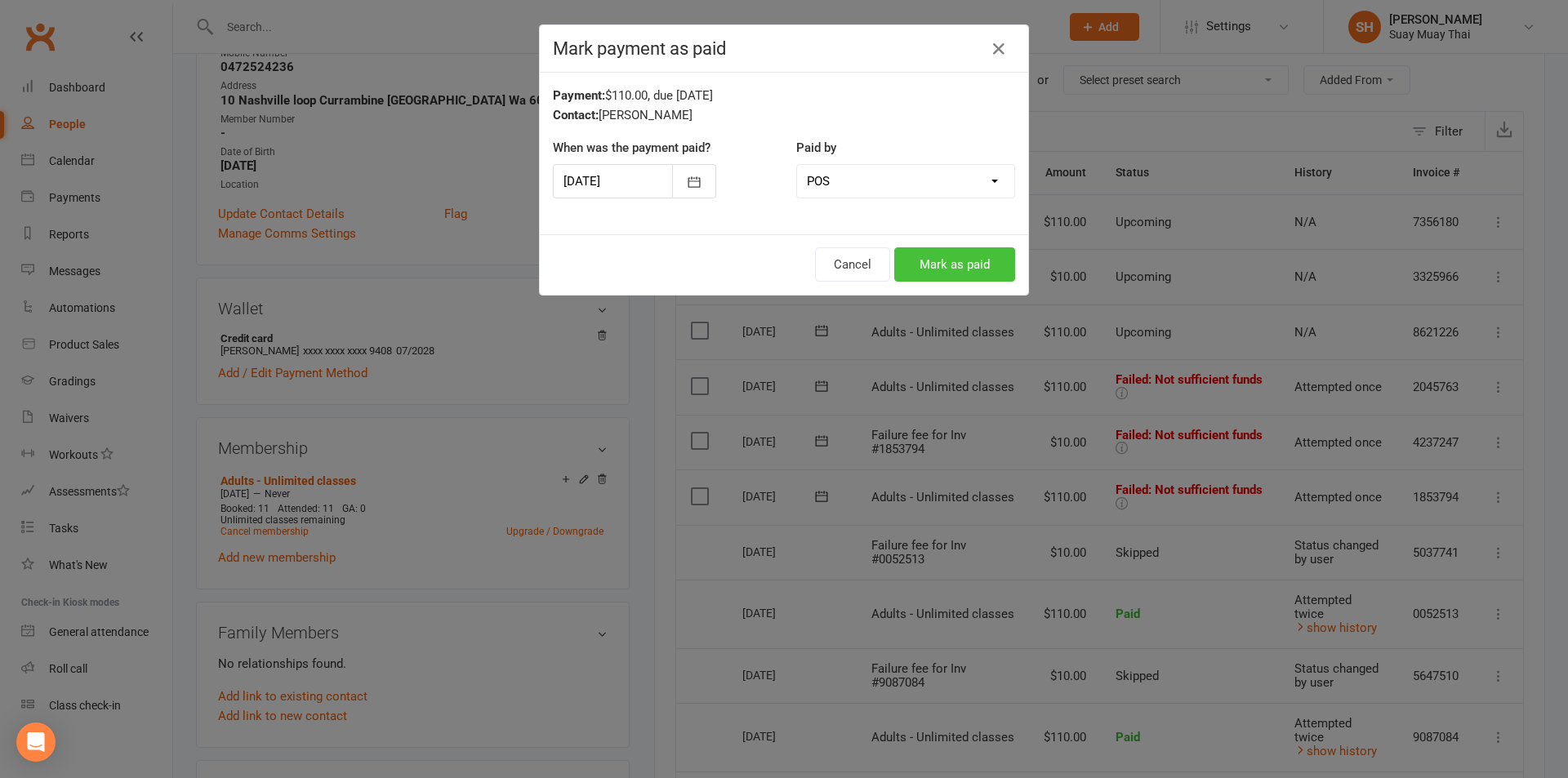
click at [938, 259] on button "Mark as paid" at bounding box center [954, 265] width 121 height 35
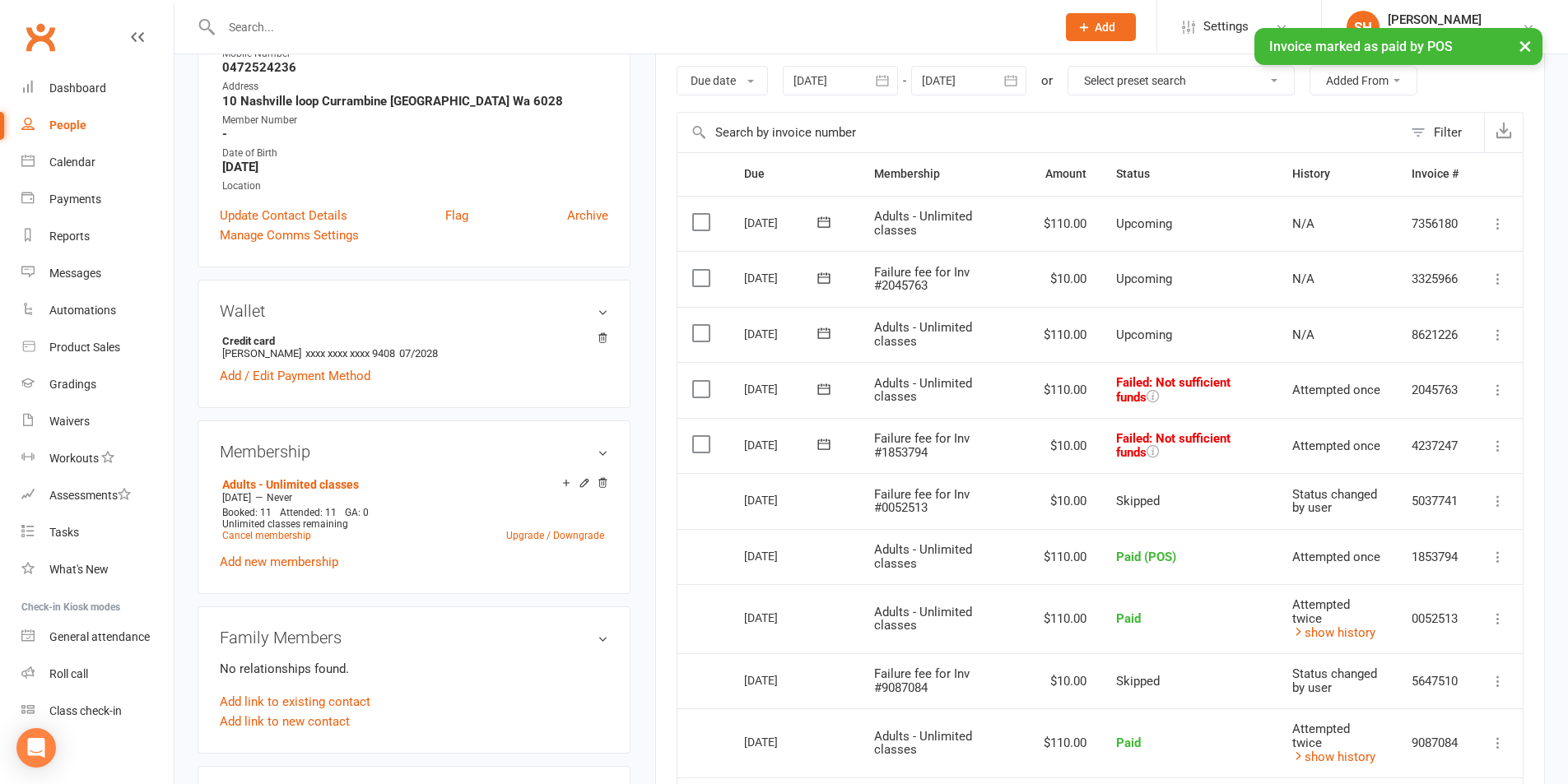
click at [1490, 443] on icon at bounding box center [1498, 446] width 16 height 16
click at [1399, 506] on link "Mark as Paid (POS)" at bounding box center [1425, 511] width 163 height 33
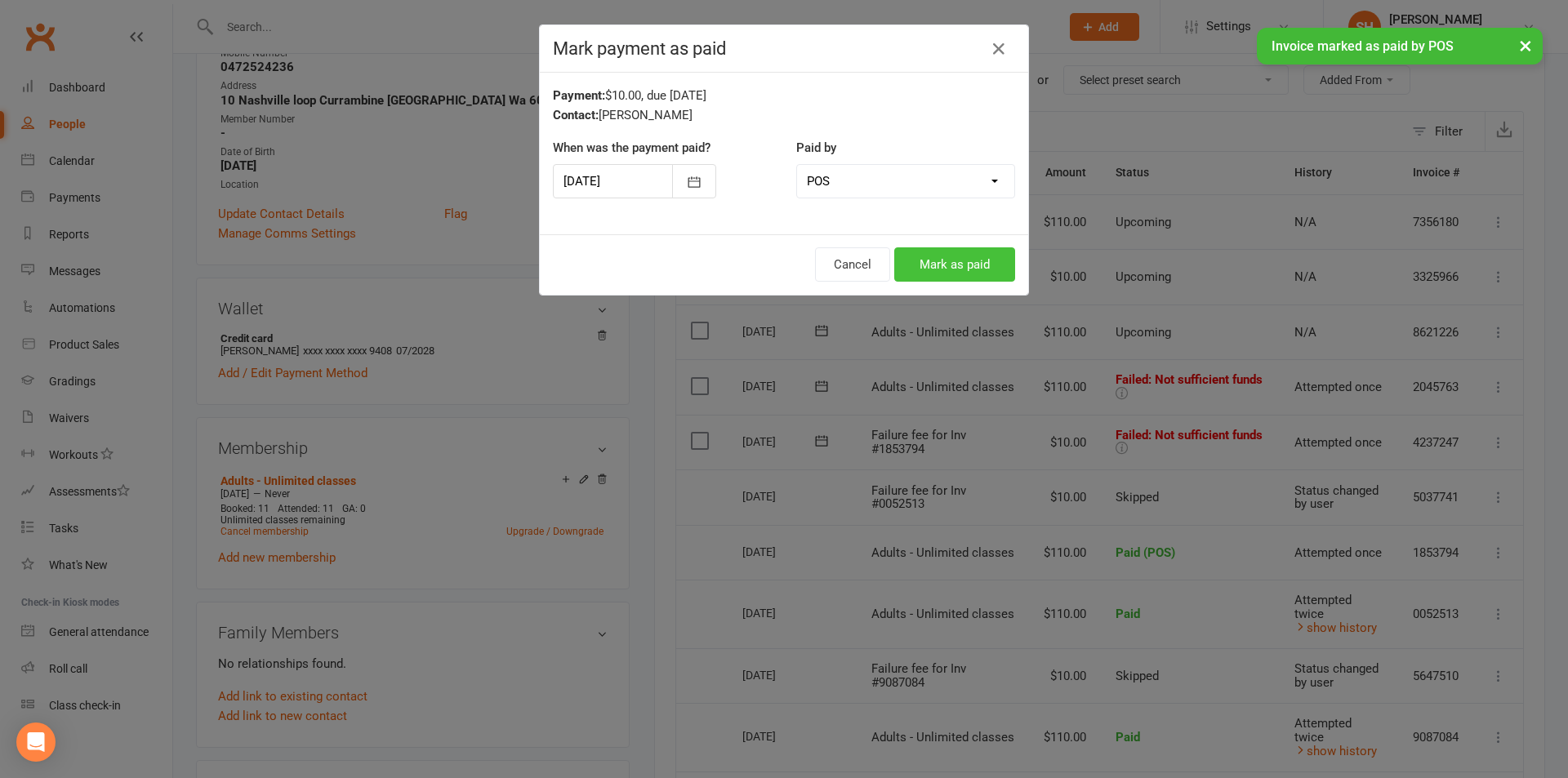
click at [936, 272] on button "Mark as paid" at bounding box center [954, 265] width 121 height 35
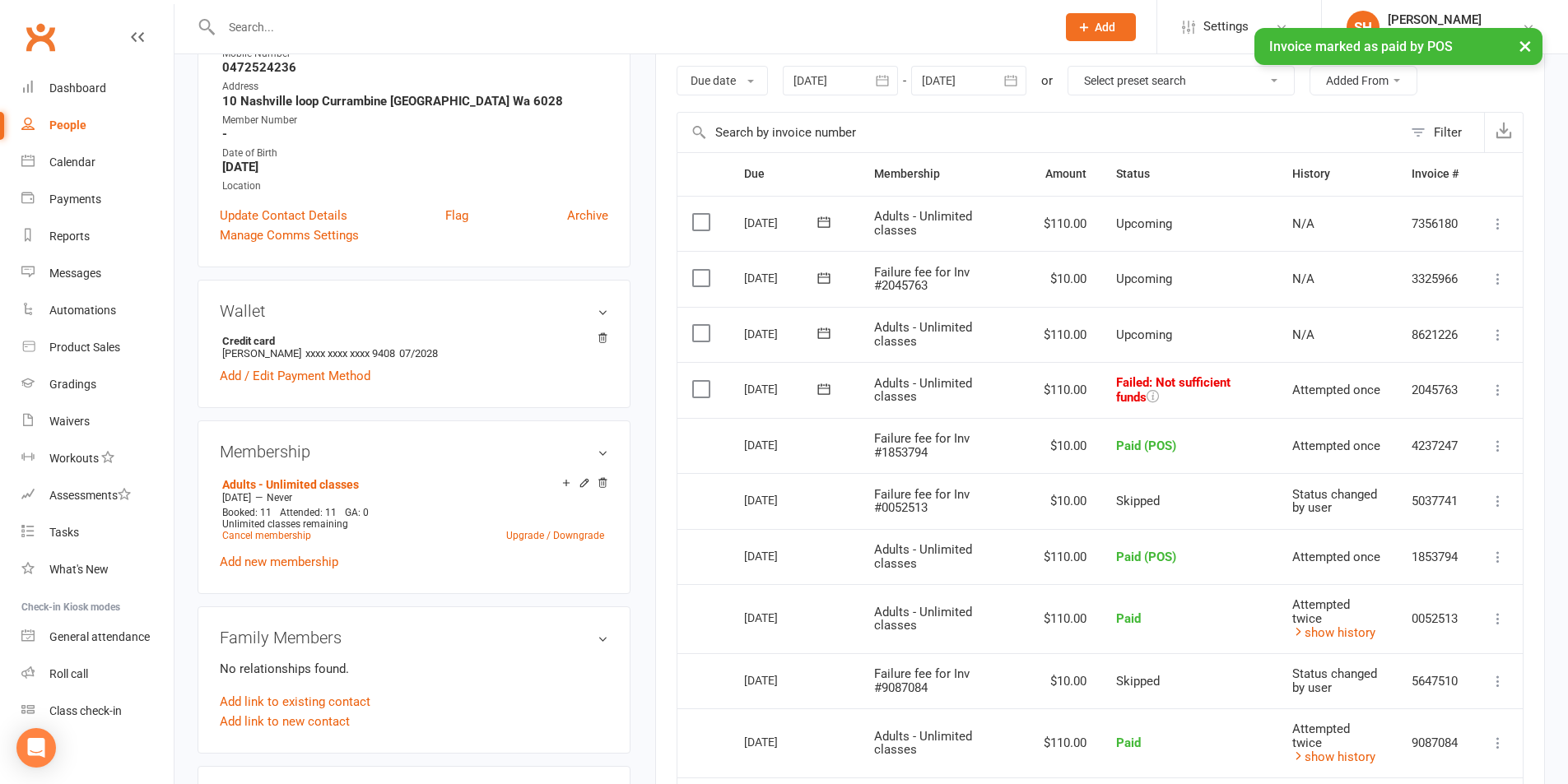
click at [1503, 388] on icon at bounding box center [1498, 390] width 16 height 16
click at [1412, 457] on link "Mark as Paid (POS)" at bounding box center [1425, 455] width 163 height 33
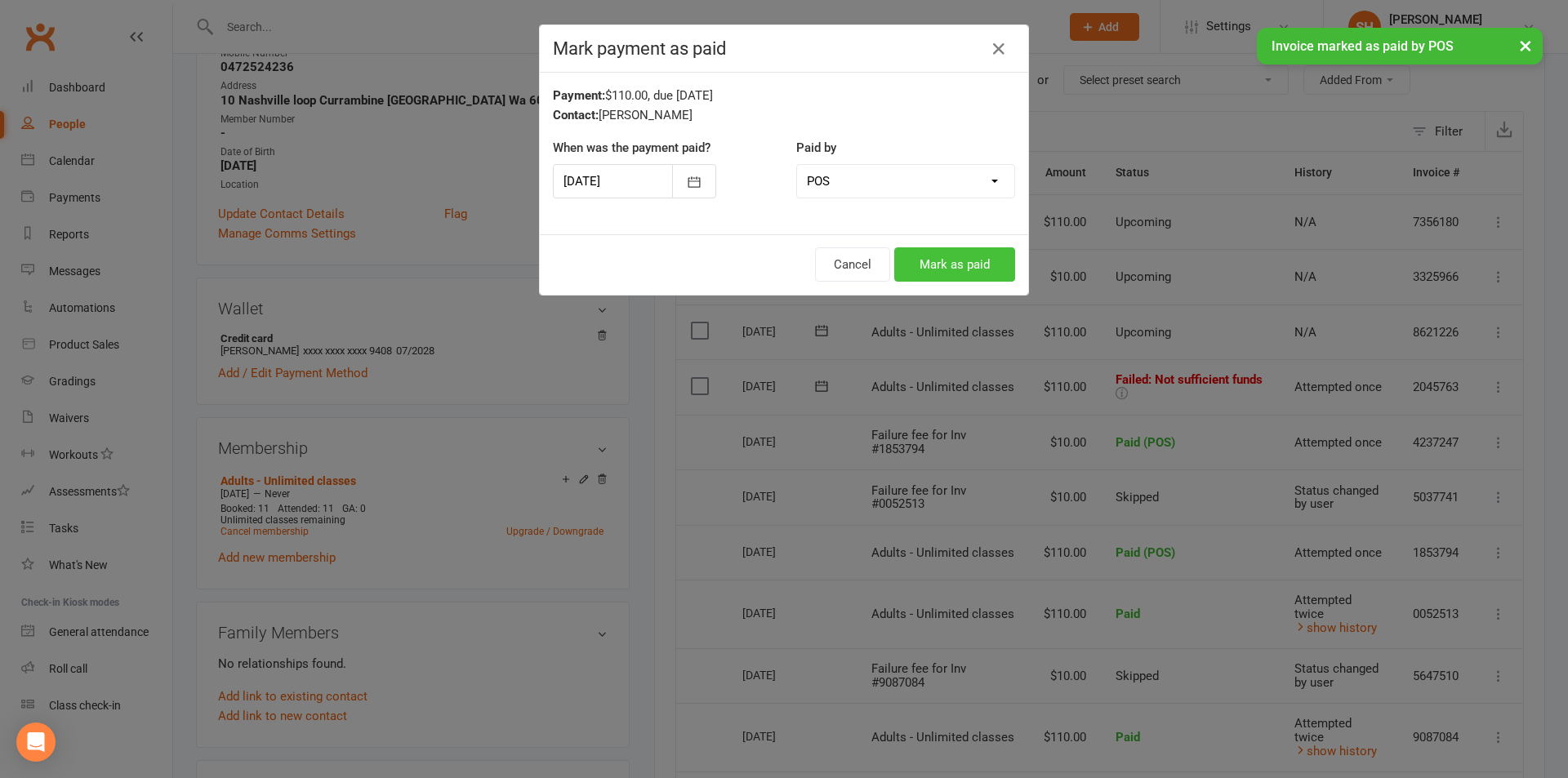
click at [962, 270] on button "Mark as paid" at bounding box center [954, 265] width 121 height 35
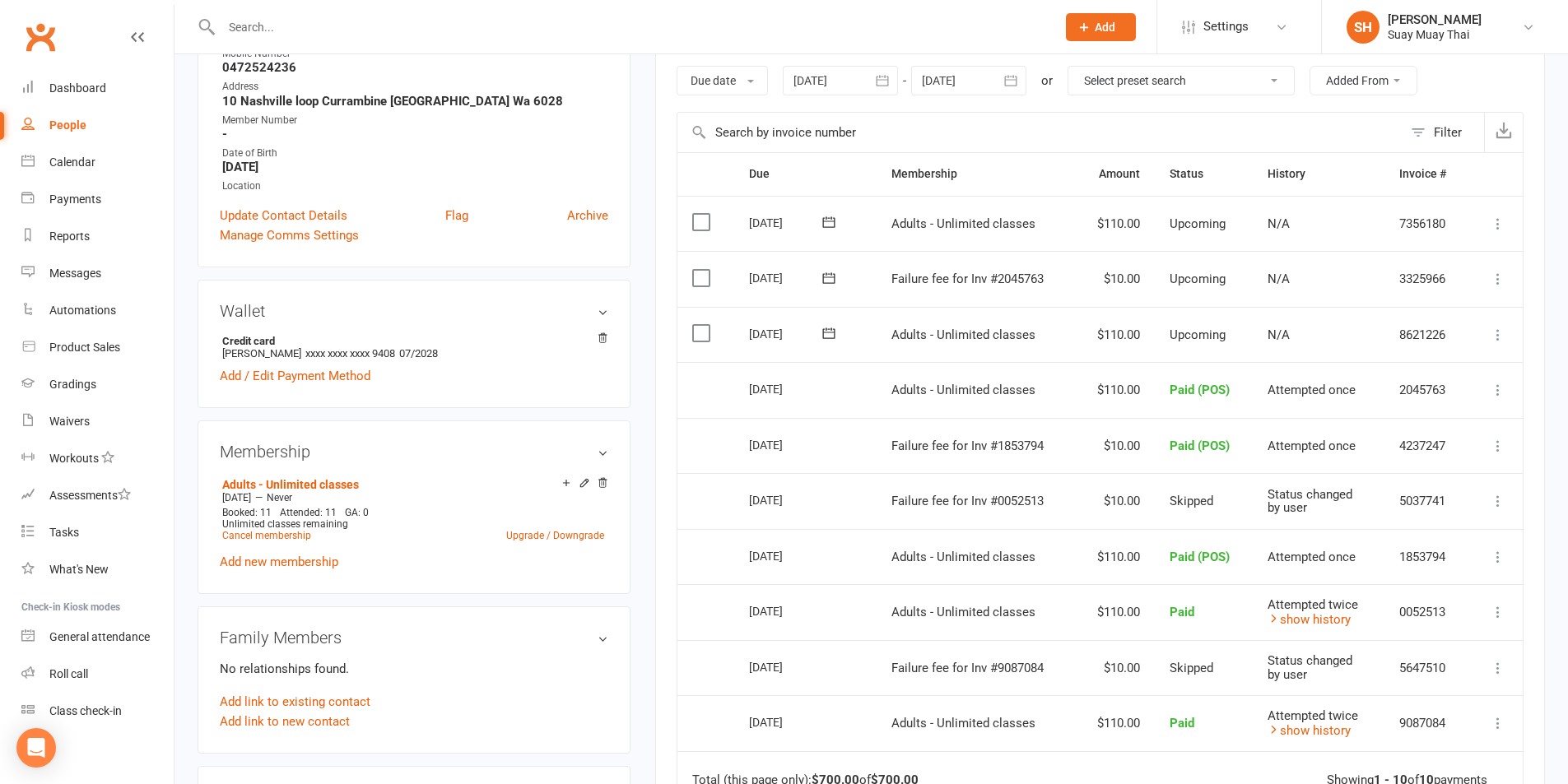
click at [1493, 279] on icon at bounding box center [1498, 279] width 16 height 16
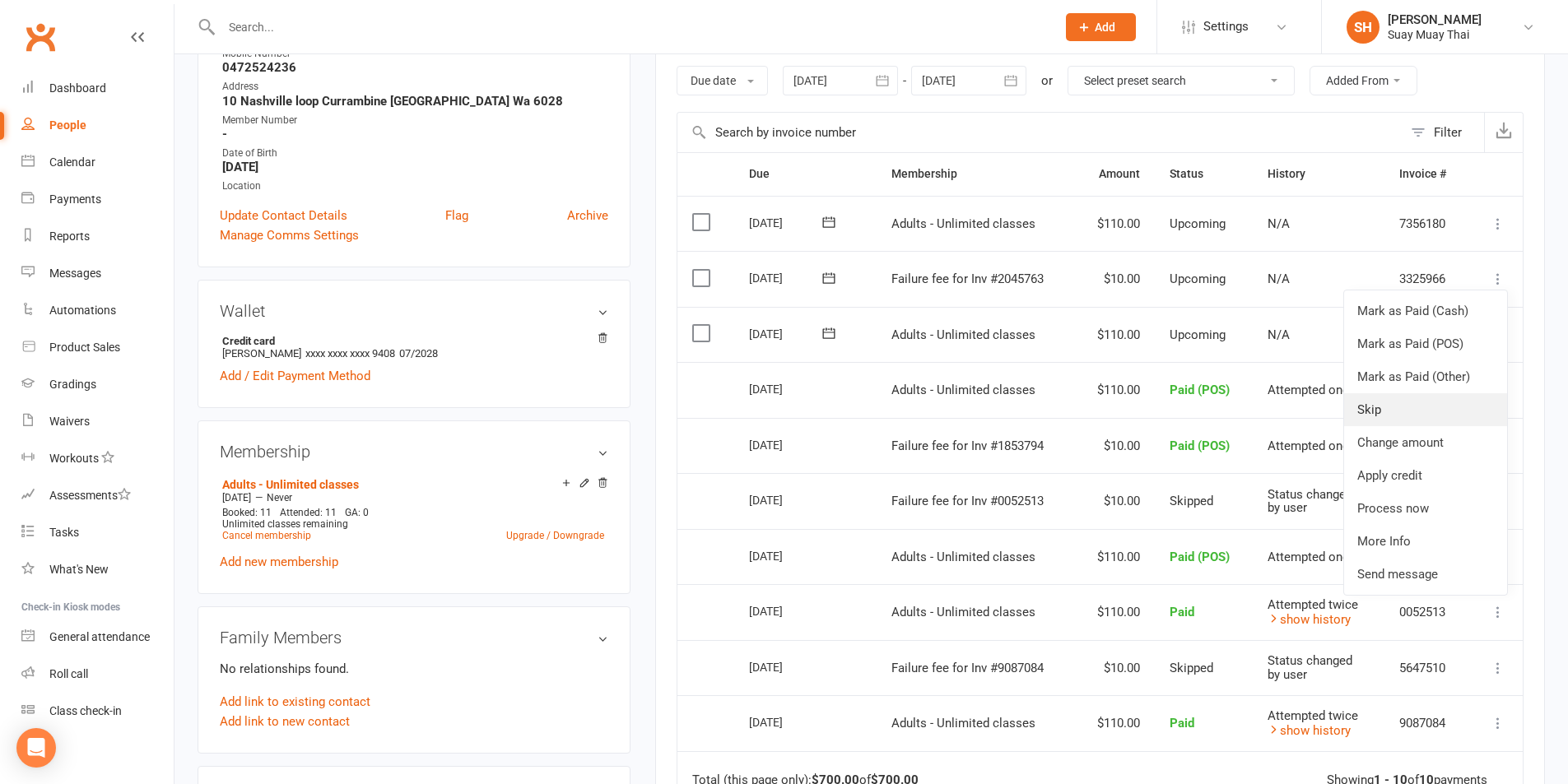
click at [1382, 400] on link "Skip" at bounding box center [1425, 409] width 163 height 33
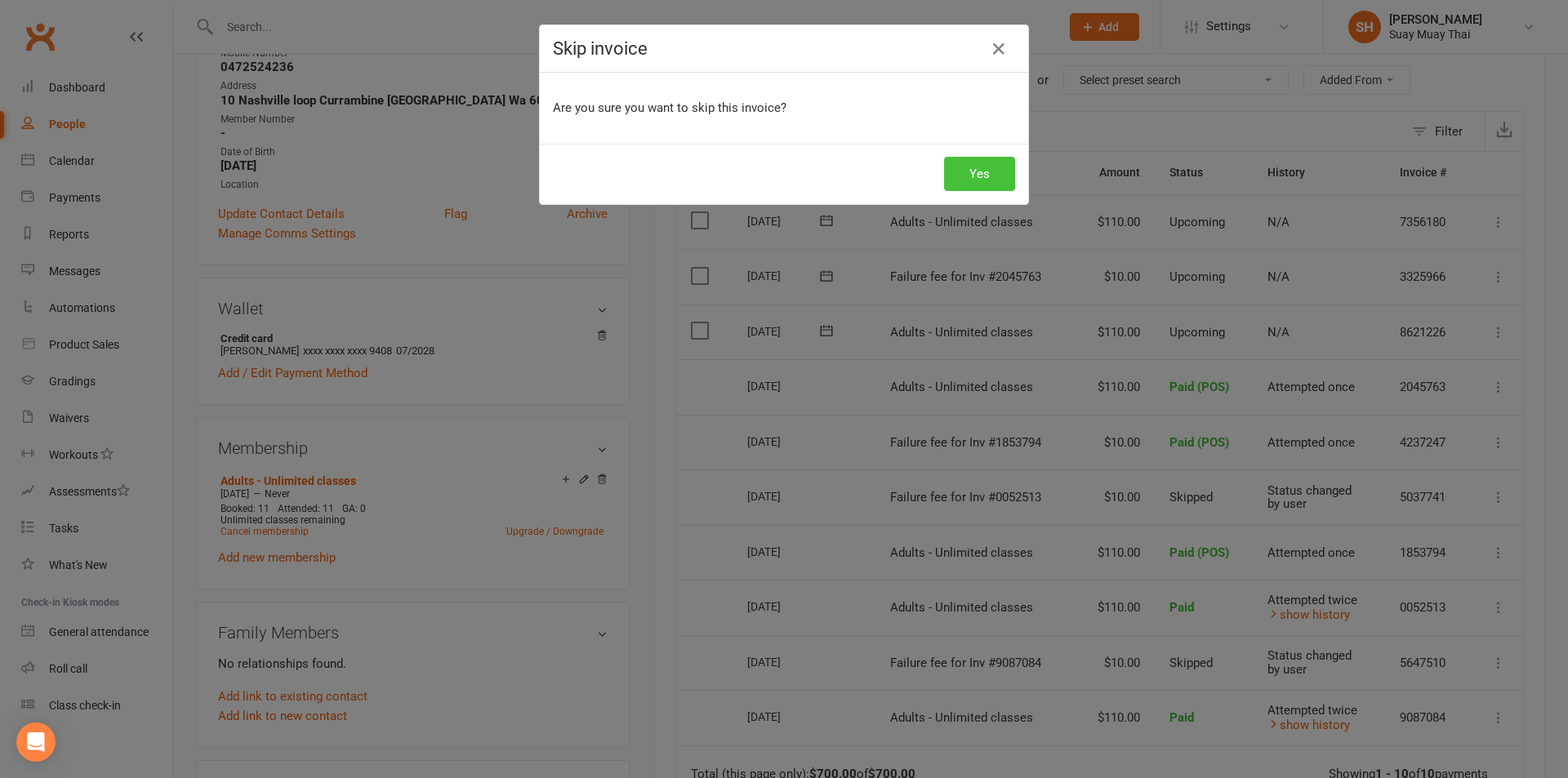
click at [971, 175] on button "Yes" at bounding box center [980, 173] width 71 height 35
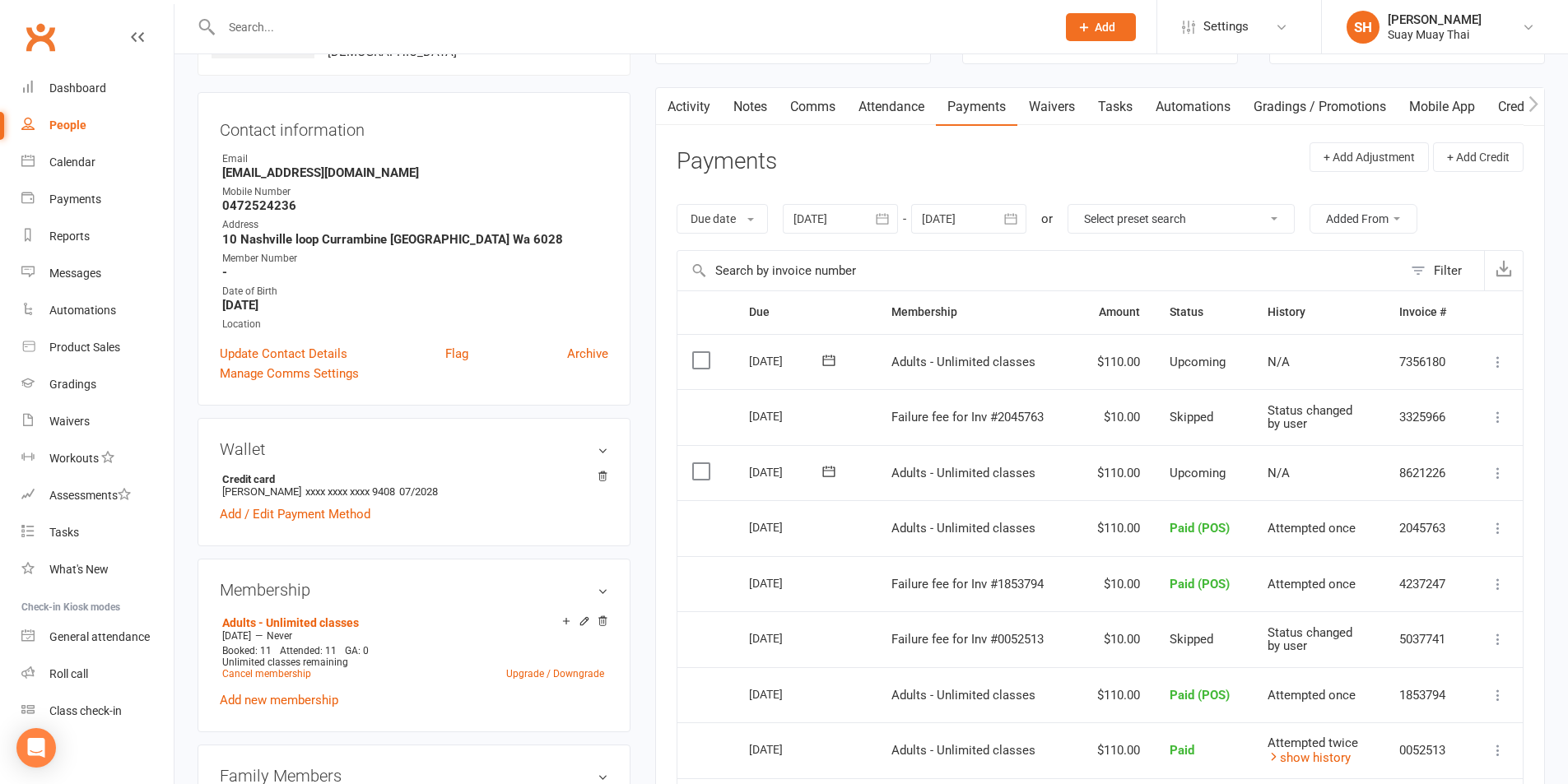
scroll to position [0, 0]
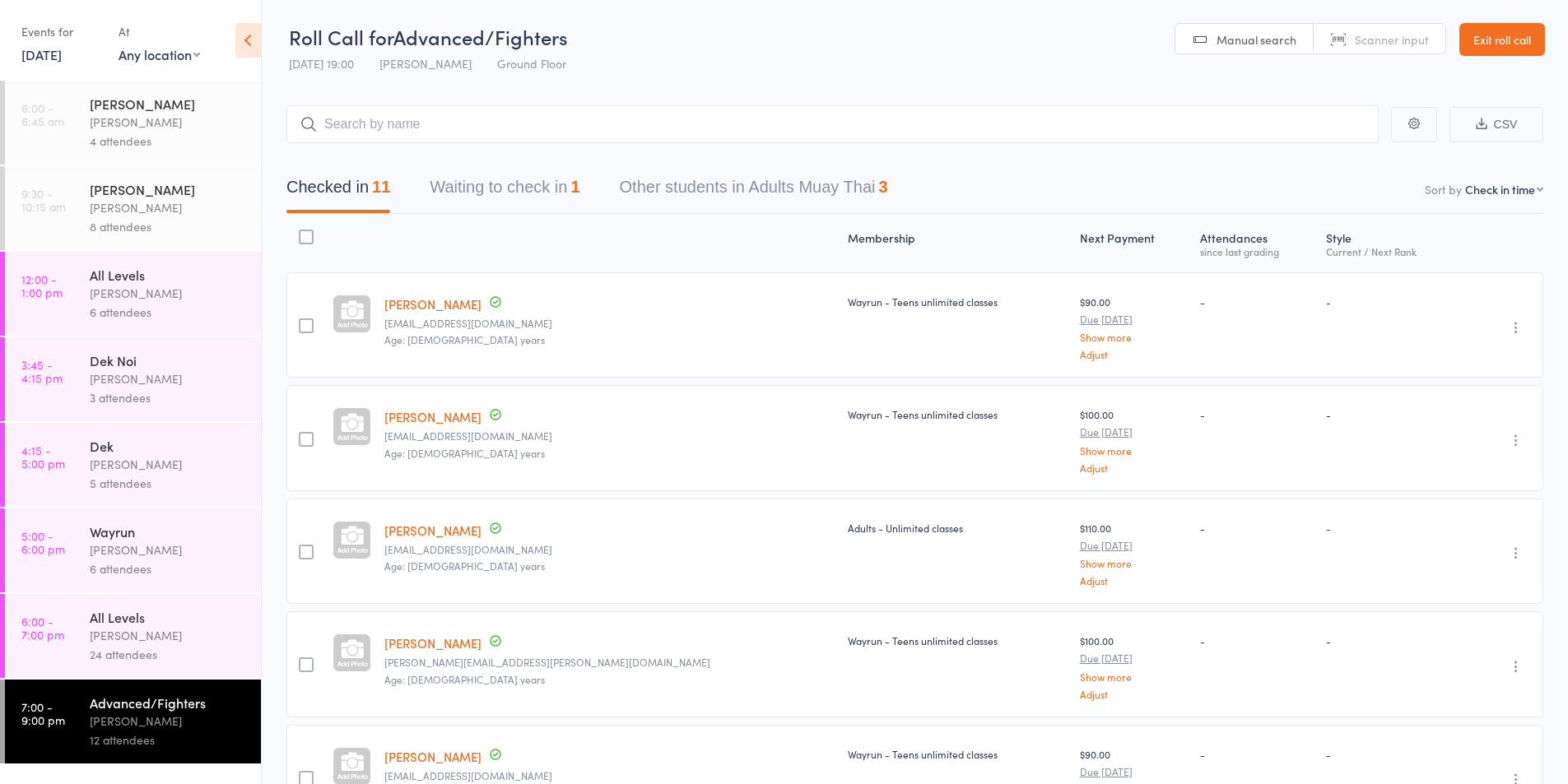
click at [532, 194] on button "Waiting to check in 1" at bounding box center [505, 191] width 150 height 44
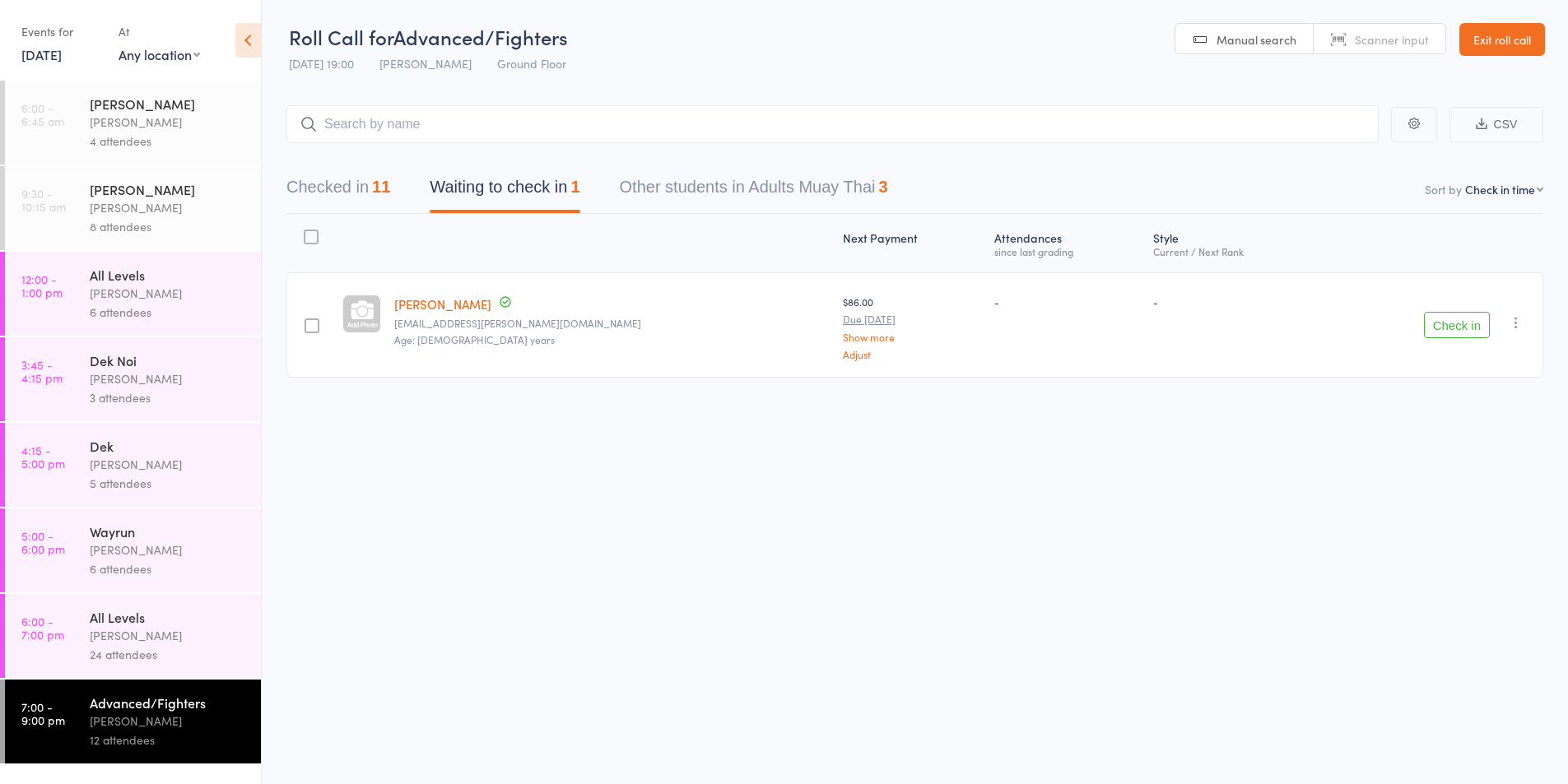
click at [1516, 328] on icon "button" at bounding box center [1516, 323] width 16 height 16
click at [1435, 470] on li "Remove" at bounding box center [1457, 465] width 136 height 22
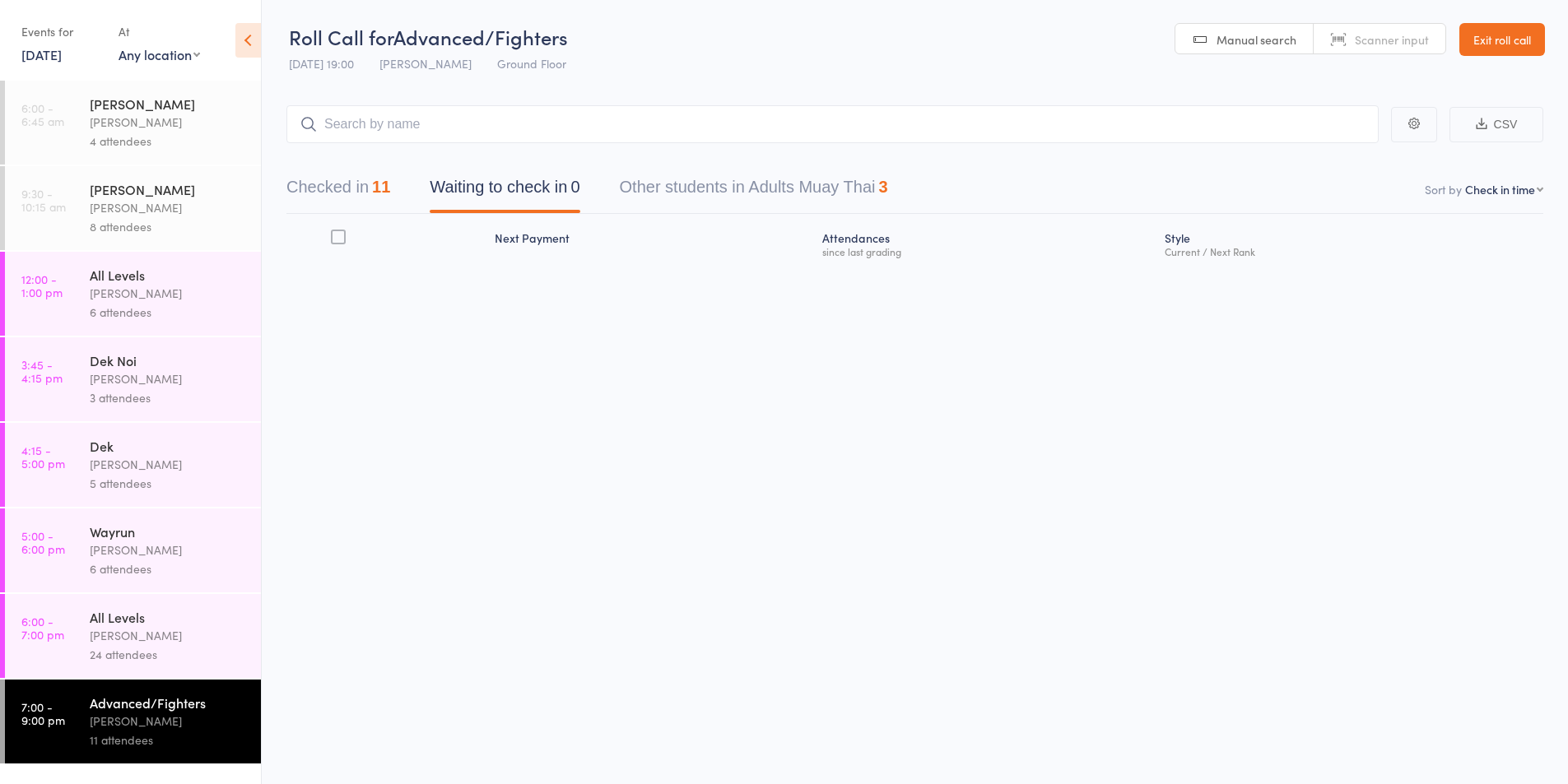
click at [137, 656] on div "24 attendees" at bounding box center [169, 654] width 157 height 19
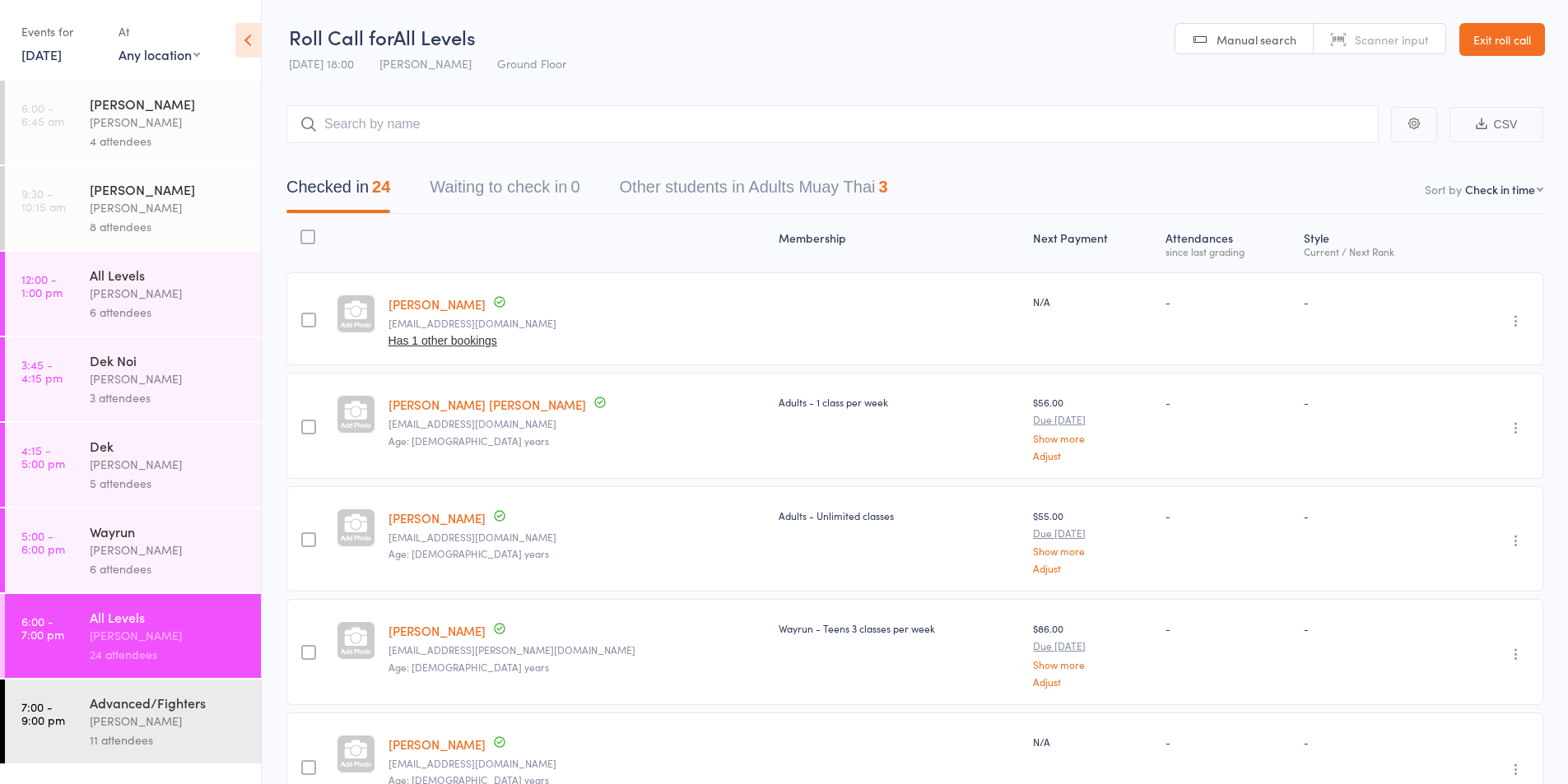
click at [129, 720] on div "[PERSON_NAME]" at bounding box center [169, 721] width 157 height 19
